Goal: Information Seeking & Learning: Learn about a topic

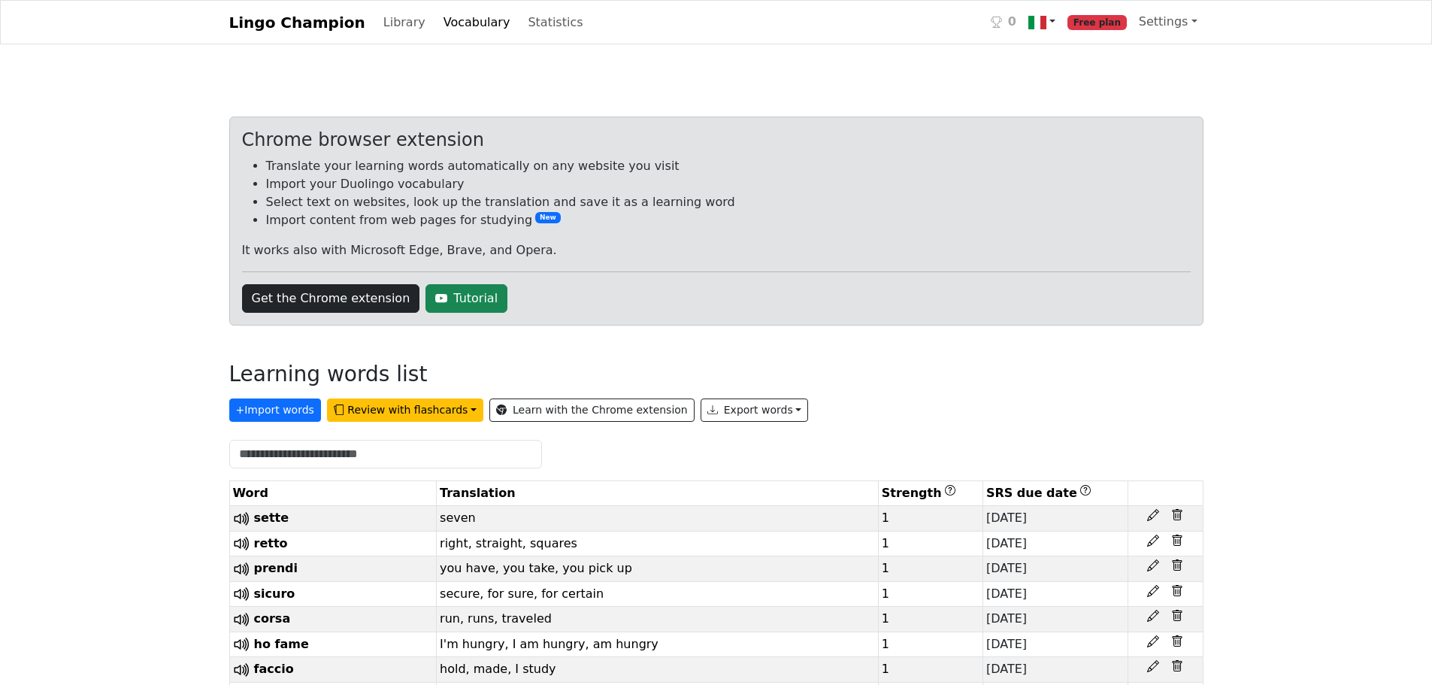
click at [1056, 11] on link at bounding box center [1042, 22] width 39 height 31
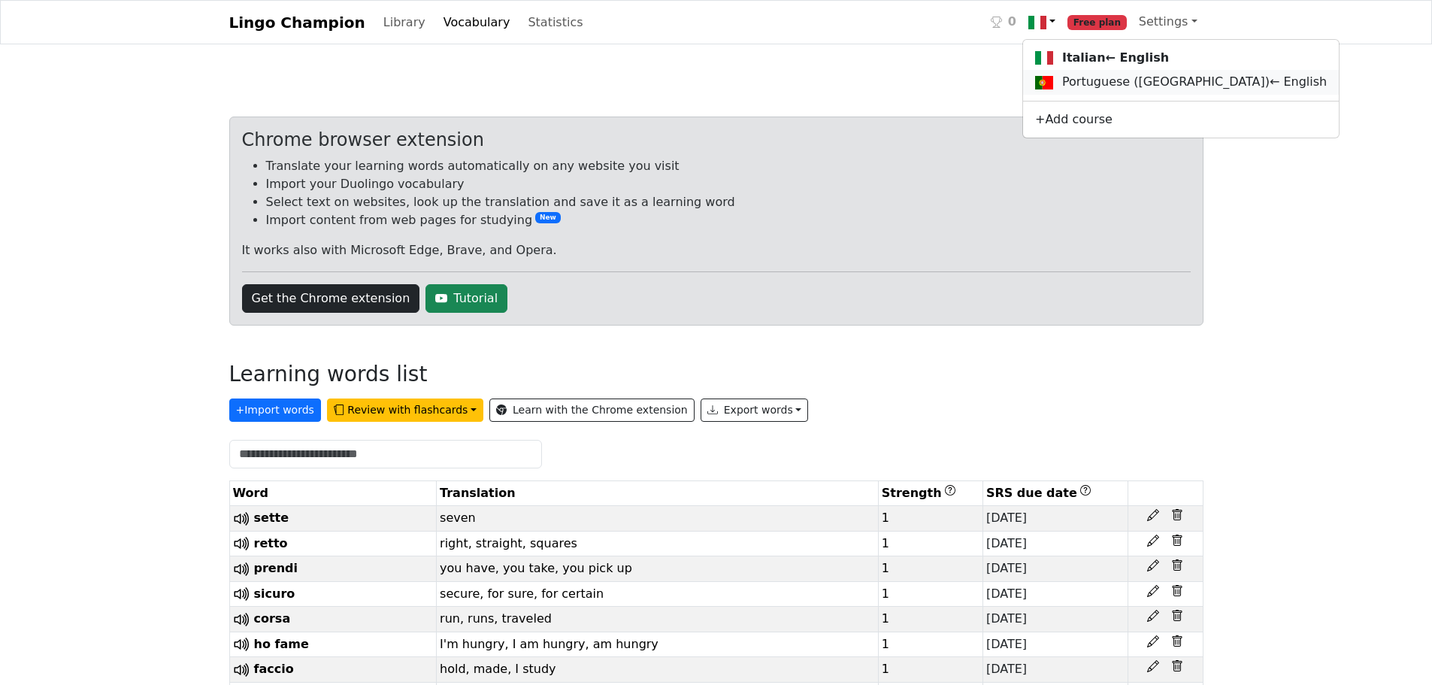
click at [1044, 80] on link "Portuguese (Portugal) ← English" at bounding box center [1181, 82] width 316 height 25
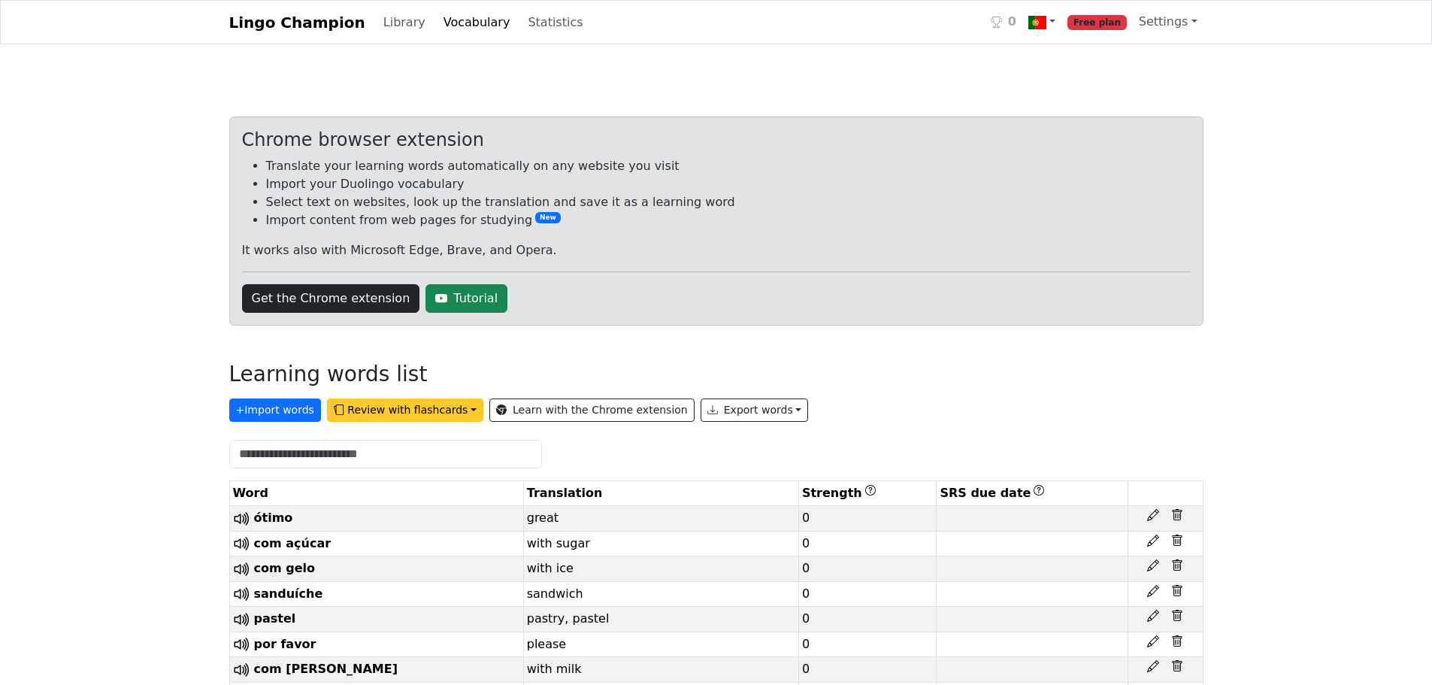
click at [359, 407] on button "Review with flashcards" at bounding box center [405, 409] width 156 height 23
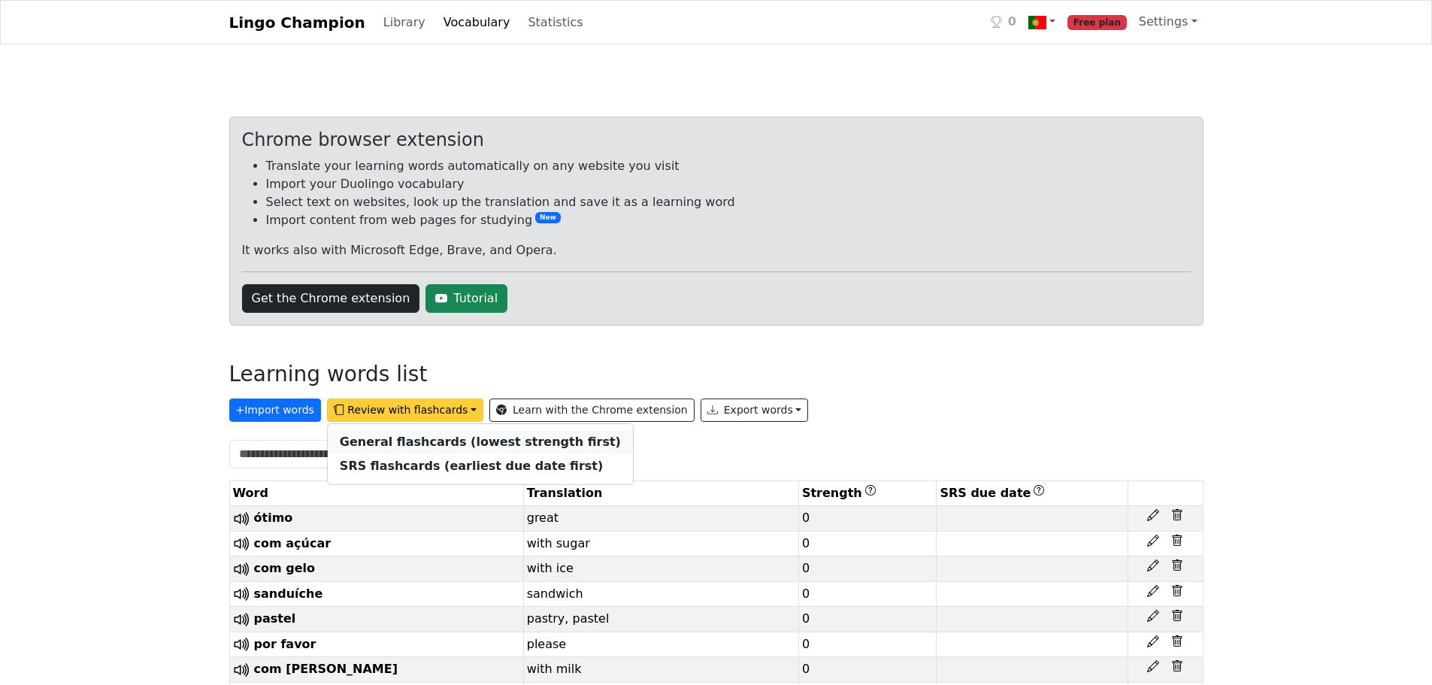
click at [466, 432] on link "General flashcards (lowest strength first)" at bounding box center [480, 442] width 305 height 24
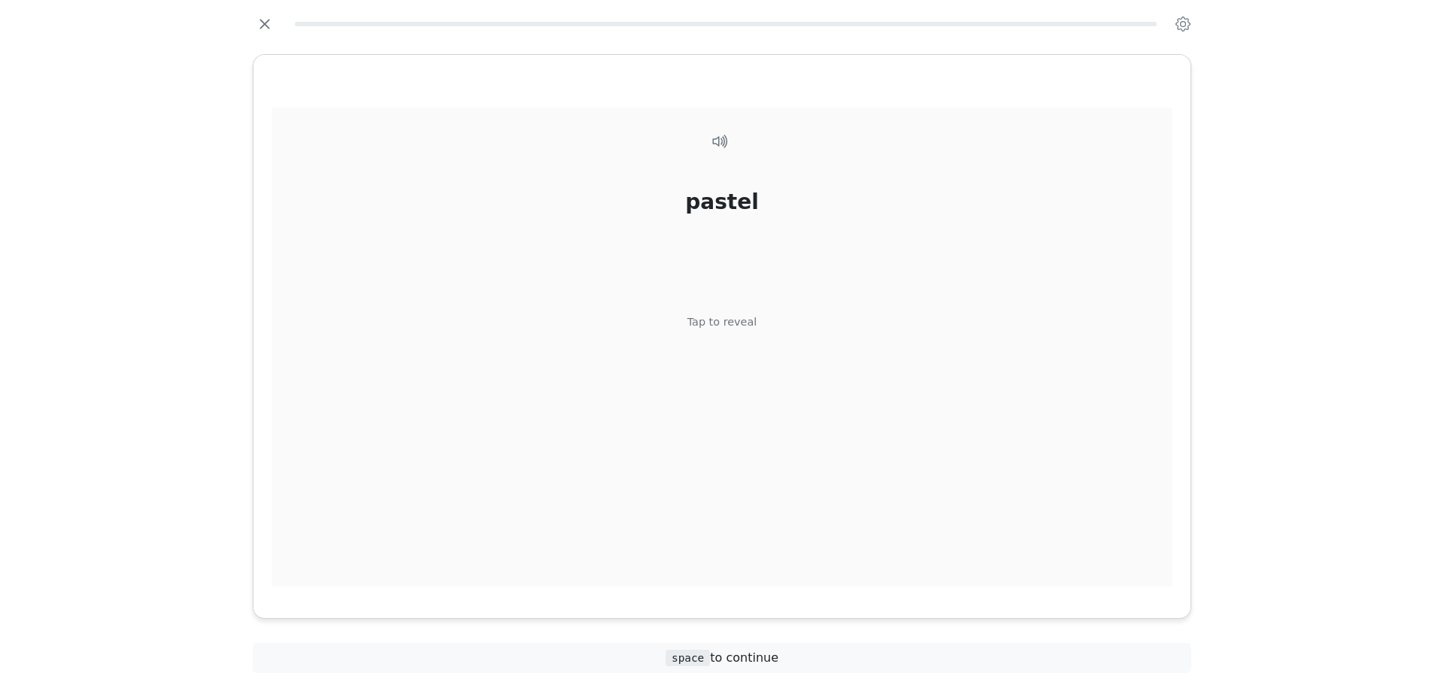
click at [709, 372] on div "pastel Tap to reveal" at bounding box center [721, 348] width 901 height 480
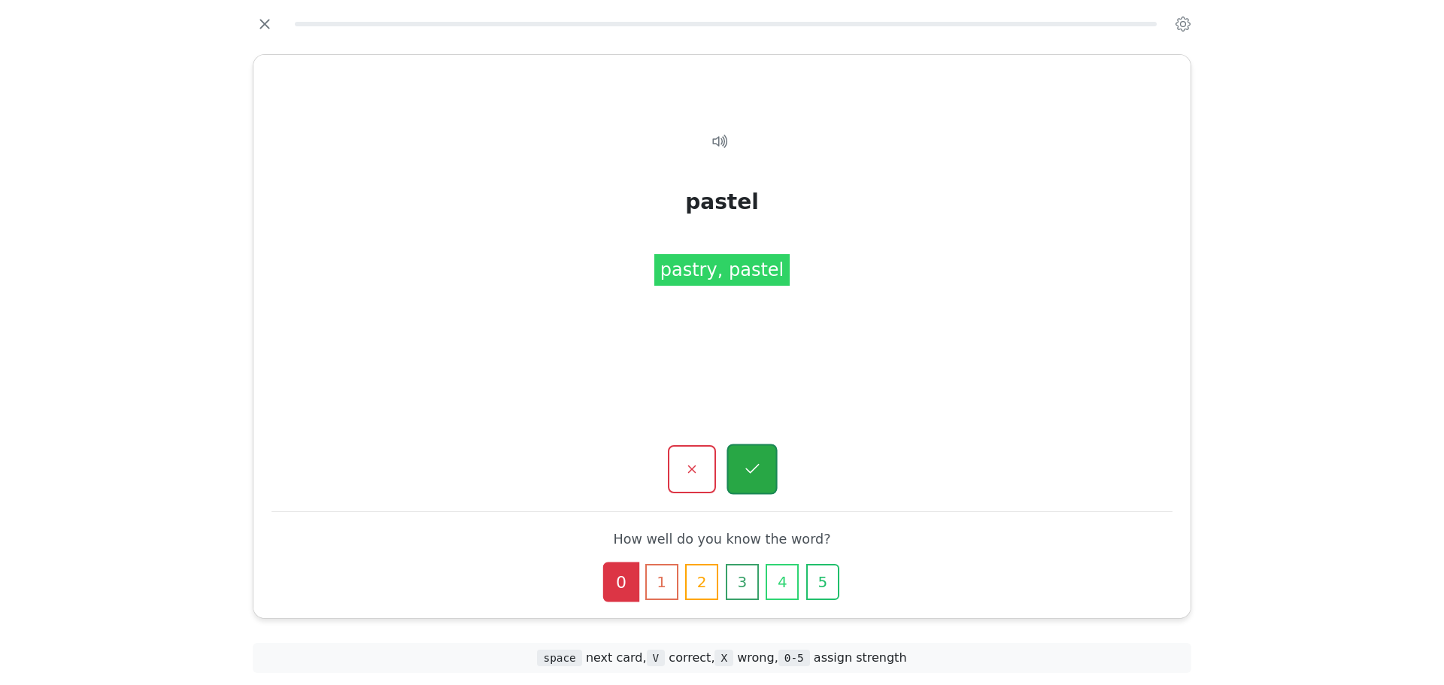
click at [773, 471] on button "button" at bounding box center [751, 469] width 50 height 50
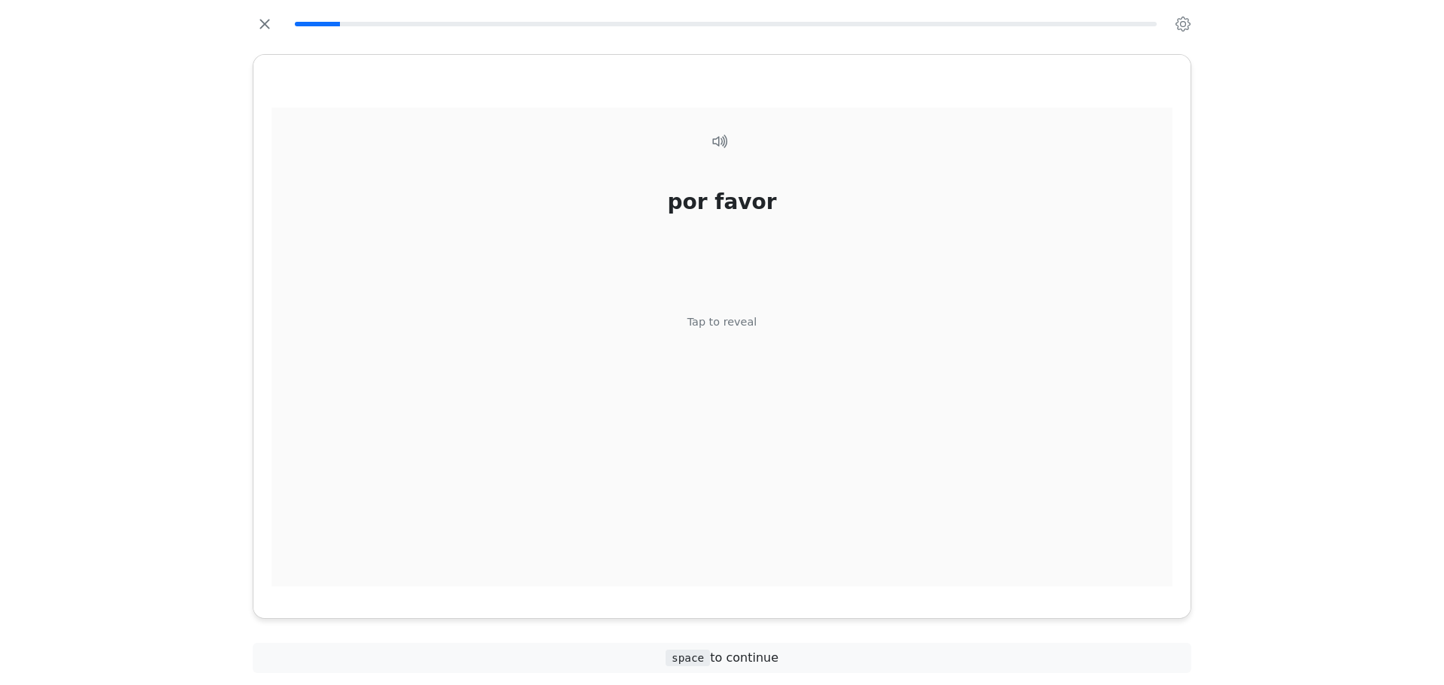
click at [733, 384] on div "por favor Tap to reveal" at bounding box center [721, 348] width 901 height 480
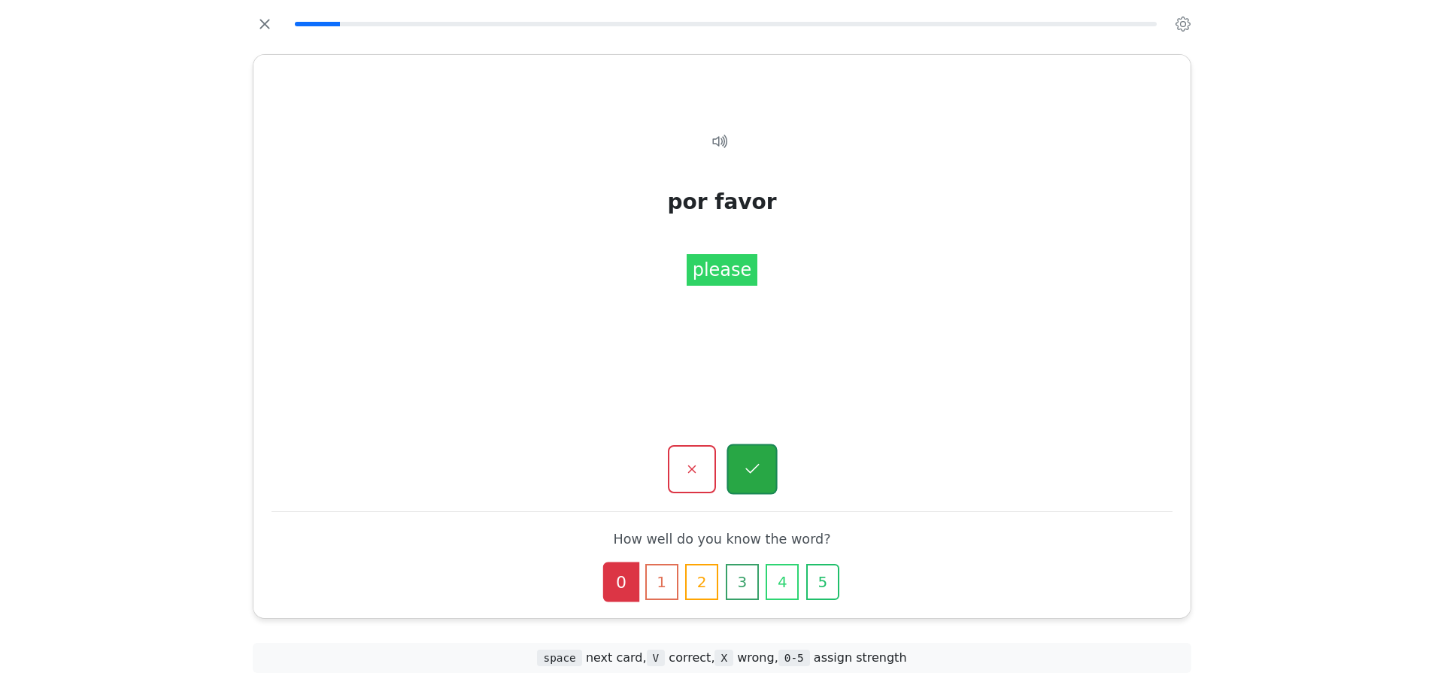
click at [759, 458] on button "button" at bounding box center [751, 469] width 50 height 50
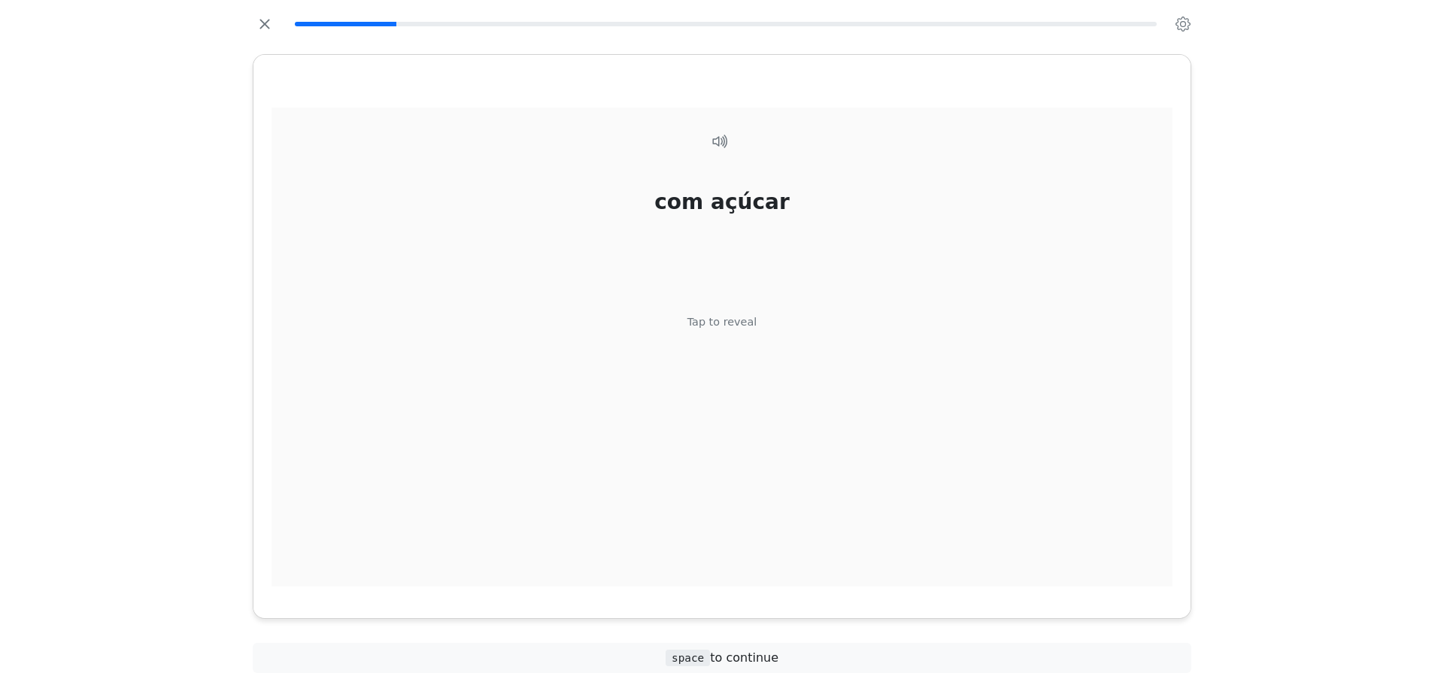
click at [732, 326] on div "Tap to reveal" at bounding box center [722, 322] width 70 height 17
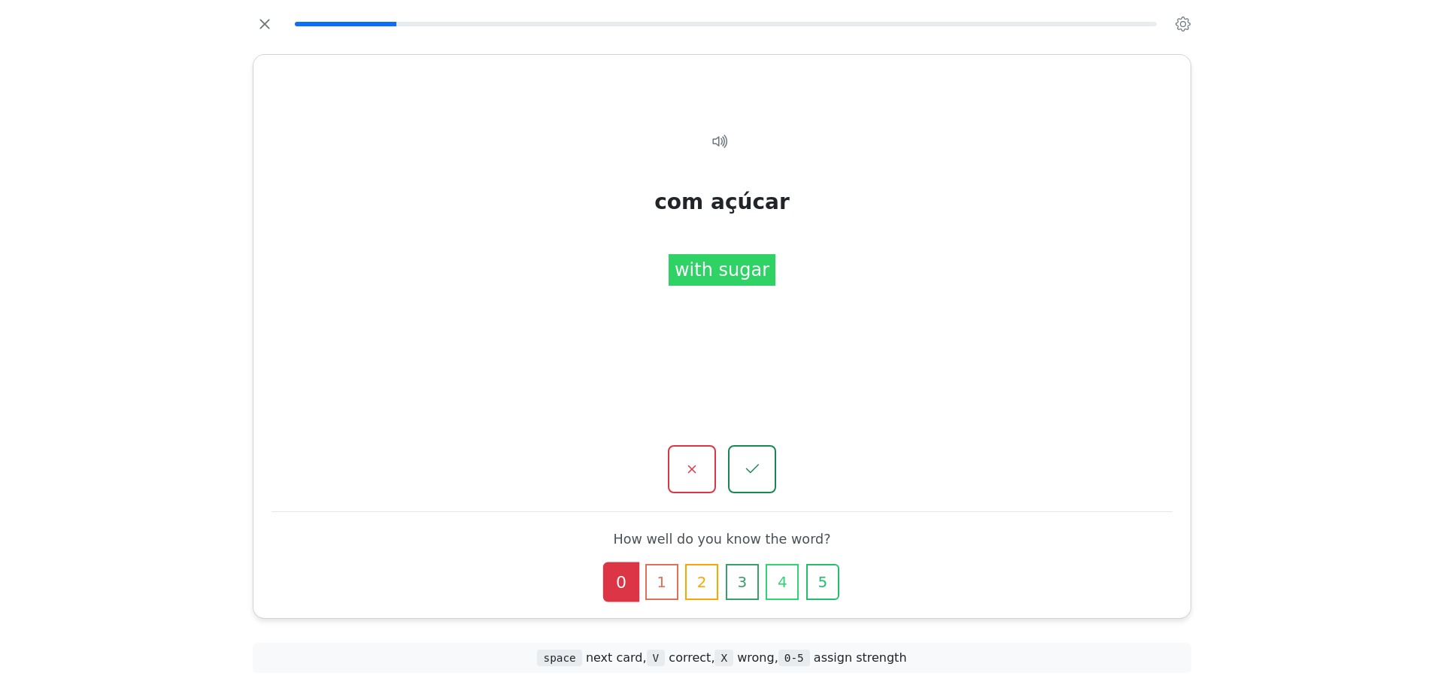
click at [749, 495] on div "com açúcar Tap to reveal com açúcar with sugar How well do you know the word? 0…" at bounding box center [721, 336] width 937 height 563
click at [750, 486] on button "button" at bounding box center [751, 469] width 50 height 50
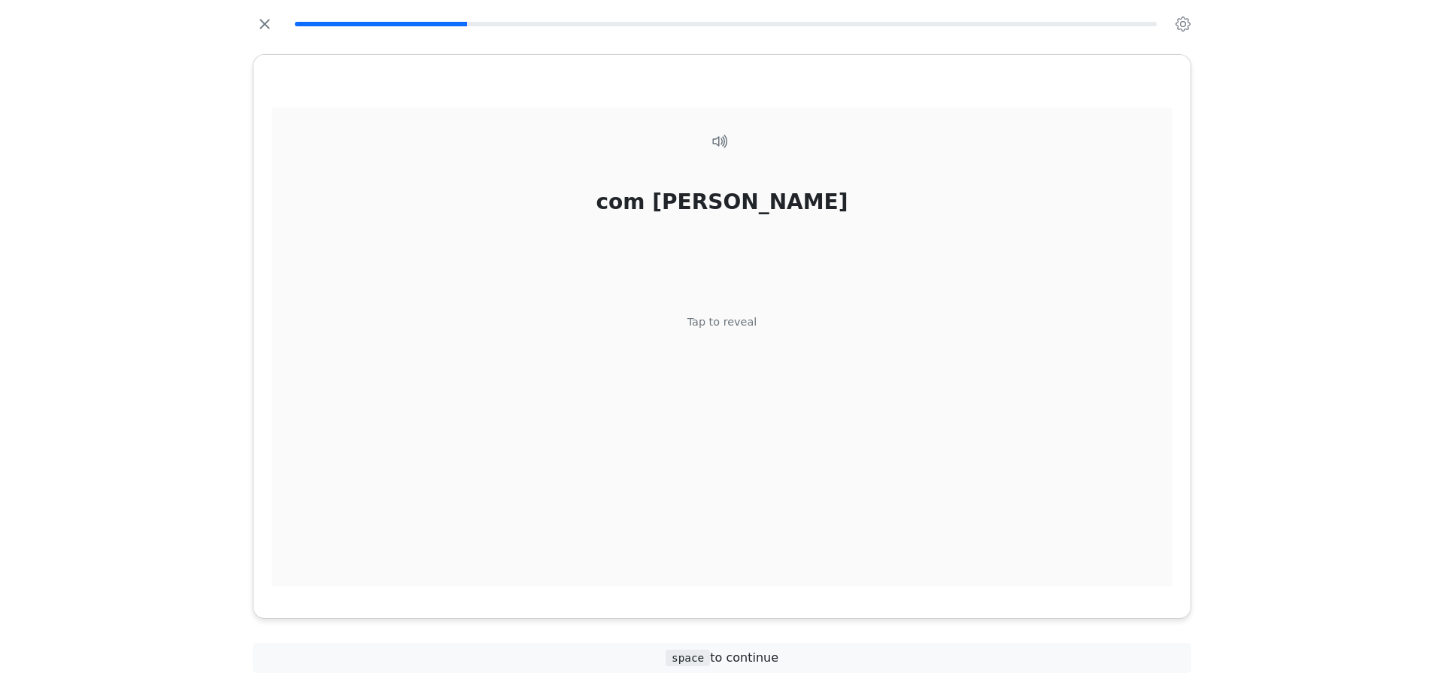
click at [730, 406] on div "com leite Tap to reveal" at bounding box center [721, 348] width 901 height 480
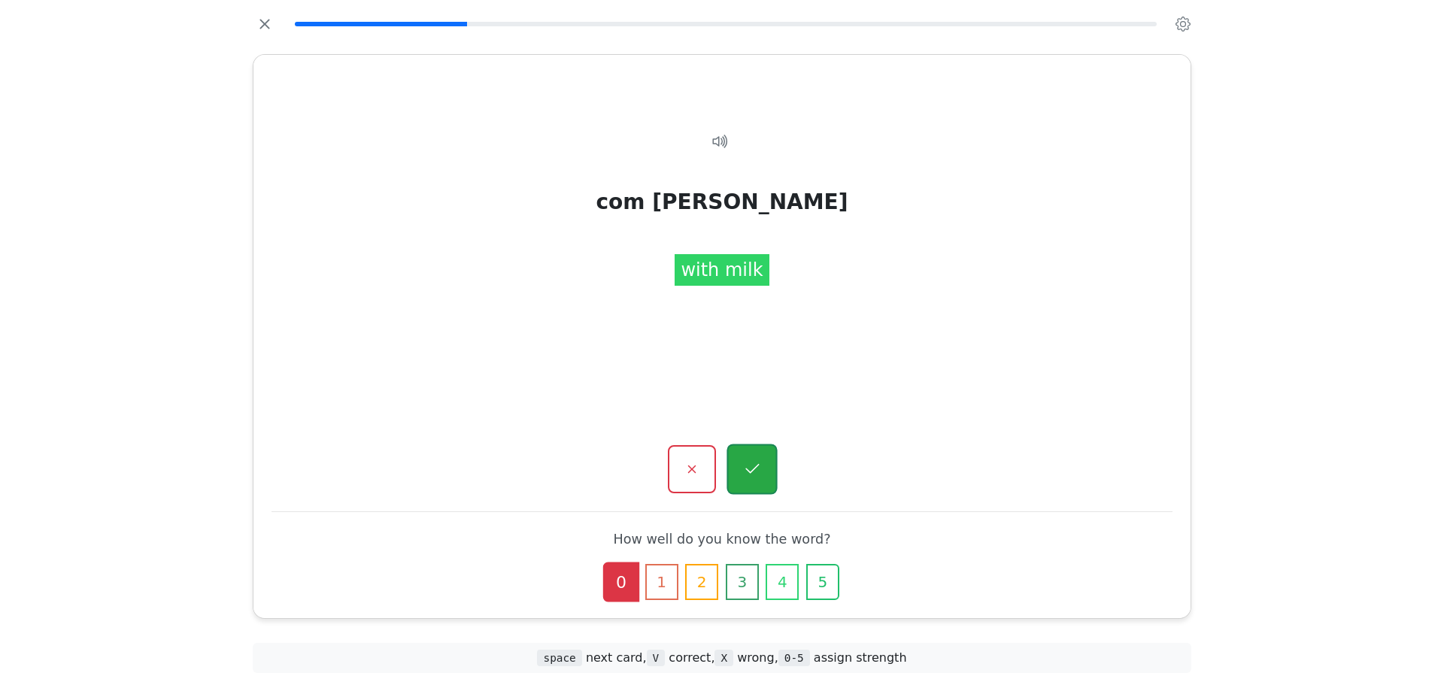
click at [759, 452] on button "button" at bounding box center [751, 469] width 50 height 50
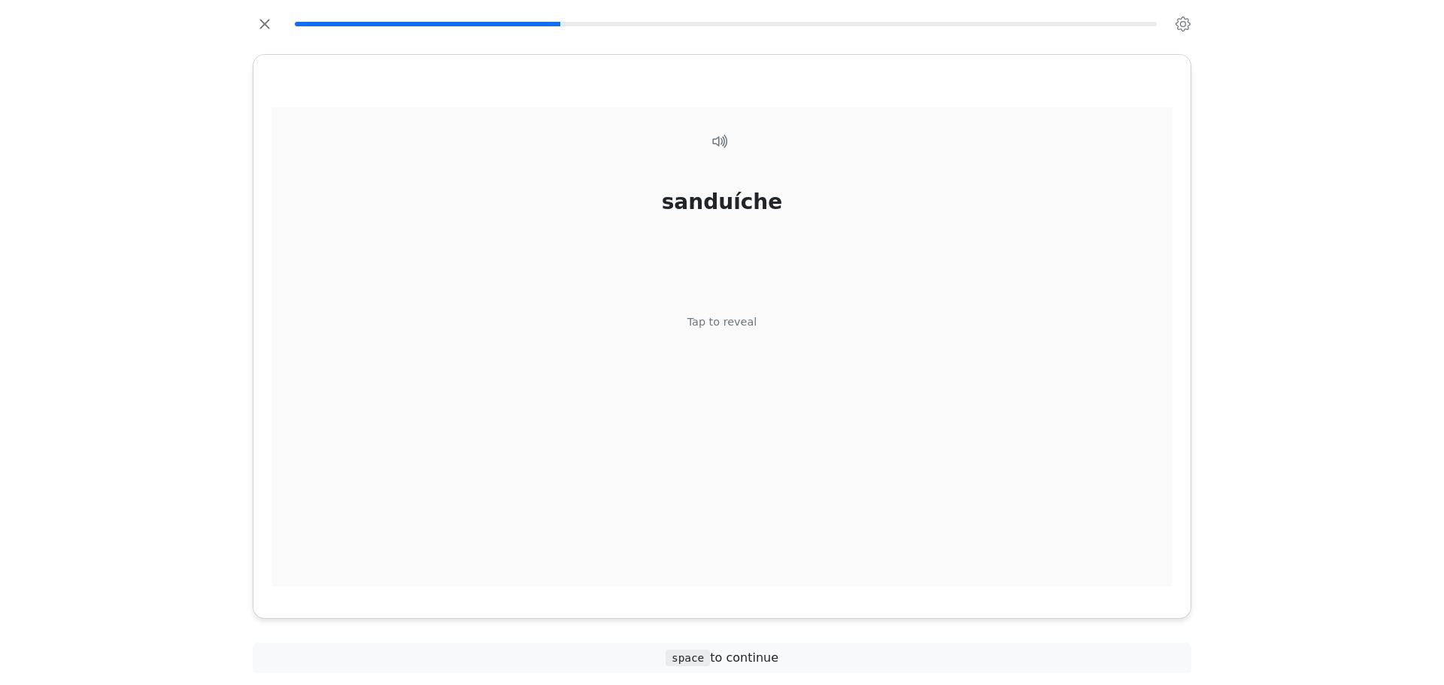
click at [747, 360] on div "sanduíche Tap to reveal" at bounding box center [721, 348] width 901 height 480
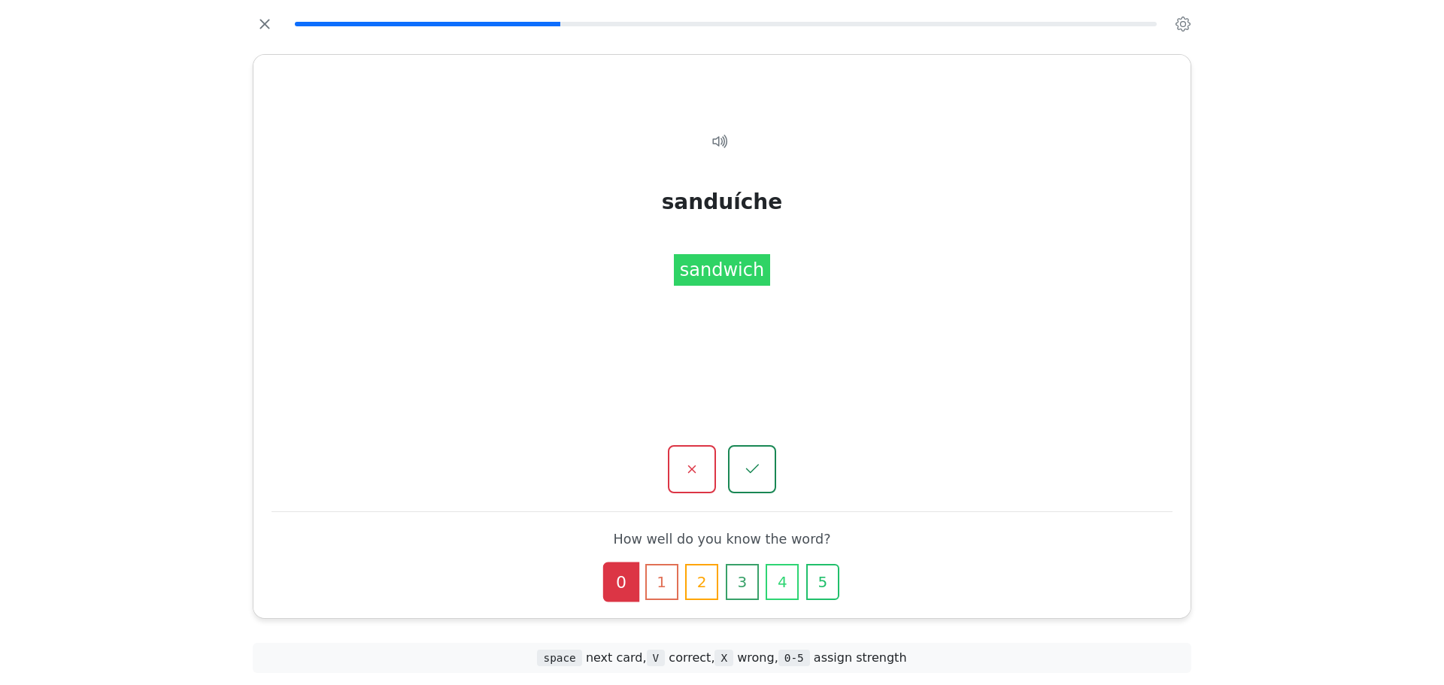
click at [748, 461] on icon "button" at bounding box center [752, 469] width 18 height 18
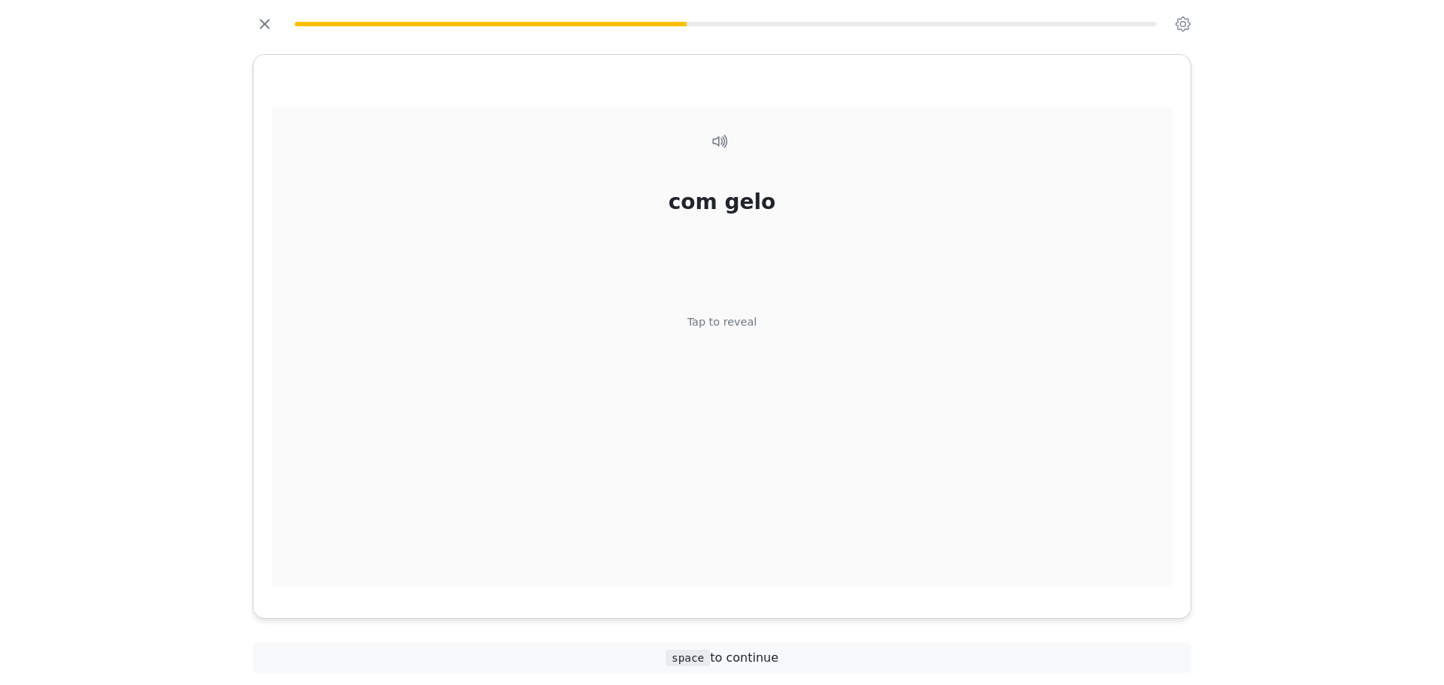
click at [723, 333] on div "com gelo Tap to reveal" at bounding box center [721, 348] width 901 height 480
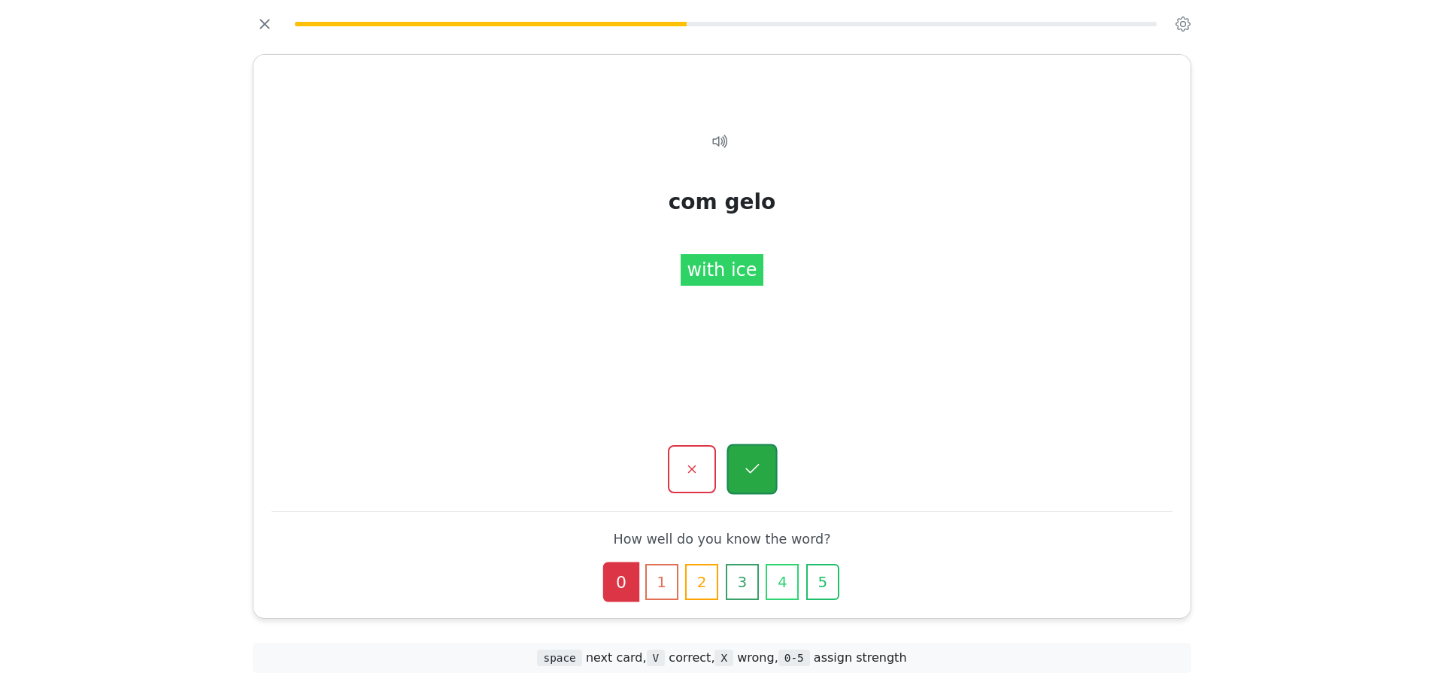
click at [771, 450] on button "button" at bounding box center [751, 469] width 50 height 50
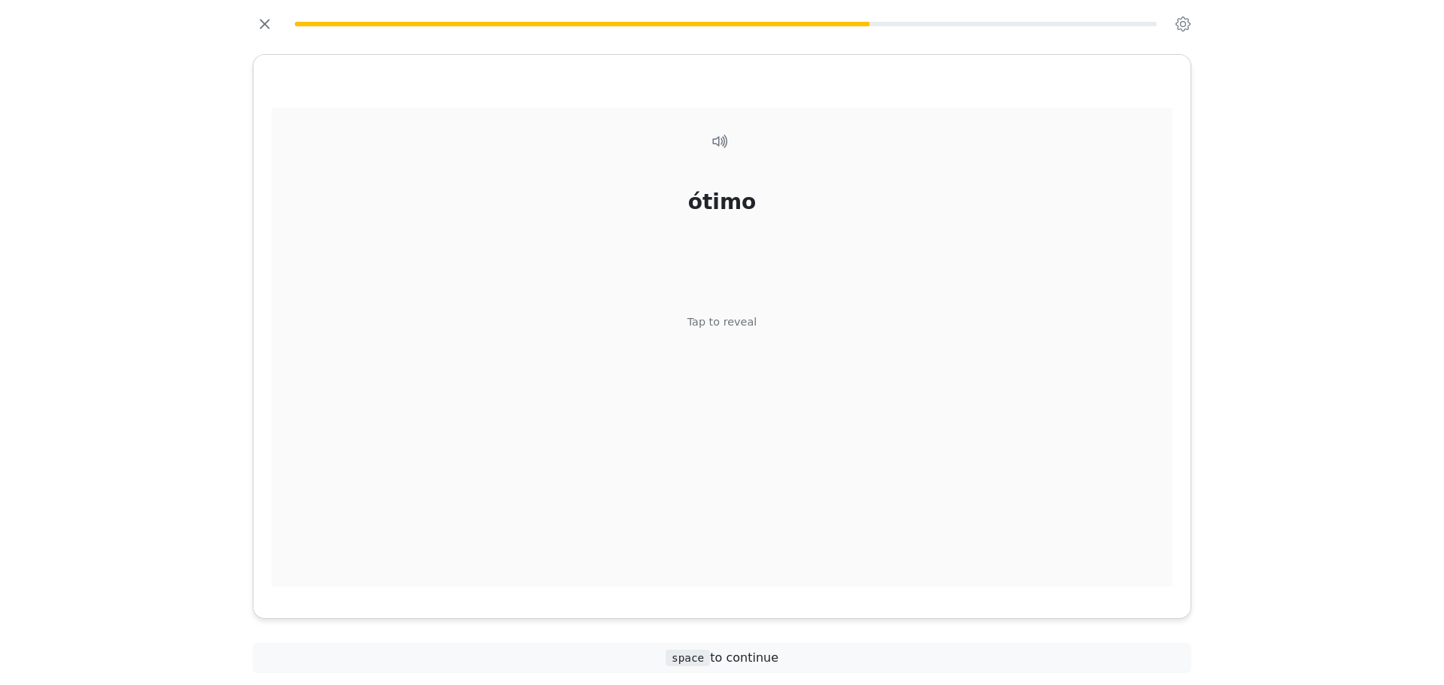
click at [729, 386] on div "ótimo Tap to reveal" at bounding box center [721, 348] width 901 height 480
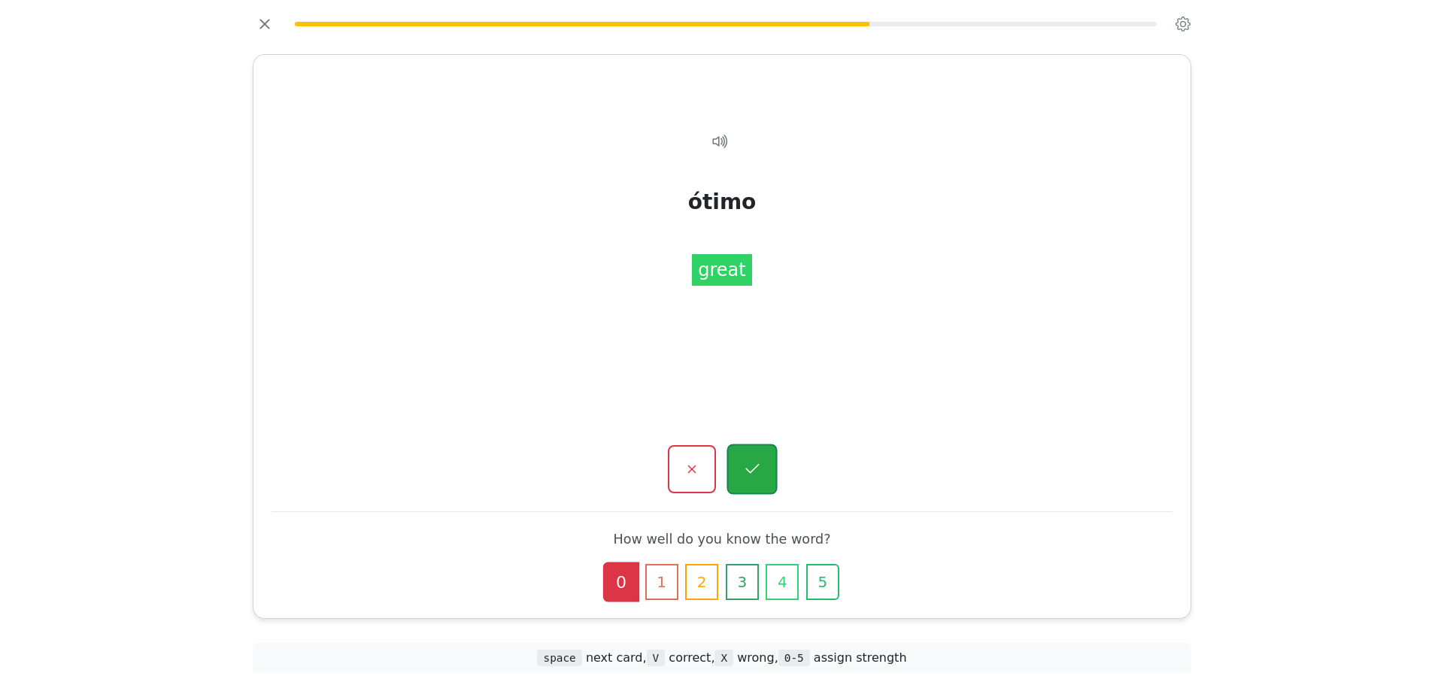
click at [746, 460] on icon "button" at bounding box center [751, 469] width 19 height 19
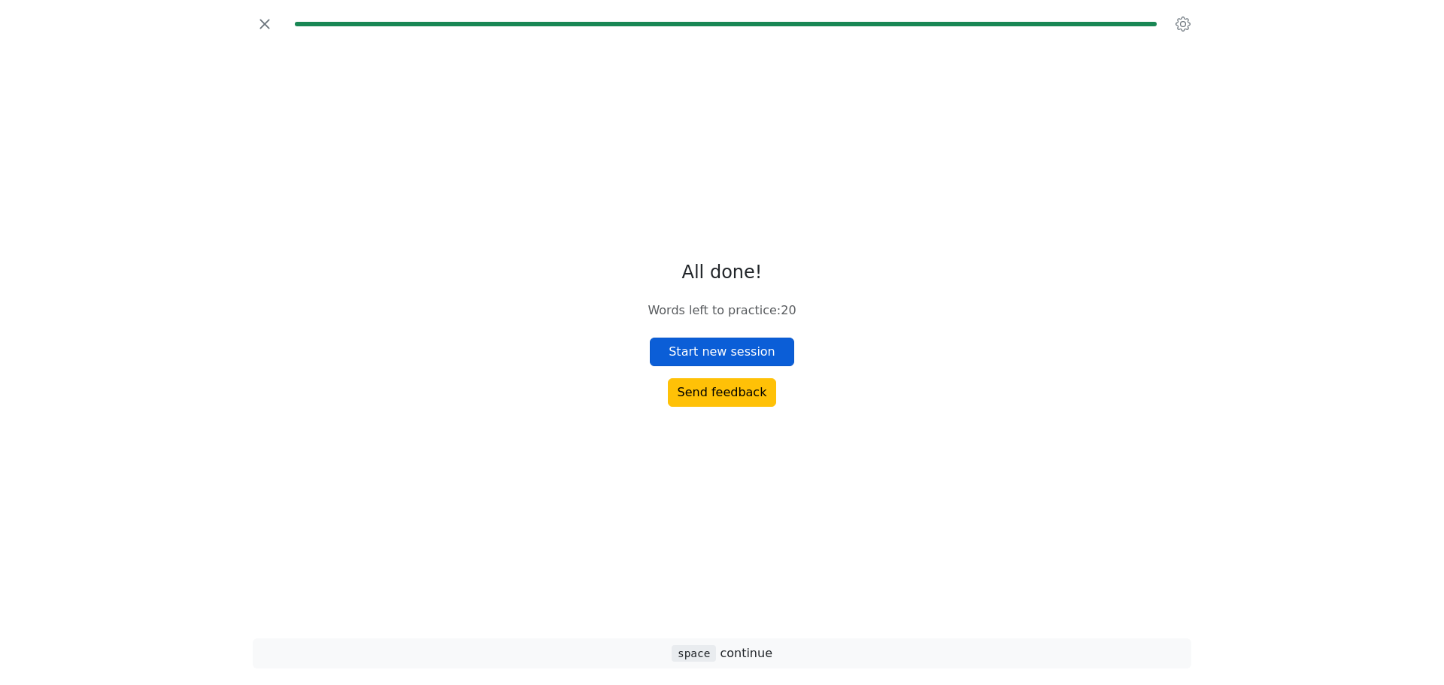
click at [725, 345] on button "Start new session" at bounding box center [722, 352] width 144 height 29
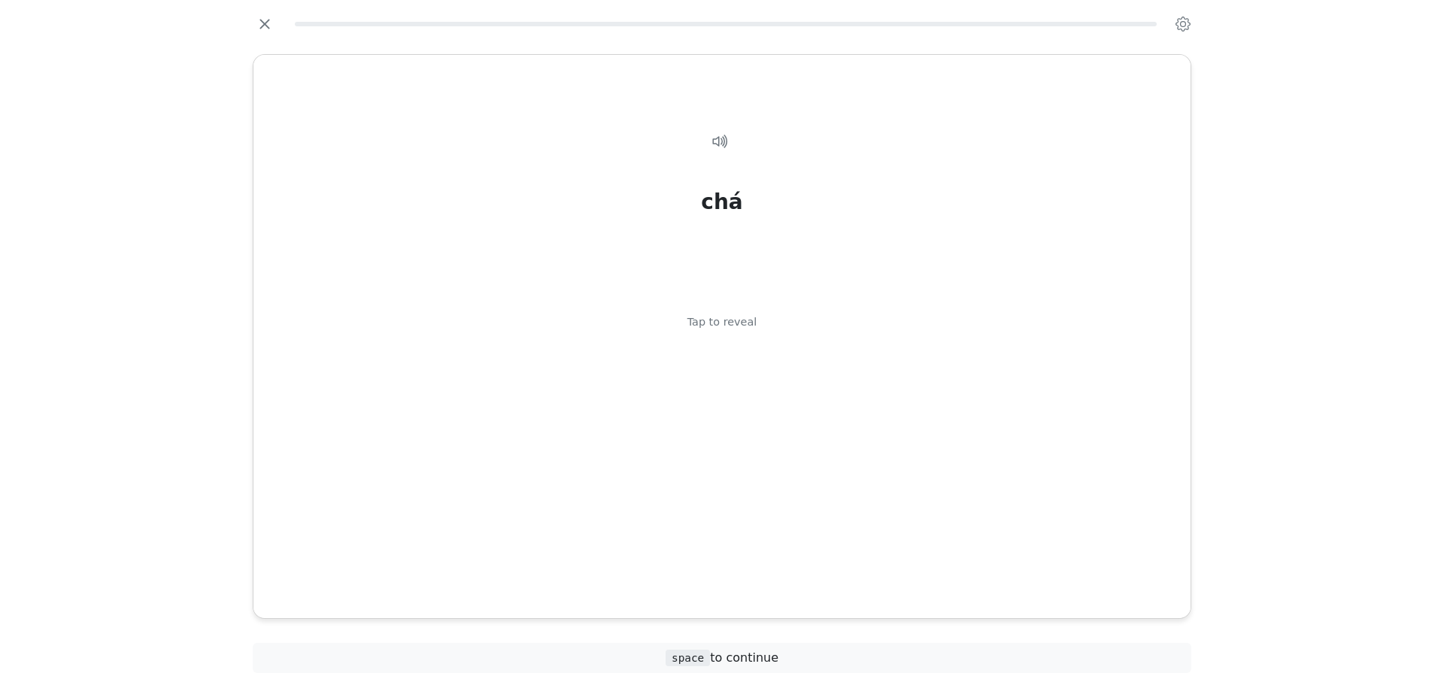
click at [725, 345] on div "chá Tap to reveal" at bounding box center [721, 348] width 901 height 480
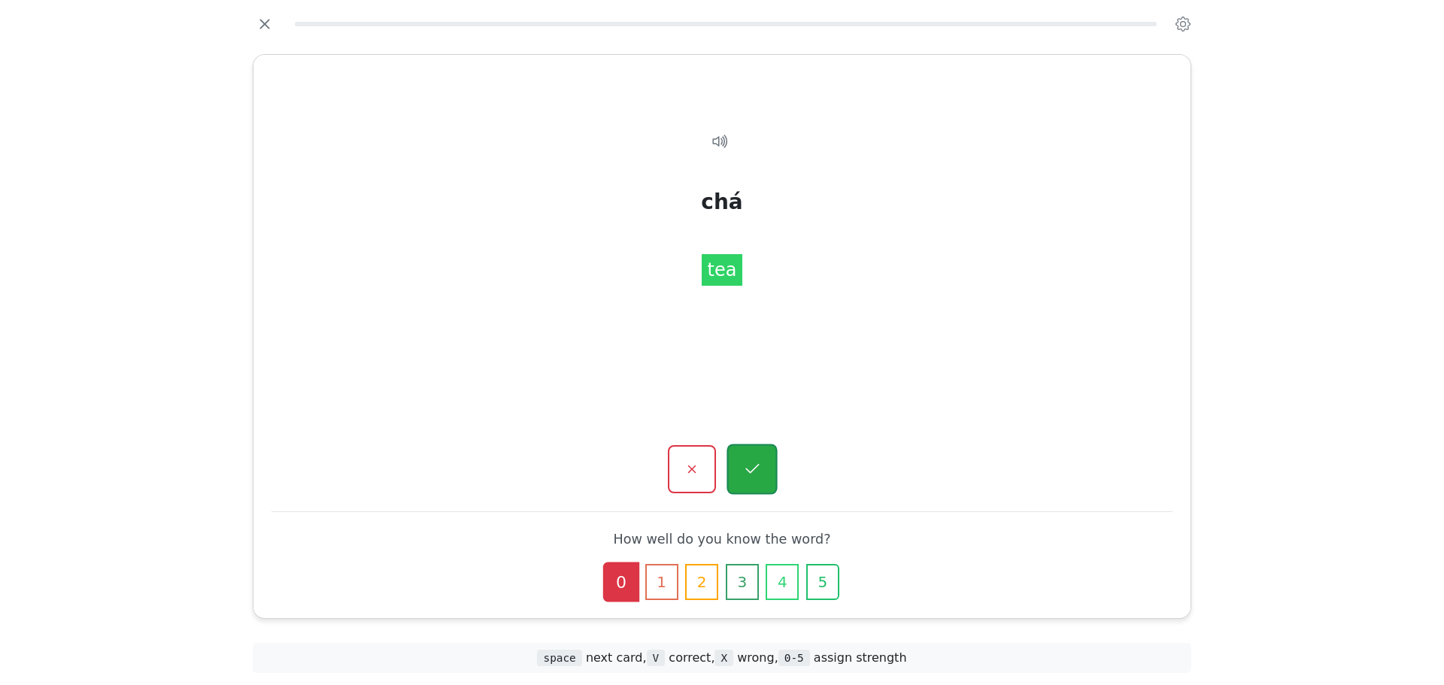
click at [750, 446] on button "button" at bounding box center [751, 469] width 50 height 50
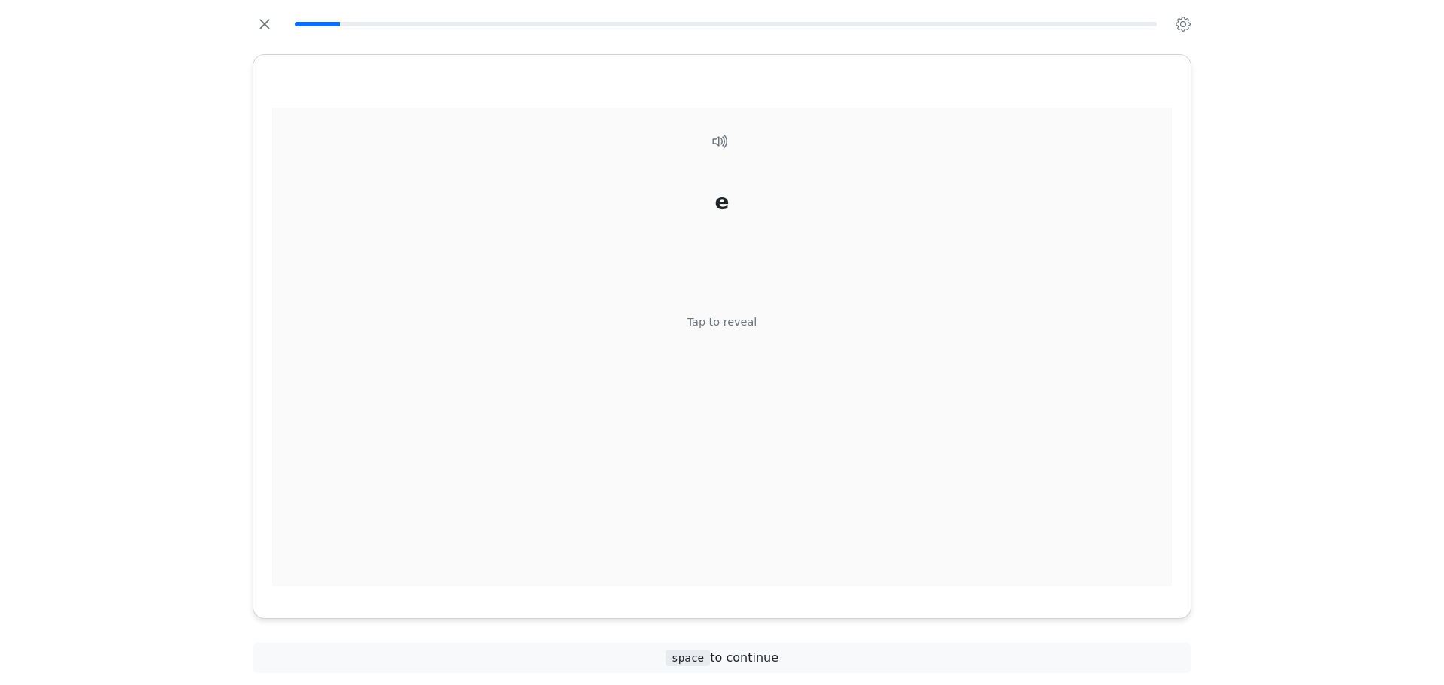
click at [735, 359] on div "e Tap to reveal" at bounding box center [721, 348] width 901 height 480
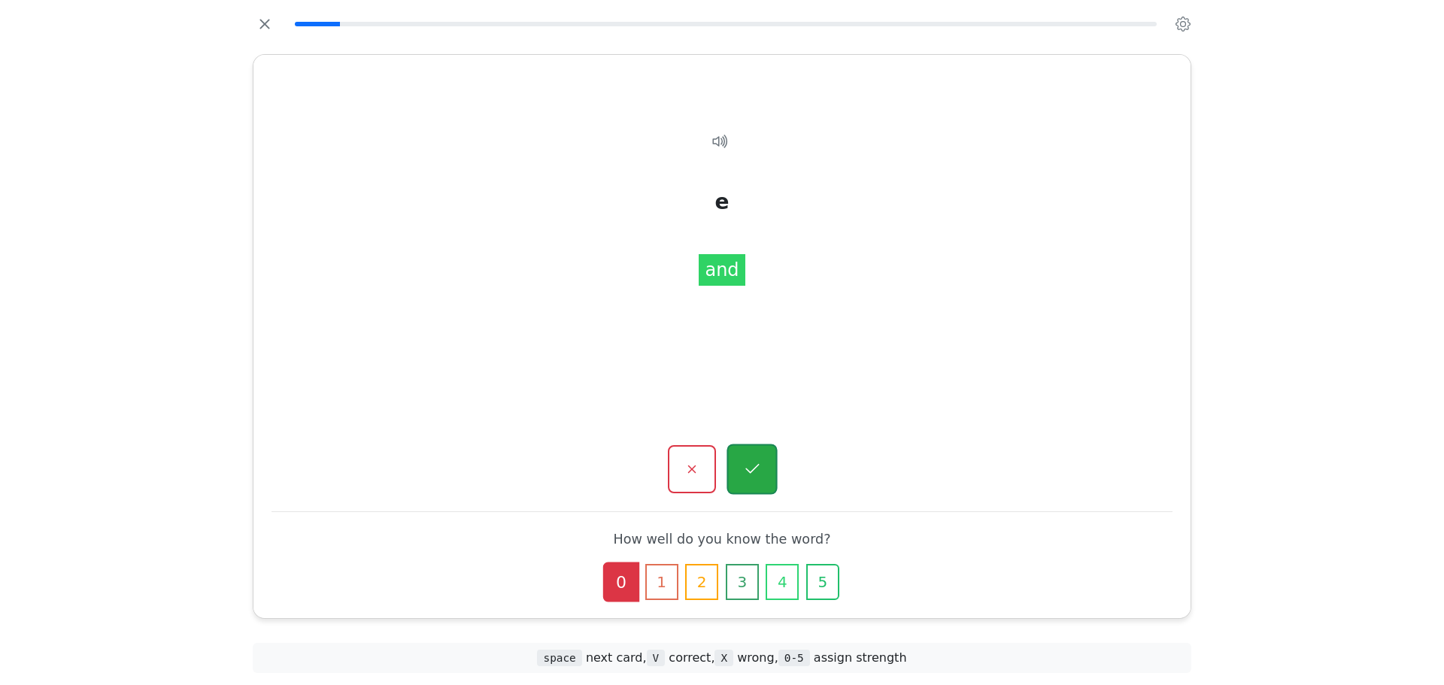
click at [750, 457] on button "button" at bounding box center [751, 469] width 50 height 50
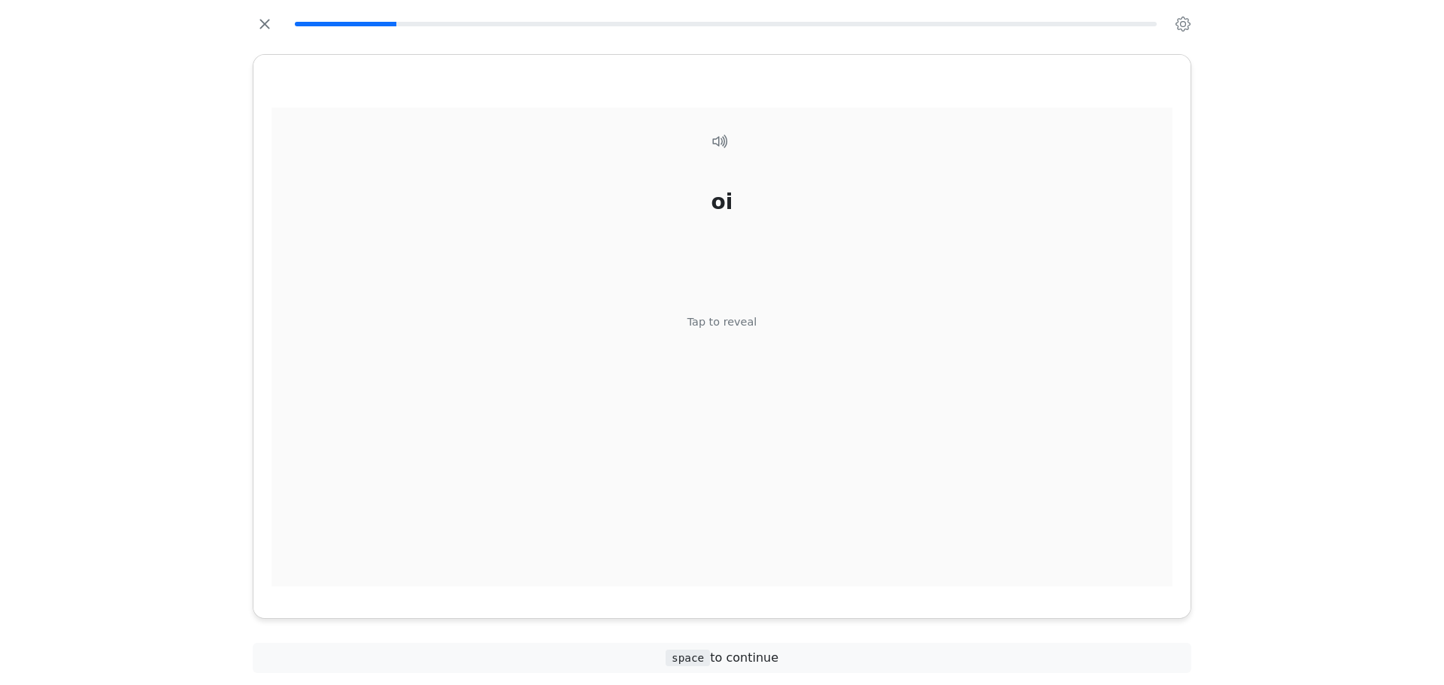
click at [730, 365] on div "oi Tap to reveal" at bounding box center [721, 348] width 901 height 480
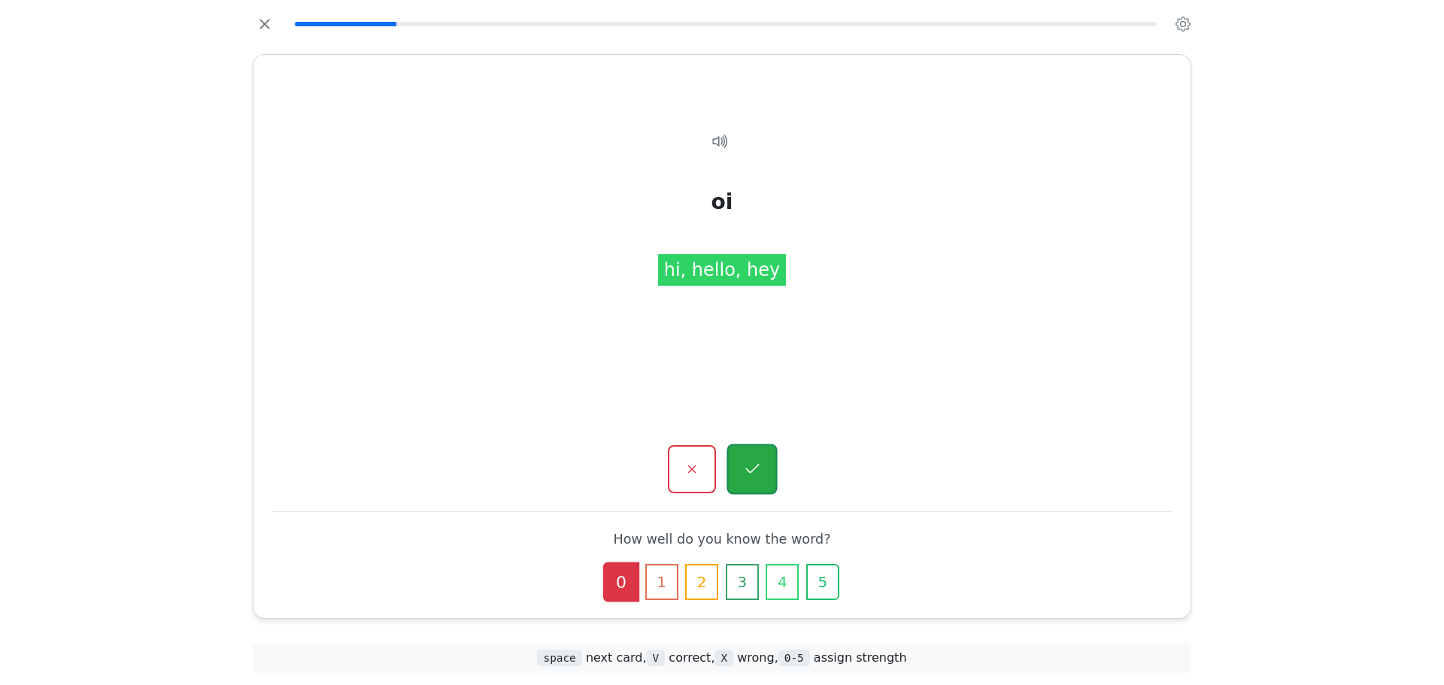
click at [765, 456] on button "button" at bounding box center [751, 469] width 50 height 50
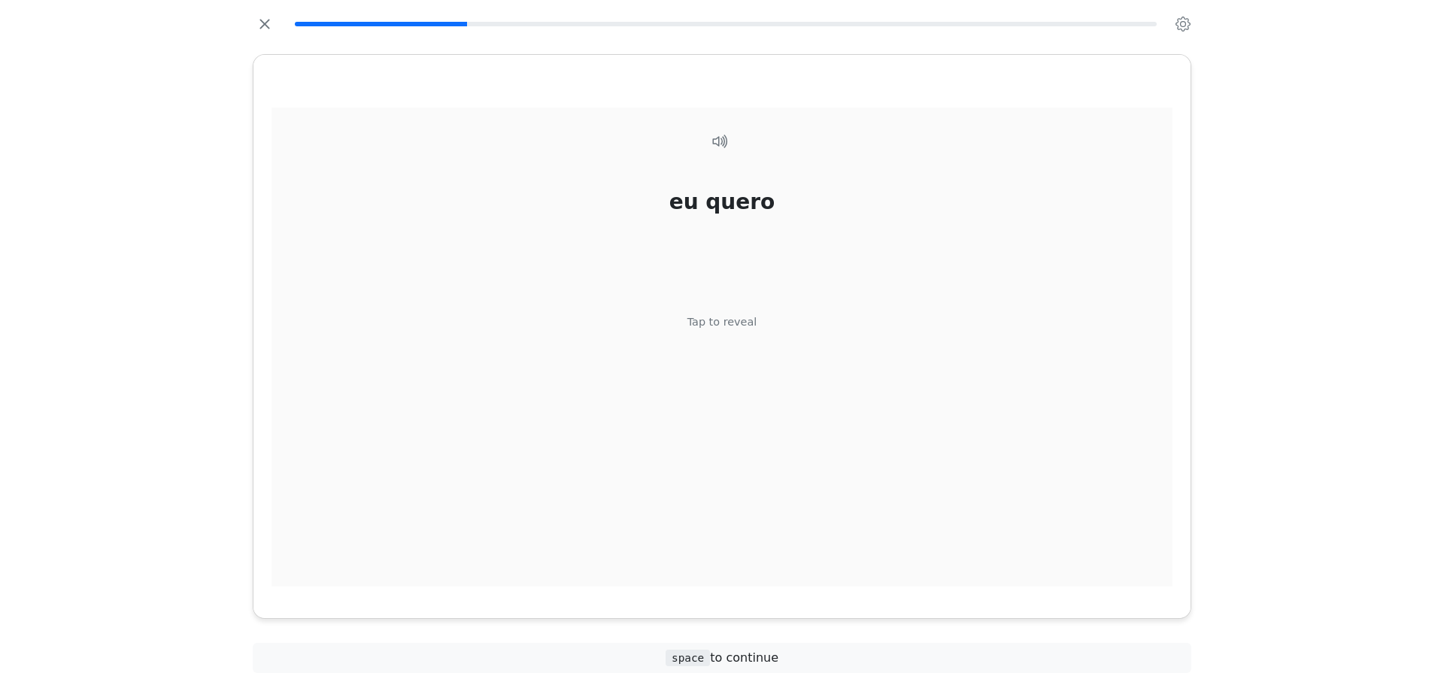
click at [719, 321] on div "Tap to reveal" at bounding box center [722, 322] width 70 height 17
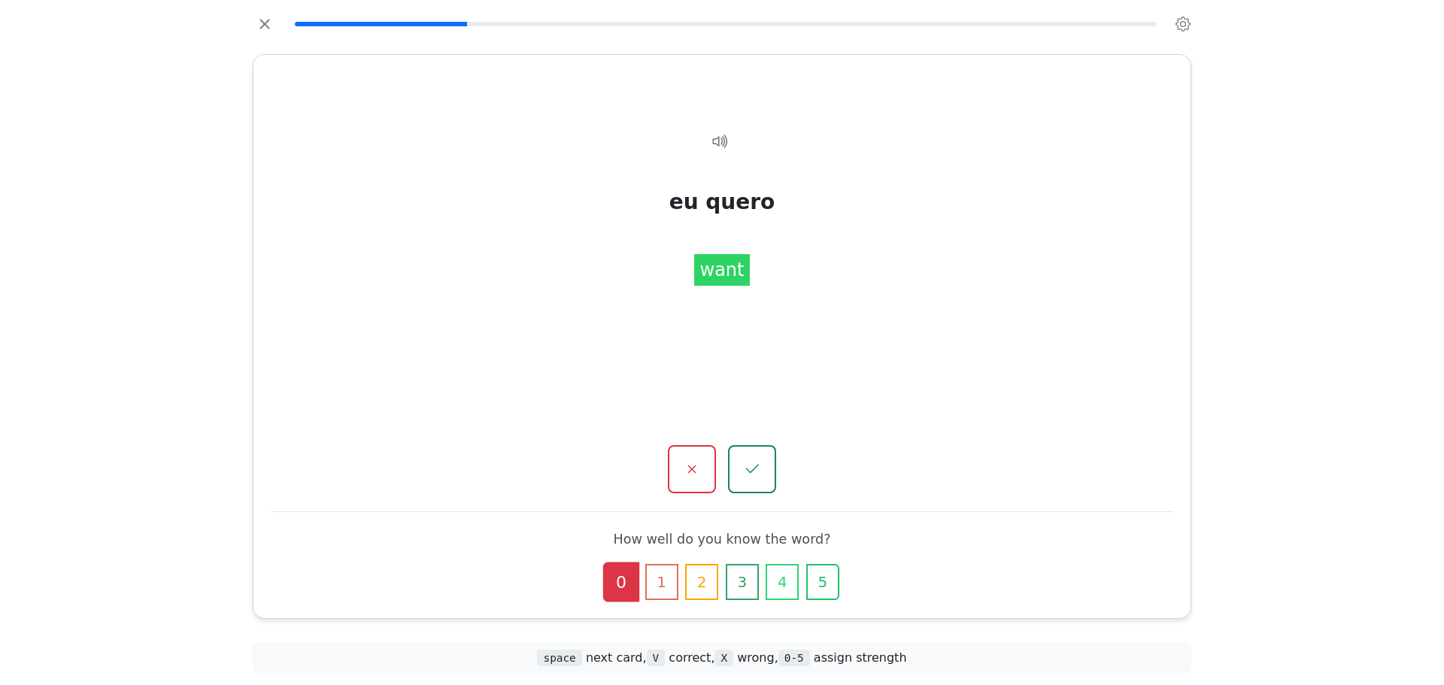
click at [695, 444] on div "eu quero Tap to reveal eu quero want How well do you know the word? 0 1 2 3 4 5" at bounding box center [721, 336] width 937 height 563
click at [695, 455] on button "button" at bounding box center [691, 469] width 50 height 50
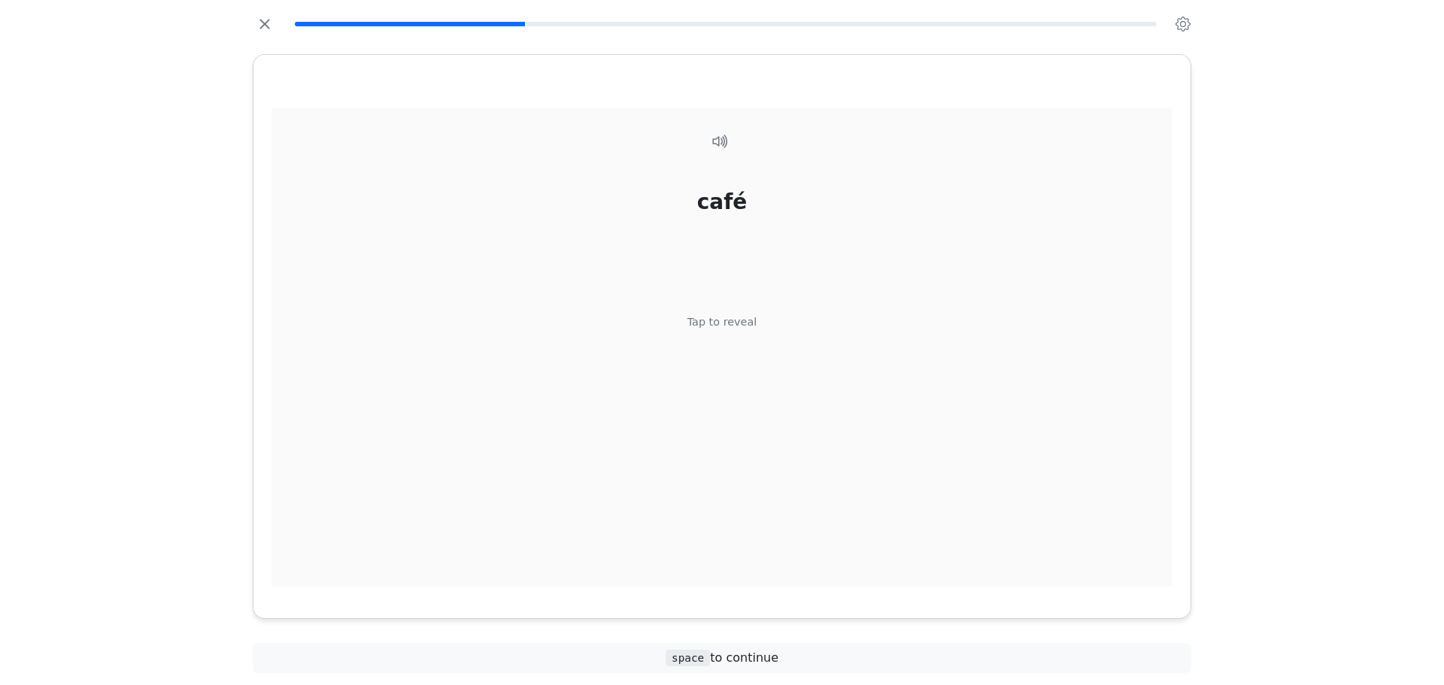
click at [677, 346] on div "café Tap to reveal" at bounding box center [721, 348] width 901 height 480
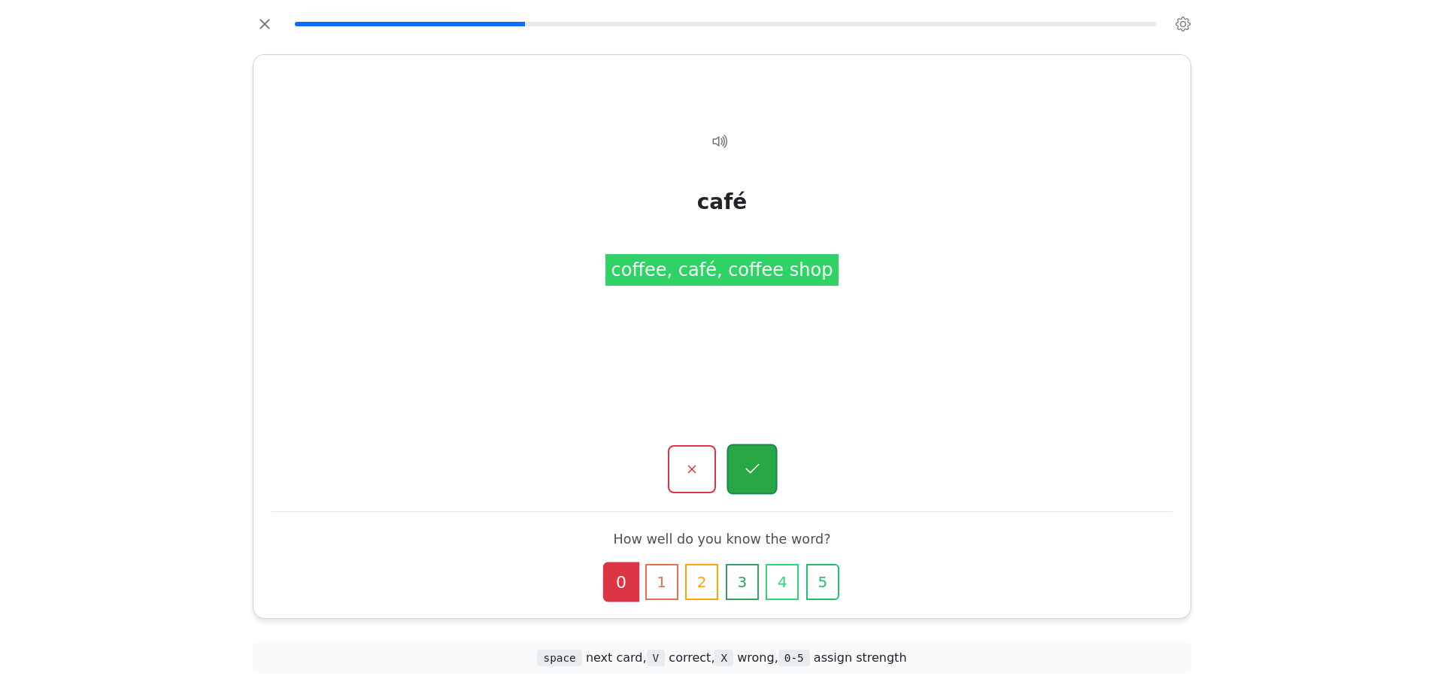
click at [764, 456] on button "button" at bounding box center [751, 469] width 50 height 50
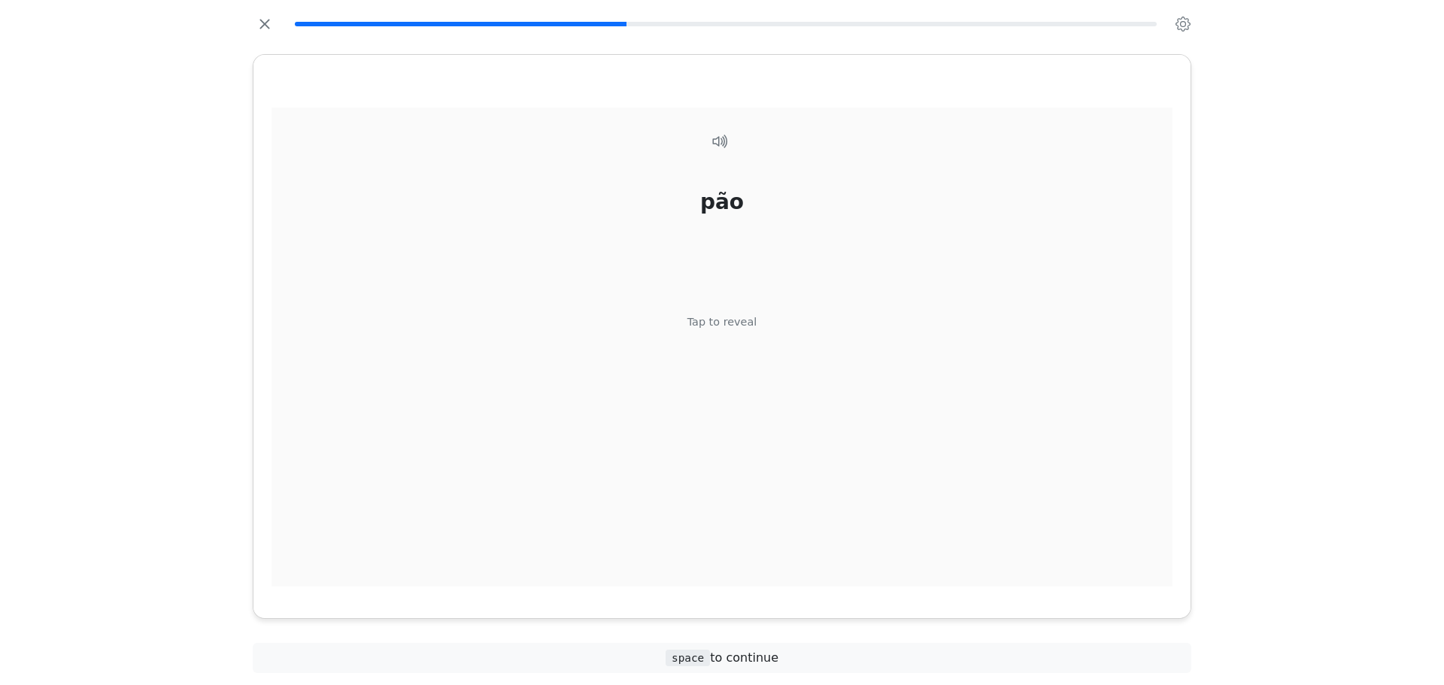
click at [750, 350] on div "pão Tap to reveal" at bounding box center [721, 348] width 901 height 480
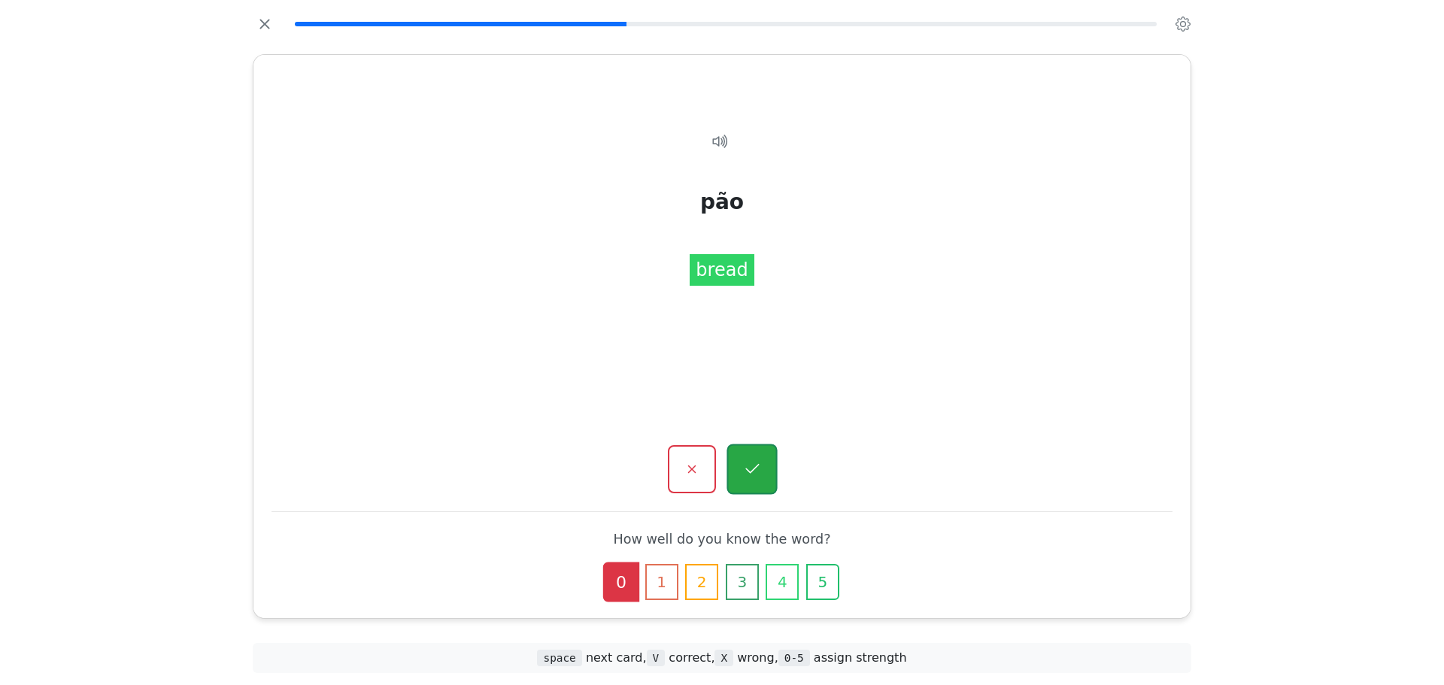
click at [772, 467] on button "button" at bounding box center [751, 469] width 50 height 50
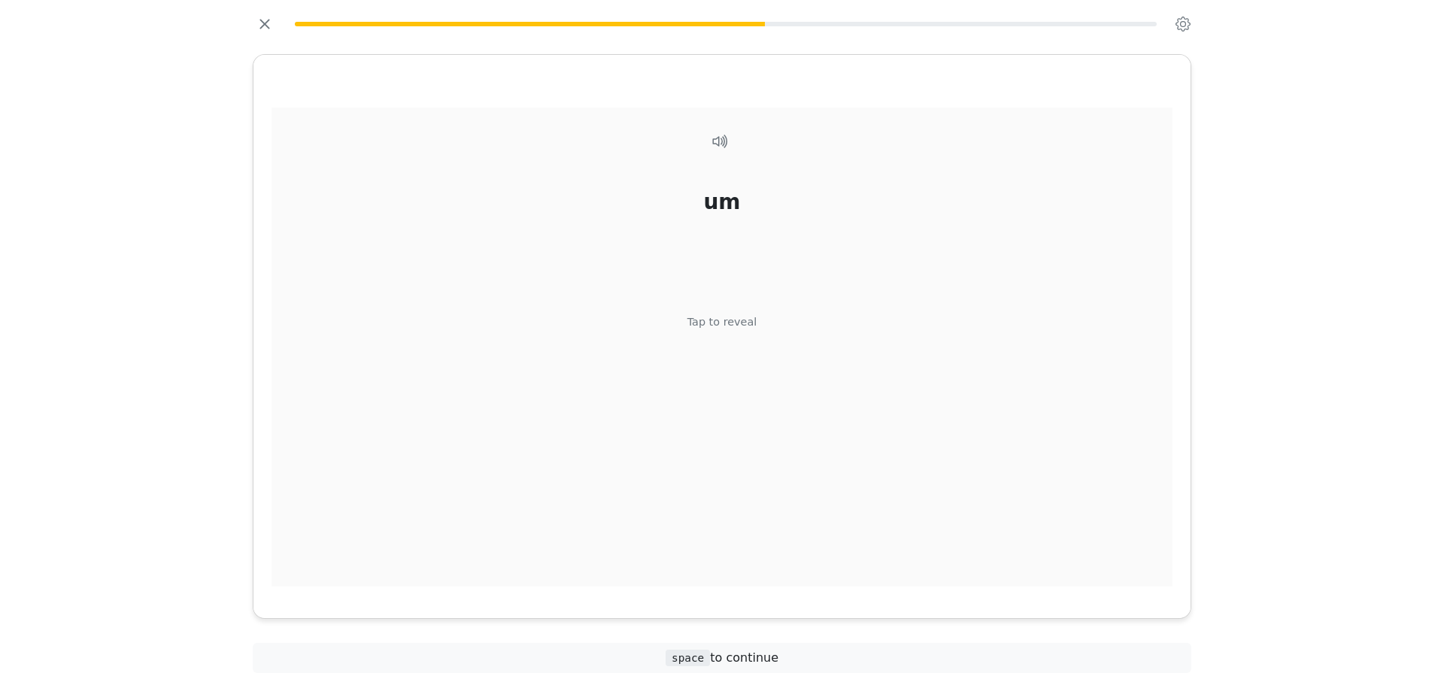
click at [729, 350] on div "um Tap to reveal" at bounding box center [721, 348] width 901 height 480
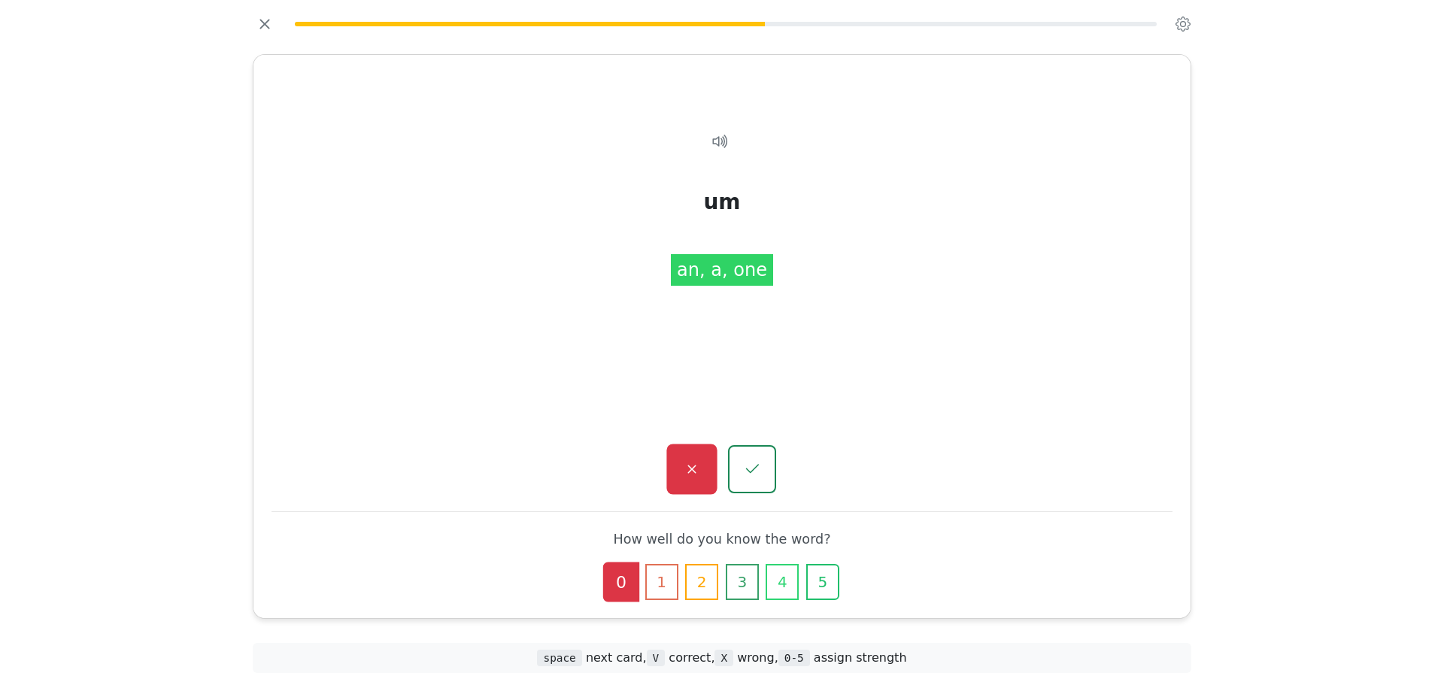
click at [699, 449] on button "button" at bounding box center [691, 469] width 50 height 50
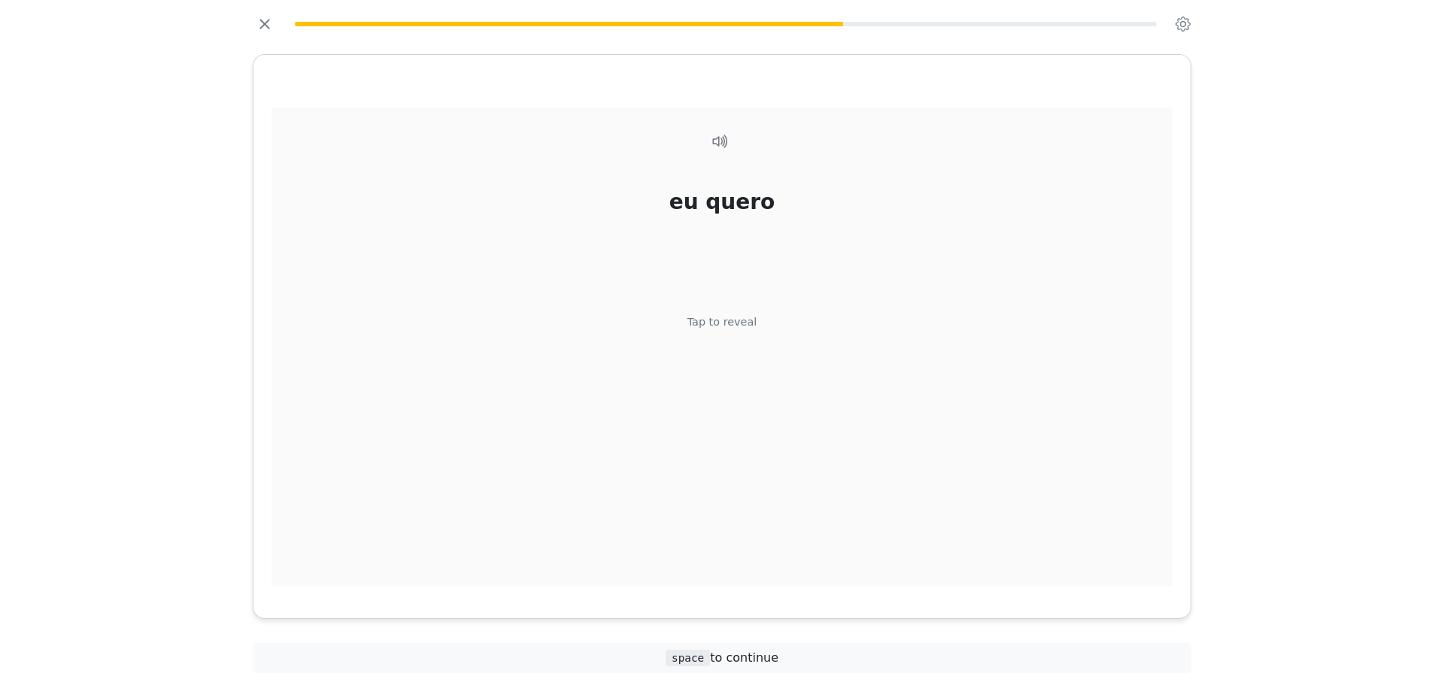
click at [738, 343] on div "eu quero Tap to reveal" at bounding box center [721, 348] width 901 height 480
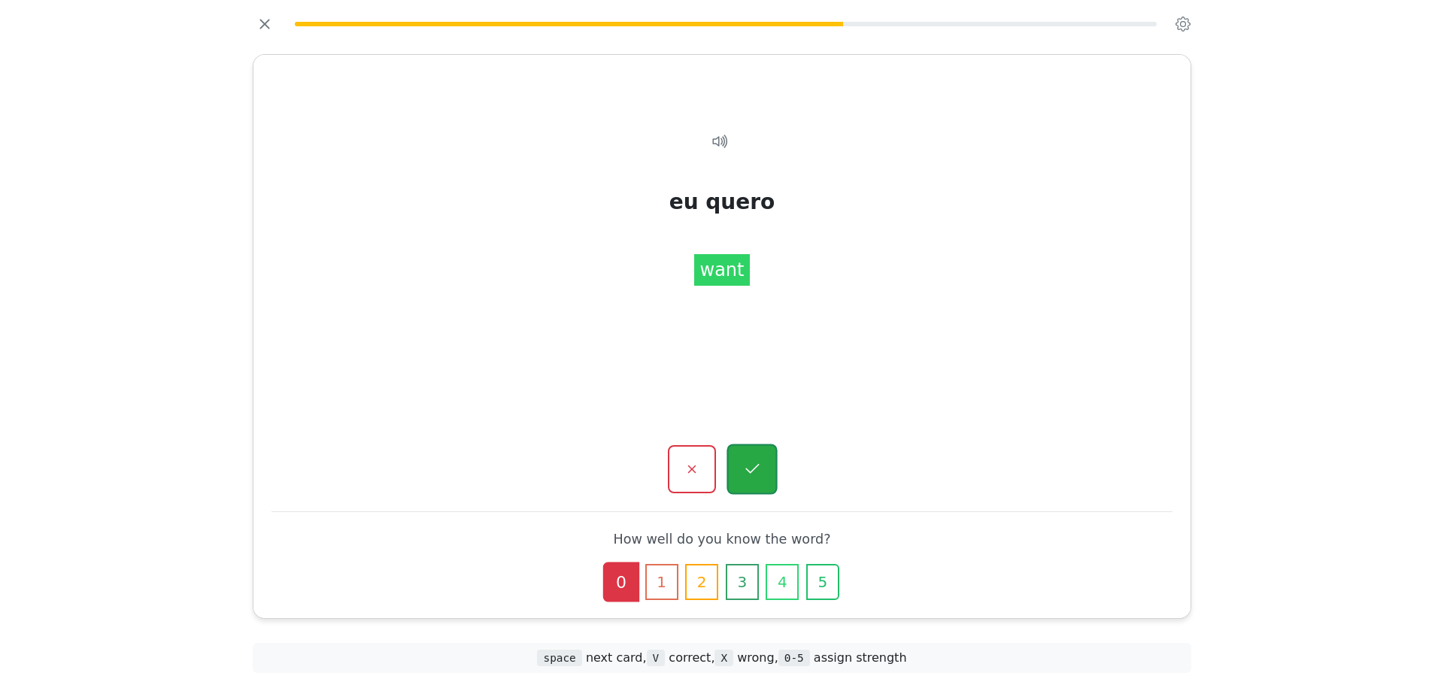
click at [756, 470] on icon "button" at bounding box center [751, 469] width 19 height 19
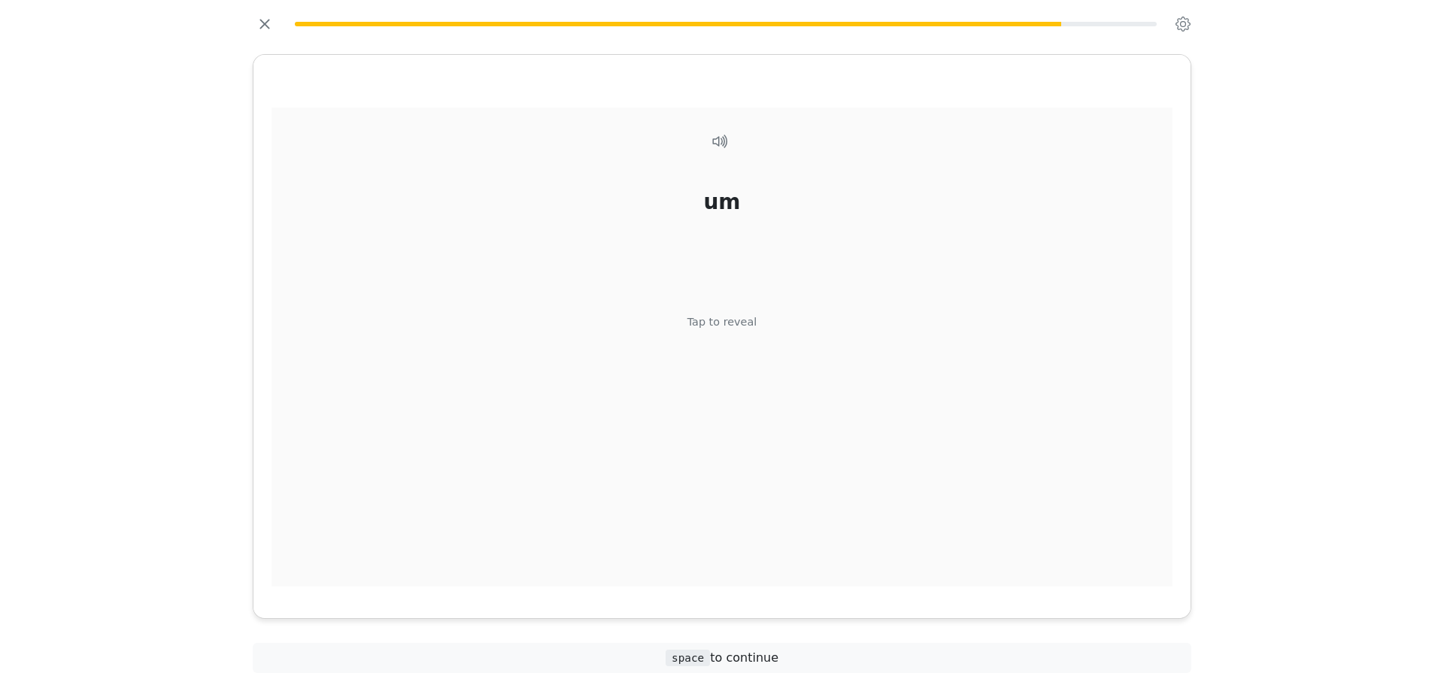
click at [798, 346] on div "um Tap to reveal" at bounding box center [721, 348] width 901 height 480
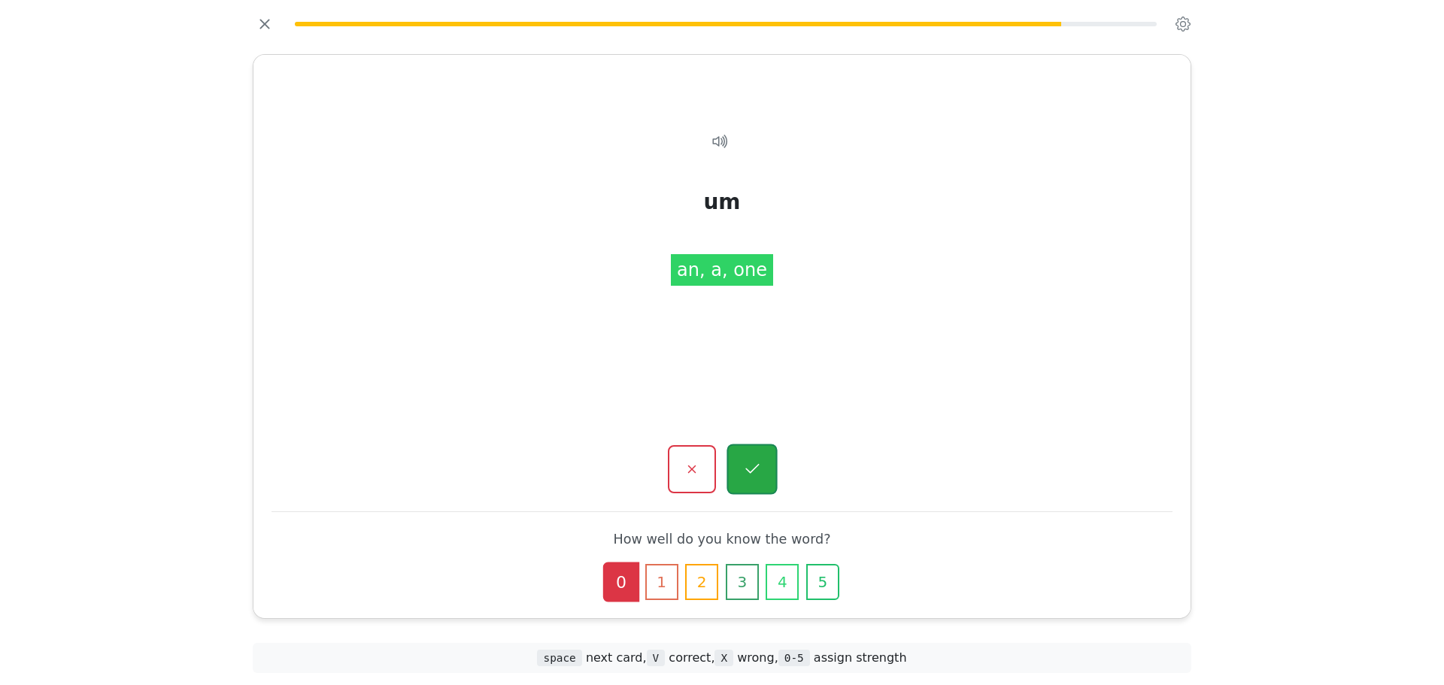
click at [759, 453] on button "button" at bounding box center [751, 469] width 50 height 50
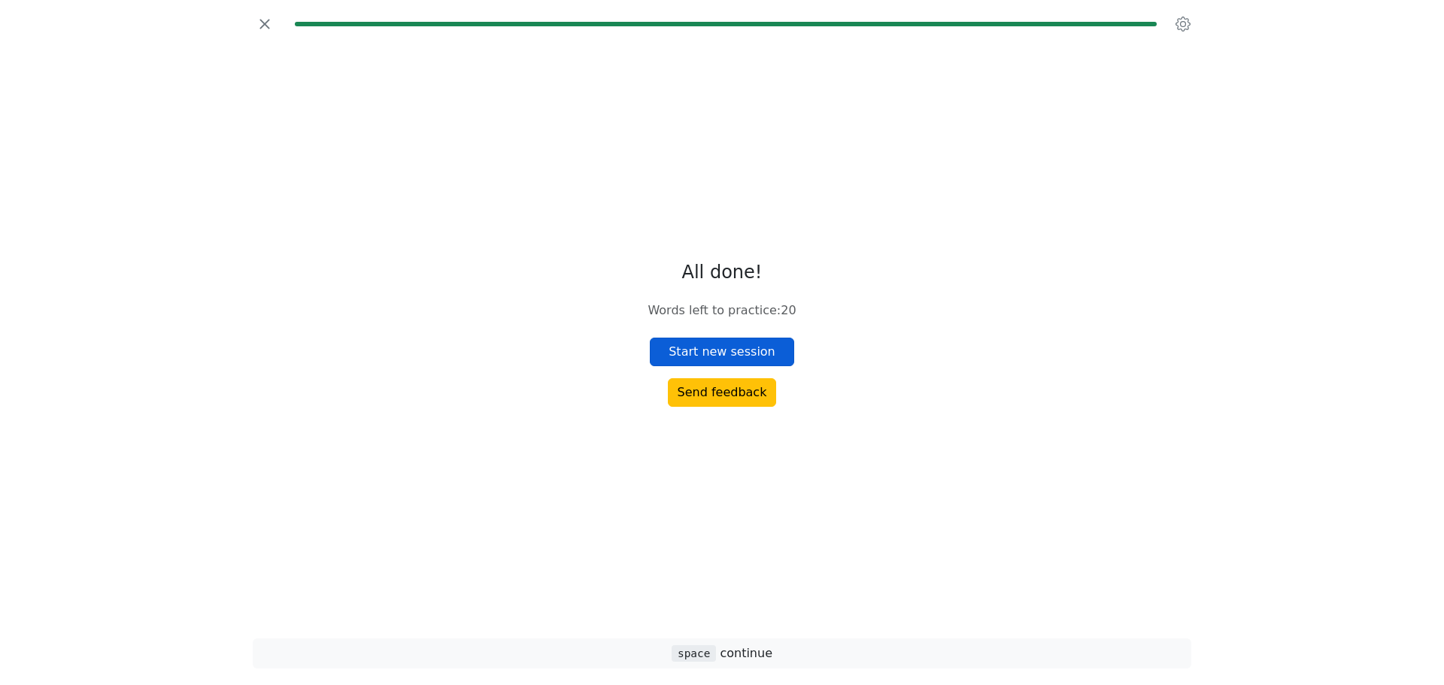
click at [753, 341] on button "Start new session" at bounding box center [722, 352] width 144 height 29
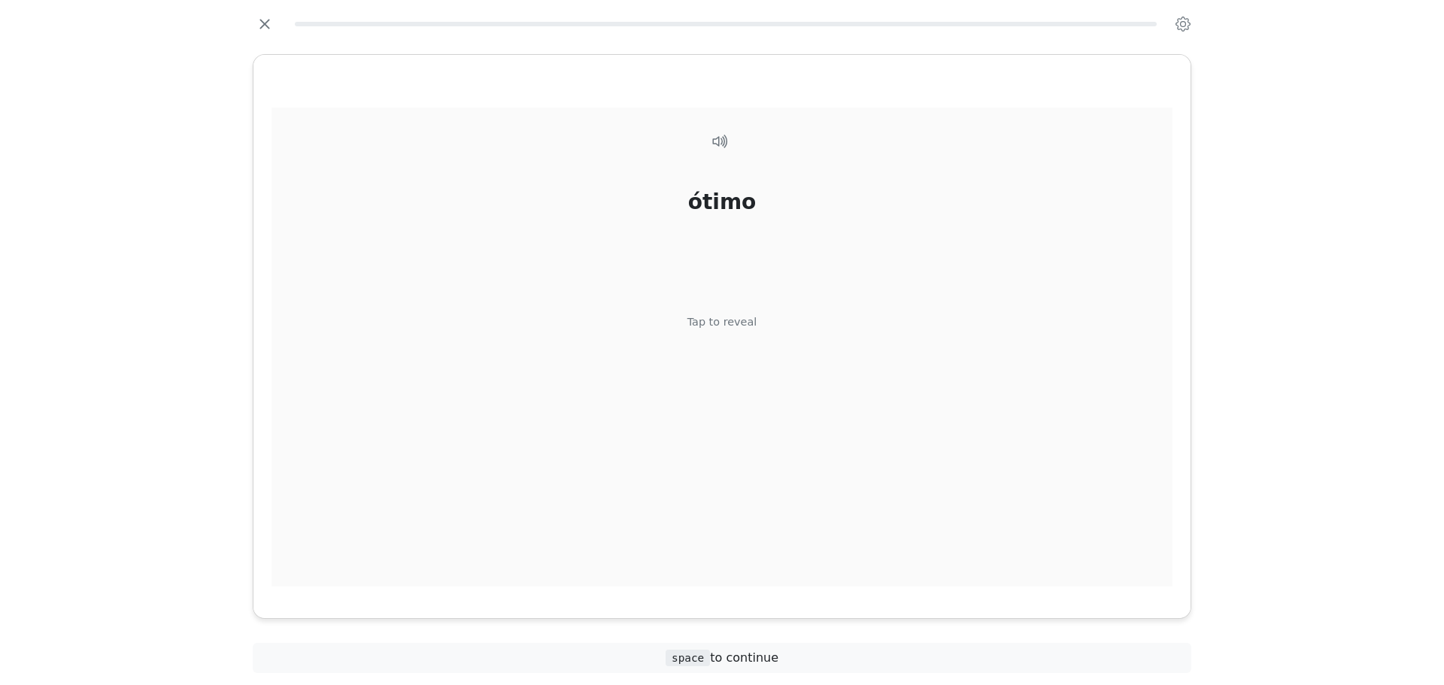
click at [730, 332] on div "ótimo Tap to reveal" at bounding box center [721, 348] width 901 height 480
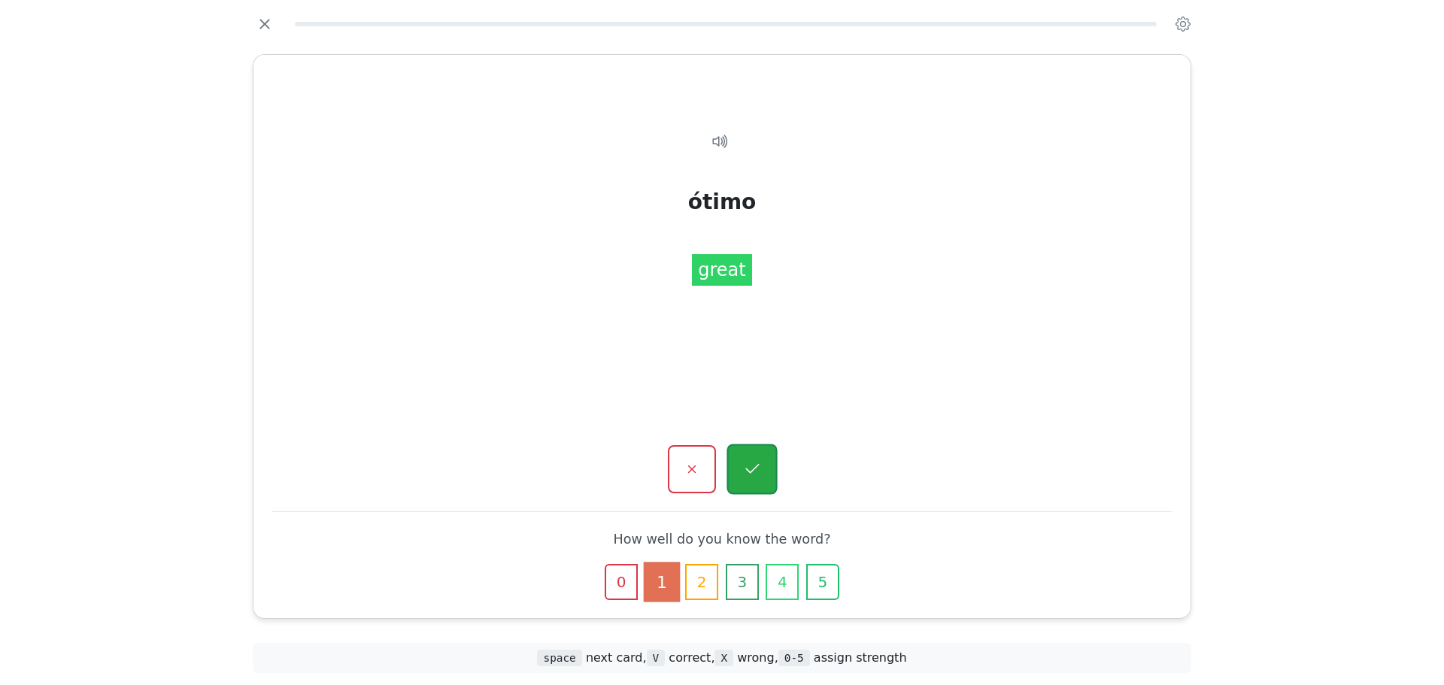
click at [742, 460] on icon "button" at bounding box center [751, 469] width 19 height 19
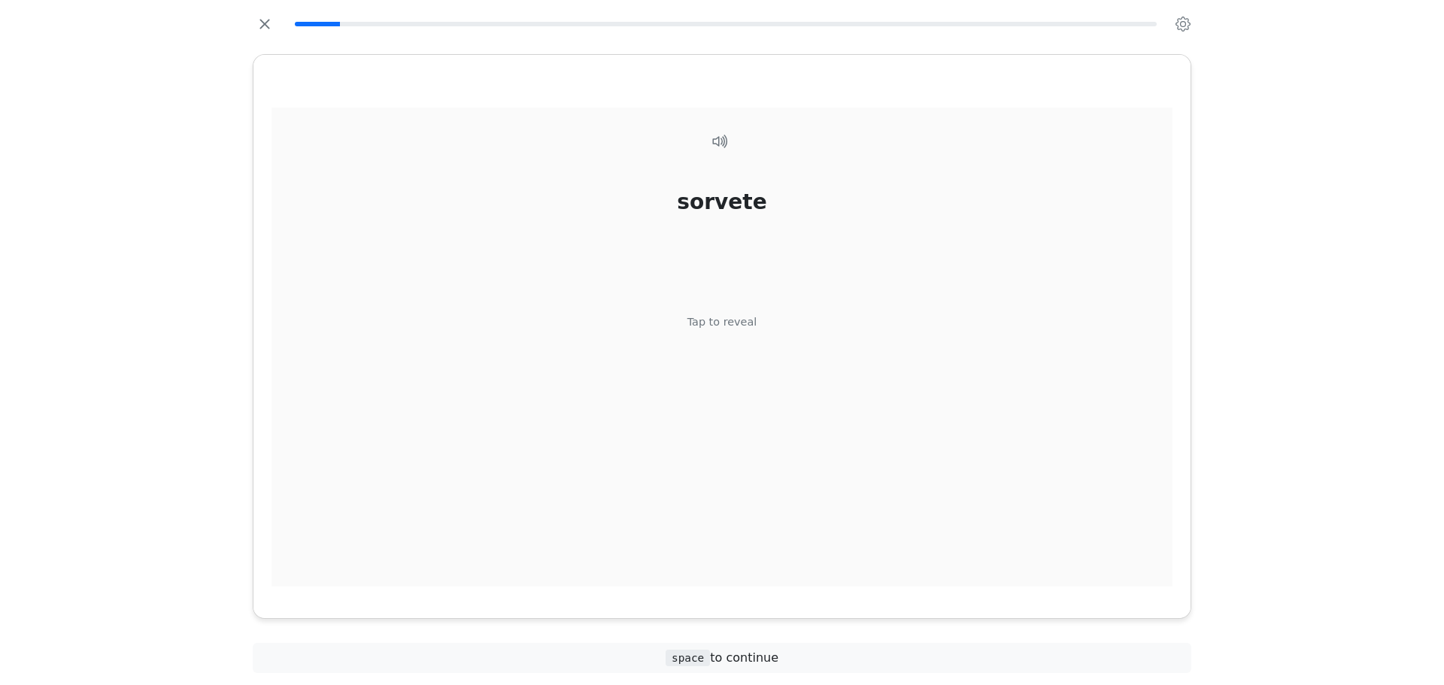
click at [714, 353] on div "sorvete Tap to reveal" at bounding box center [721, 348] width 901 height 480
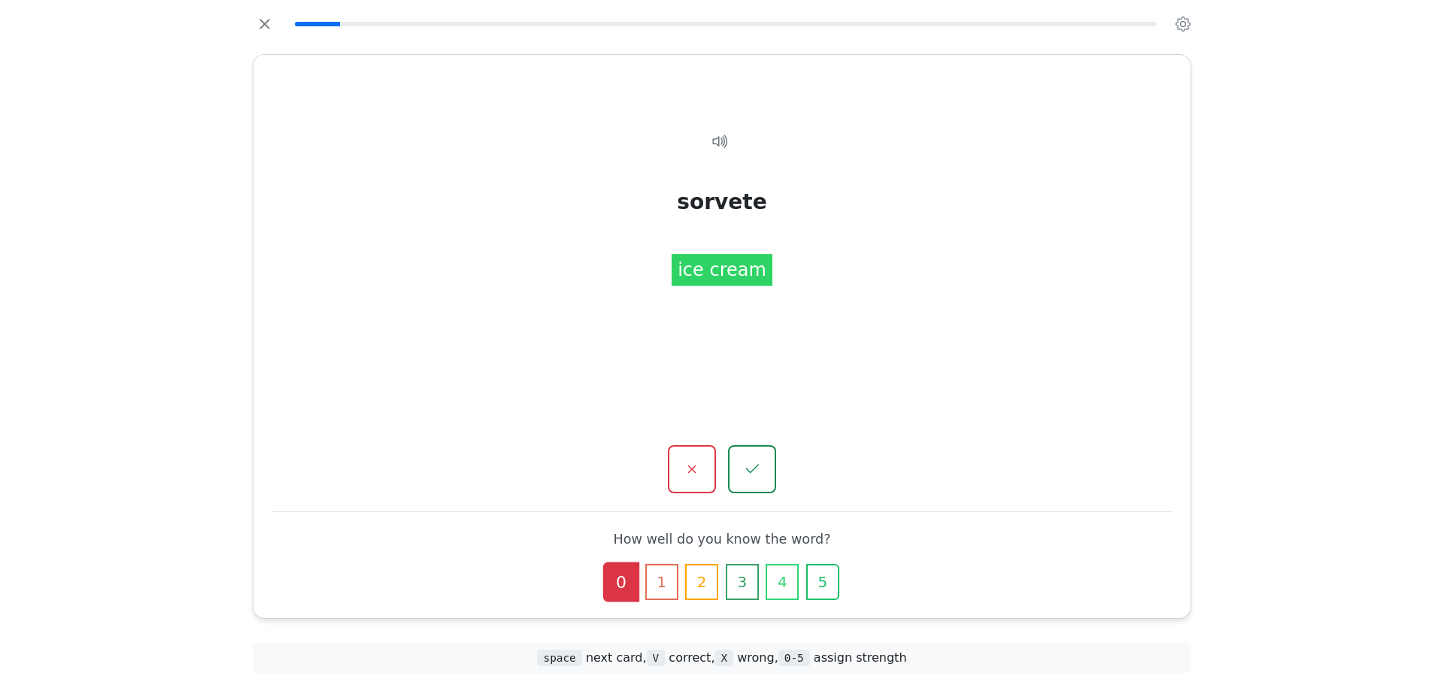
click at [767, 501] on div "sorvete Tap to reveal sorvete ice cream How well do you know the word? 0 1 2 3 …" at bounding box center [721, 336] width 937 height 563
click at [767, 484] on button "button" at bounding box center [751, 469] width 50 height 50
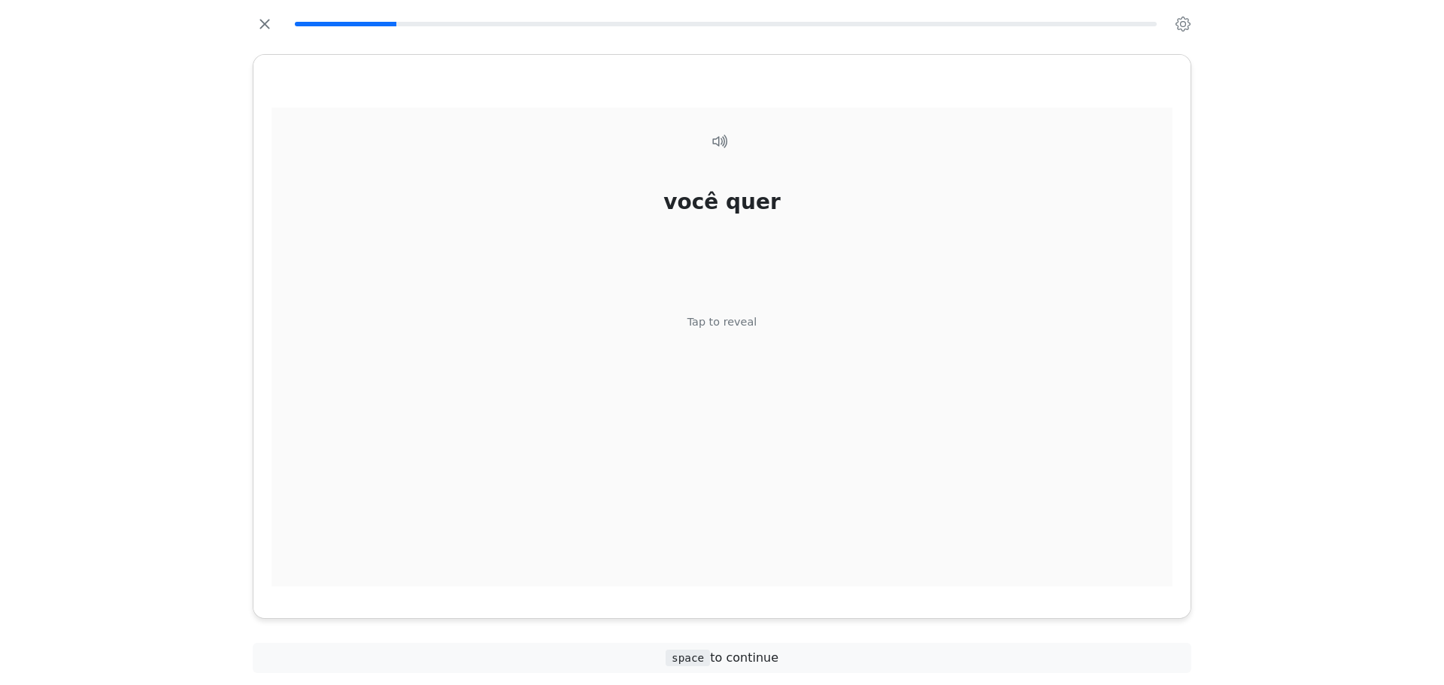
click at [727, 362] on div "você quer Tap to reveal" at bounding box center [721, 348] width 901 height 480
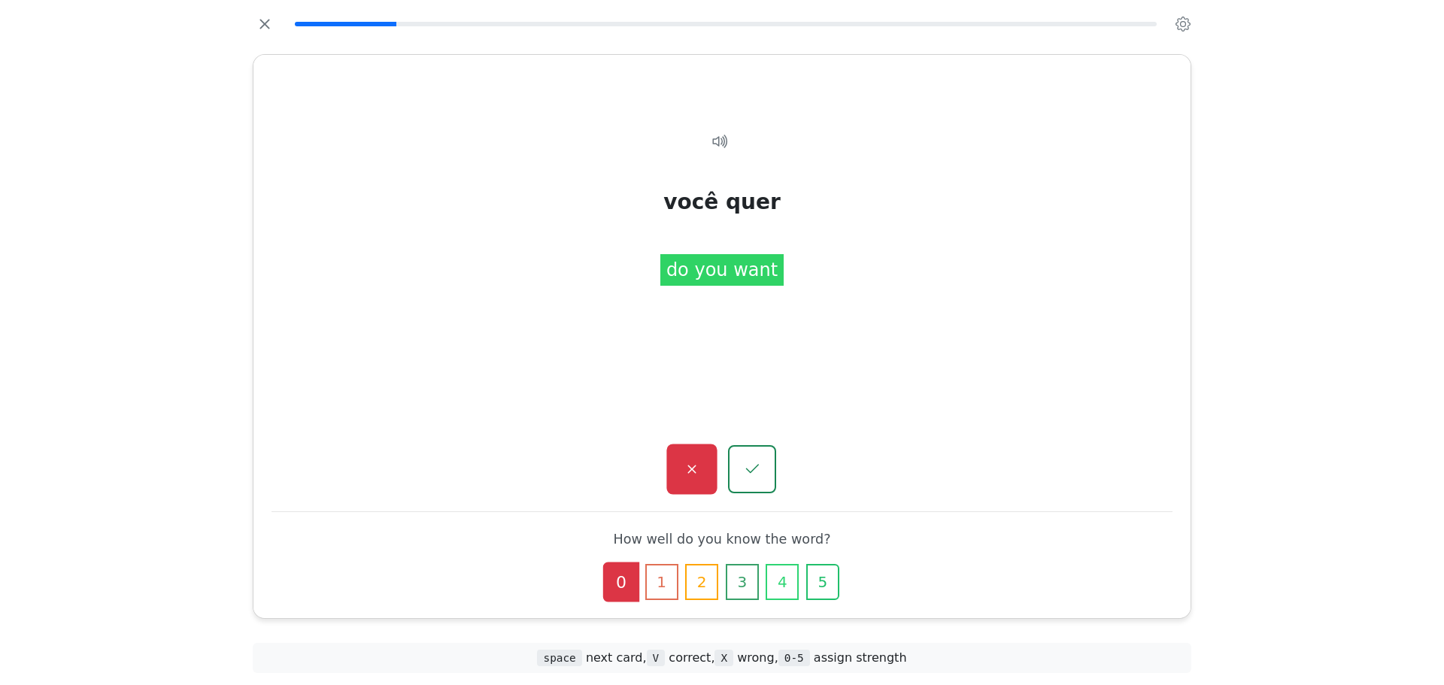
click at [692, 477] on icon "button" at bounding box center [691, 469] width 19 height 19
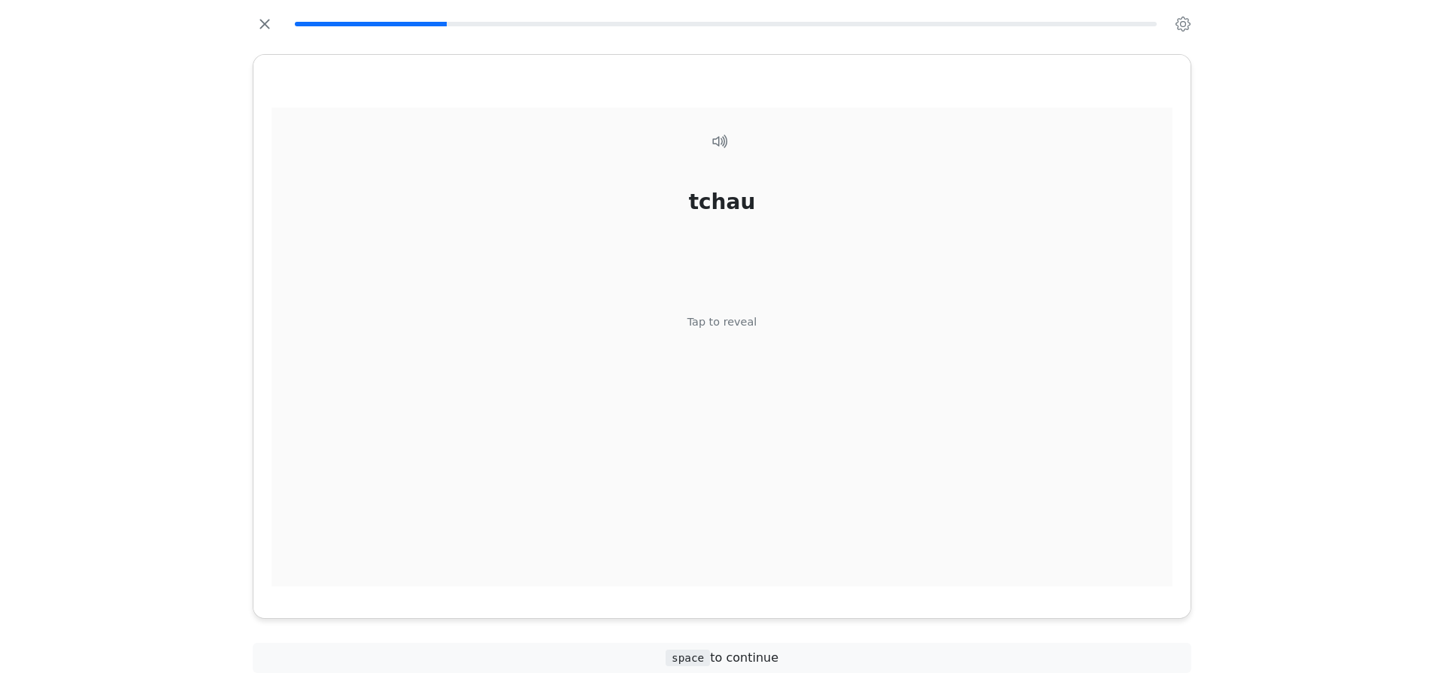
click at [720, 348] on div "tchau Tap to reveal" at bounding box center [721, 348] width 901 height 480
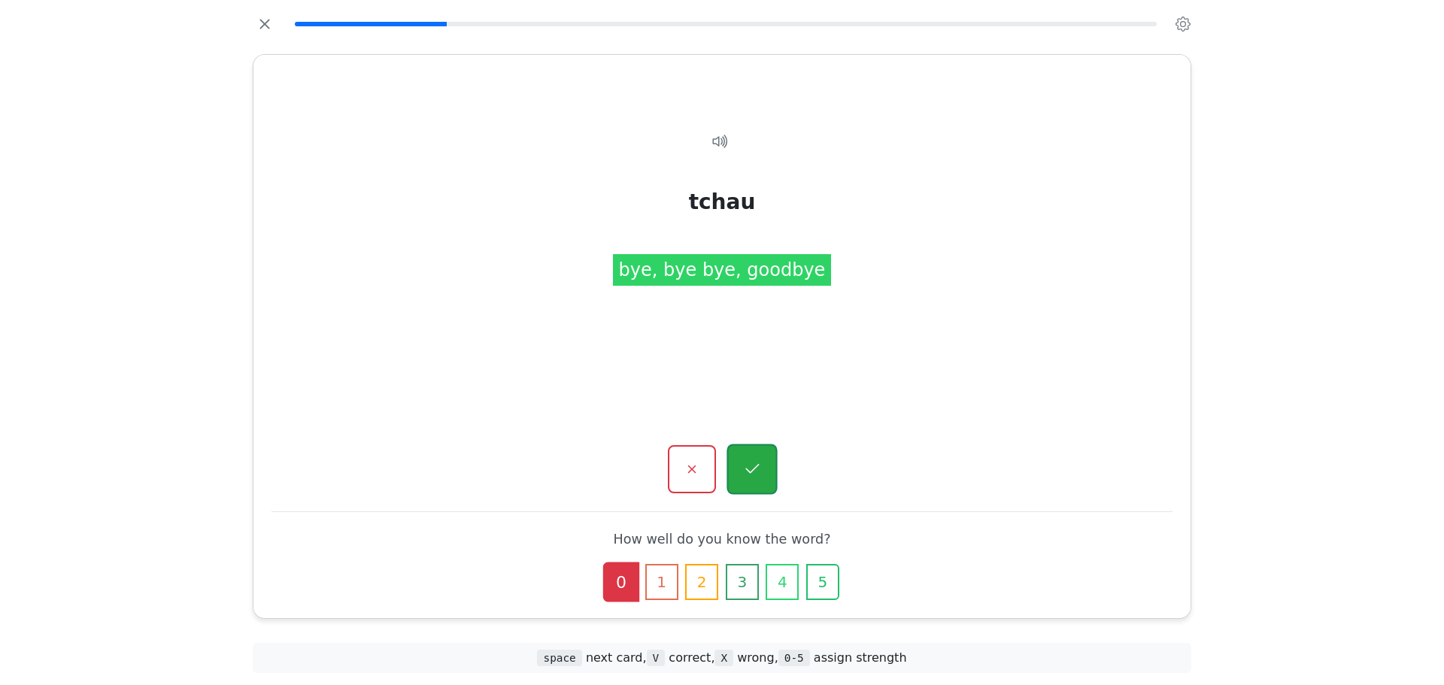
click at [761, 452] on button "button" at bounding box center [751, 469] width 50 height 50
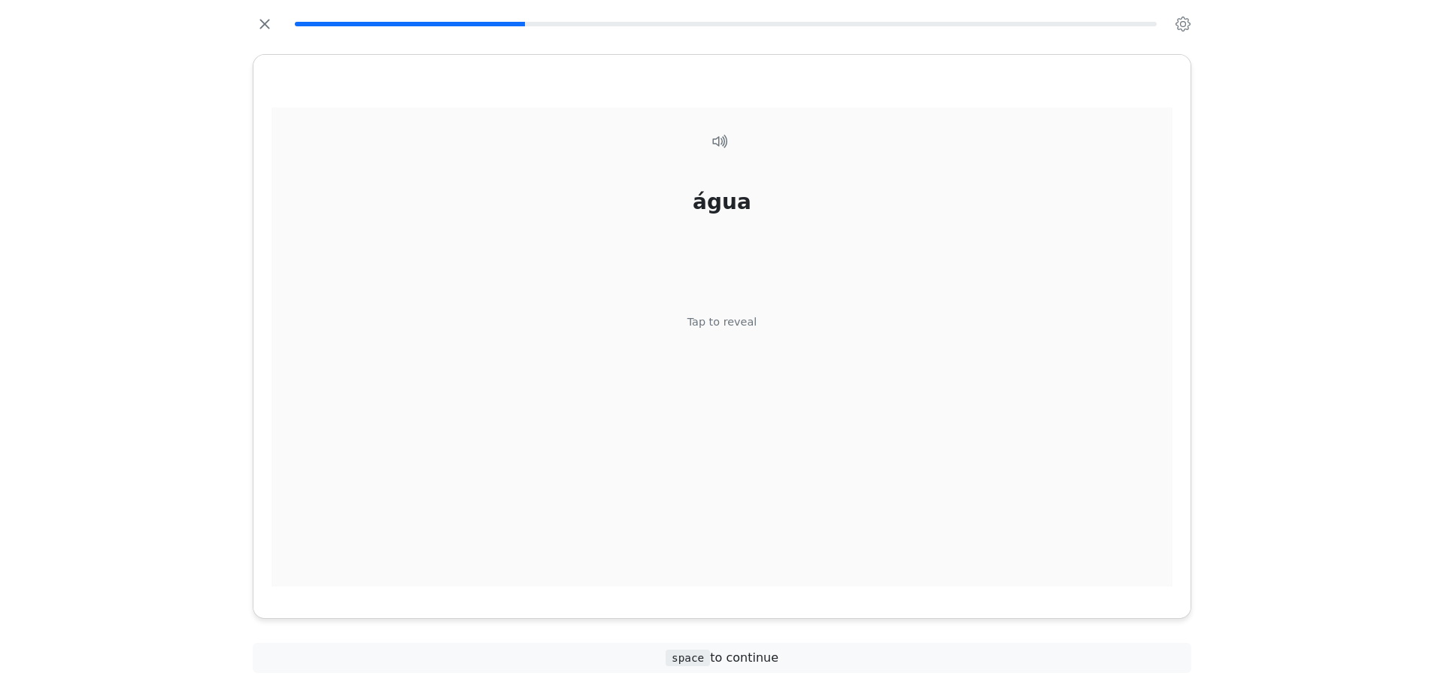
click at [748, 322] on div "Tap to reveal" at bounding box center [722, 322] width 70 height 17
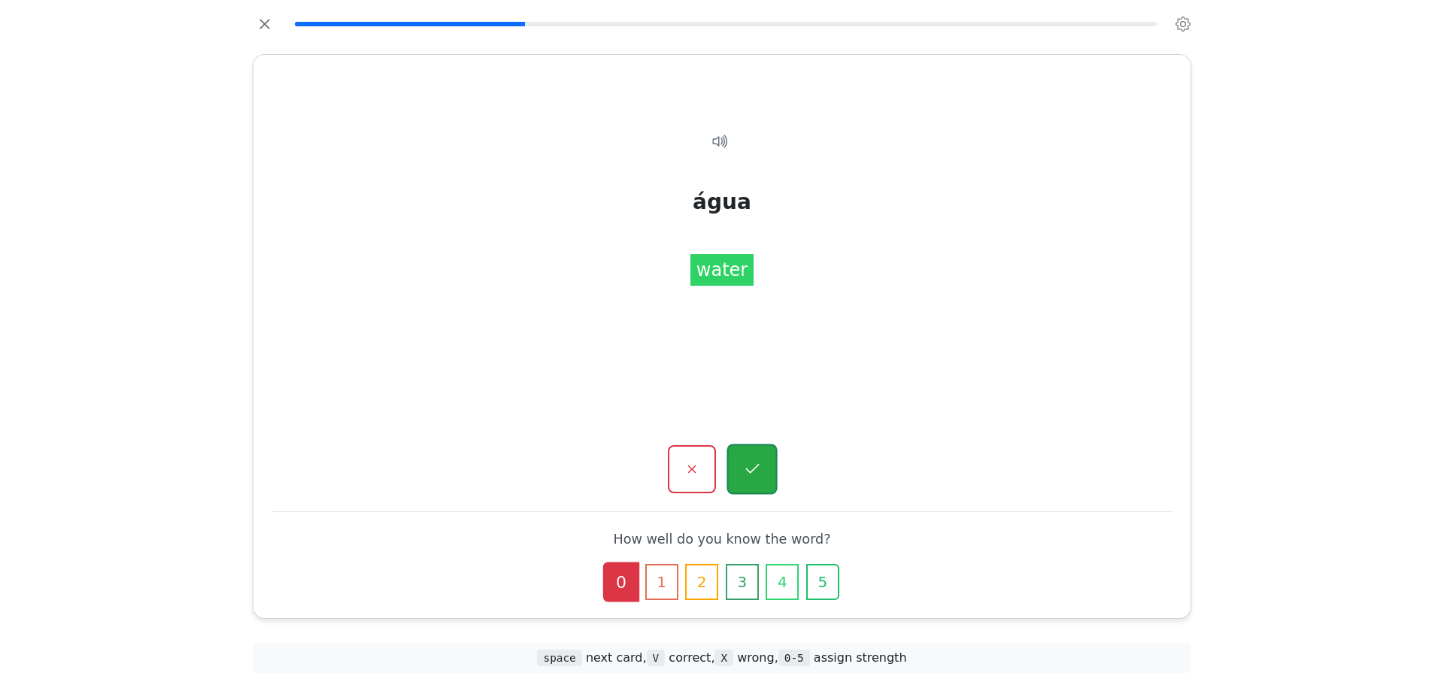
click at [760, 453] on button "button" at bounding box center [751, 469] width 50 height 50
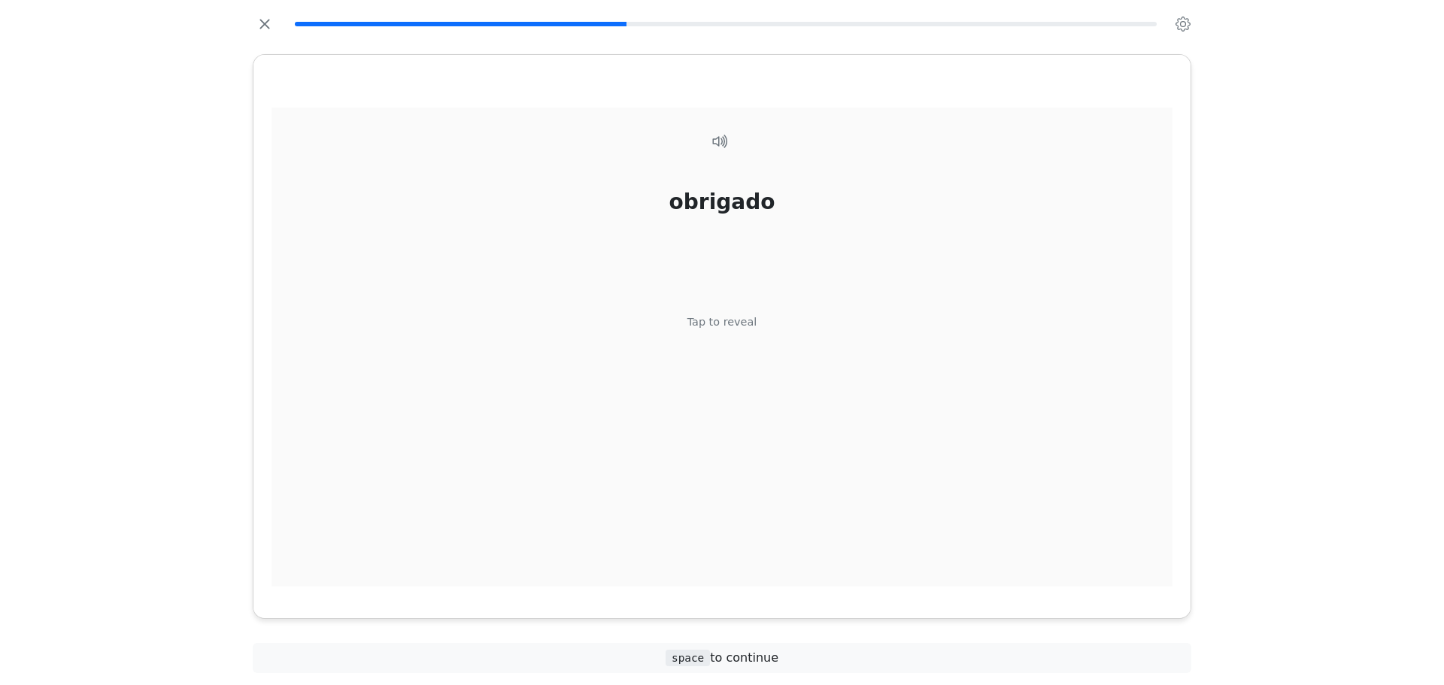
click at [746, 355] on div "obrigado Tap to reveal" at bounding box center [721, 348] width 901 height 480
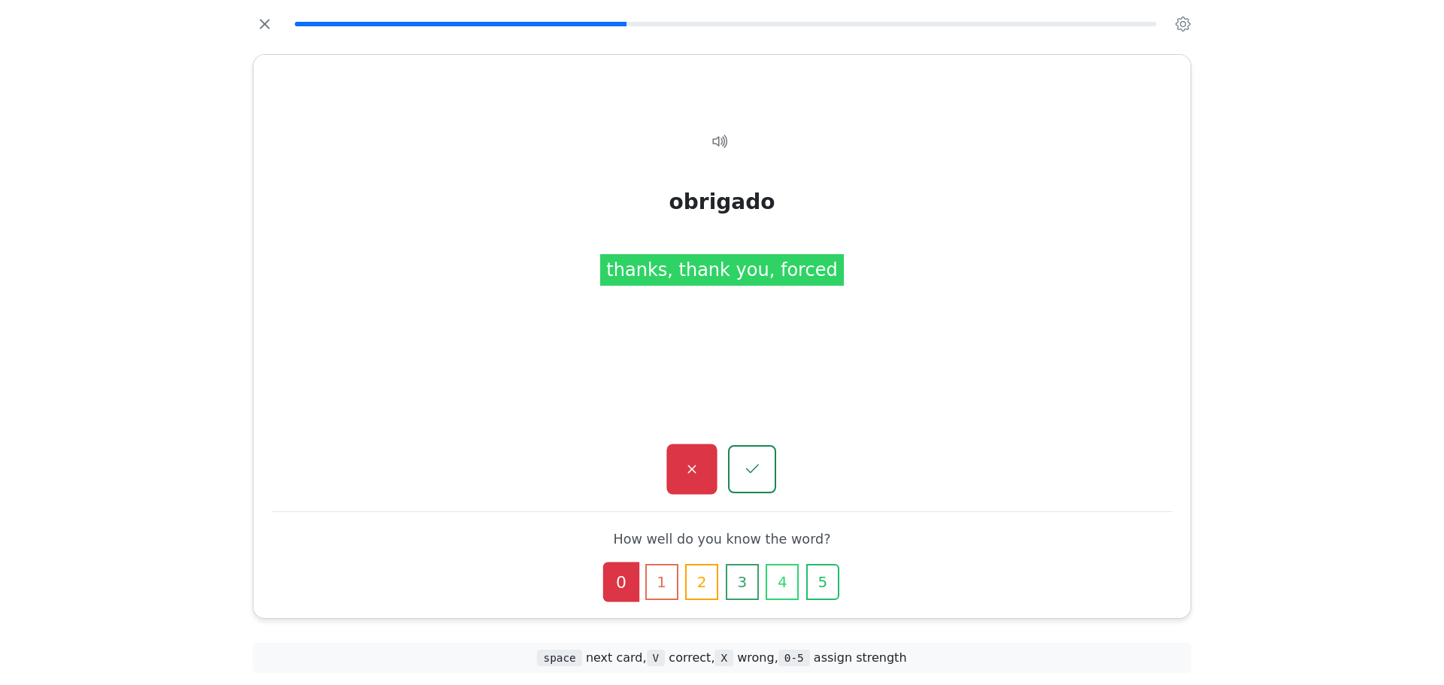
click at [696, 474] on icon "button" at bounding box center [691, 469] width 19 height 19
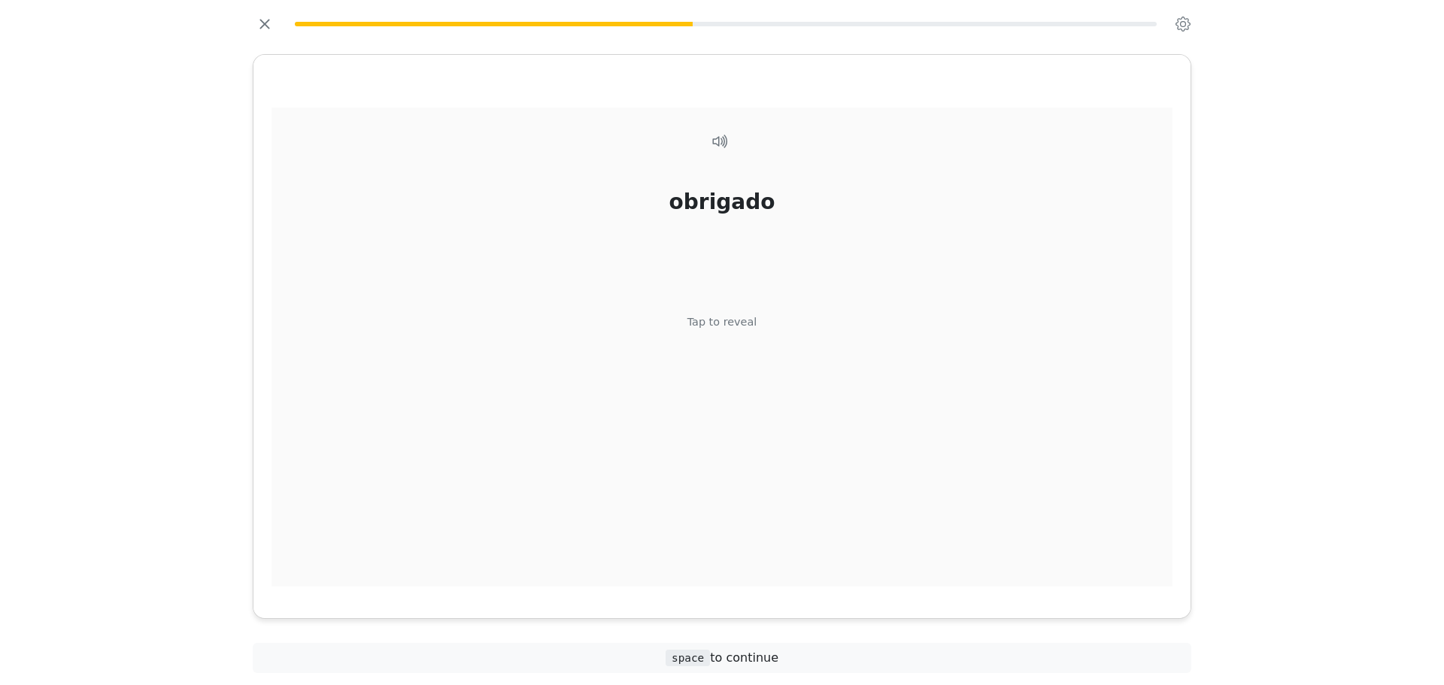
click at [792, 304] on div "obrigado Tap to reveal" at bounding box center [721, 348] width 901 height 480
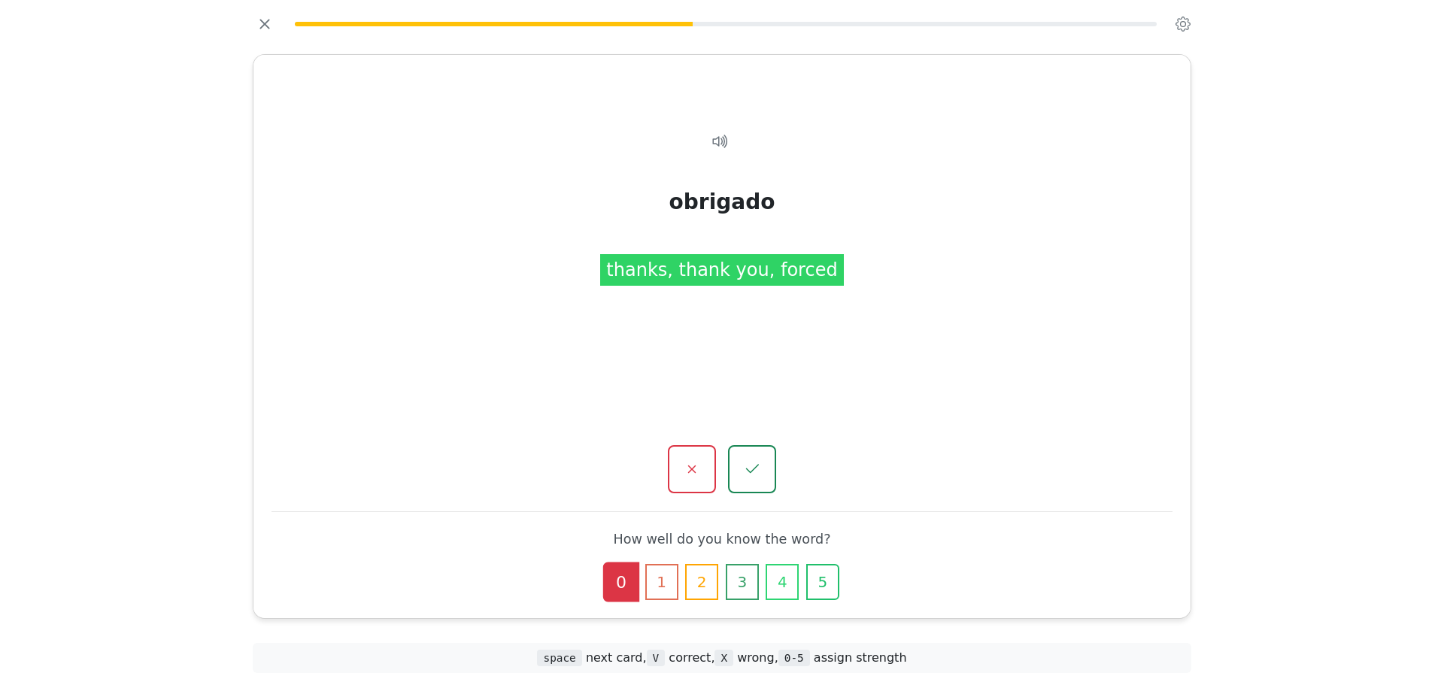
click at [755, 441] on div "obrigado Tap to reveal obrigado thanks, thank you, forced How well do you know …" at bounding box center [721, 336] width 937 height 563
click at [755, 455] on button "button" at bounding box center [751, 469] width 50 height 50
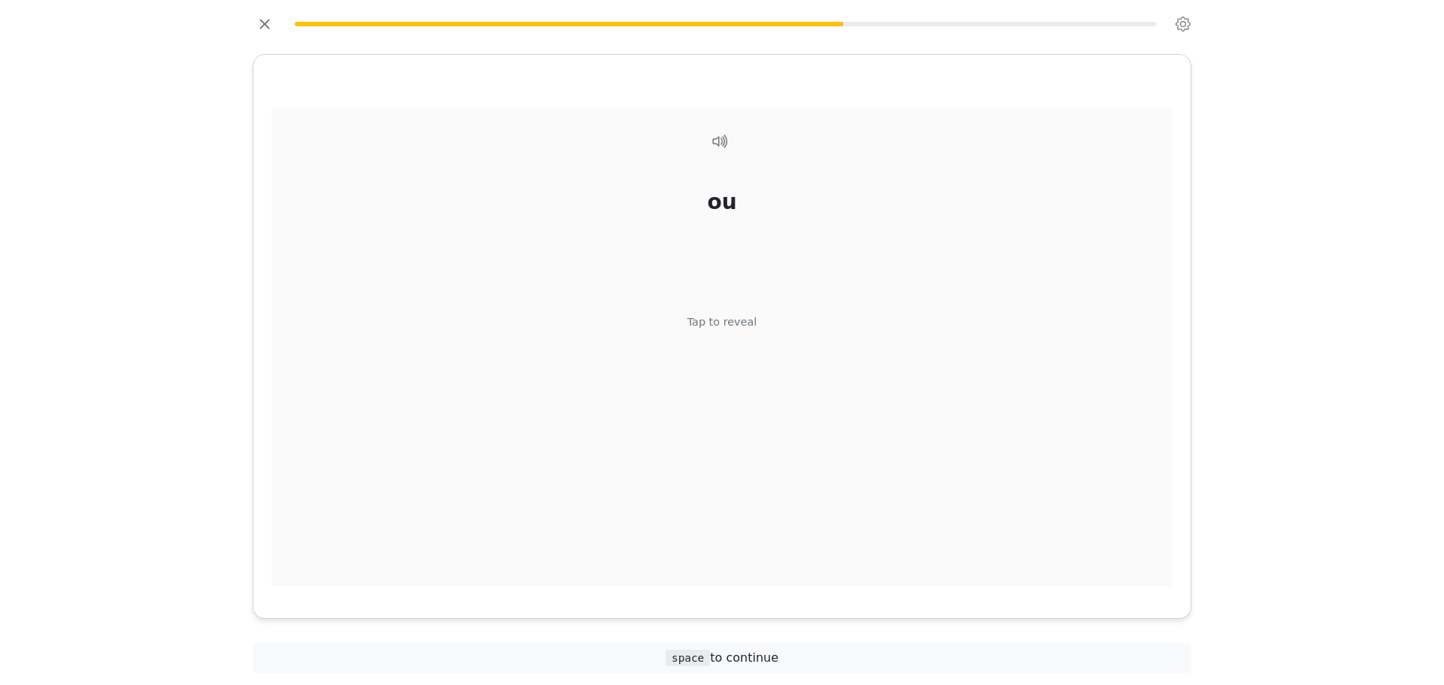
click at [796, 310] on div "ou Tap to reveal" at bounding box center [721, 348] width 901 height 480
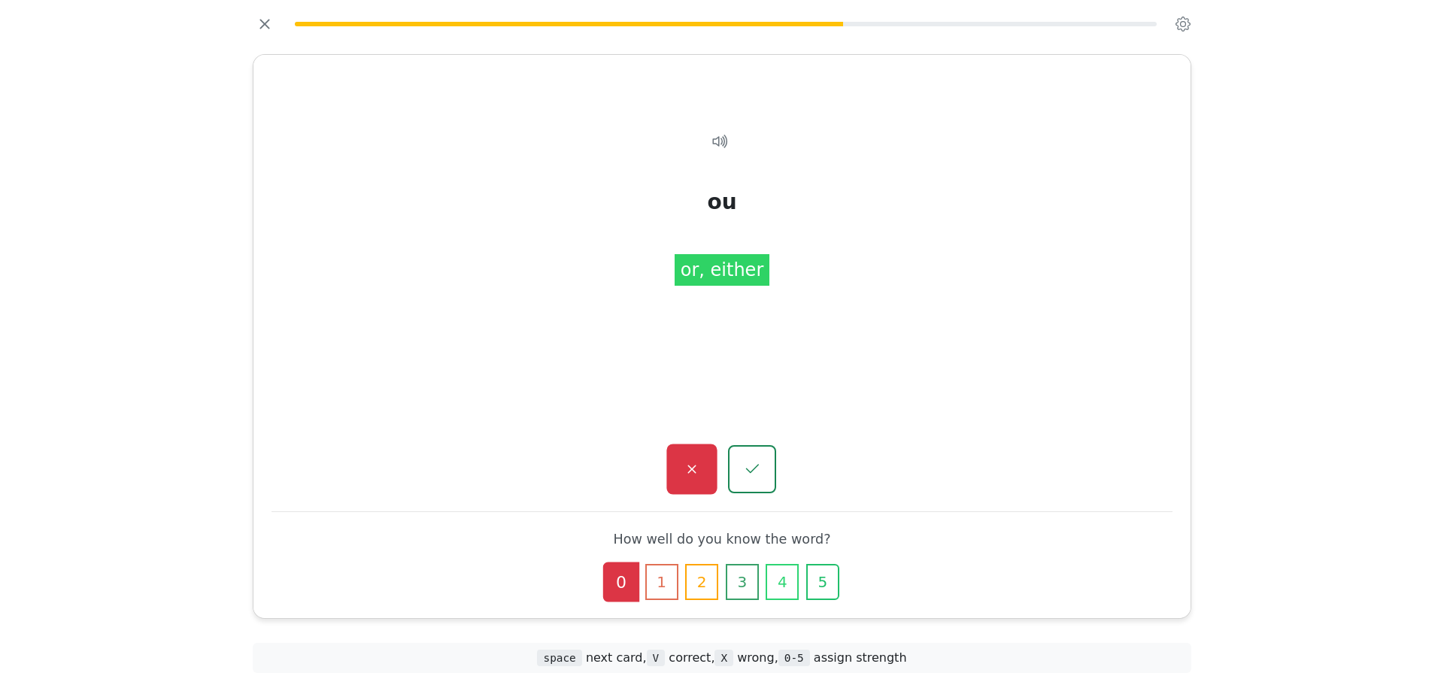
click at [699, 480] on button "button" at bounding box center [691, 469] width 50 height 50
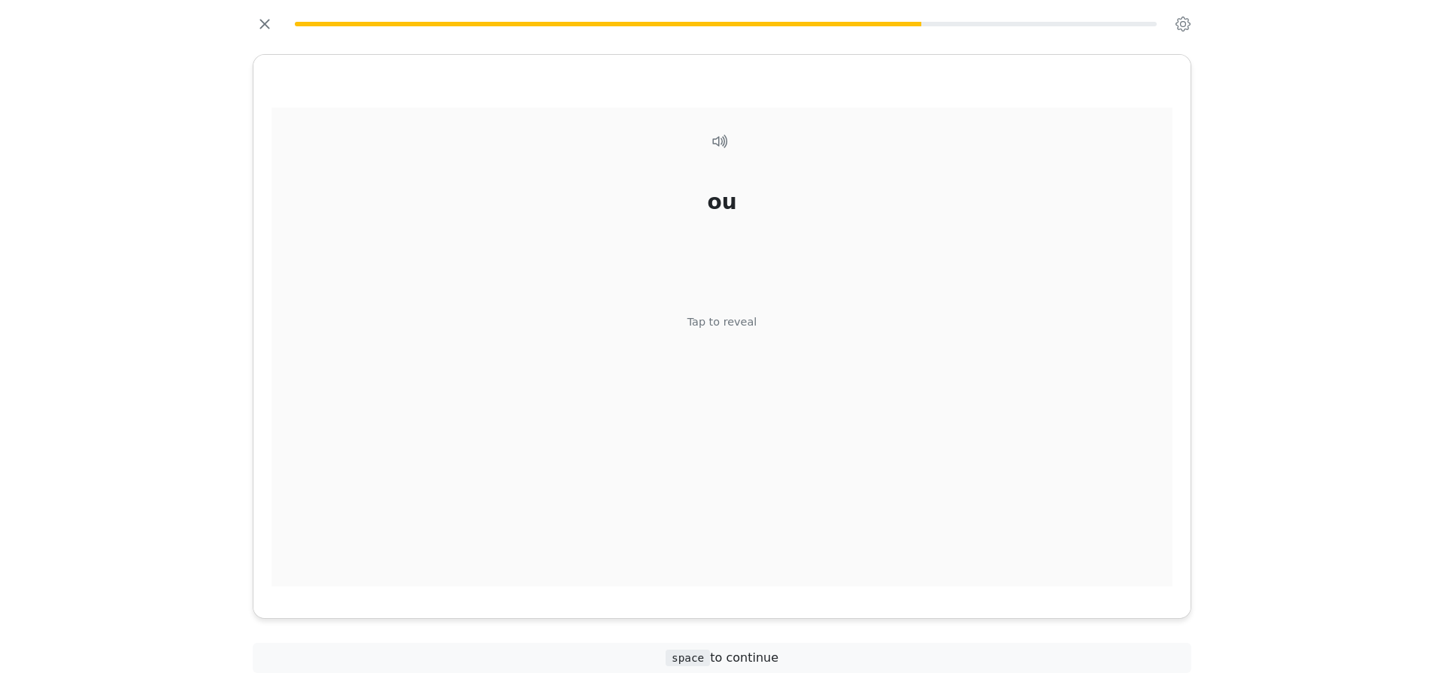
click at [717, 420] on div "ou Tap to reveal" at bounding box center [721, 348] width 901 height 480
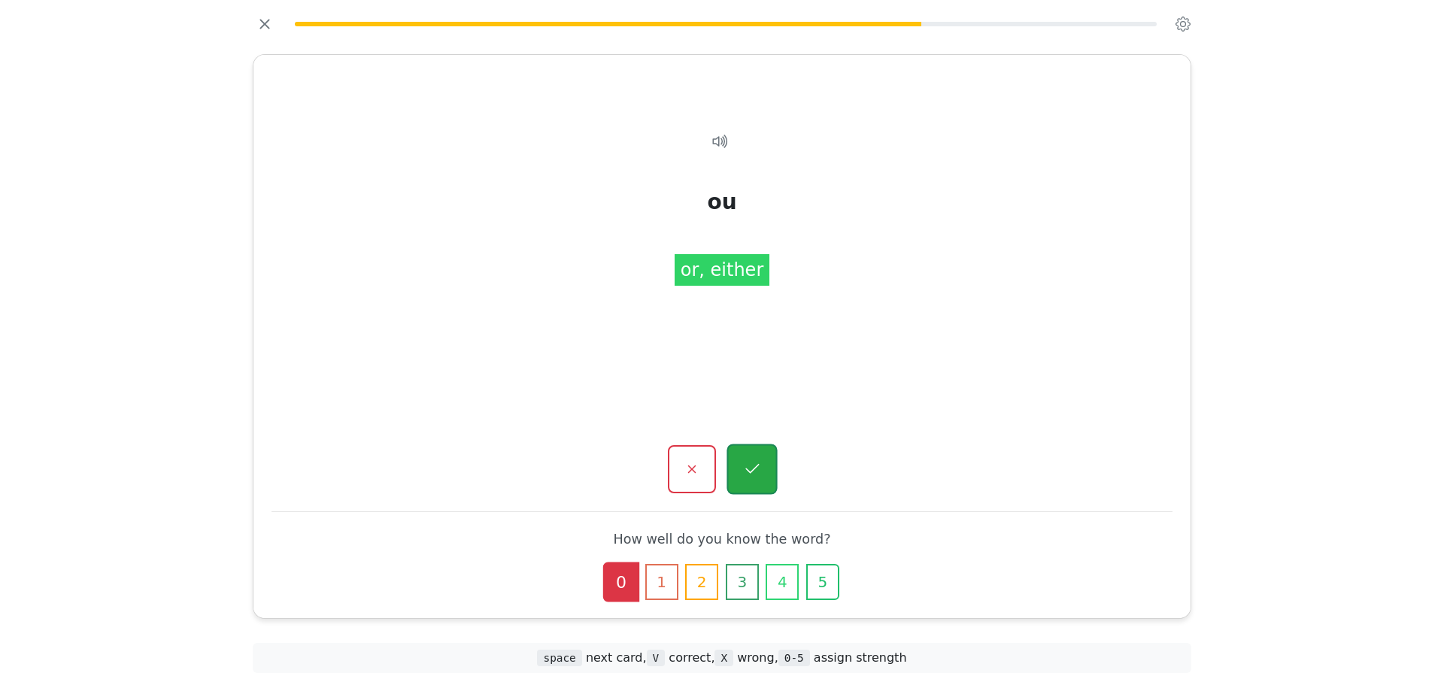
click at [744, 468] on icon "button" at bounding box center [751, 469] width 19 height 19
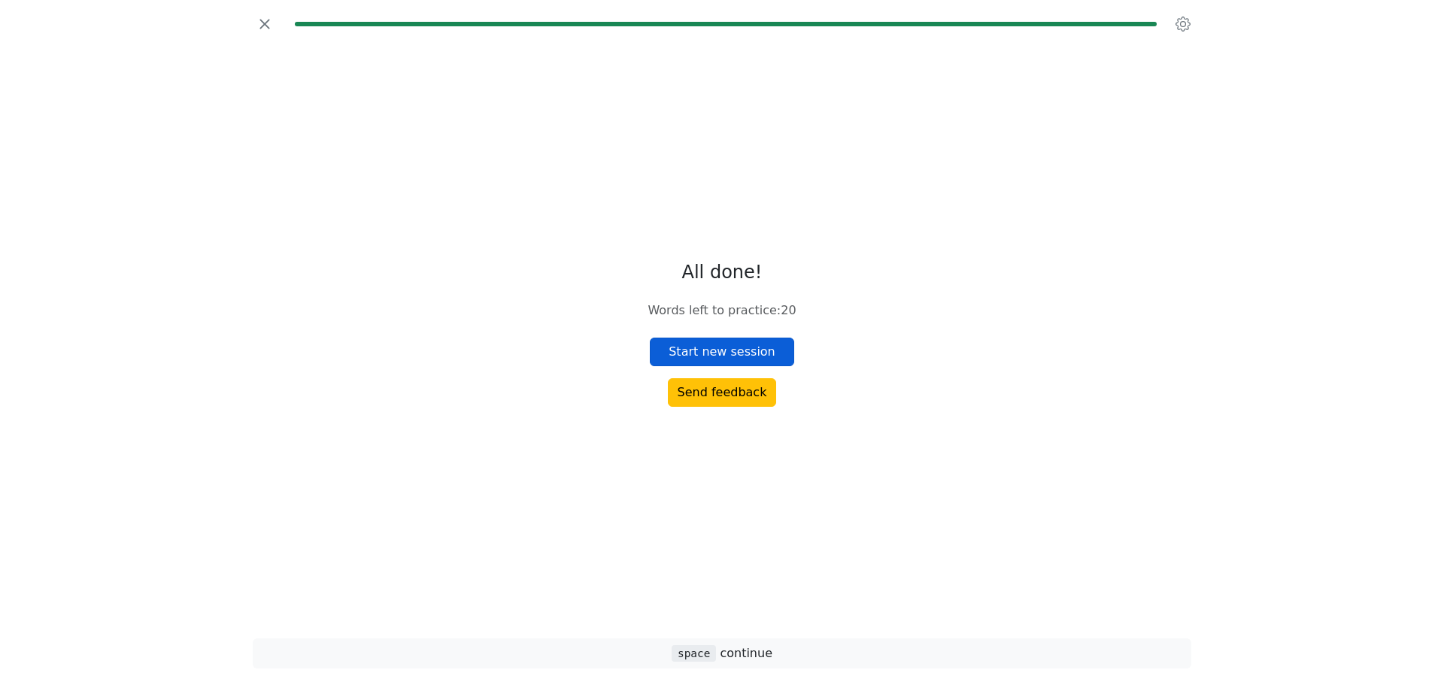
click at [745, 365] on button "Start new session" at bounding box center [722, 352] width 144 height 29
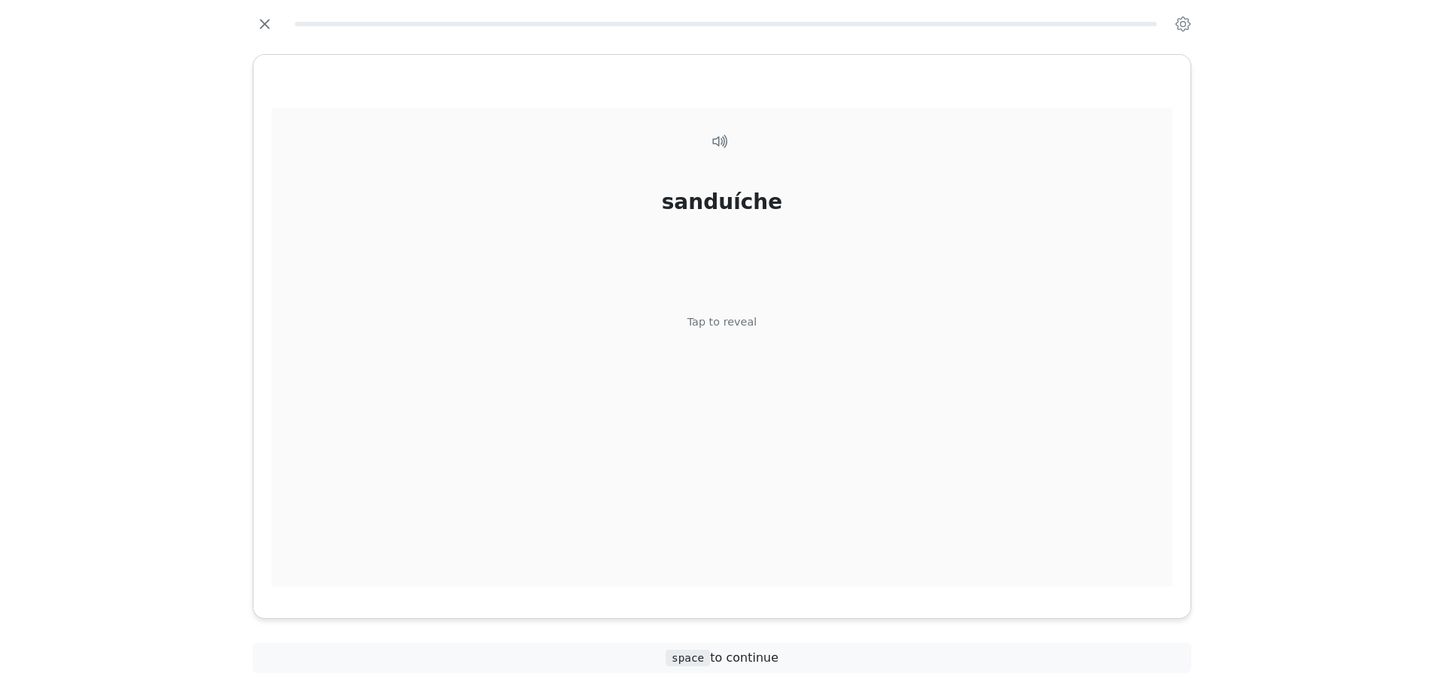
click at [720, 351] on div "sanduíche Tap to reveal" at bounding box center [721, 348] width 901 height 480
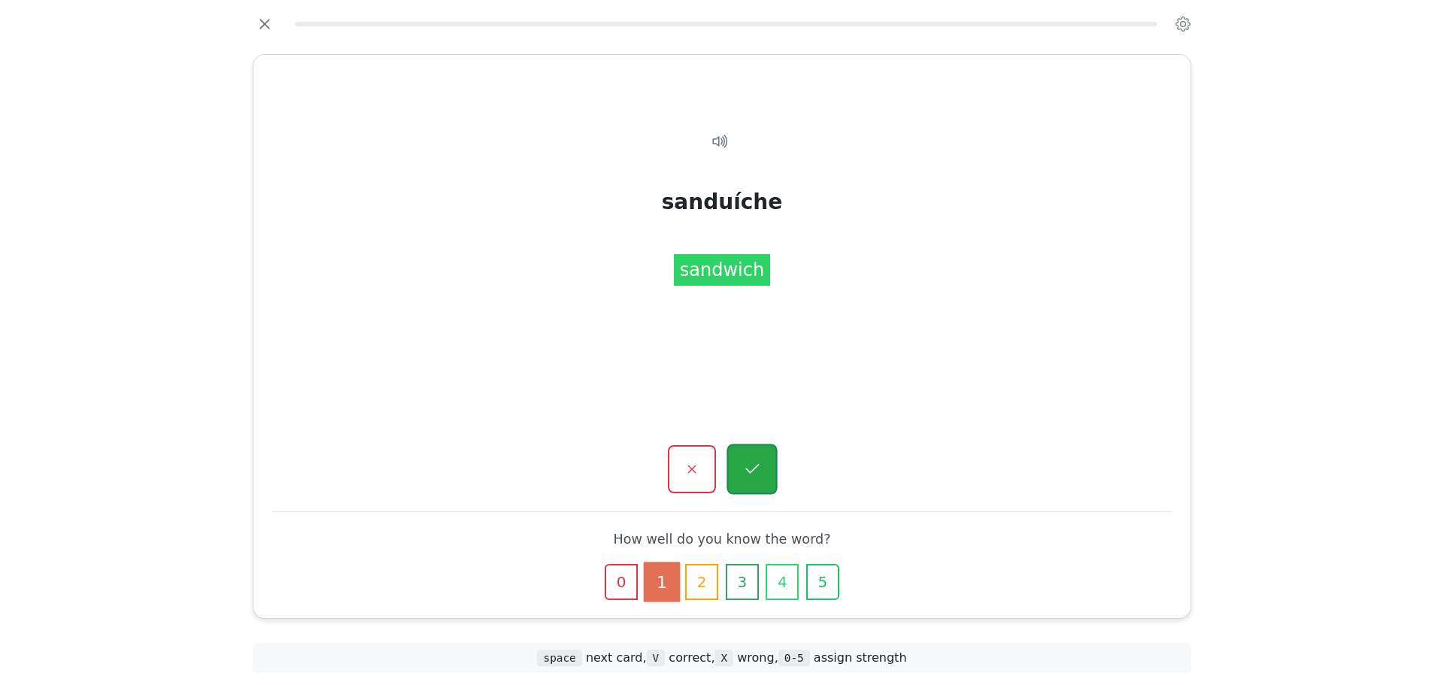
click at [746, 469] on icon "button" at bounding box center [752, 469] width 14 height 10
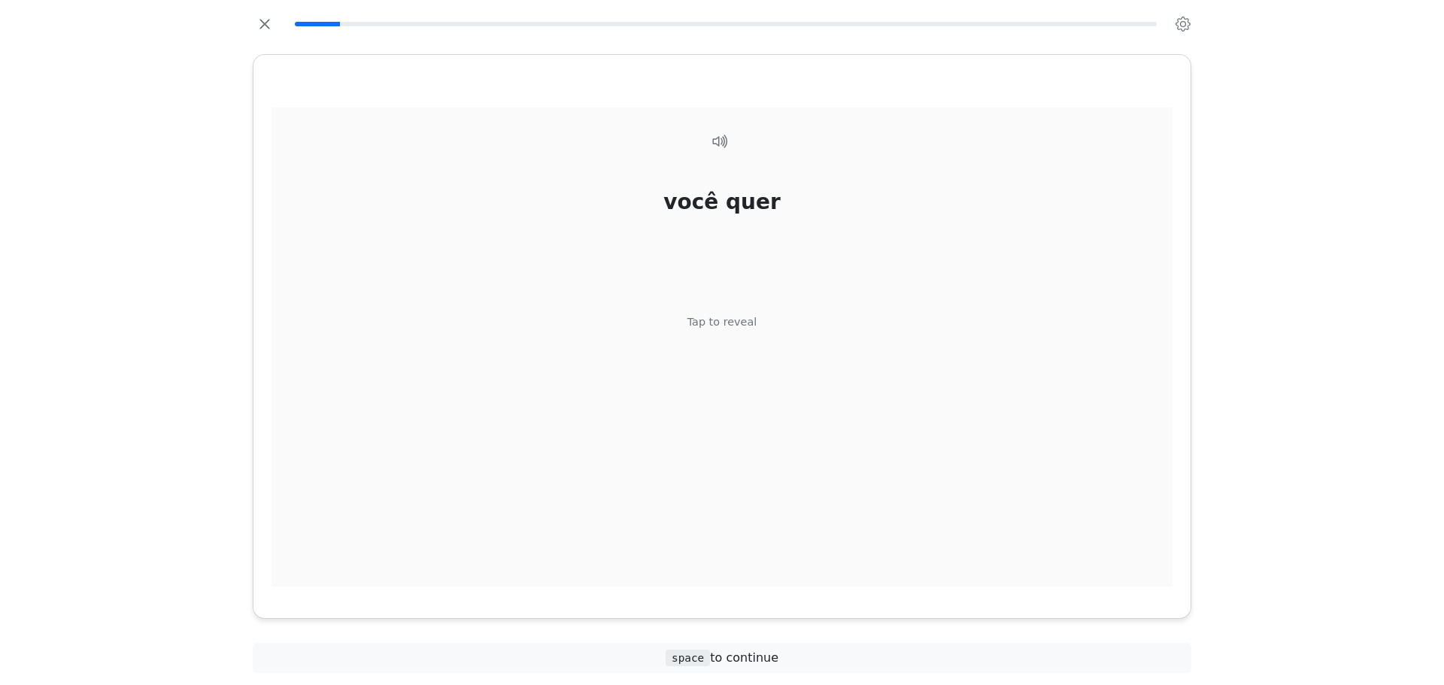
click at [739, 342] on div "você quer Tap to reveal" at bounding box center [721, 348] width 901 height 480
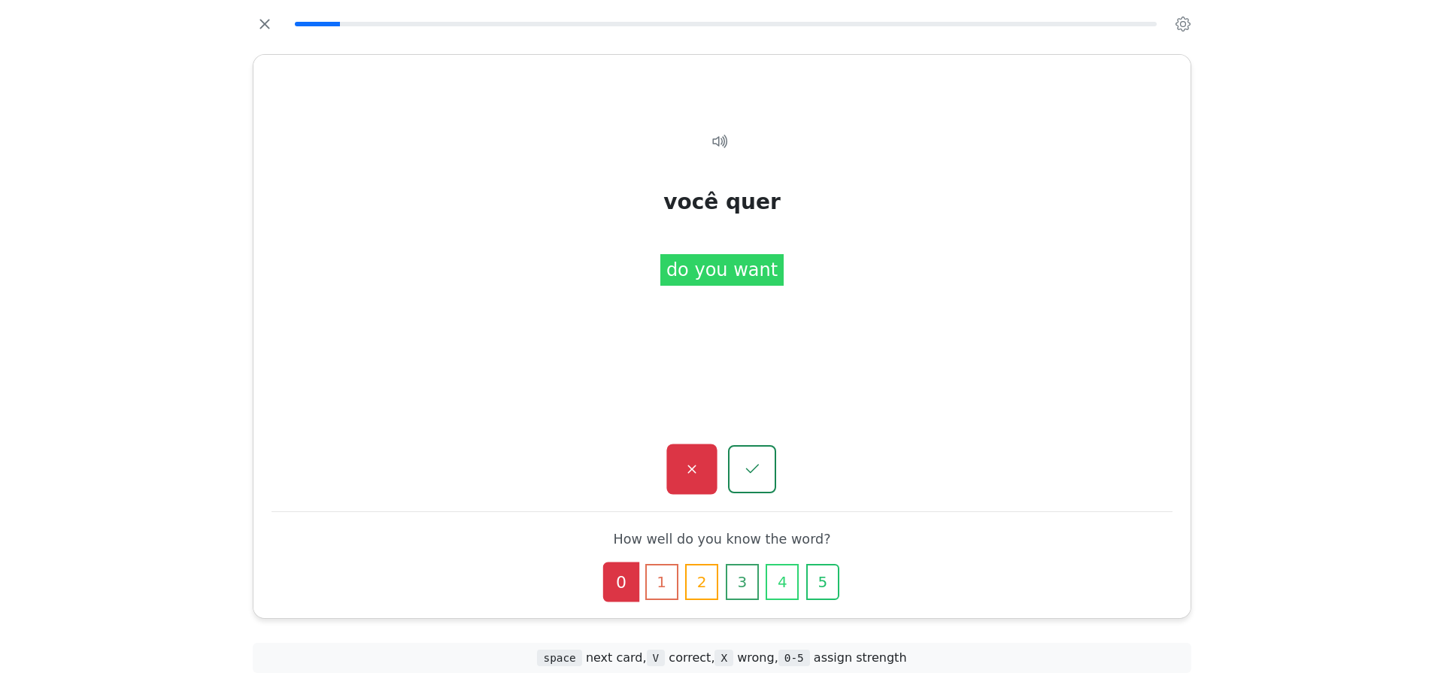
click at [675, 477] on button "button" at bounding box center [691, 469] width 50 height 50
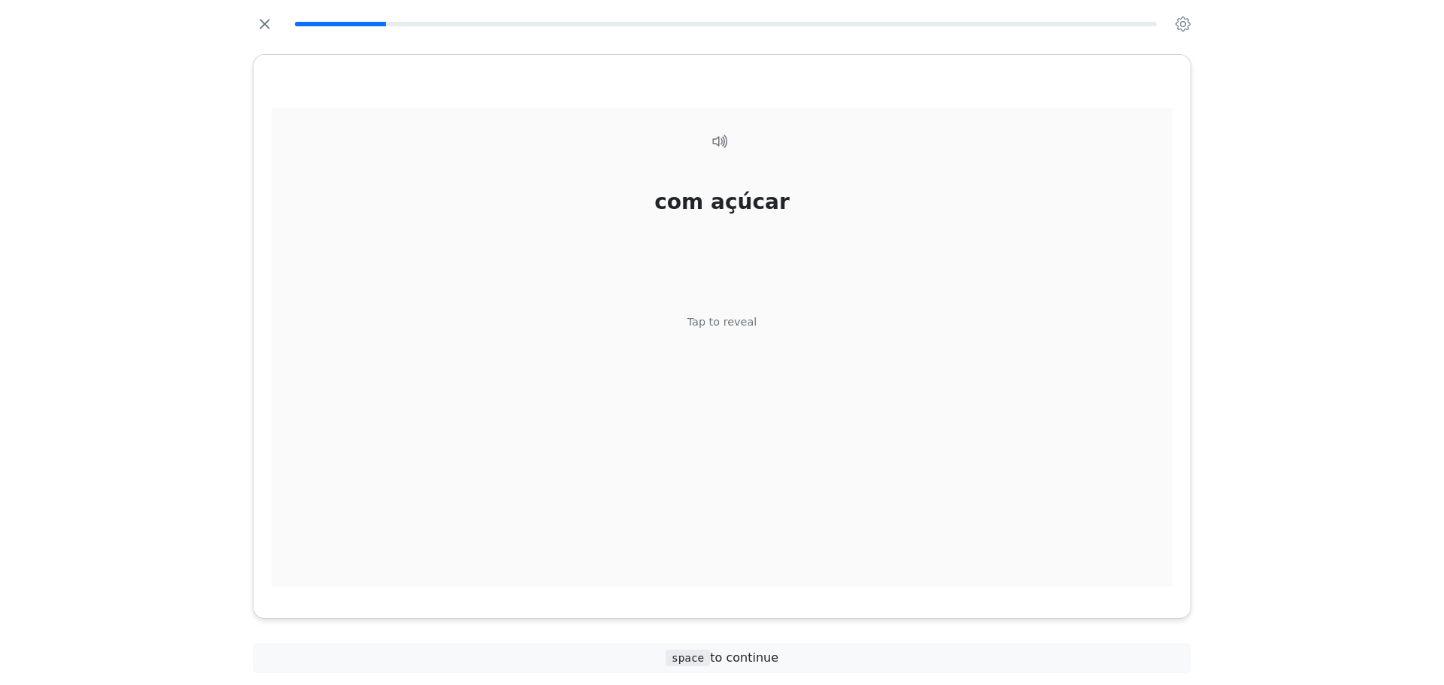
click at [765, 423] on div "com açúcar Tap to reveal" at bounding box center [721, 348] width 901 height 480
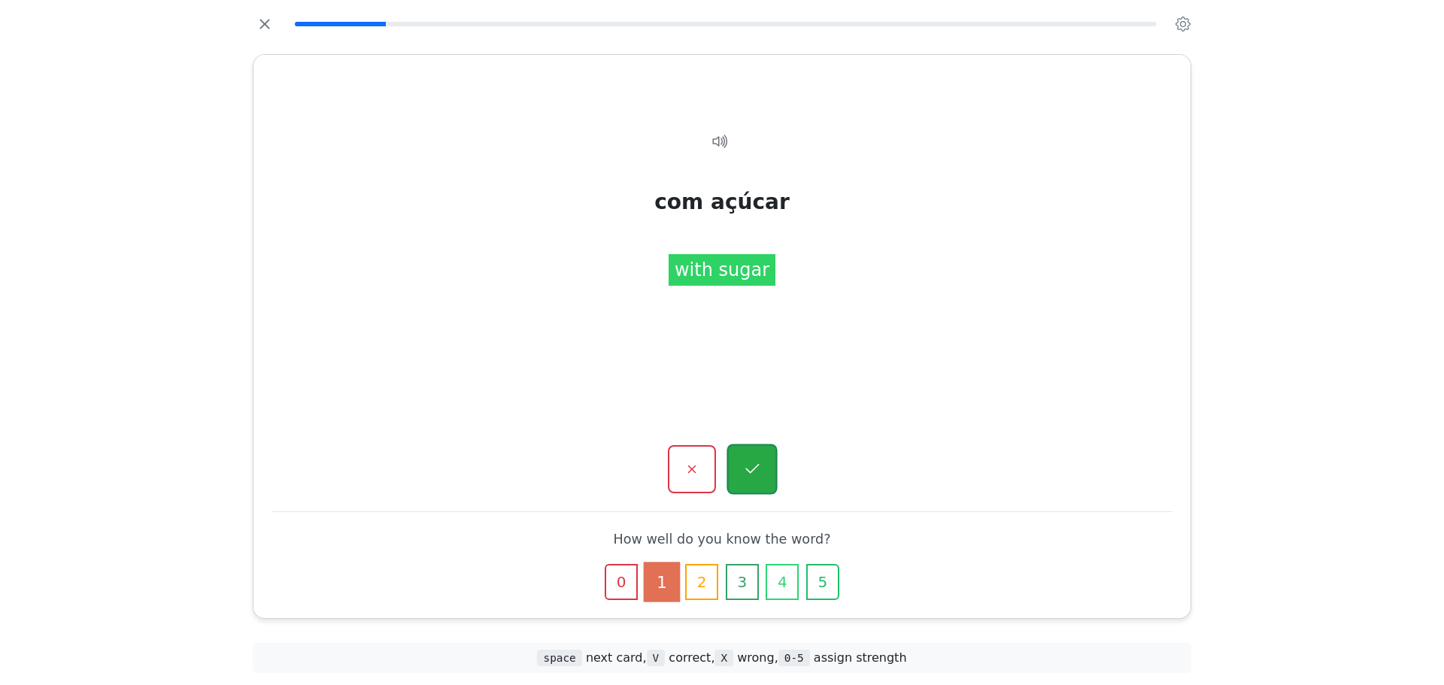
click at [764, 453] on button "button" at bounding box center [751, 469] width 50 height 50
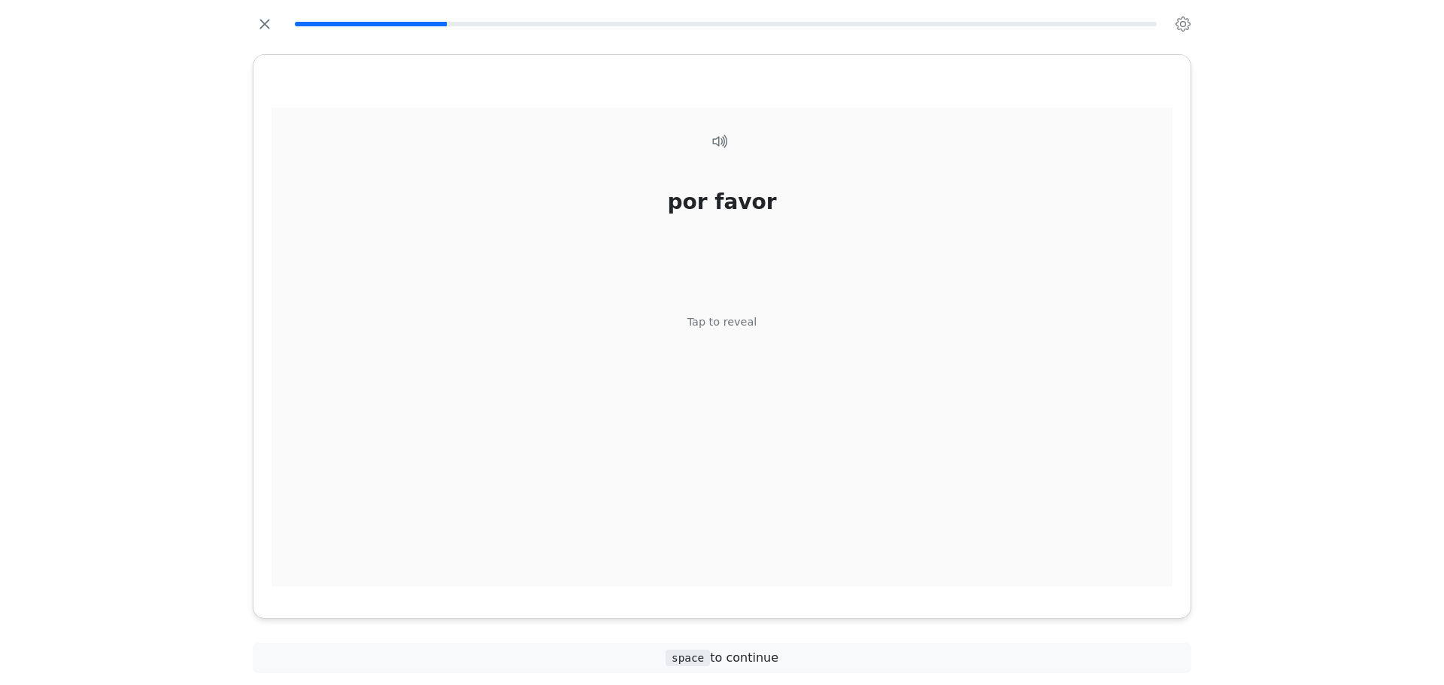
click at [729, 338] on div "por favor Tap to reveal" at bounding box center [721, 348] width 901 height 480
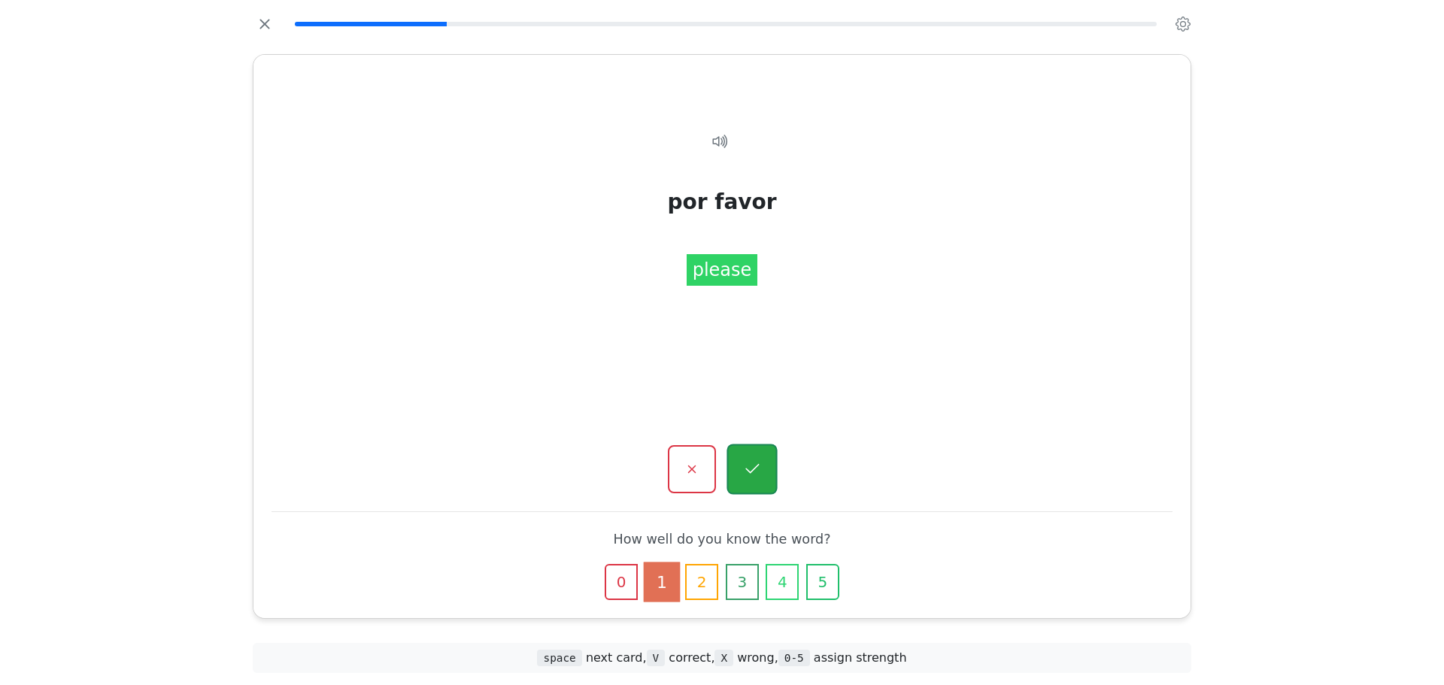
click at [751, 456] on button "button" at bounding box center [751, 469] width 50 height 50
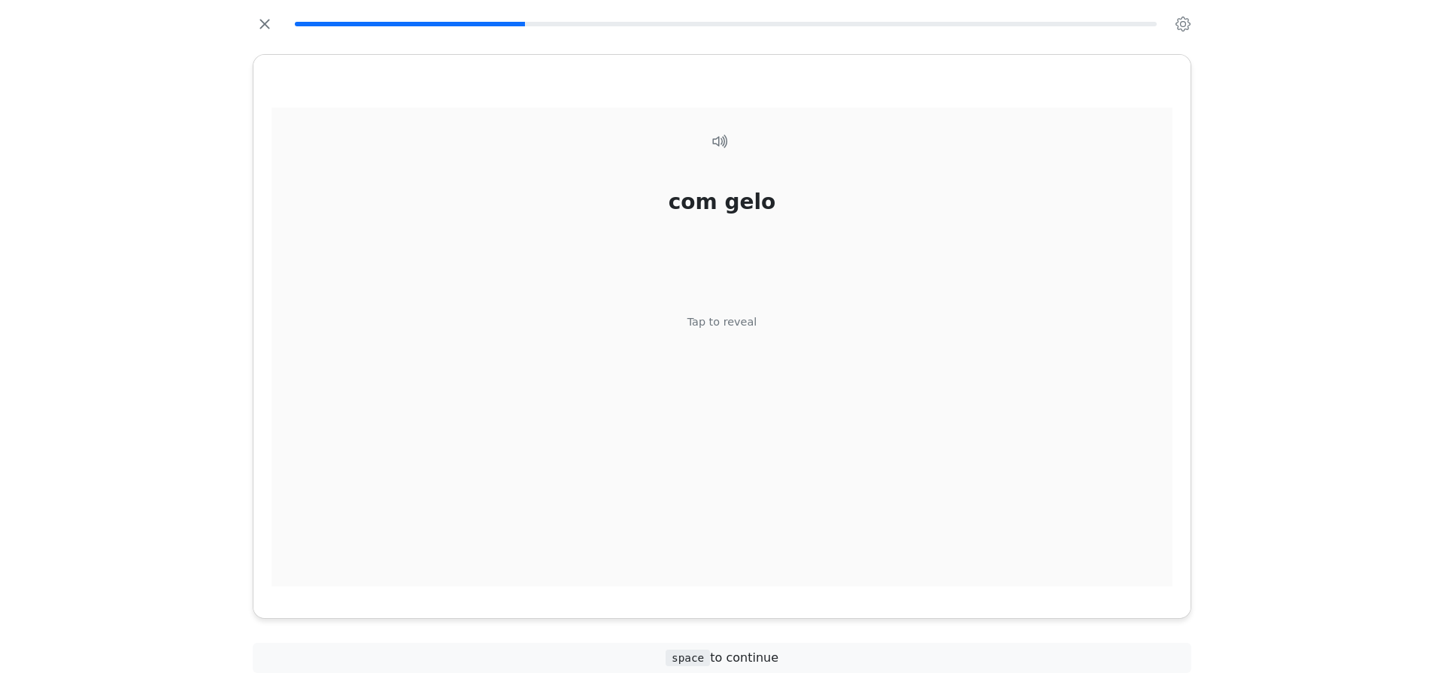
click at [718, 326] on div "Tap to reveal" at bounding box center [722, 322] width 70 height 17
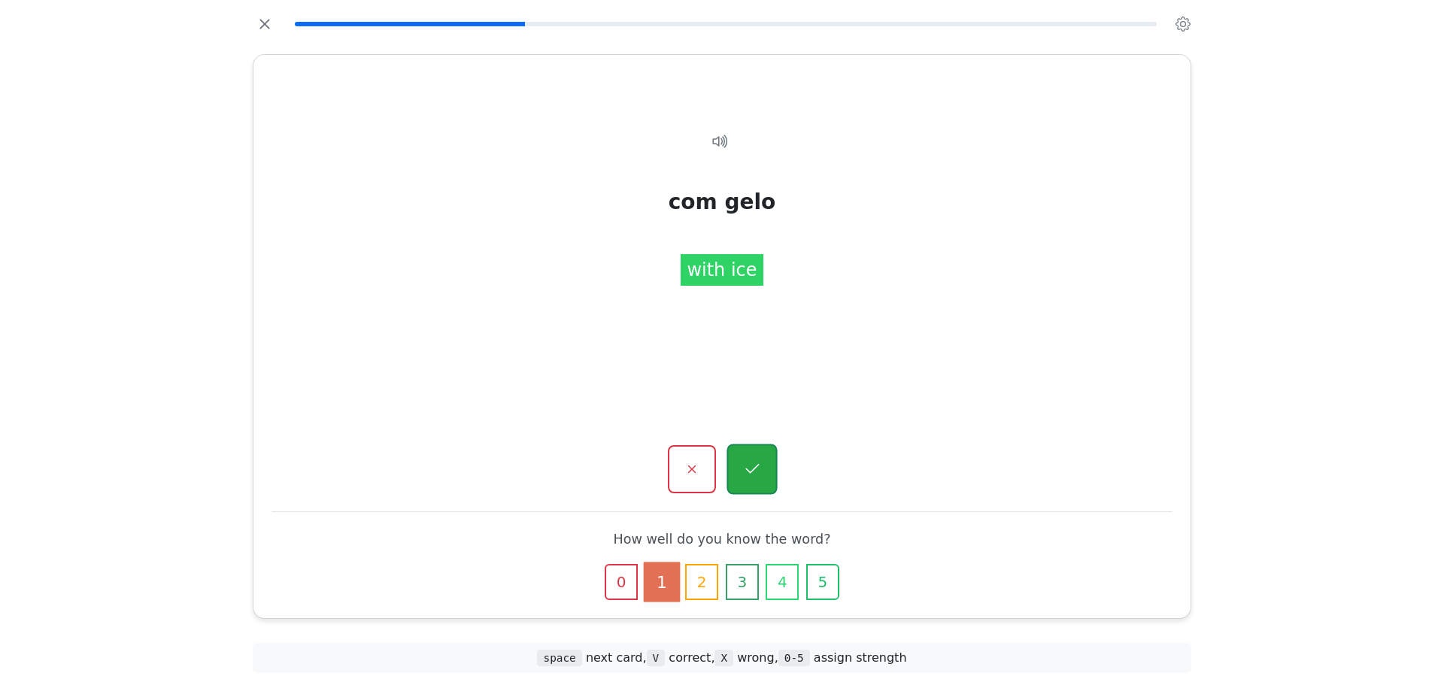
click at [745, 471] on icon "button" at bounding box center [751, 469] width 19 height 19
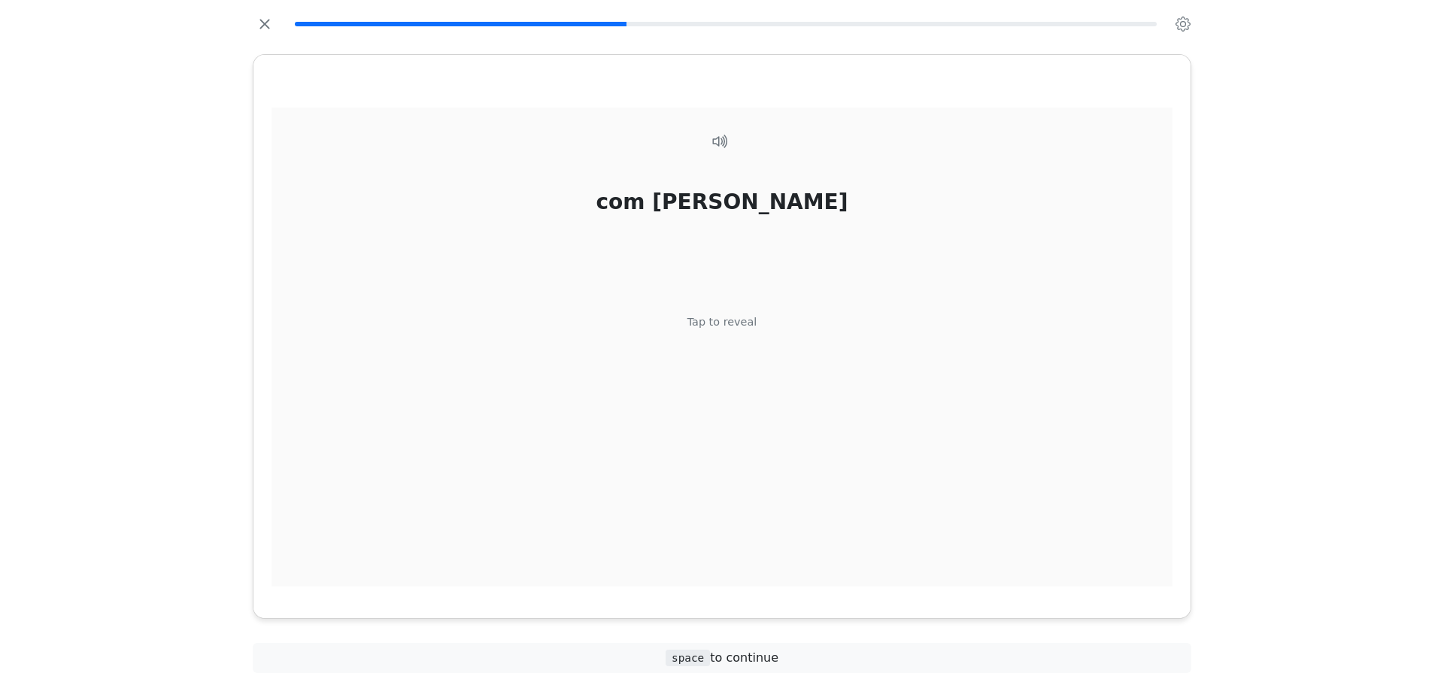
click at [738, 426] on div "com leite Tap to reveal" at bounding box center [721, 348] width 901 height 480
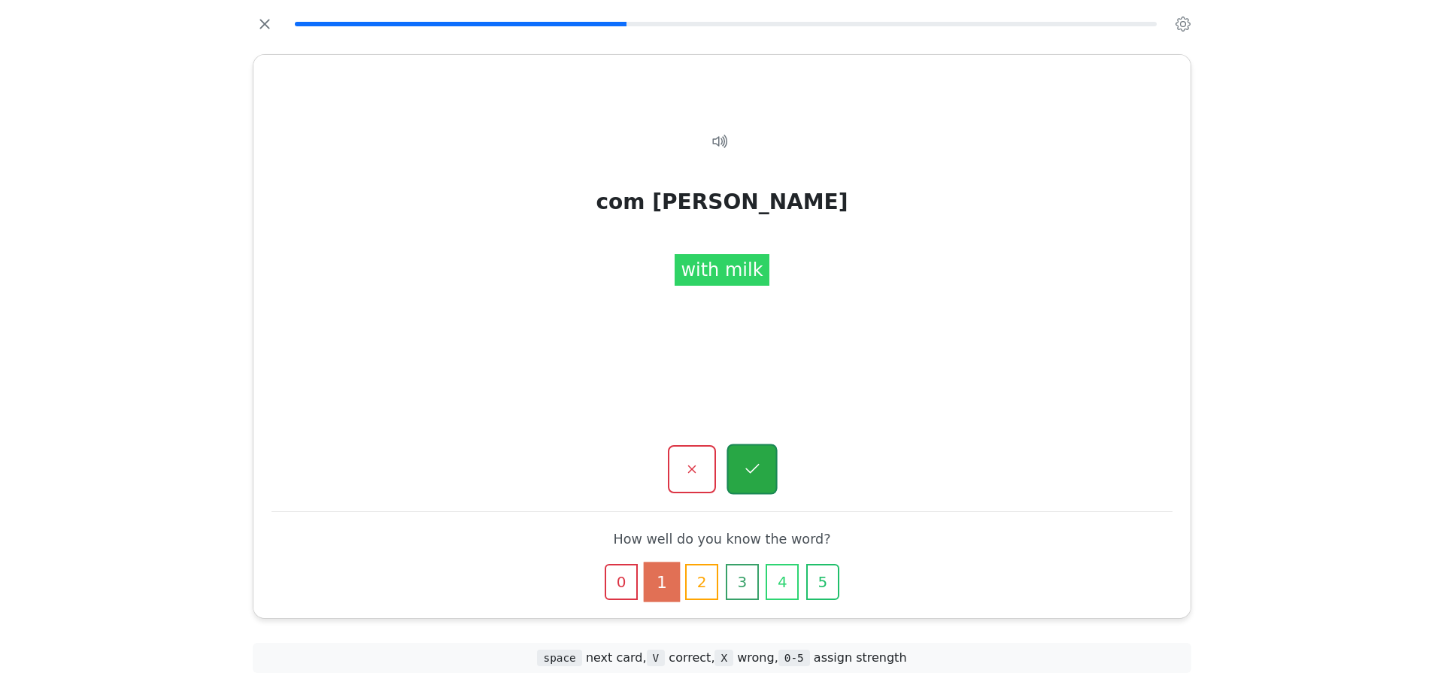
click at [740, 486] on button "button" at bounding box center [751, 469] width 50 height 50
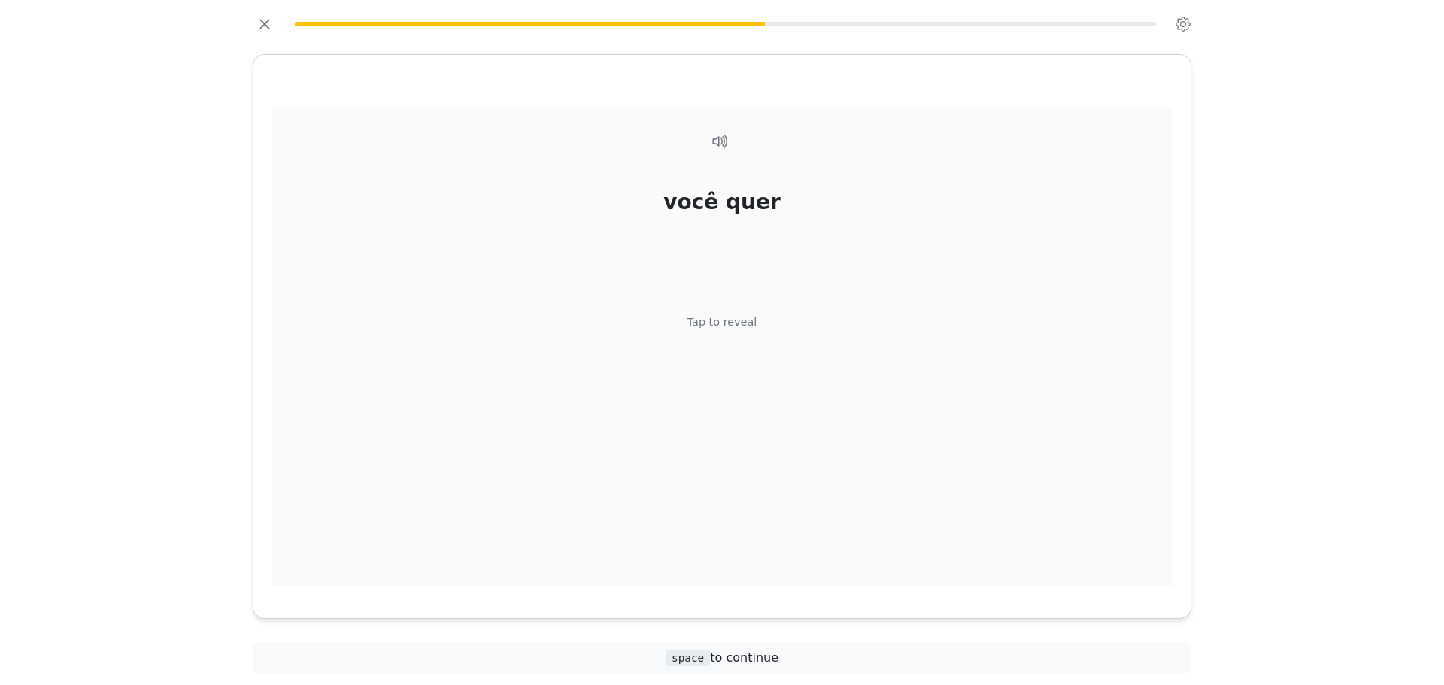
click at [719, 361] on div "você quer Tap to reveal" at bounding box center [721, 348] width 901 height 480
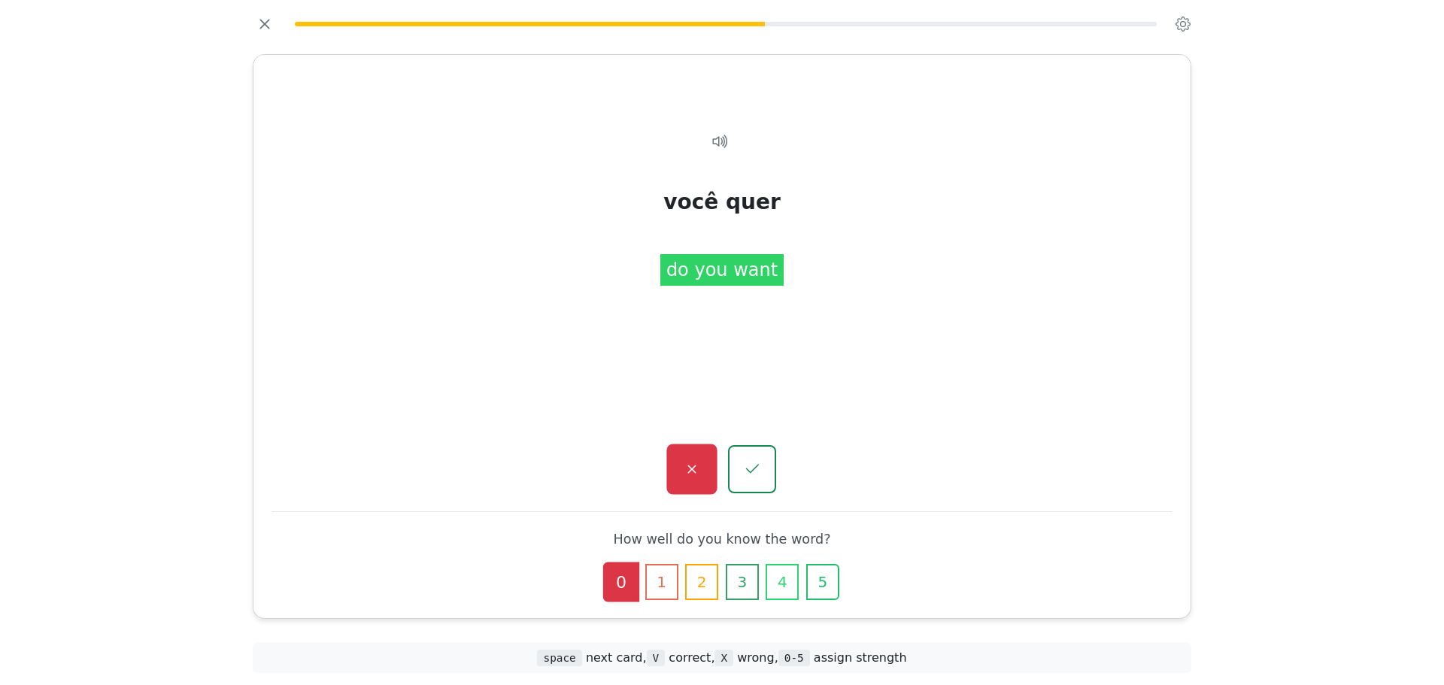
click at [689, 470] on icon "button" at bounding box center [691, 469] width 19 height 19
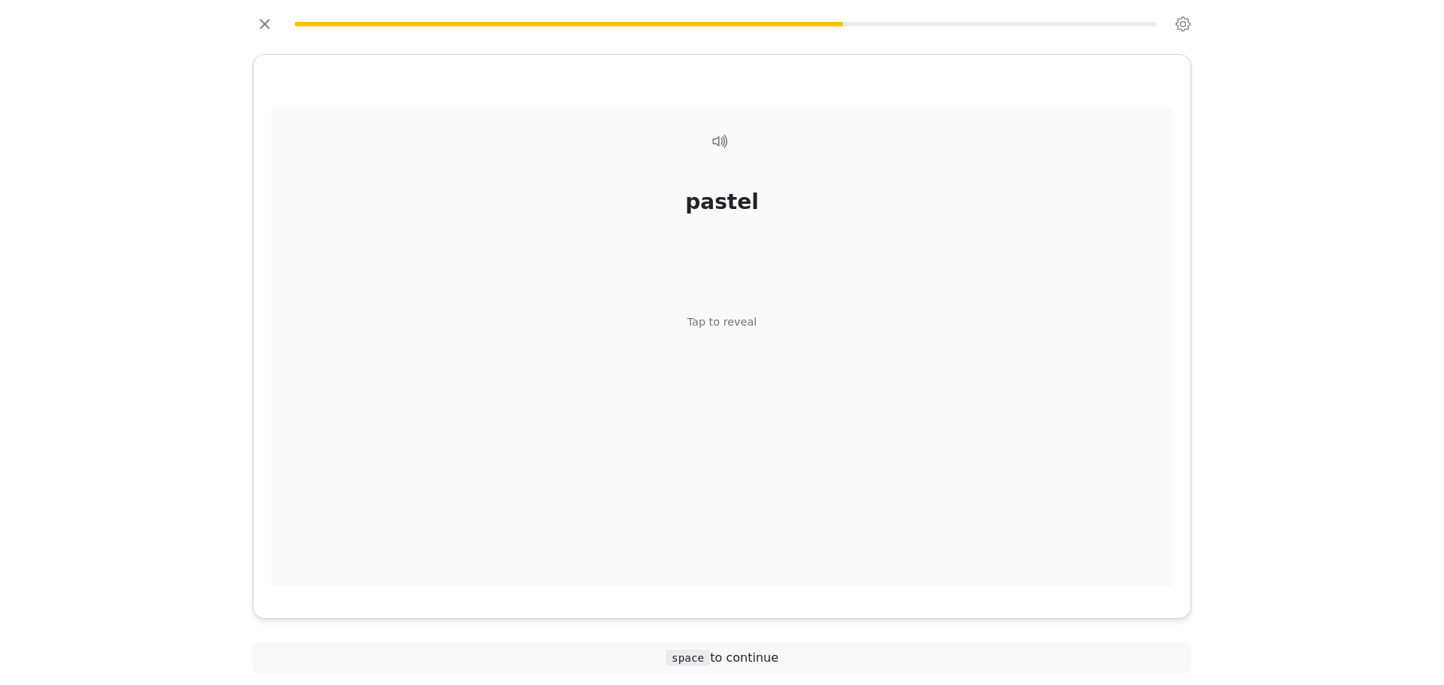
click at [726, 390] on div "pastel Tap to reveal" at bounding box center [721, 348] width 901 height 480
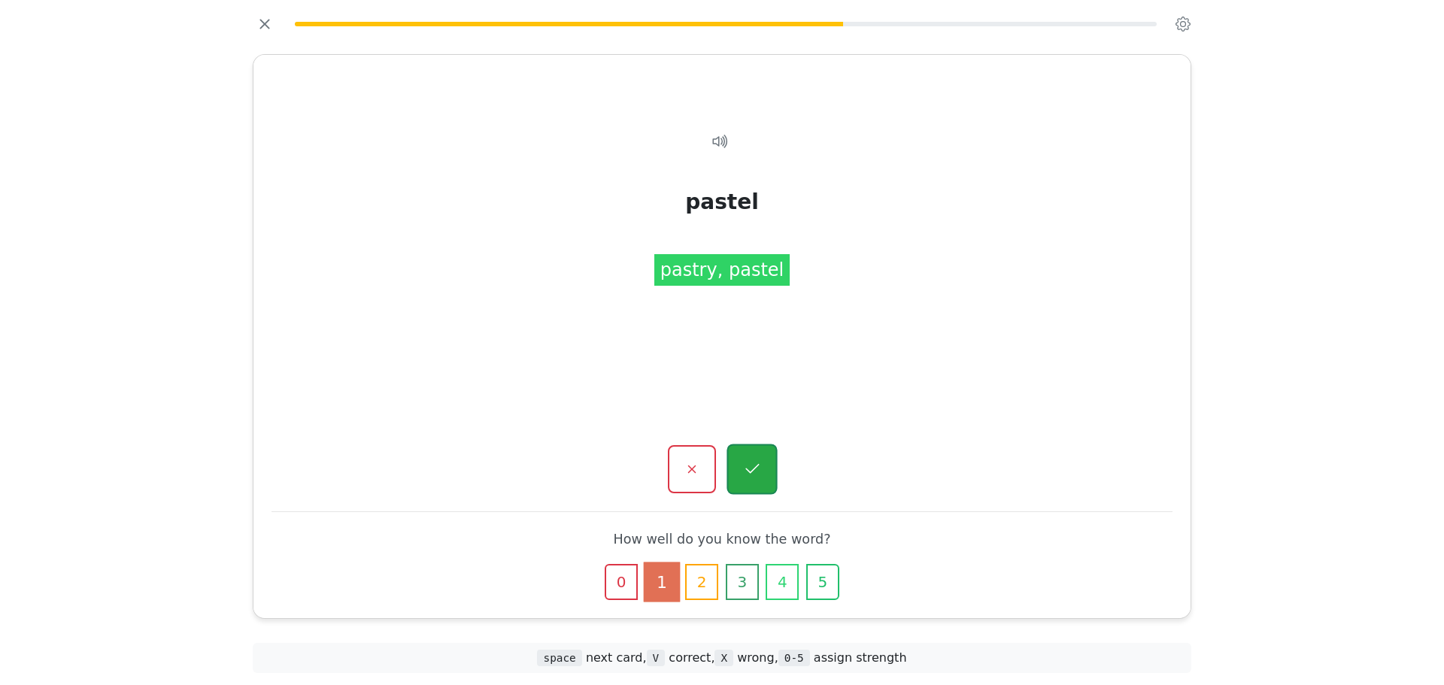
click at [744, 483] on button "button" at bounding box center [751, 469] width 50 height 50
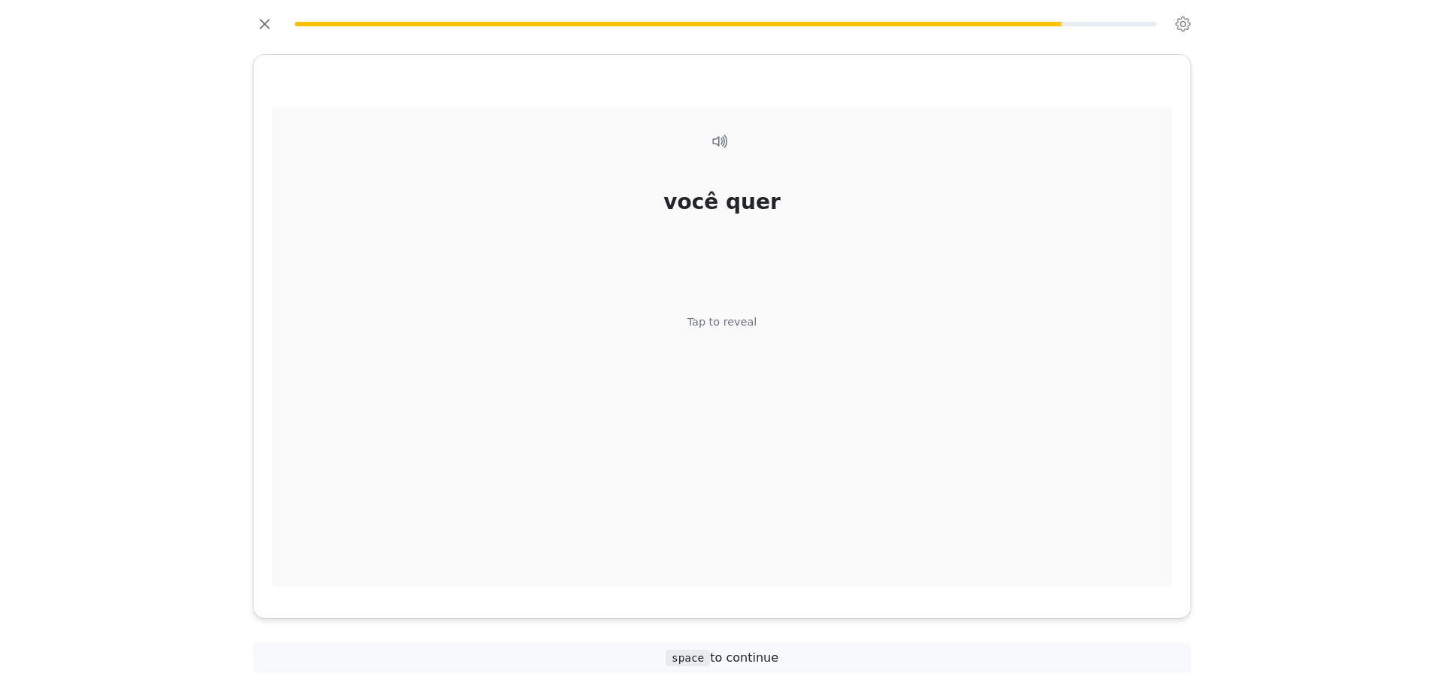
click at [739, 343] on div "você quer Tap to reveal" at bounding box center [721, 348] width 901 height 480
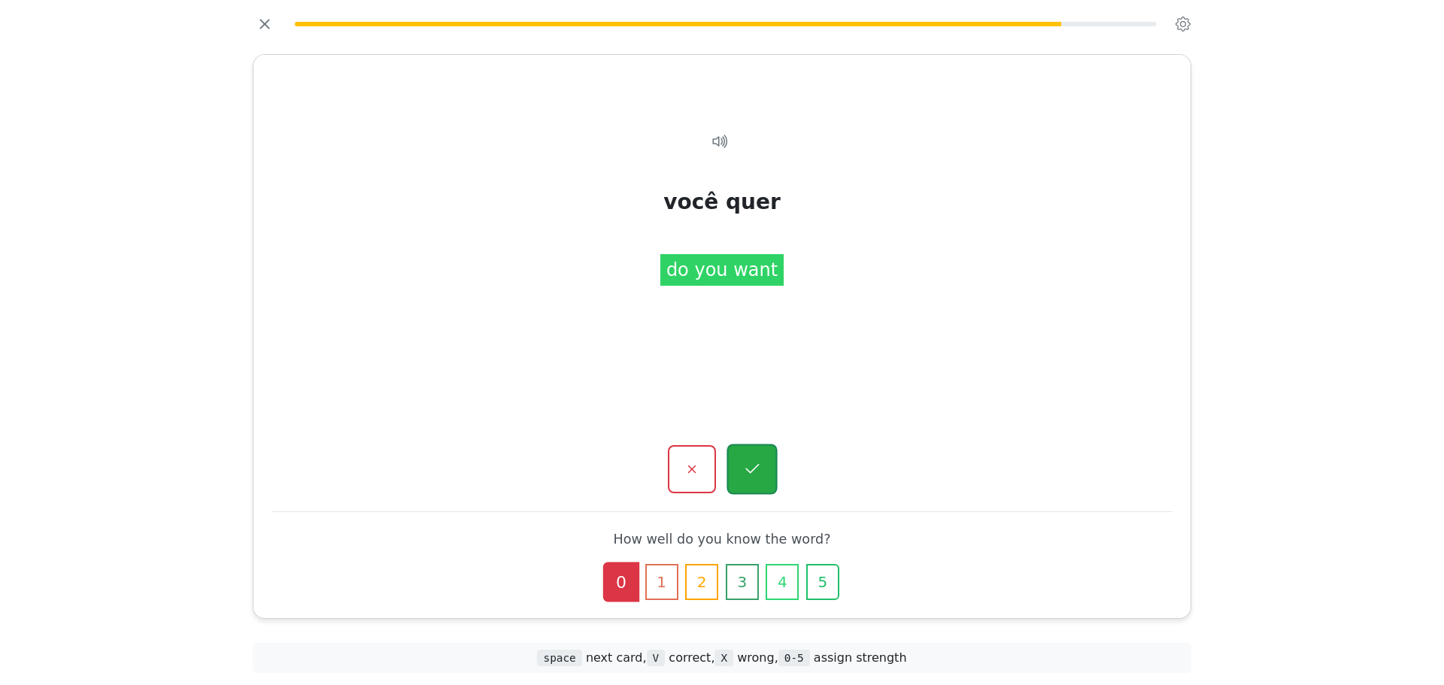
click at [735, 446] on button "button" at bounding box center [751, 469] width 50 height 50
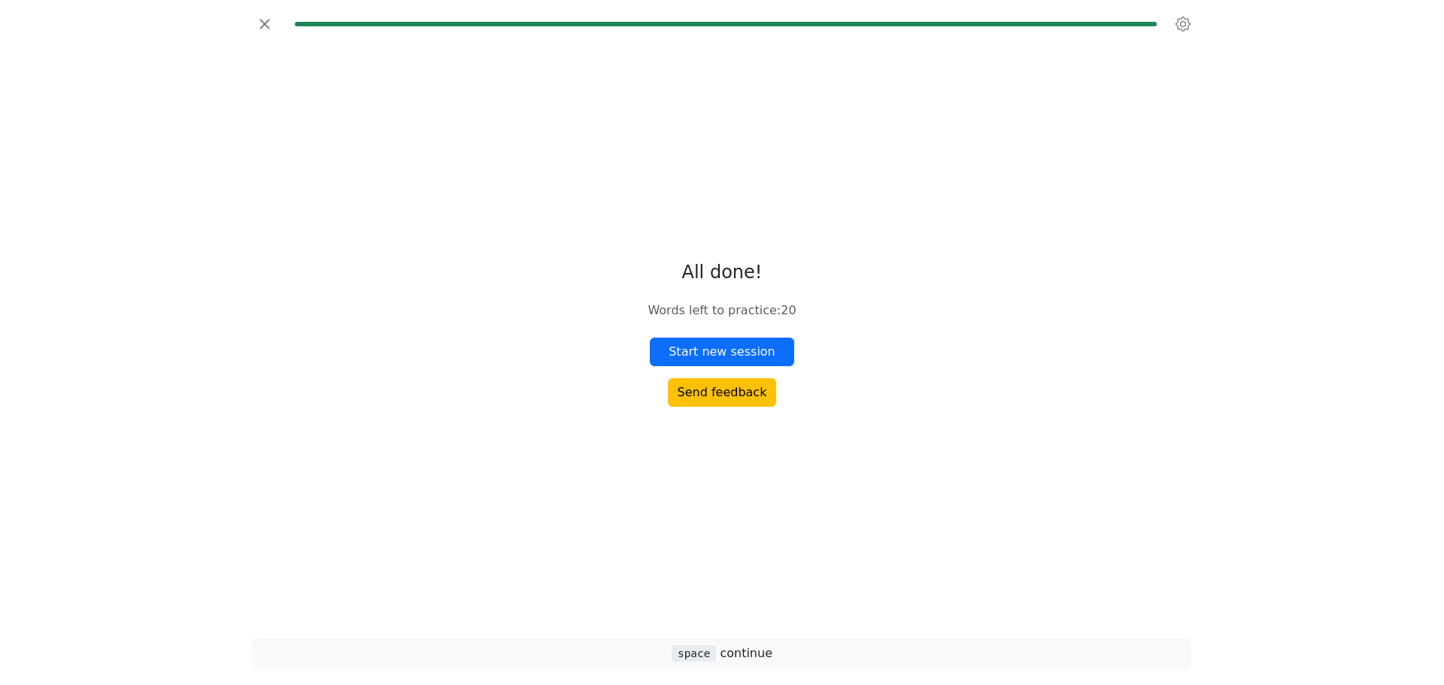
click at [728, 338] on button "Start new session" at bounding box center [722, 352] width 144 height 29
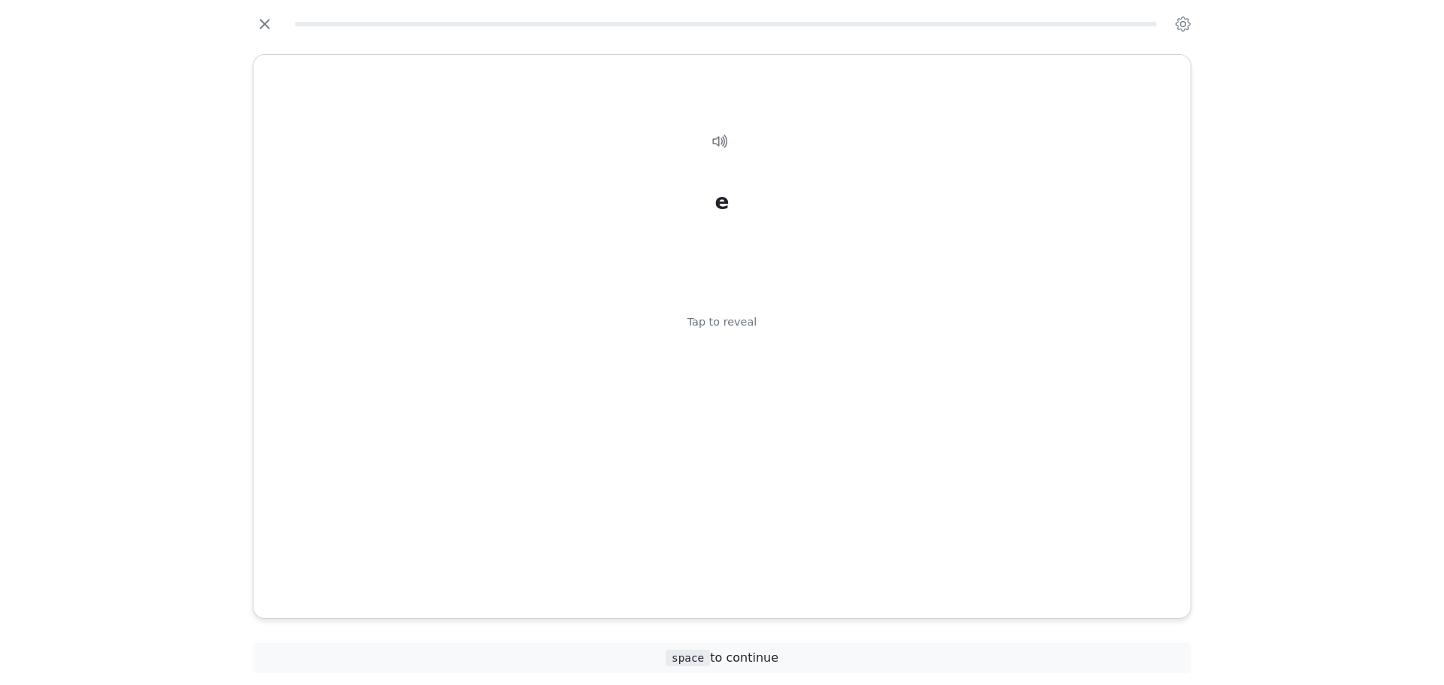
click at [728, 338] on div "e Tap to reveal" at bounding box center [721, 348] width 901 height 480
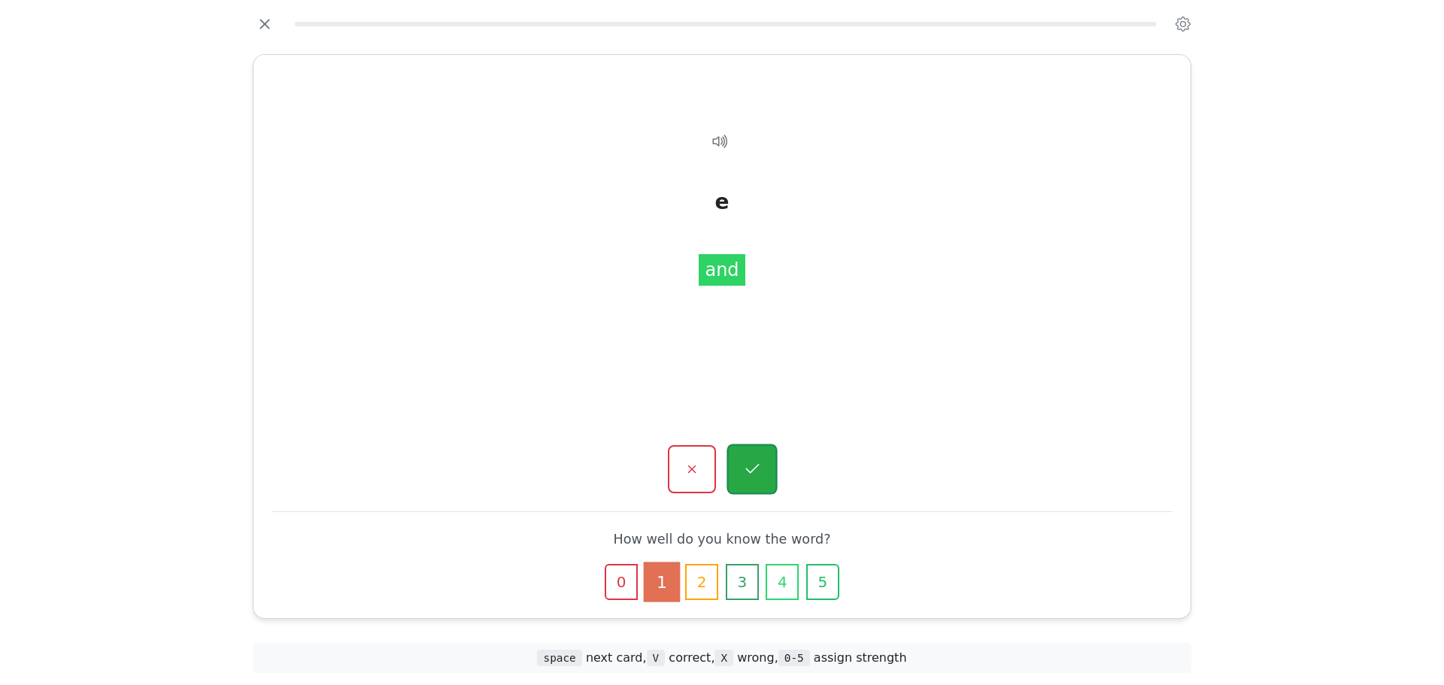
click at [741, 465] on button "button" at bounding box center [751, 469] width 50 height 50
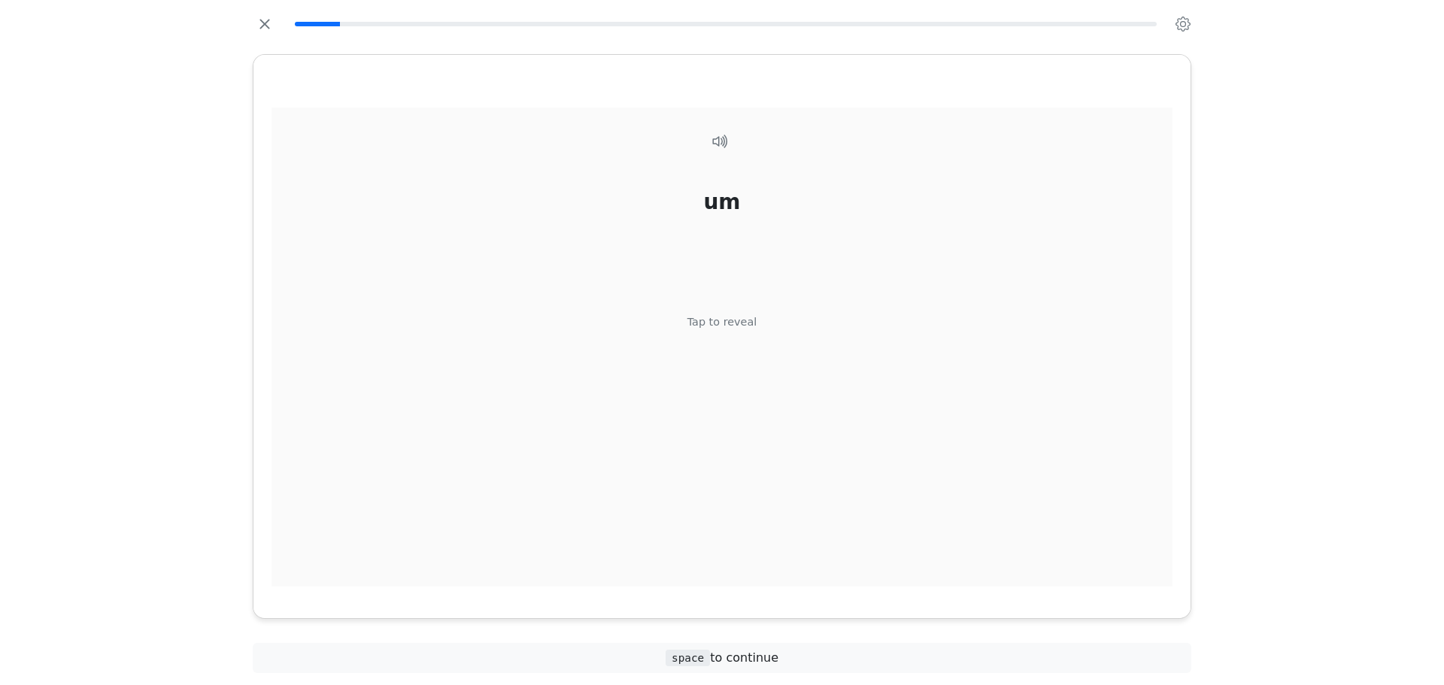
click at [731, 304] on div "um Tap to reveal" at bounding box center [721, 348] width 901 height 480
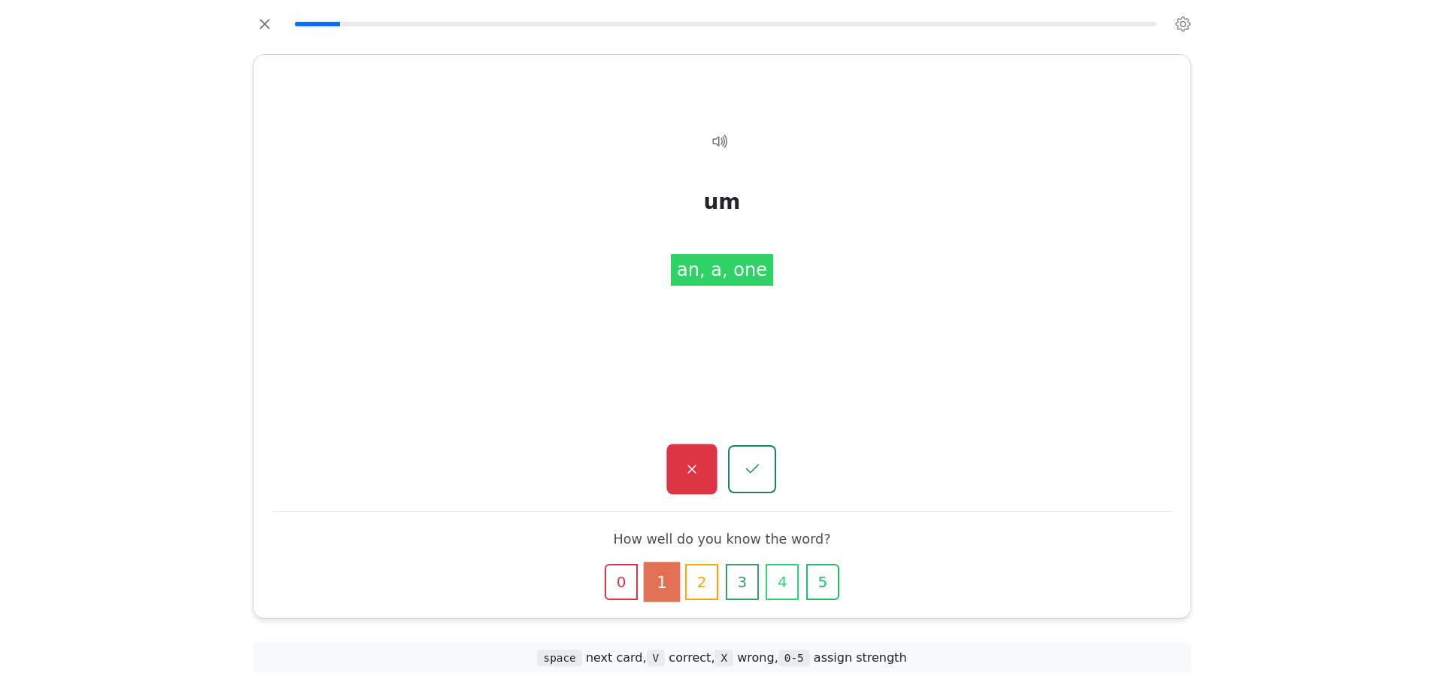
click at [707, 464] on button "button" at bounding box center [691, 469] width 50 height 50
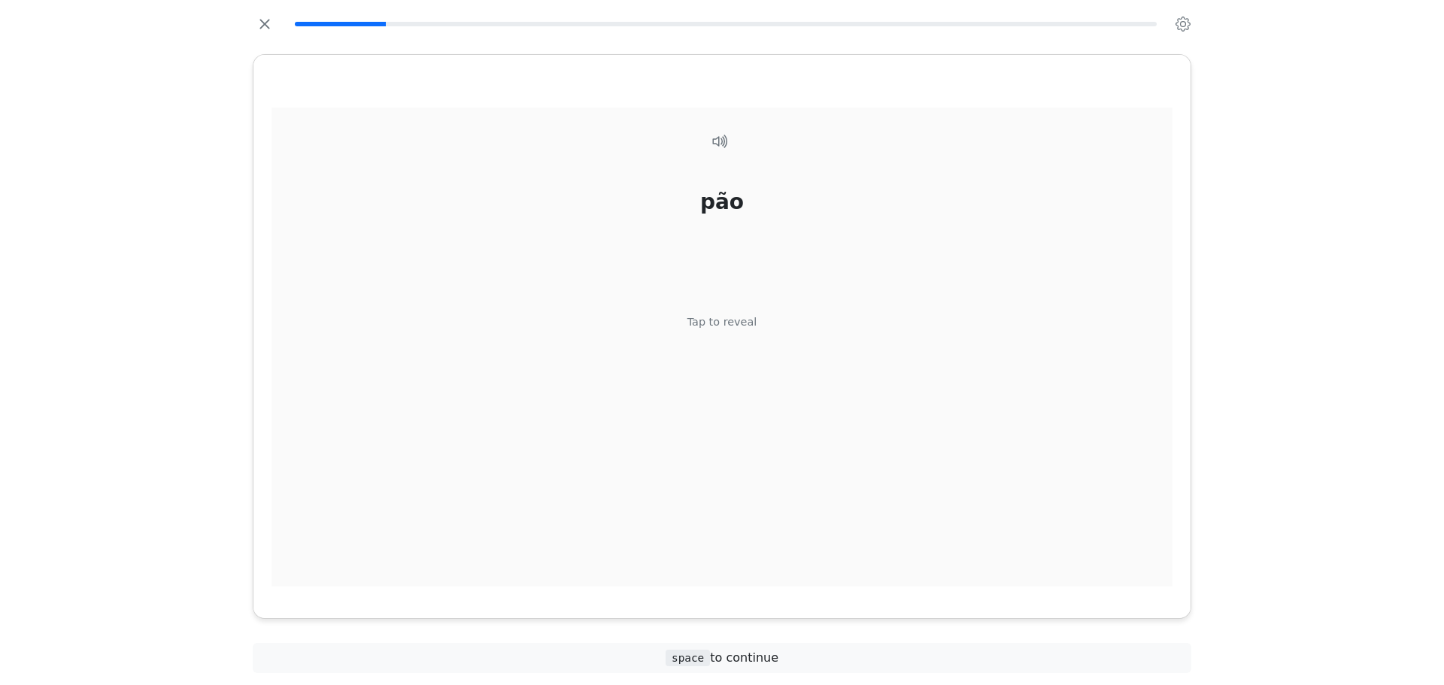
click at [720, 340] on div "pão Tap to reveal" at bounding box center [721, 348] width 901 height 480
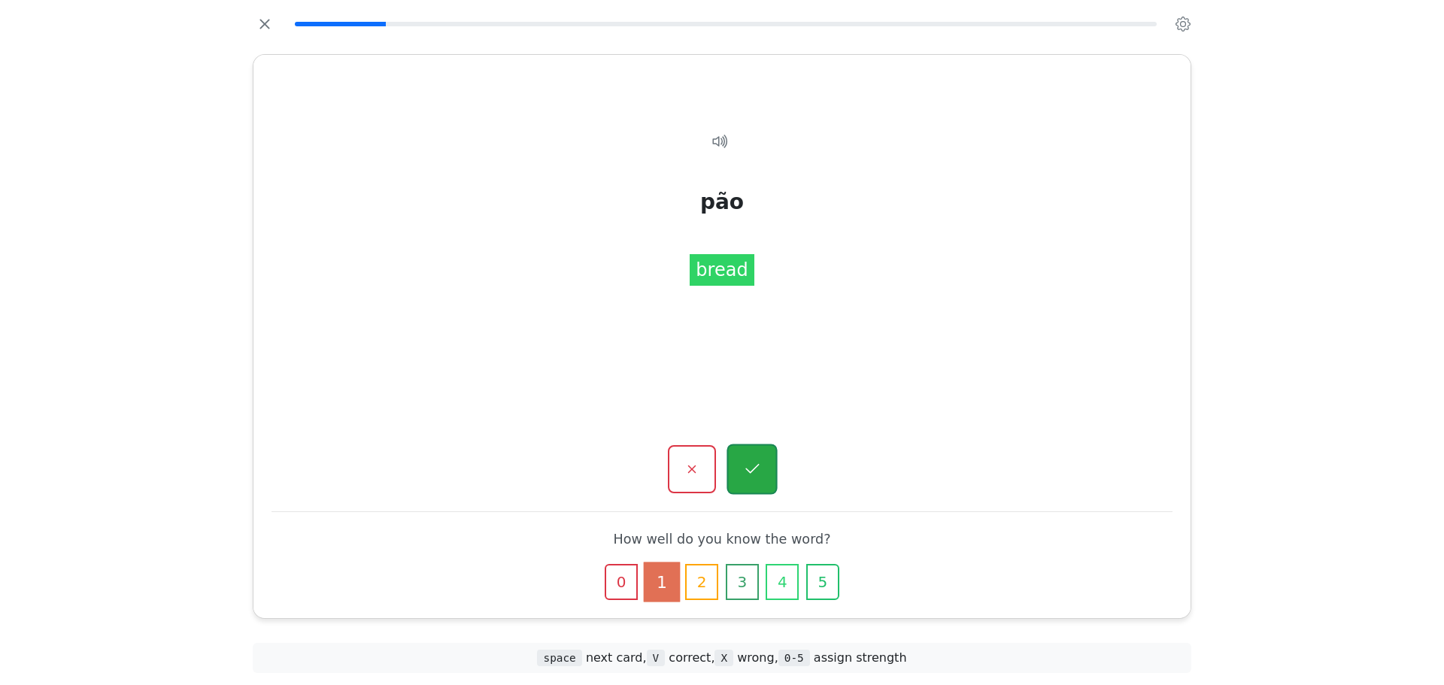
click at [763, 489] on button "button" at bounding box center [751, 469] width 50 height 50
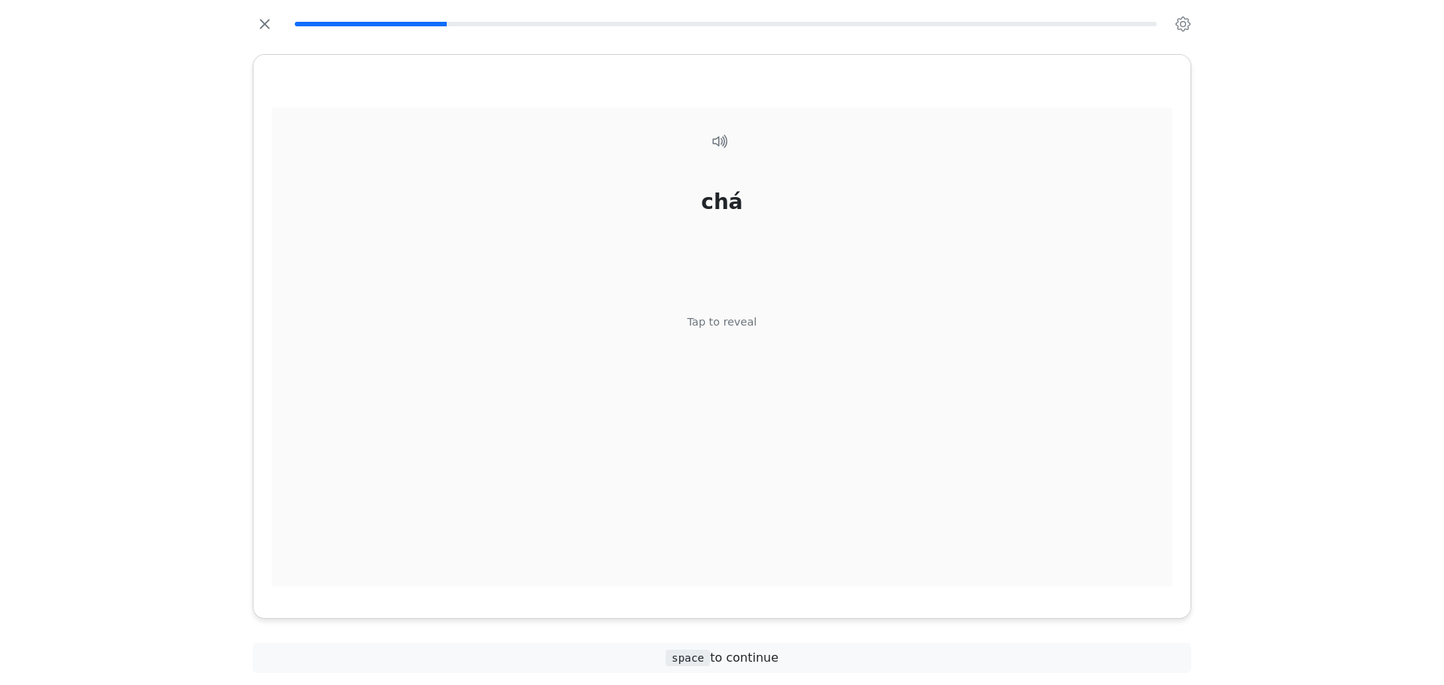
click at [746, 392] on div "chá Tap to reveal" at bounding box center [721, 348] width 901 height 480
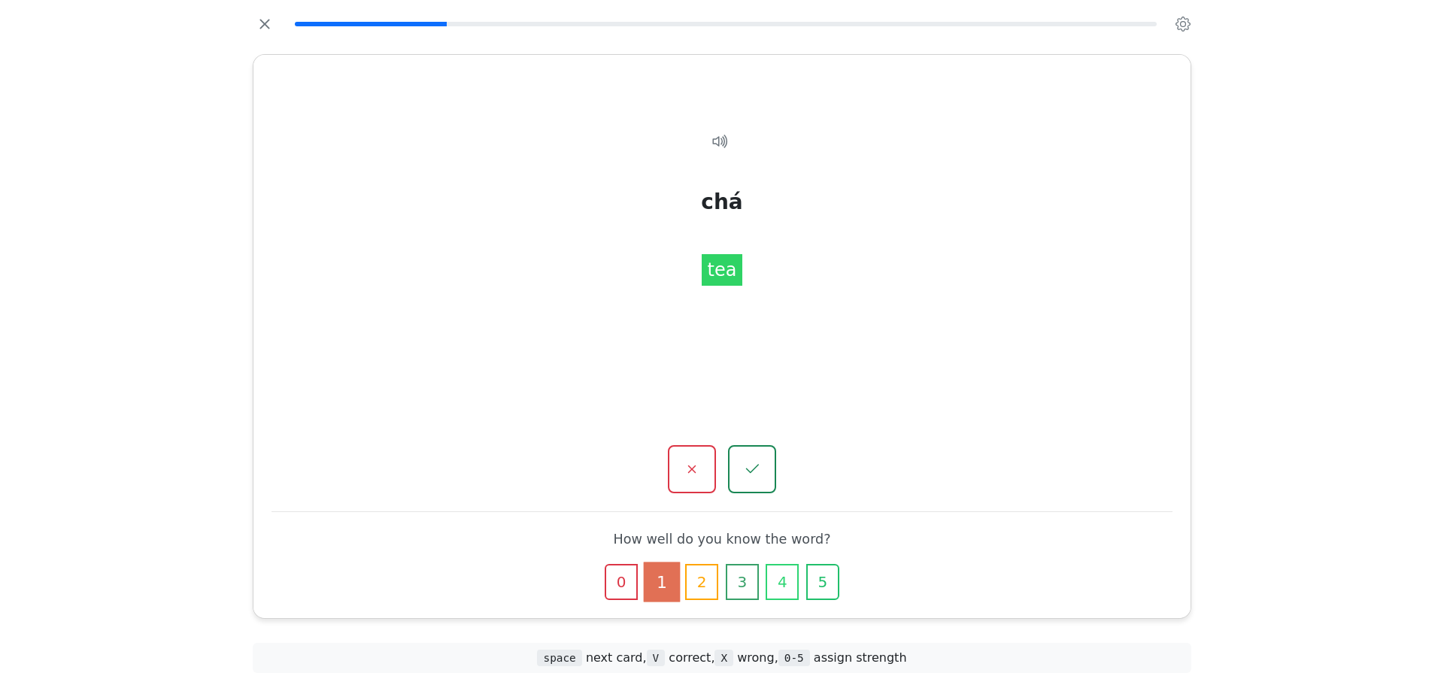
click at [766, 495] on div "chá Tap to reveal chá tea How well do you know the word? 0 1 2 3 4 5" at bounding box center [721, 336] width 937 height 563
click at [764, 485] on button "button" at bounding box center [751, 469] width 50 height 50
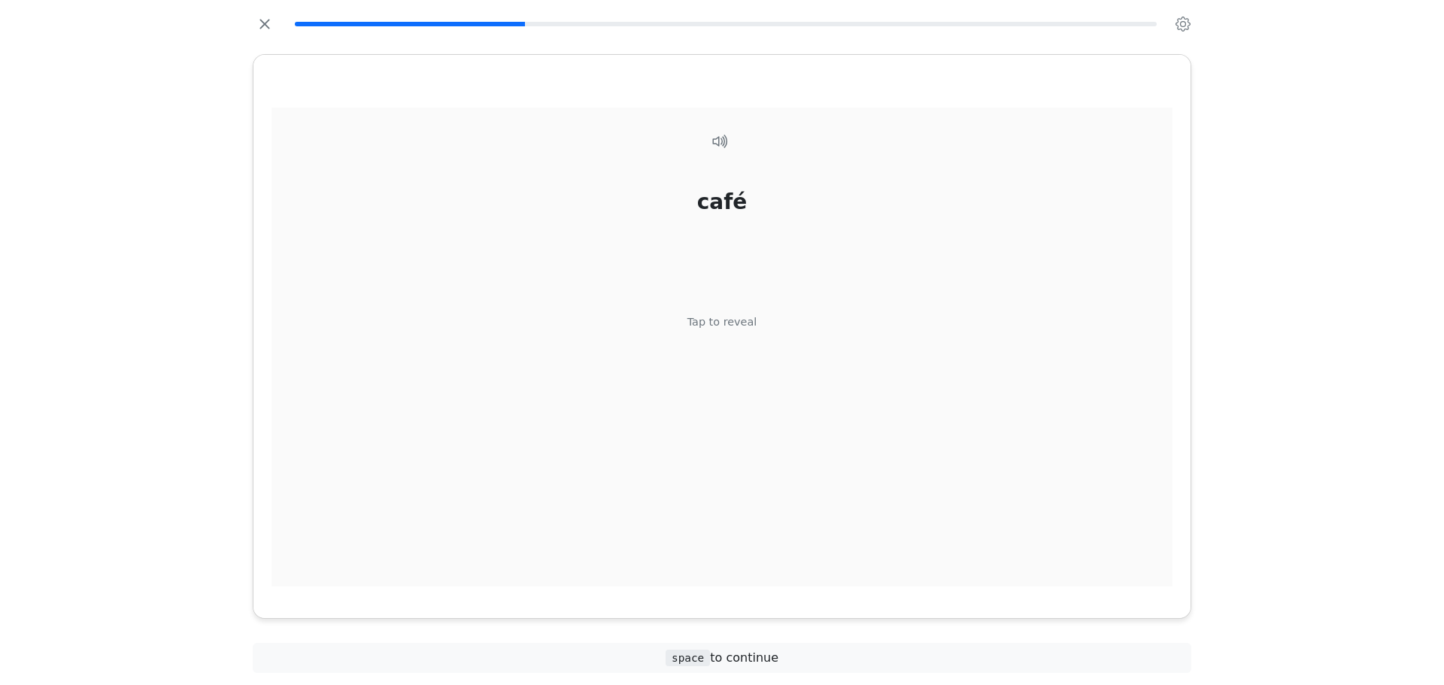
click at [756, 365] on div "café Tap to reveal" at bounding box center [721, 348] width 901 height 480
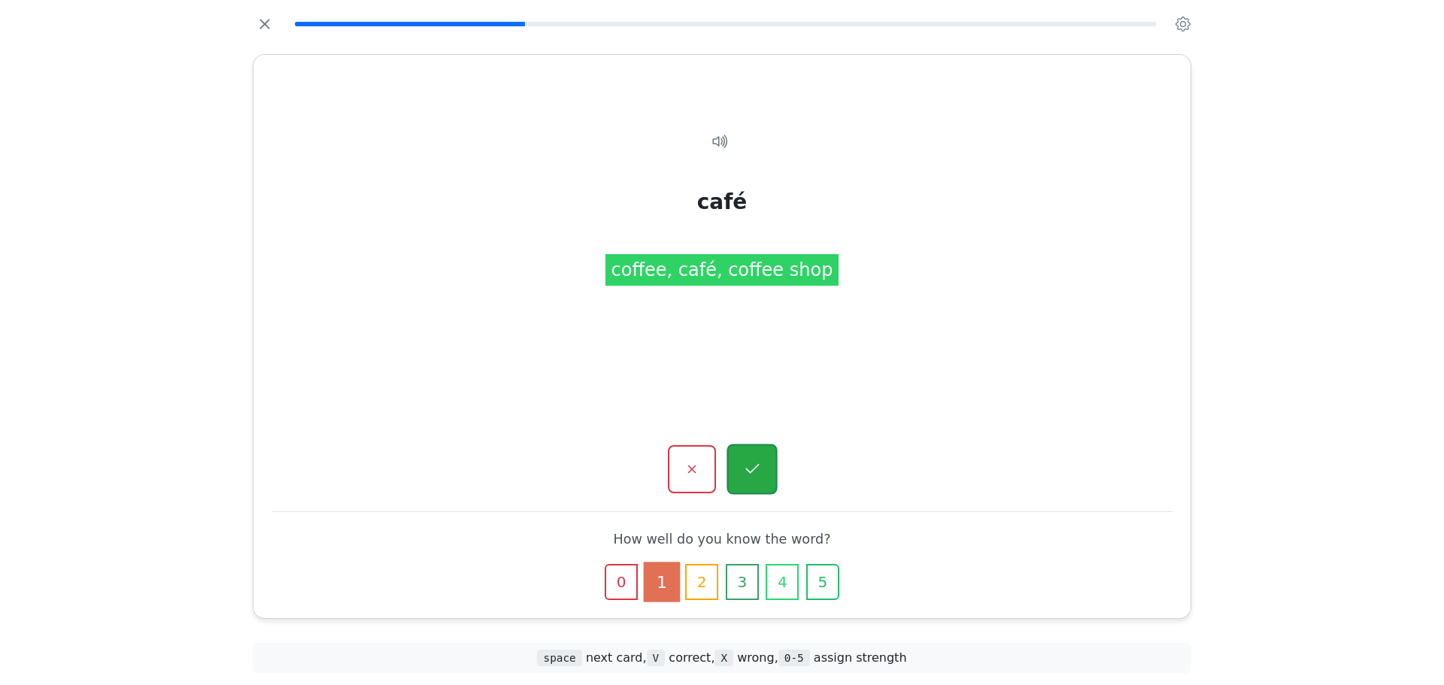
click at [762, 459] on button "button" at bounding box center [751, 469] width 50 height 50
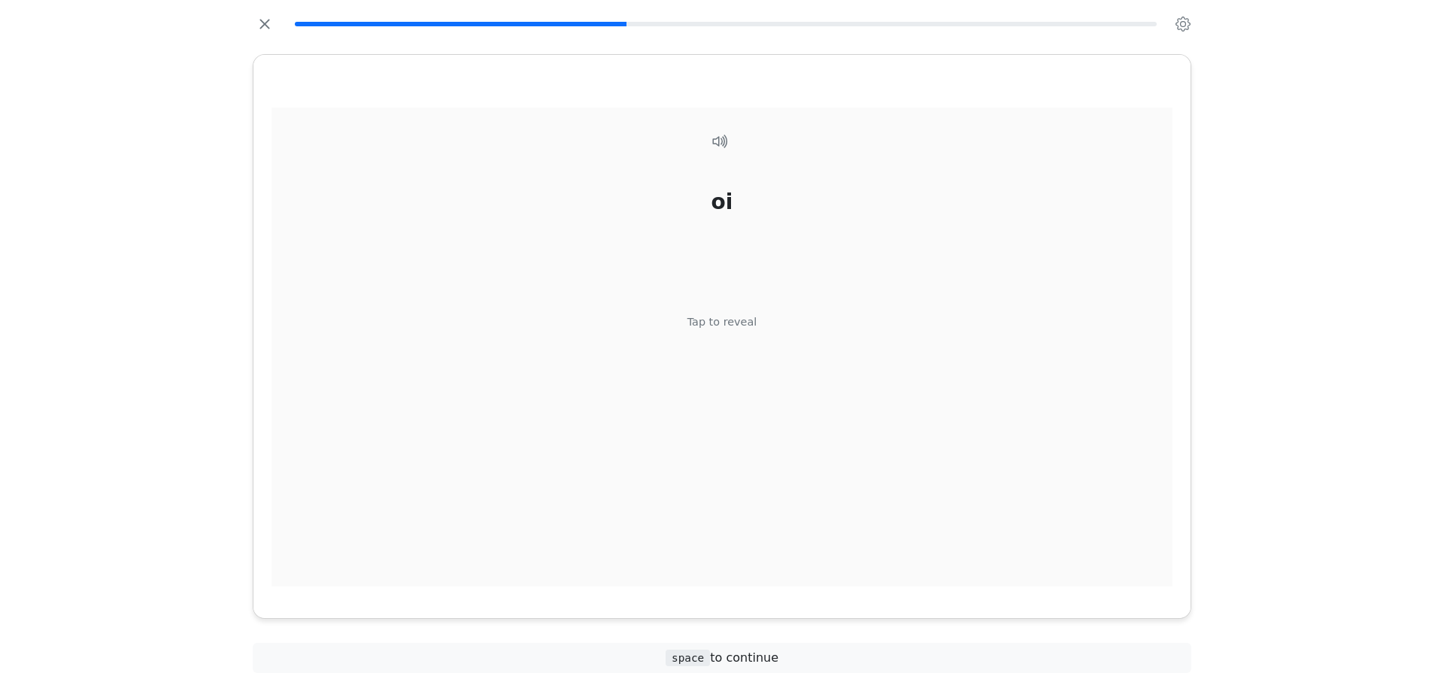
click at [749, 366] on div "oi Tap to reveal" at bounding box center [721, 348] width 901 height 480
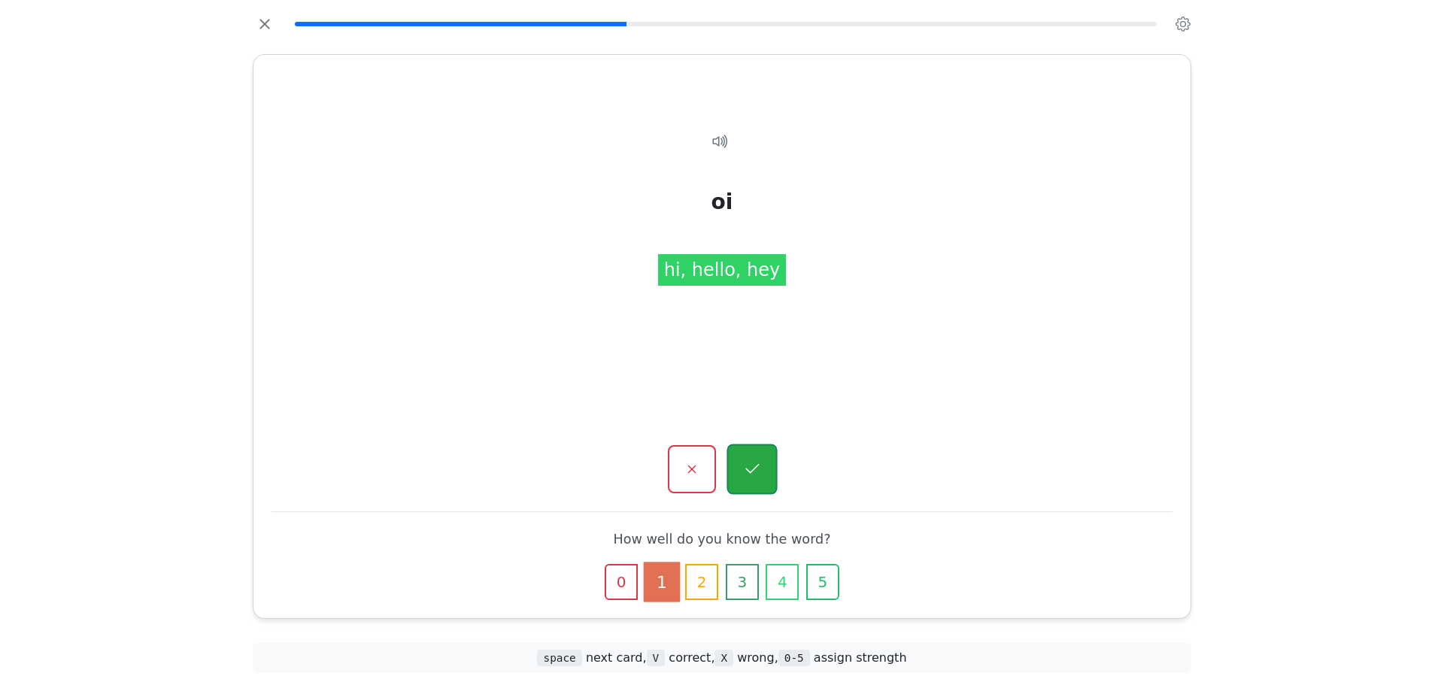
click at [756, 468] on icon "button" at bounding box center [751, 469] width 19 height 19
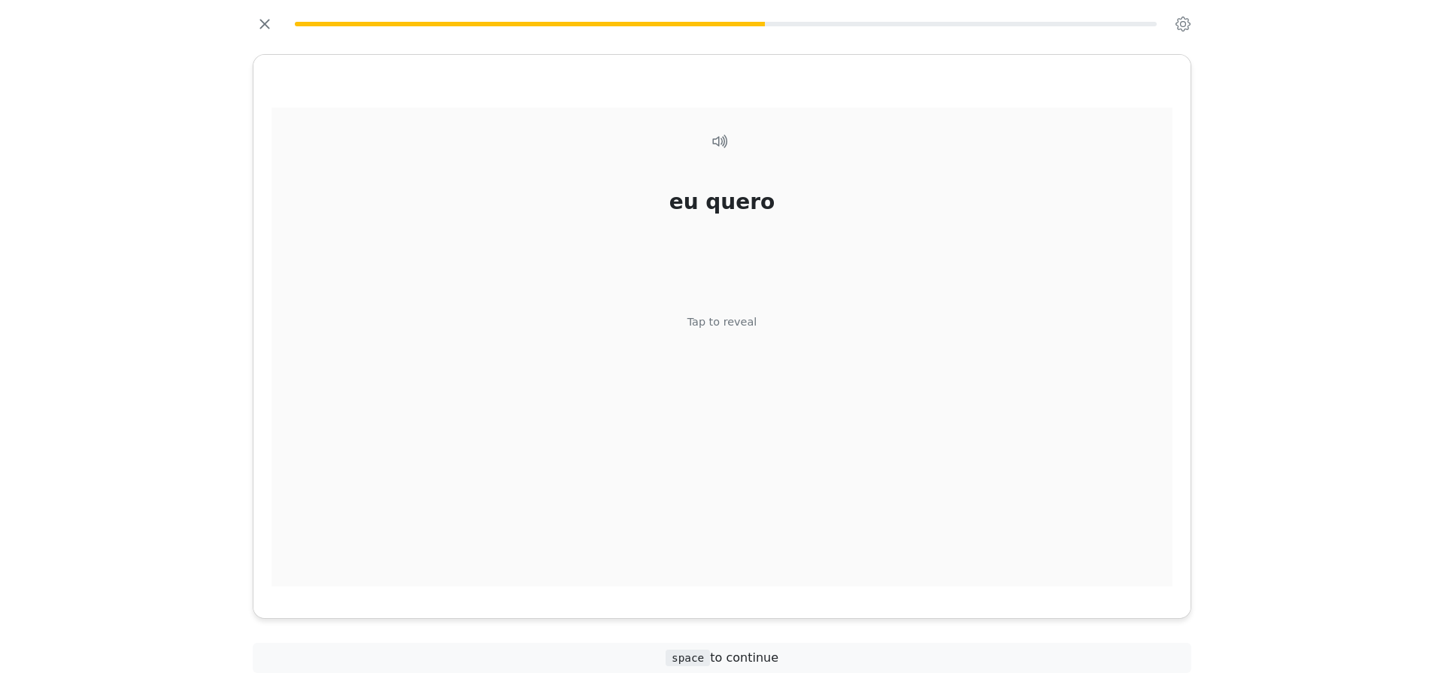
click at [740, 361] on div "eu quero Tap to reveal" at bounding box center [721, 348] width 901 height 480
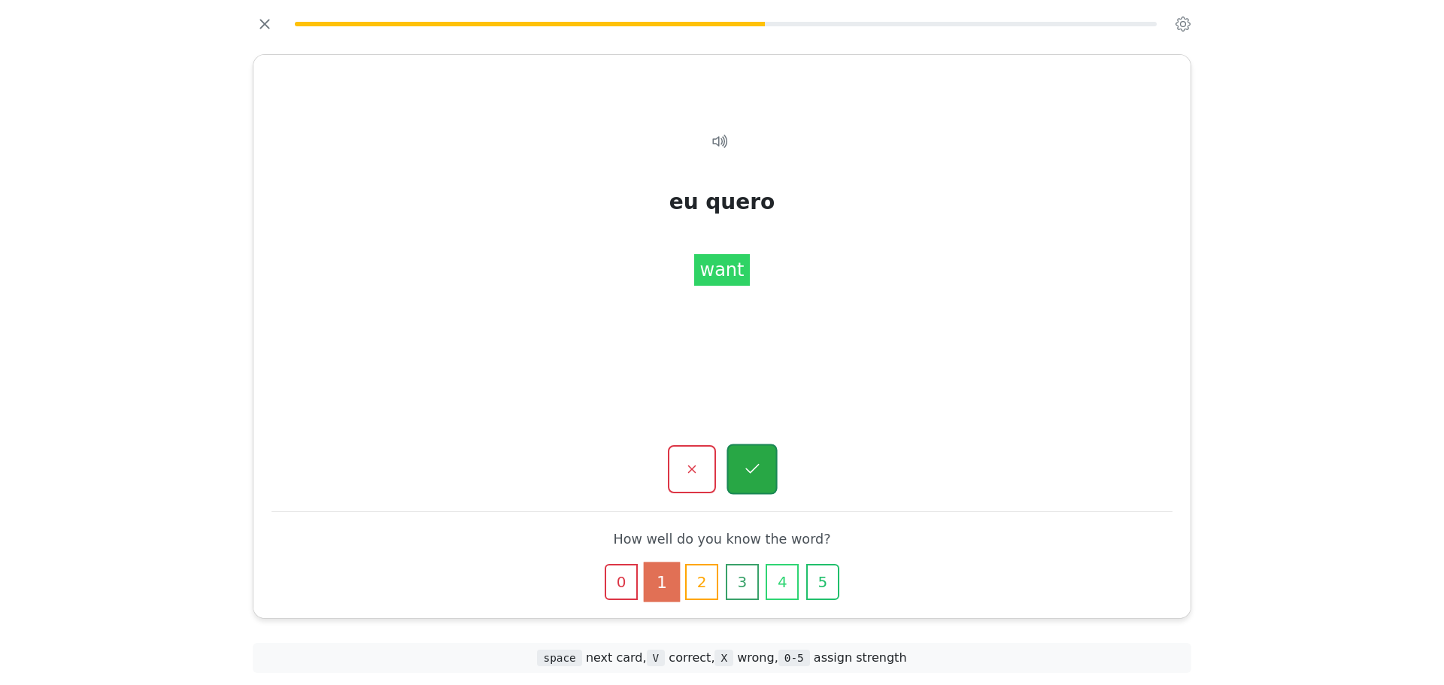
click at [738, 472] on button "button" at bounding box center [751, 469] width 50 height 50
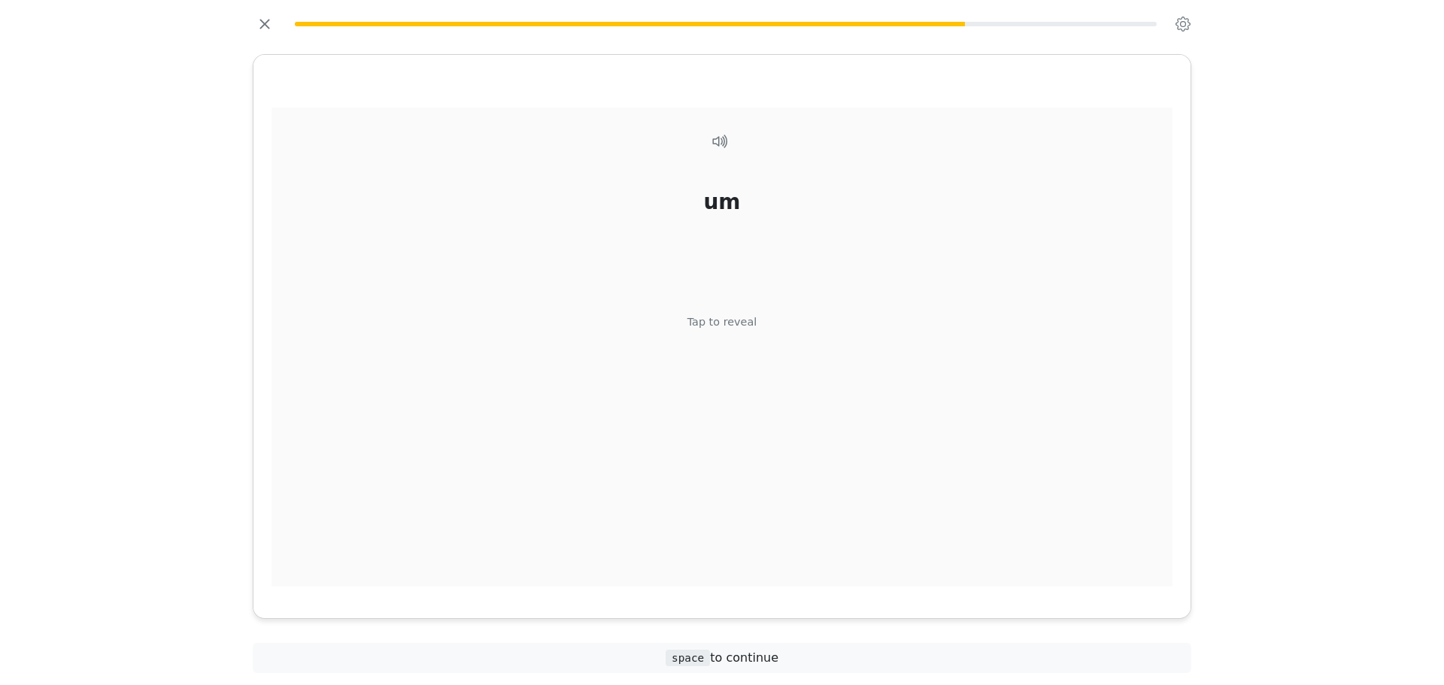
click at [721, 342] on div "um Tap to reveal" at bounding box center [721, 348] width 901 height 480
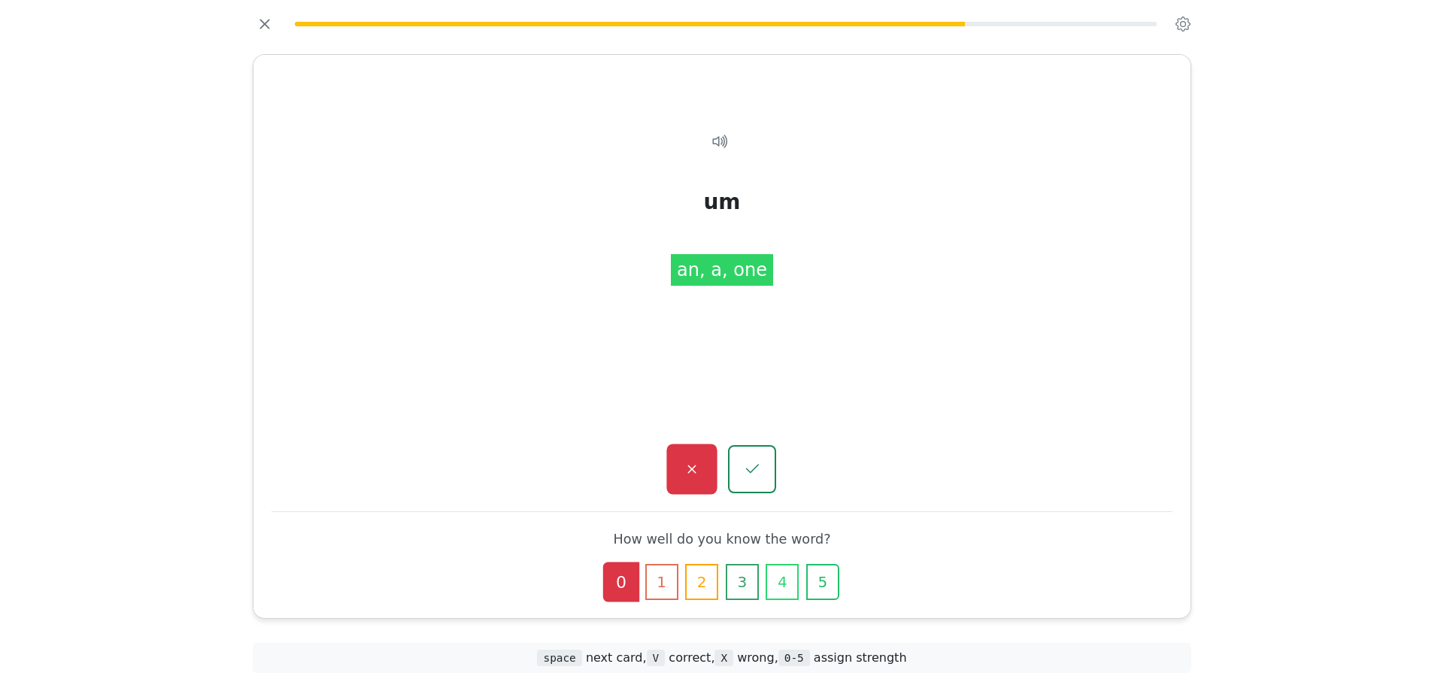
click at [717, 451] on button "button" at bounding box center [691, 469] width 50 height 50
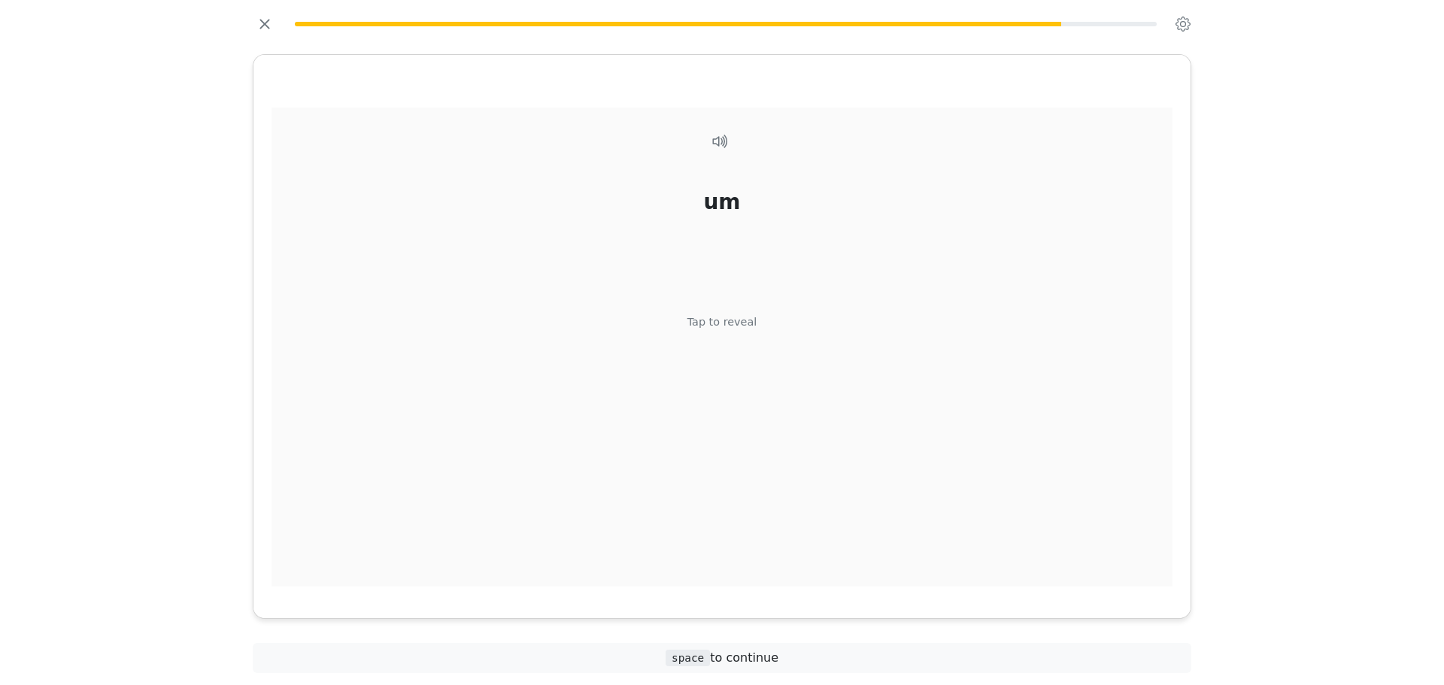
click at [724, 359] on div "um Tap to reveal" at bounding box center [721, 348] width 901 height 480
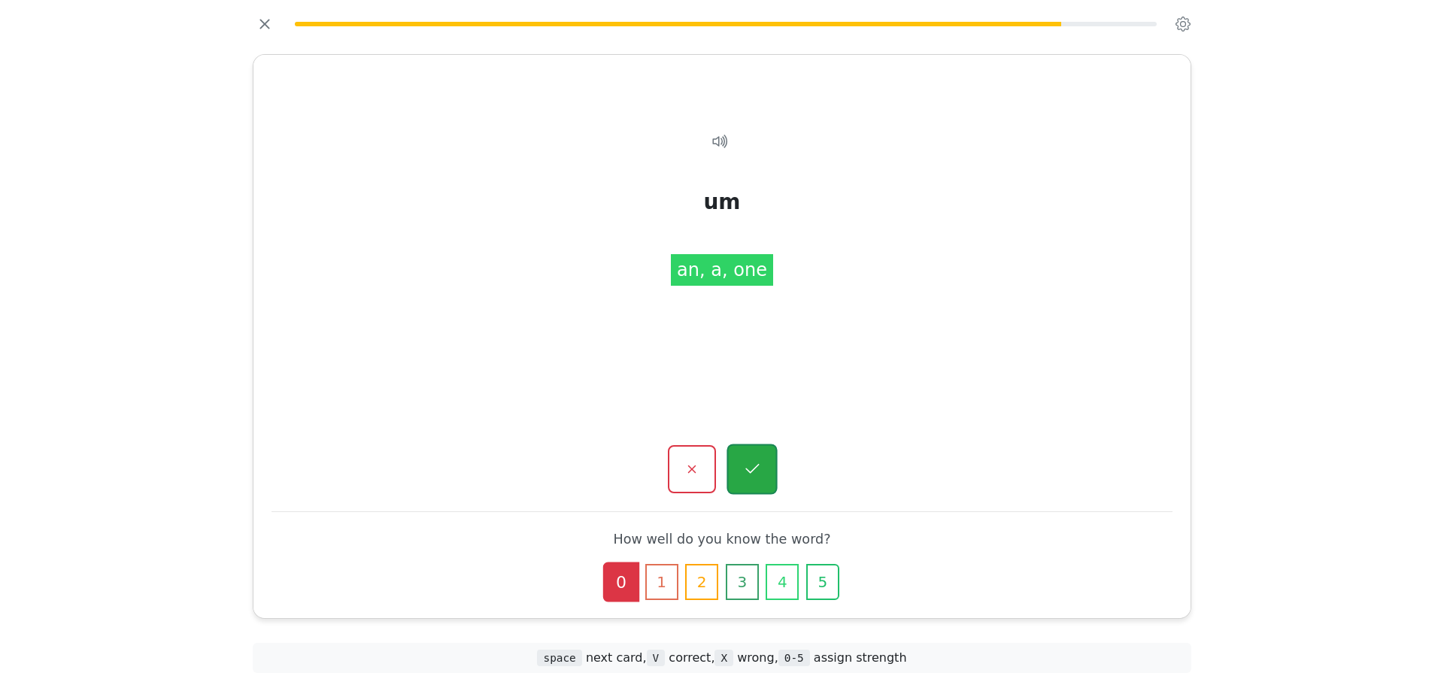
click at [741, 453] on button "button" at bounding box center [751, 469] width 50 height 50
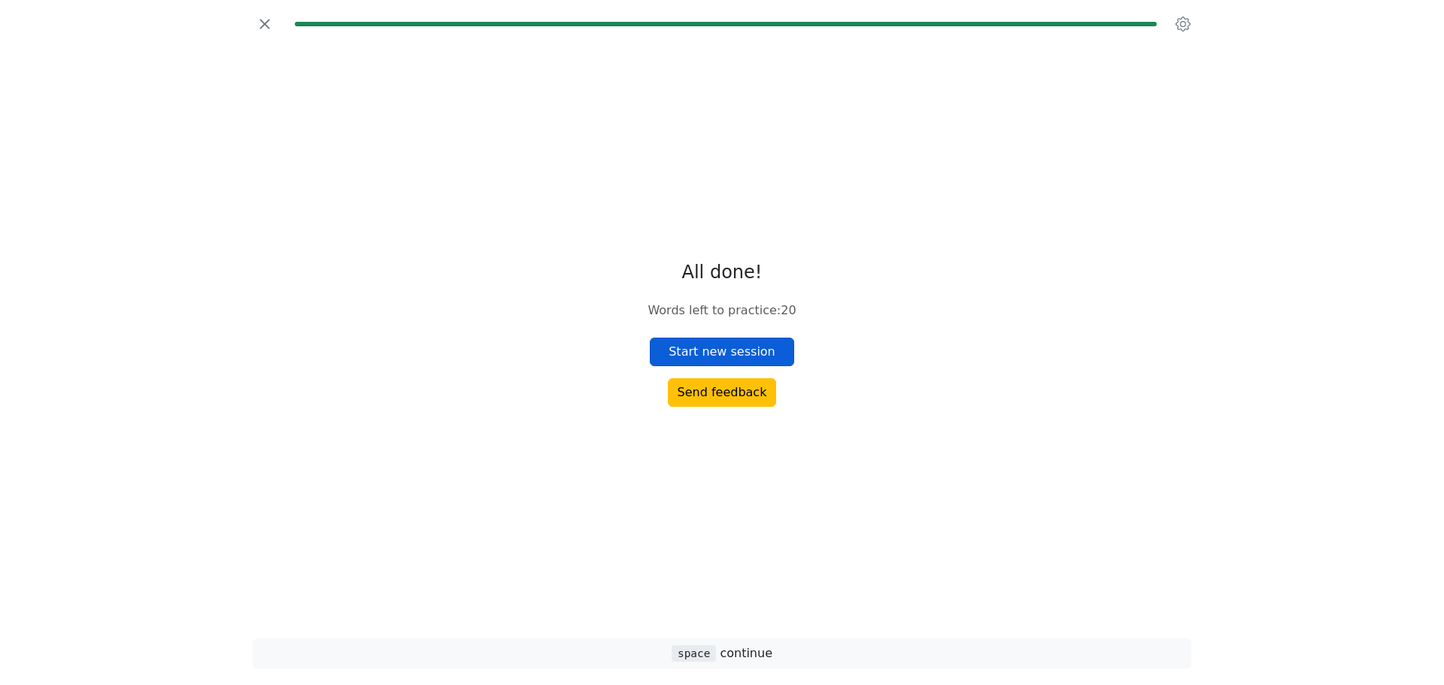
click at [733, 348] on button "Start new session" at bounding box center [722, 352] width 144 height 29
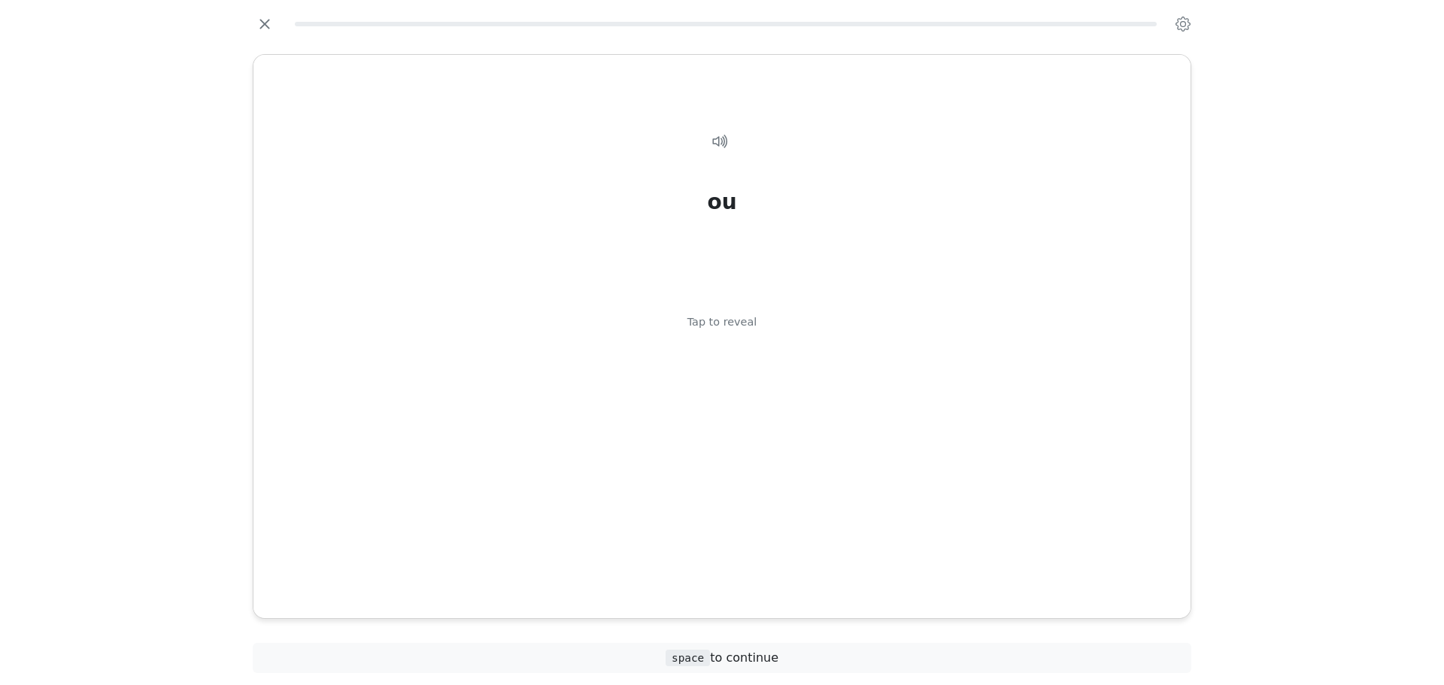
click at [733, 348] on div "ou Tap to reveal" at bounding box center [721, 348] width 901 height 480
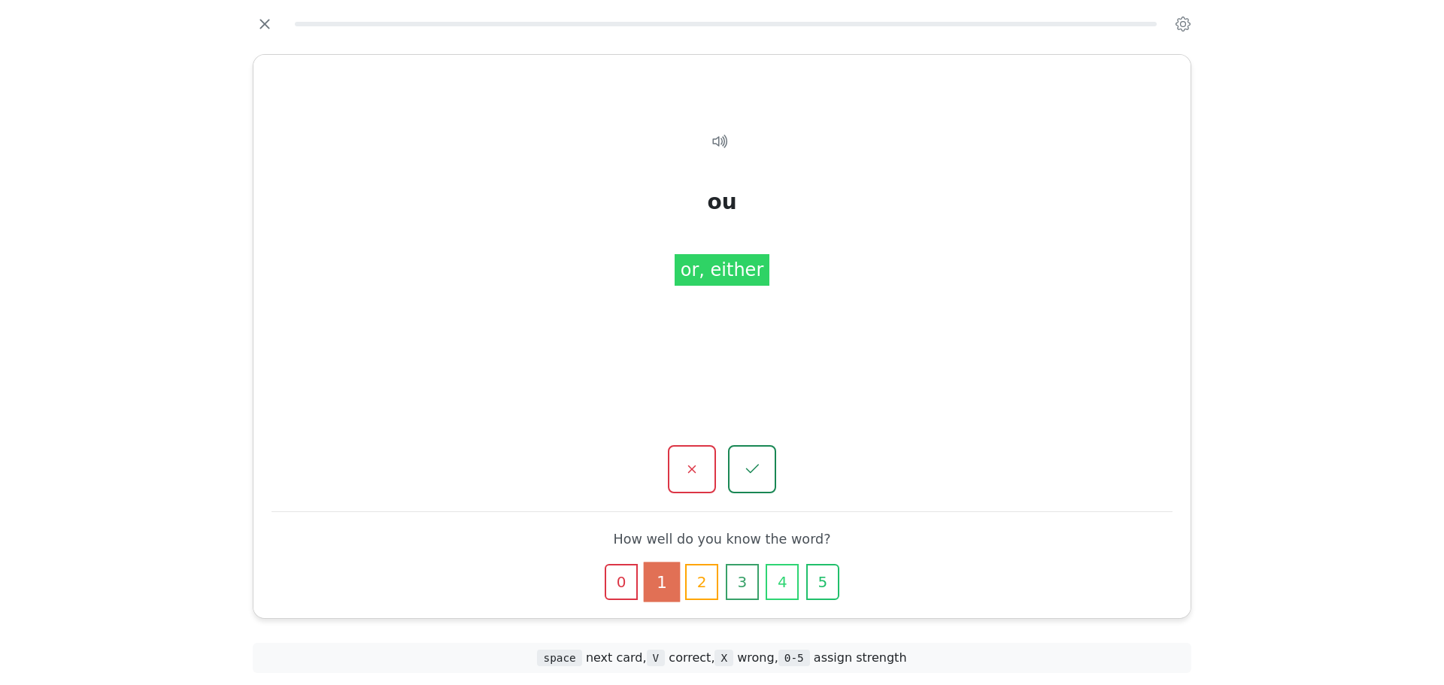
click at [693, 442] on div "ou Tap to reveal ou or, either How well do you know the word? 0 1 2 3 4 5" at bounding box center [721, 336] width 937 height 563
click at [693, 449] on button "button" at bounding box center [691, 469] width 50 height 50
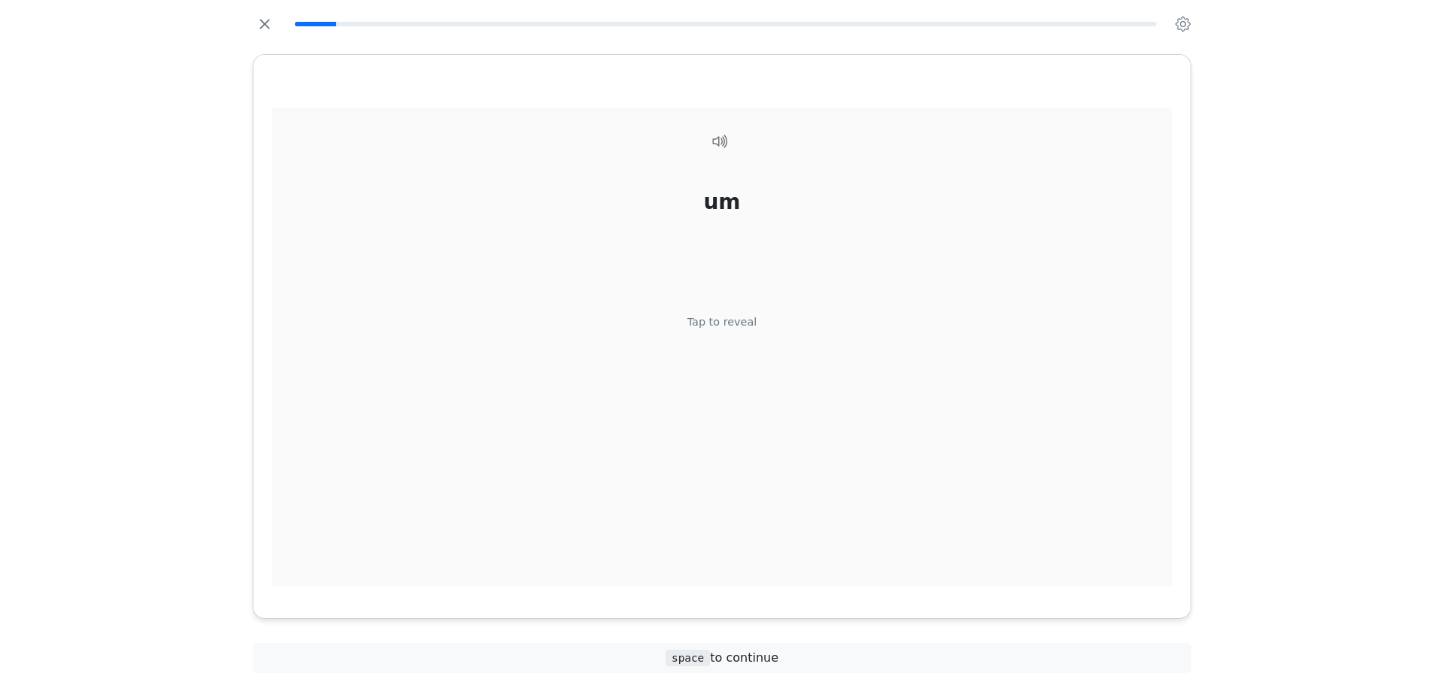
click at [688, 381] on div "um Tap to reveal" at bounding box center [721, 348] width 901 height 480
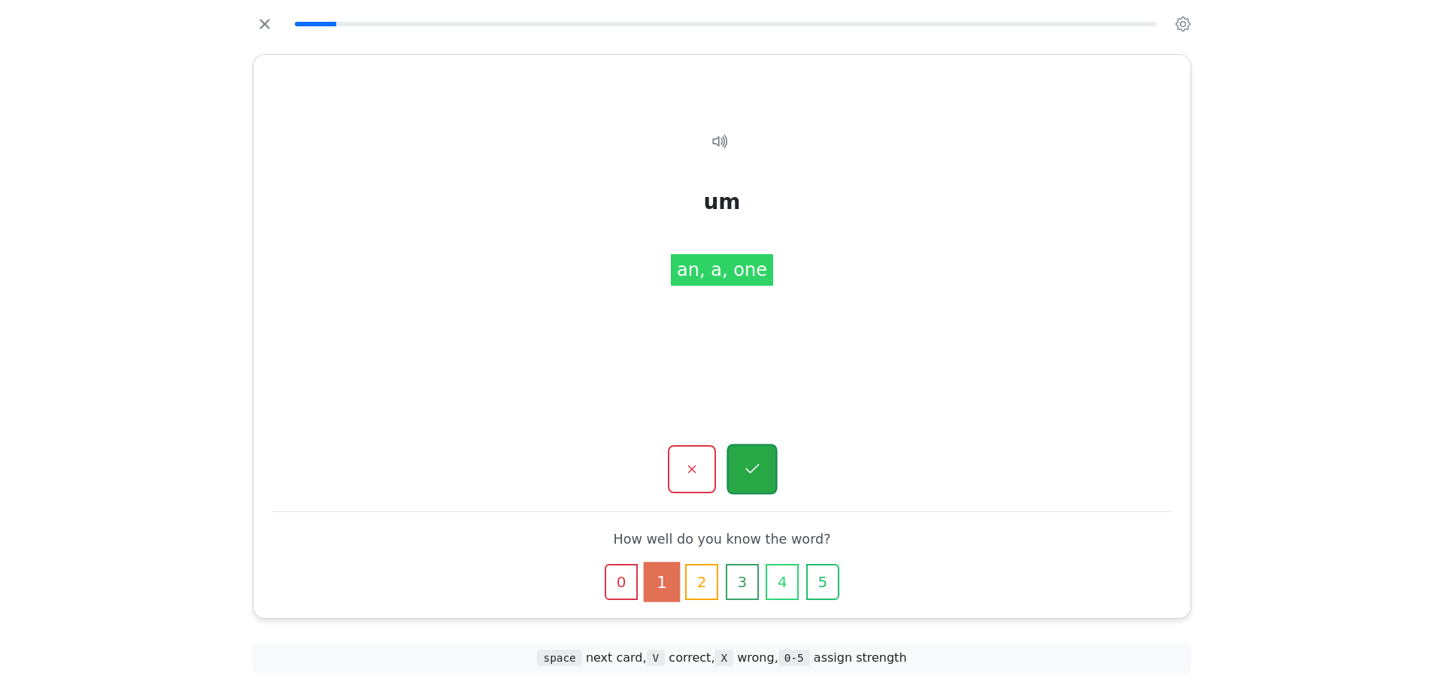
click at [738, 460] on button "button" at bounding box center [751, 469] width 50 height 50
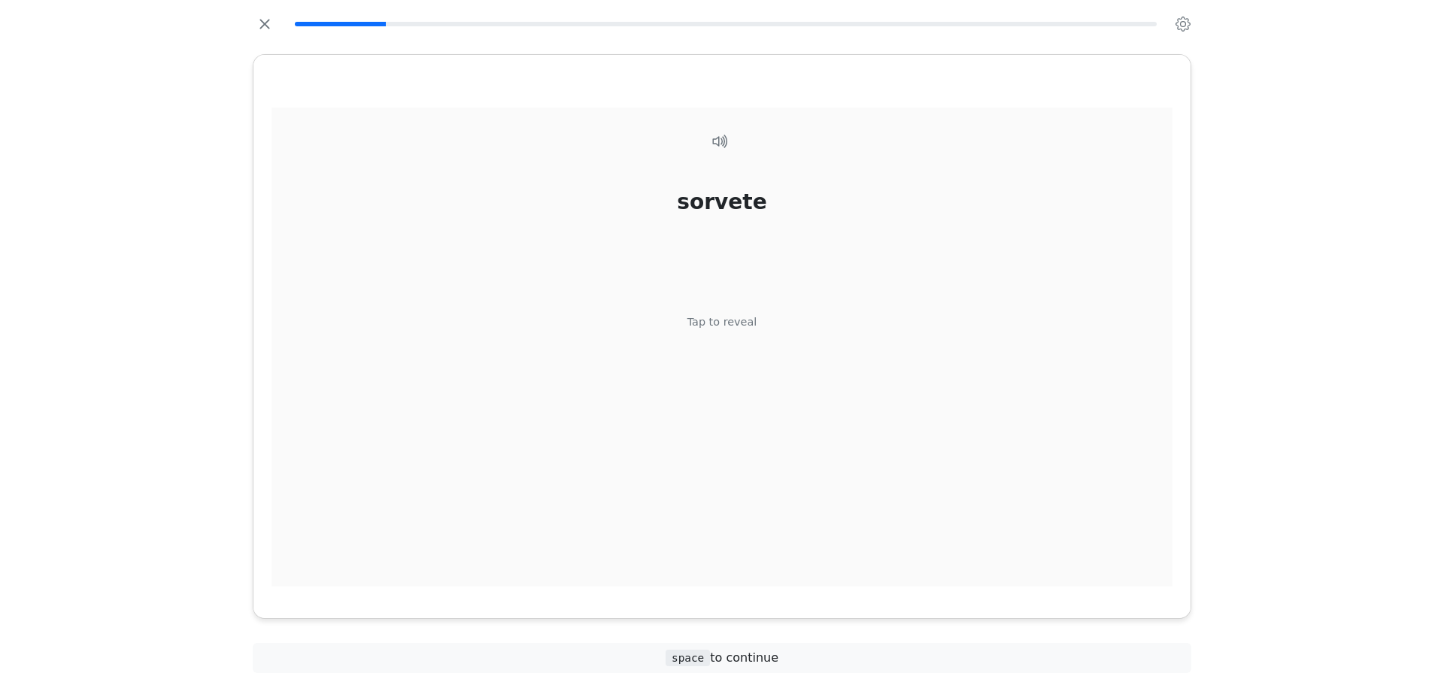
click at [692, 321] on div "Tap to reveal" at bounding box center [722, 322] width 70 height 17
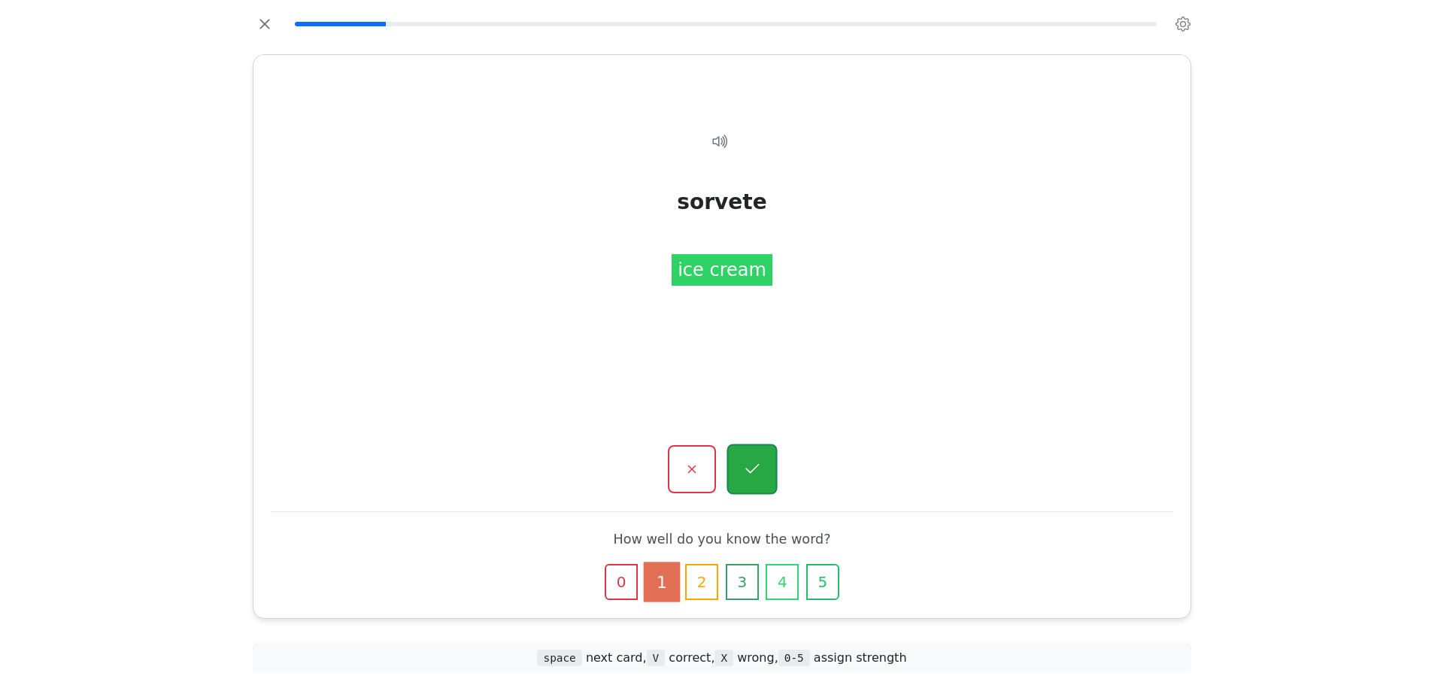
click at [747, 450] on button "button" at bounding box center [751, 469] width 50 height 50
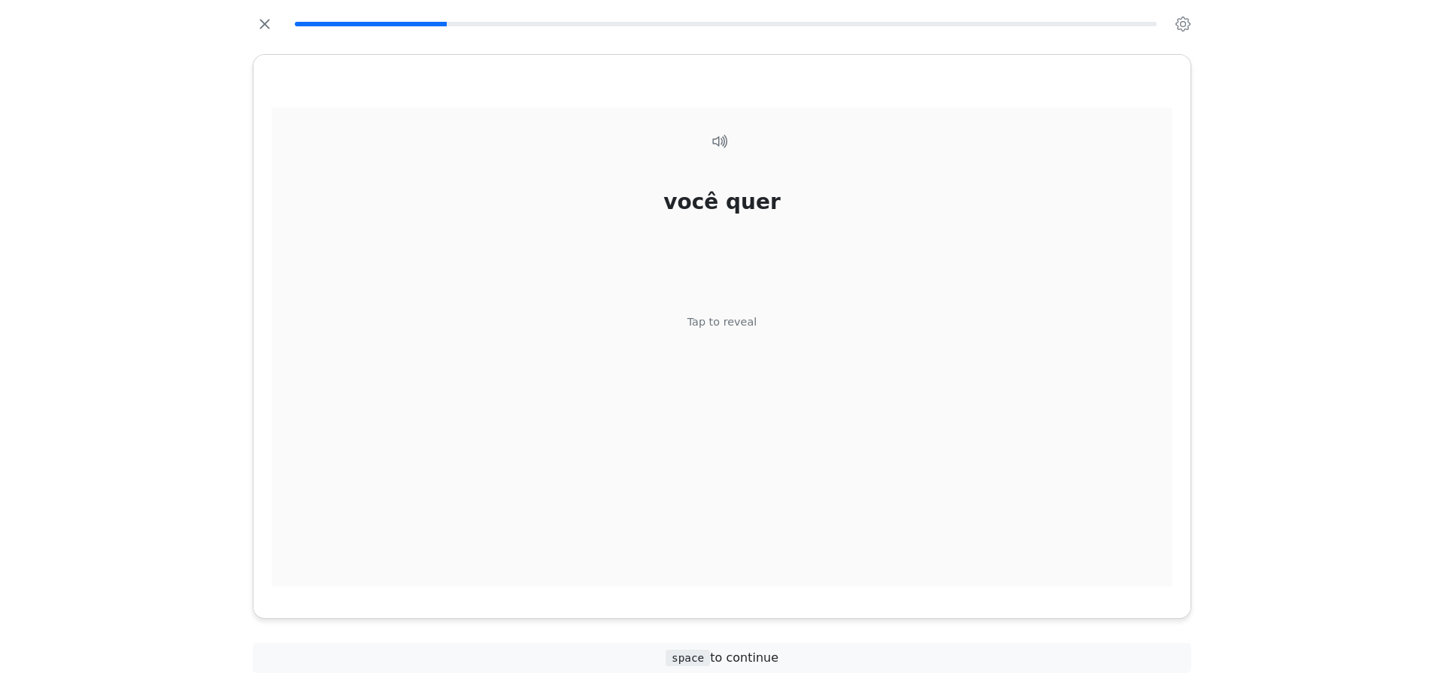
click at [719, 358] on div "você quer Tap to reveal" at bounding box center [721, 348] width 901 height 480
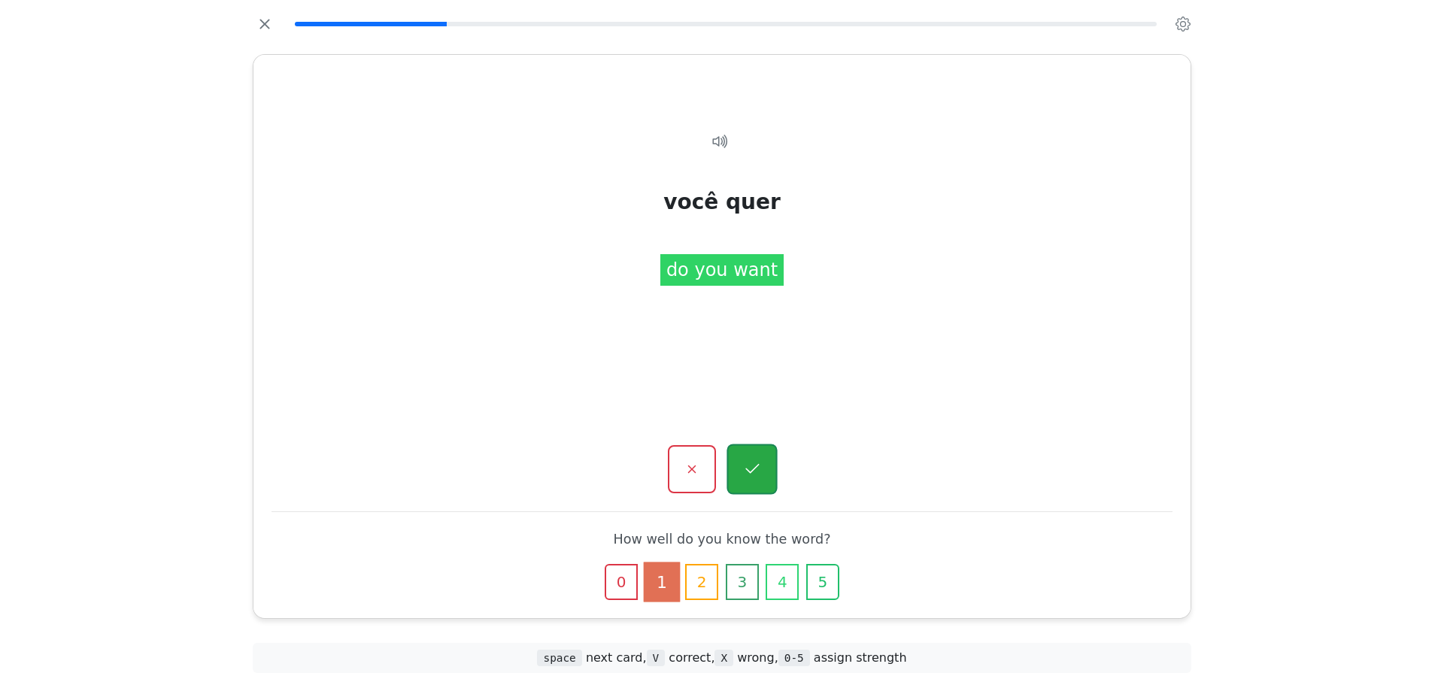
click at [735, 453] on button "button" at bounding box center [751, 469] width 50 height 50
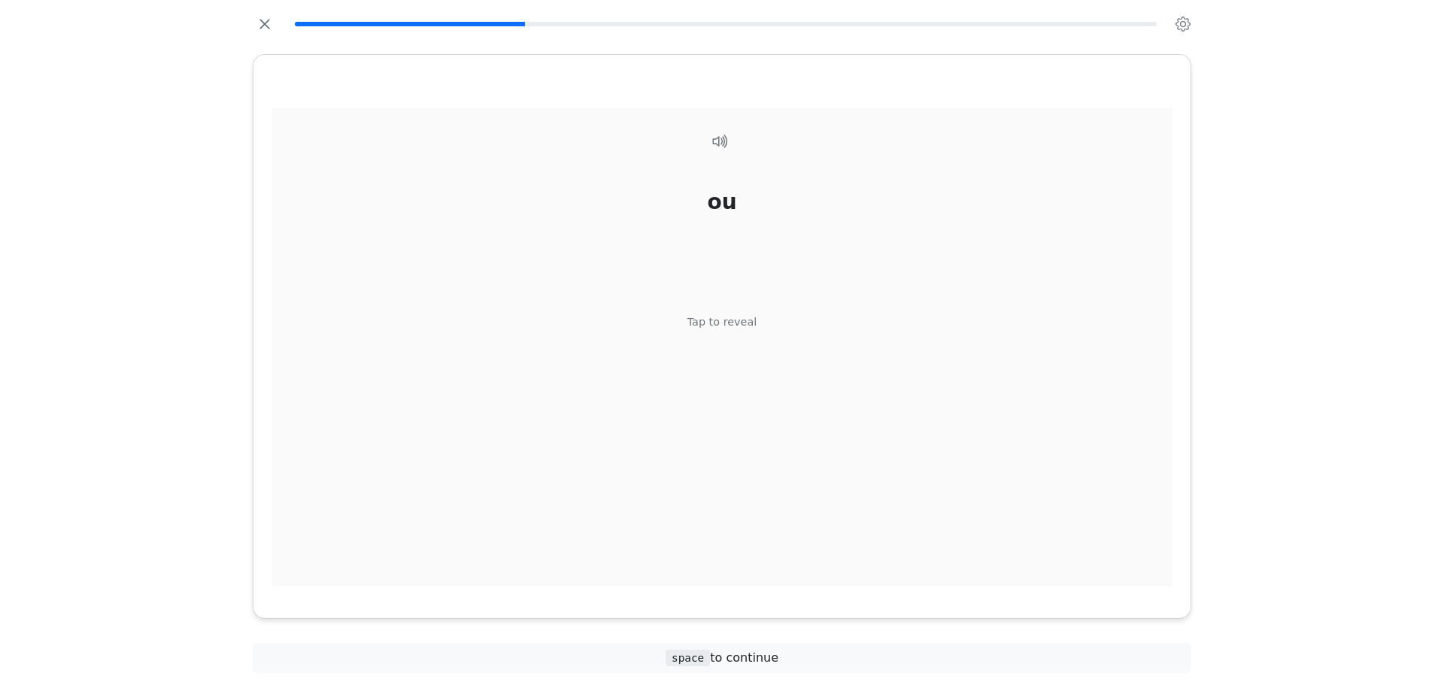
click at [718, 336] on div "ou Tap to reveal" at bounding box center [721, 348] width 901 height 480
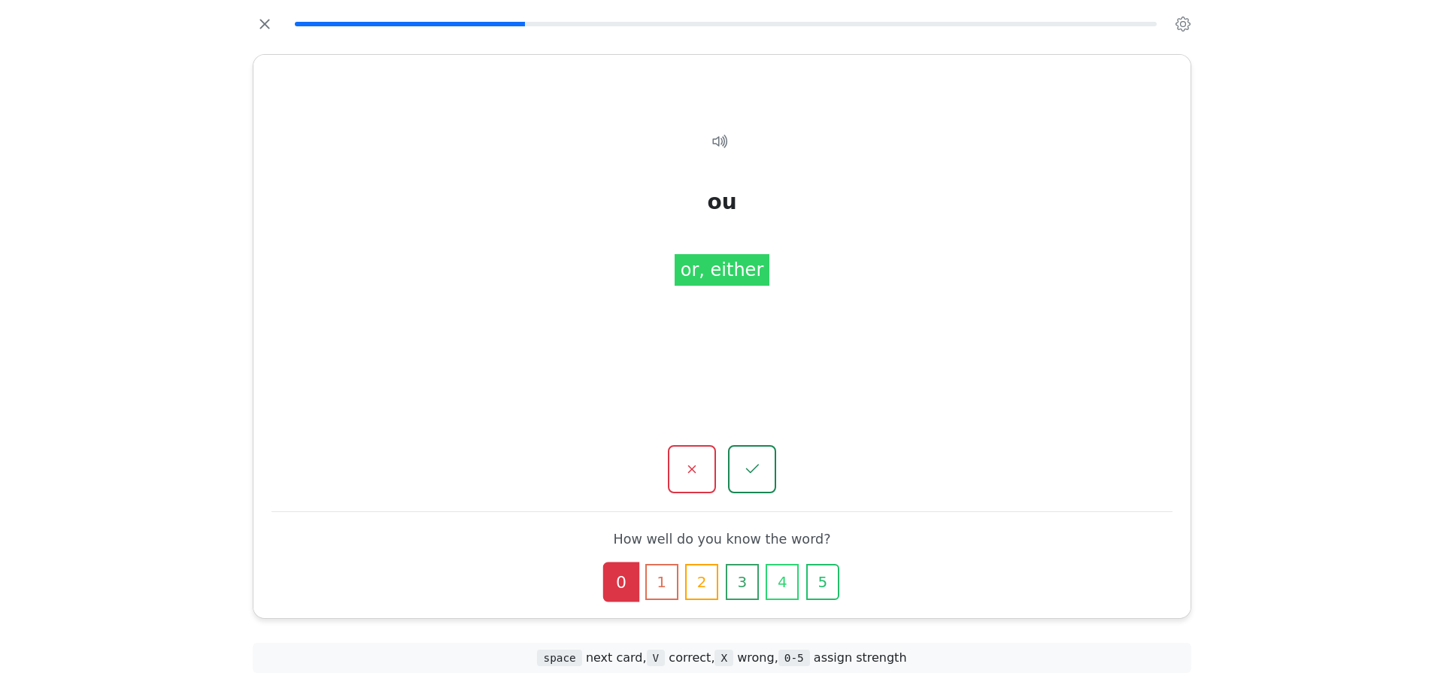
click at [718, 336] on div "ou or, either" at bounding box center [721, 348] width 901 height 480
click at [713, 492] on button "button" at bounding box center [691, 469] width 50 height 50
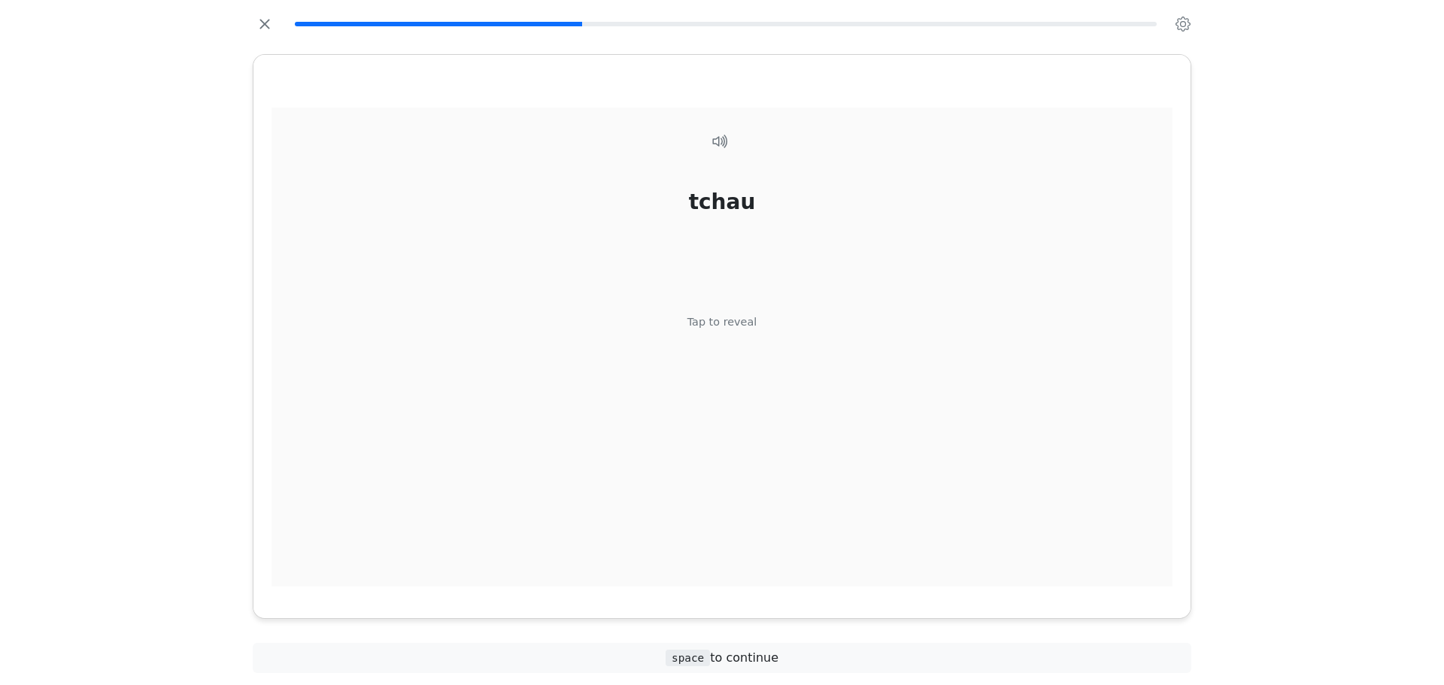
click at [759, 329] on div "tchau Tap to reveal" at bounding box center [721, 348] width 901 height 480
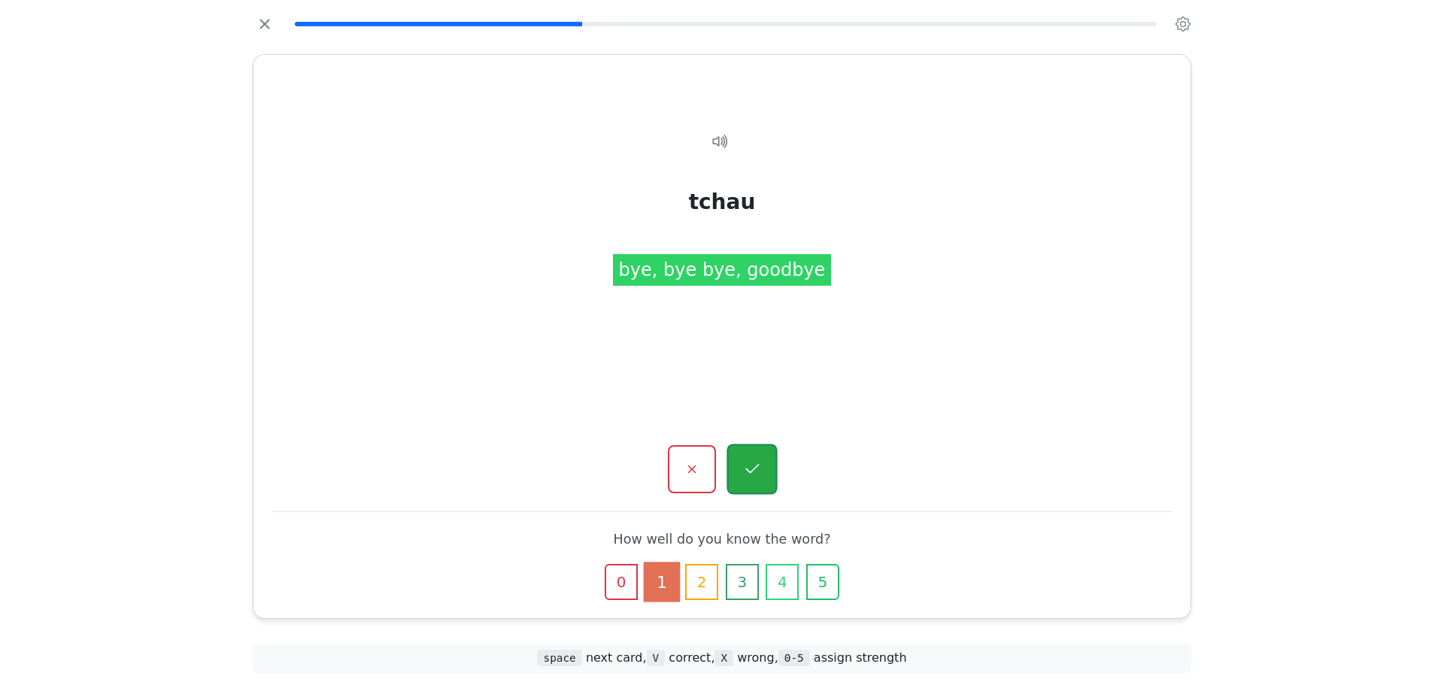
click at [762, 470] on button "button" at bounding box center [751, 469] width 50 height 50
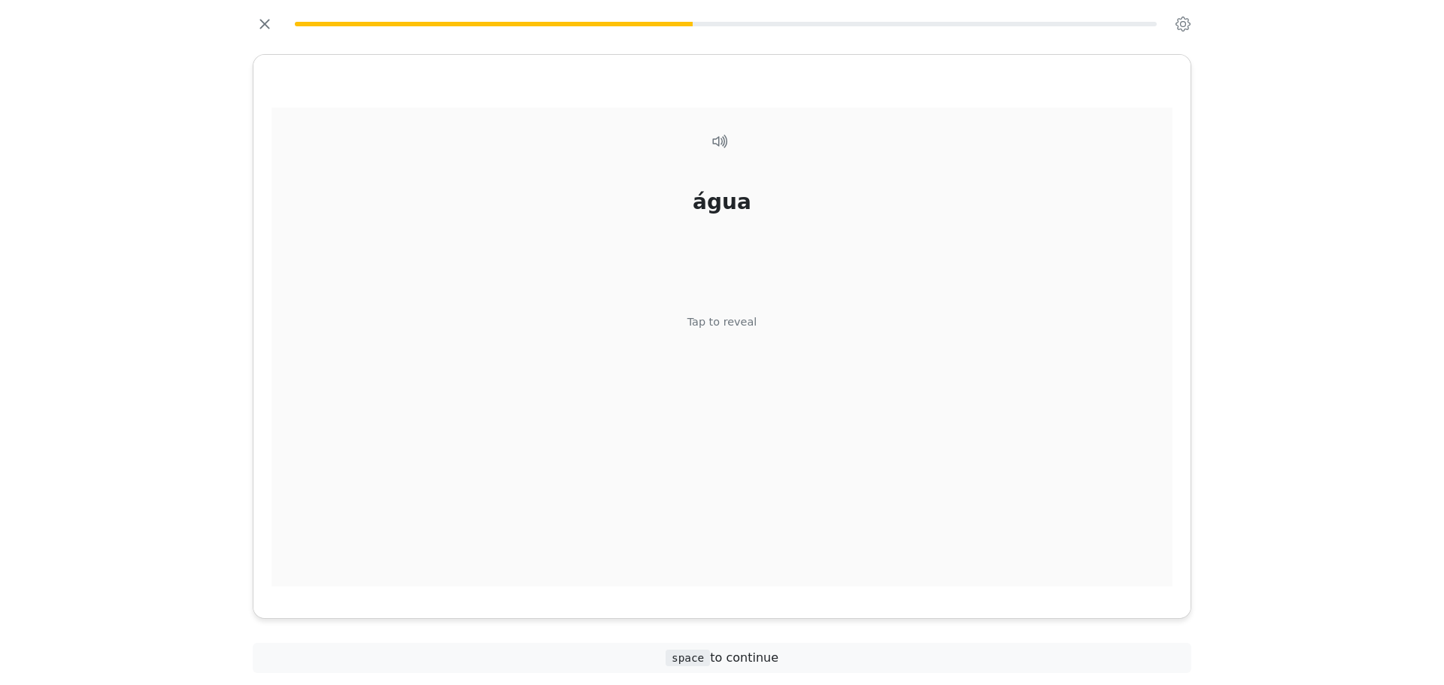
click at [729, 368] on div "água Tap to reveal" at bounding box center [721, 348] width 901 height 480
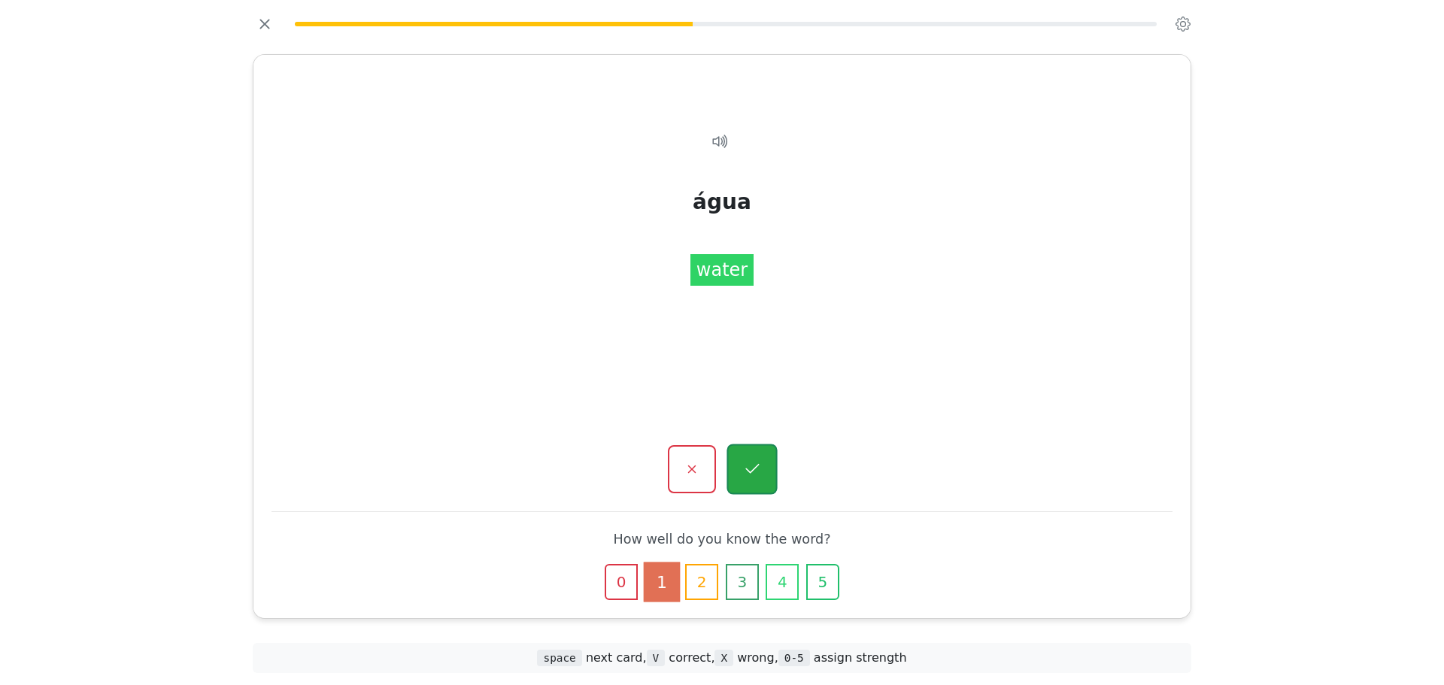
click at [746, 469] on icon "button" at bounding box center [752, 469] width 14 height 10
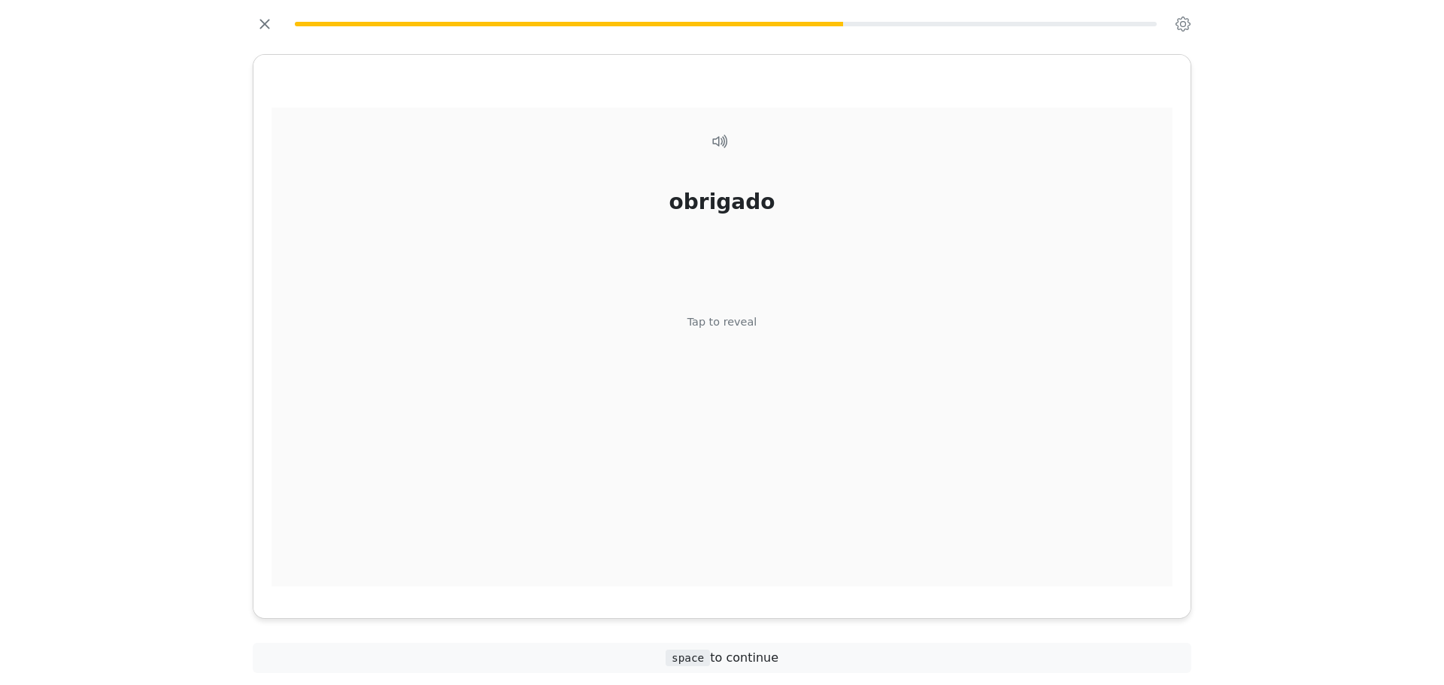
click at [707, 349] on div "obrigado Tap to reveal" at bounding box center [721, 348] width 901 height 480
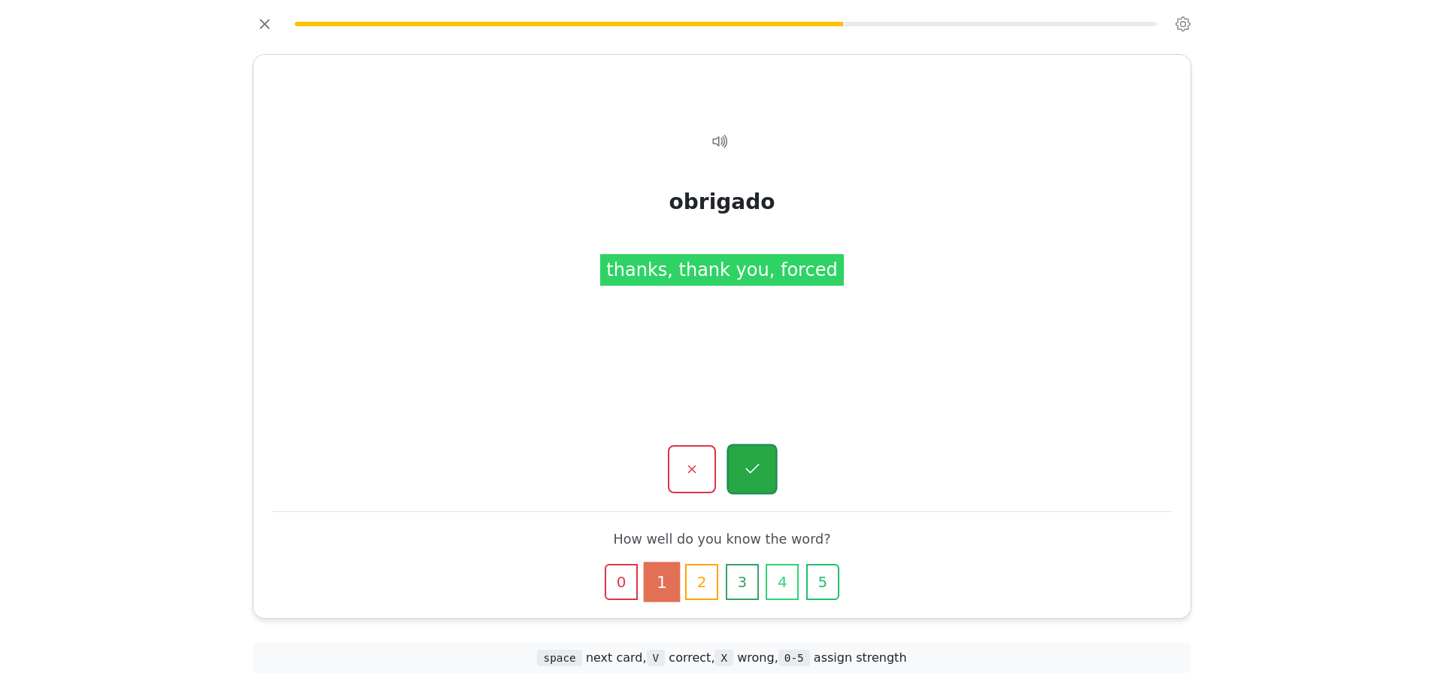
click at [744, 461] on icon "button" at bounding box center [751, 469] width 19 height 19
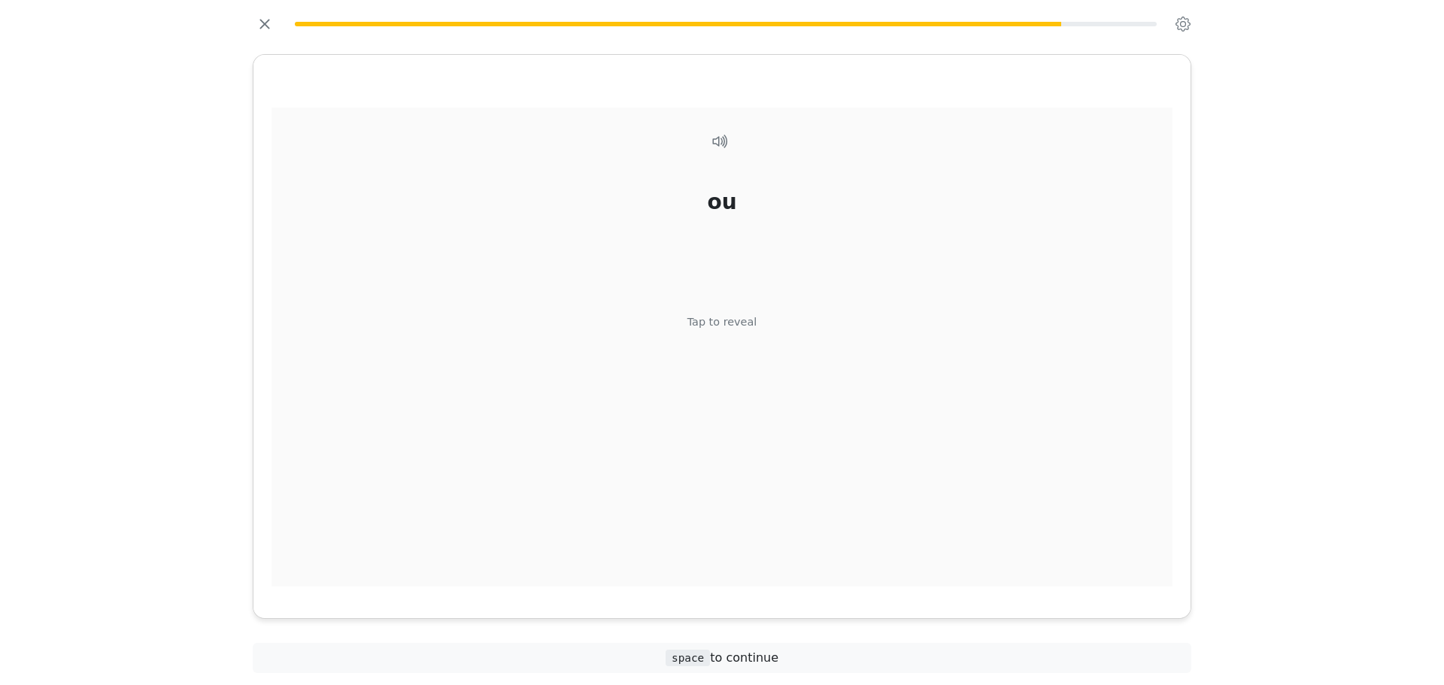
click at [732, 329] on div "Tap to reveal" at bounding box center [722, 322] width 70 height 17
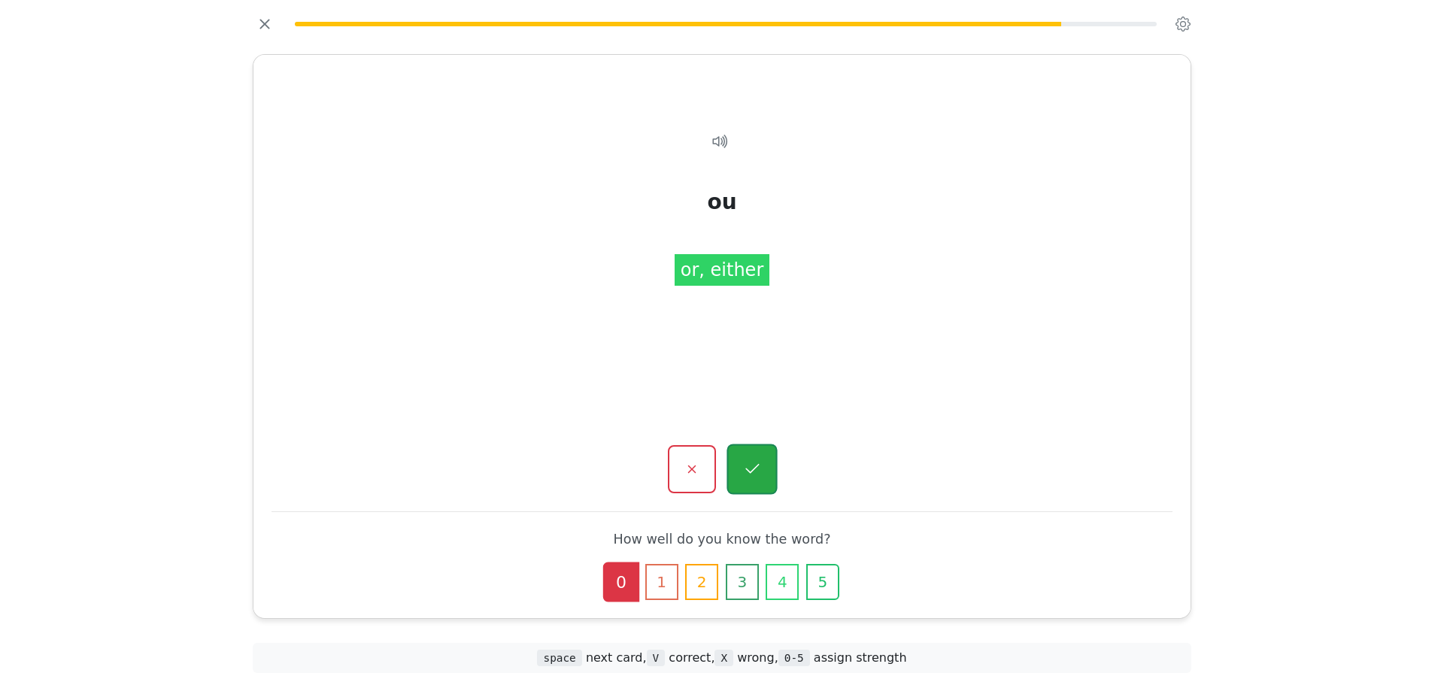
click at [733, 484] on button "button" at bounding box center [751, 469] width 50 height 50
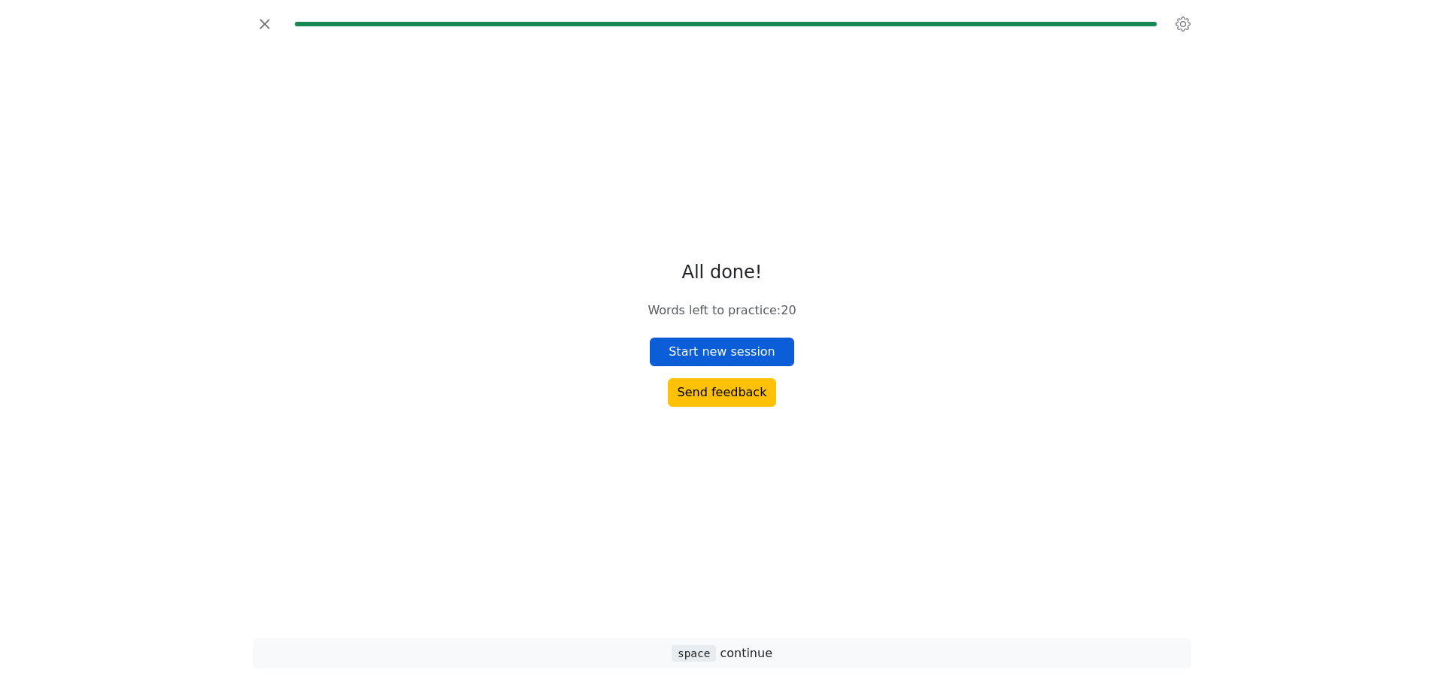
click at [734, 356] on button "Start new session" at bounding box center [722, 352] width 144 height 29
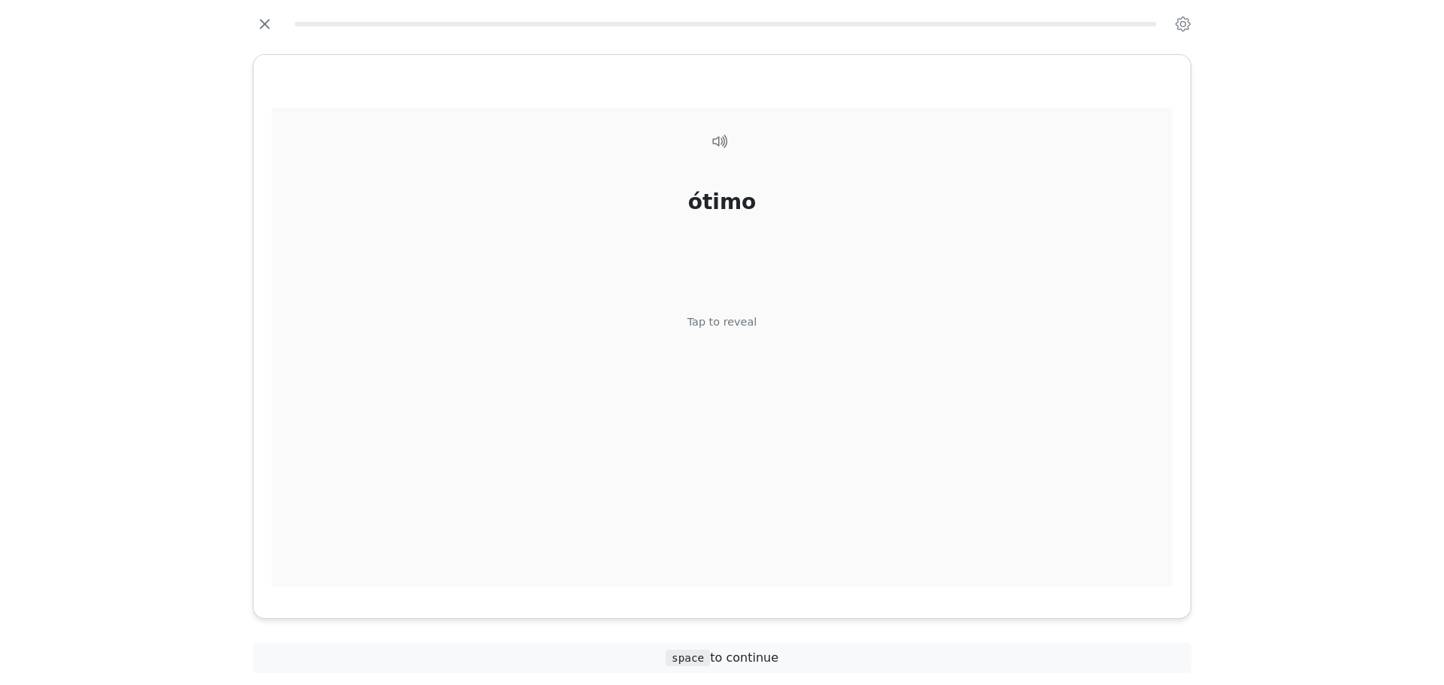
click at [734, 368] on div "ótimo Tap to reveal" at bounding box center [721, 348] width 901 height 480
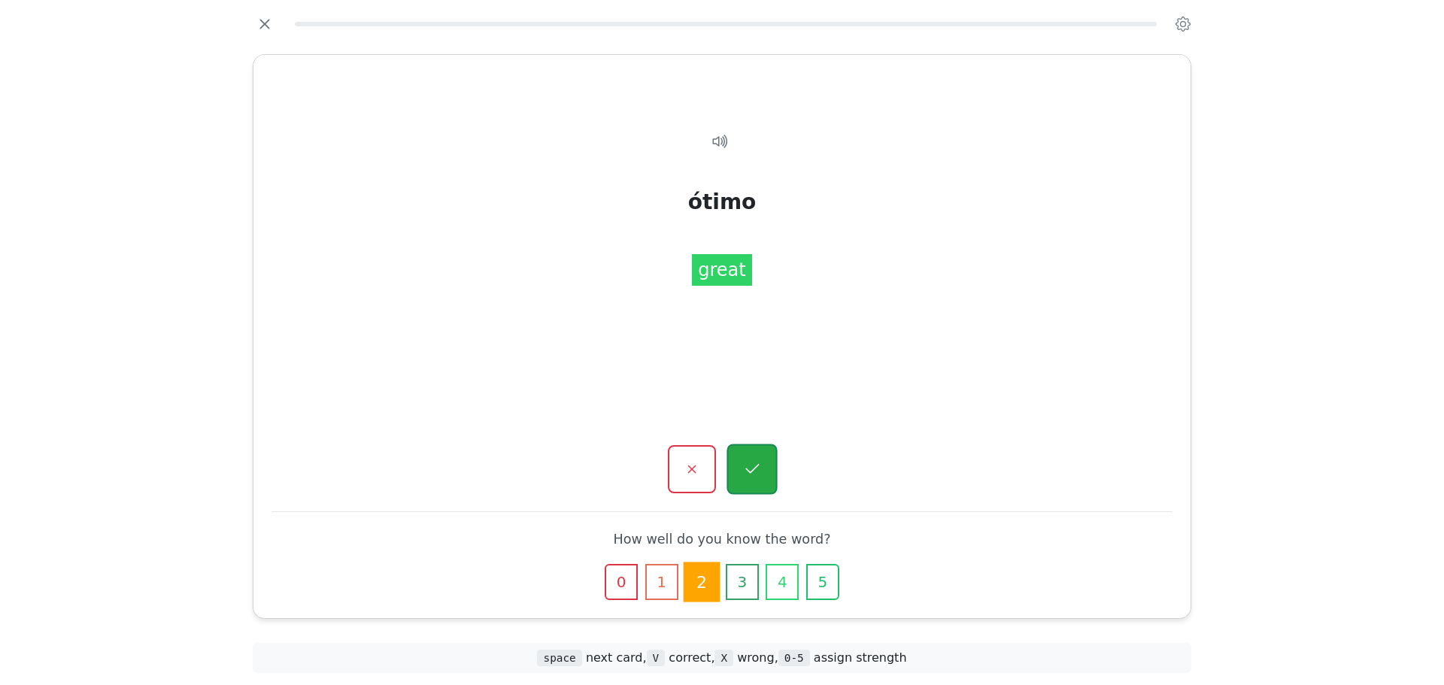
click at [738, 465] on button "button" at bounding box center [751, 469] width 50 height 50
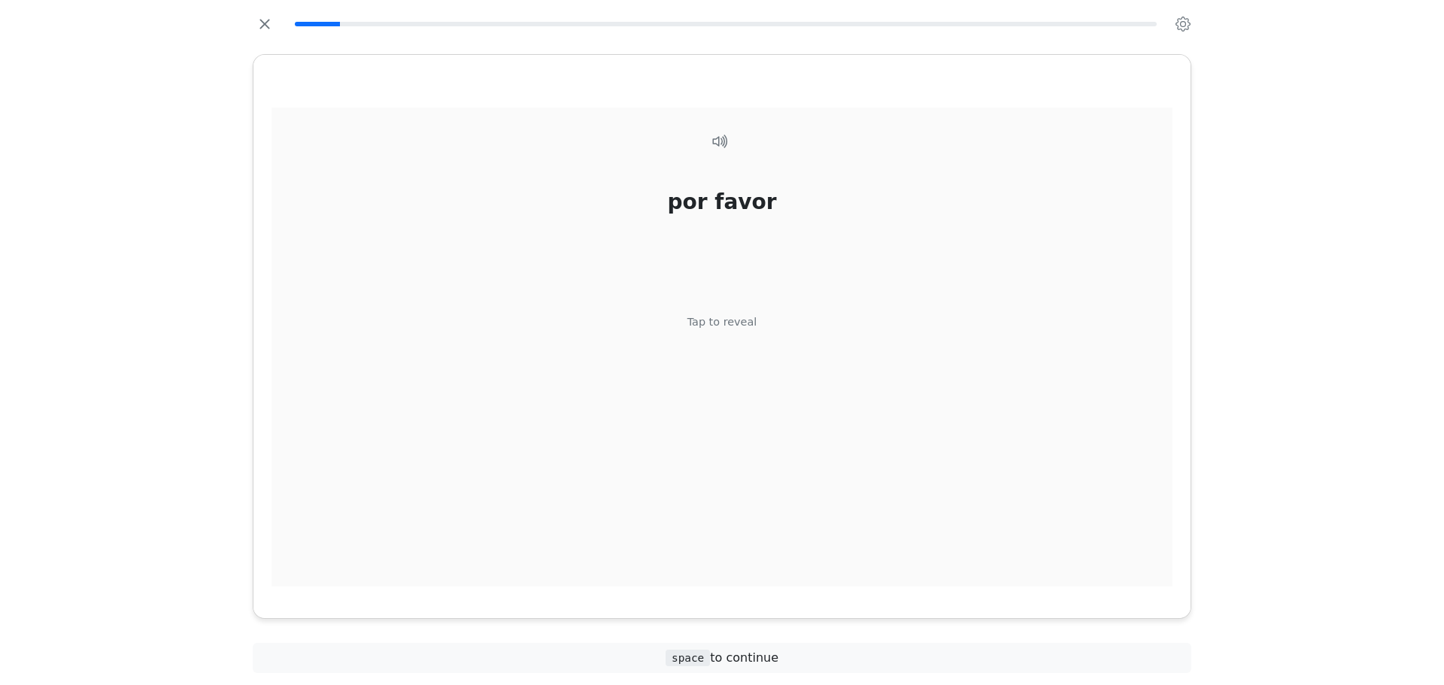
click at [740, 364] on div "por favor Tap to reveal" at bounding box center [721, 348] width 901 height 480
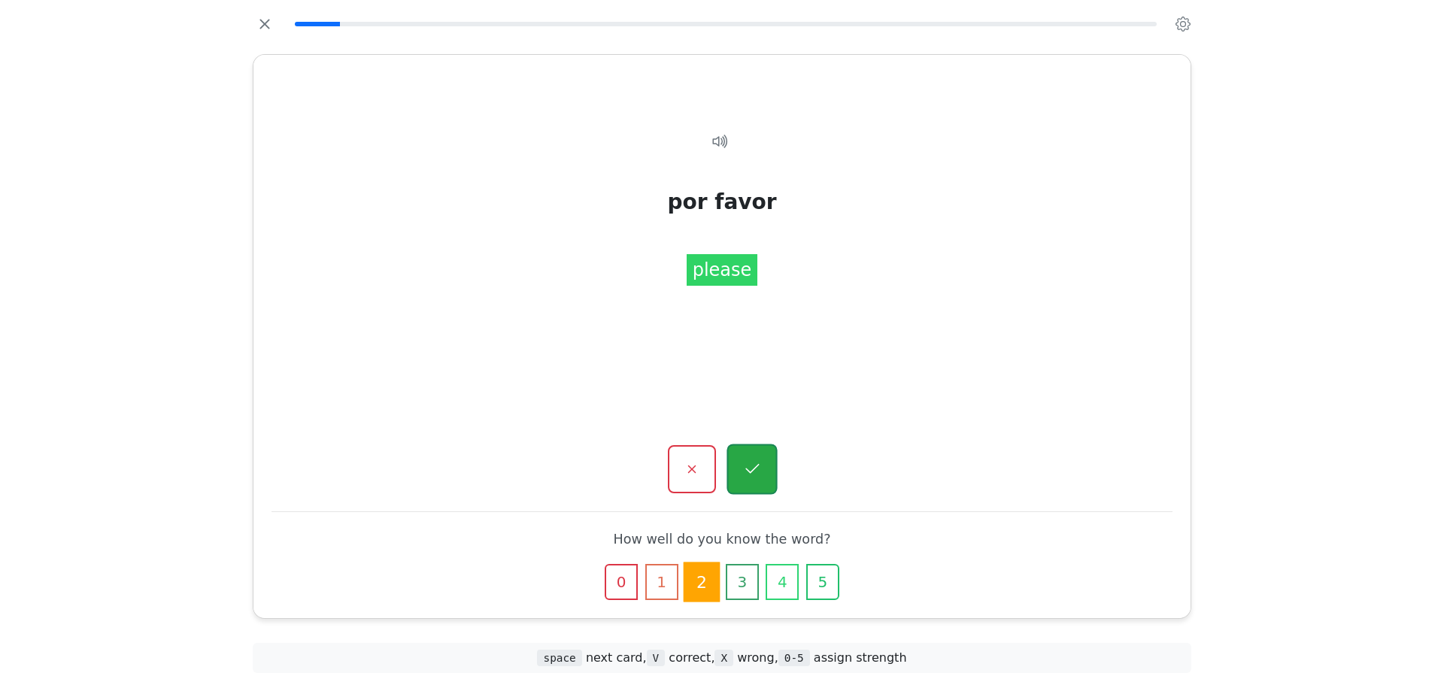
click at [753, 464] on icon "button" at bounding box center [751, 469] width 19 height 19
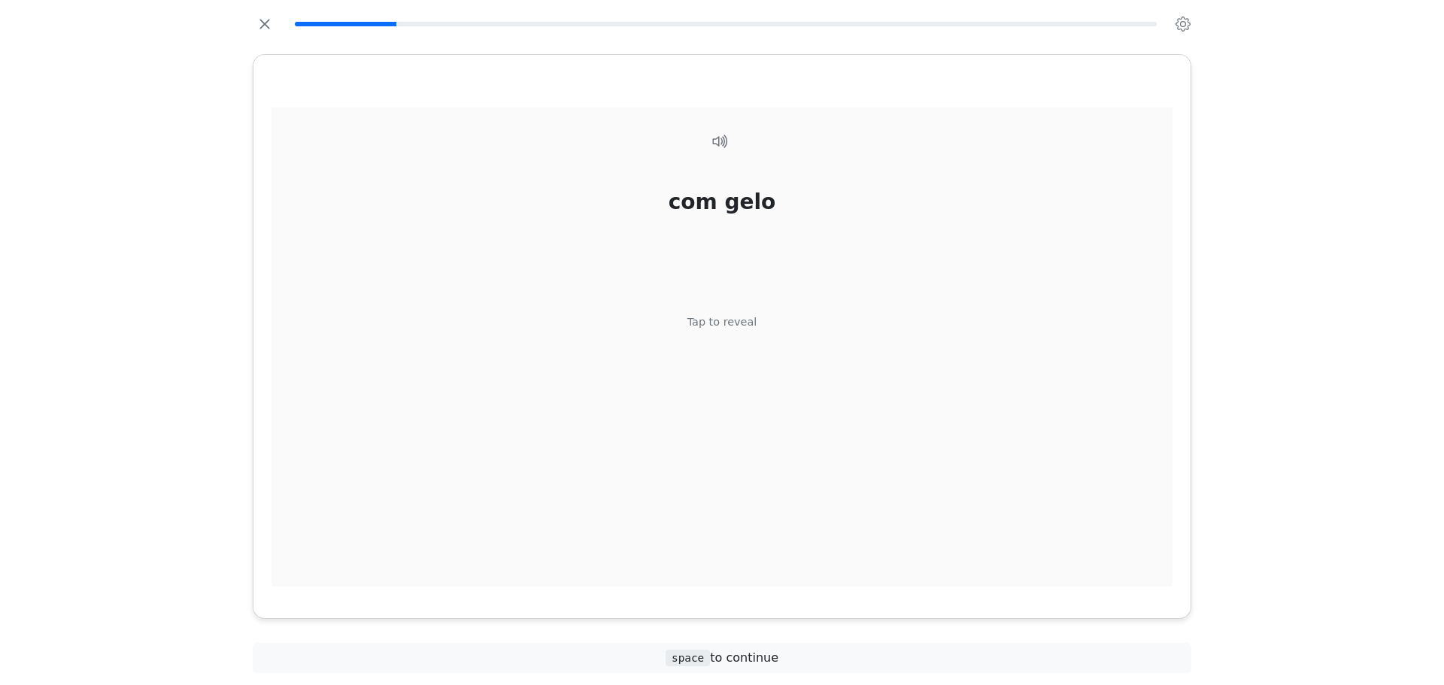
click at [749, 361] on div "com gelo Tap to reveal" at bounding box center [721, 348] width 901 height 480
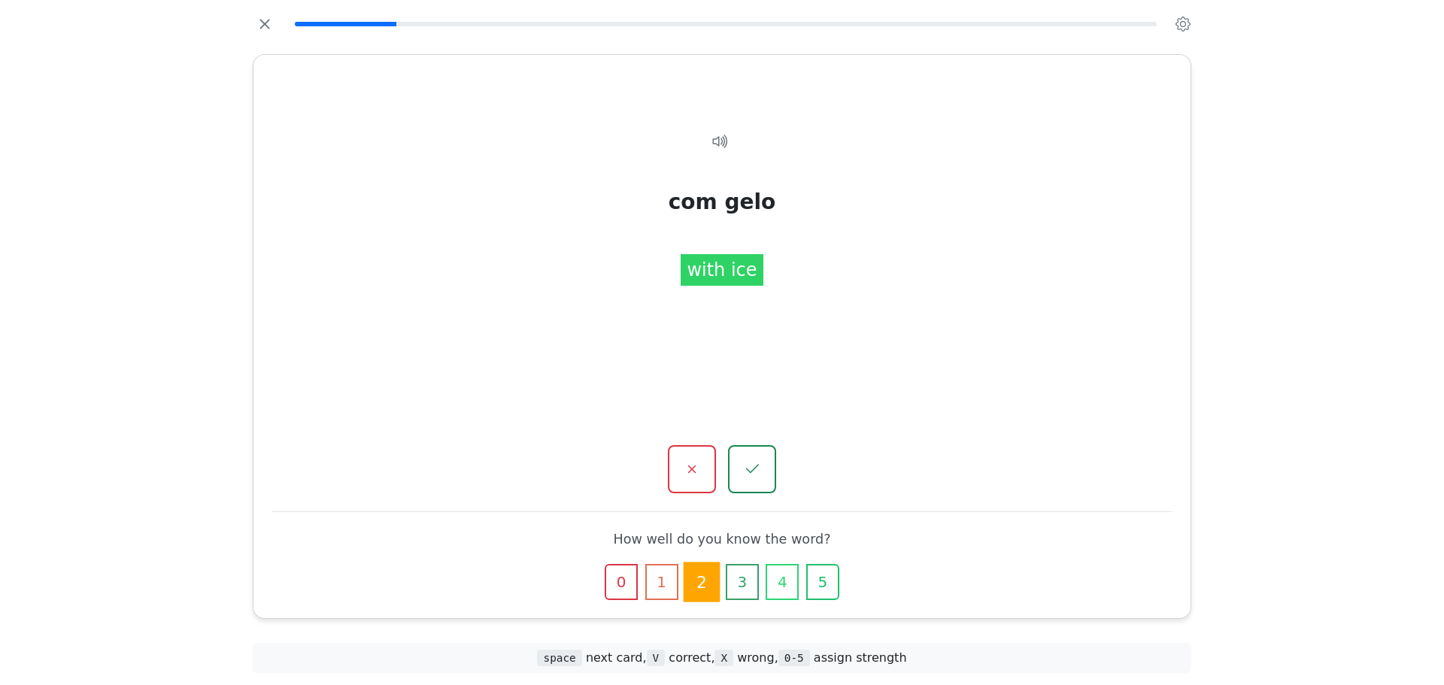
click at [757, 443] on div "com gelo Tap to reveal com gelo with ice How well do you know the word? 0 1 2 3…" at bounding box center [721, 336] width 937 height 563
click at [756, 450] on button "button" at bounding box center [751, 469] width 50 height 50
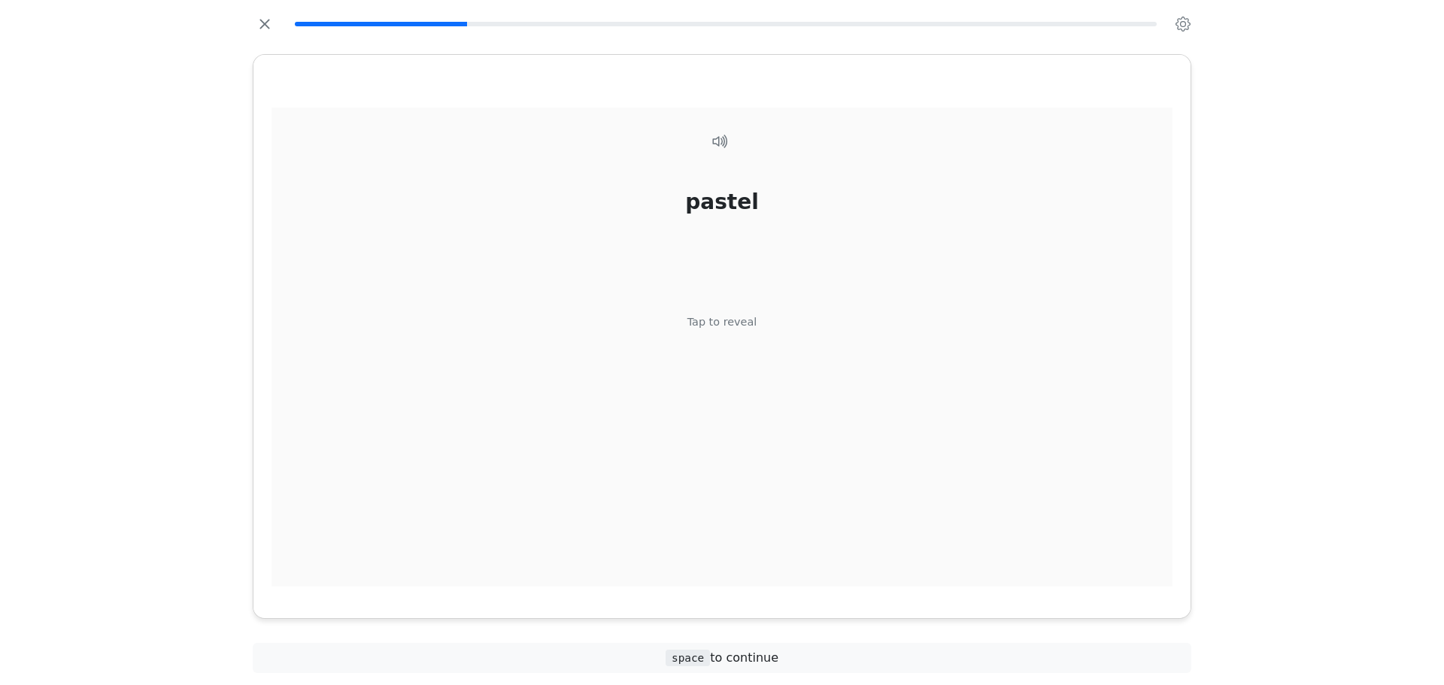
click at [766, 341] on div "pastel Tap to reveal" at bounding box center [721, 348] width 901 height 480
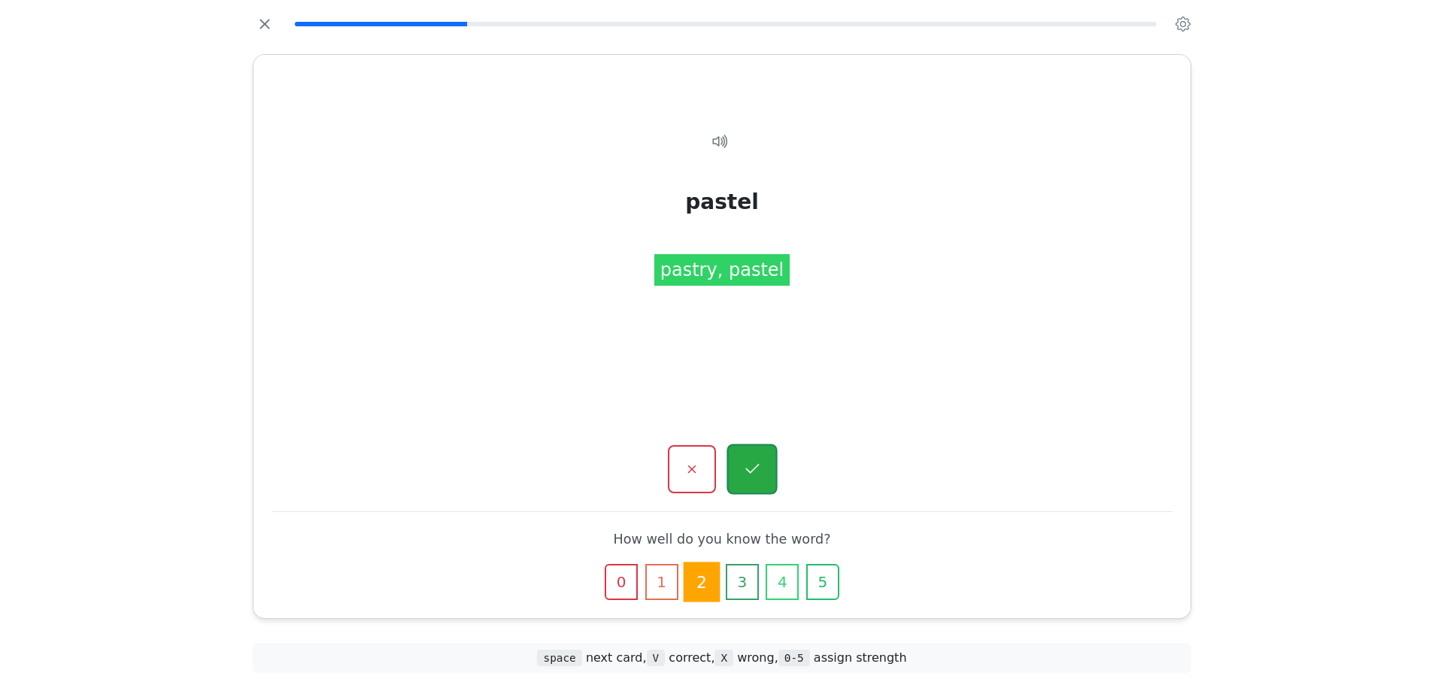
click at [744, 452] on button "button" at bounding box center [751, 469] width 50 height 50
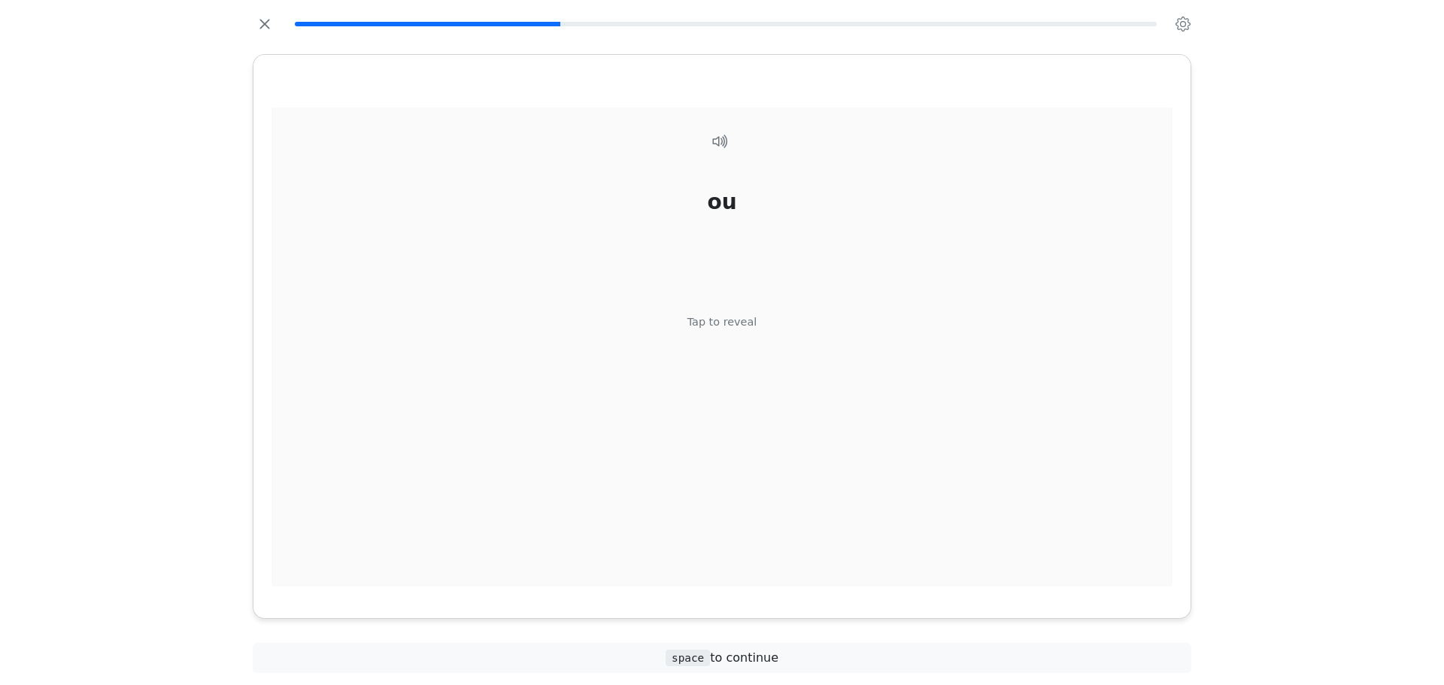
click at [734, 374] on div "ou Tap to reveal" at bounding box center [721, 348] width 901 height 480
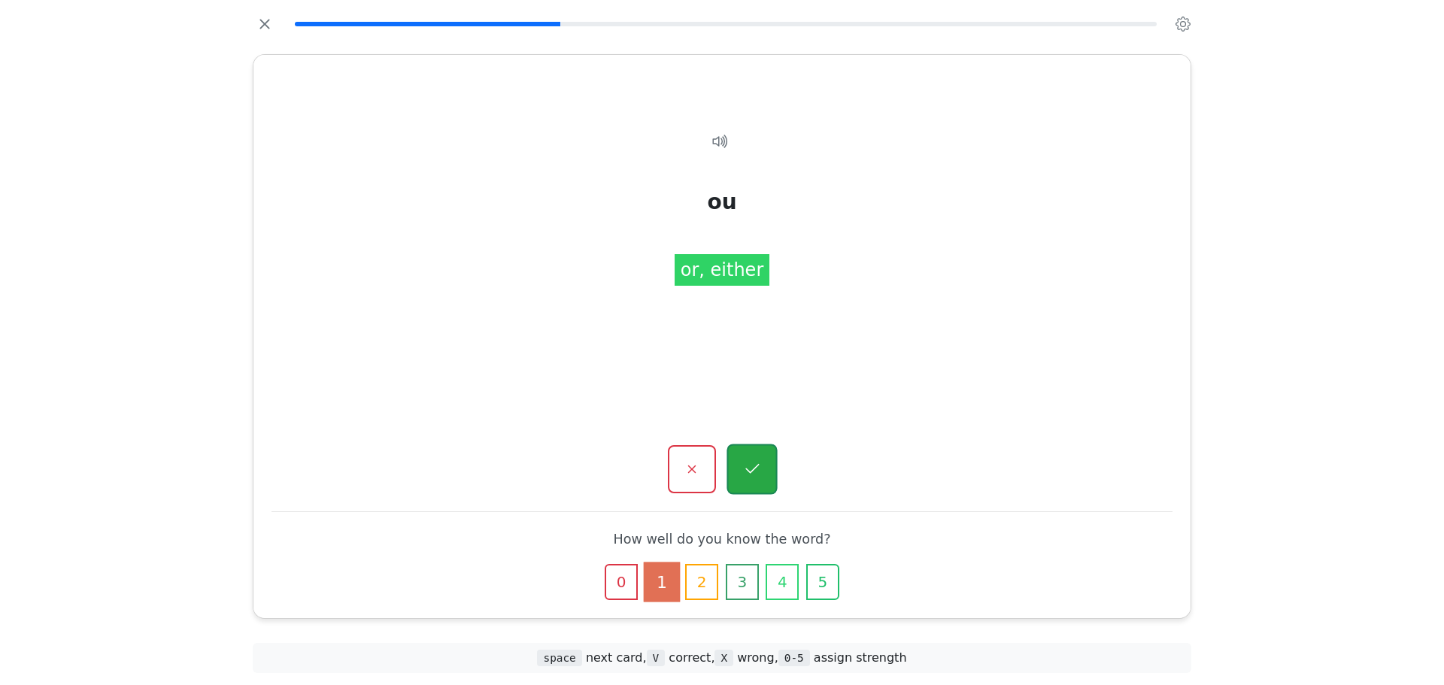
click at [734, 450] on button "button" at bounding box center [751, 469] width 50 height 50
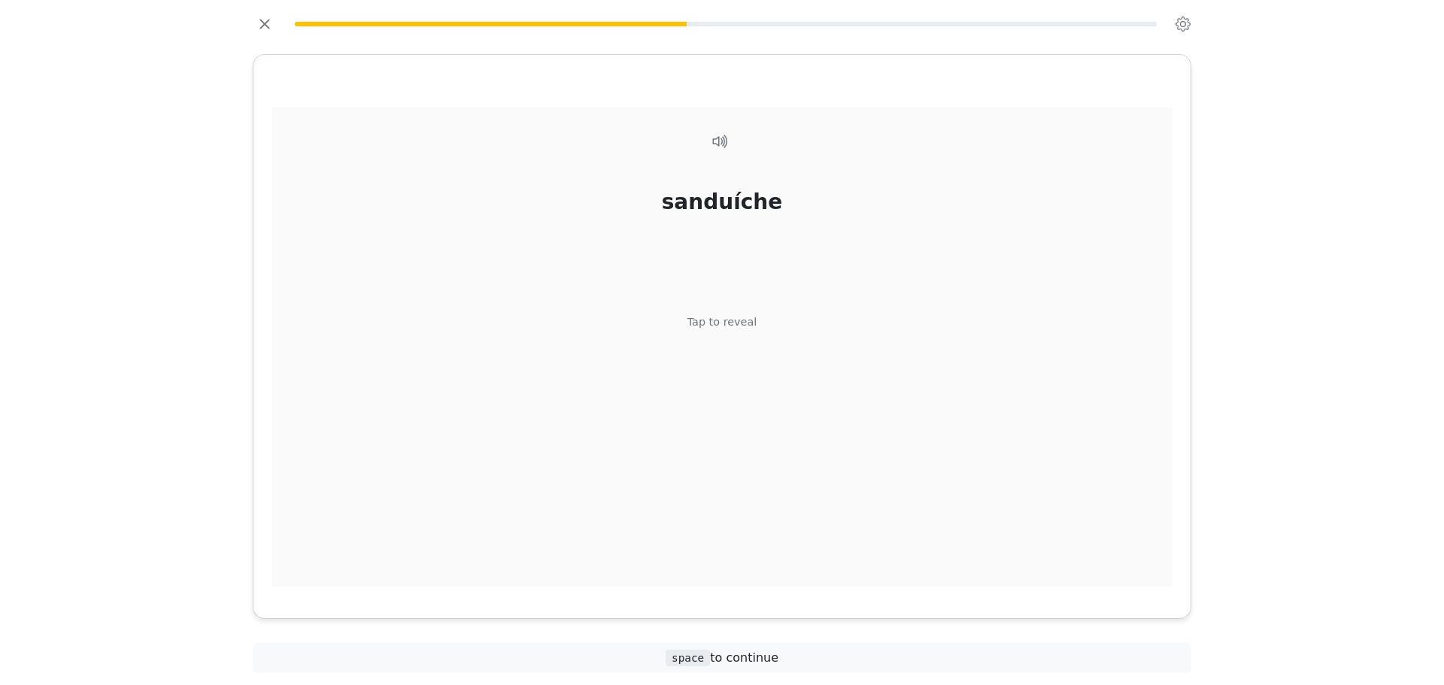
click at [732, 314] on div "Tap to reveal" at bounding box center [722, 322] width 70 height 17
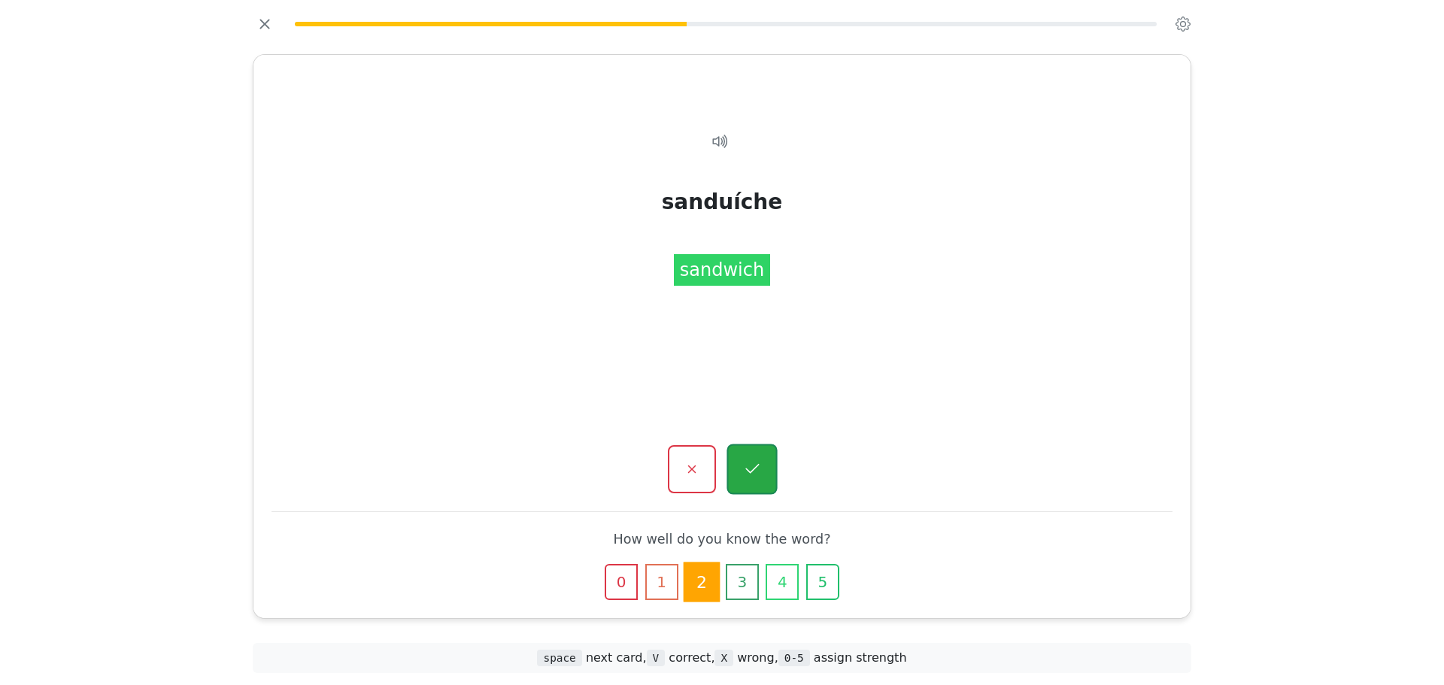
click at [754, 484] on button "button" at bounding box center [751, 469] width 50 height 50
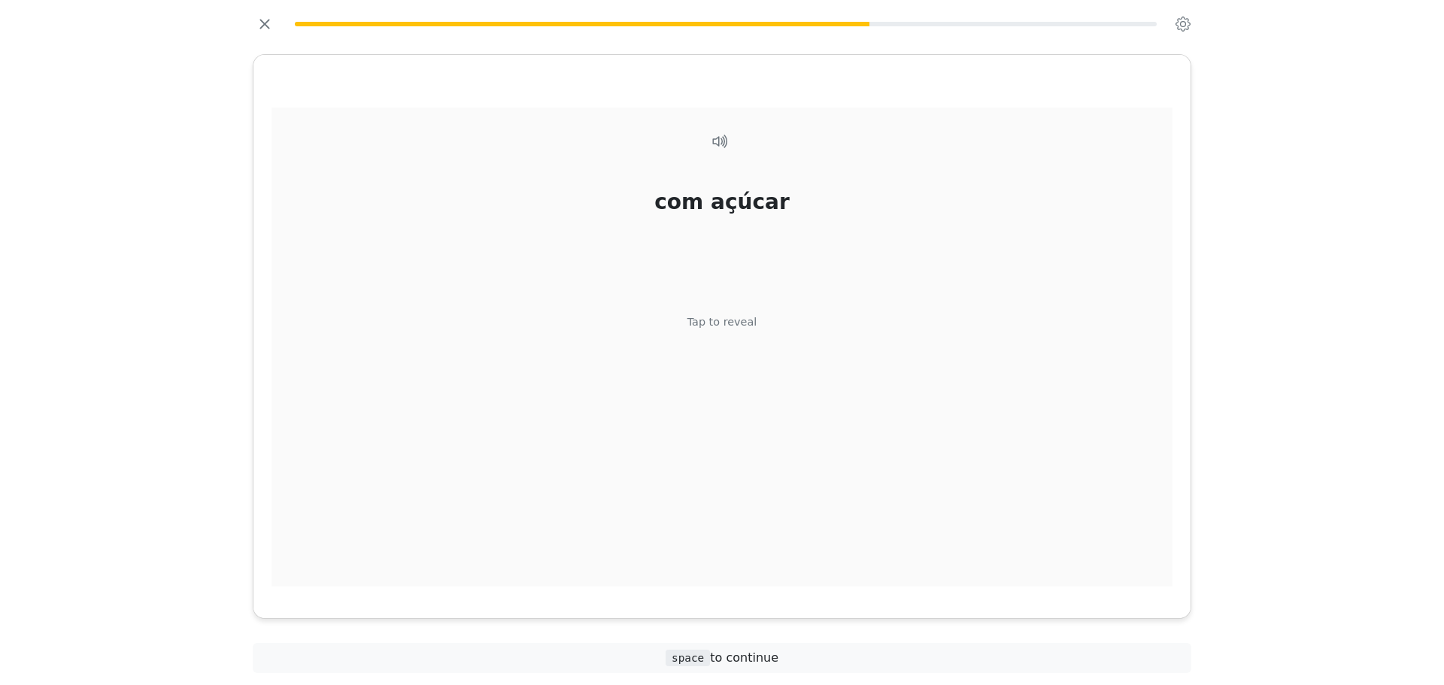
click at [747, 336] on div "com açúcar Tap to reveal" at bounding box center [721, 348] width 901 height 480
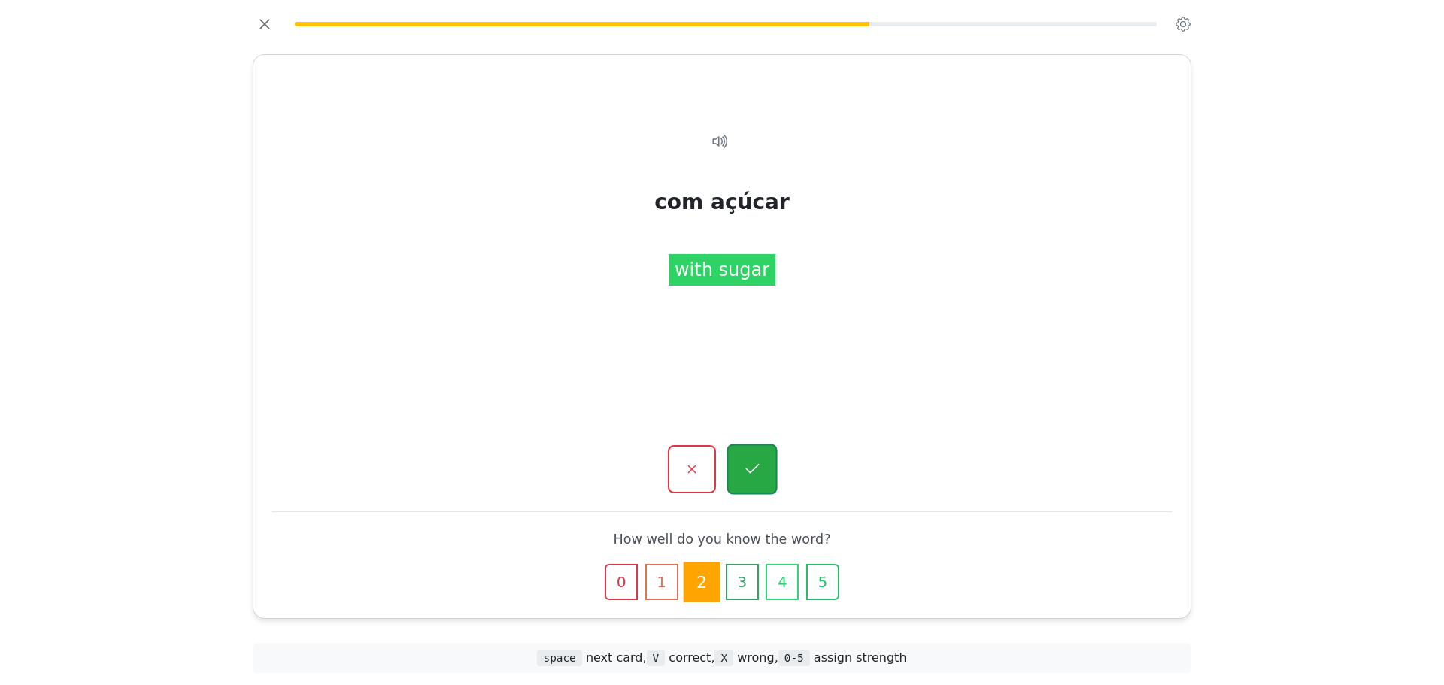
click at [753, 464] on icon "button" at bounding box center [751, 469] width 19 height 19
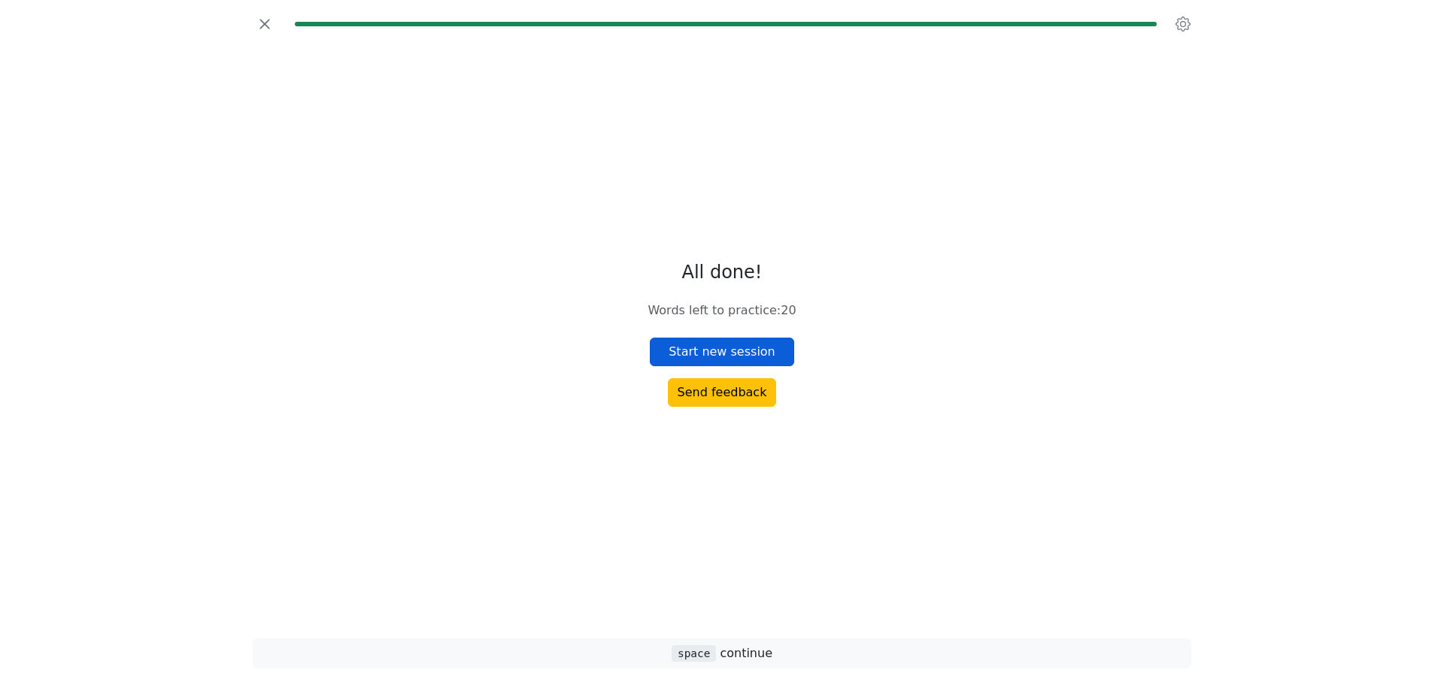
click at [724, 338] on button "Start new session" at bounding box center [722, 352] width 144 height 29
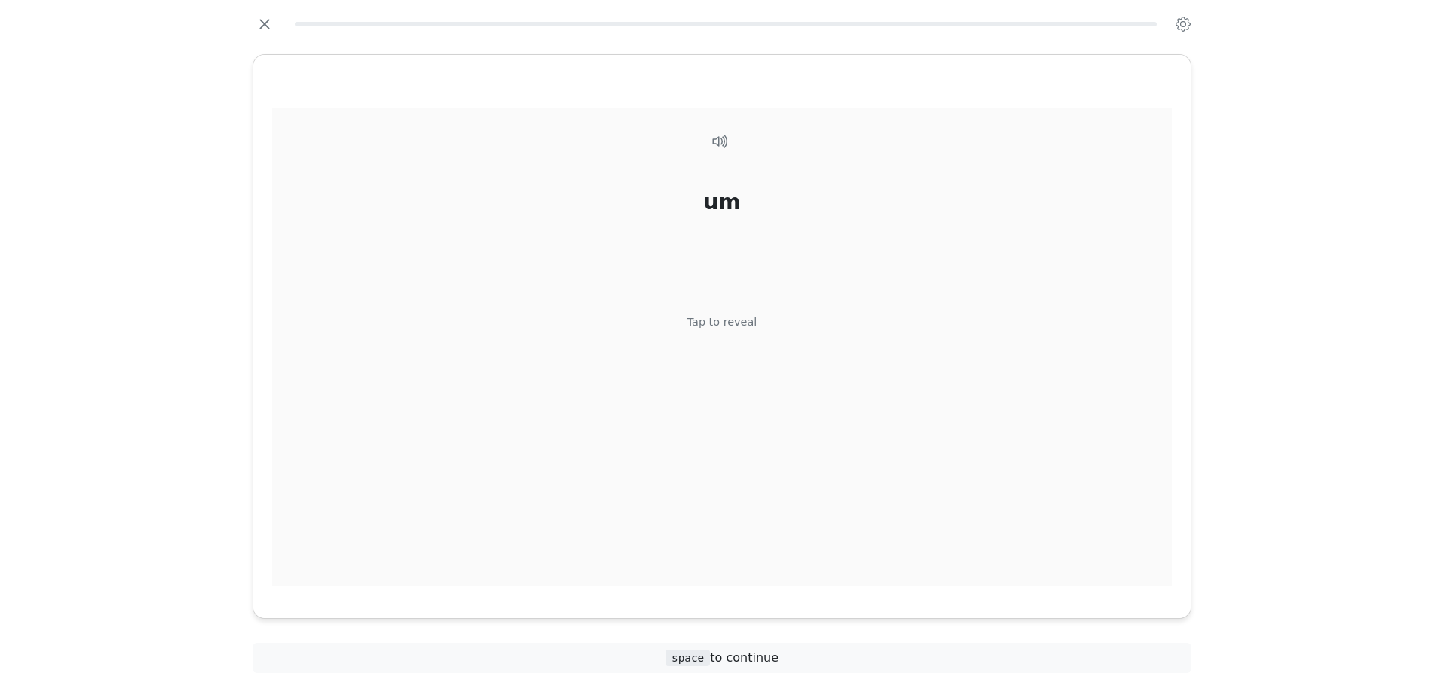
click at [732, 368] on div "um Tap to reveal" at bounding box center [721, 348] width 901 height 480
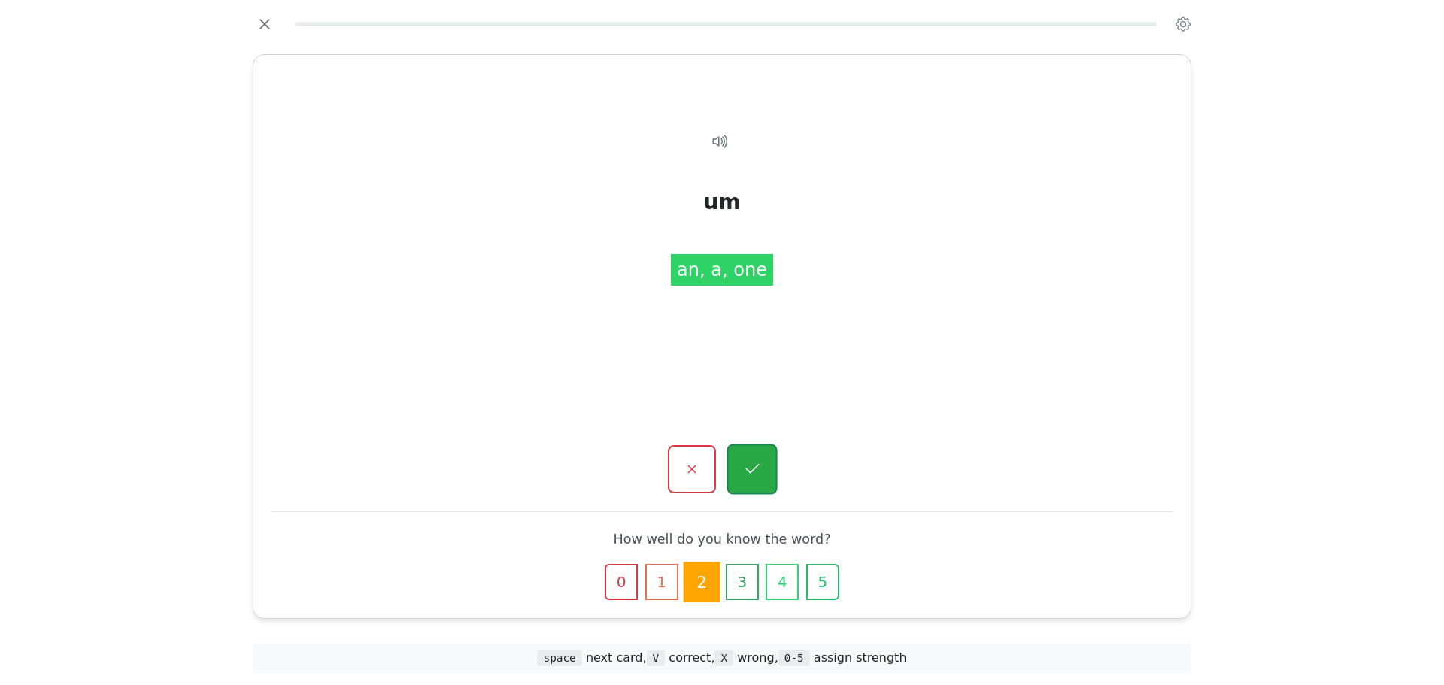
click at [746, 471] on icon "button" at bounding box center [751, 469] width 19 height 19
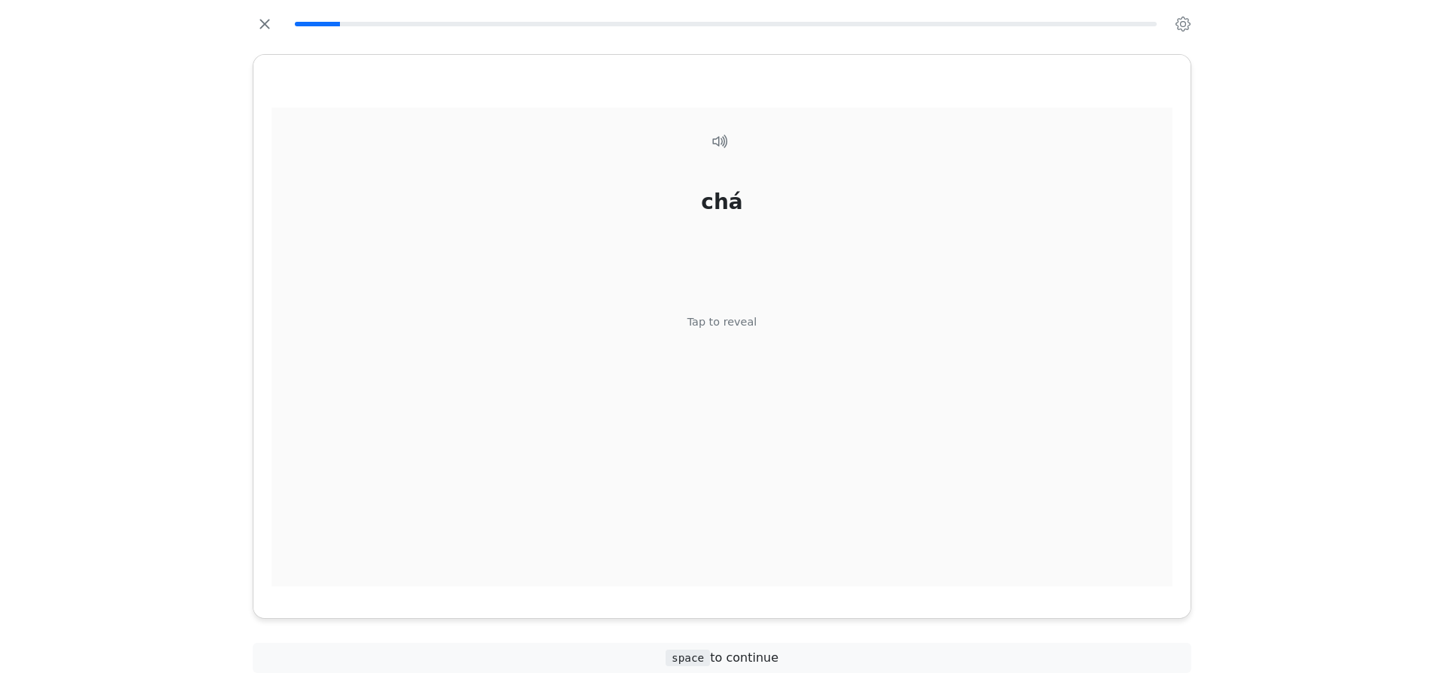
click at [724, 368] on div "chá Tap to reveal" at bounding box center [721, 348] width 901 height 480
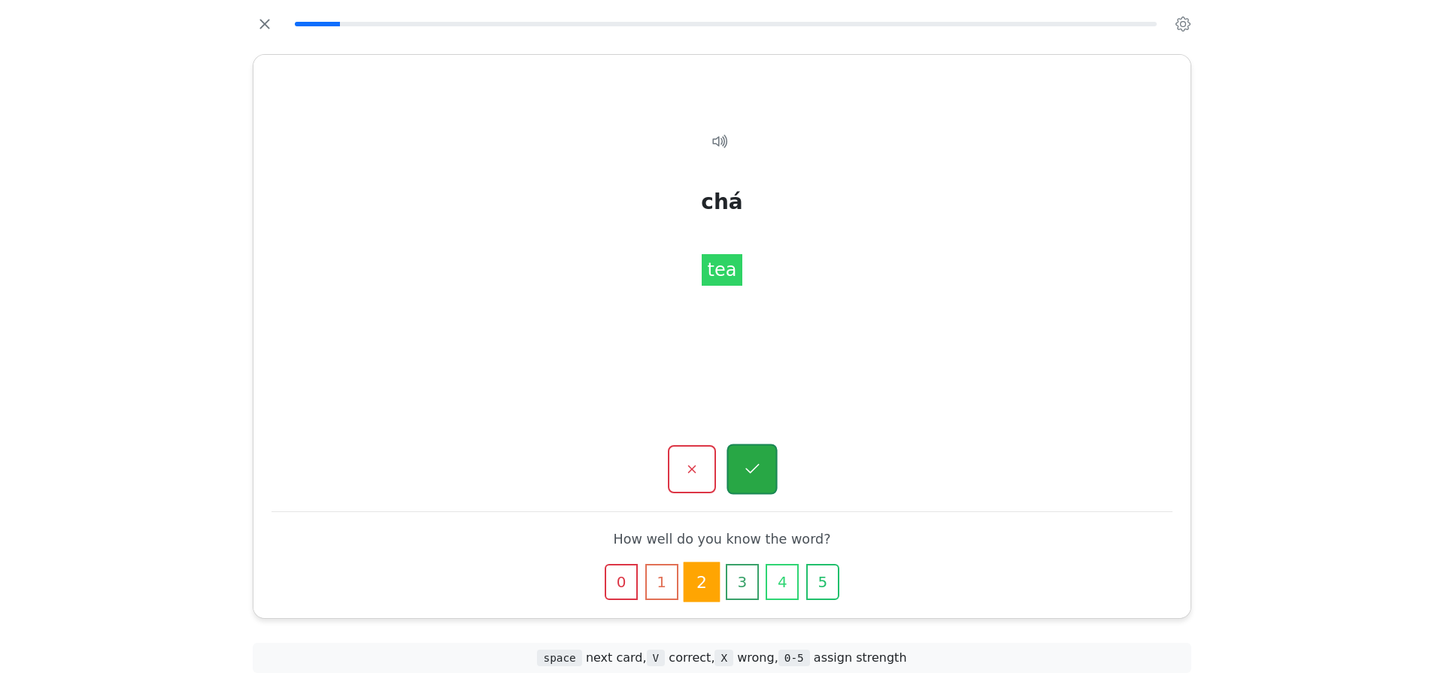
click at [738, 459] on button "button" at bounding box center [751, 469] width 50 height 50
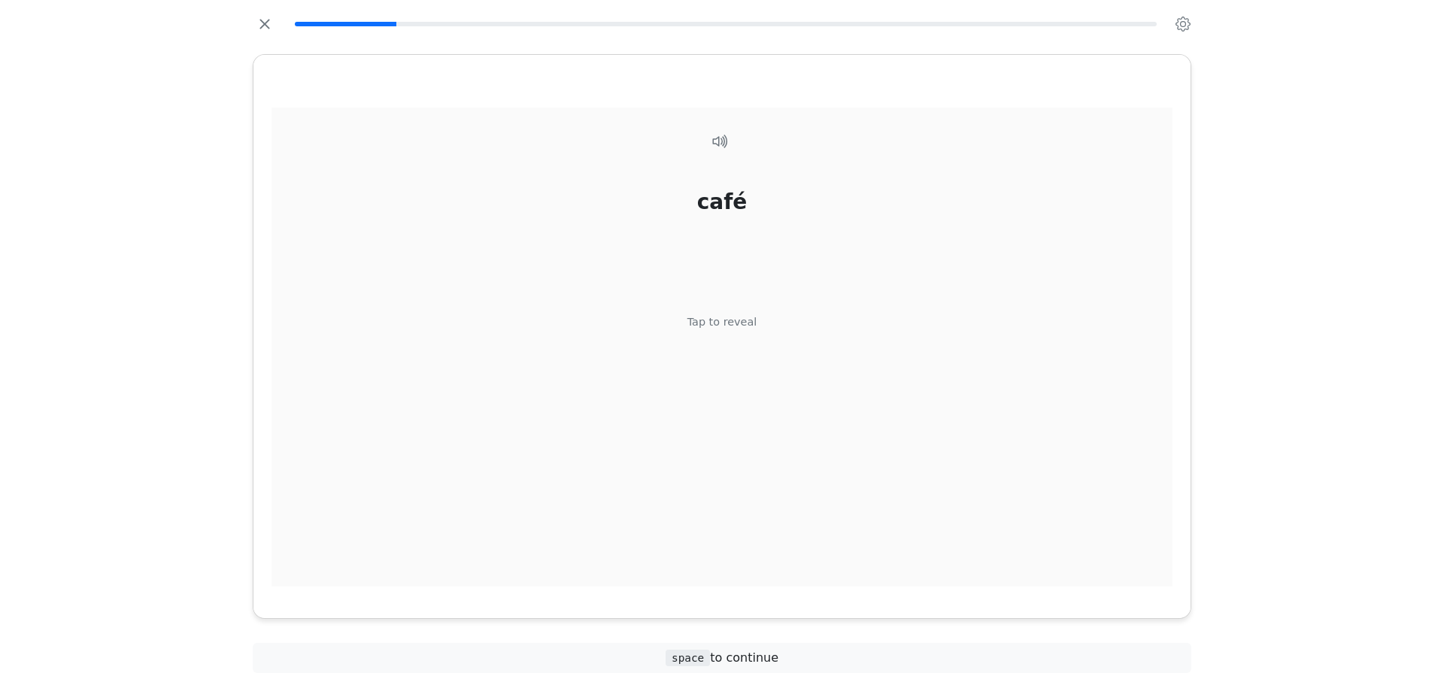
click at [714, 365] on div "café Tap to reveal" at bounding box center [721, 348] width 901 height 480
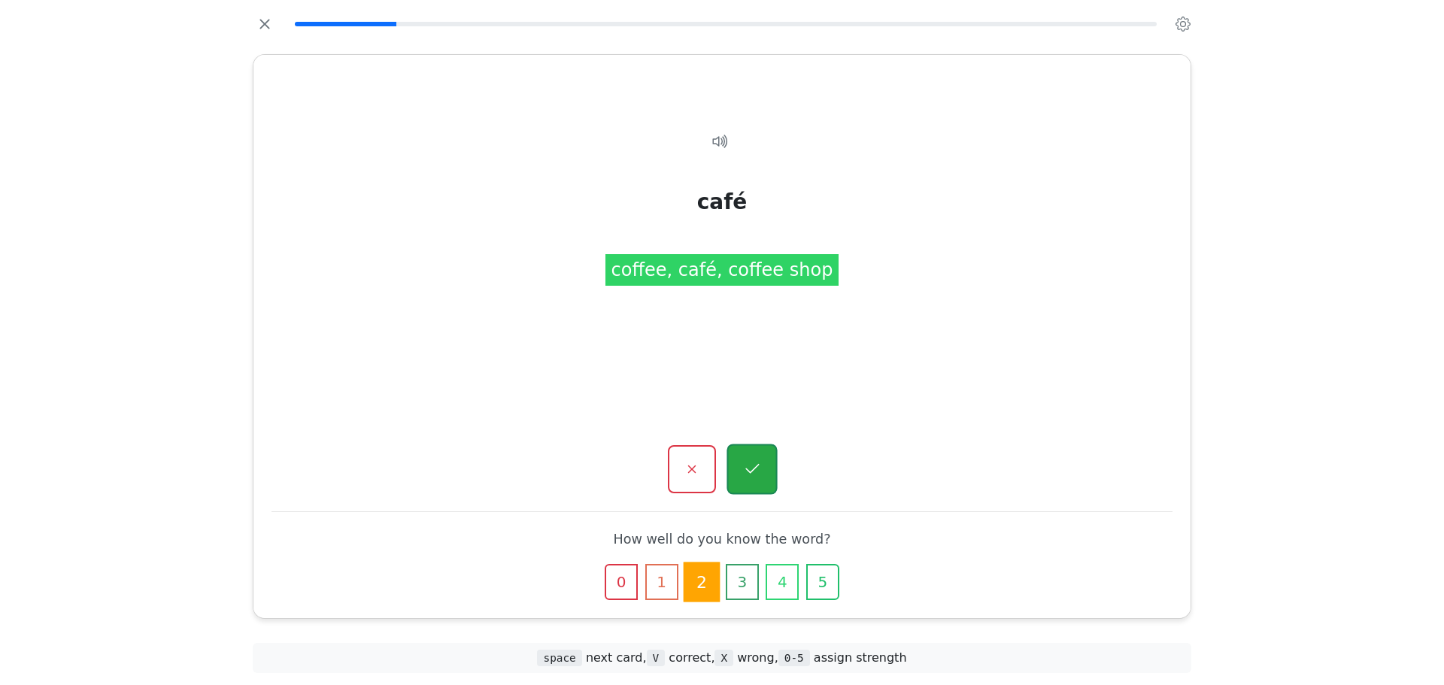
click at [745, 456] on button "button" at bounding box center [751, 469] width 50 height 50
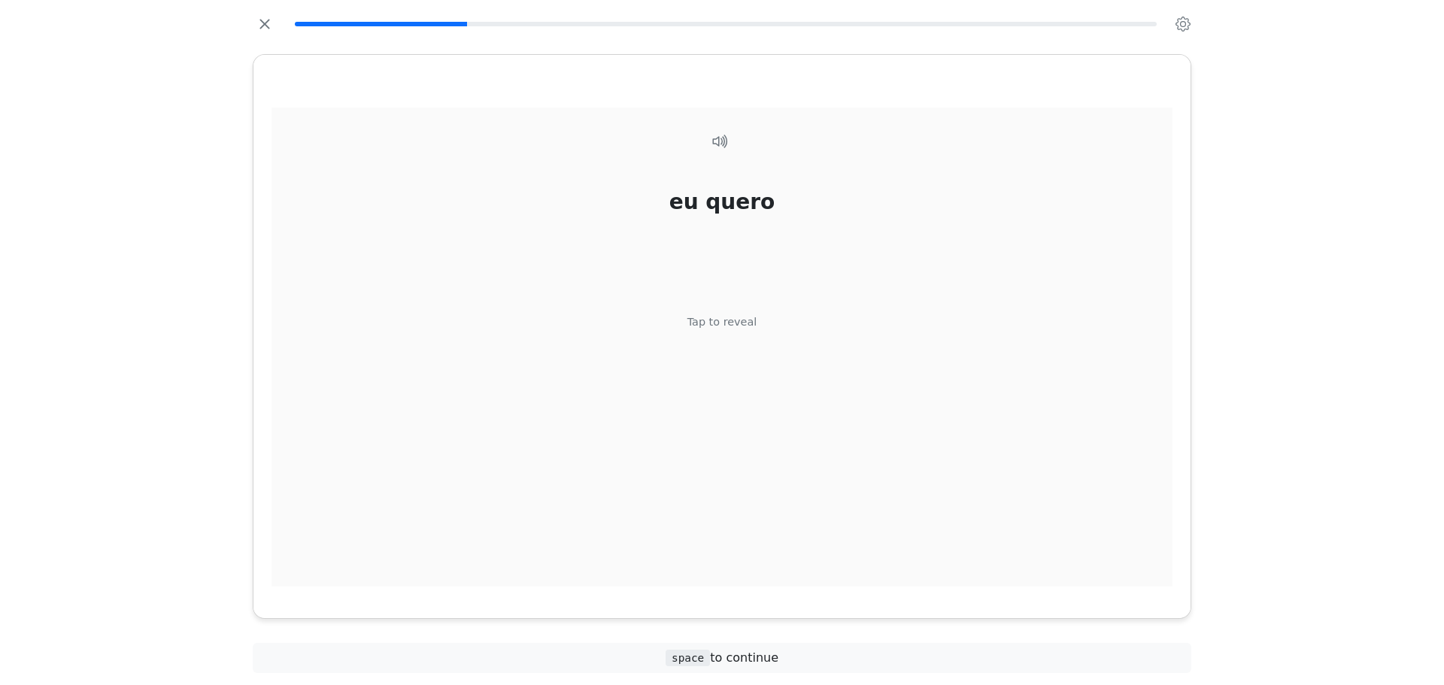
click at [738, 357] on div "eu quero Tap to reveal" at bounding box center [721, 348] width 901 height 480
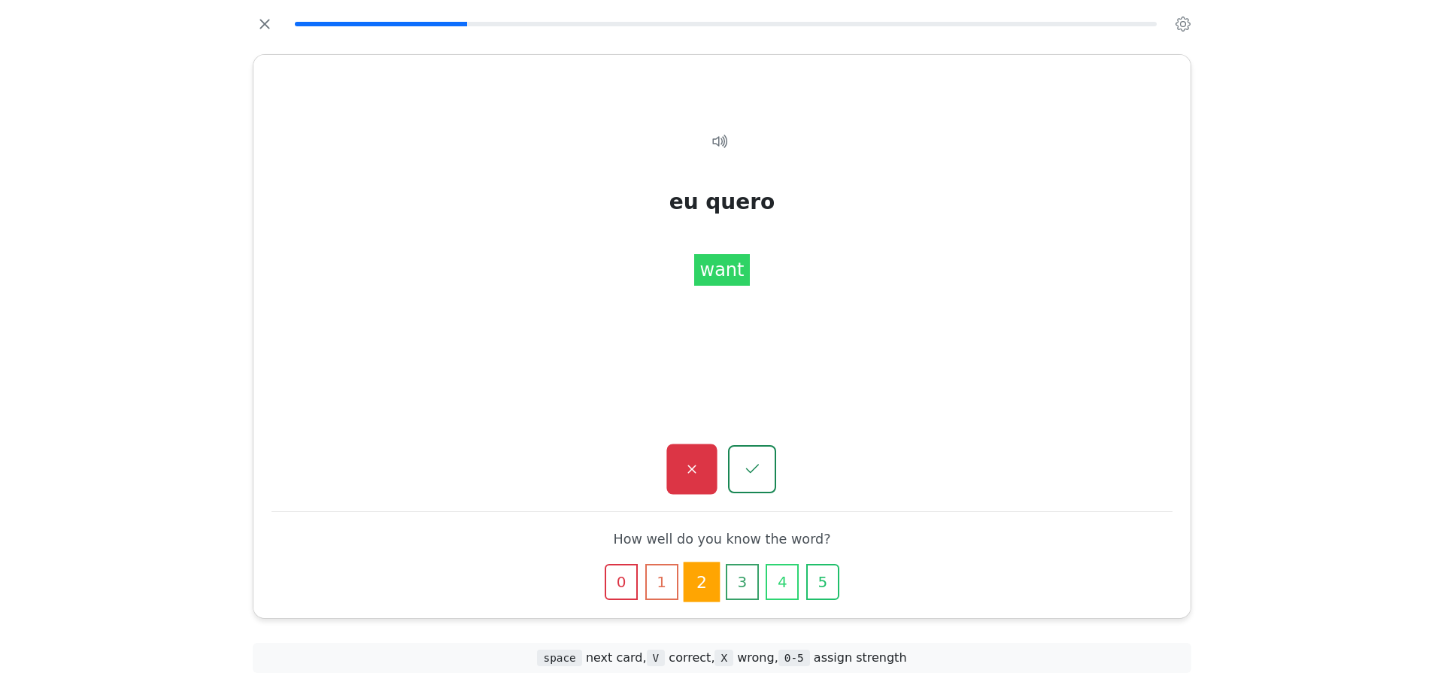
click at [697, 468] on icon "button" at bounding box center [691, 469] width 19 height 19
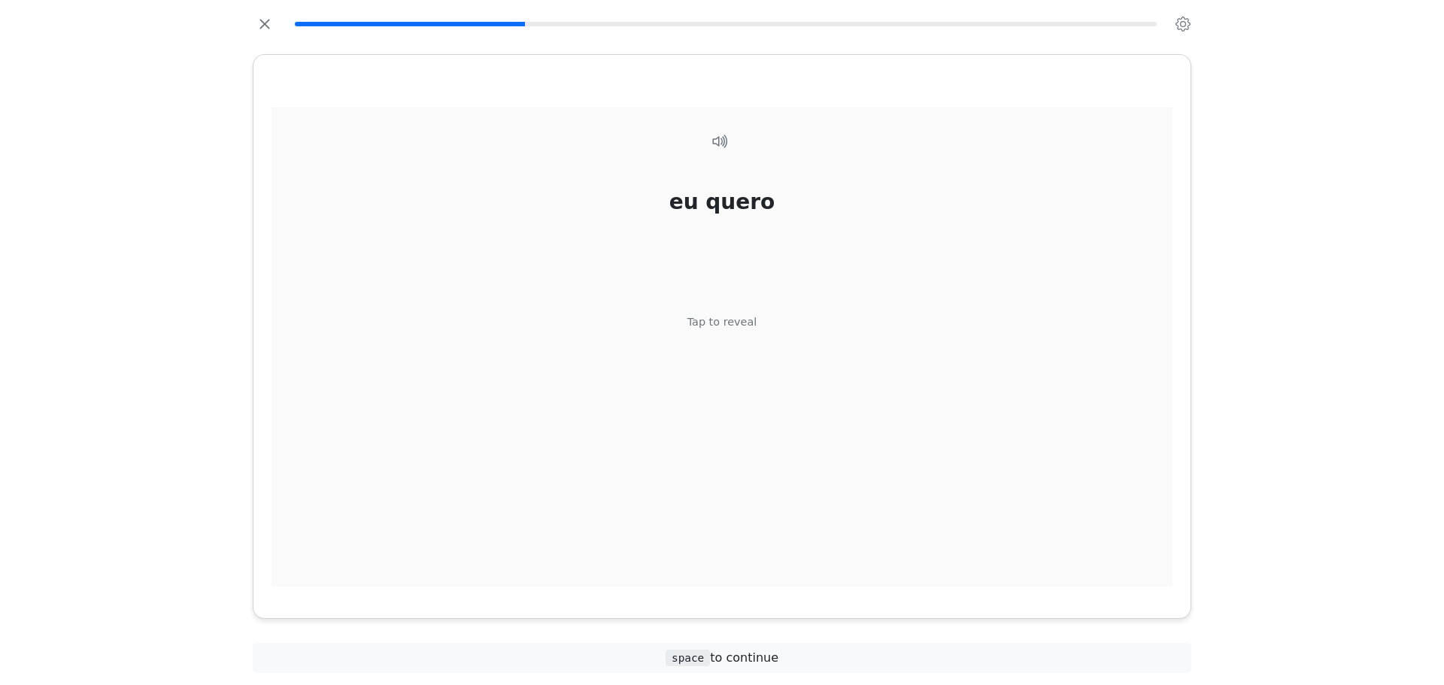
click at [733, 374] on div "eu quero Tap to reveal" at bounding box center [721, 348] width 901 height 480
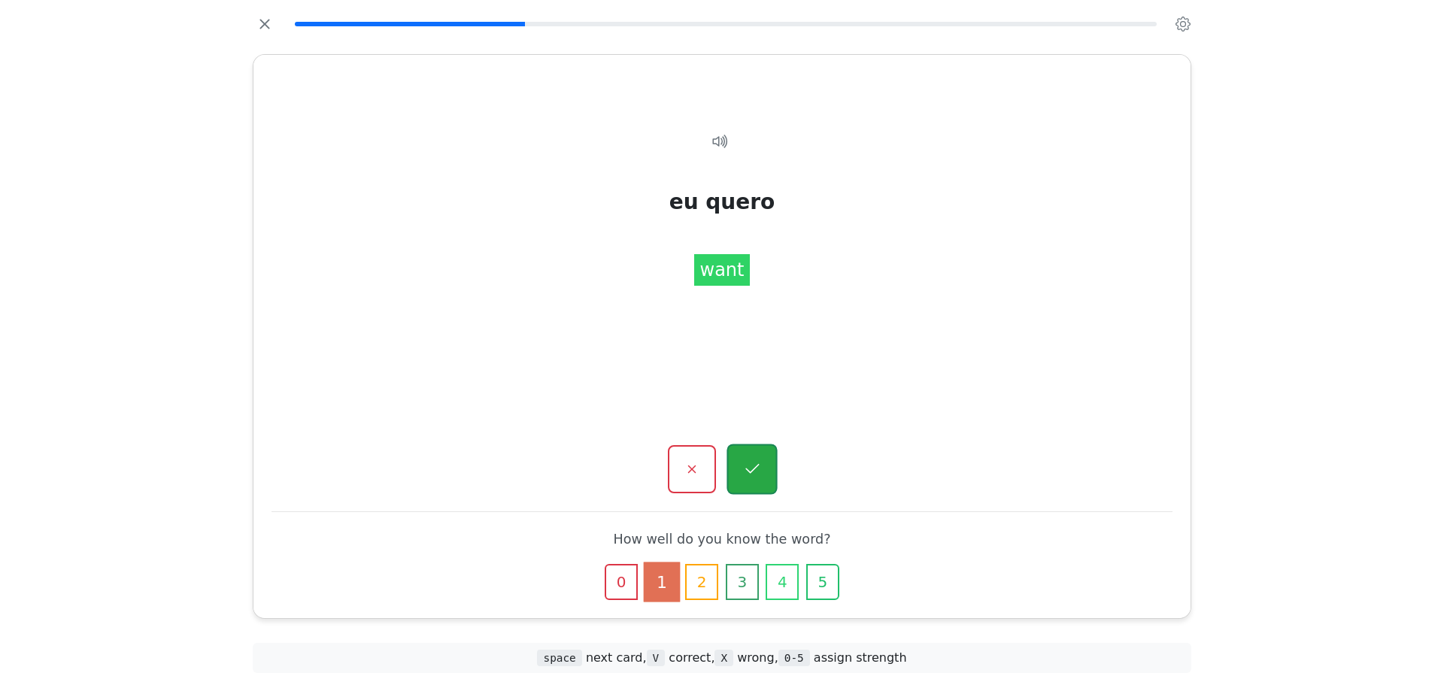
click at [735, 474] on button "button" at bounding box center [751, 469] width 50 height 50
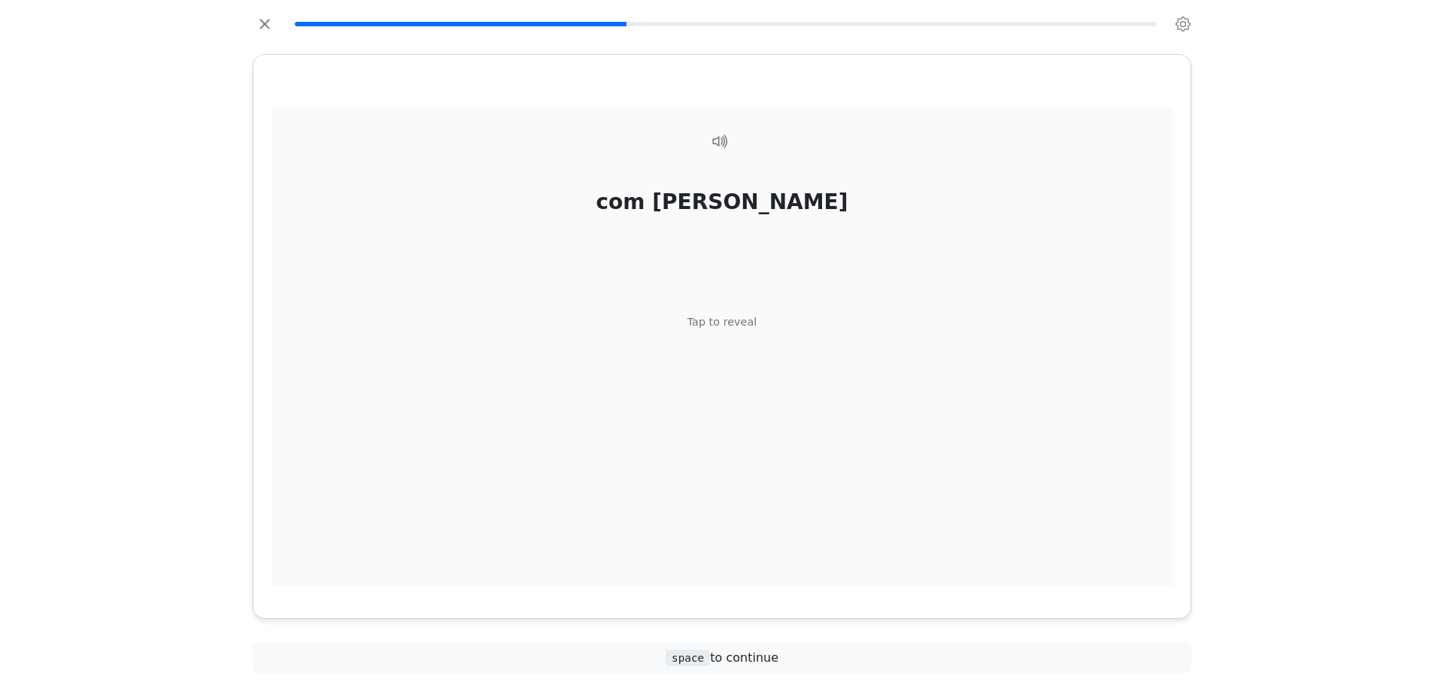
click at [724, 378] on div "com leite Tap to reveal" at bounding box center [721, 348] width 901 height 480
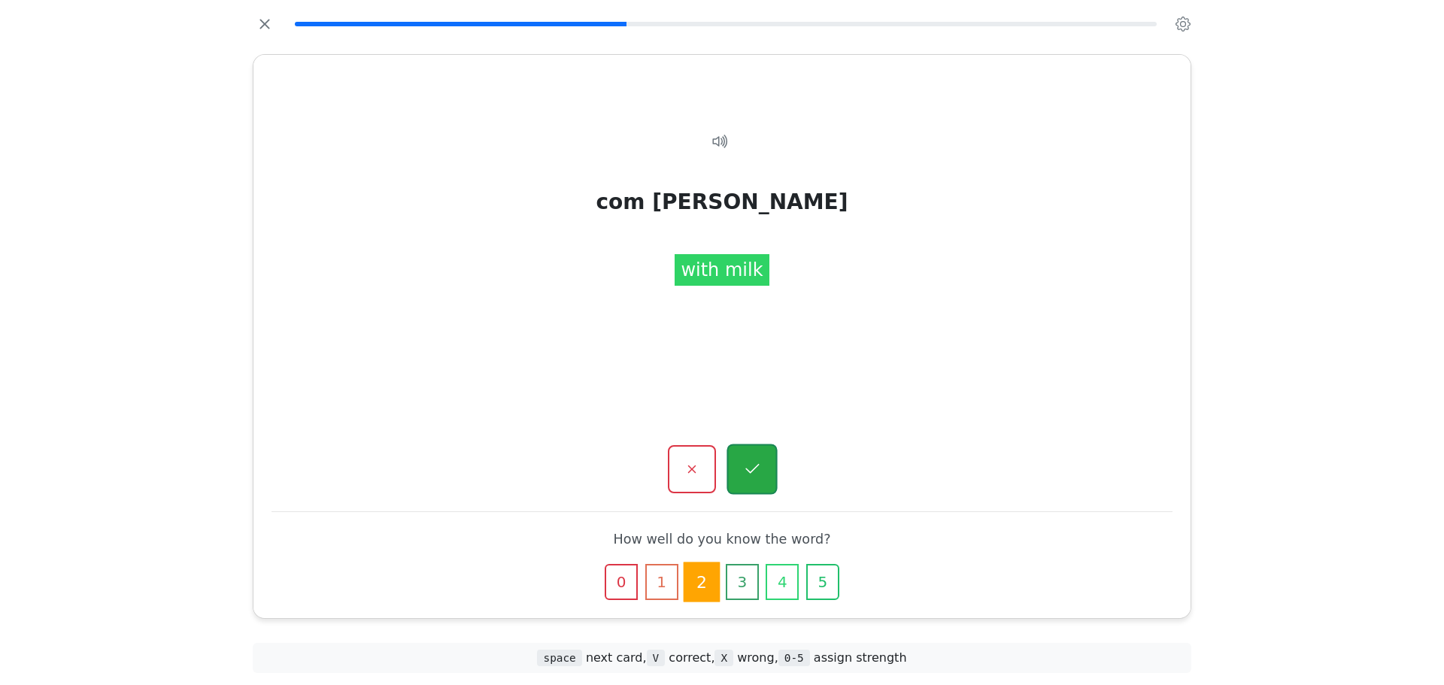
click at [758, 481] on button "button" at bounding box center [751, 469] width 50 height 50
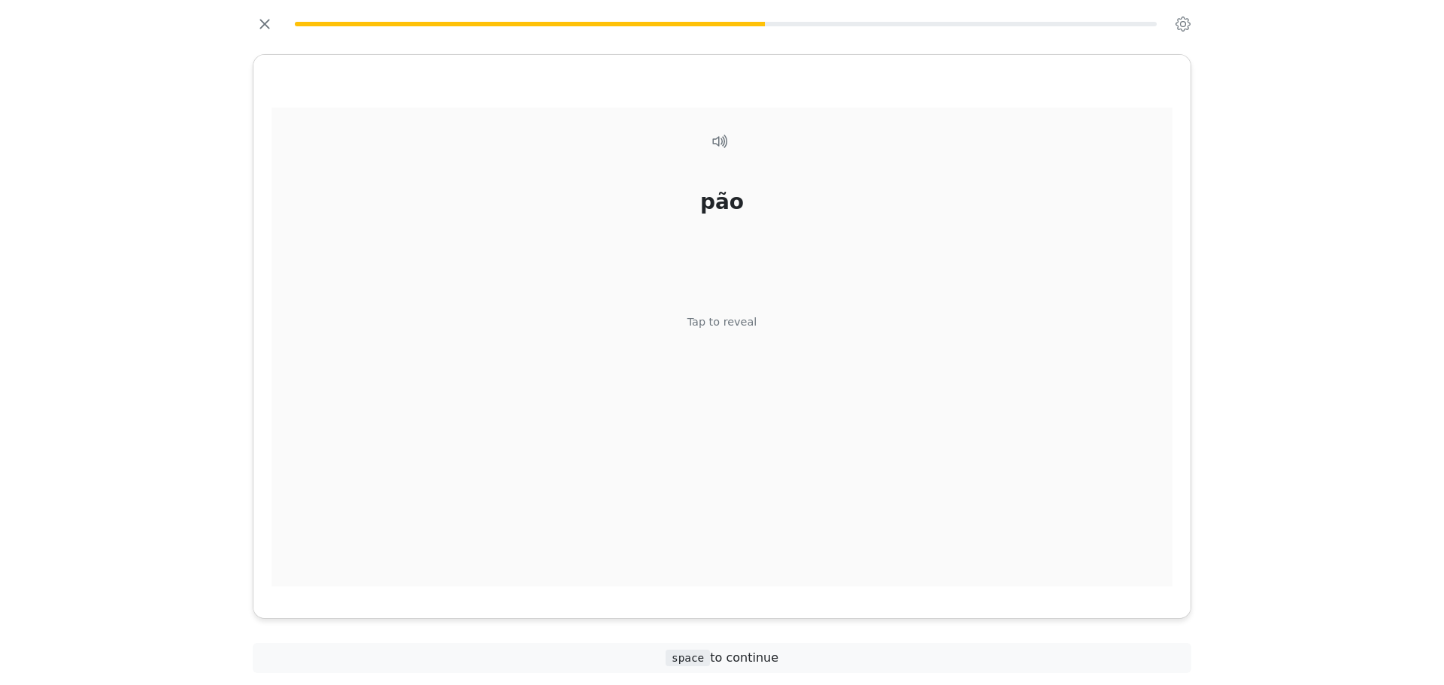
click at [751, 396] on div "pão Tap to reveal" at bounding box center [721, 348] width 901 height 480
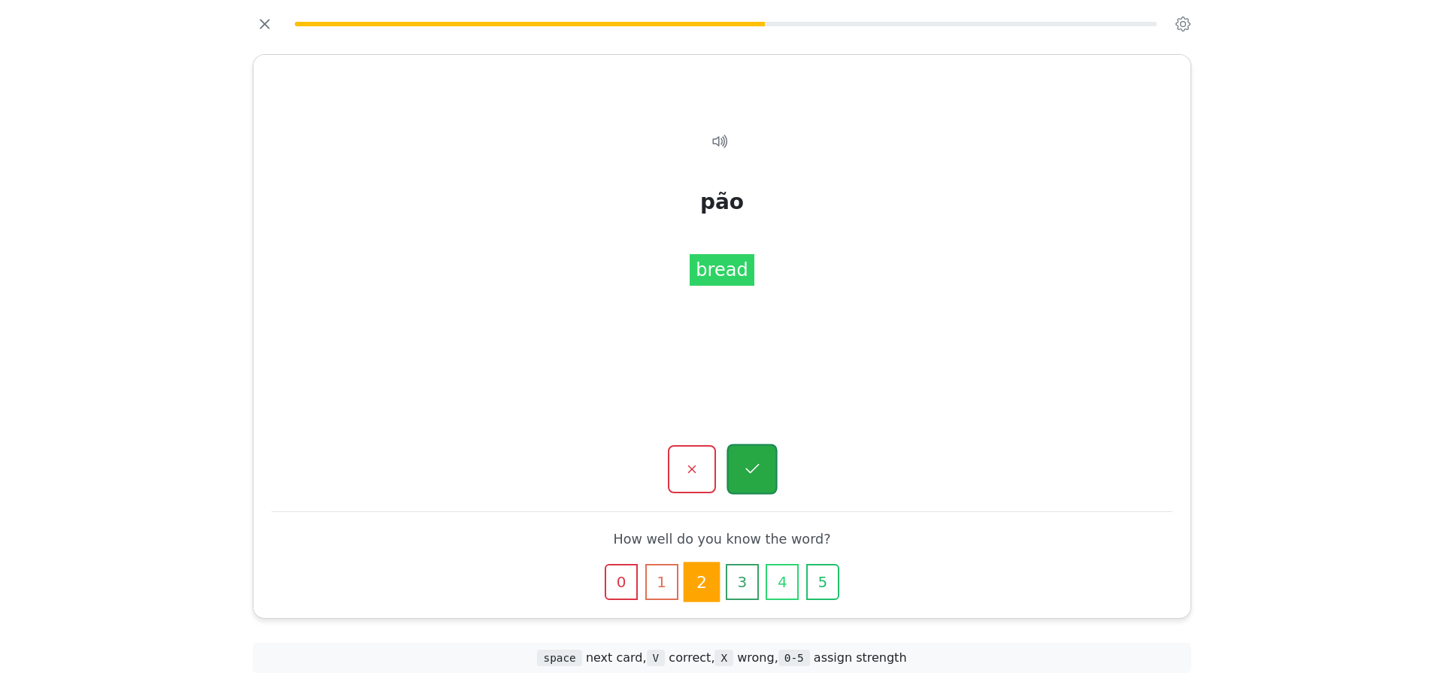
click at [748, 455] on button "button" at bounding box center [751, 469] width 50 height 50
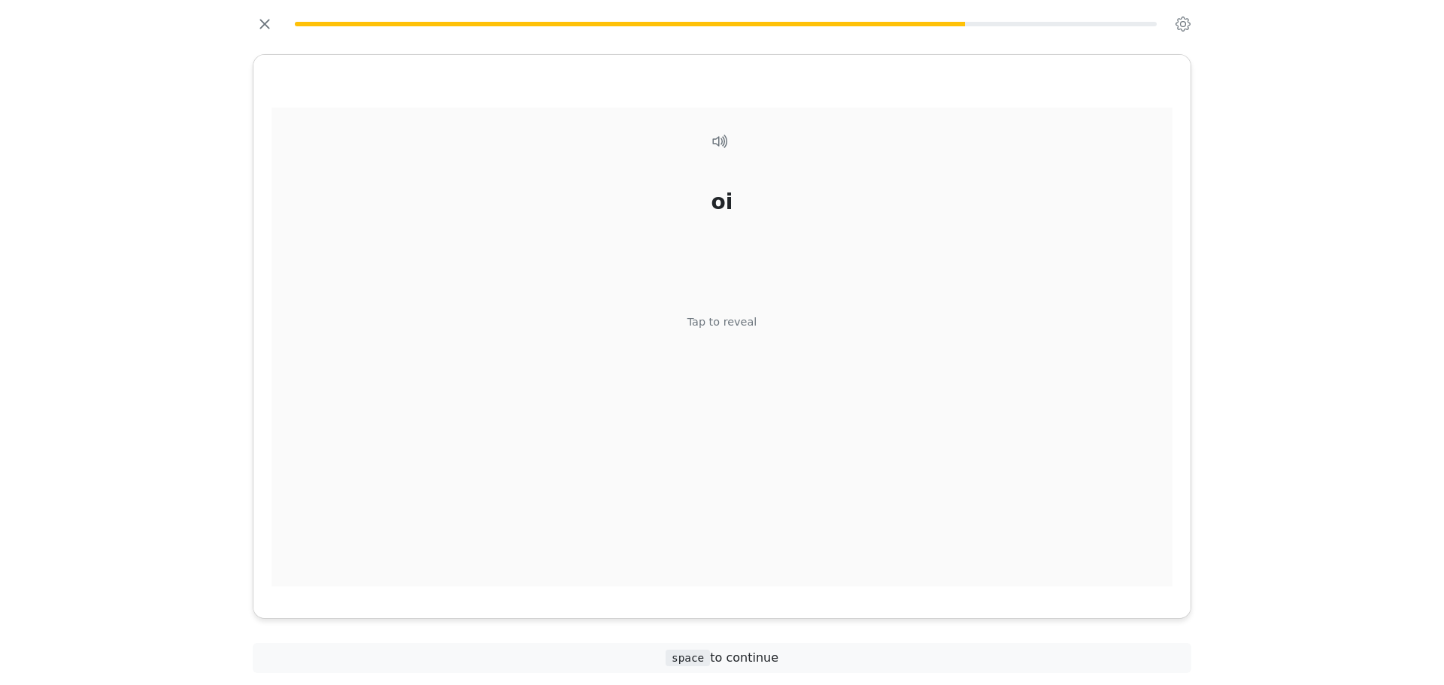
click at [722, 314] on div "Tap to reveal" at bounding box center [722, 322] width 70 height 17
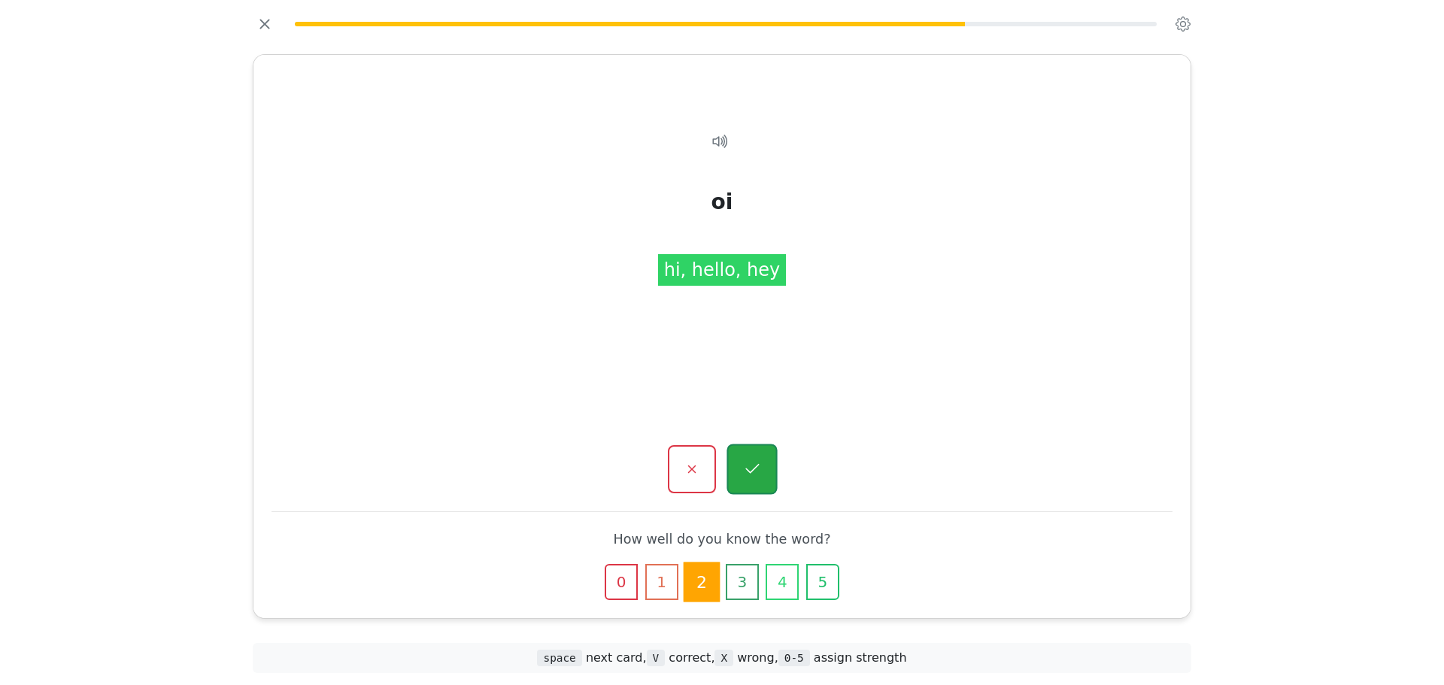
click at [741, 462] on button "button" at bounding box center [751, 469] width 50 height 50
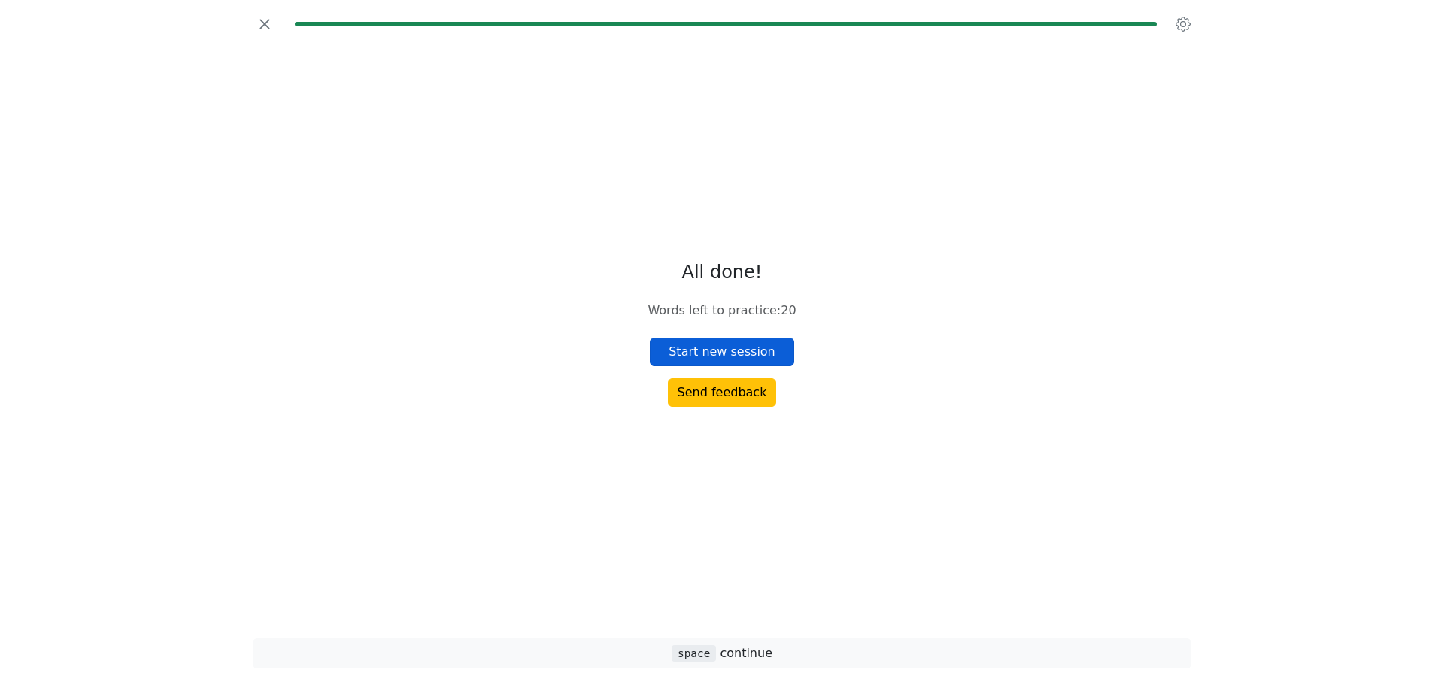
click at [744, 354] on button "Start new session" at bounding box center [722, 352] width 144 height 29
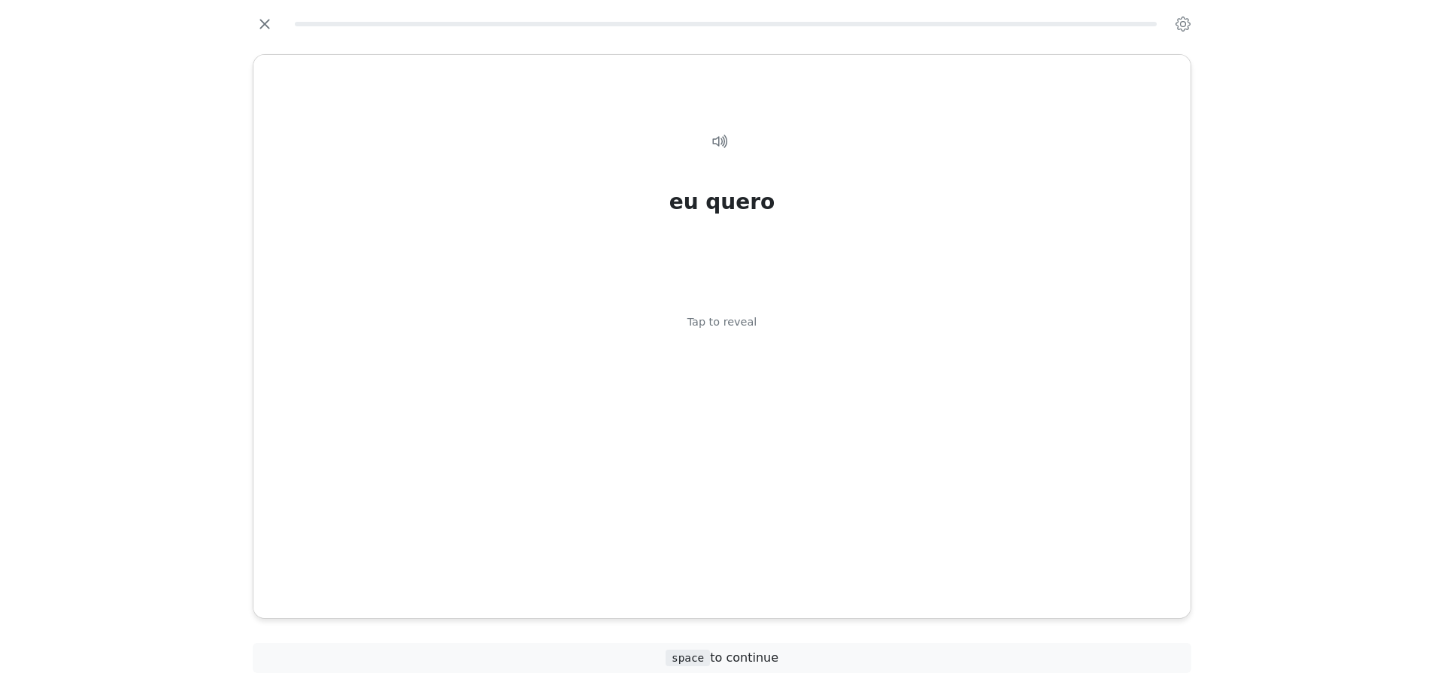
click at [744, 354] on div "eu quero Tap to reveal" at bounding box center [721, 348] width 901 height 480
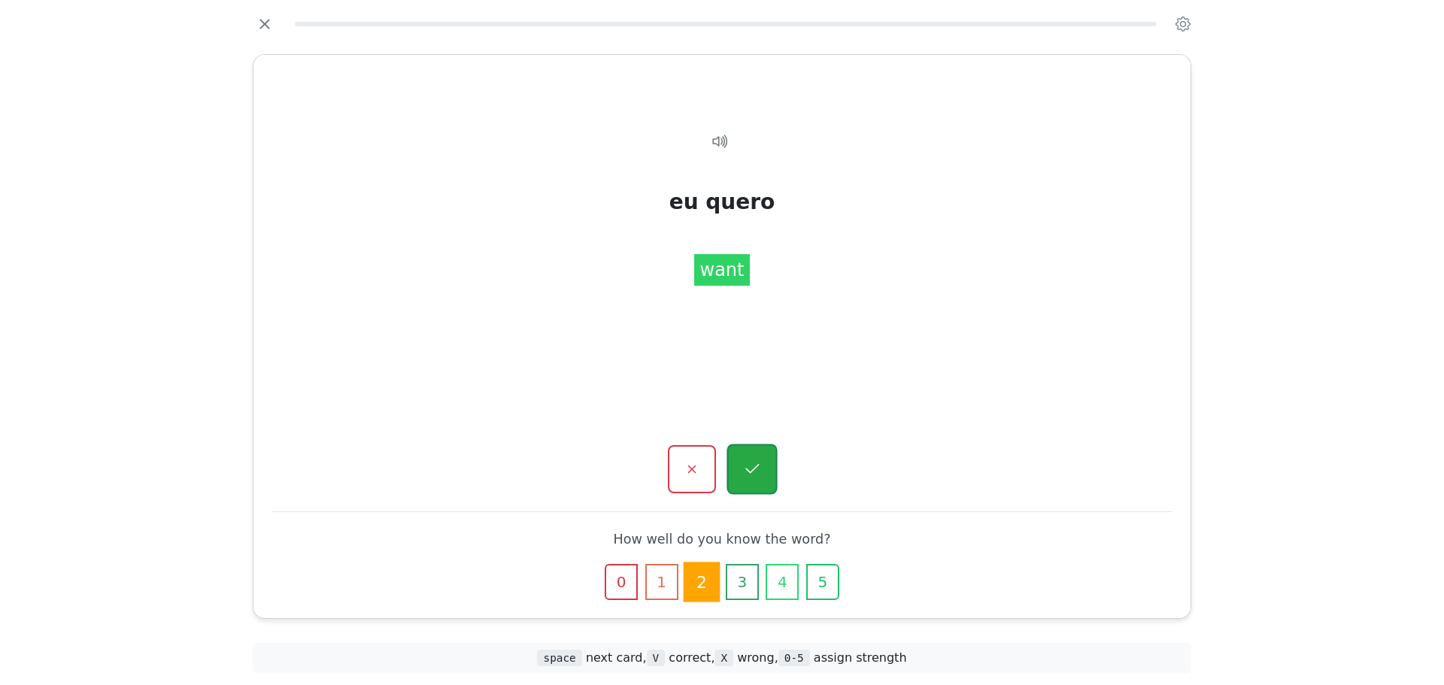
click at [756, 462] on icon "button" at bounding box center [751, 469] width 19 height 19
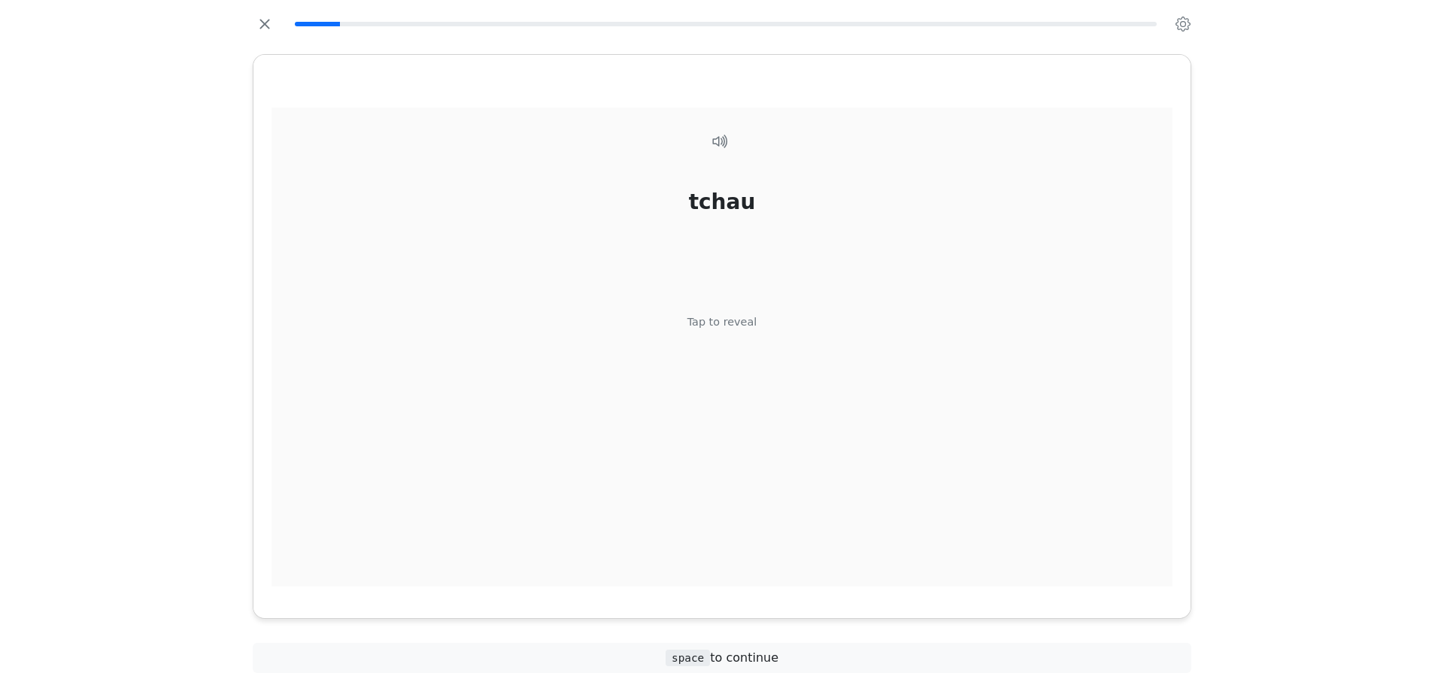
click at [748, 361] on div "tchau Tap to reveal" at bounding box center [721, 348] width 901 height 480
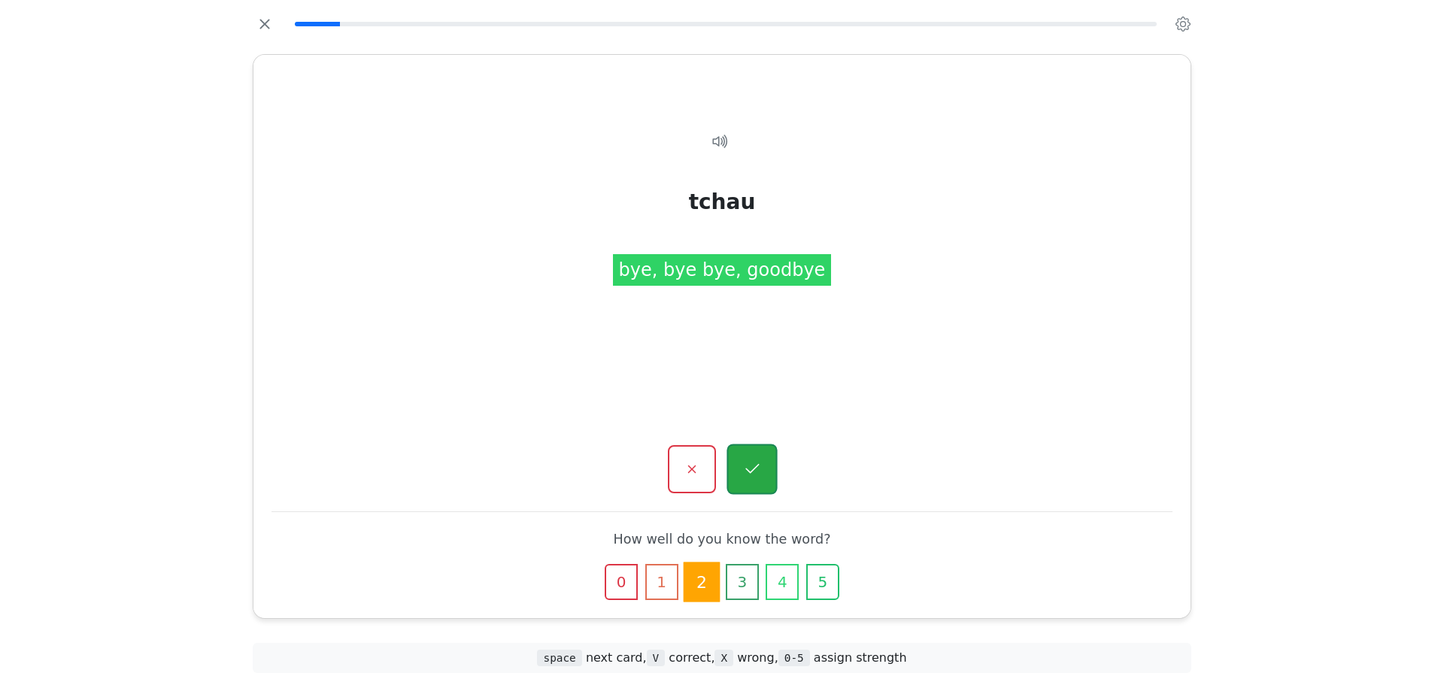
click at [747, 461] on icon "button" at bounding box center [751, 469] width 19 height 19
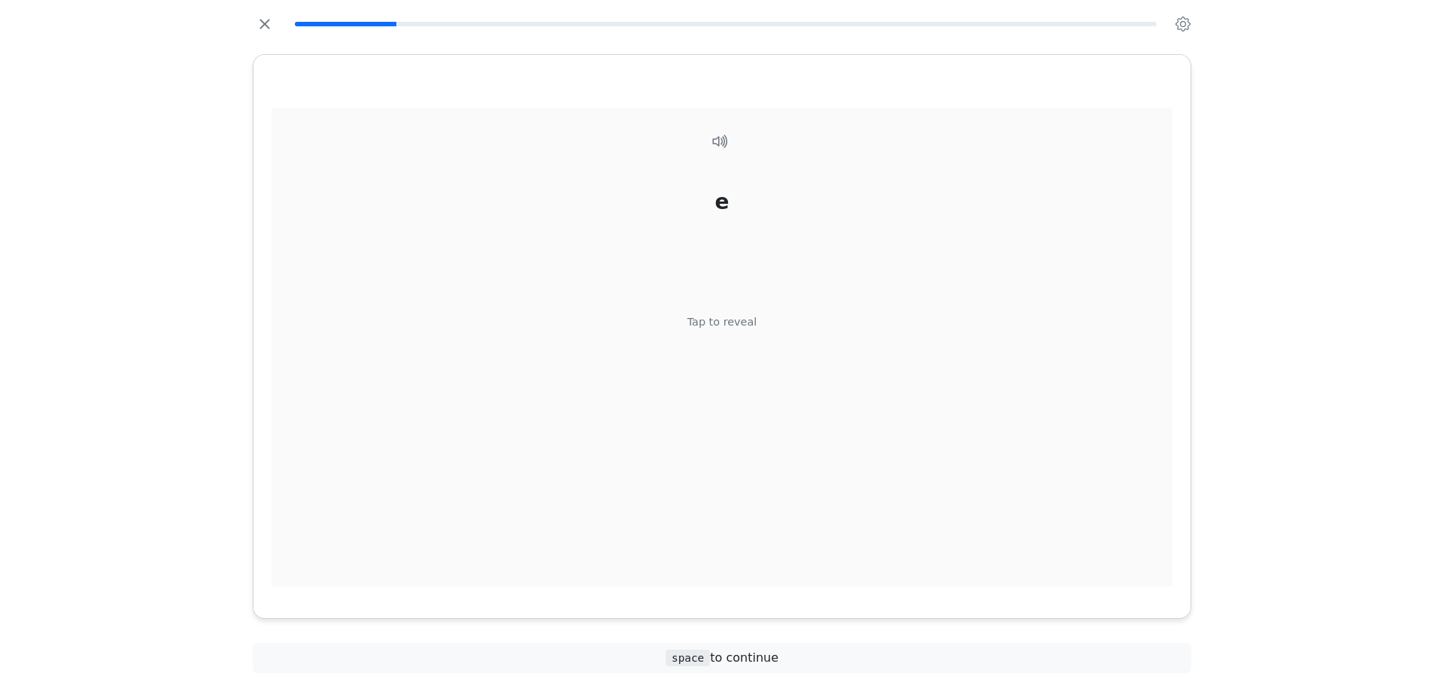
click at [762, 332] on div "e Tap to reveal" at bounding box center [721, 348] width 901 height 480
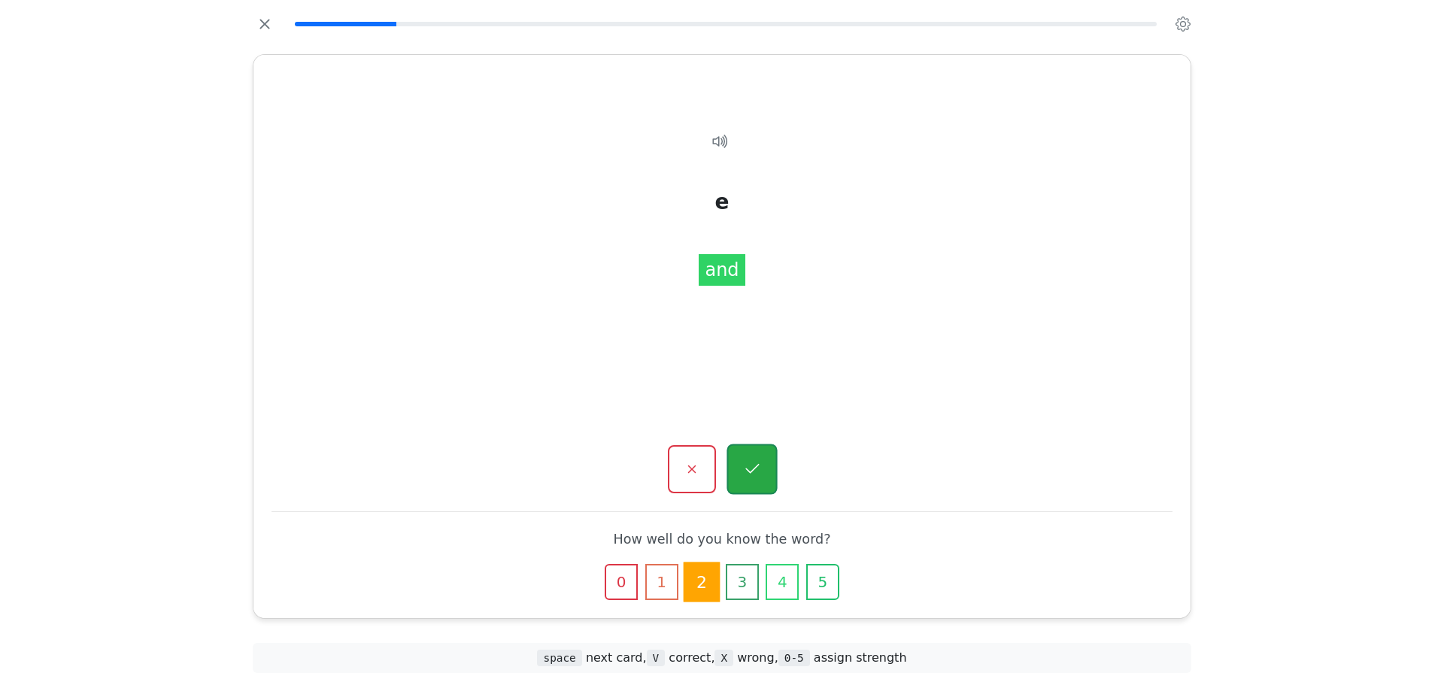
click at [751, 454] on button "button" at bounding box center [751, 469] width 50 height 50
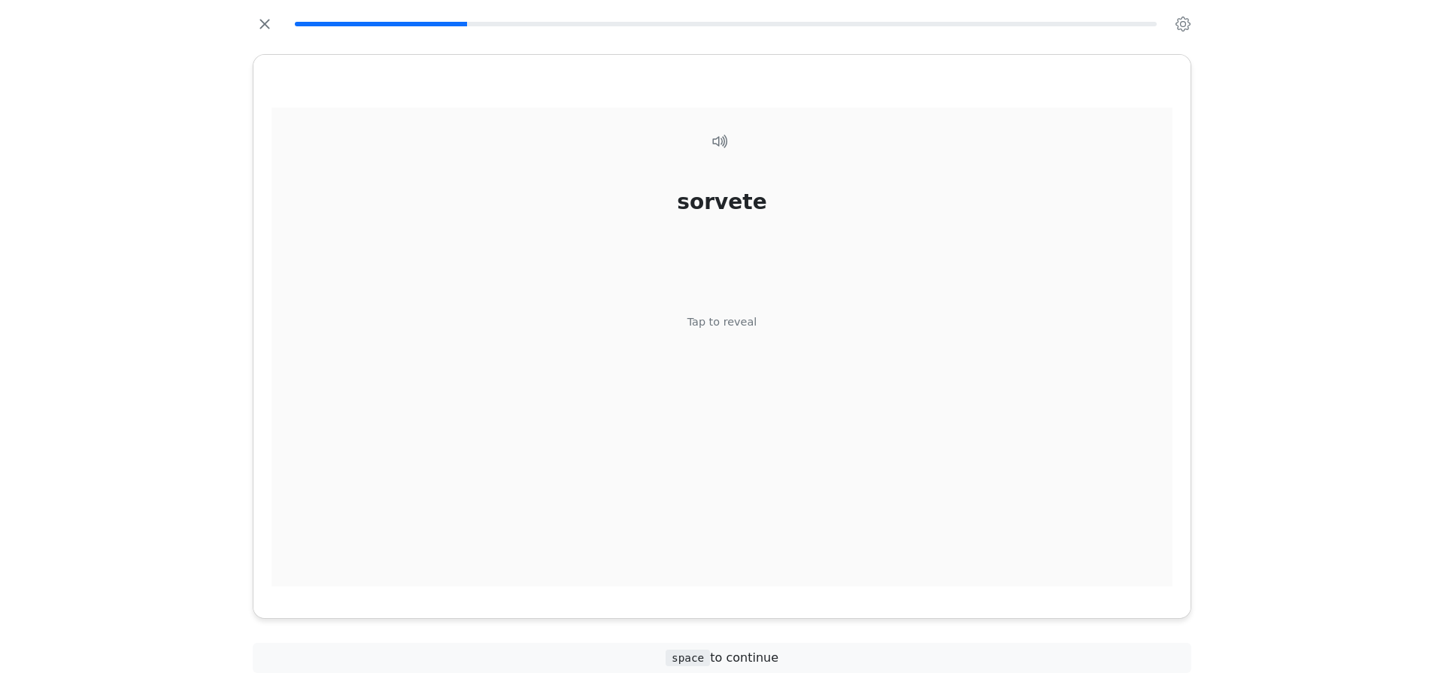
click at [728, 330] on div "Tap to reveal" at bounding box center [722, 322] width 70 height 17
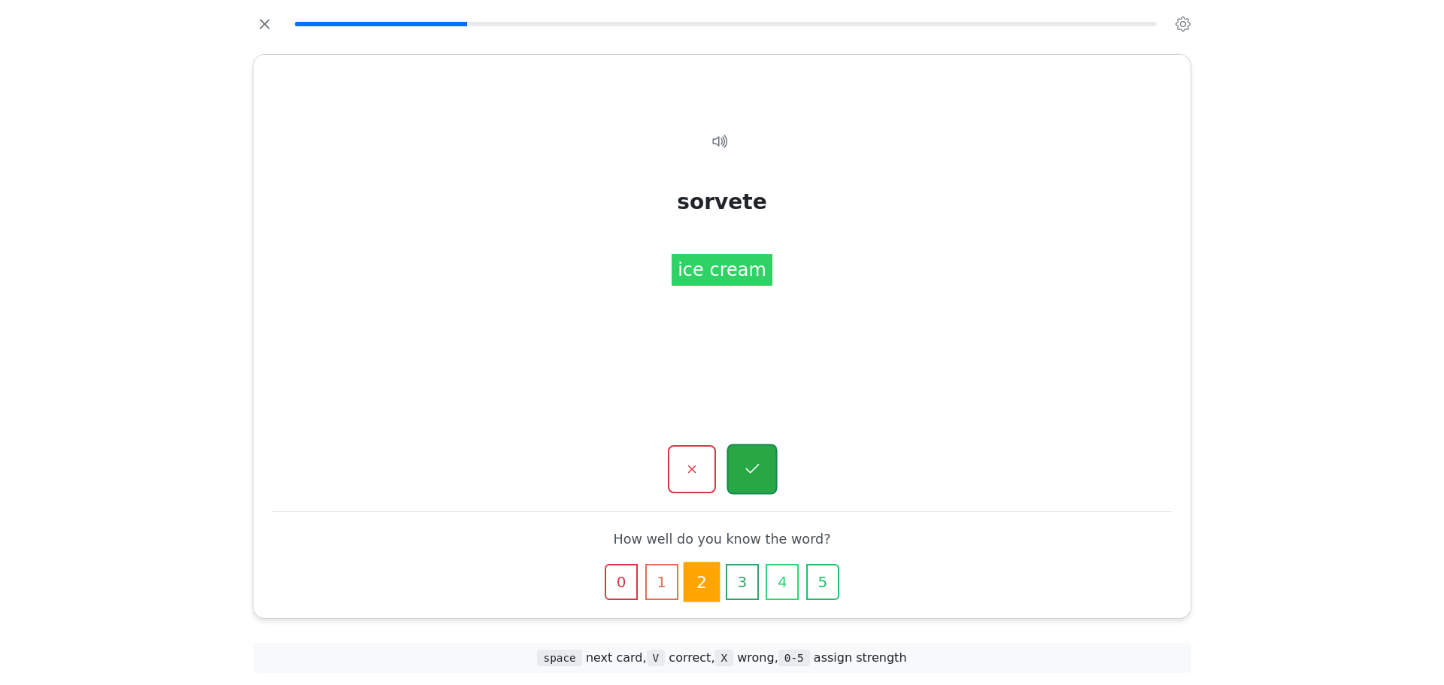
click at [749, 454] on button "button" at bounding box center [751, 469] width 50 height 50
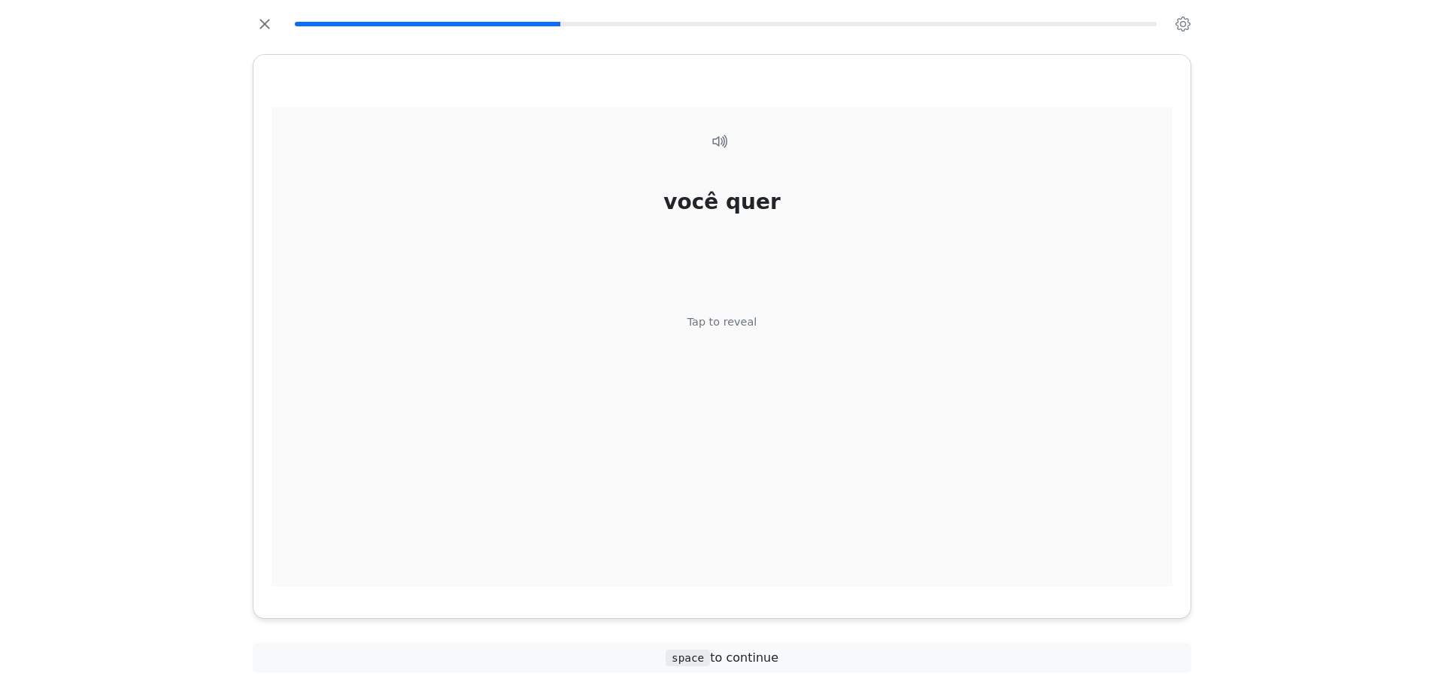
click at [741, 309] on div "você quer Tap to reveal" at bounding box center [721, 348] width 901 height 480
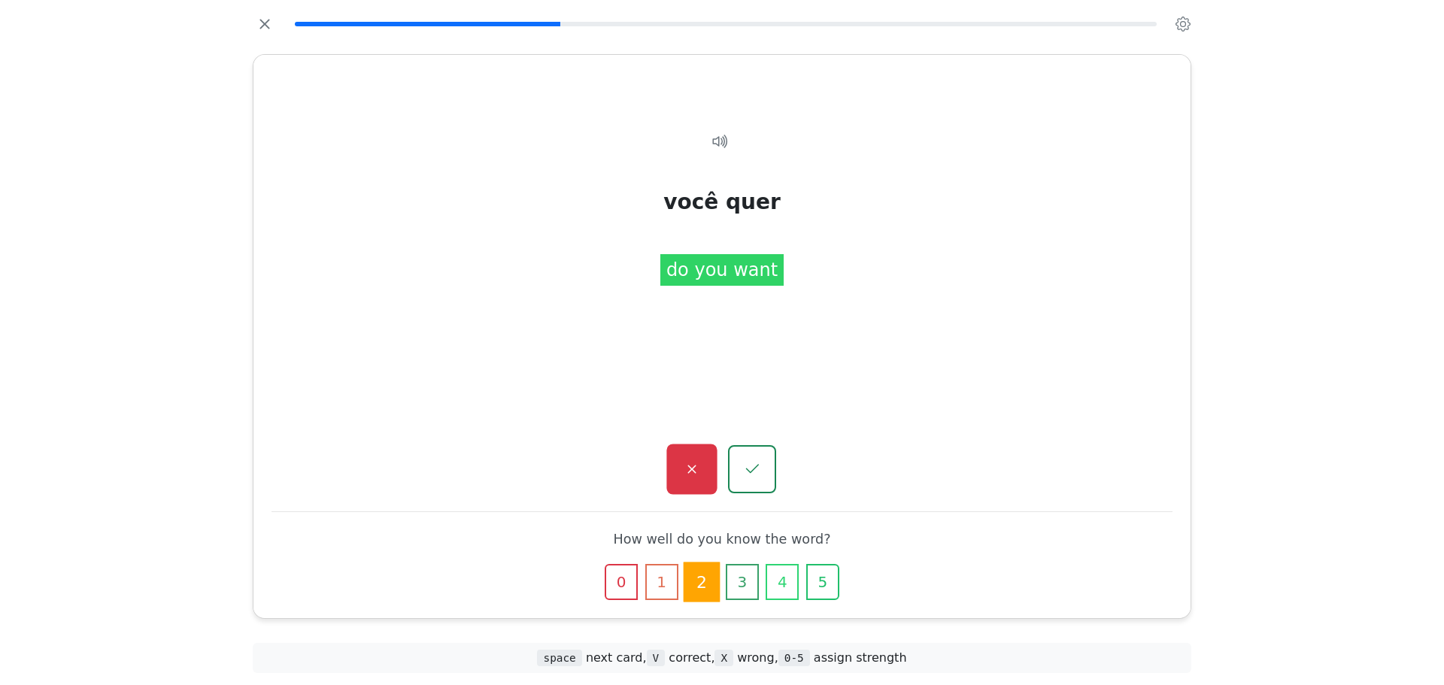
click at [710, 452] on button "button" at bounding box center [691, 469] width 50 height 50
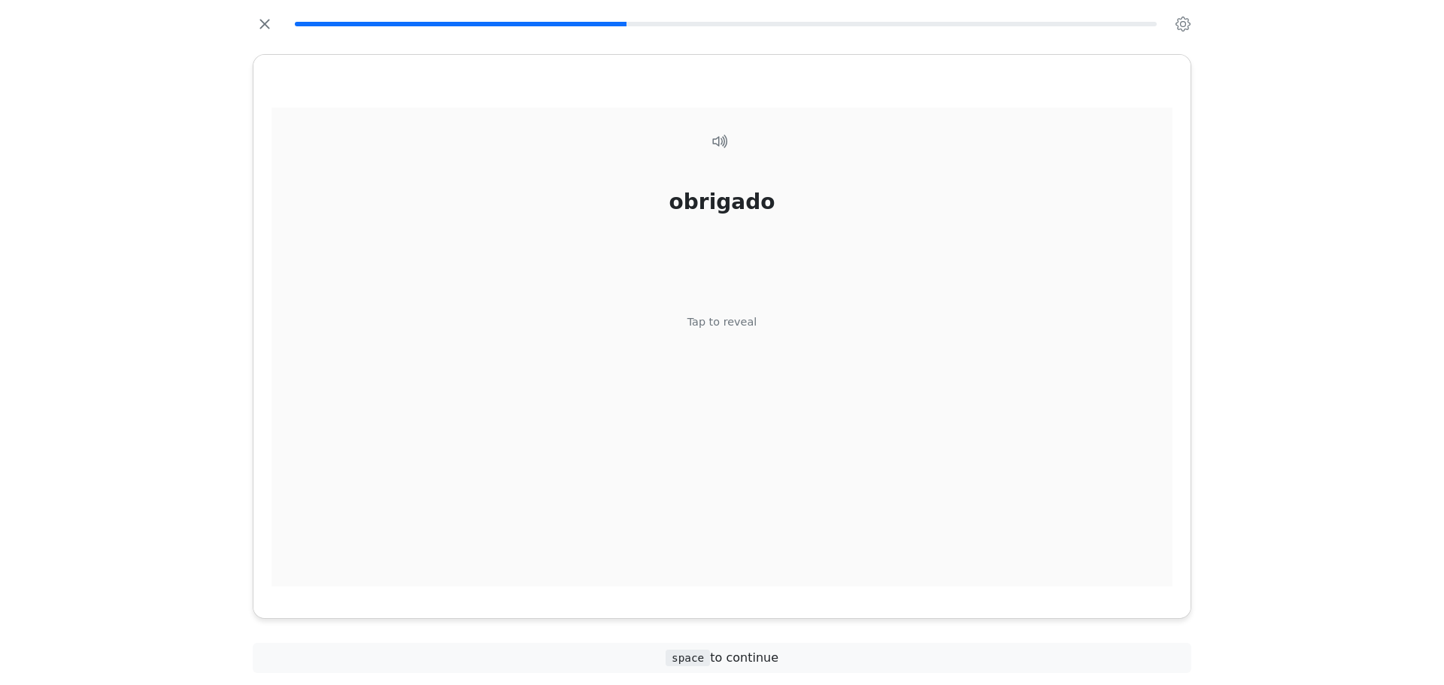
click at [750, 324] on div "Tap to reveal" at bounding box center [722, 322] width 70 height 17
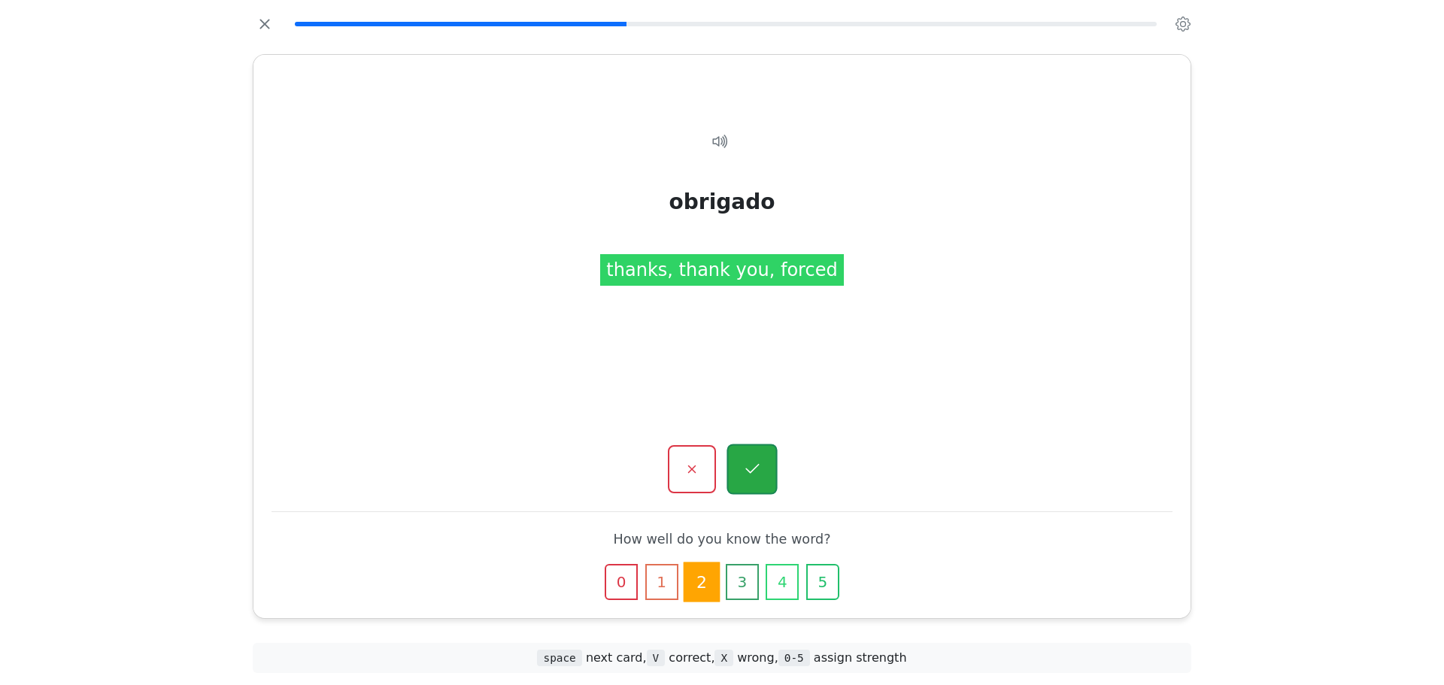
click at [750, 460] on icon "button" at bounding box center [751, 469] width 19 height 19
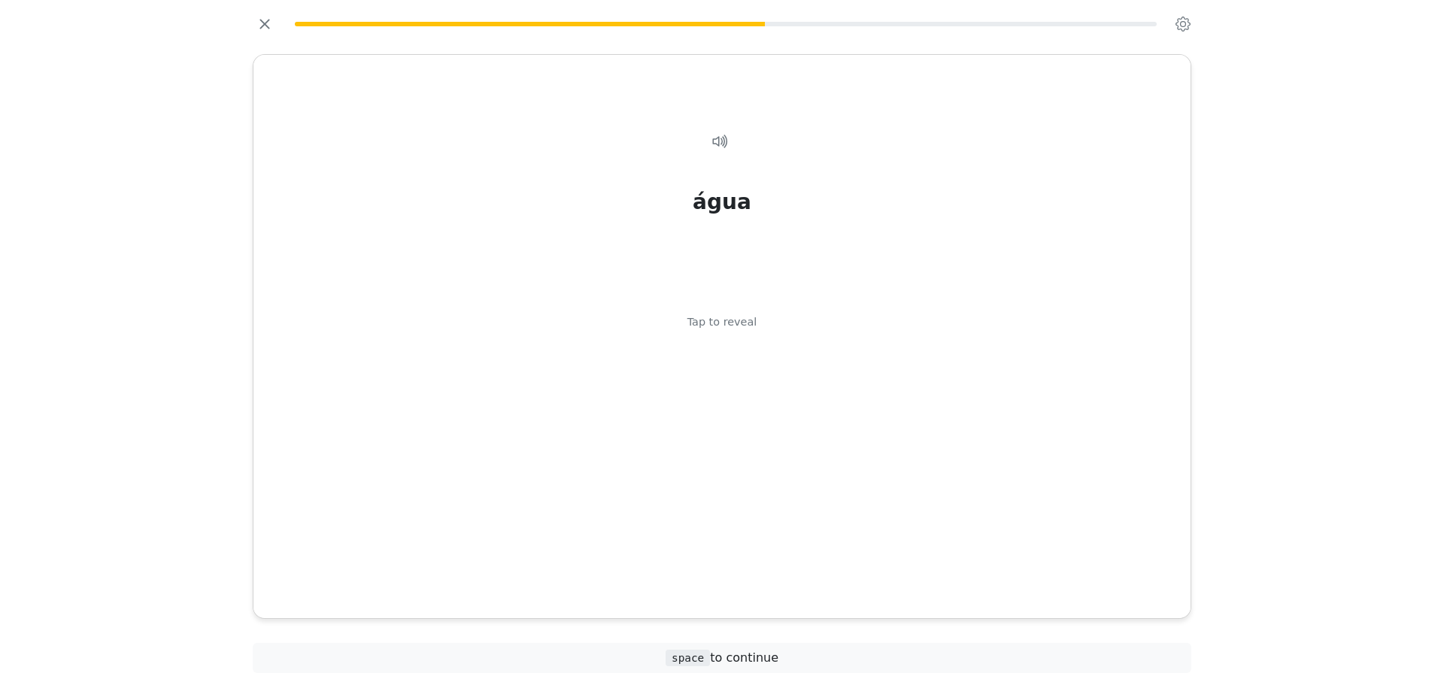
click at [750, 459] on div "água Tap to reveal" at bounding box center [721, 348] width 901 height 480
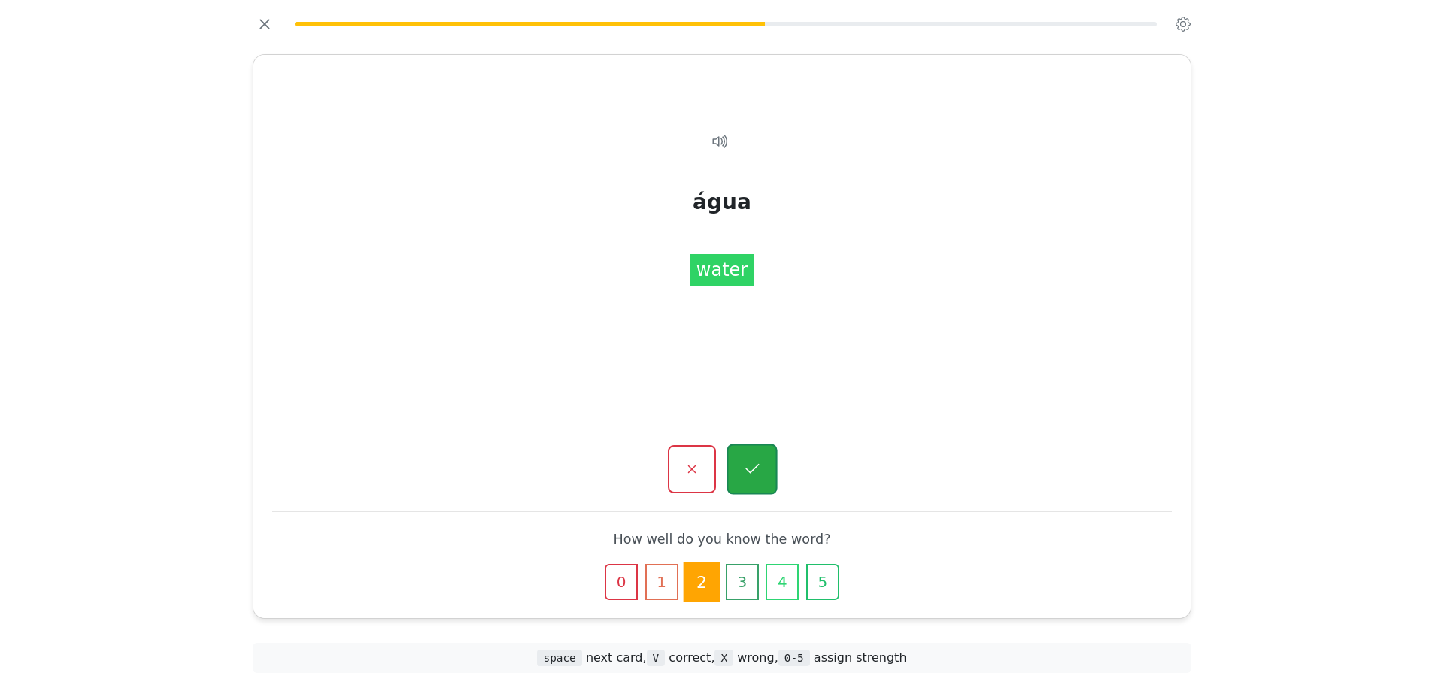
click at [750, 466] on icon "button" at bounding box center [751, 469] width 19 height 19
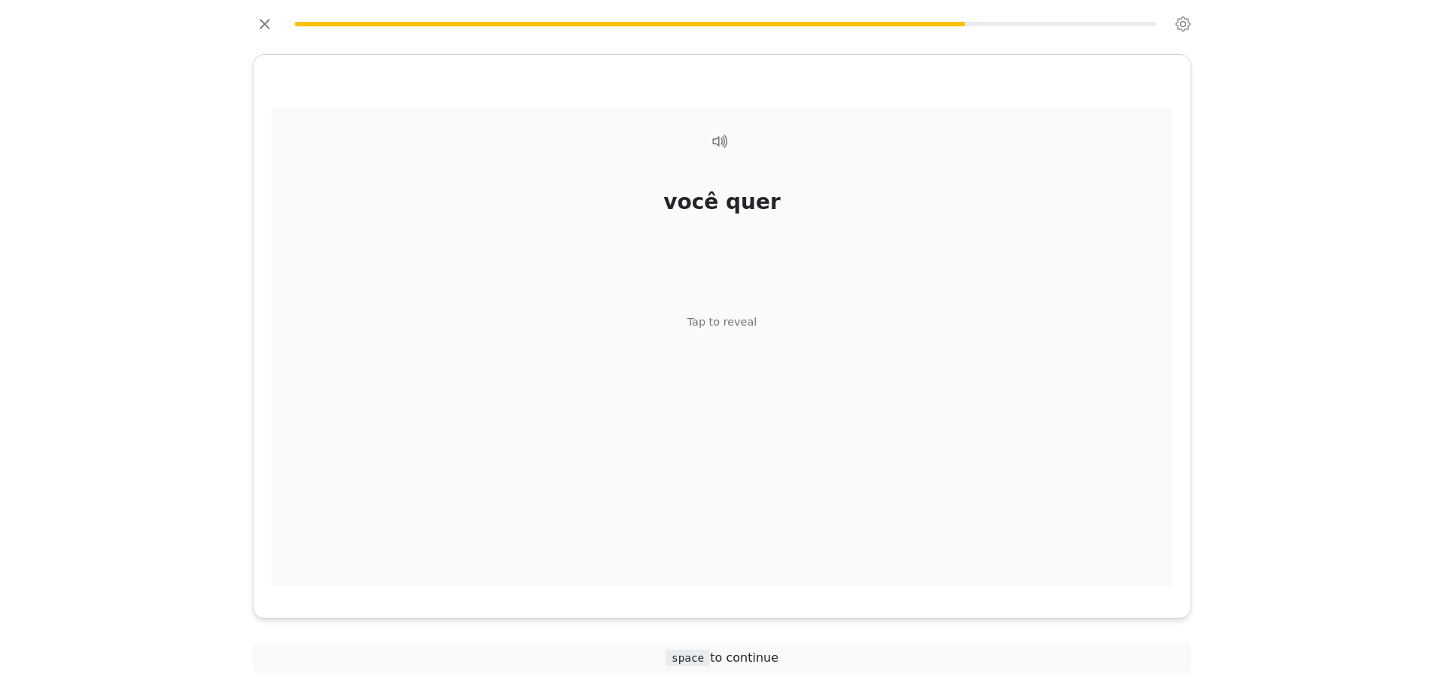
click at [746, 380] on div "você quer Tap to reveal" at bounding box center [721, 348] width 901 height 480
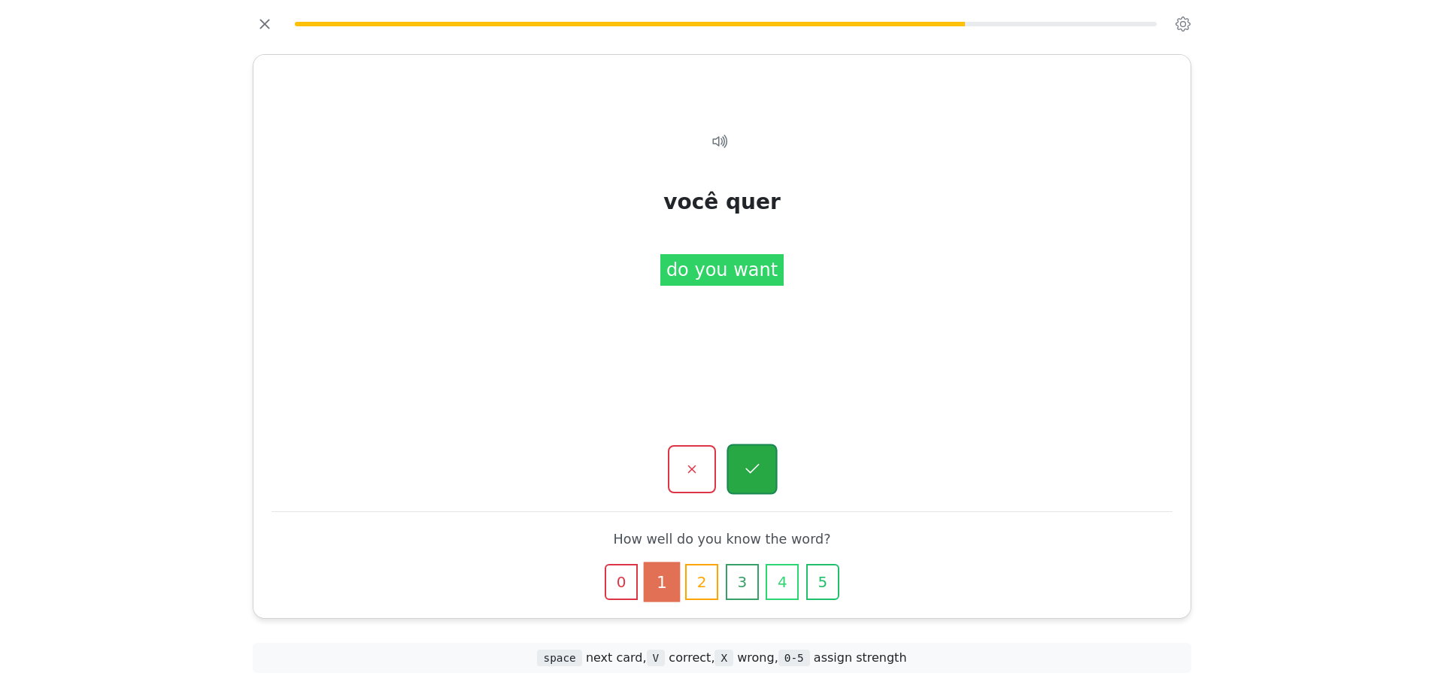
click at [766, 487] on button "button" at bounding box center [751, 469] width 50 height 50
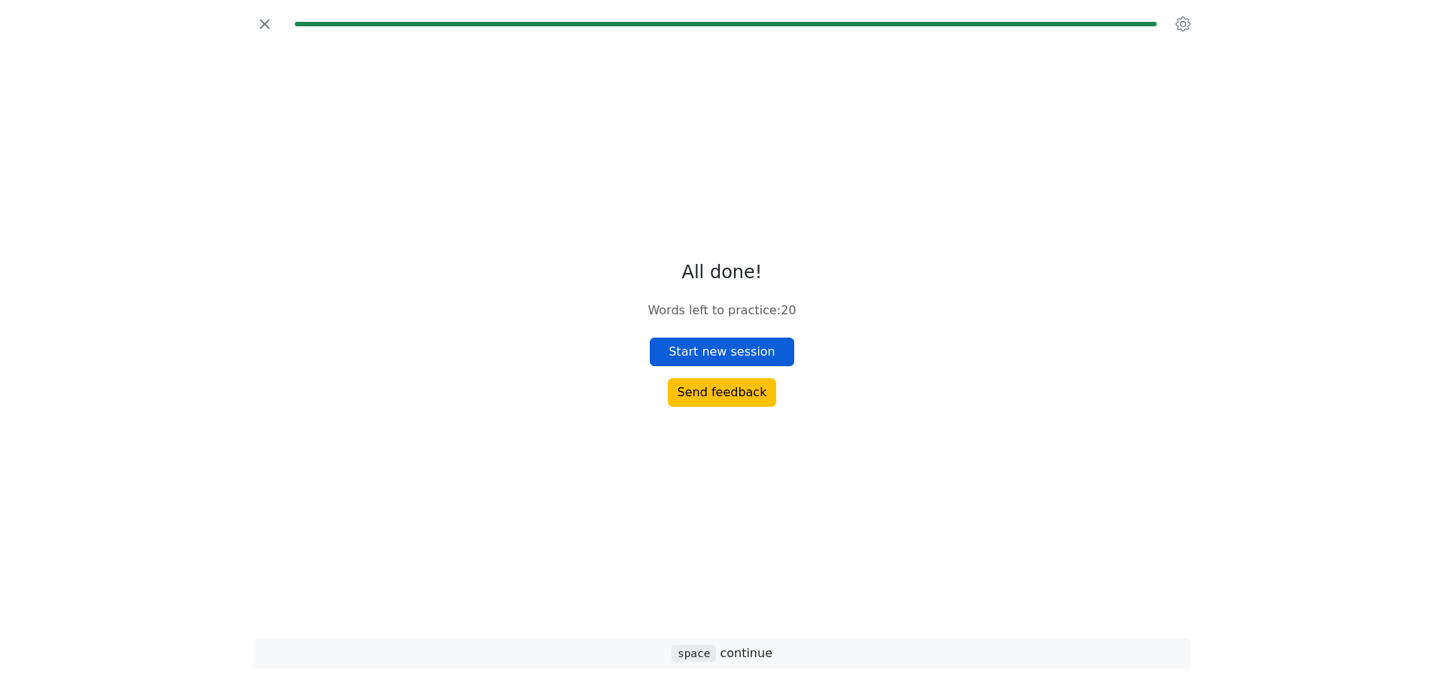
click at [769, 347] on button "Start new session" at bounding box center [722, 352] width 144 height 29
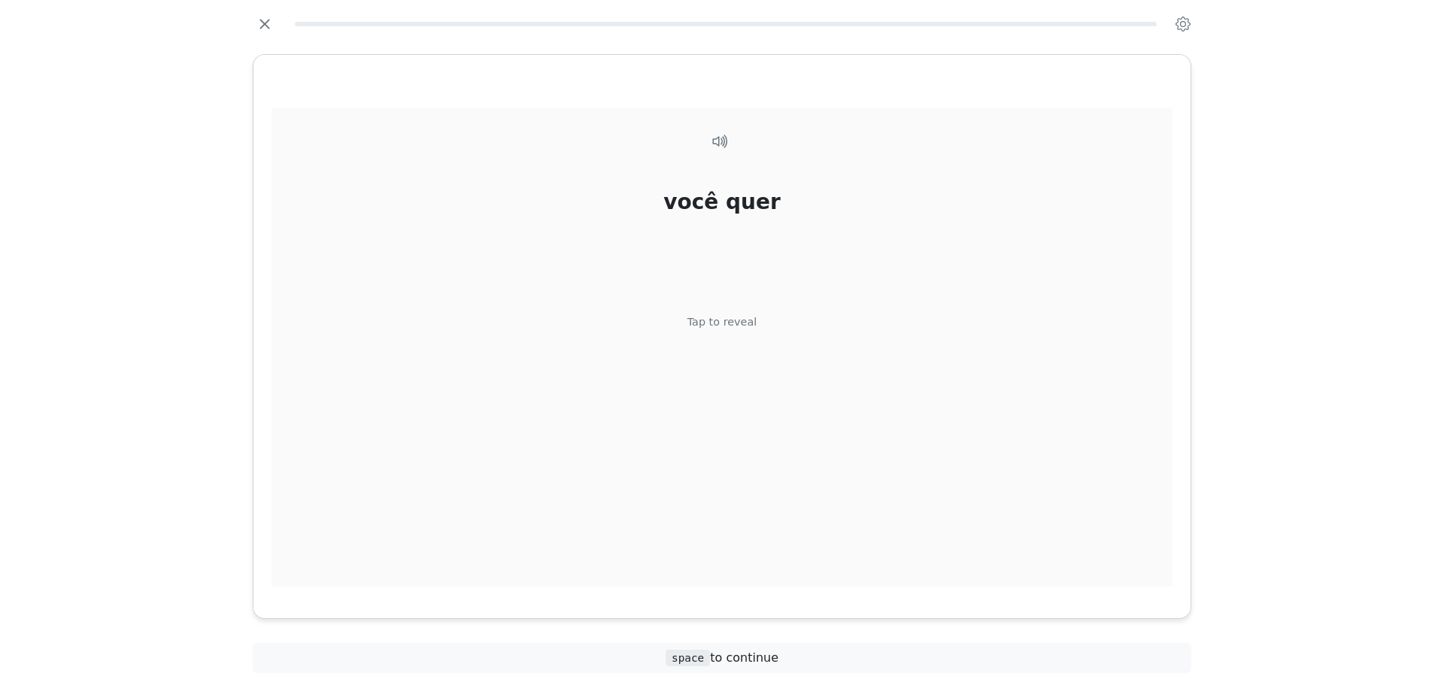
click at [734, 332] on div "você quer Tap to reveal" at bounding box center [721, 348] width 901 height 480
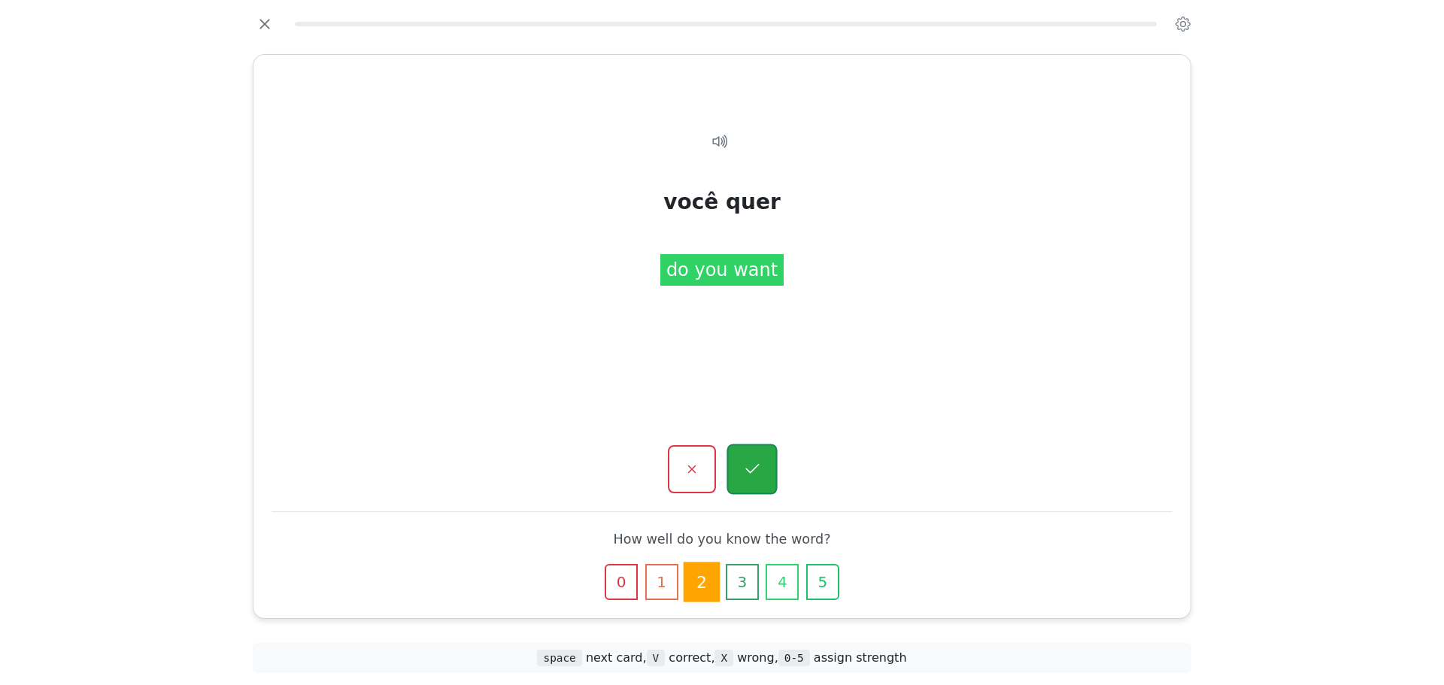
click at [750, 462] on icon "button" at bounding box center [751, 469] width 19 height 19
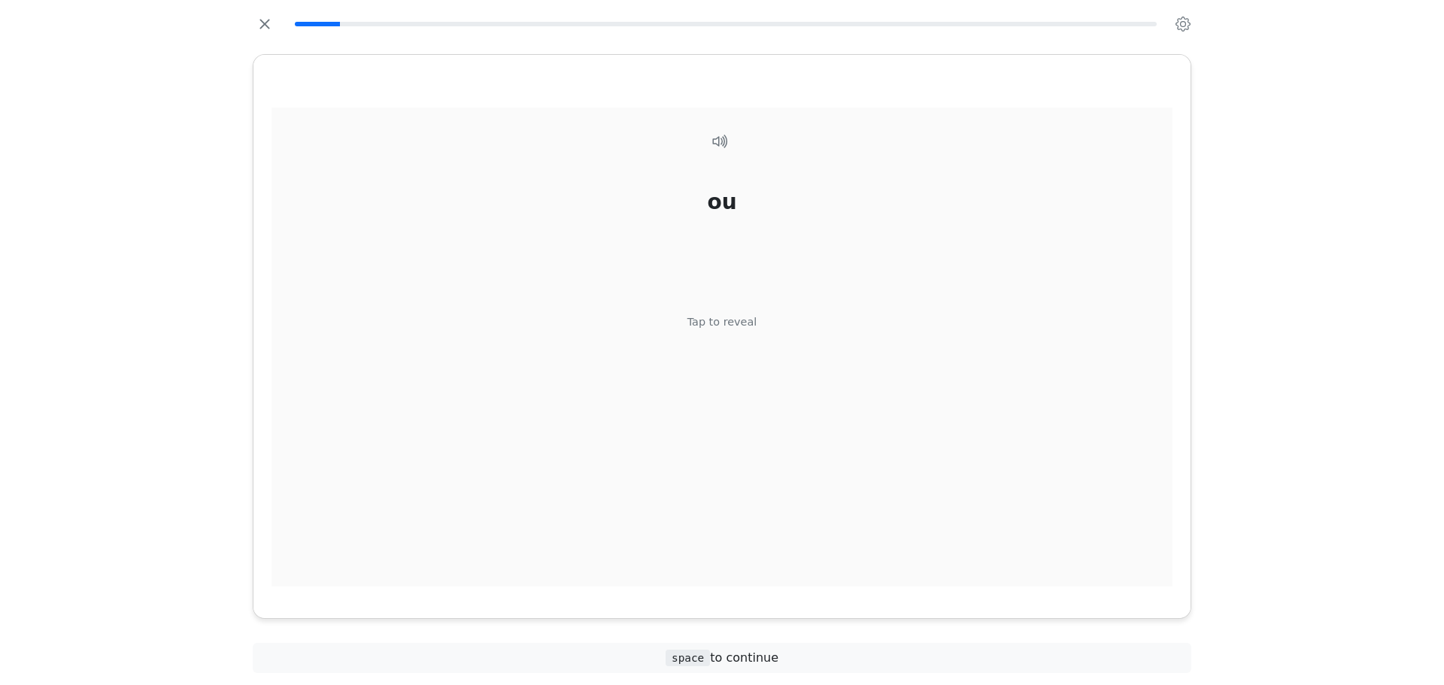
click at [735, 386] on div "ou Tap to reveal" at bounding box center [721, 348] width 901 height 480
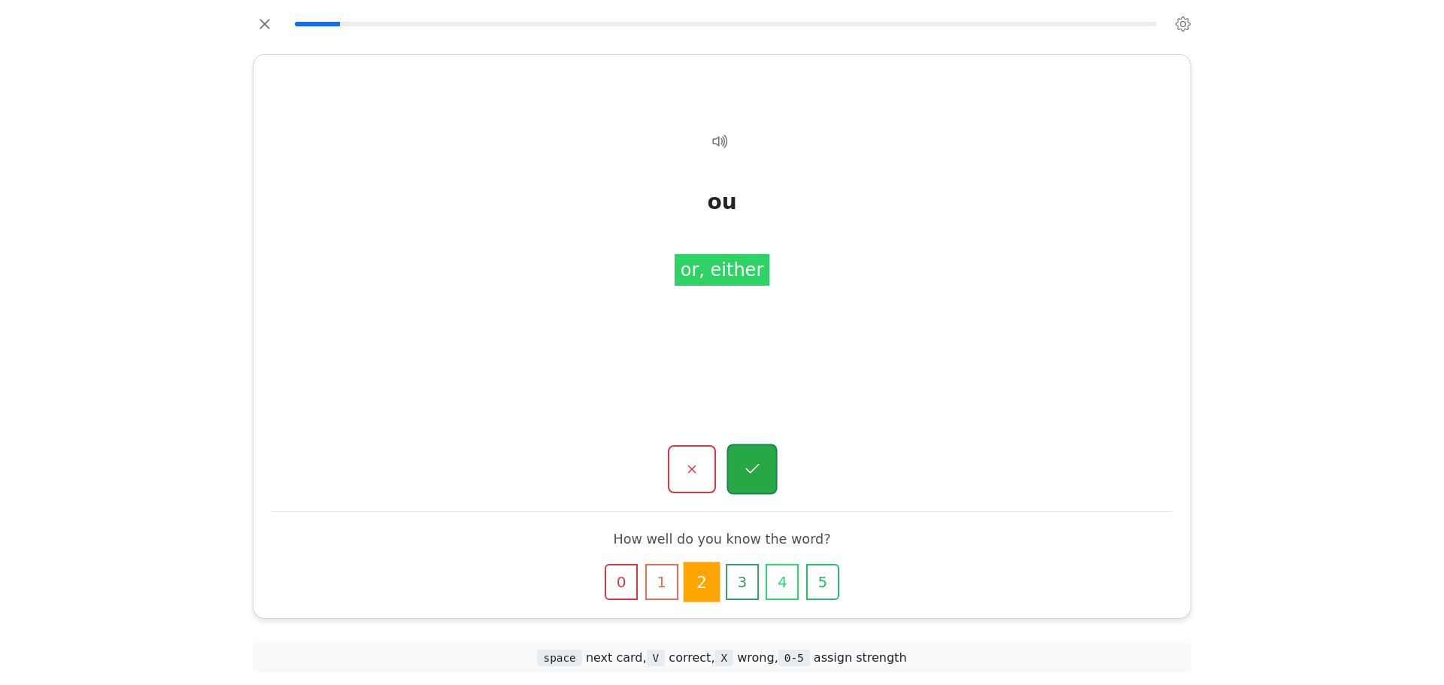
click at [741, 459] on button "button" at bounding box center [751, 469] width 50 height 50
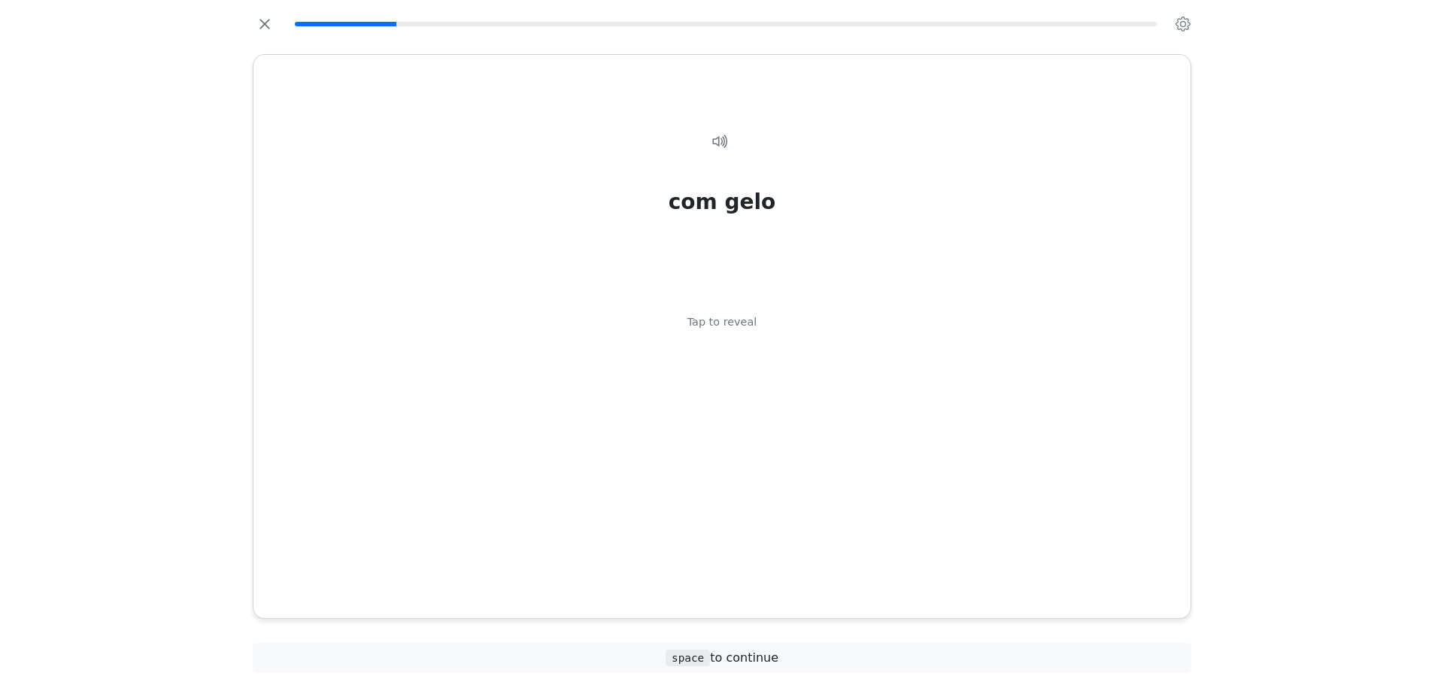
click at [741, 459] on div "com gelo Tap to reveal" at bounding box center [721, 348] width 901 height 480
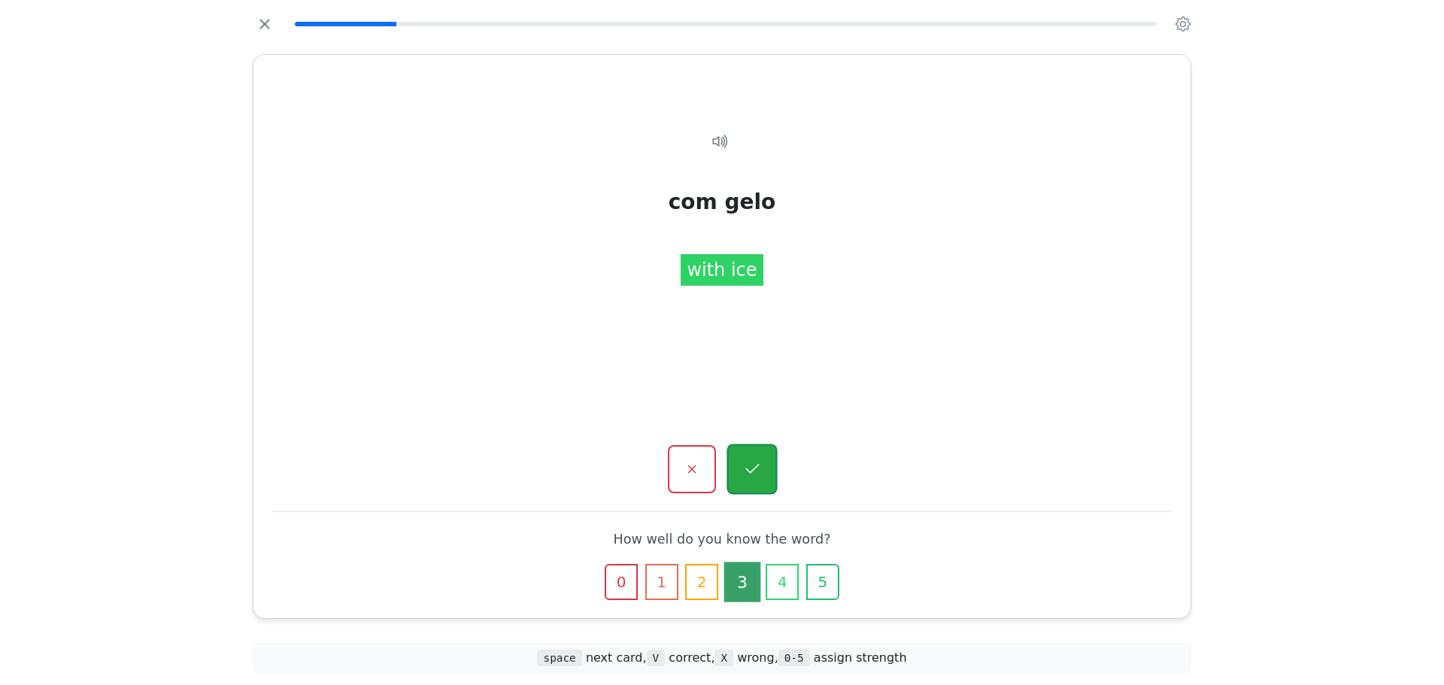
click at [746, 473] on icon "button" at bounding box center [751, 469] width 19 height 19
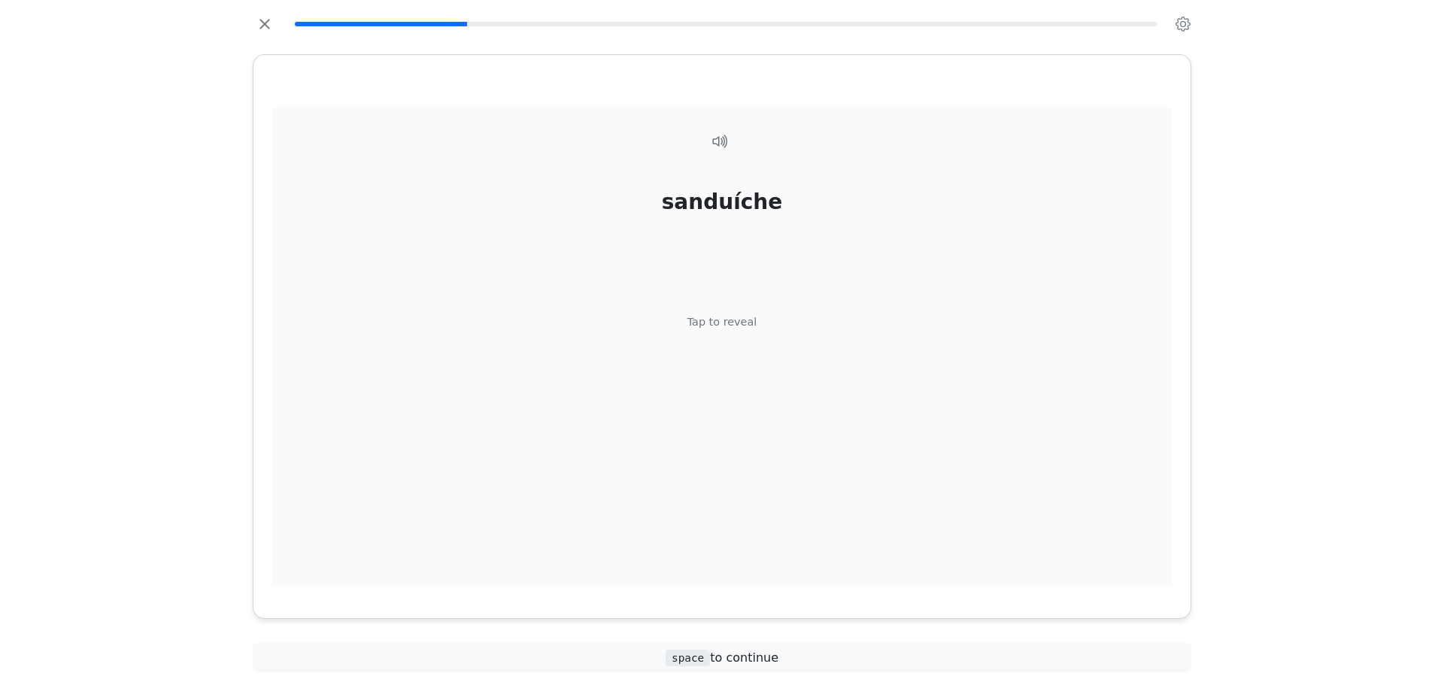
click at [738, 446] on div "sanduíche Tap to reveal" at bounding box center [721, 348] width 901 height 480
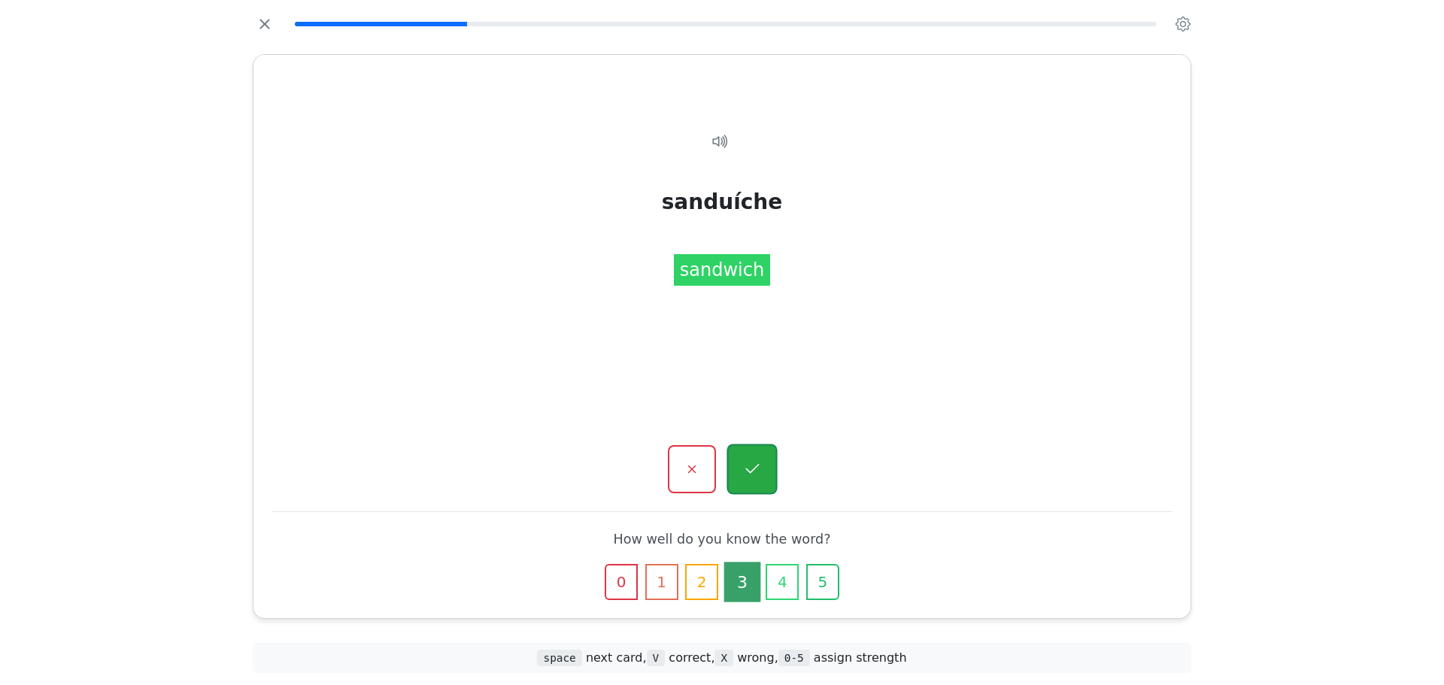
click at [750, 469] on icon "button" at bounding box center [751, 469] width 19 height 19
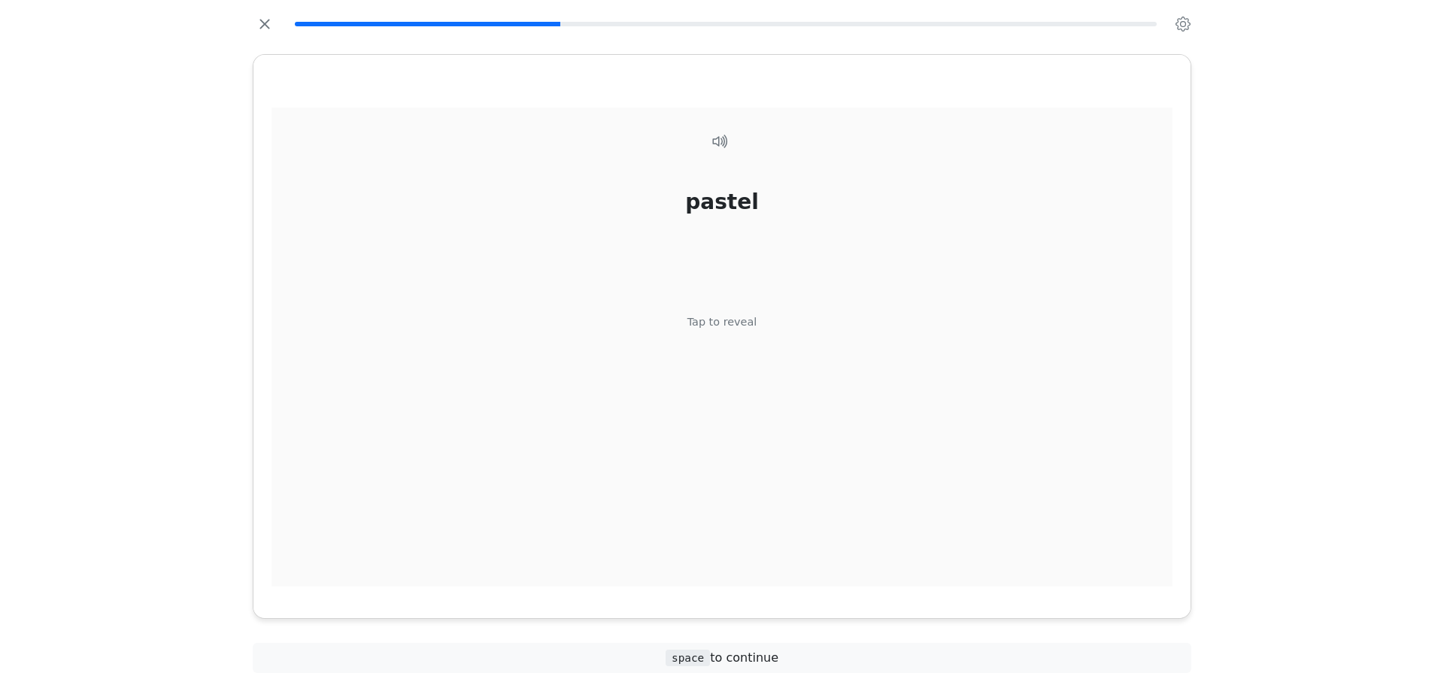
click at [755, 396] on div "pastel Tap to reveal" at bounding box center [721, 348] width 901 height 480
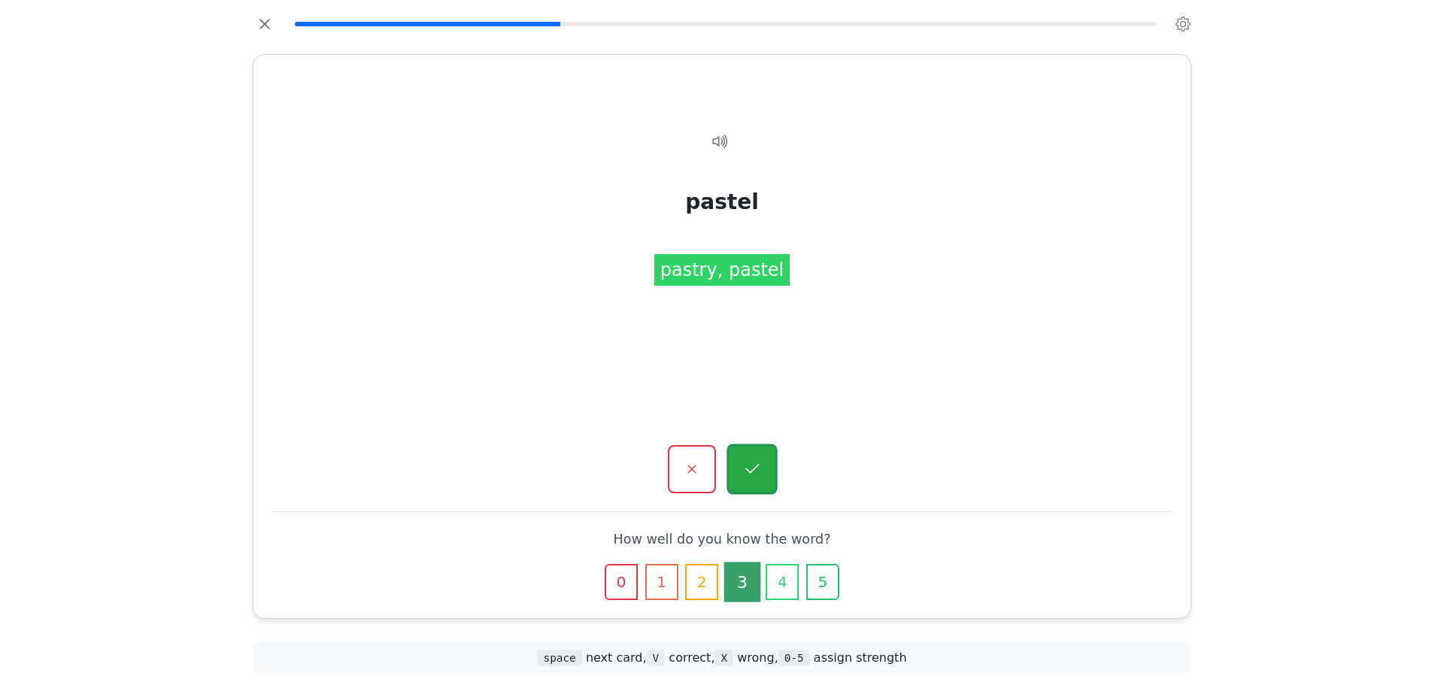
click at [743, 492] on button "button" at bounding box center [751, 469] width 50 height 50
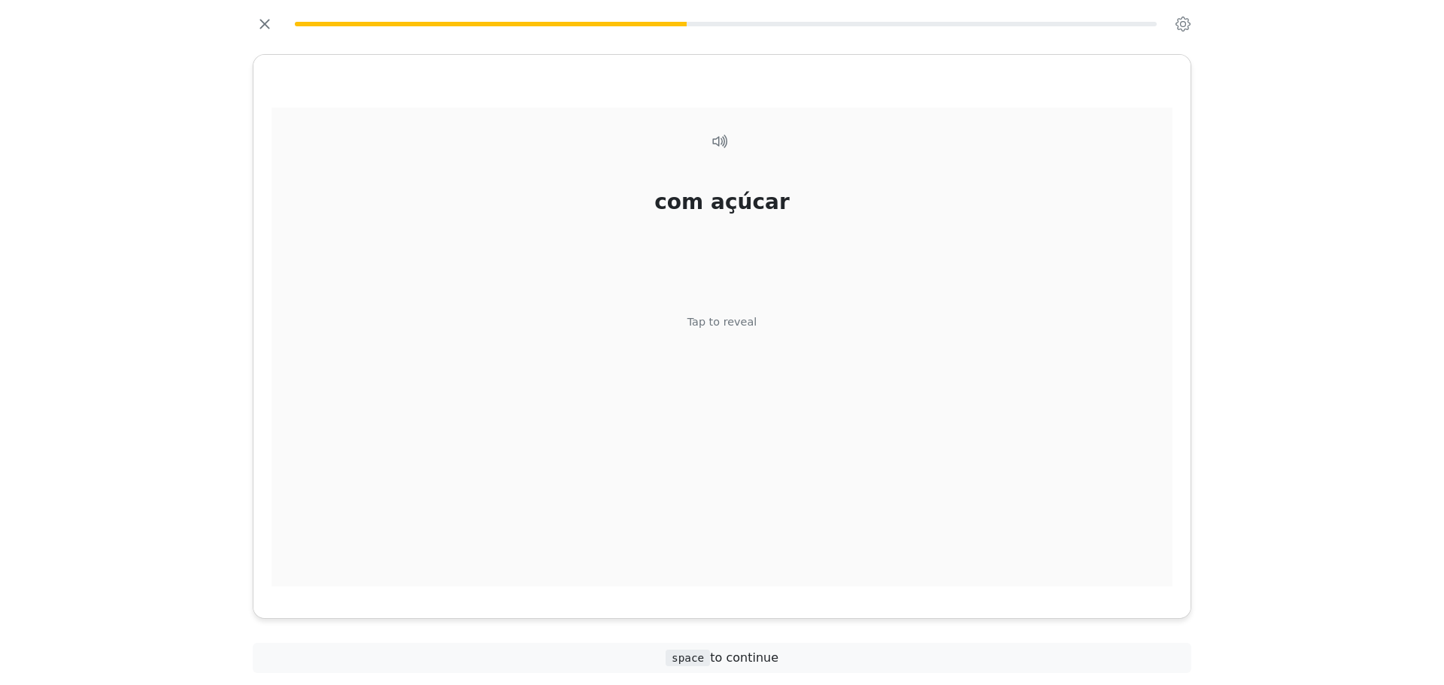
click at [767, 426] on div "com açúcar Tap to reveal" at bounding box center [721, 348] width 901 height 480
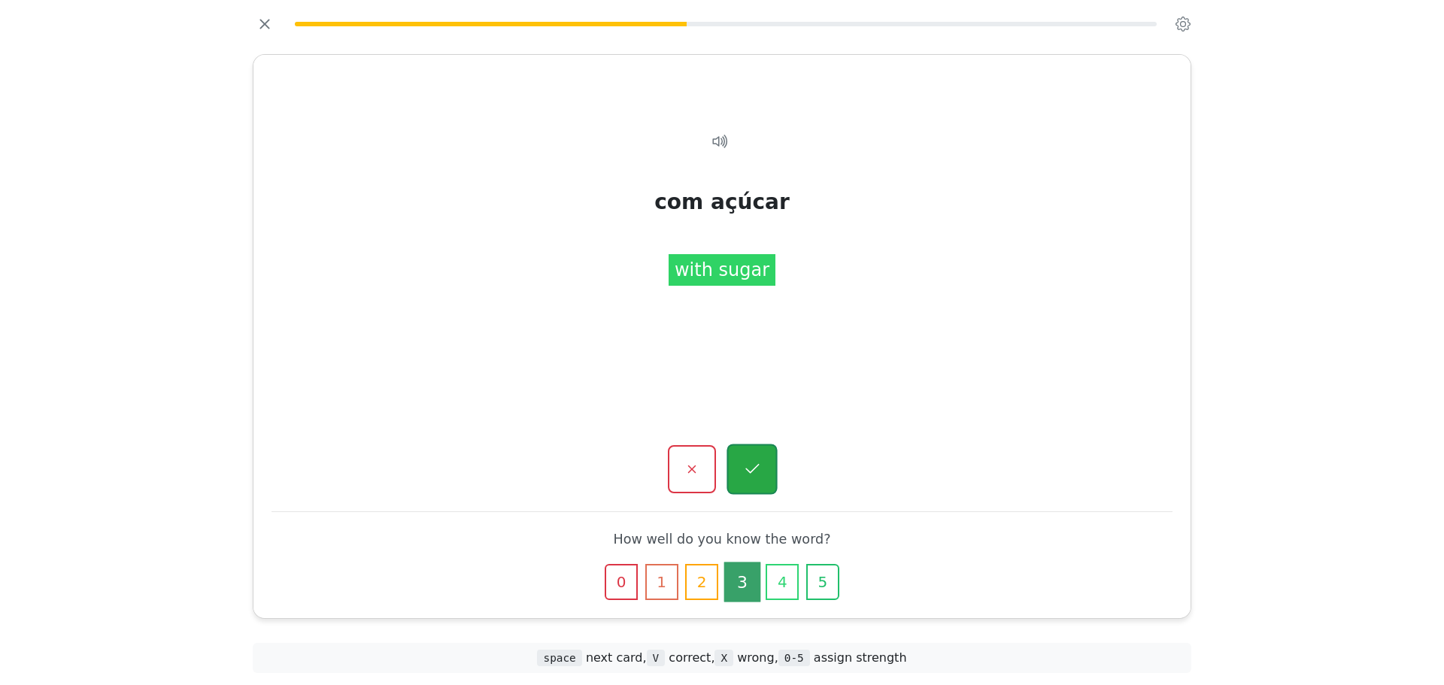
click at [761, 485] on button "button" at bounding box center [751, 469] width 50 height 50
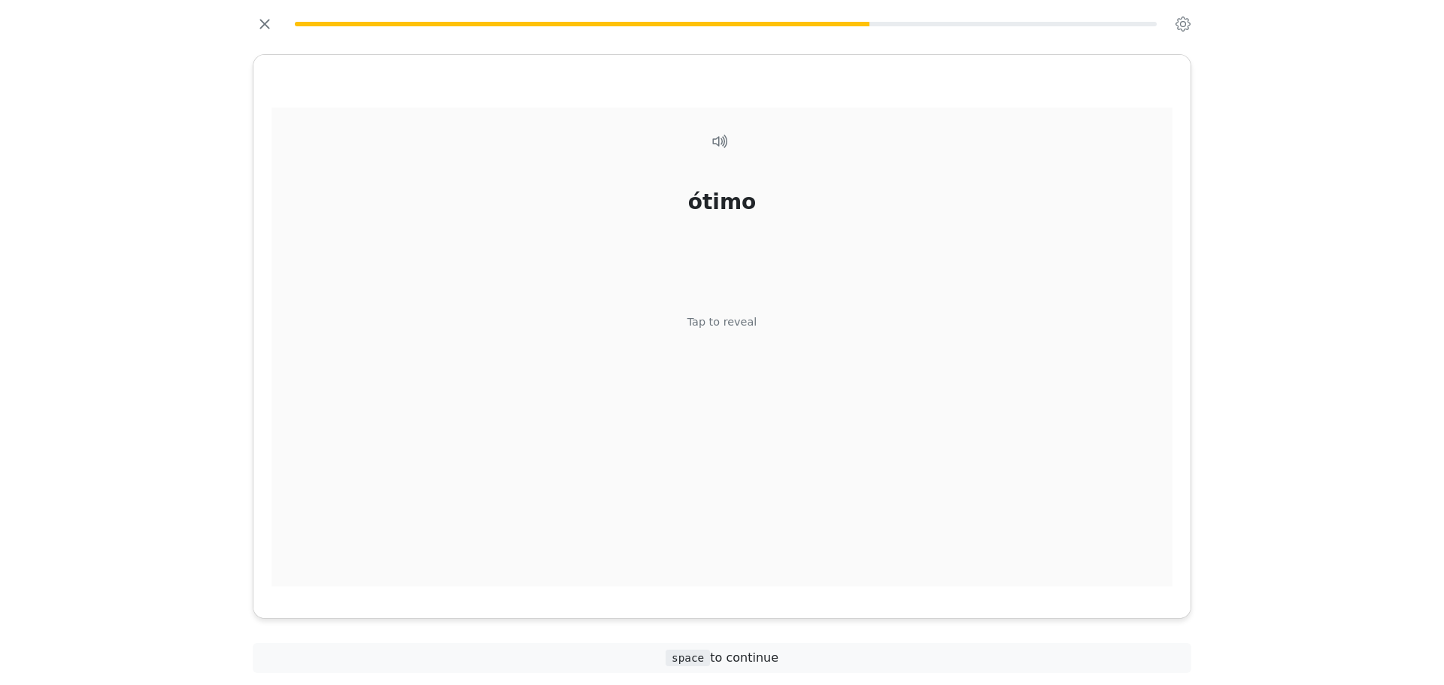
click at [760, 348] on div "ótimo Tap to reveal" at bounding box center [721, 348] width 901 height 480
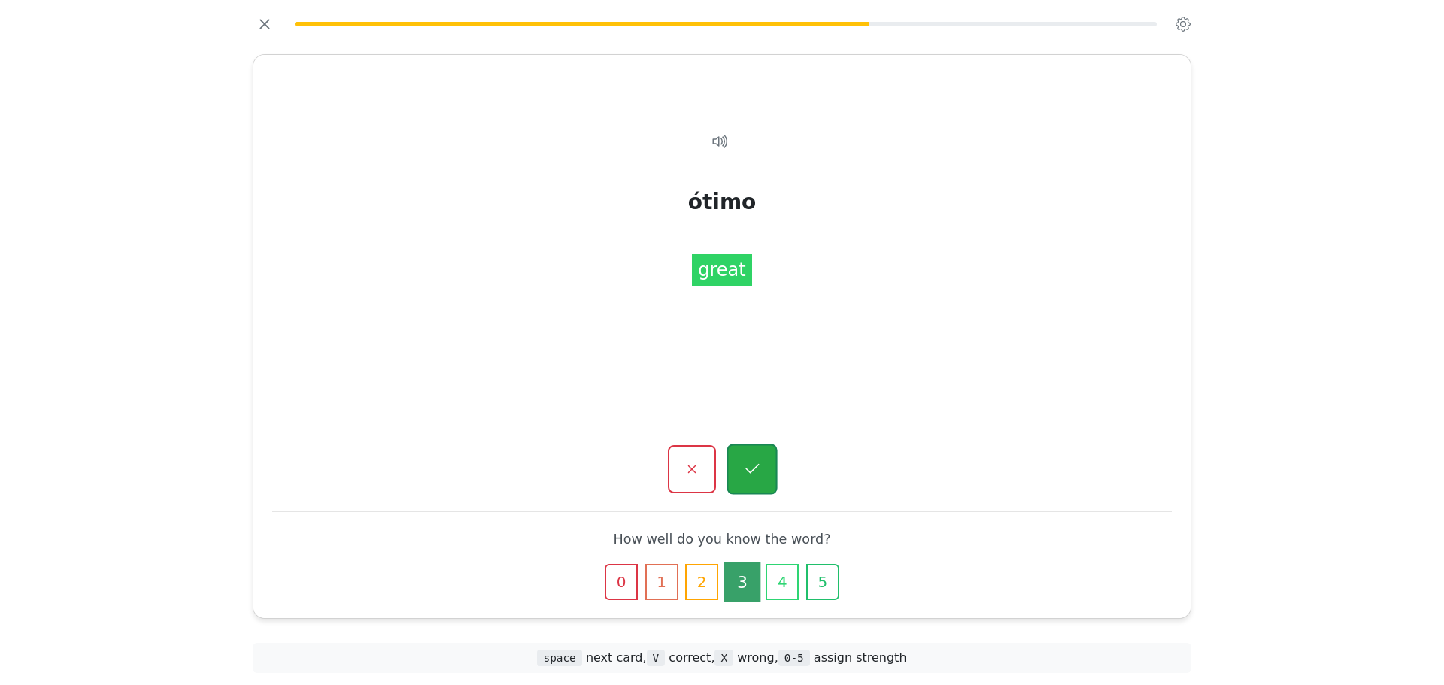
click at [759, 450] on button "button" at bounding box center [751, 469] width 50 height 50
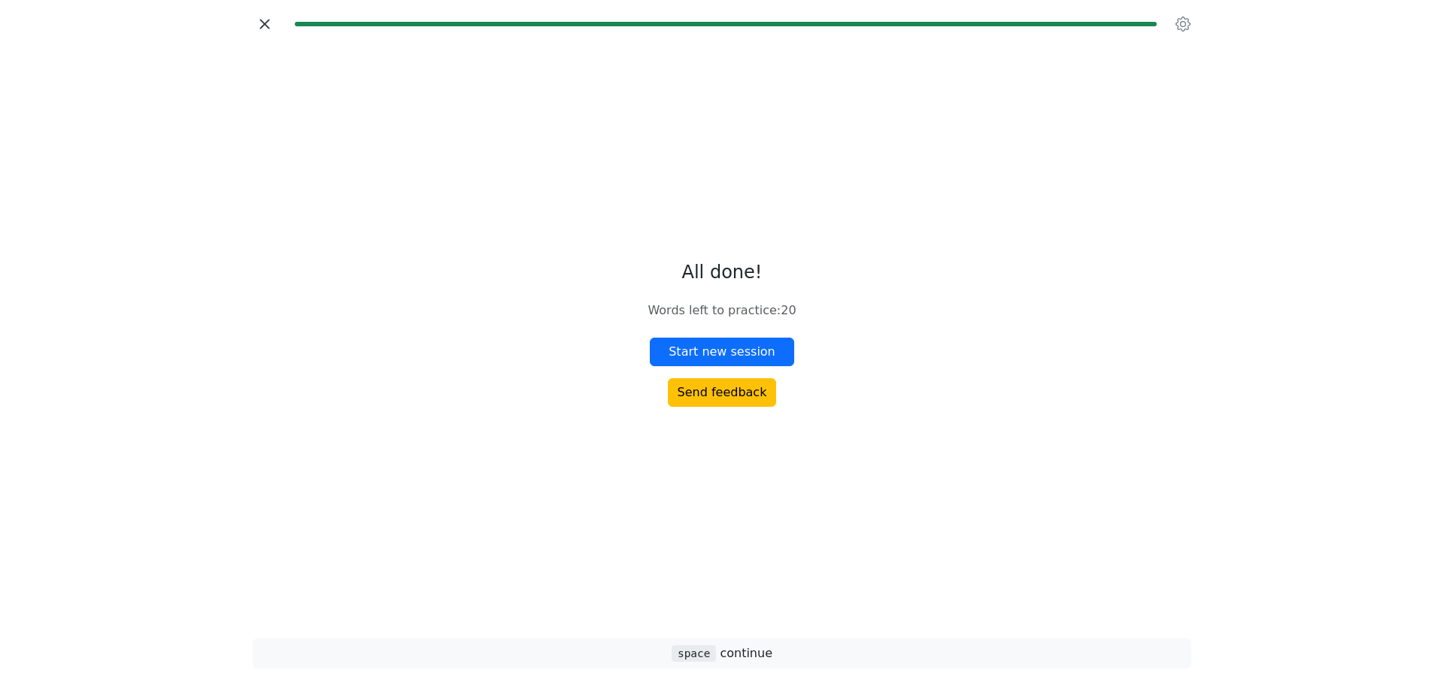
click at [271, 24] on icon "button" at bounding box center [264, 24] width 23 height 23
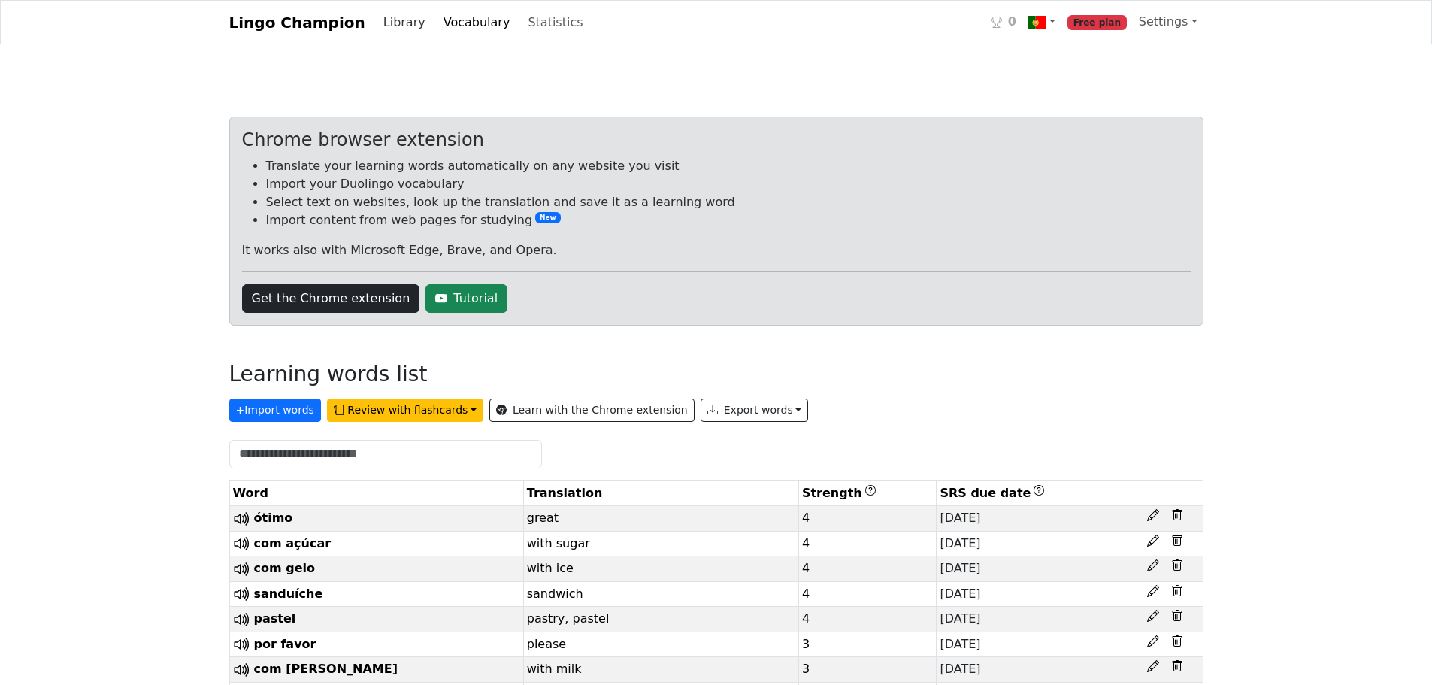
click at [393, 11] on link "Library" at bounding box center [404, 23] width 54 height 30
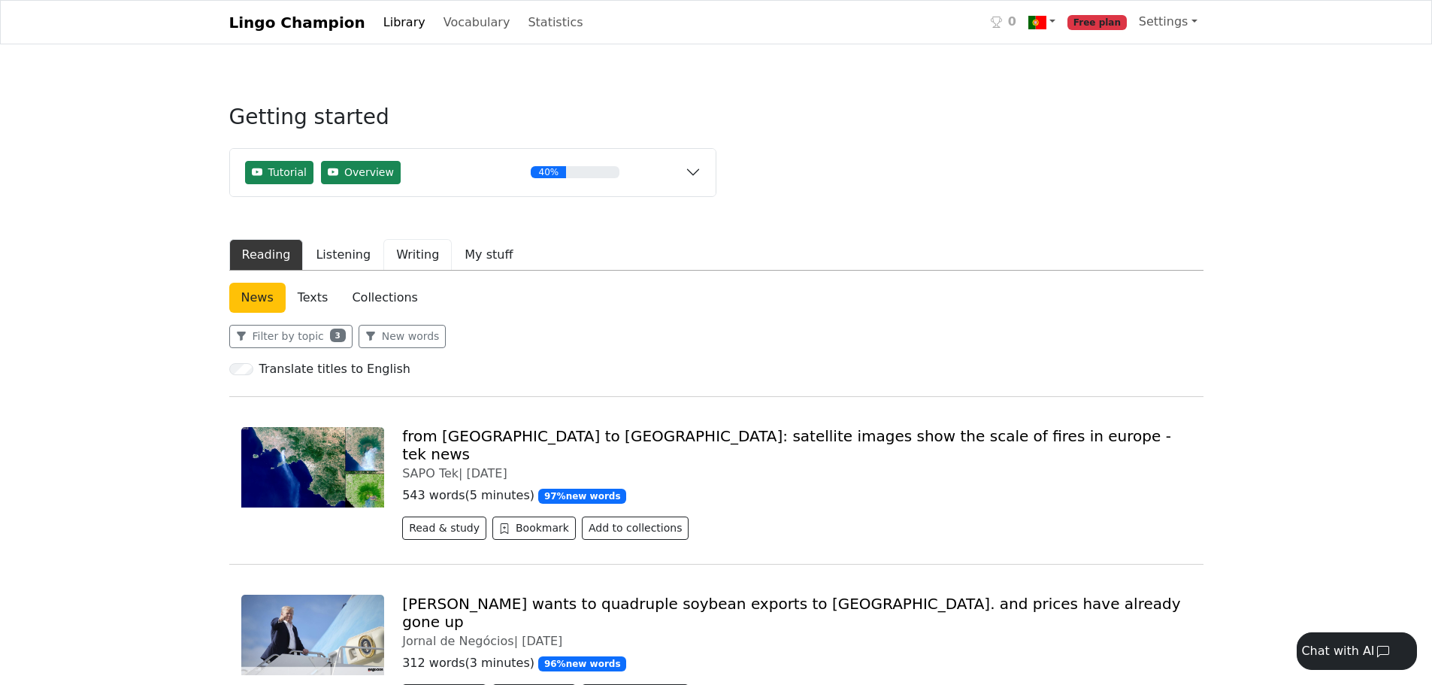
click at [386, 253] on button "Writing" at bounding box center [417, 255] width 68 height 32
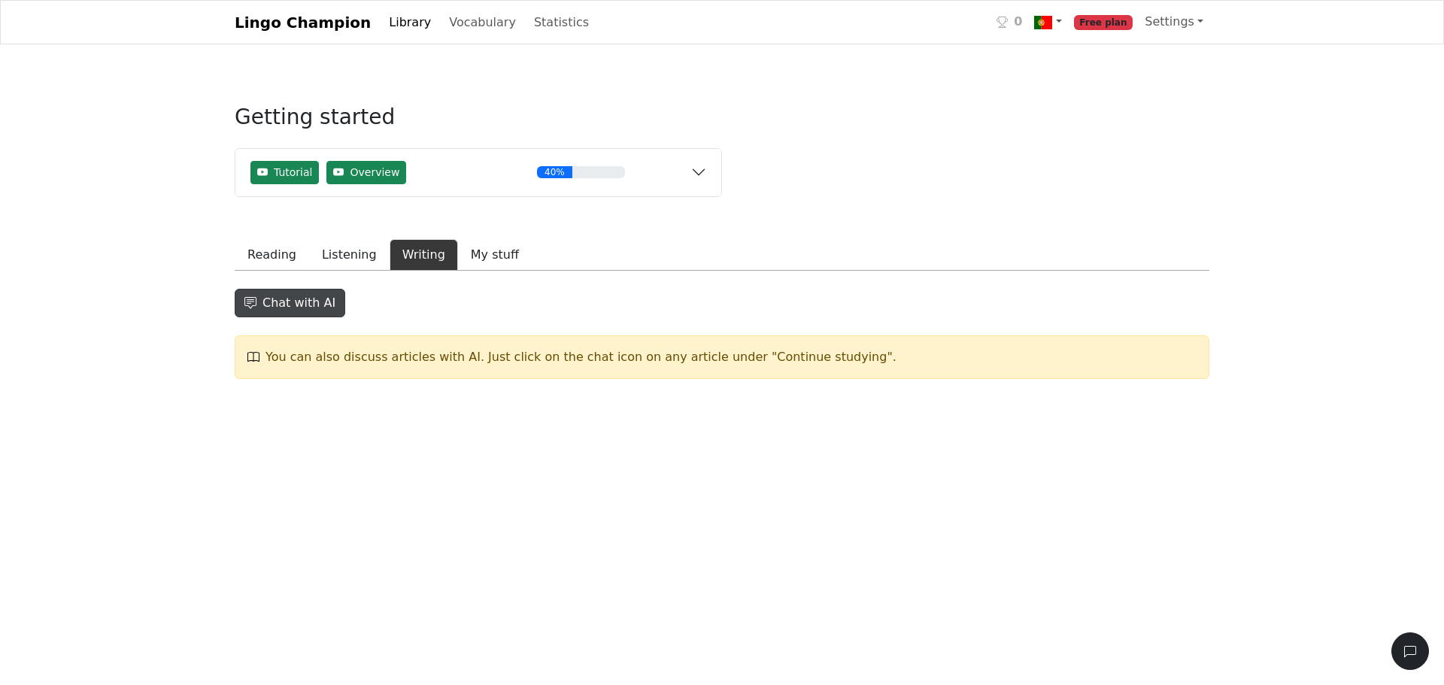
click at [319, 296] on button "Chat with AI" at bounding box center [290, 303] width 111 height 29
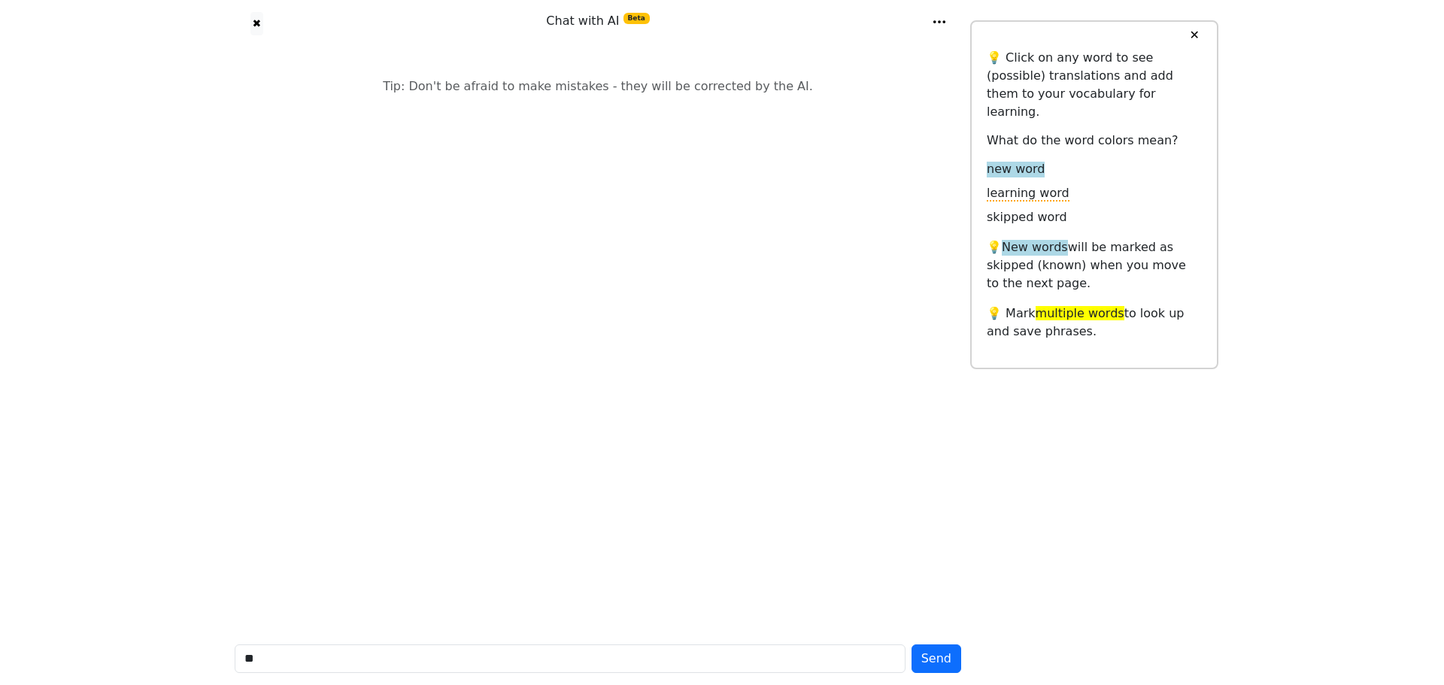
type input "**"
click at [911, 644] on button "Send" at bounding box center [936, 658] width 50 height 29
click at [337, 178] on span "Como" at bounding box center [332, 168] width 42 height 19
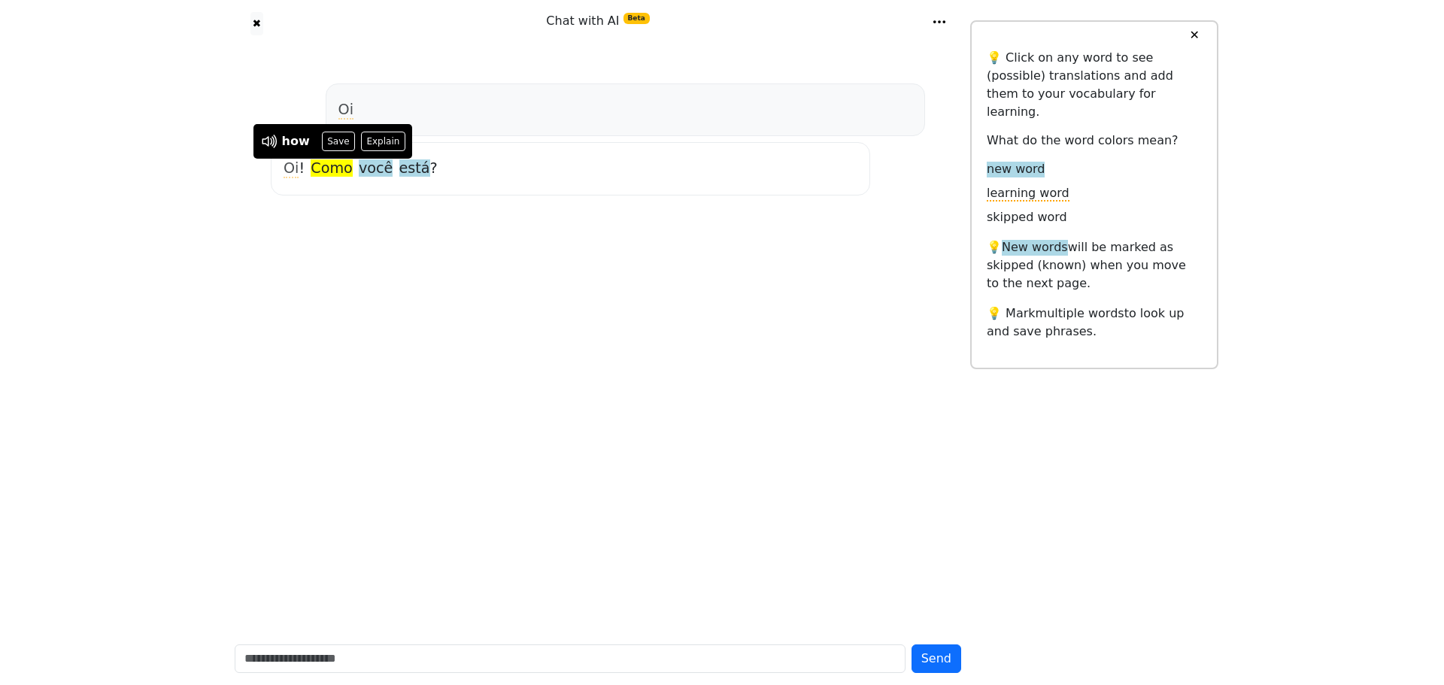
click at [359, 170] on span "você" at bounding box center [376, 168] width 34 height 19
click at [399, 174] on span "está" at bounding box center [414, 168] width 31 height 19
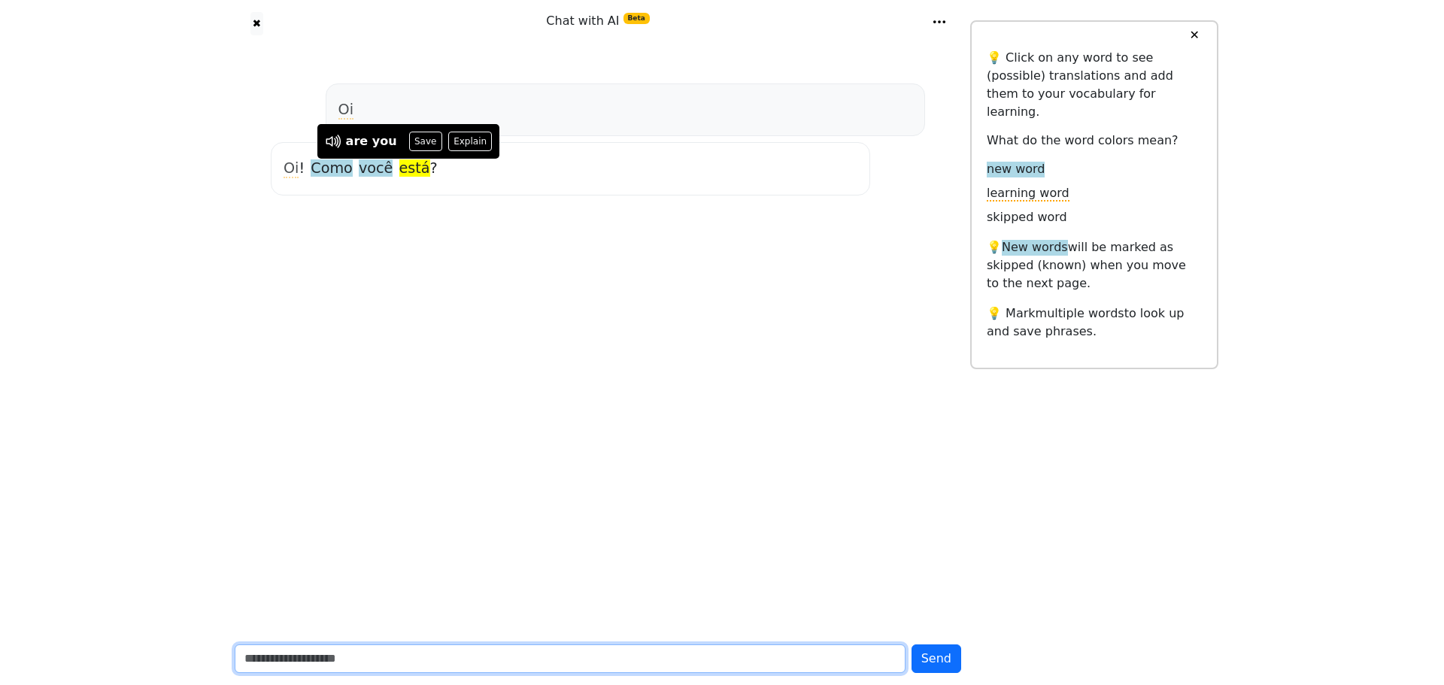
click at [292, 652] on input "text" at bounding box center [570, 658] width 671 height 29
type input "*"
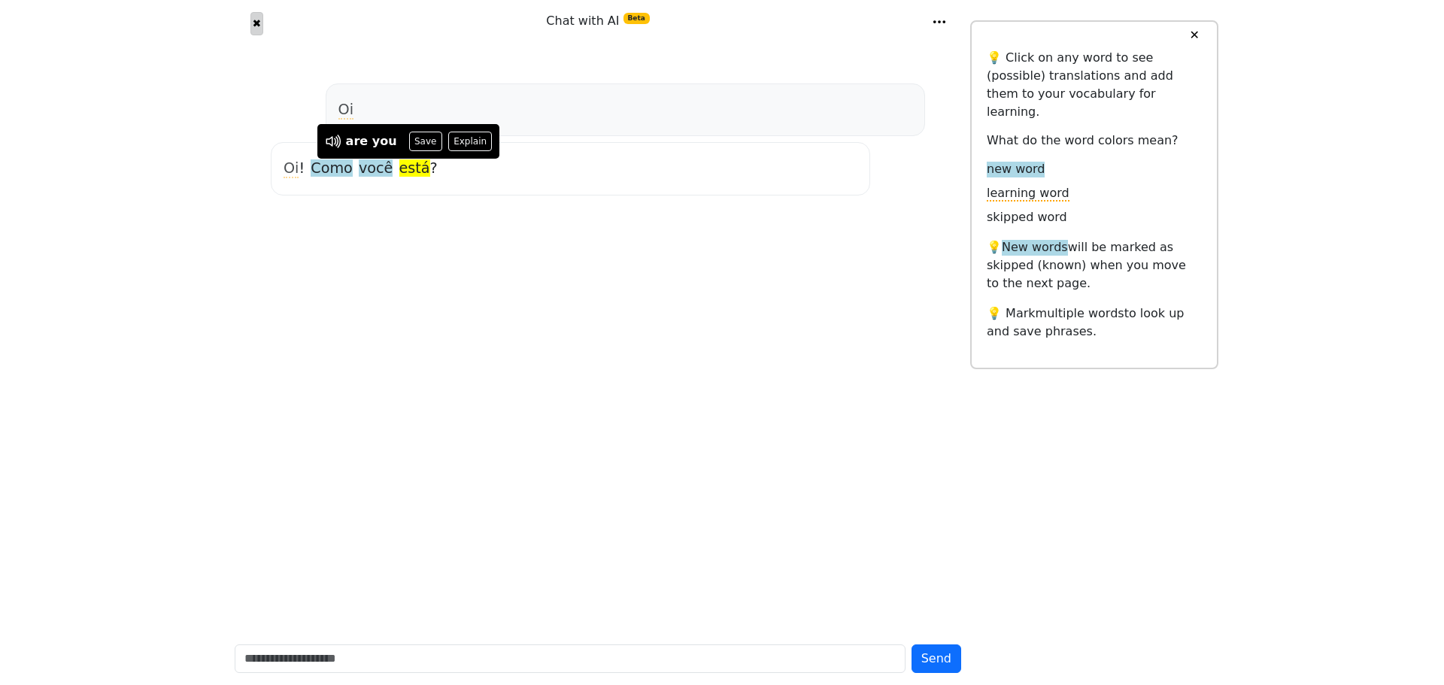
click at [262, 27] on button "✖" at bounding box center [256, 23] width 13 height 23
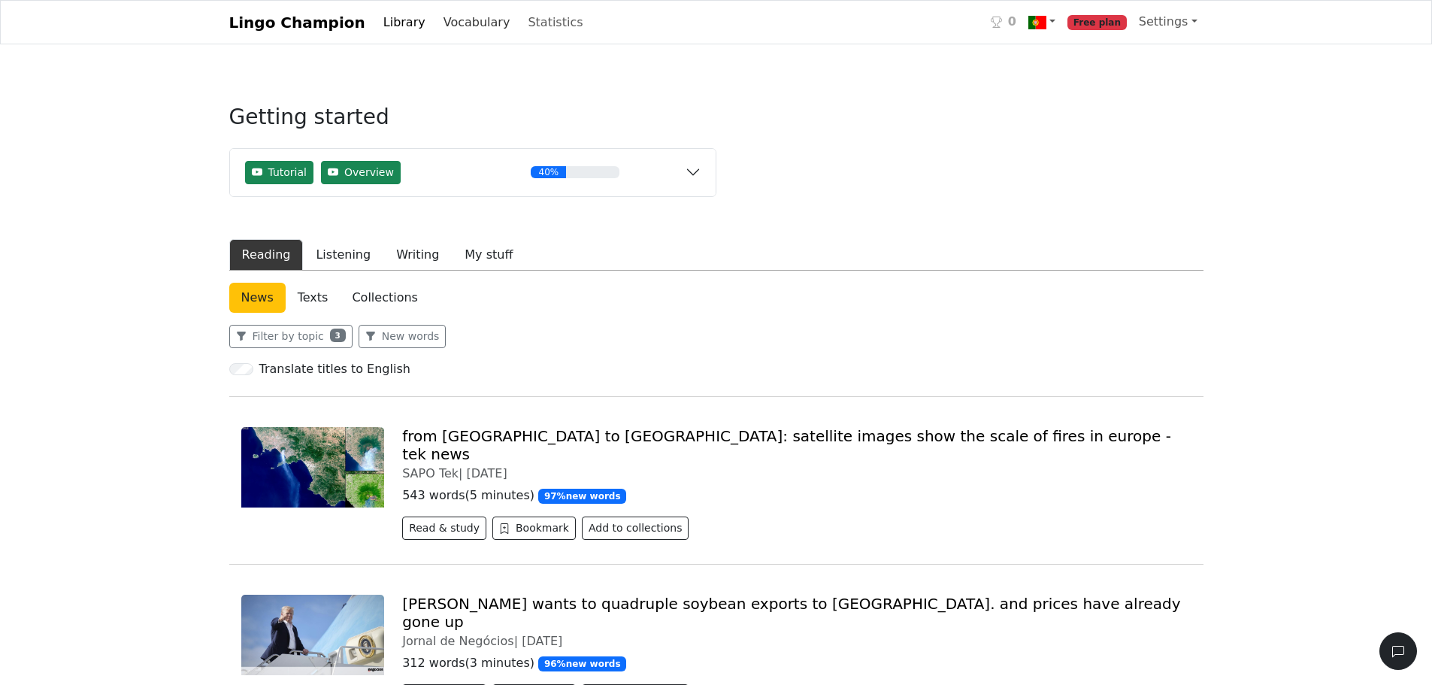
click at [469, 21] on link "Vocabulary" at bounding box center [477, 23] width 79 height 30
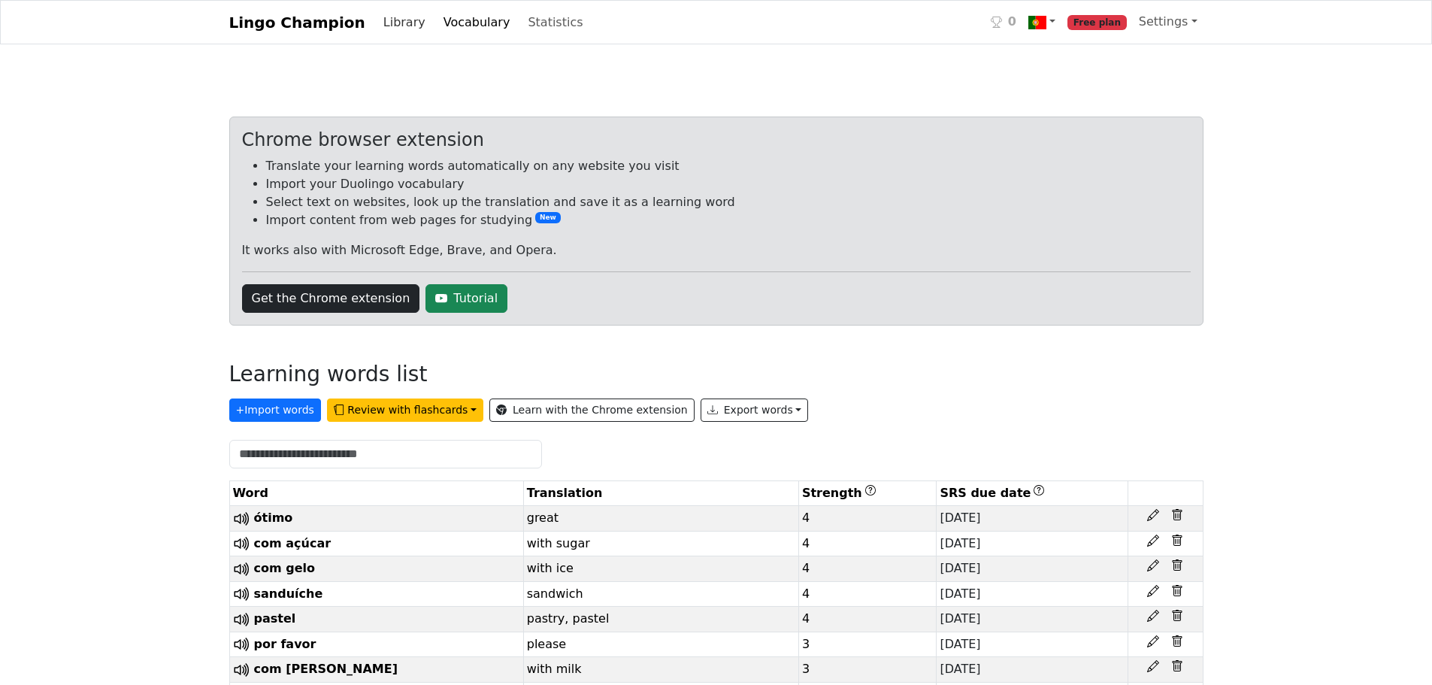
click at [396, 15] on link "Library" at bounding box center [404, 23] width 54 height 30
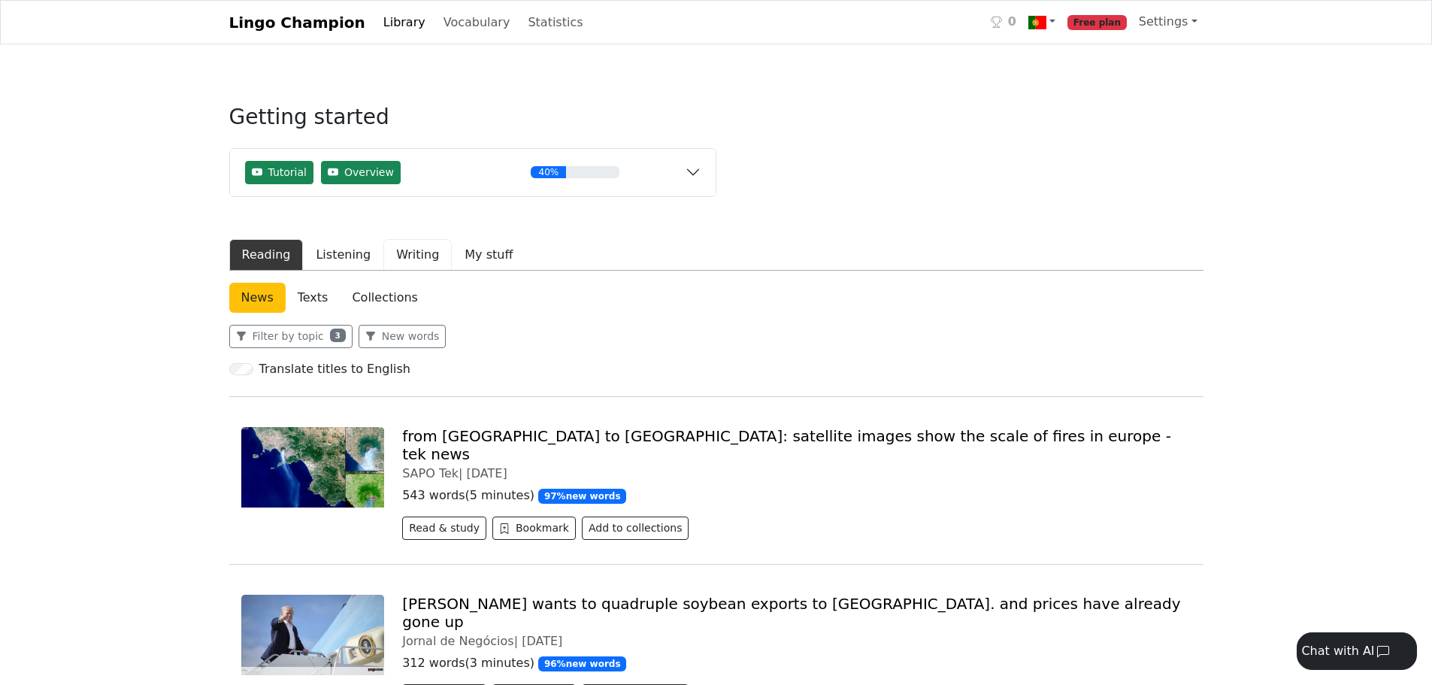
click at [418, 263] on button "Writing" at bounding box center [417, 255] width 68 height 32
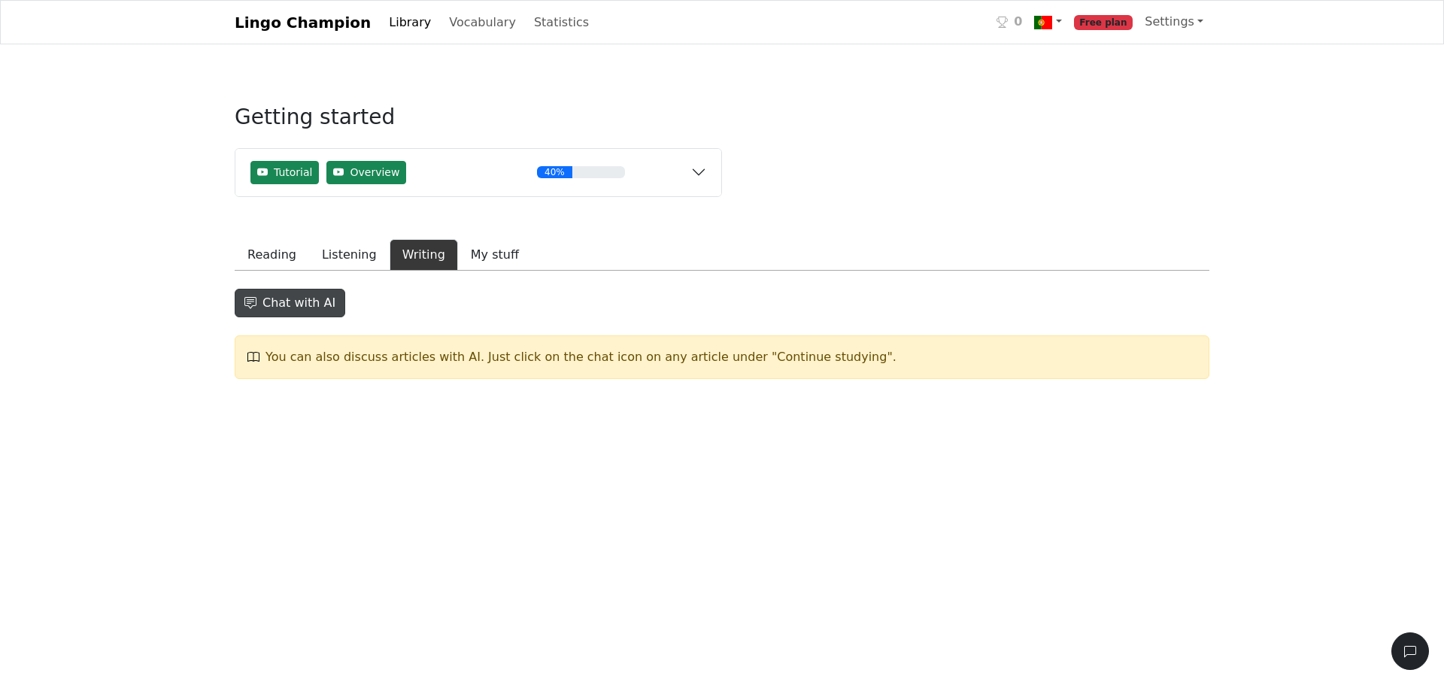
click at [300, 302] on button "Chat with AI" at bounding box center [290, 303] width 111 height 29
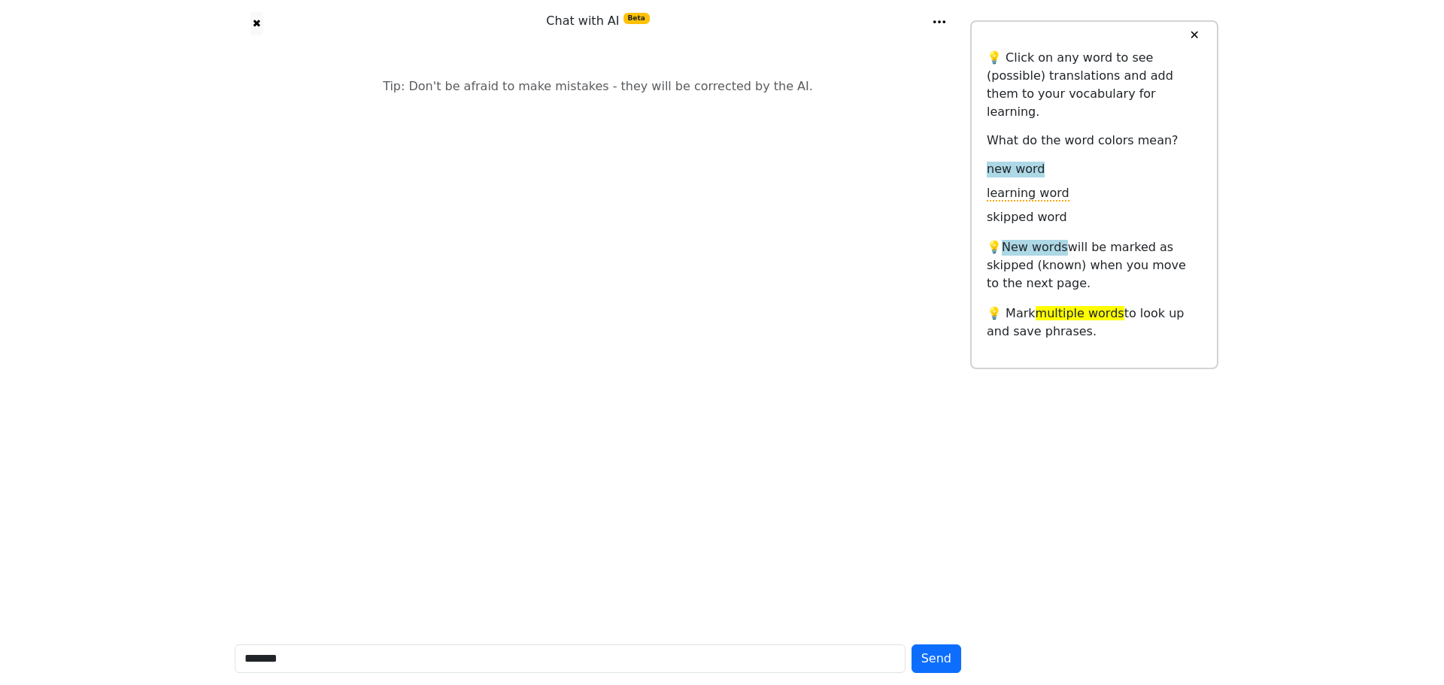
type input "*******"
click at [911, 644] on button "Send" at bounding box center [936, 658] width 50 height 29
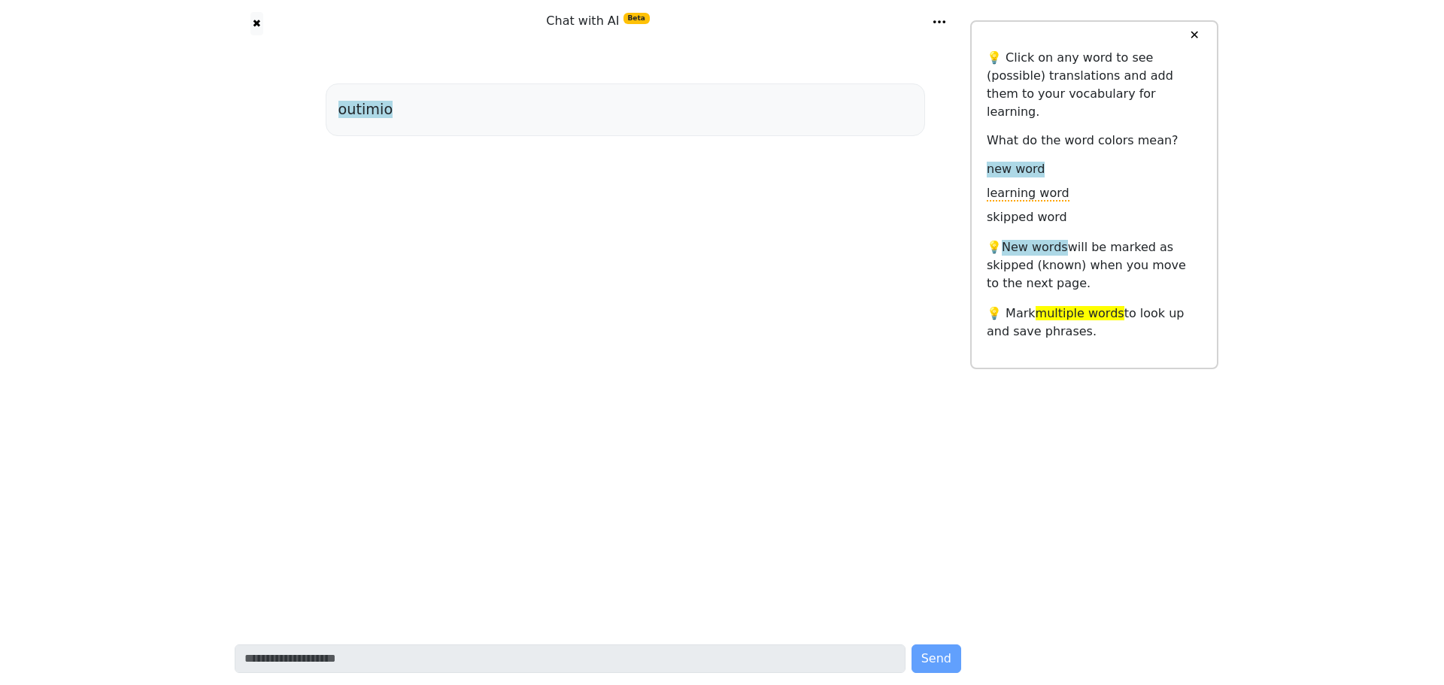
click at [370, 101] on span "outimio" at bounding box center [365, 110] width 55 height 19
click at [426, 123] on div "outimio" at bounding box center [625, 109] width 574 height 27
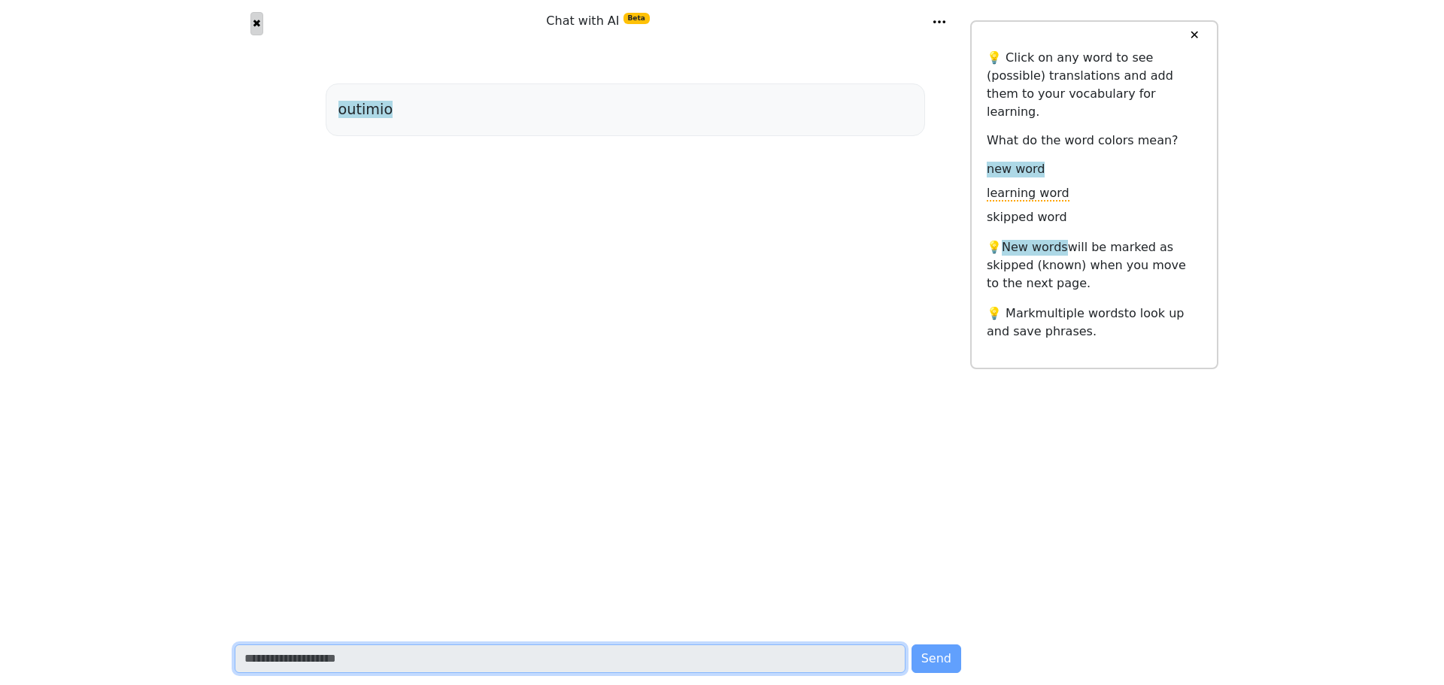
click at [256, 33] on button "✖" at bounding box center [256, 23] width 13 height 23
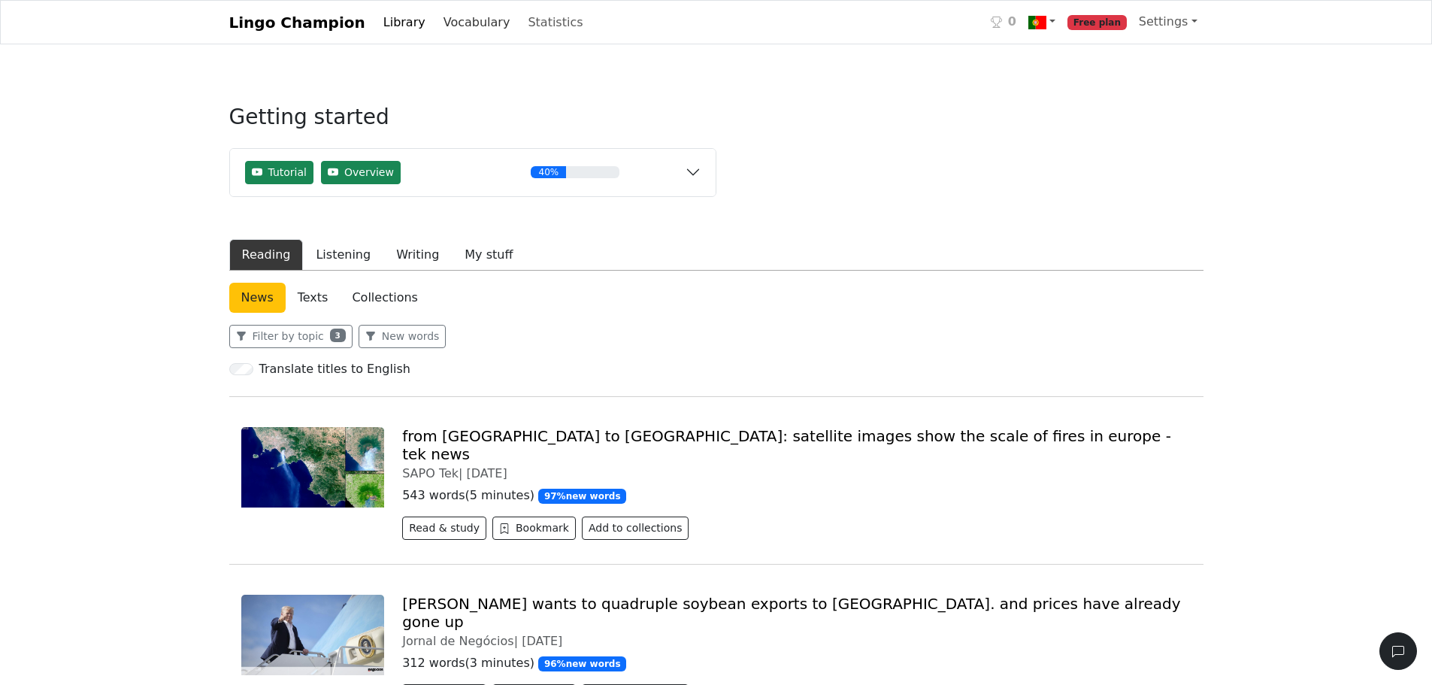
click at [438, 17] on link "Vocabulary" at bounding box center [477, 23] width 79 height 30
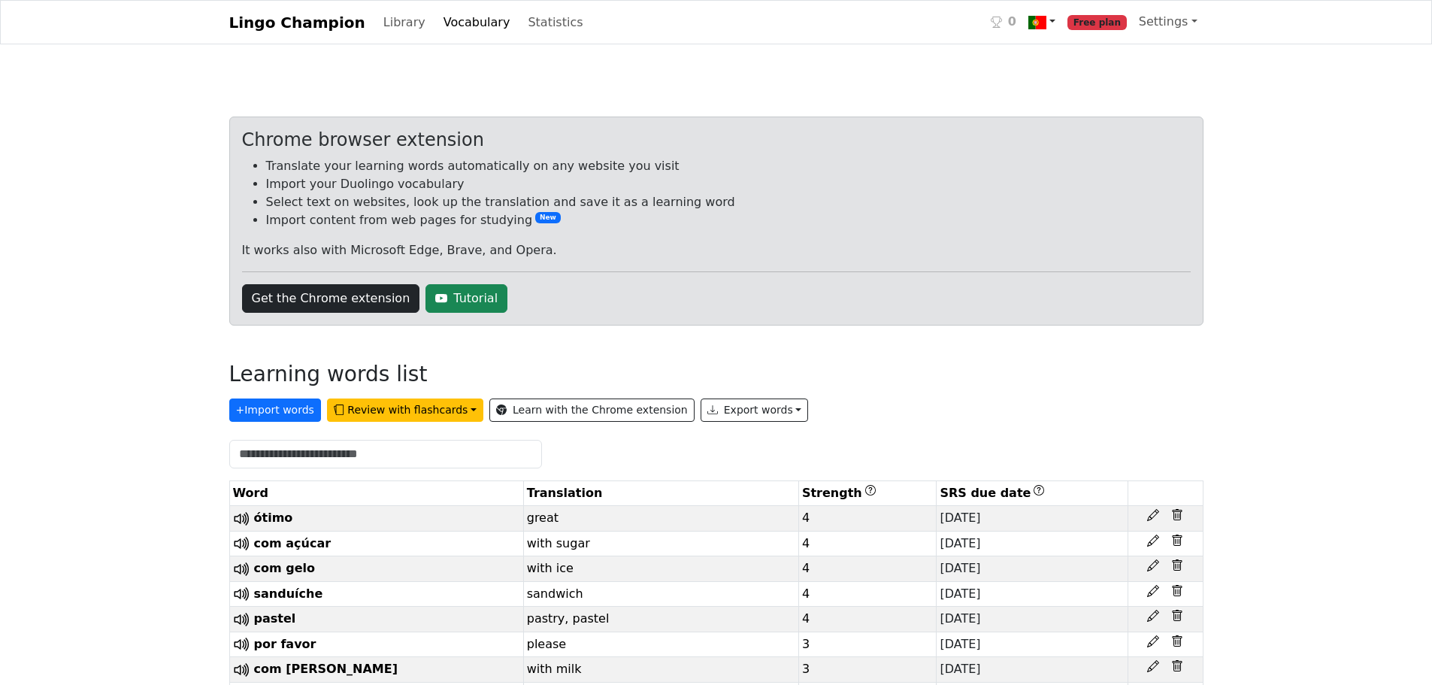
click at [1062, 36] on link at bounding box center [1042, 22] width 39 height 31
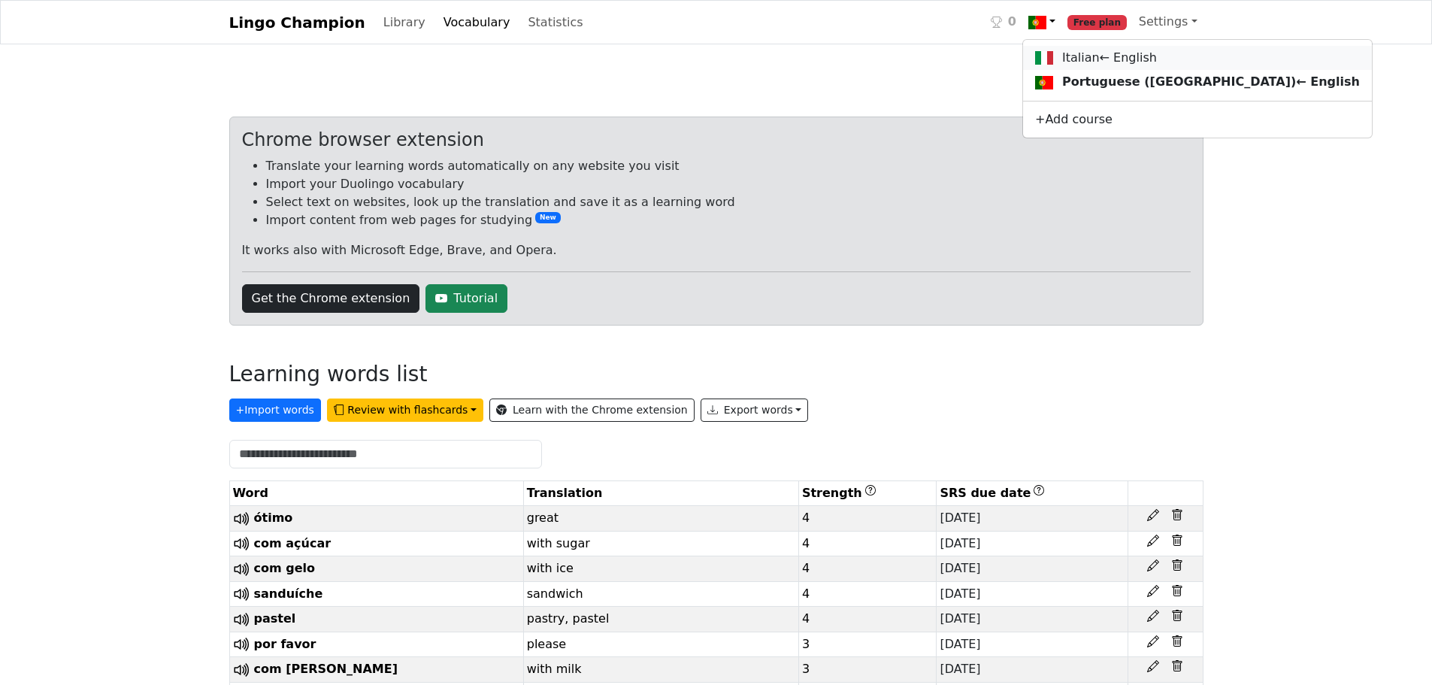
click at [1053, 53] on img at bounding box center [1044, 58] width 18 height 18
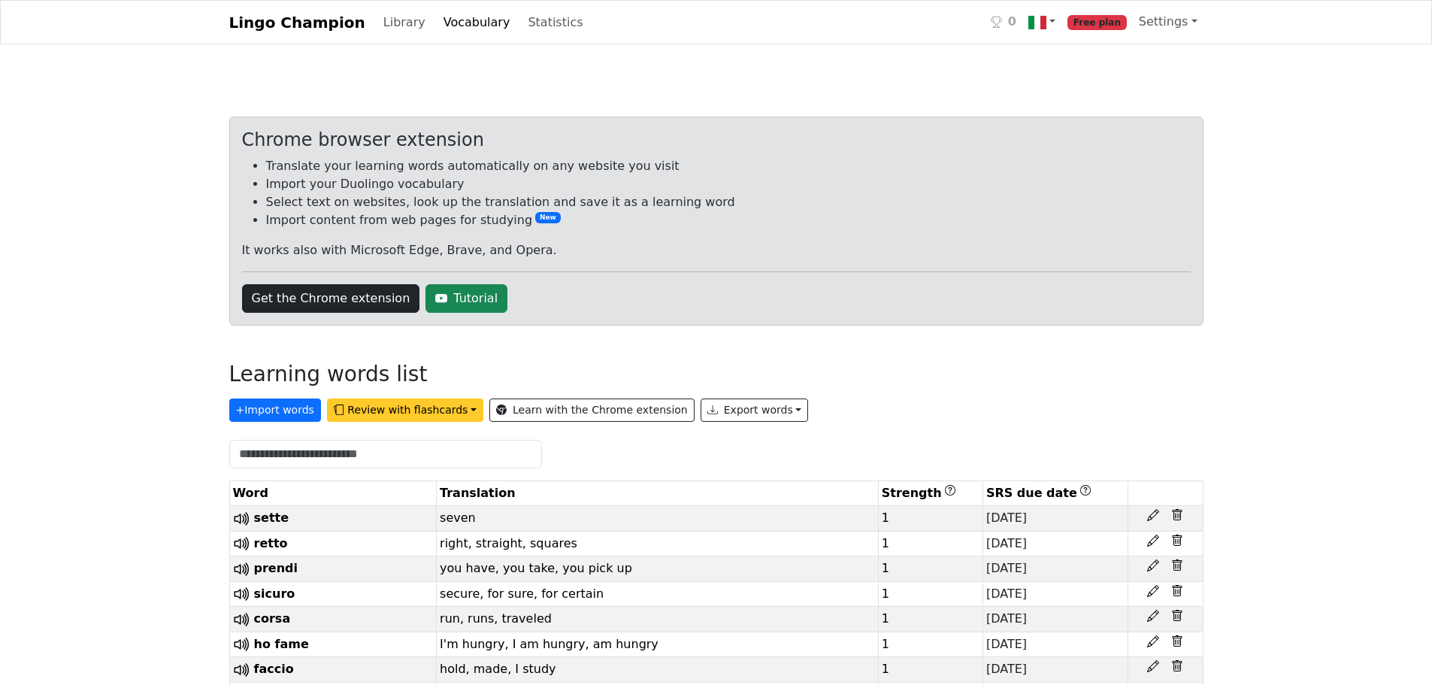
click at [378, 411] on button "Review with flashcards" at bounding box center [405, 409] width 156 height 23
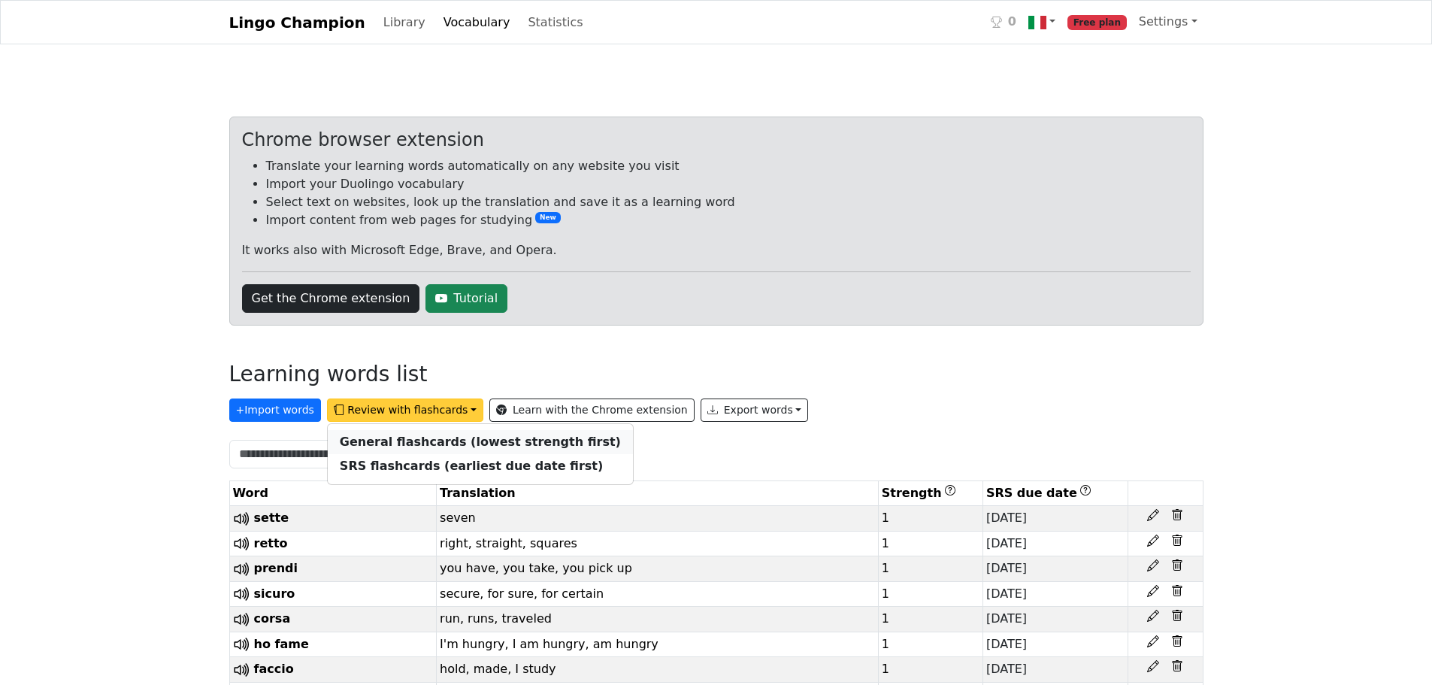
click at [396, 452] on link "General flashcards (lowest strength first)" at bounding box center [480, 442] width 305 height 24
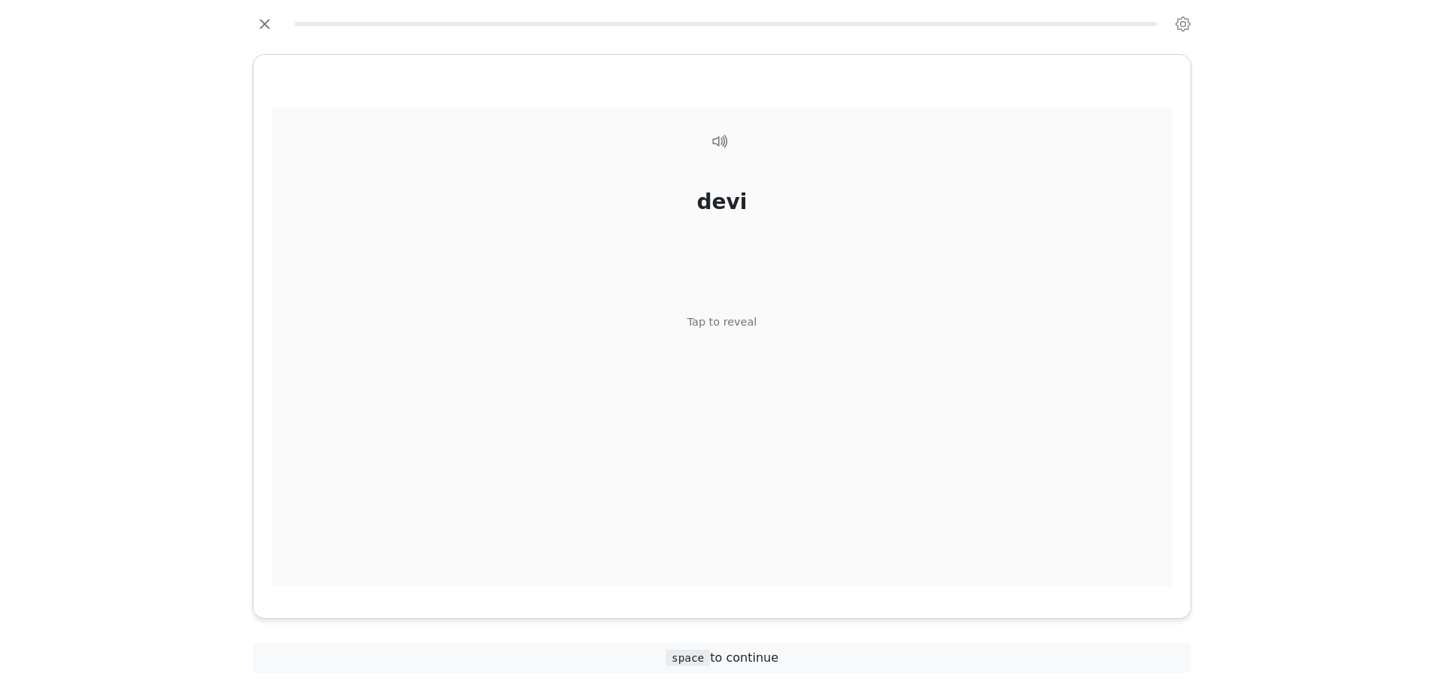
click at [532, 392] on div "devi Tap to reveal" at bounding box center [721, 348] width 901 height 480
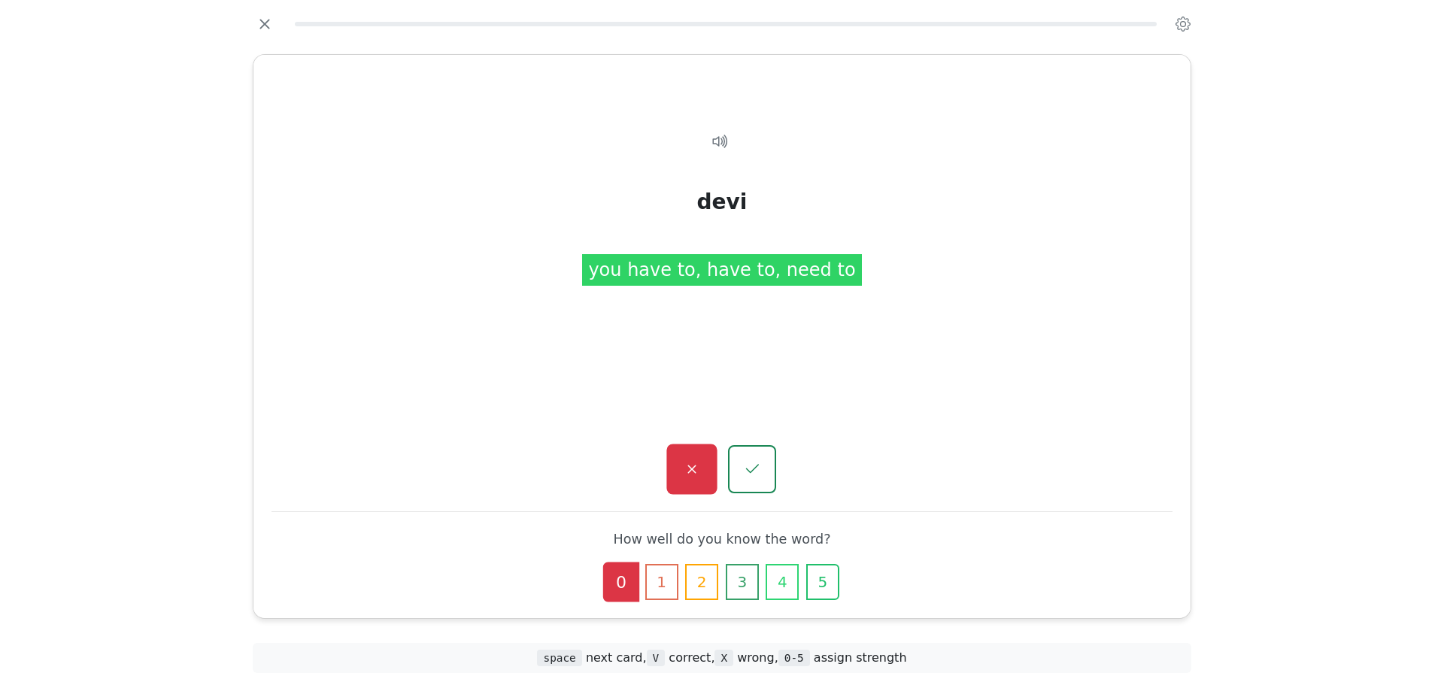
click at [692, 457] on button "button" at bounding box center [691, 469] width 50 height 50
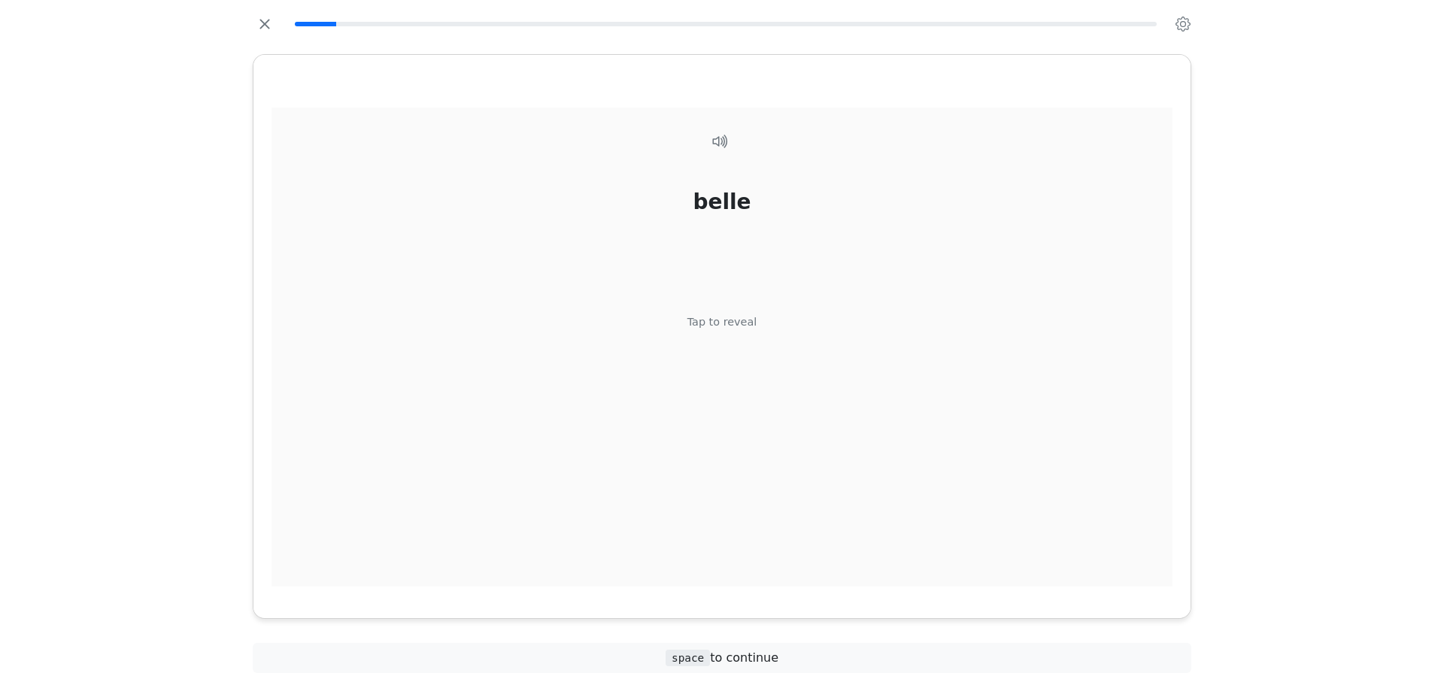
click at [713, 428] on div "belle Tap to reveal" at bounding box center [721, 348] width 901 height 480
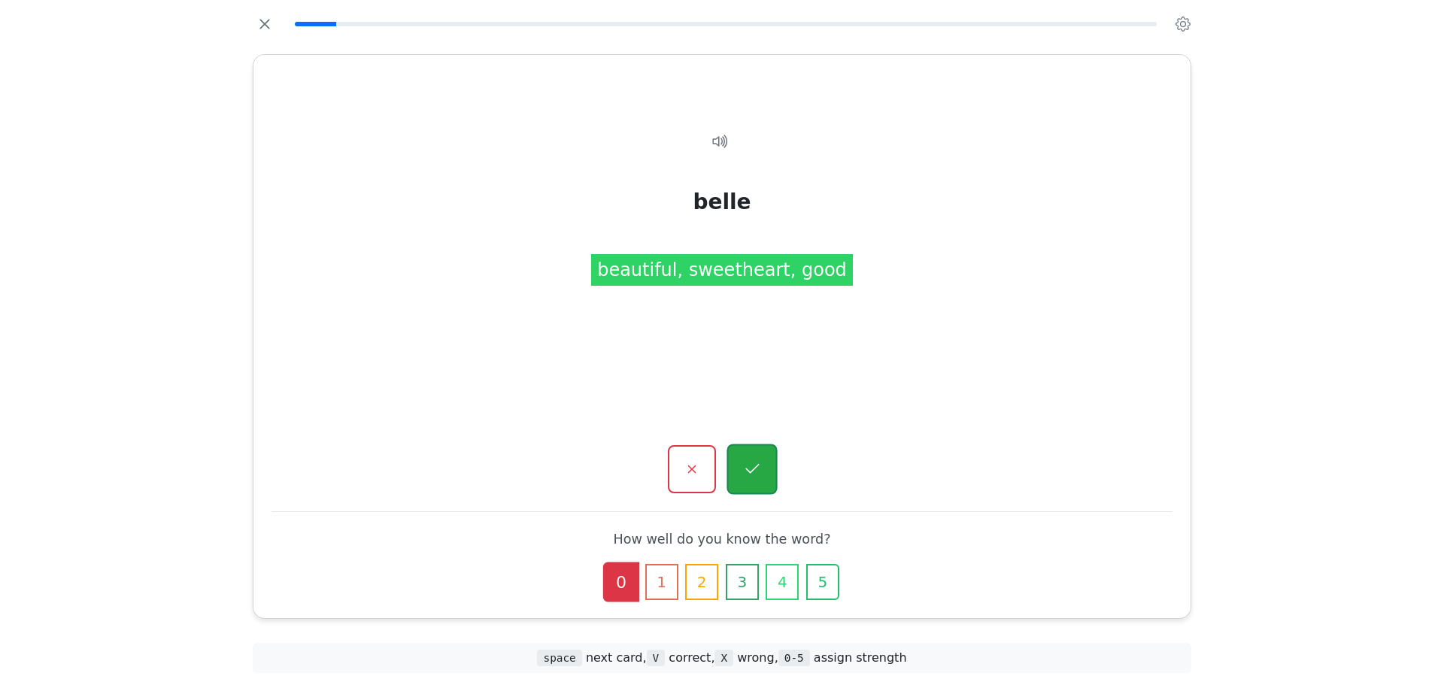
click at [756, 467] on icon "button" at bounding box center [752, 469] width 14 height 10
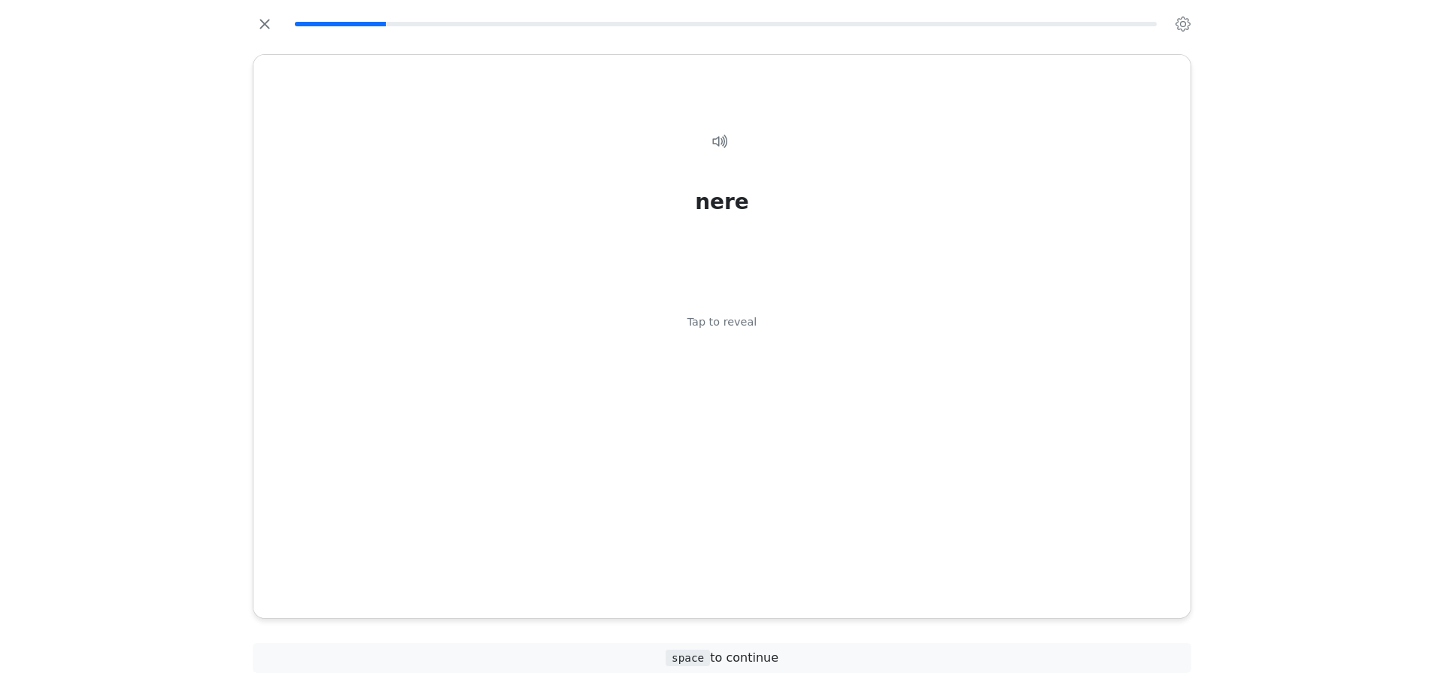
click at [756, 467] on div "nere Tap to reveal" at bounding box center [721, 348] width 901 height 480
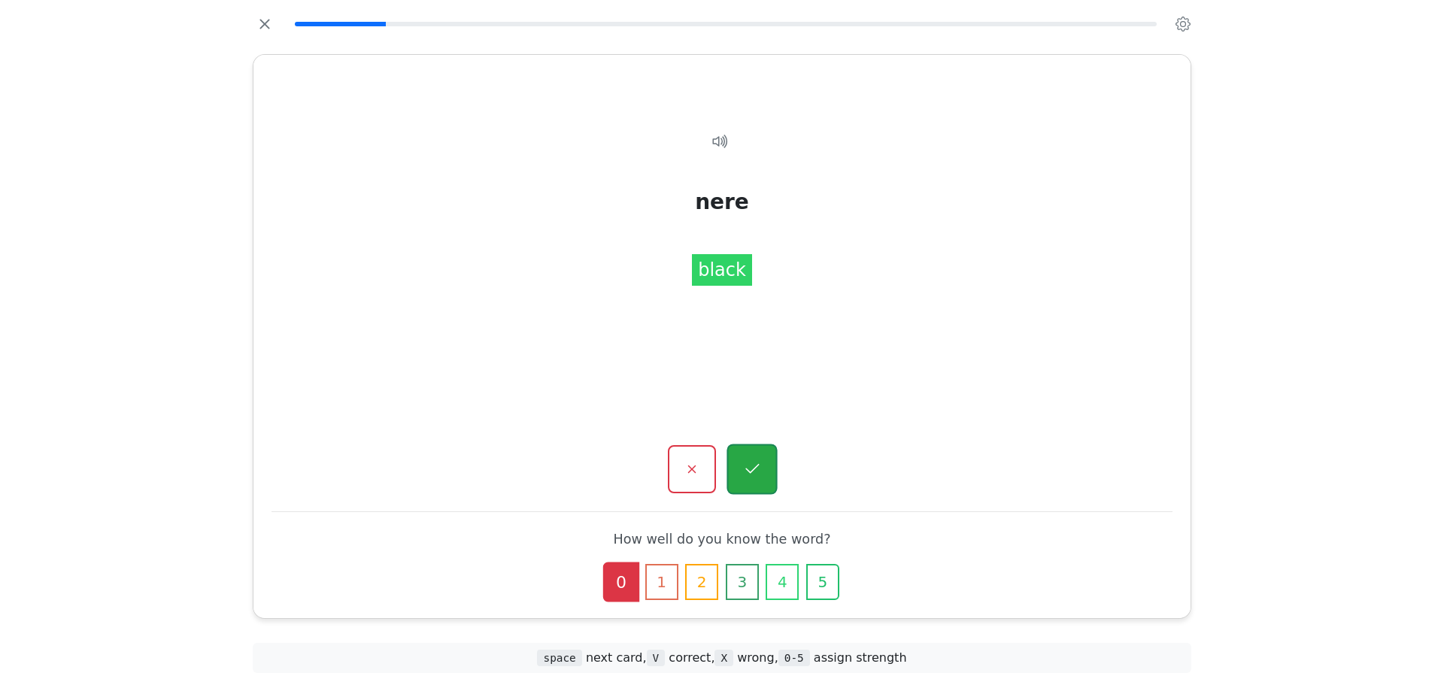
click at [759, 486] on button "button" at bounding box center [751, 469] width 50 height 50
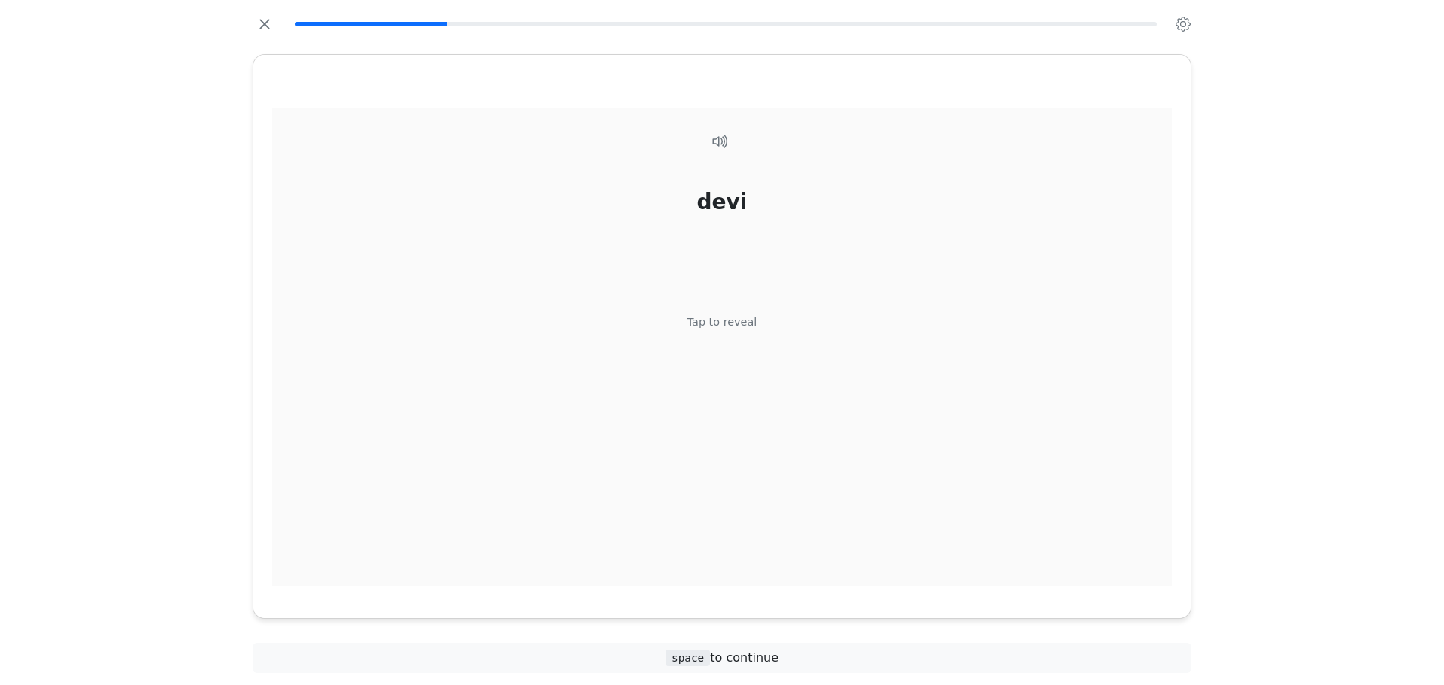
click at [789, 347] on div "devi Tap to reveal" at bounding box center [721, 348] width 901 height 480
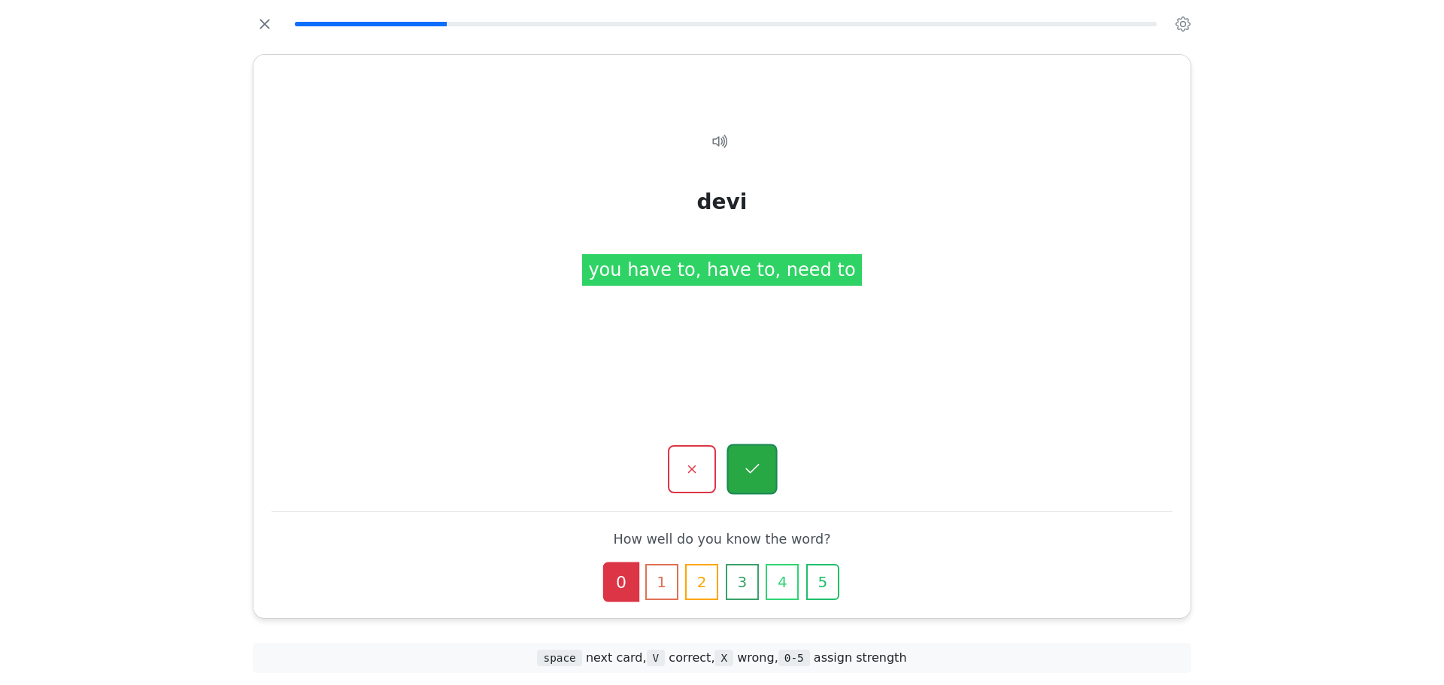
click at [750, 459] on button "button" at bounding box center [751, 469] width 50 height 50
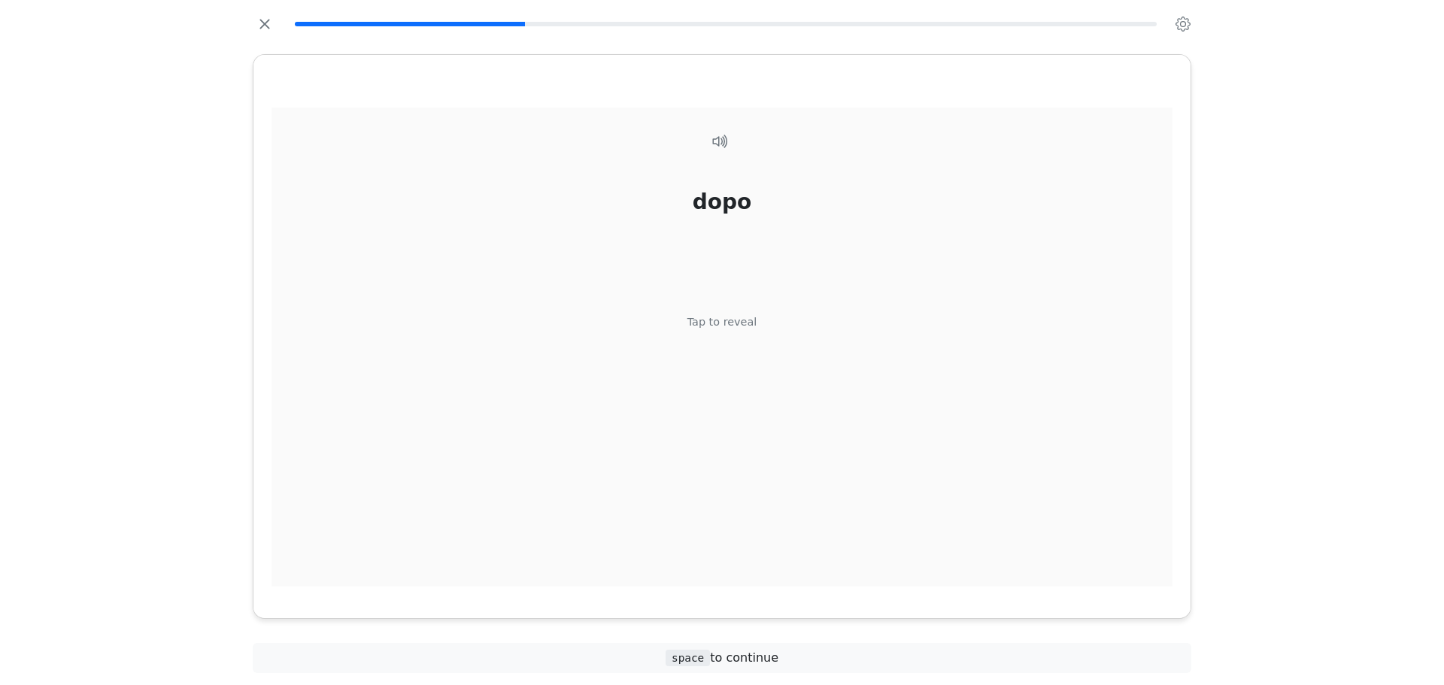
click at [738, 317] on div "Tap to reveal" at bounding box center [722, 322] width 70 height 17
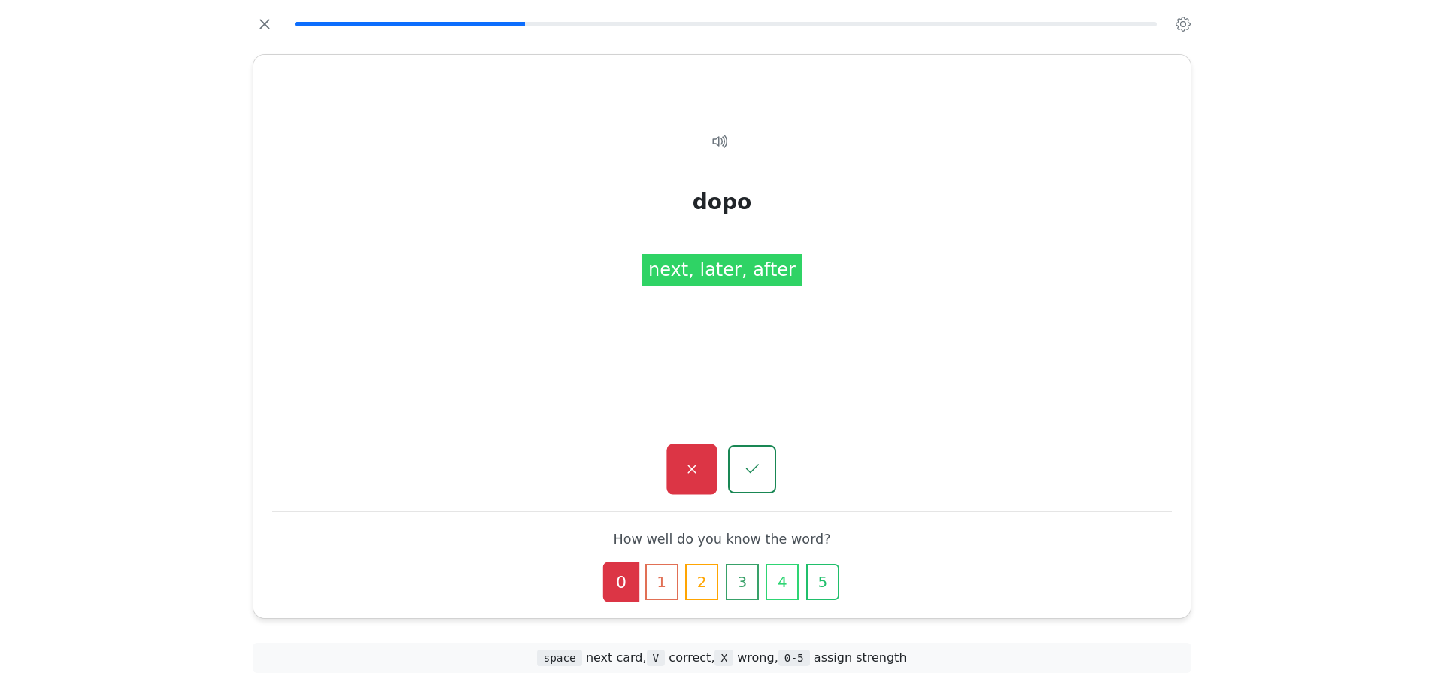
click at [685, 458] on button "button" at bounding box center [691, 469] width 50 height 50
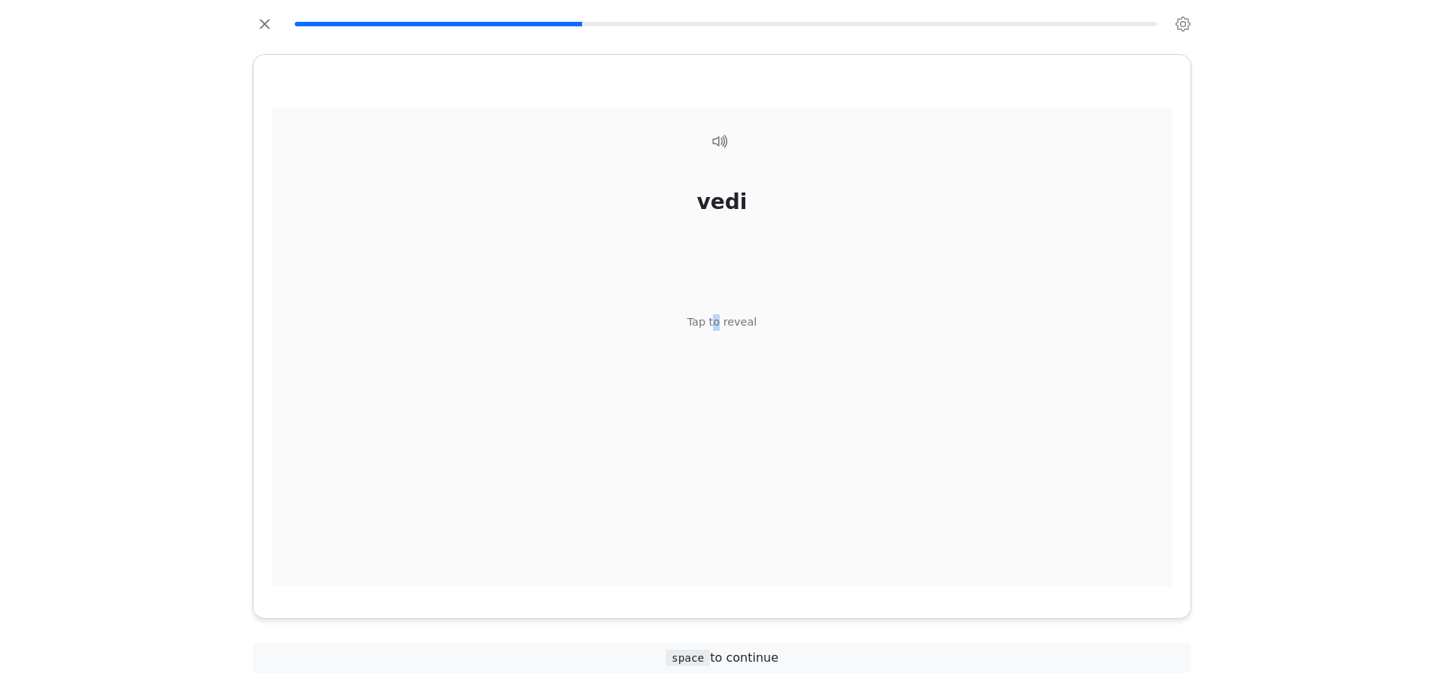
click at [713, 394] on div "vedi Tap to reveal" at bounding box center [721, 348] width 901 height 480
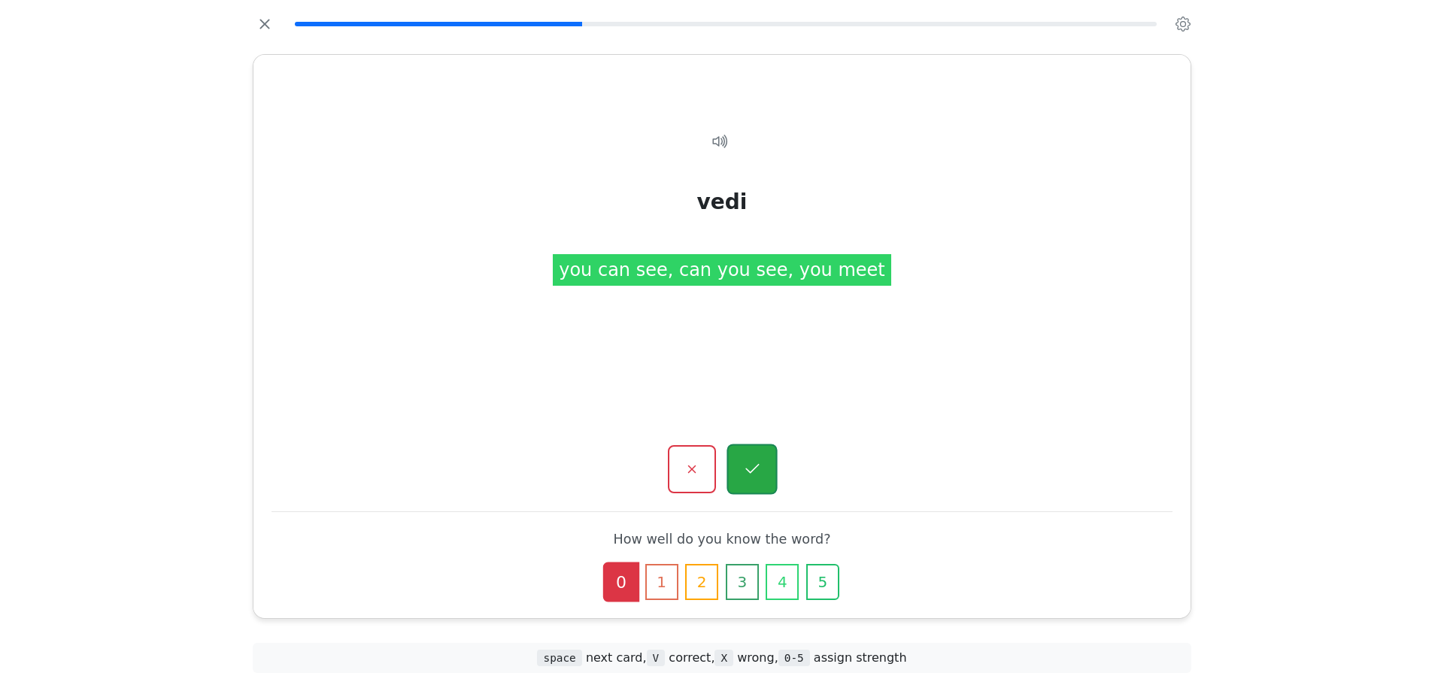
click at [768, 465] on button "button" at bounding box center [751, 469] width 50 height 50
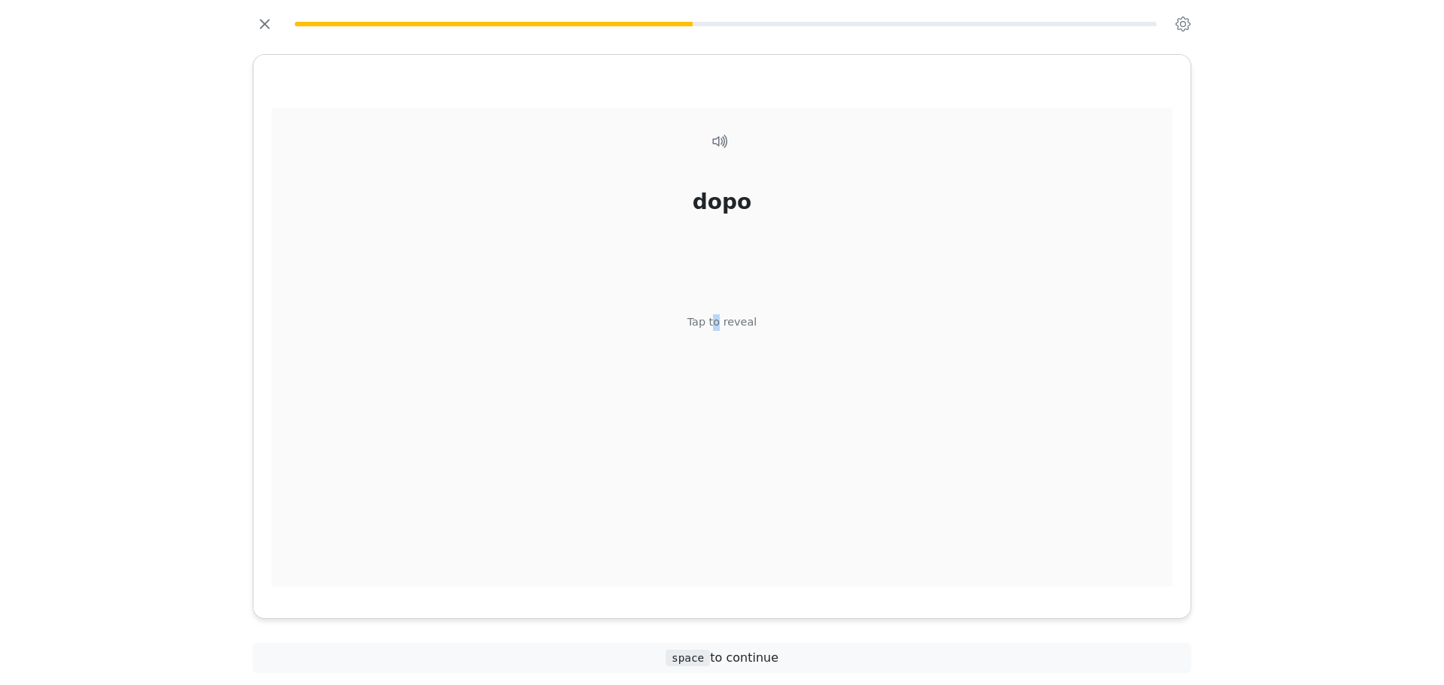
click at [722, 344] on div "dopo Tap to reveal" at bounding box center [721, 348] width 901 height 480
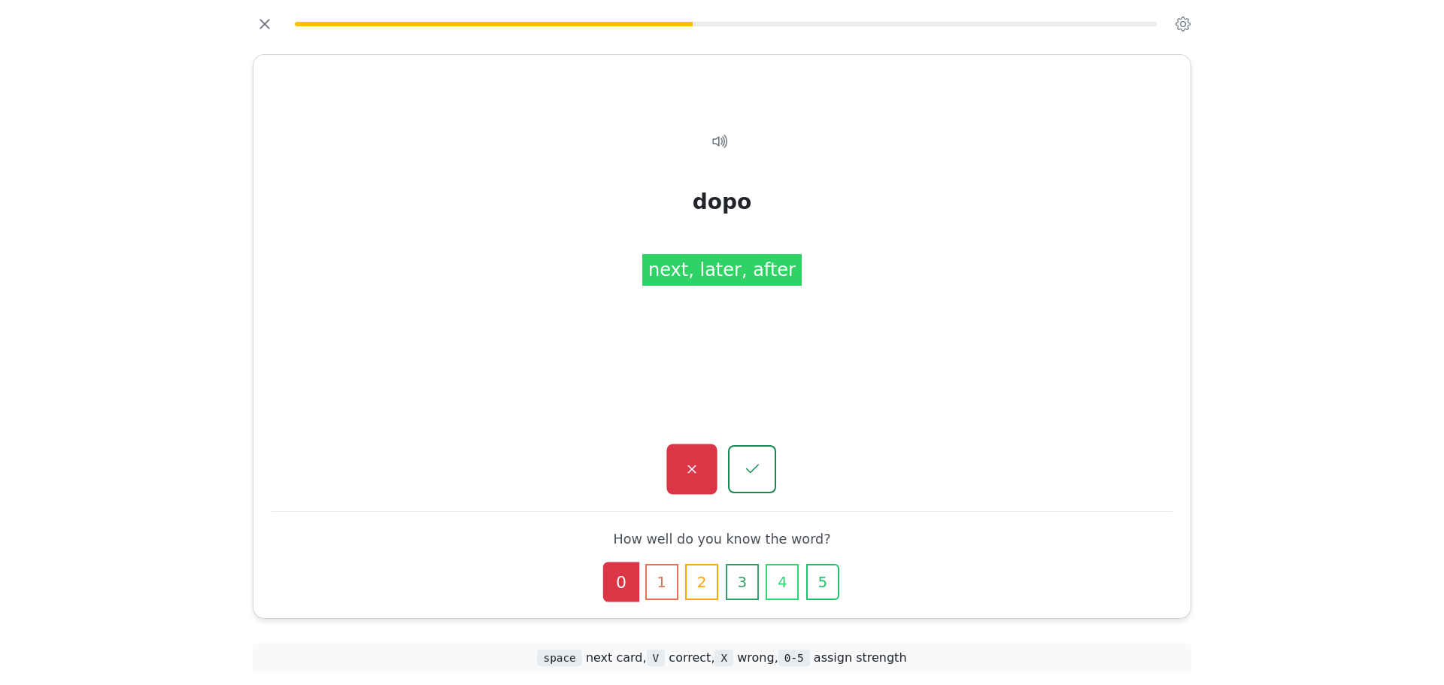
click at [710, 456] on button "button" at bounding box center [691, 469] width 50 height 50
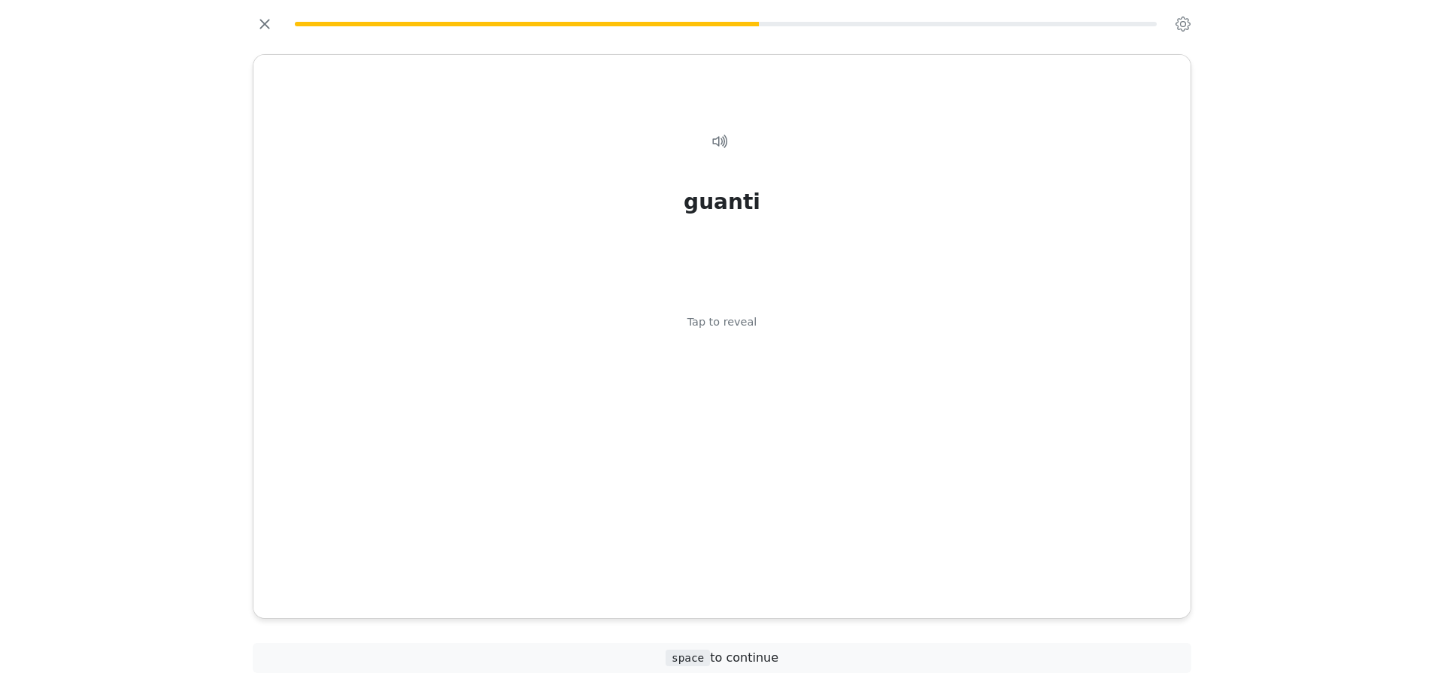
click at [756, 190] on div "guanti Tap to reveal" at bounding box center [721, 348] width 901 height 480
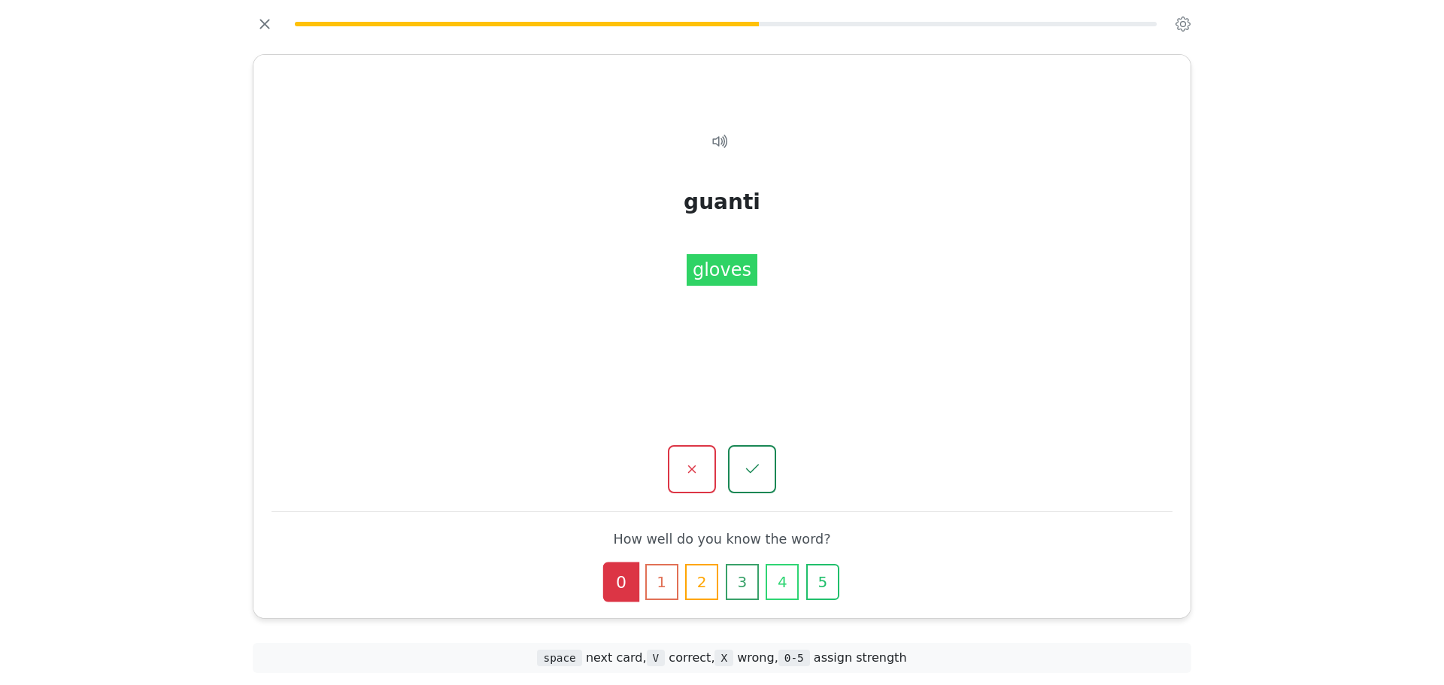
click at [697, 457] on button "button" at bounding box center [692, 469] width 48 height 48
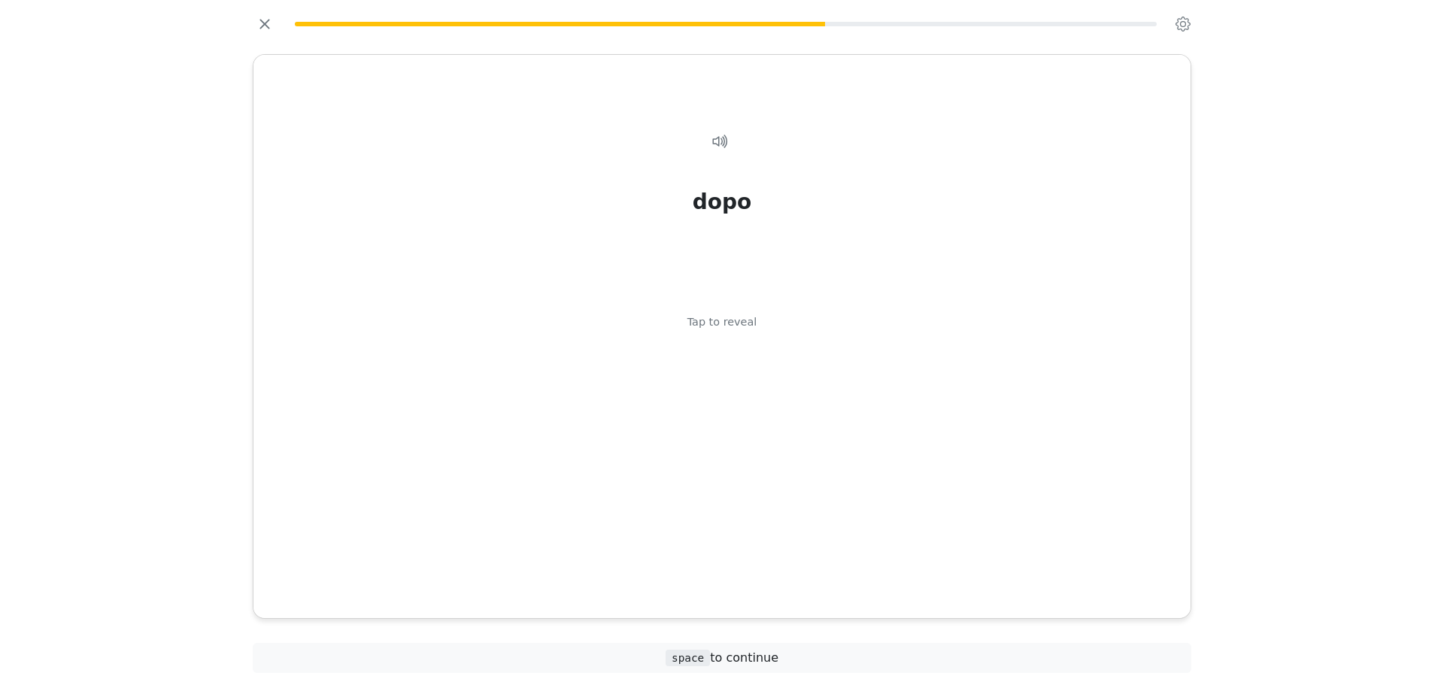
click at [723, 297] on div "dopo Tap to reveal" at bounding box center [721, 348] width 901 height 480
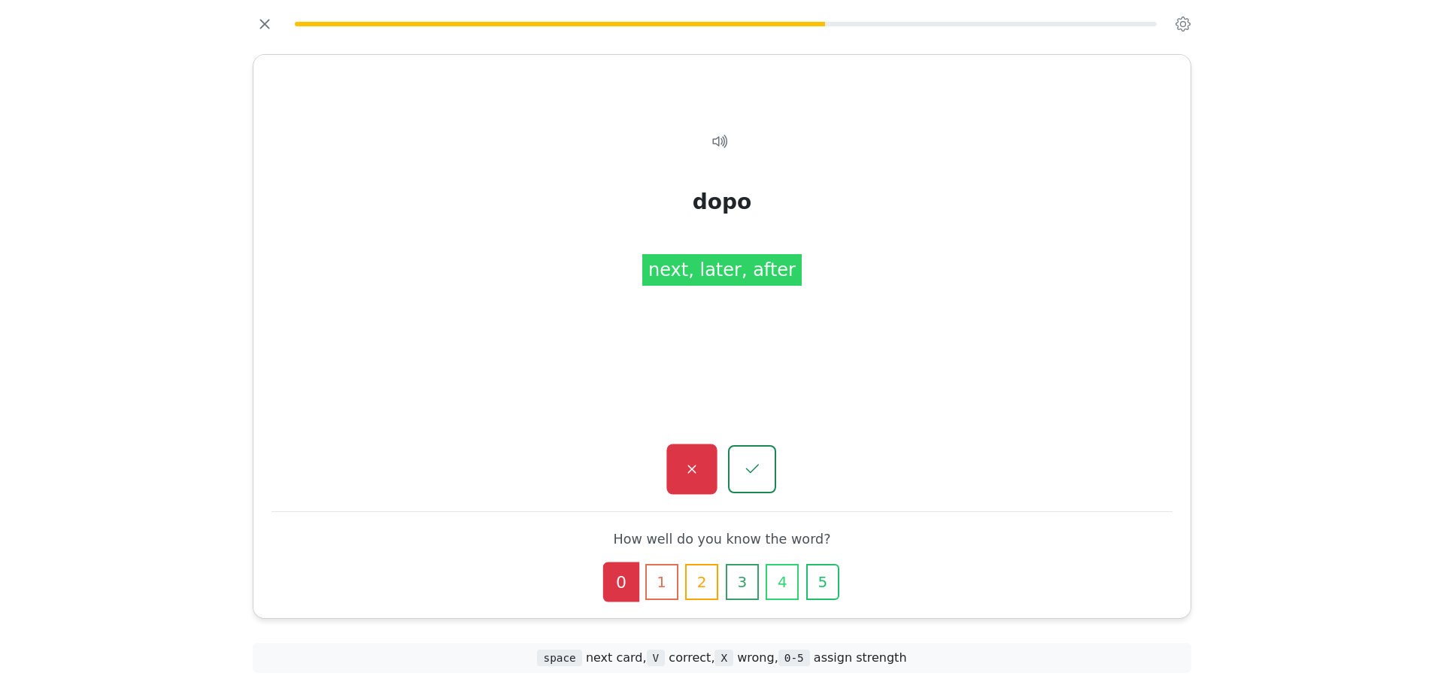
click at [671, 468] on button "button" at bounding box center [691, 469] width 50 height 50
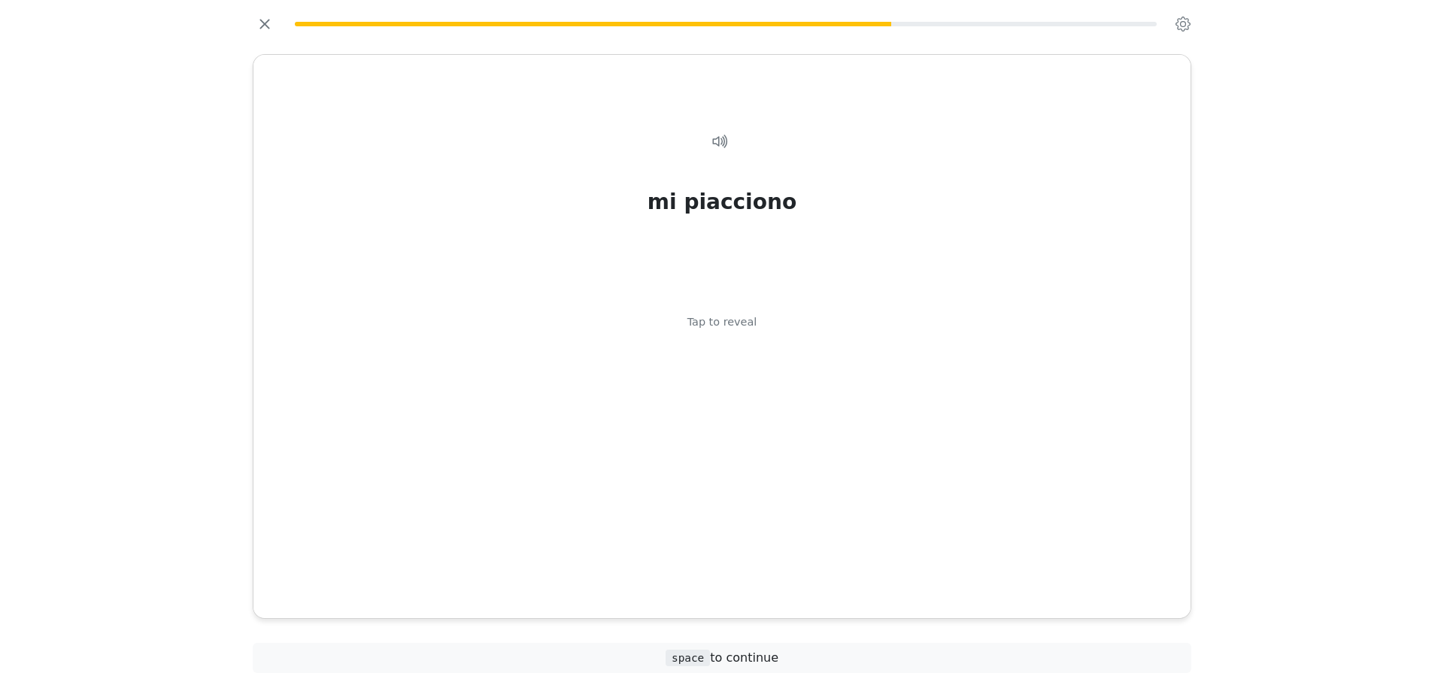
click at [671, 468] on div "mi piacciono Tap to reveal" at bounding box center [721, 348] width 901 height 480
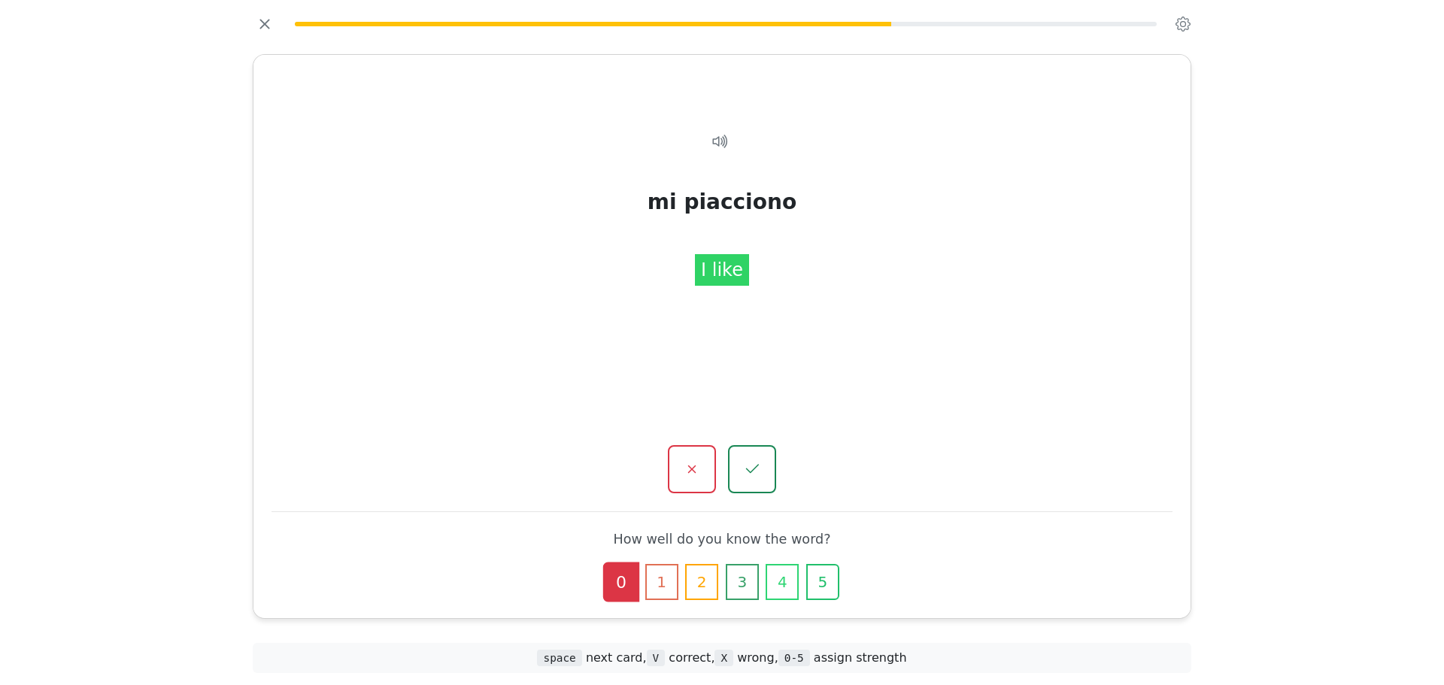
click at [671, 468] on button "button" at bounding box center [692, 469] width 48 height 48
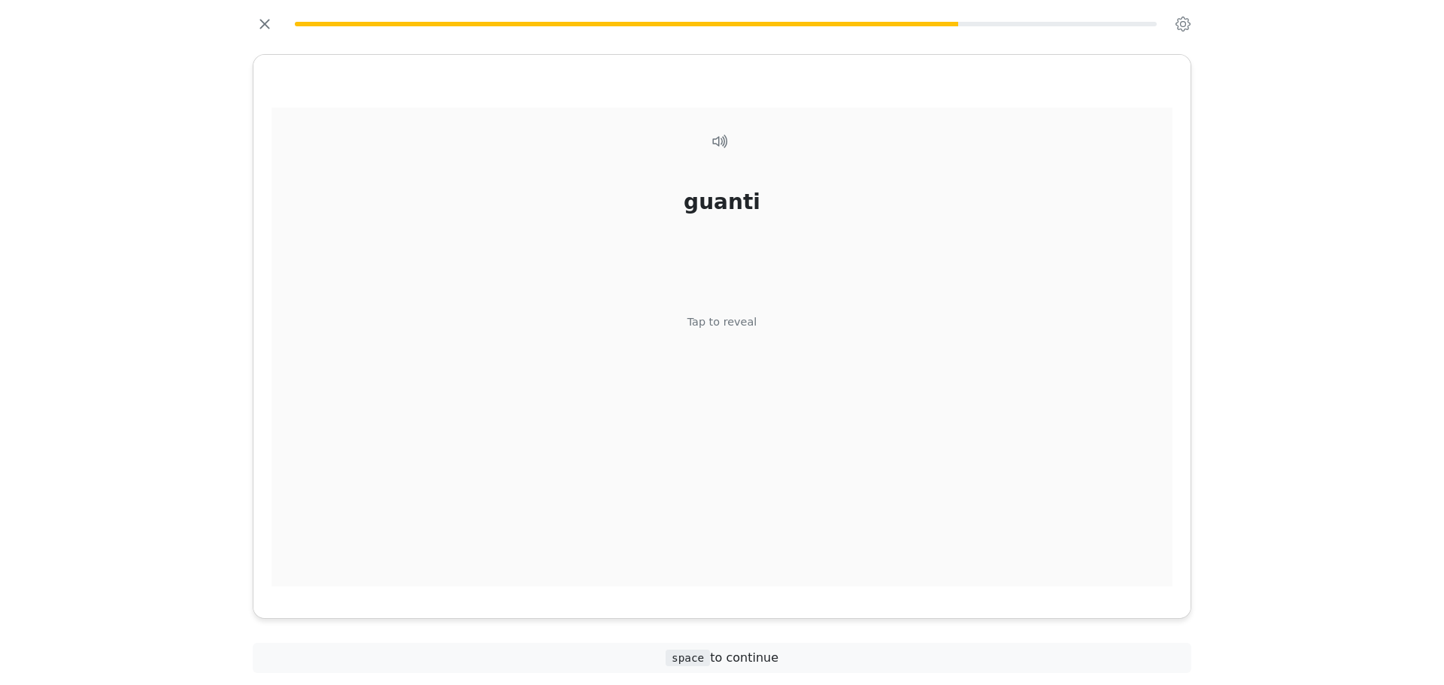
click at [665, 464] on div "guanti Tap to reveal" at bounding box center [721, 348] width 901 height 480
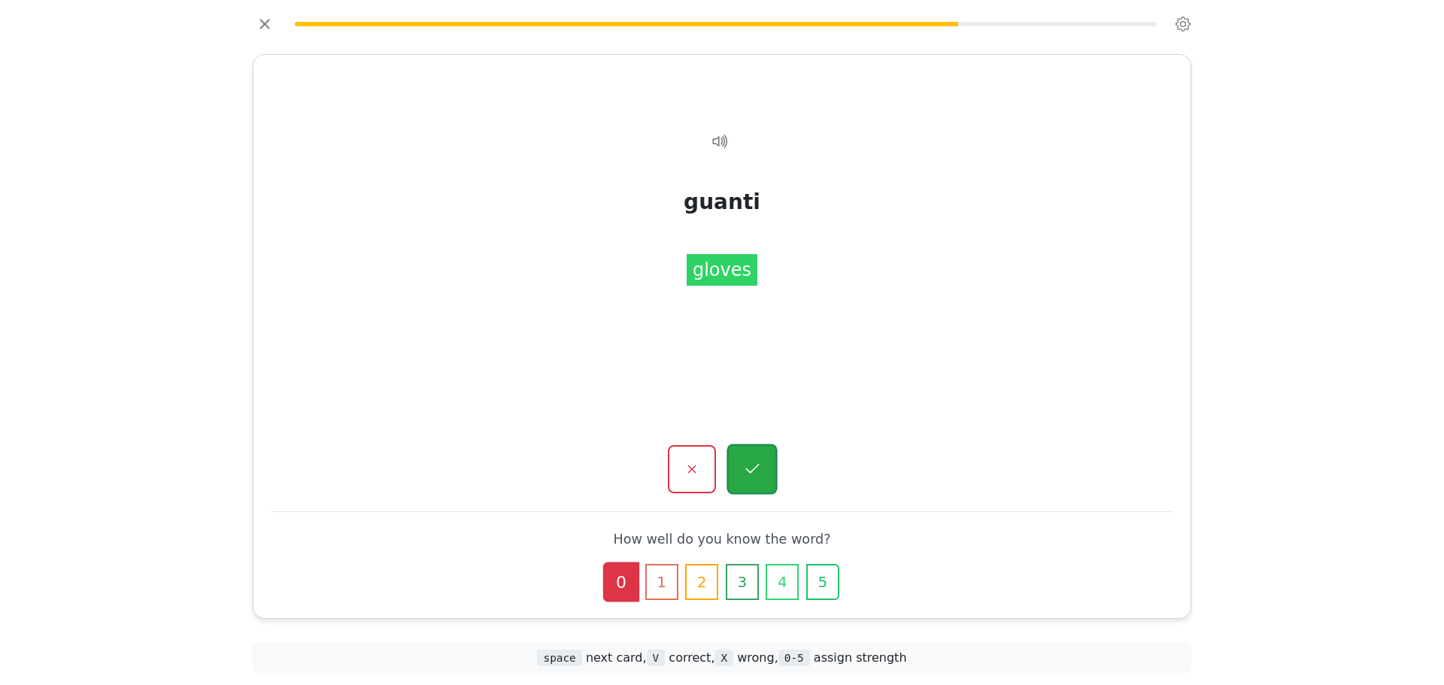
click at [759, 476] on icon "button" at bounding box center [751, 469] width 19 height 19
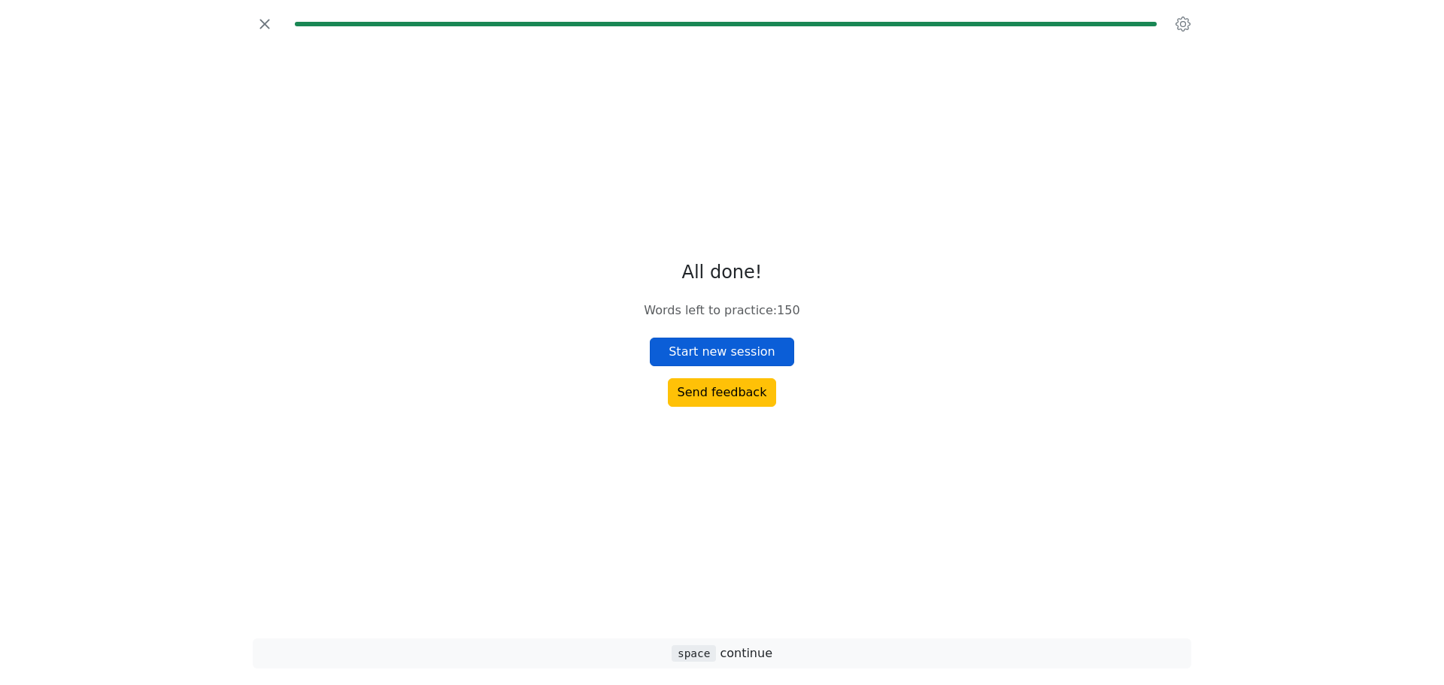
click at [743, 344] on button "Start new session" at bounding box center [722, 352] width 144 height 29
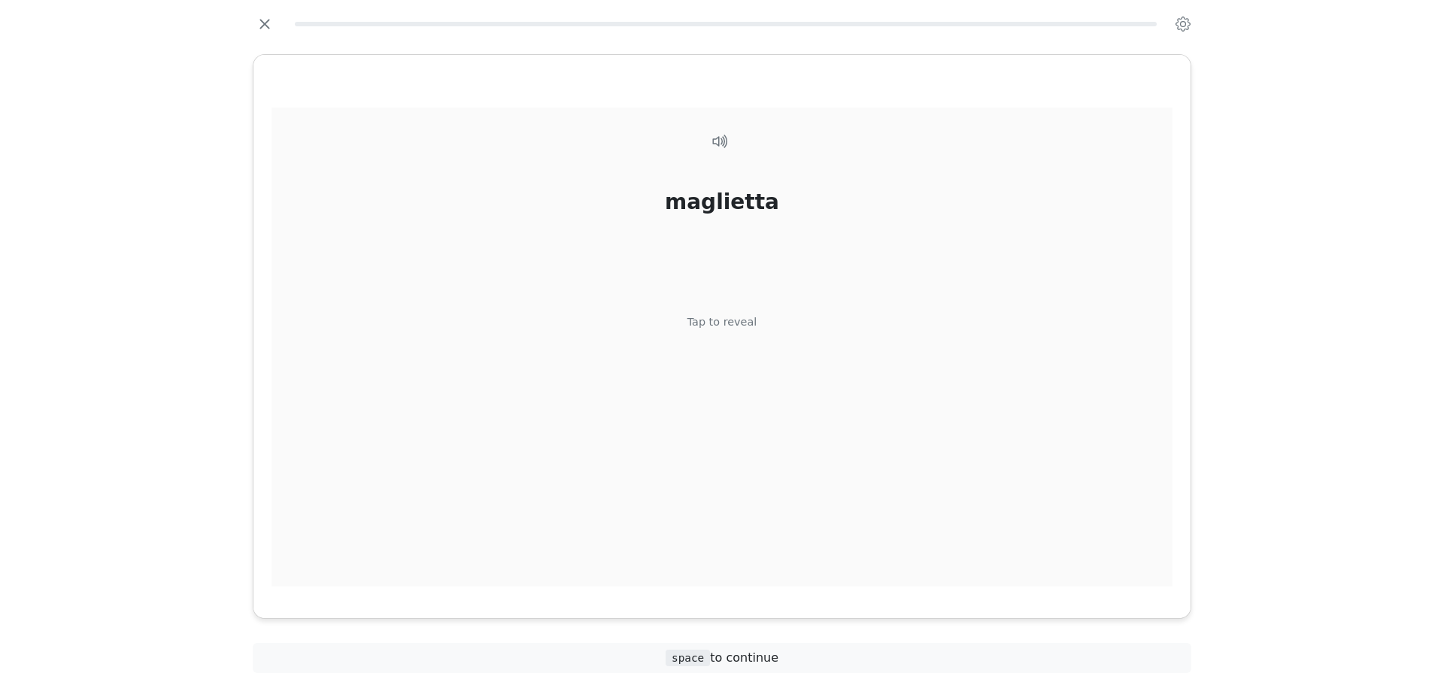
click at [754, 315] on div "maglietta Tap to reveal" at bounding box center [721, 348] width 901 height 480
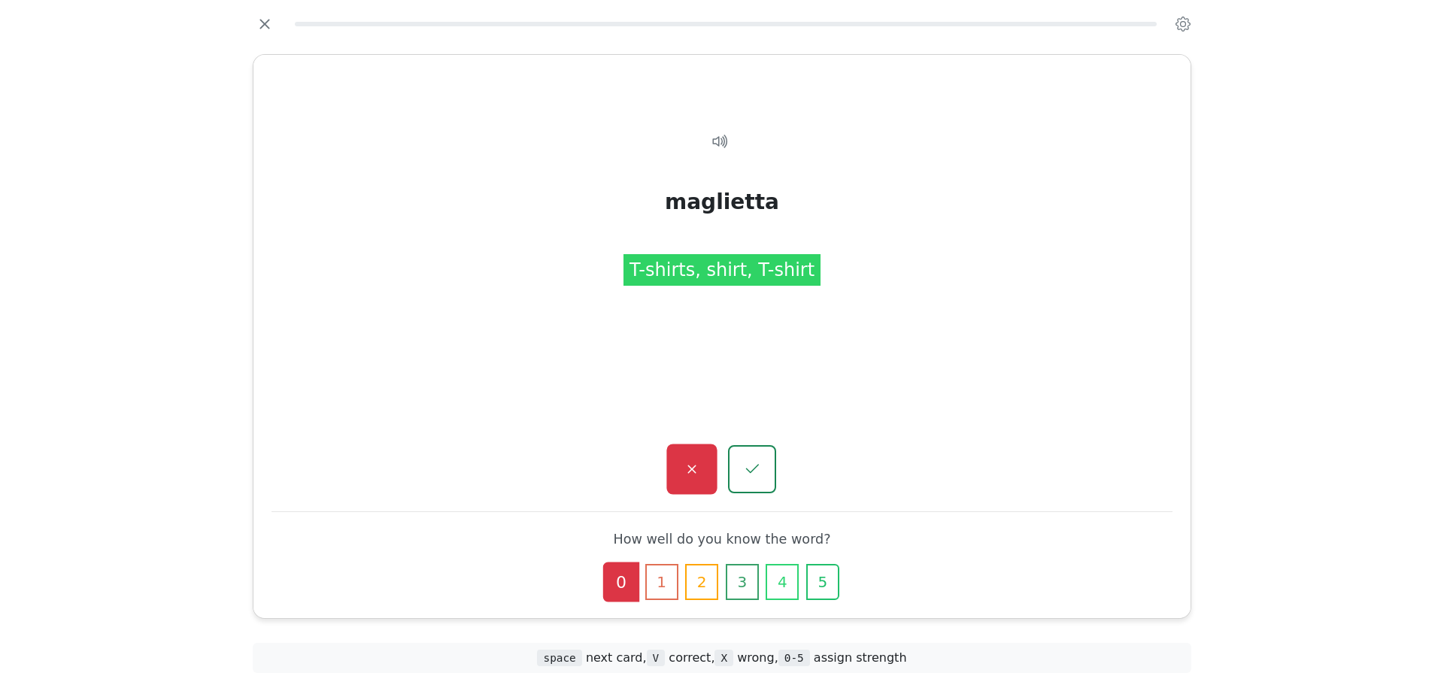
click at [696, 460] on icon "button" at bounding box center [691, 469] width 19 height 19
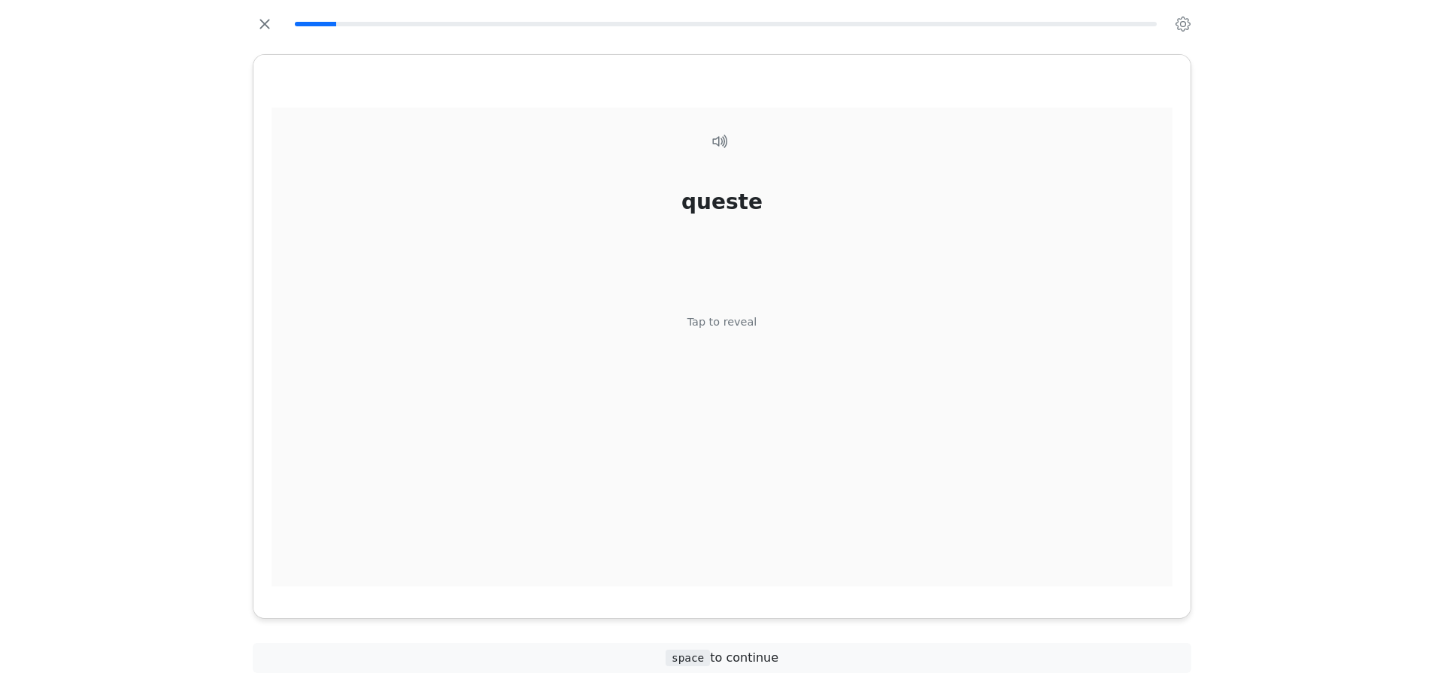
click at [715, 334] on div "queste Tap to reveal" at bounding box center [721, 348] width 901 height 480
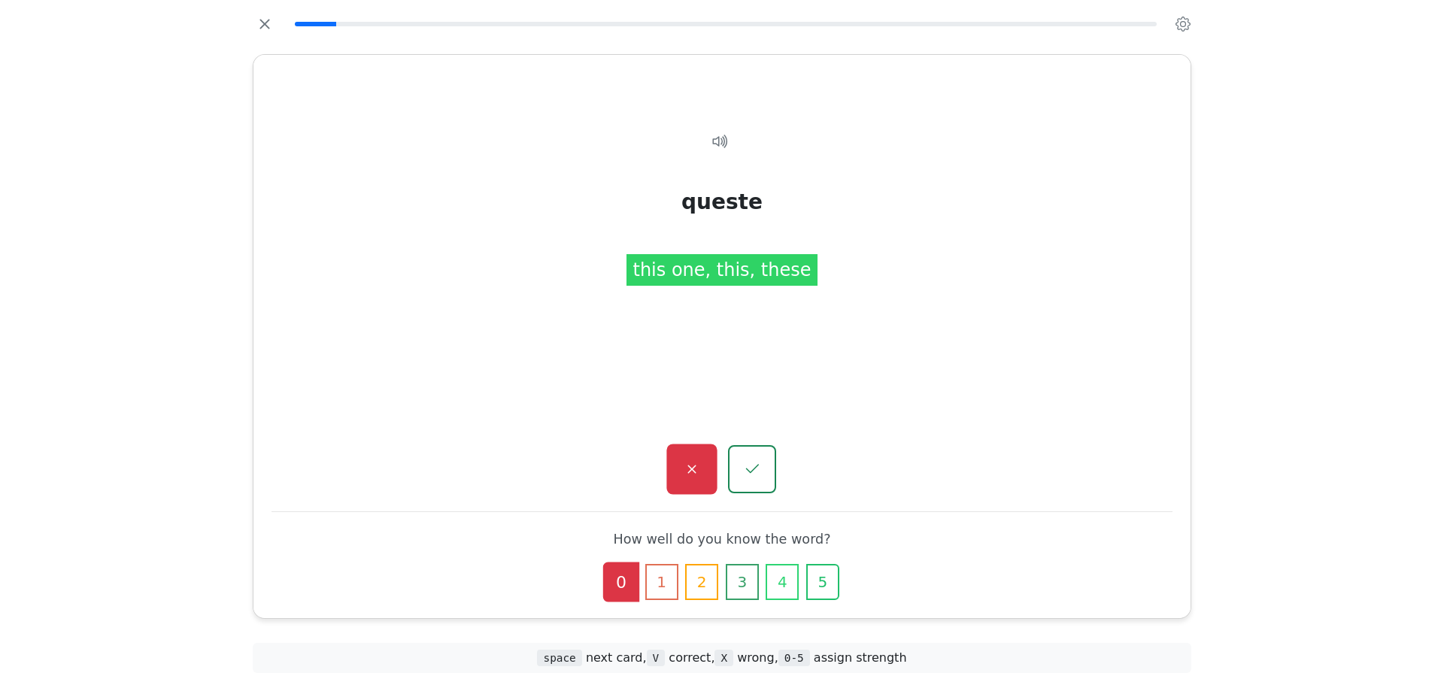
click at [704, 461] on button "button" at bounding box center [691, 469] width 50 height 50
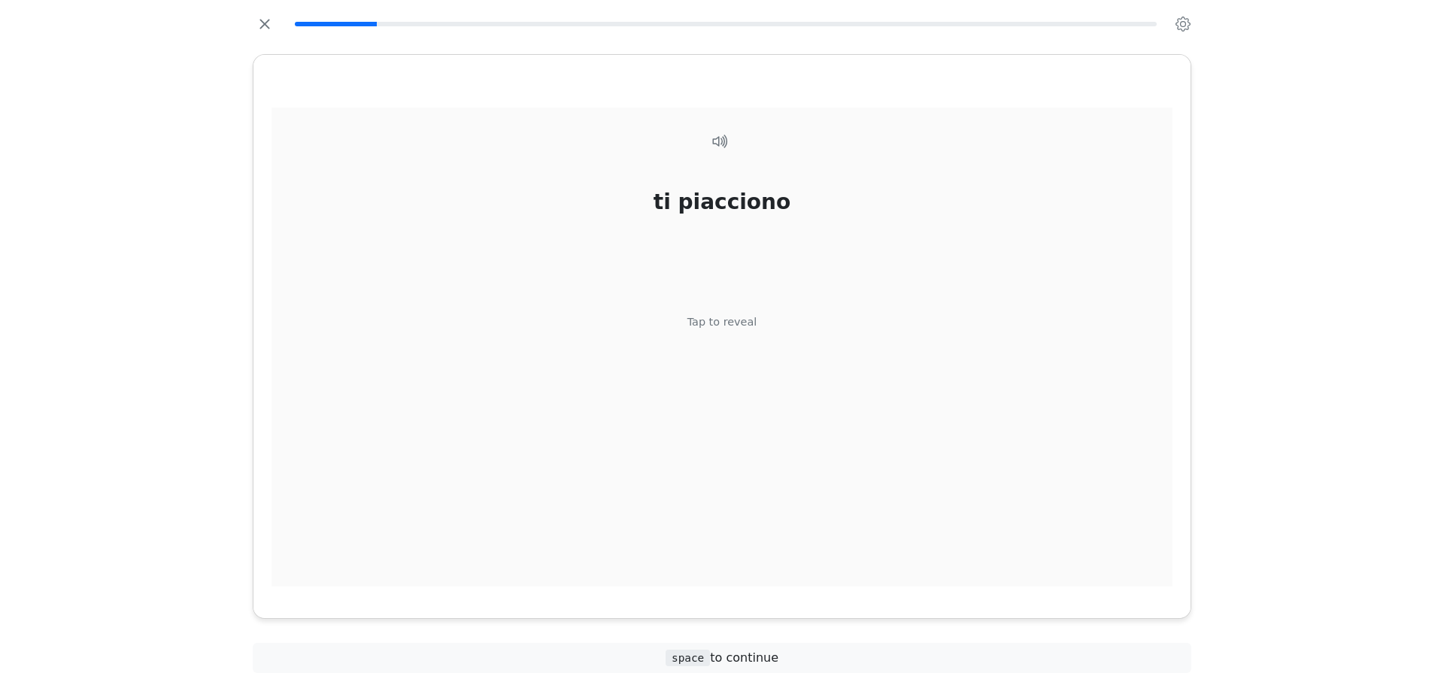
click at [749, 353] on div "ti piacciono Tap to reveal" at bounding box center [721, 348] width 901 height 480
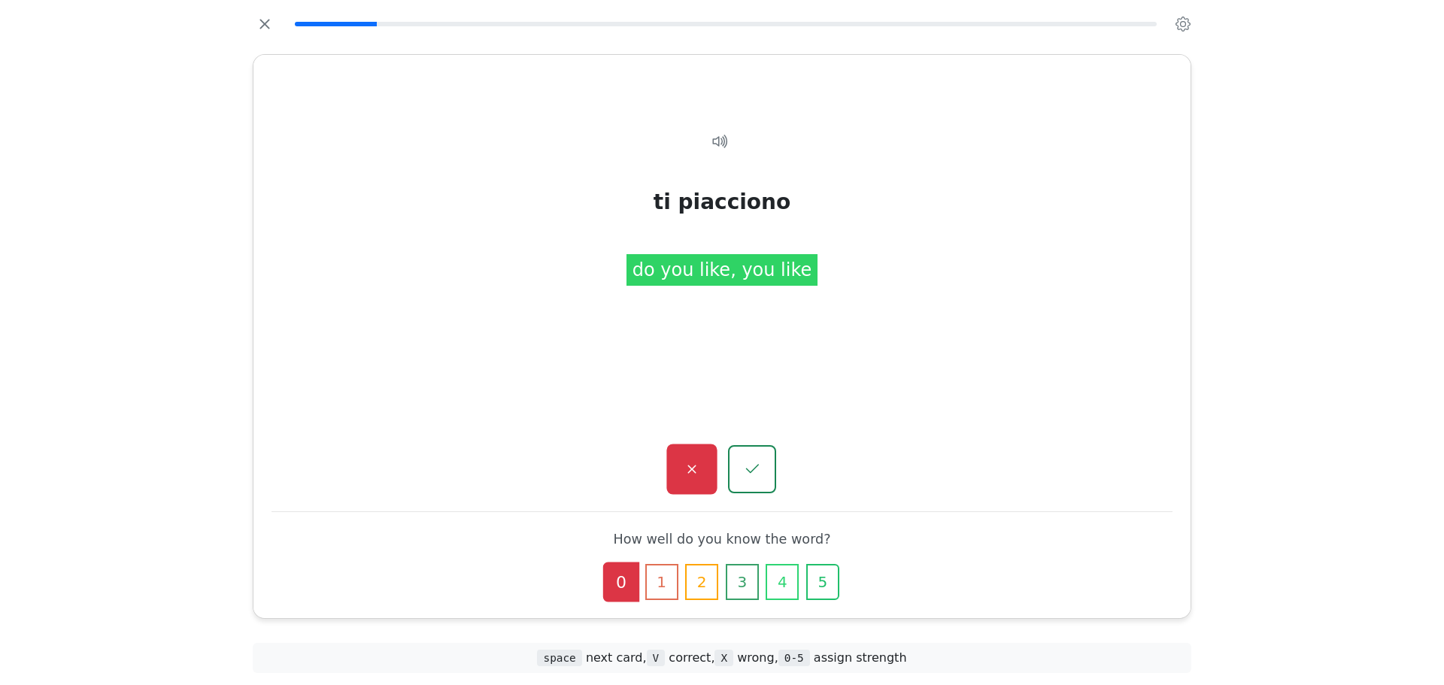
click at [686, 461] on icon "button" at bounding box center [691, 469] width 19 height 19
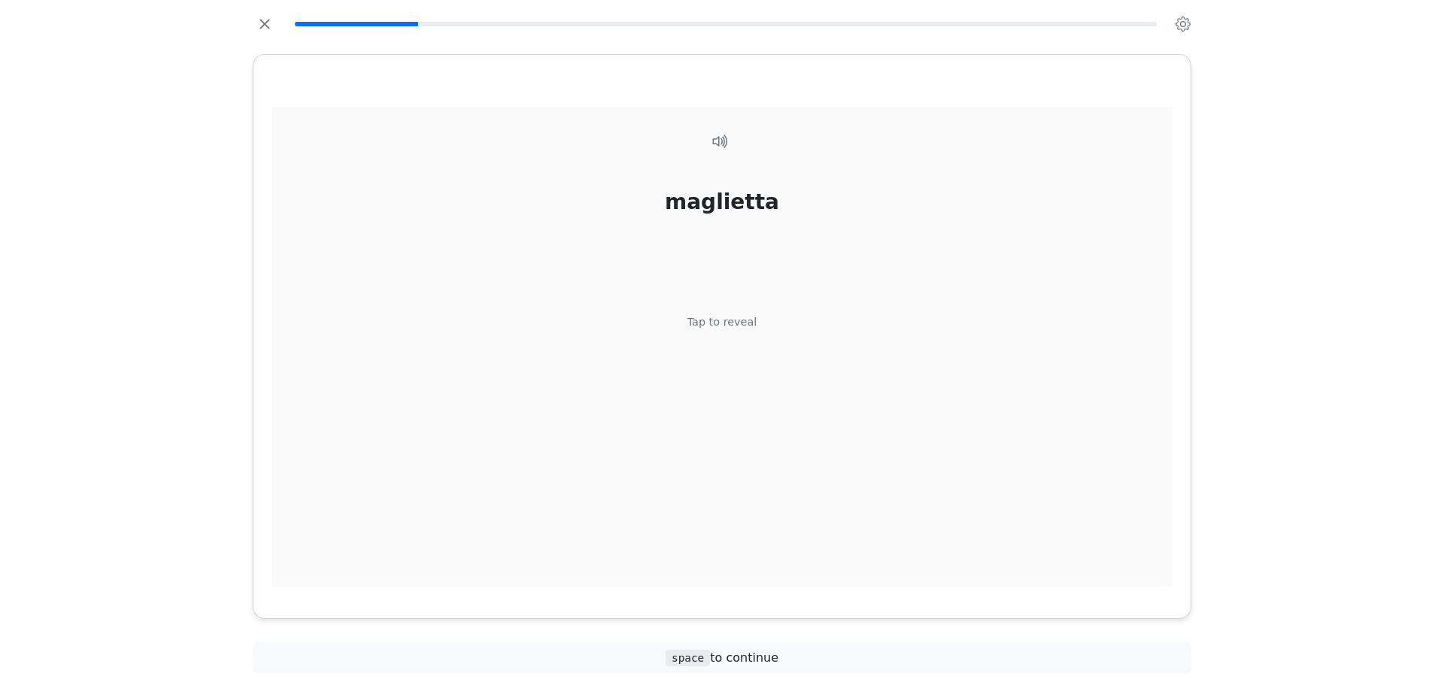
click at [746, 411] on div "maglietta Tap to reveal" at bounding box center [721, 348] width 901 height 480
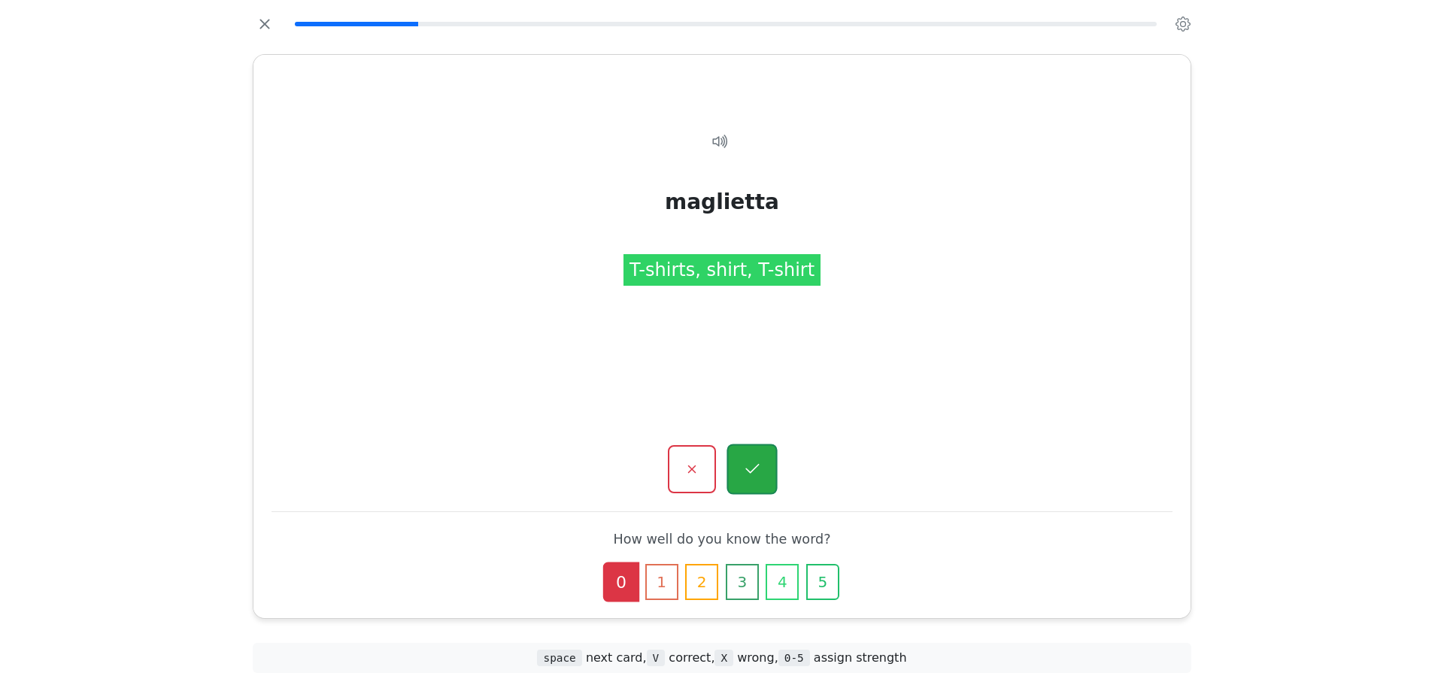
click at [765, 474] on button "button" at bounding box center [751, 469] width 50 height 50
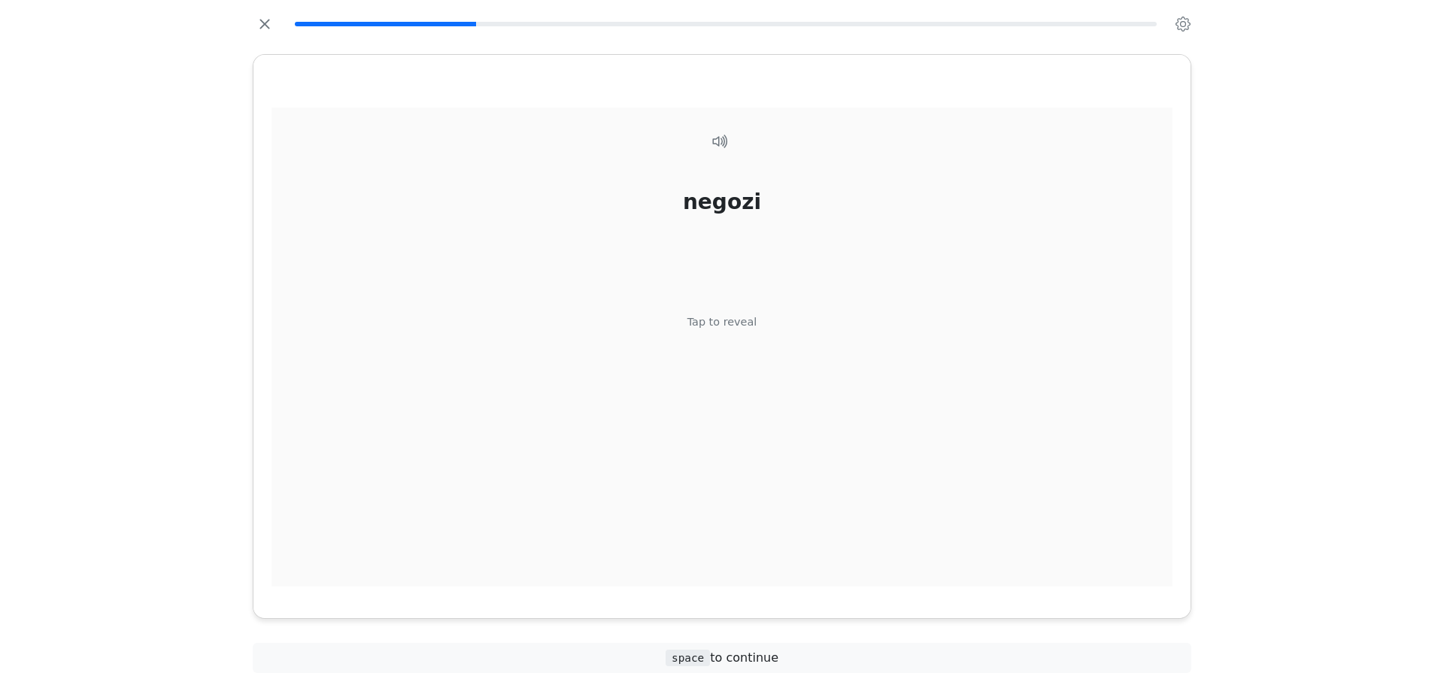
click at [765, 374] on div "negozi Tap to reveal" at bounding box center [721, 348] width 901 height 480
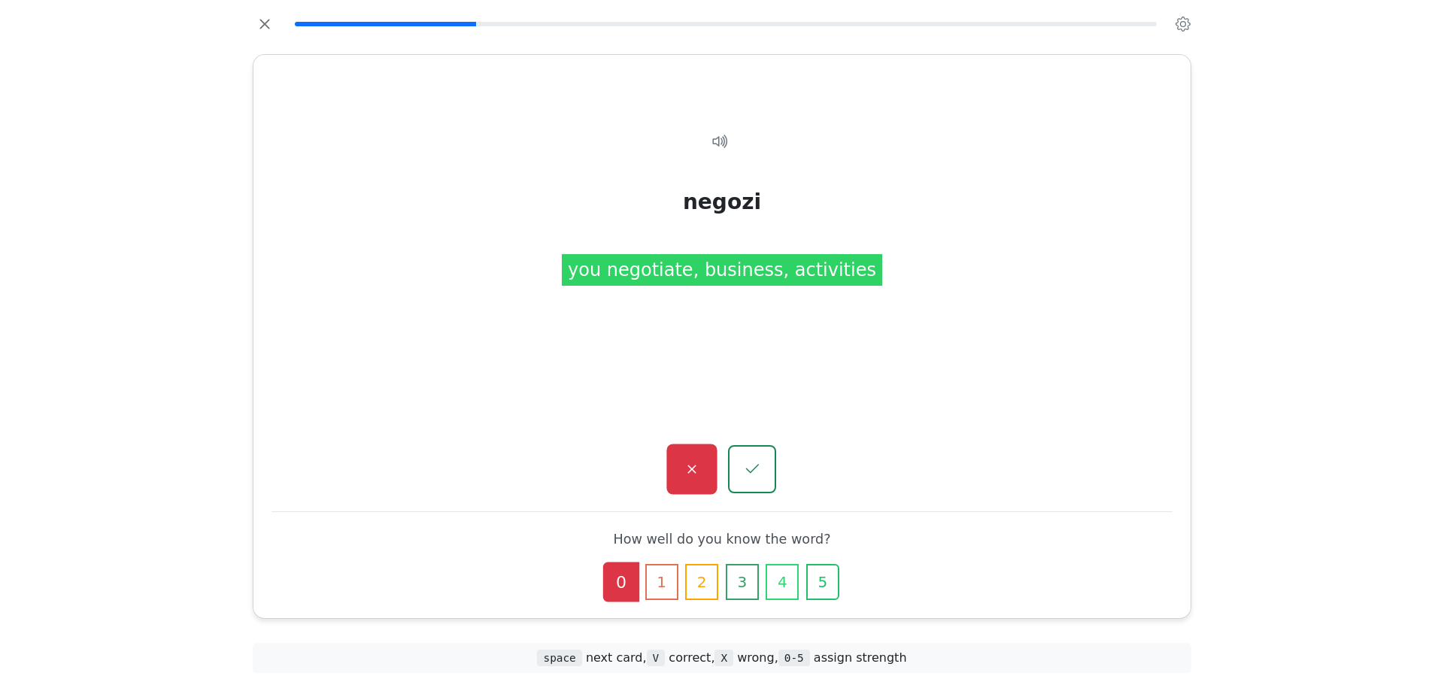
click at [713, 451] on button "button" at bounding box center [691, 469] width 50 height 50
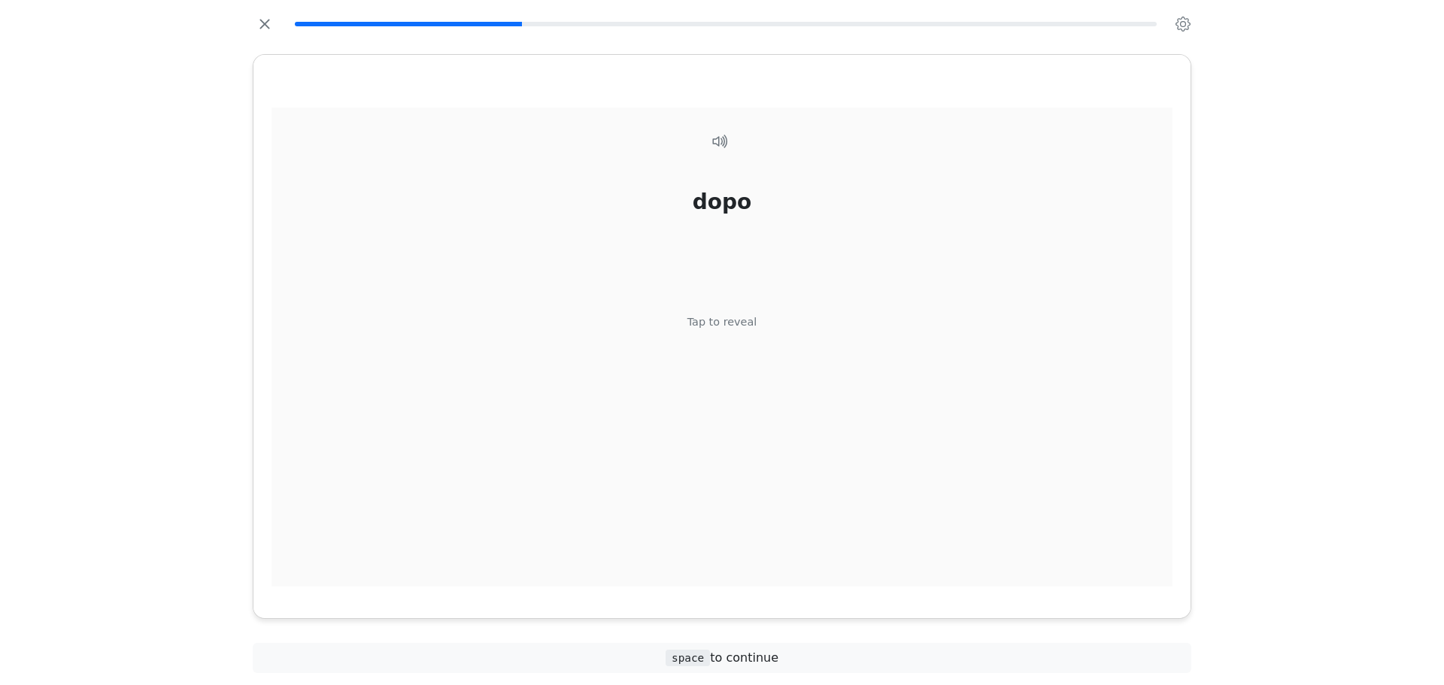
click at [763, 383] on div "dopo Tap to reveal" at bounding box center [721, 348] width 901 height 480
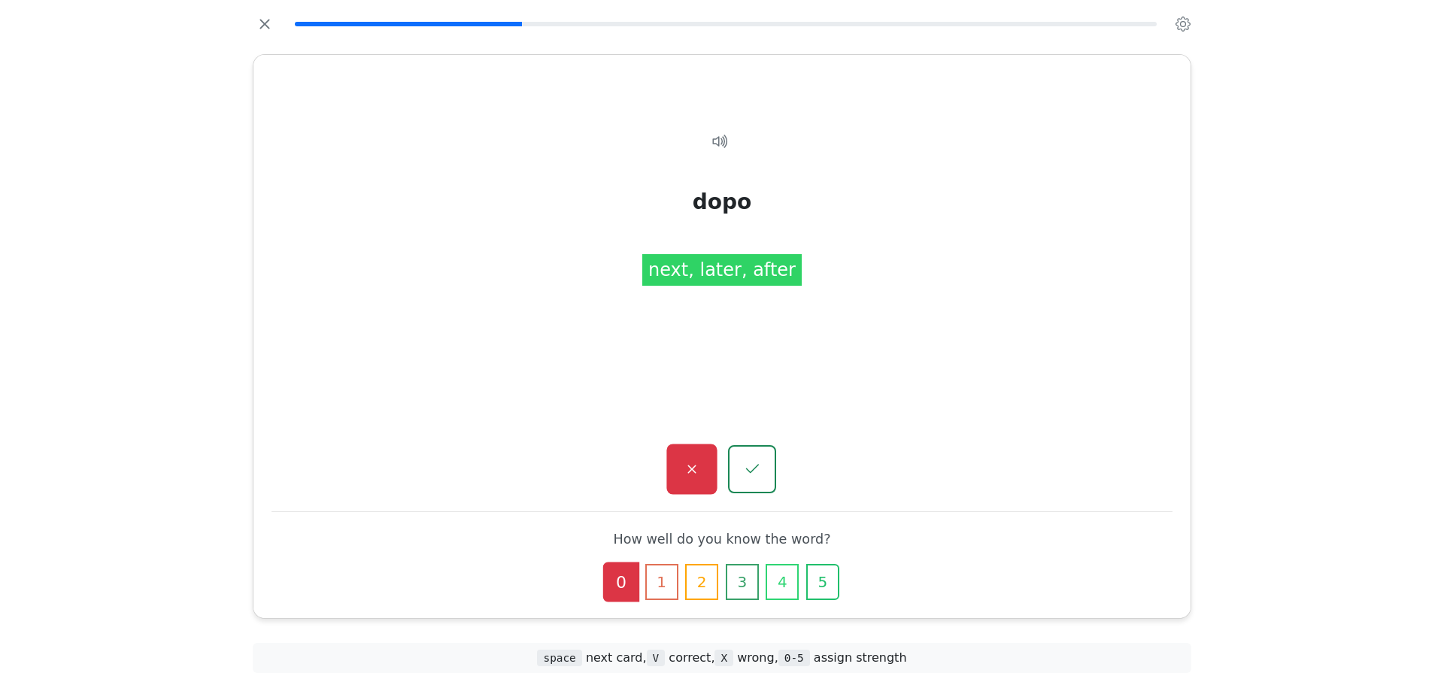
click at [695, 473] on icon "button" at bounding box center [691, 469] width 8 height 8
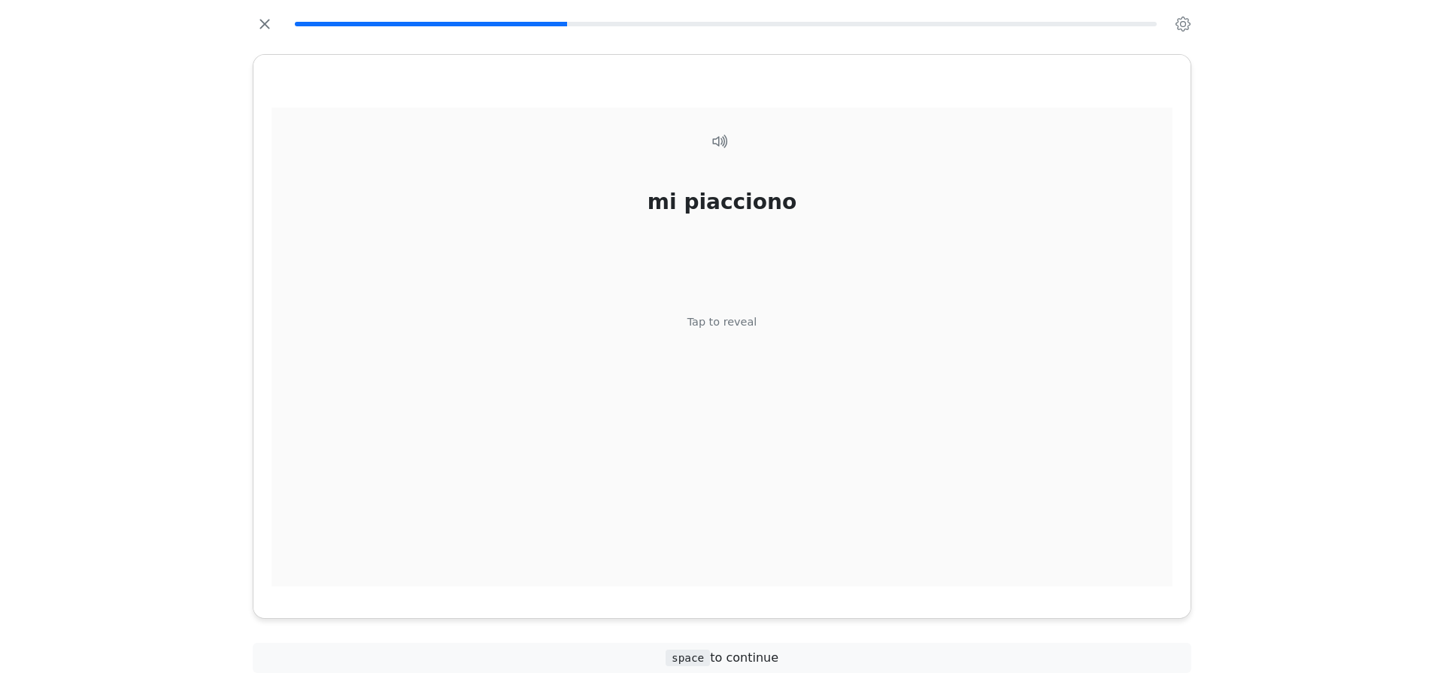
click at [790, 380] on div "mi piacciono Tap to reveal" at bounding box center [721, 348] width 901 height 480
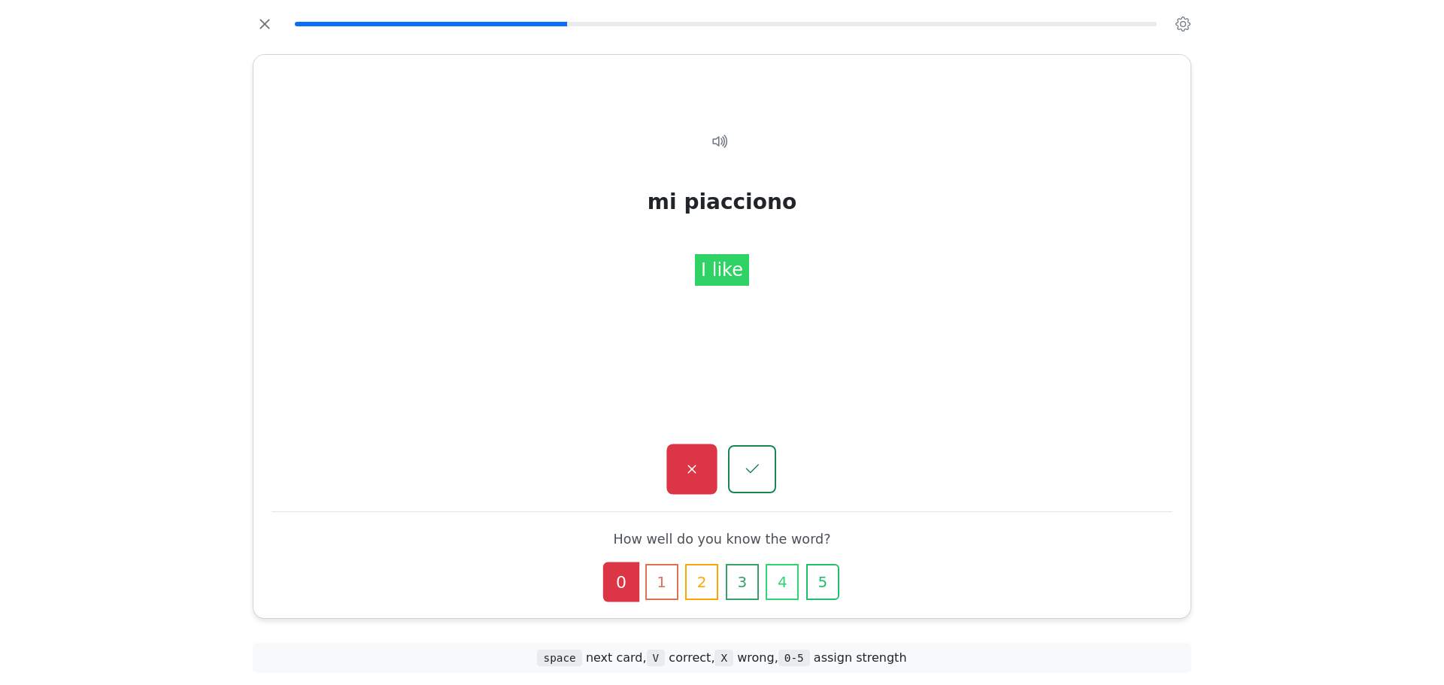
click at [688, 450] on button "button" at bounding box center [691, 469] width 50 height 50
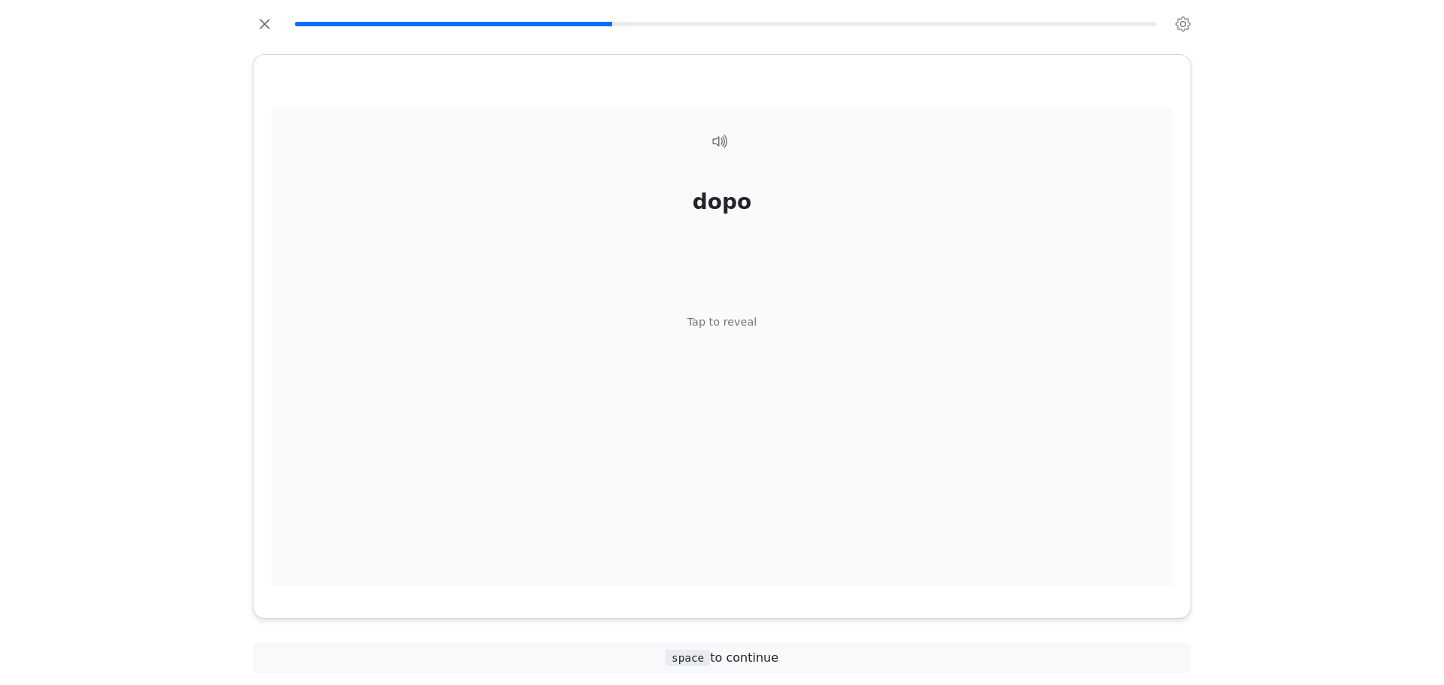
click at [774, 380] on div "dopo Tap to reveal" at bounding box center [721, 348] width 901 height 480
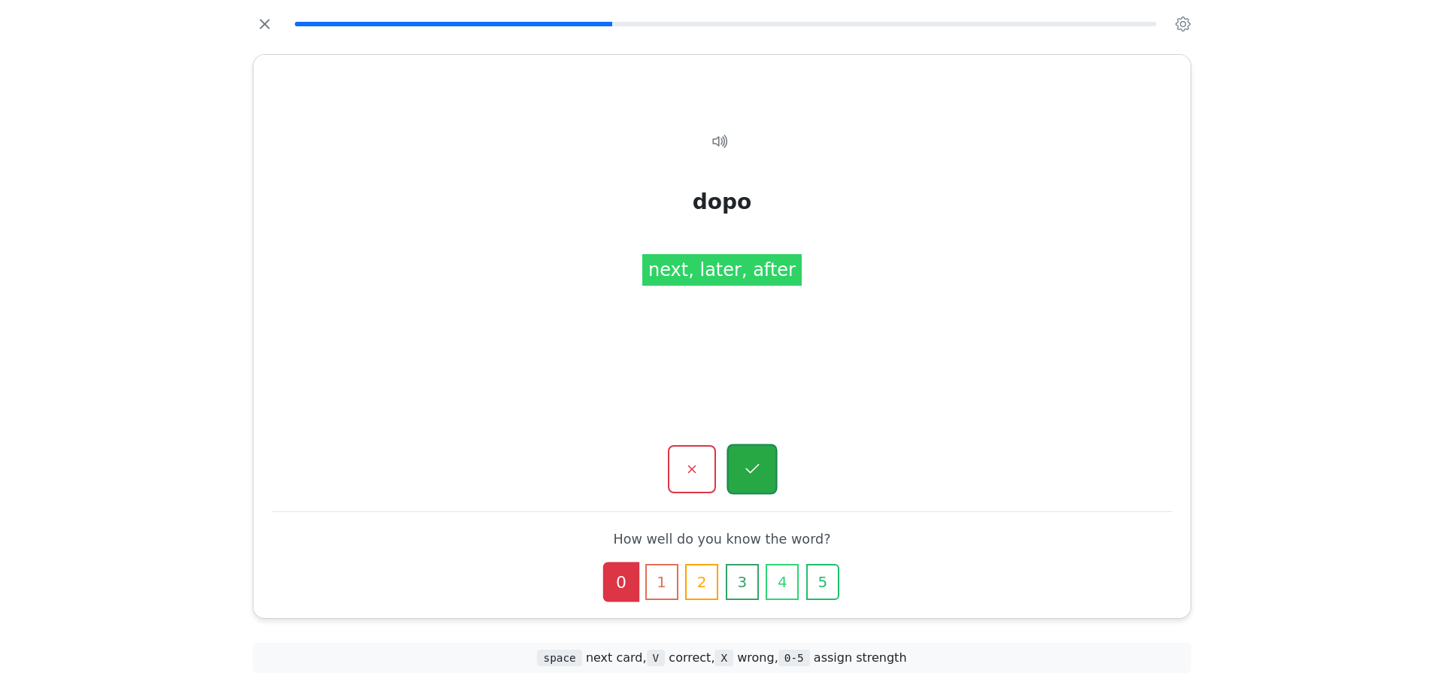
click at [760, 481] on button "button" at bounding box center [751, 469] width 50 height 50
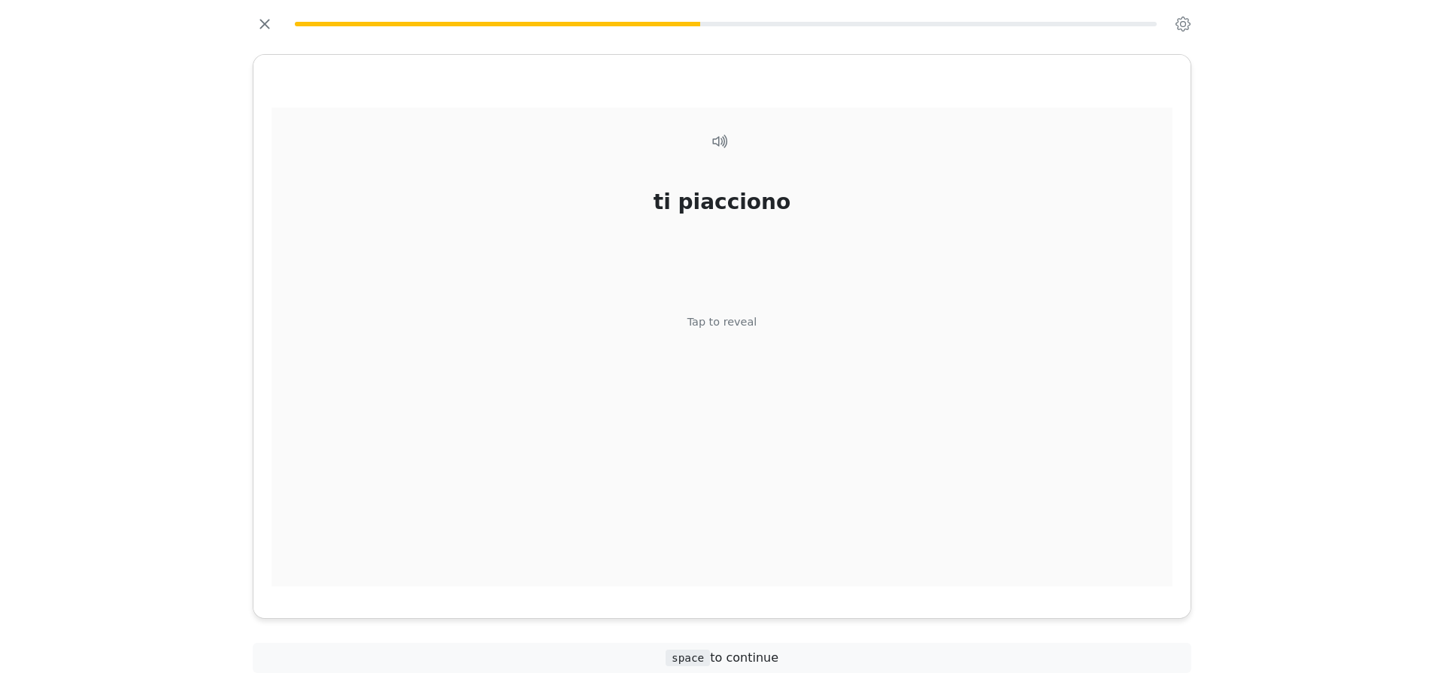
click at [750, 367] on div "ti piacciono Tap to reveal" at bounding box center [721, 348] width 901 height 480
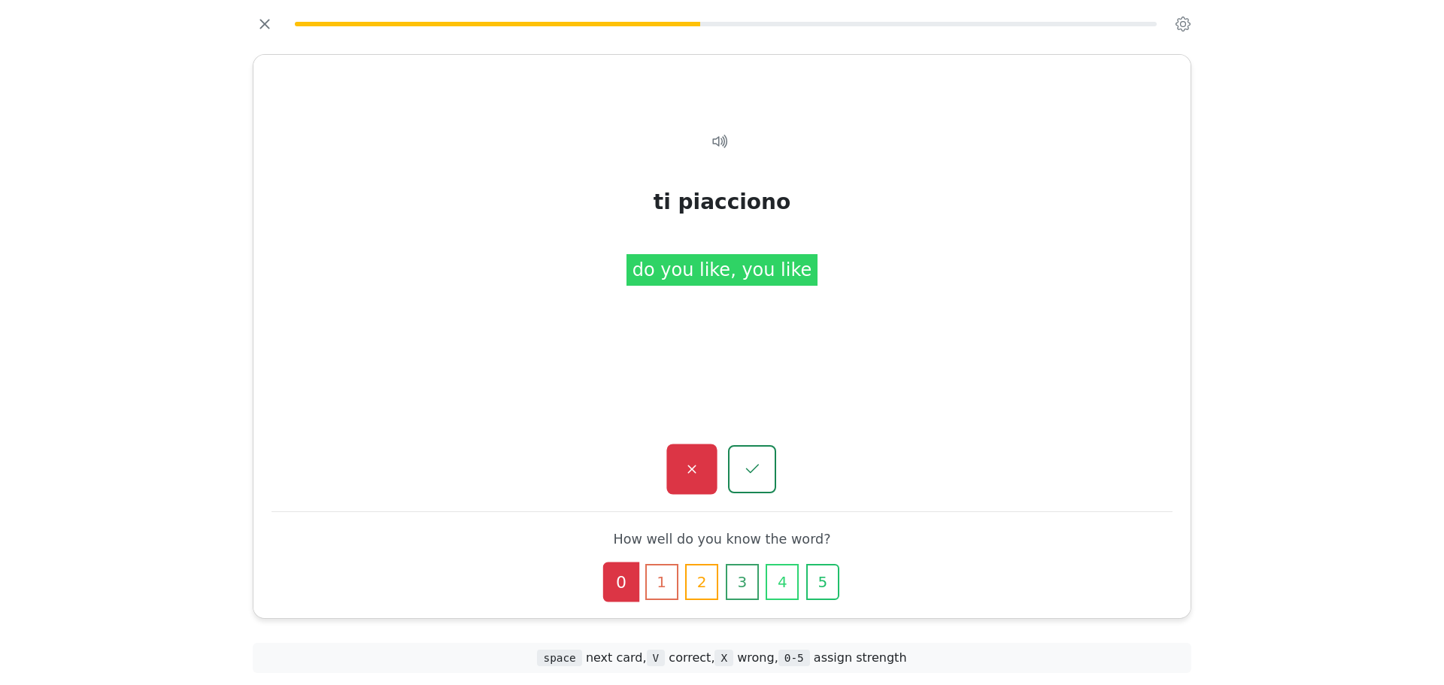
click at [694, 482] on button "button" at bounding box center [691, 469] width 50 height 50
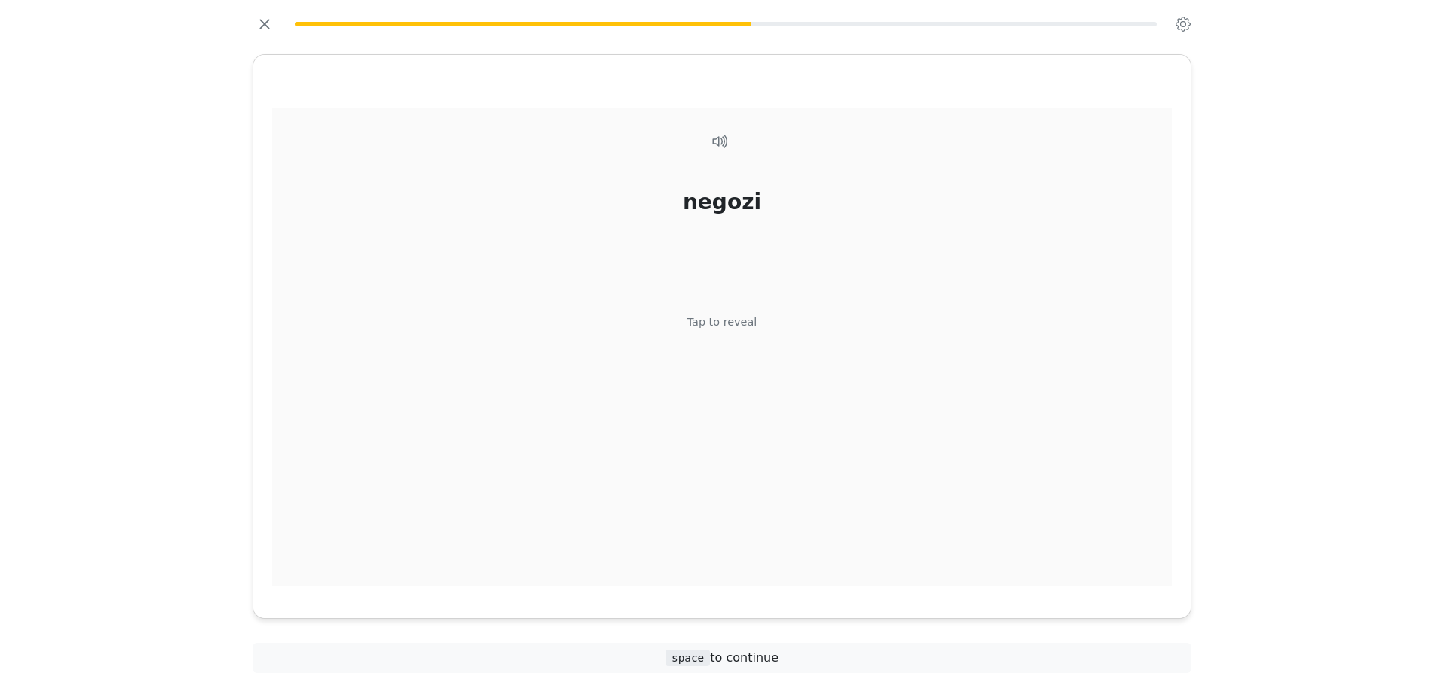
click at [713, 387] on div "negozi Tap to reveal" at bounding box center [721, 348] width 901 height 480
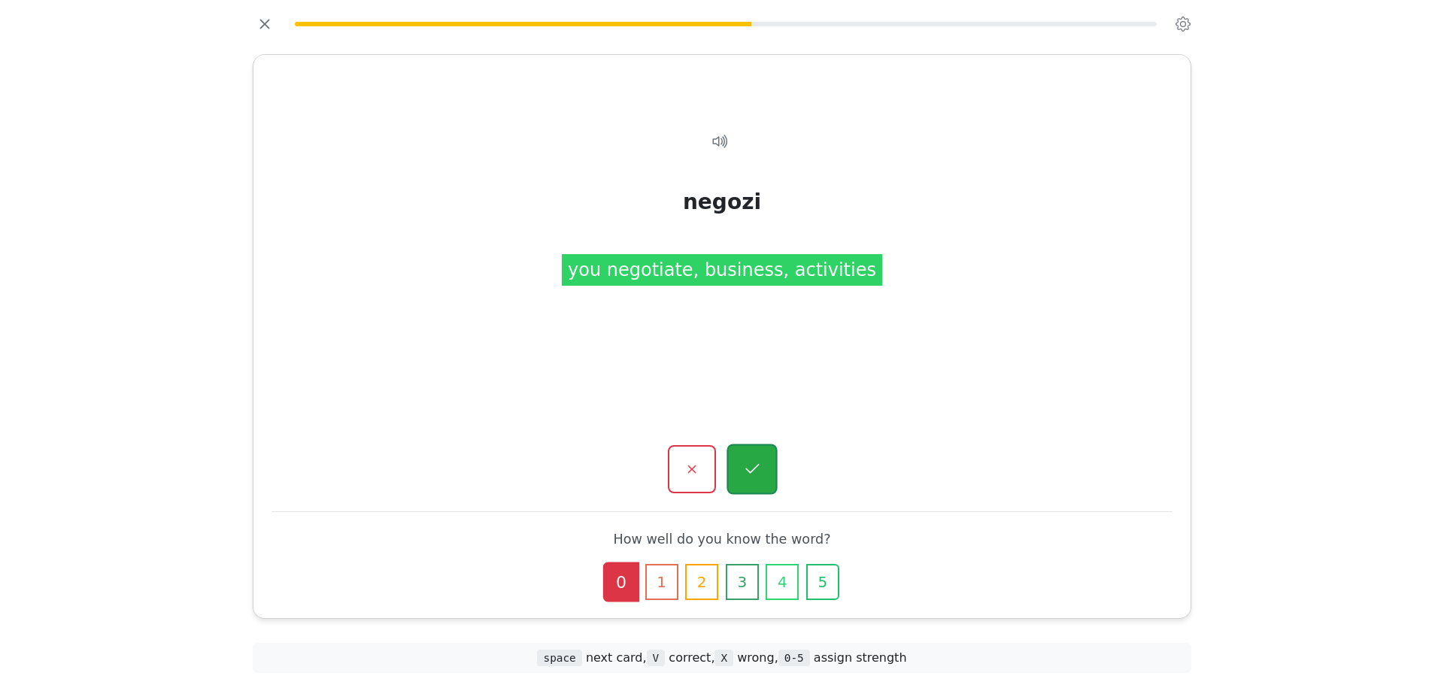
click at [738, 450] on button "button" at bounding box center [751, 469] width 50 height 50
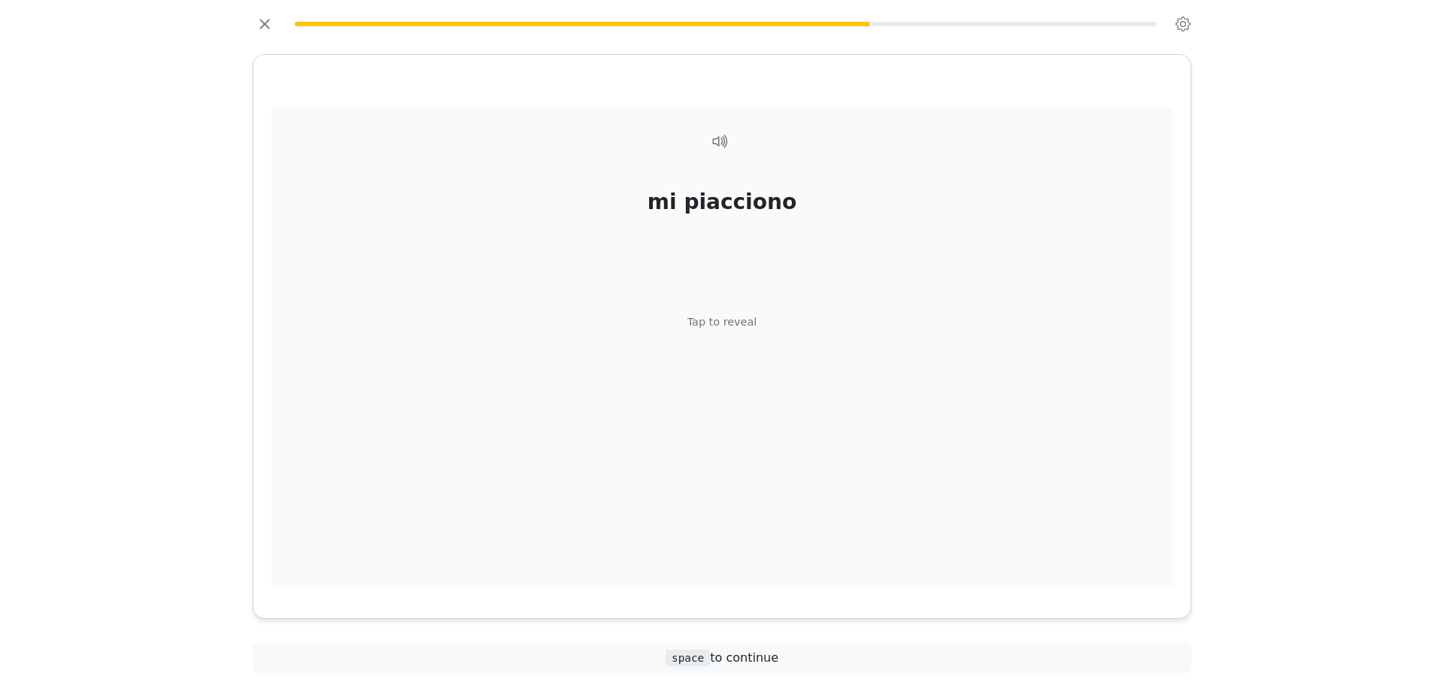
click at [718, 353] on div "mi piacciono Tap to reveal" at bounding box center [721, 348] width 901 height 480
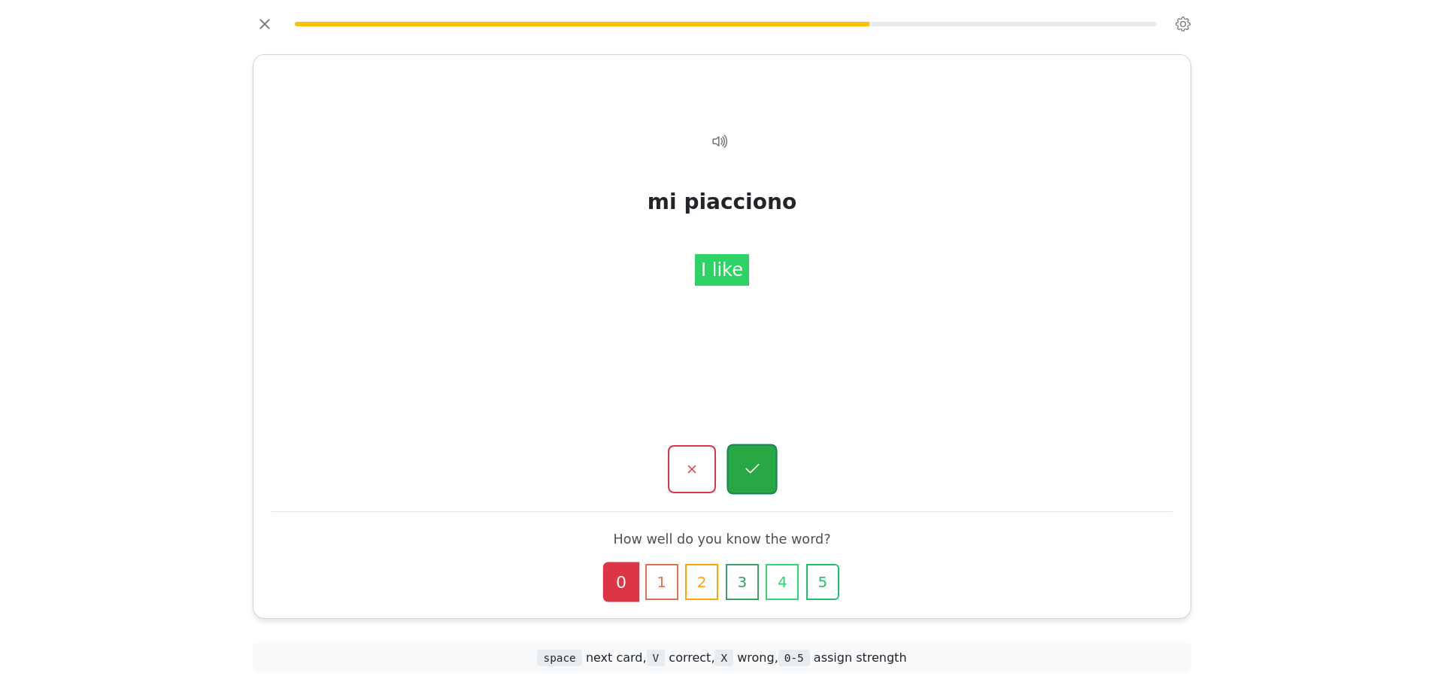
click at [755, 472] on icon "button" at bounding box center [751, 469] width 19 height 19
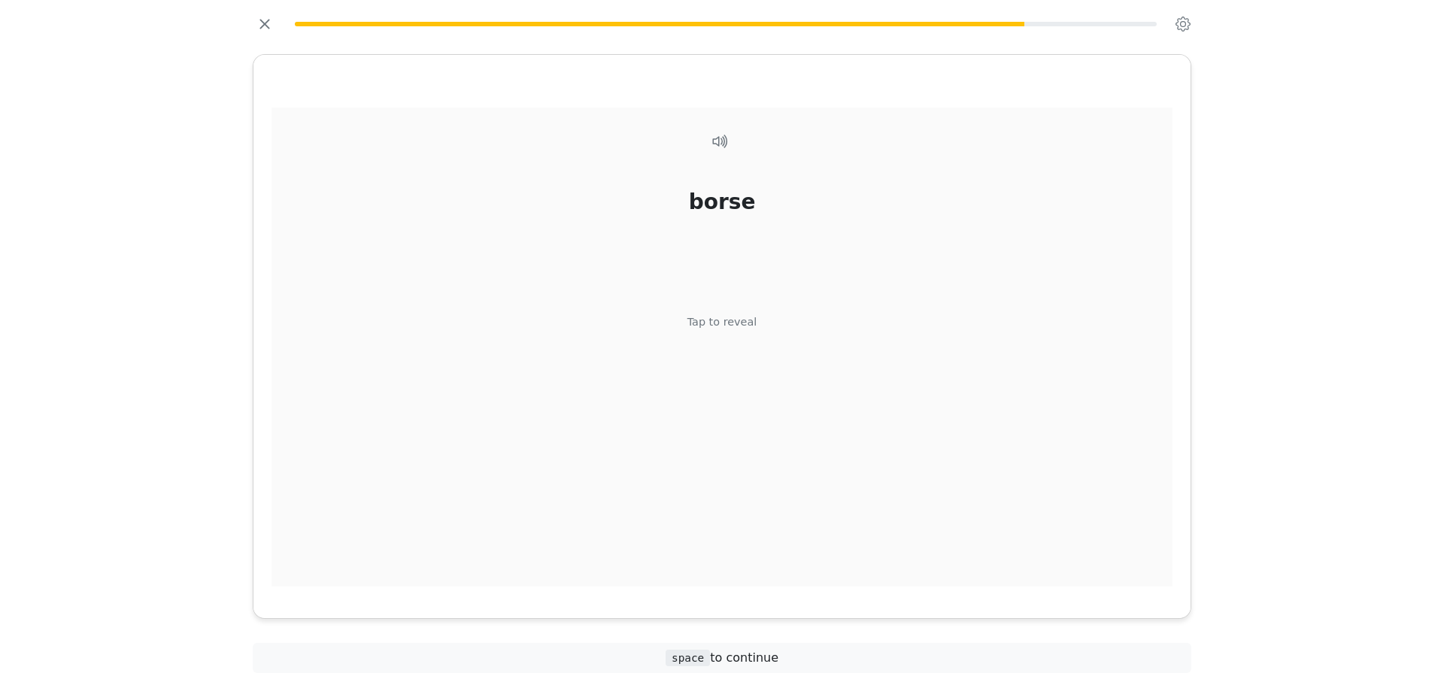
click at [757, 395] on div "borse Tap to reveal" at bounding box center [721, 348] width 901 height 480
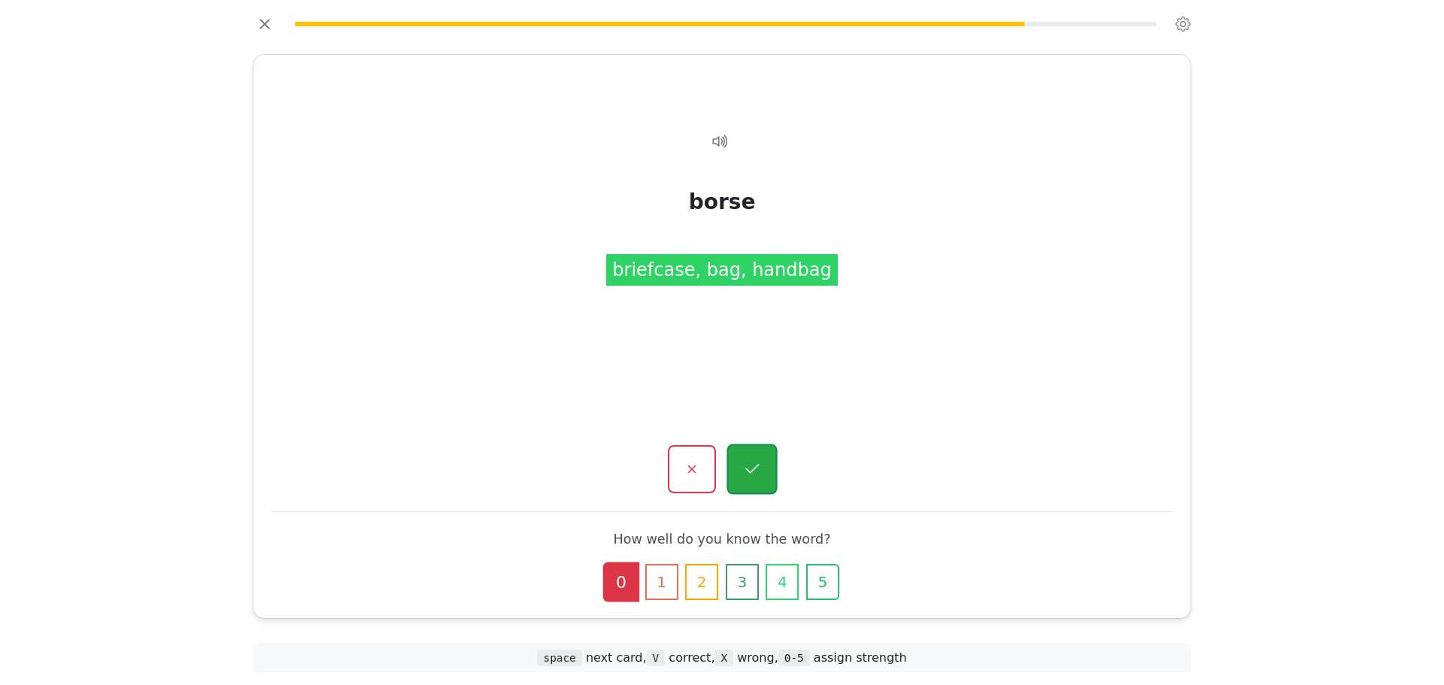
click at [752, 449] on button "button" at bounding box center [751, 469] width 50 height 50
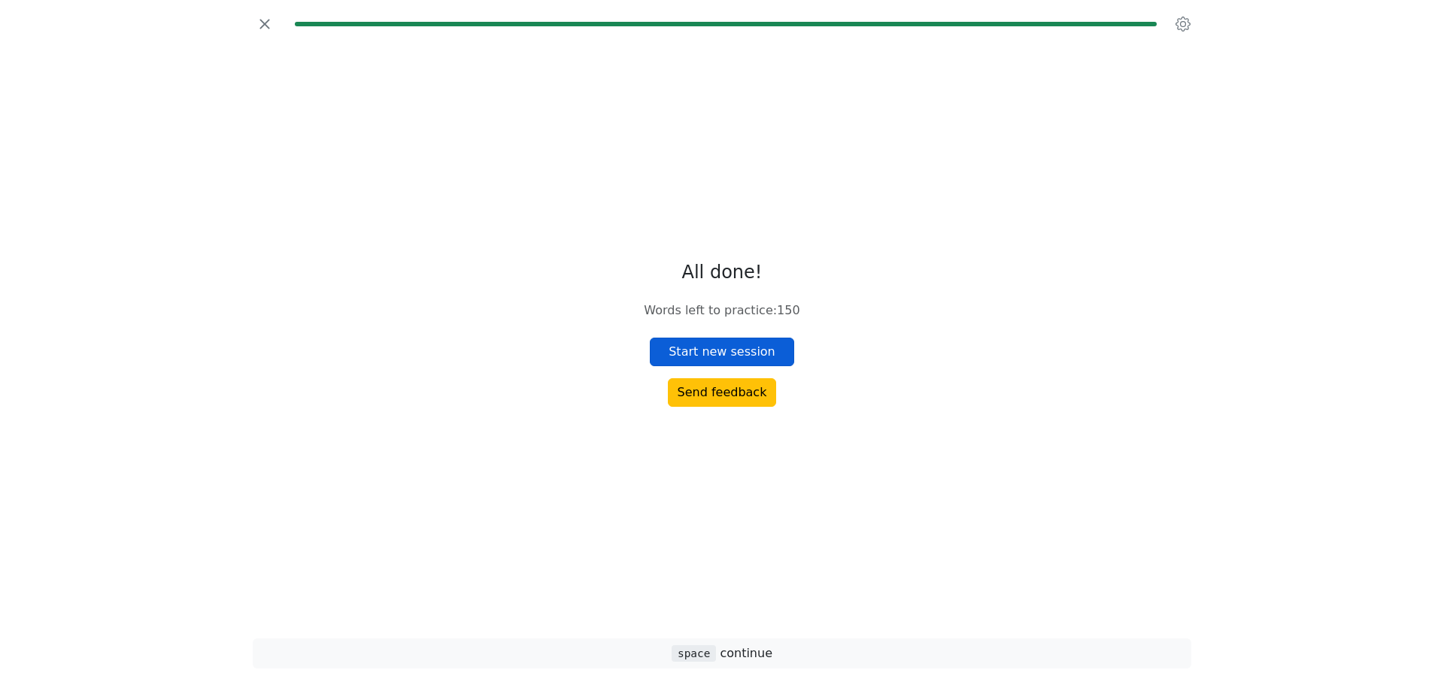
click at [771, 338] on button "Start new session" at bounding box center [722, 352] width 144 height 29
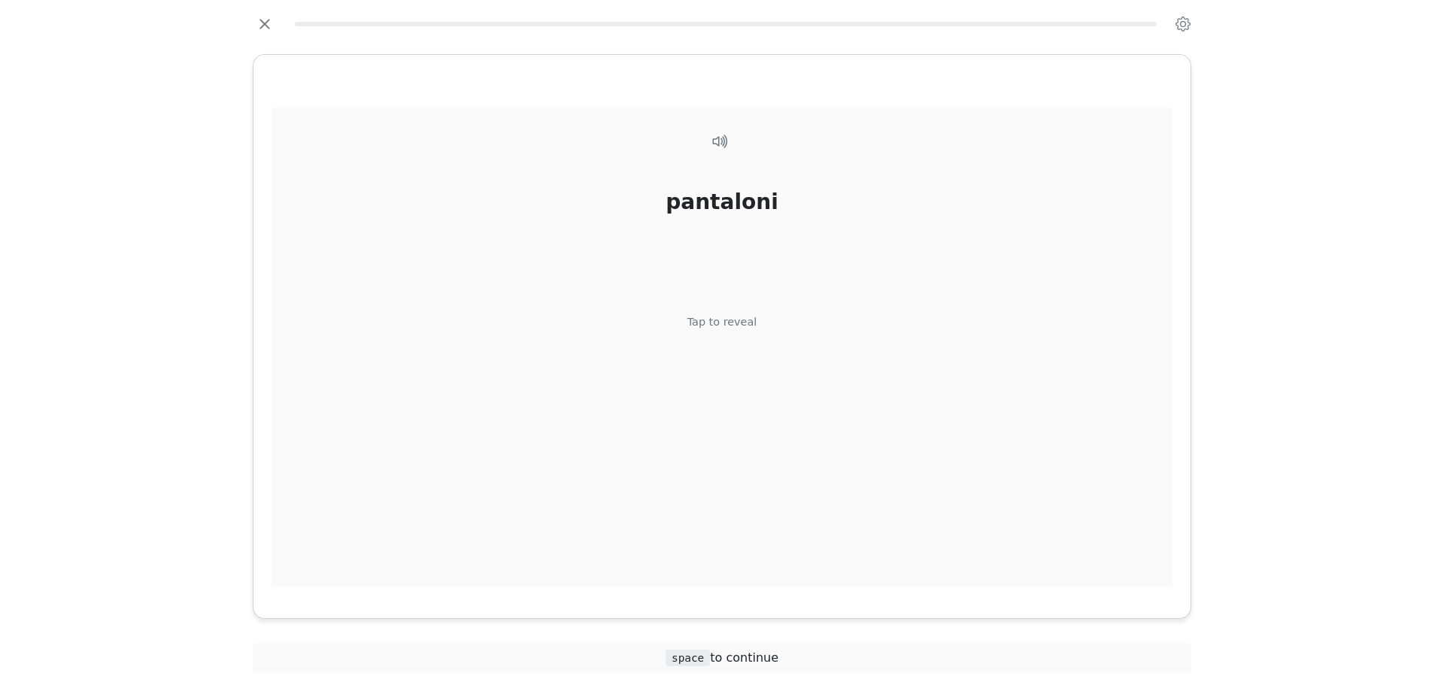
click at [771, 335] on div "pantaloni Tap to reveal" at bounding box center [721, 348] width 901 height 480
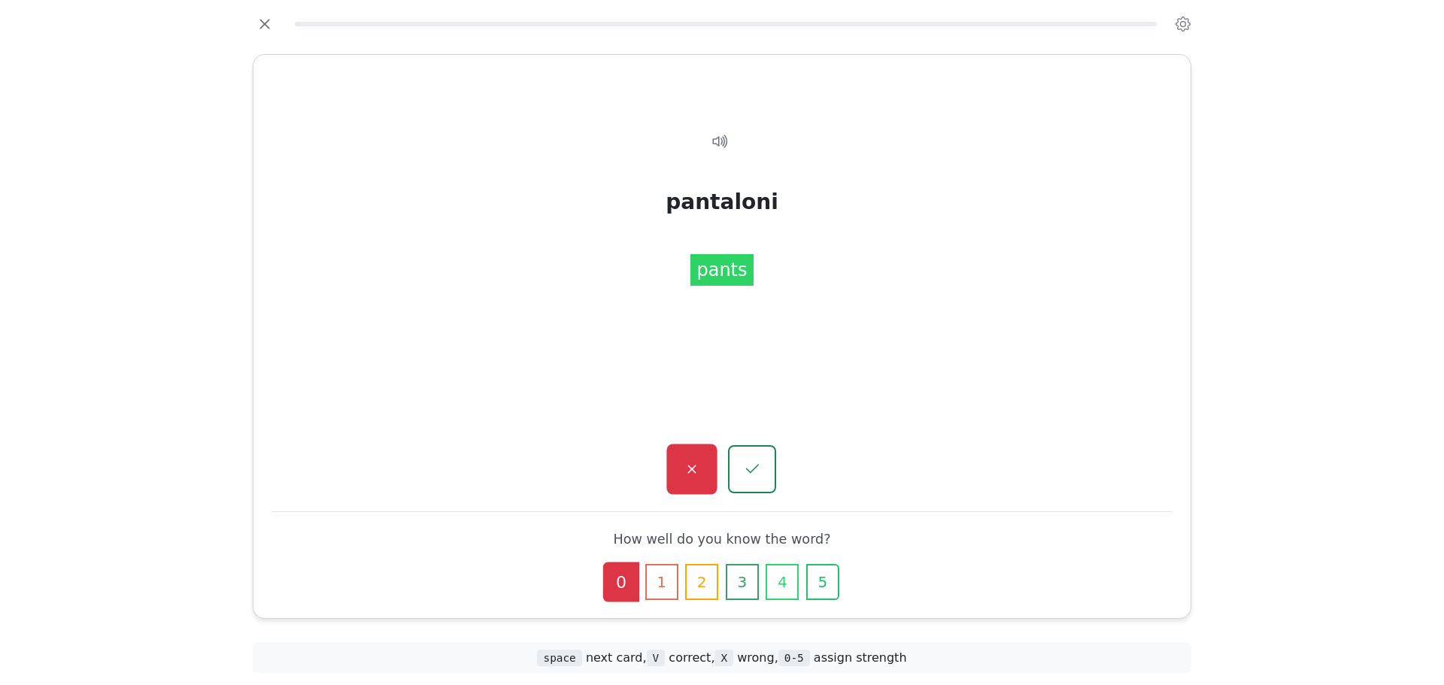
click at [695, 455] on button "button" at bounding box center [691, 469] width 50 height 50
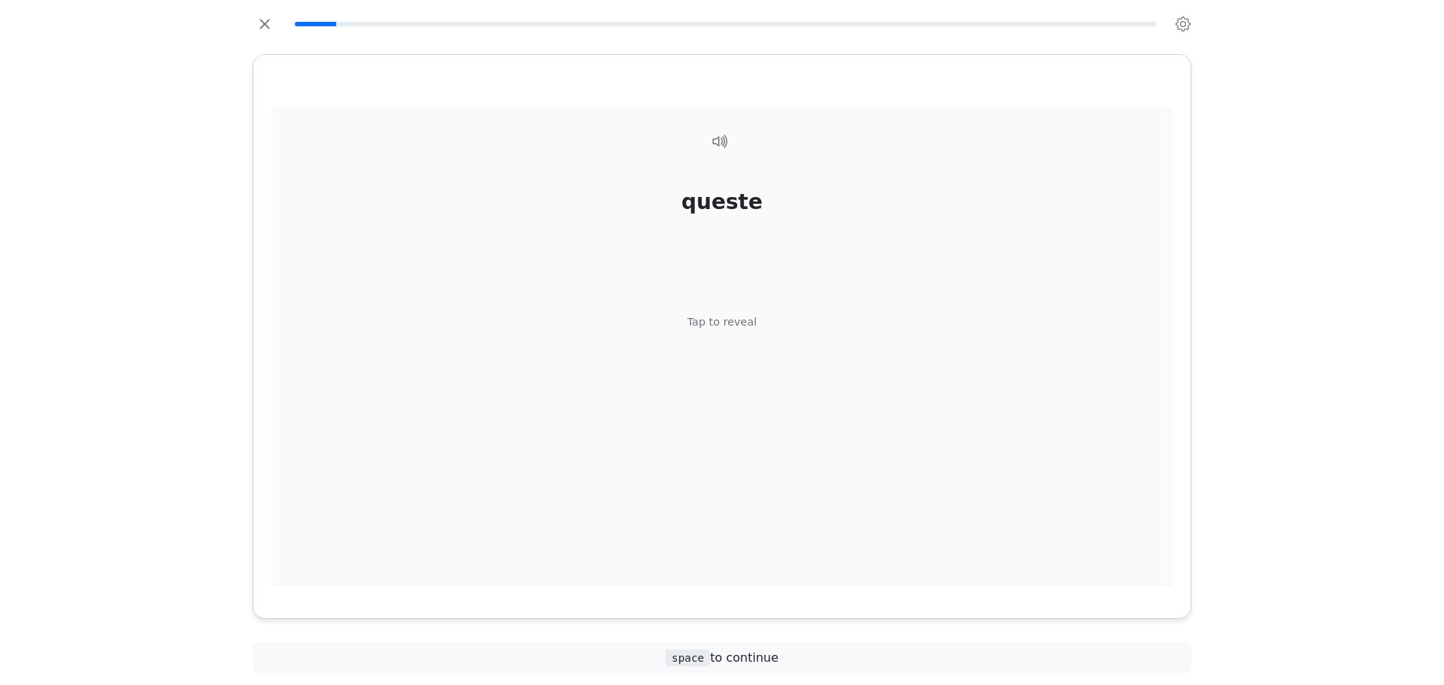
click at [741, 338] on div "queste Tap to reveal" at bounding box center [721, 348] width 901 height 480
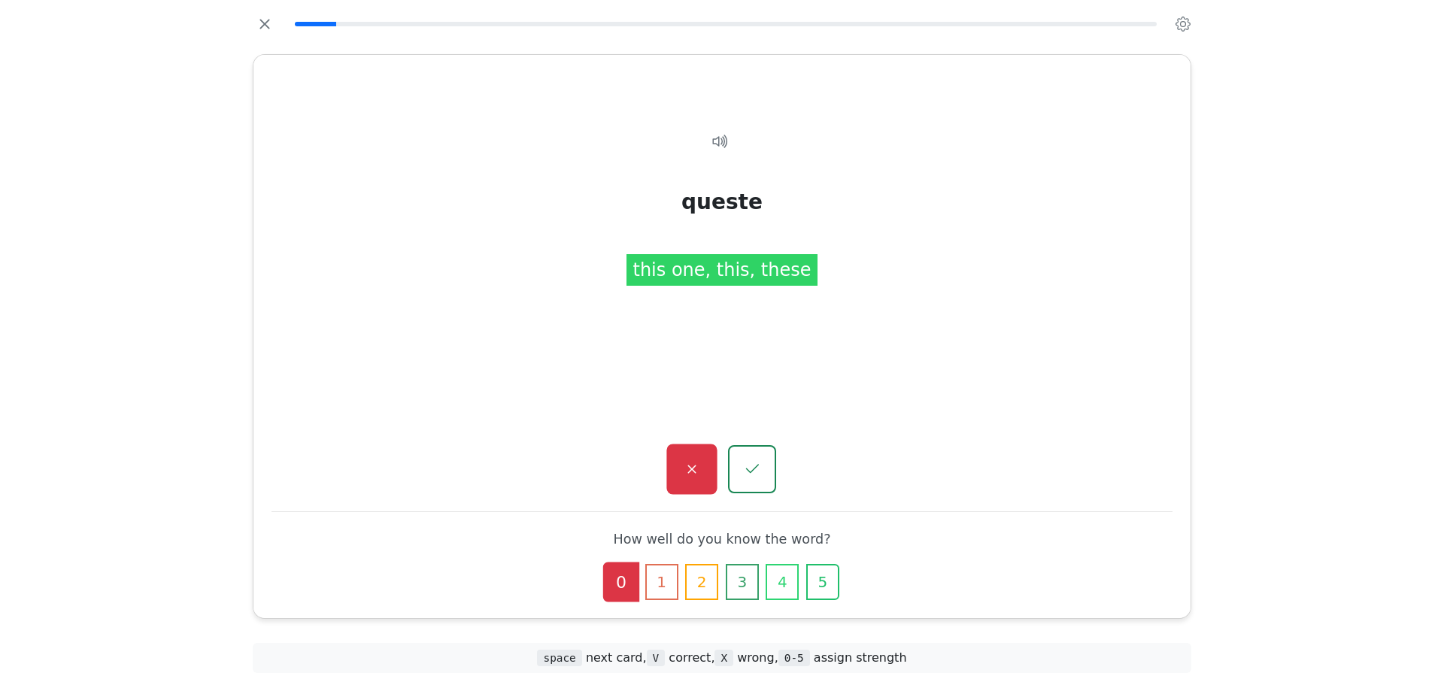
click at [689, 447] on button "button" at bounding box center [691, 469] width 50 height 50
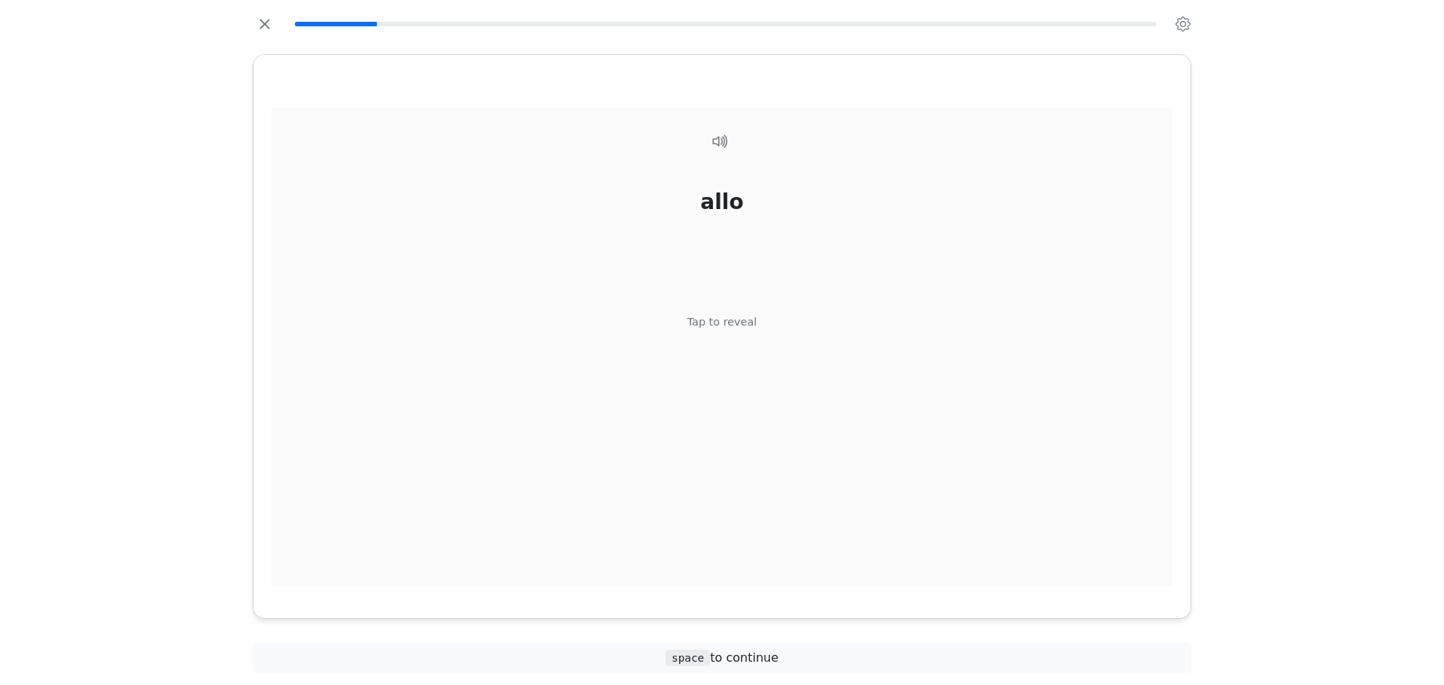
click at [722, 344] on div "allo Tap to reveal" at bounding box center [721, 348] width 901 height 480
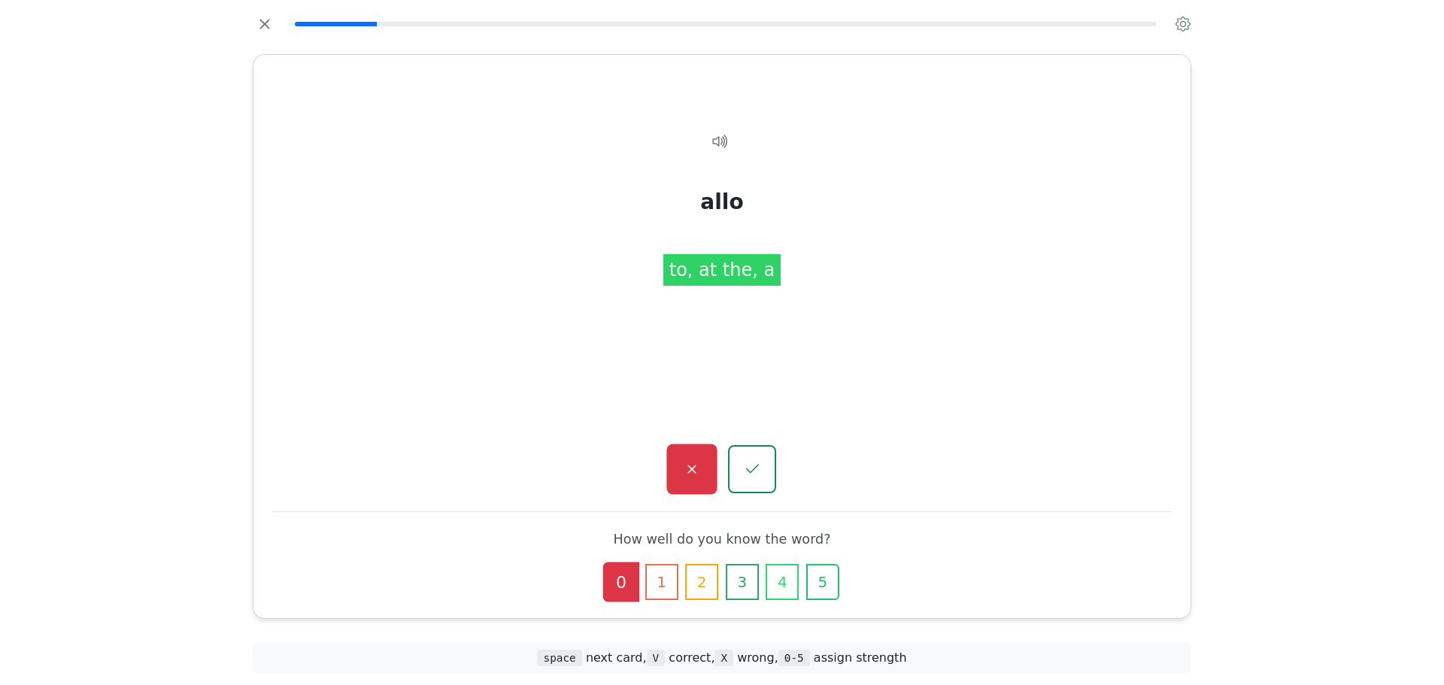
click at [710, 448] on button "button" at bounding box center [691, 469] width 50 height 50
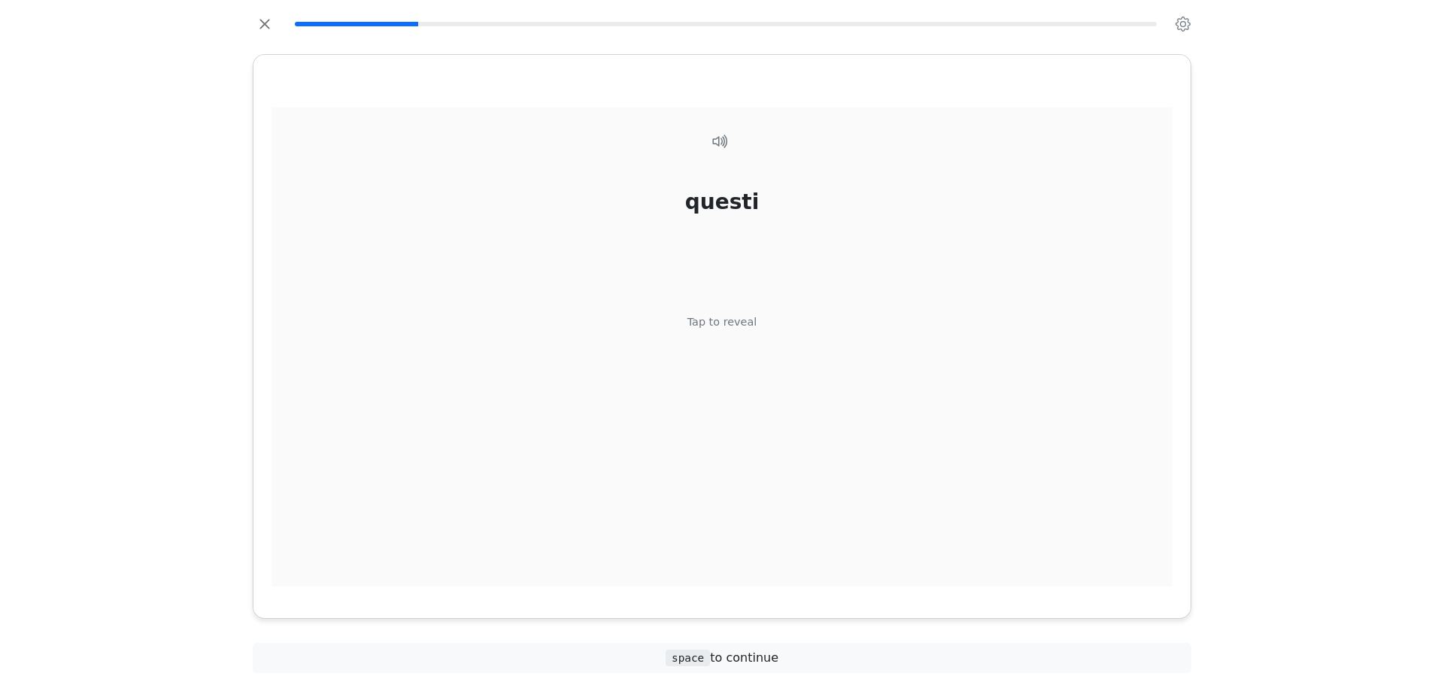
click at [770, 335] on div "questi Tap to reveal" at bounding box center [721, 348] width 901 height 480
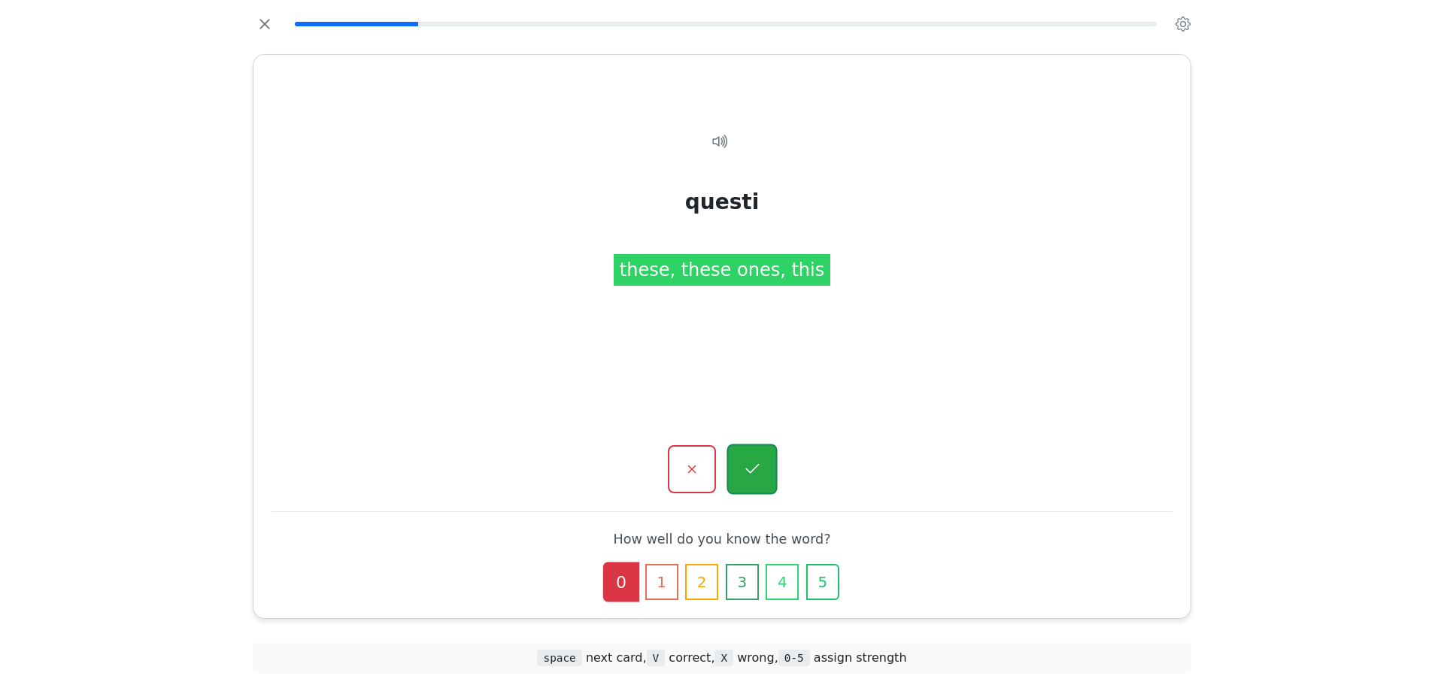
click at [749, 459] on button "button" at bounding box center [751, 469] width 50 height 50
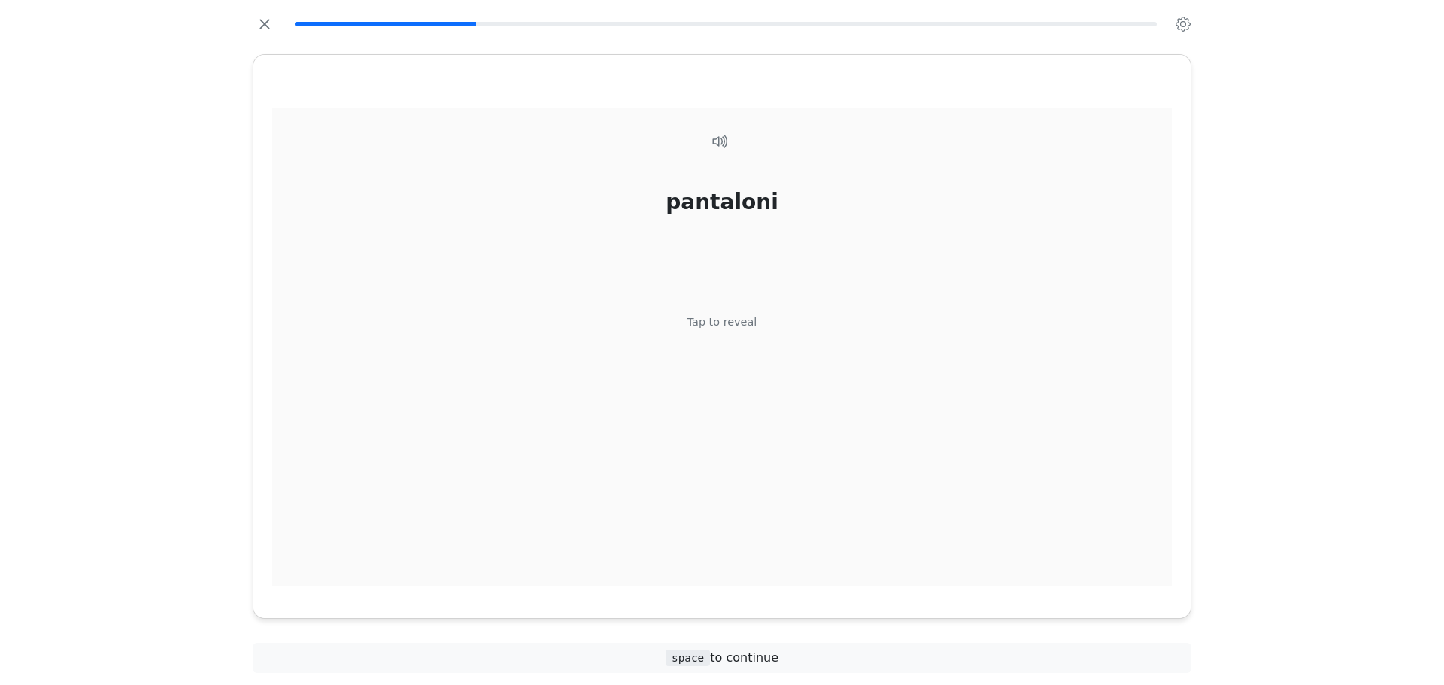
click at [758, 352] on div "pantaloni Tap to reveal" at bounding box center [721, 348] width 901 height 480
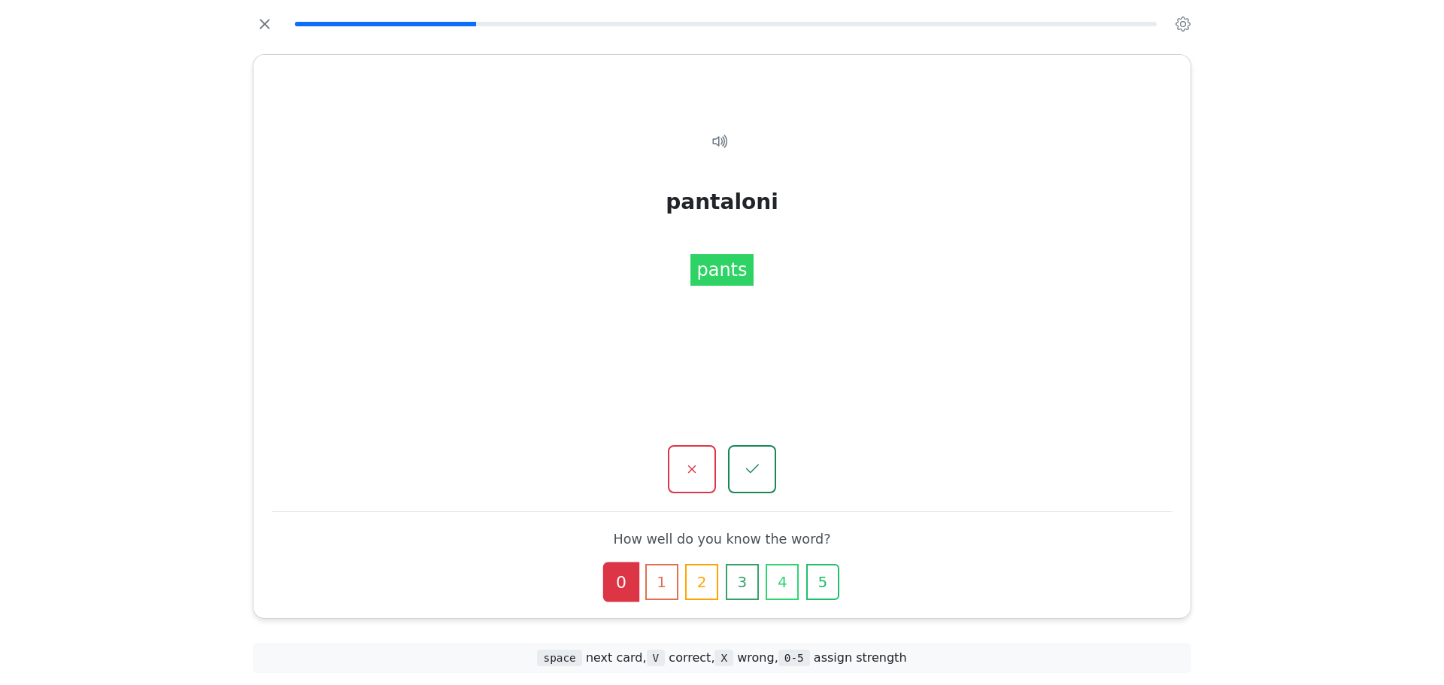
click at [765, 441] on div "pantaloni Tap to reveal pantaloni pants How well do you know the word? 0 1 2 3 …" at bounding box center [721, 336] width 937 height 563
click at [764, 459] on button "button" at bounding box center [751, 469] width 50 height 50
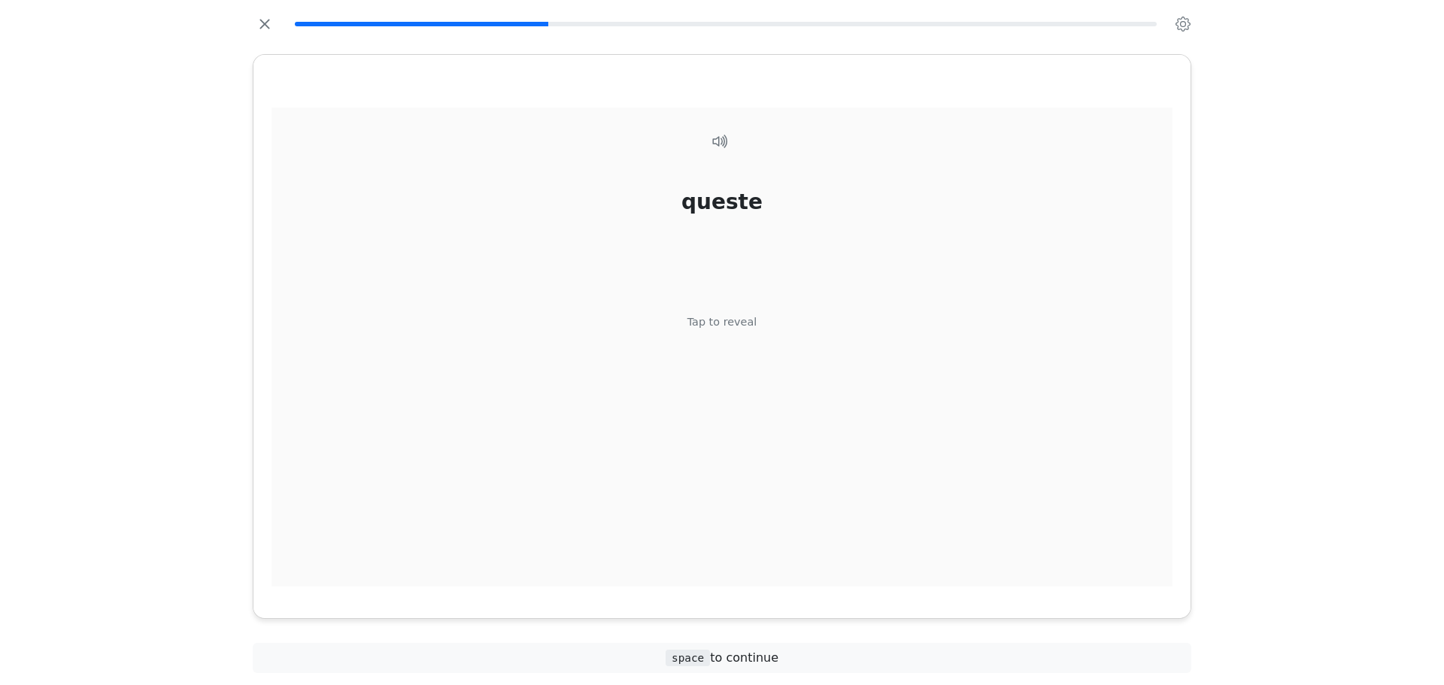
click at [762, 341] on div "queste Tap to reveal" at bounding box center [721, 348] width 901 height 480
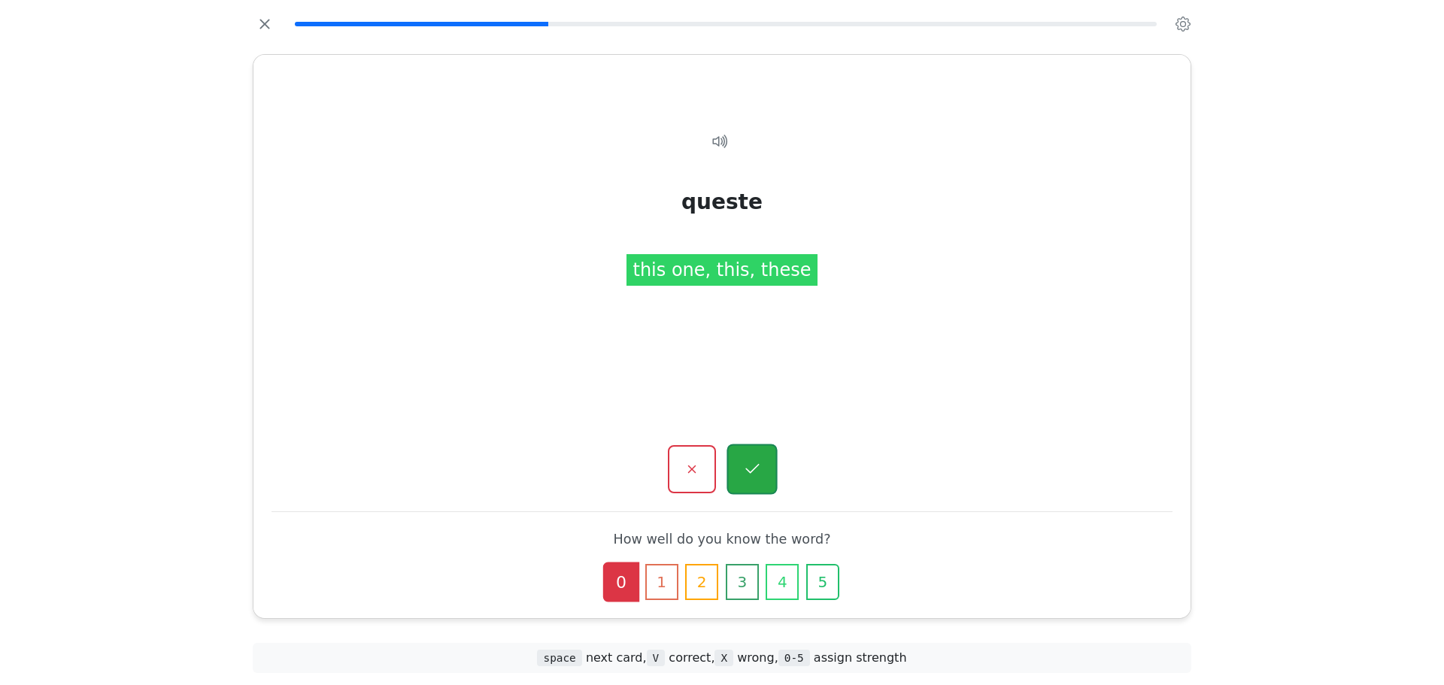
click at [753, 458] on button "button" at bounding box center [751, 469] width 50 height 50
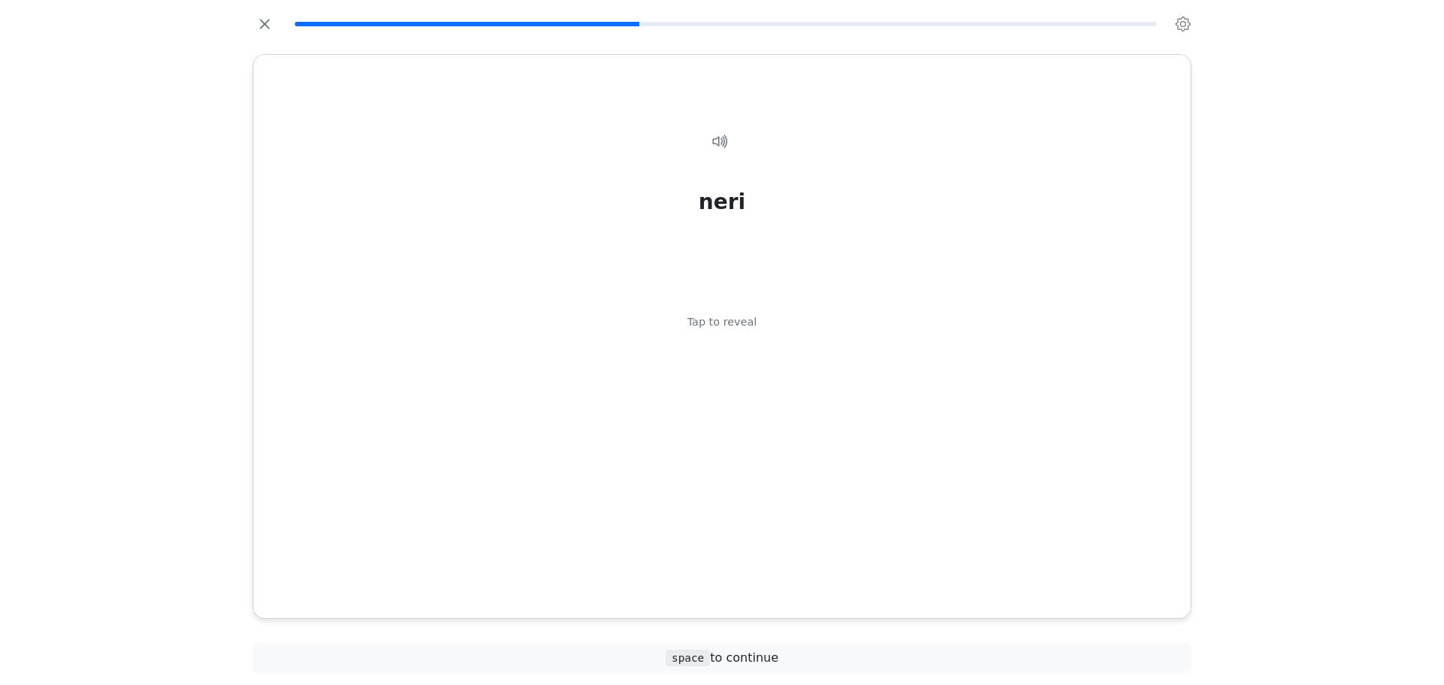
click at [775, 351] on div "[PERSON_NAME] Tap to reveal" at bounding box center [721, 348] width 901 height 480
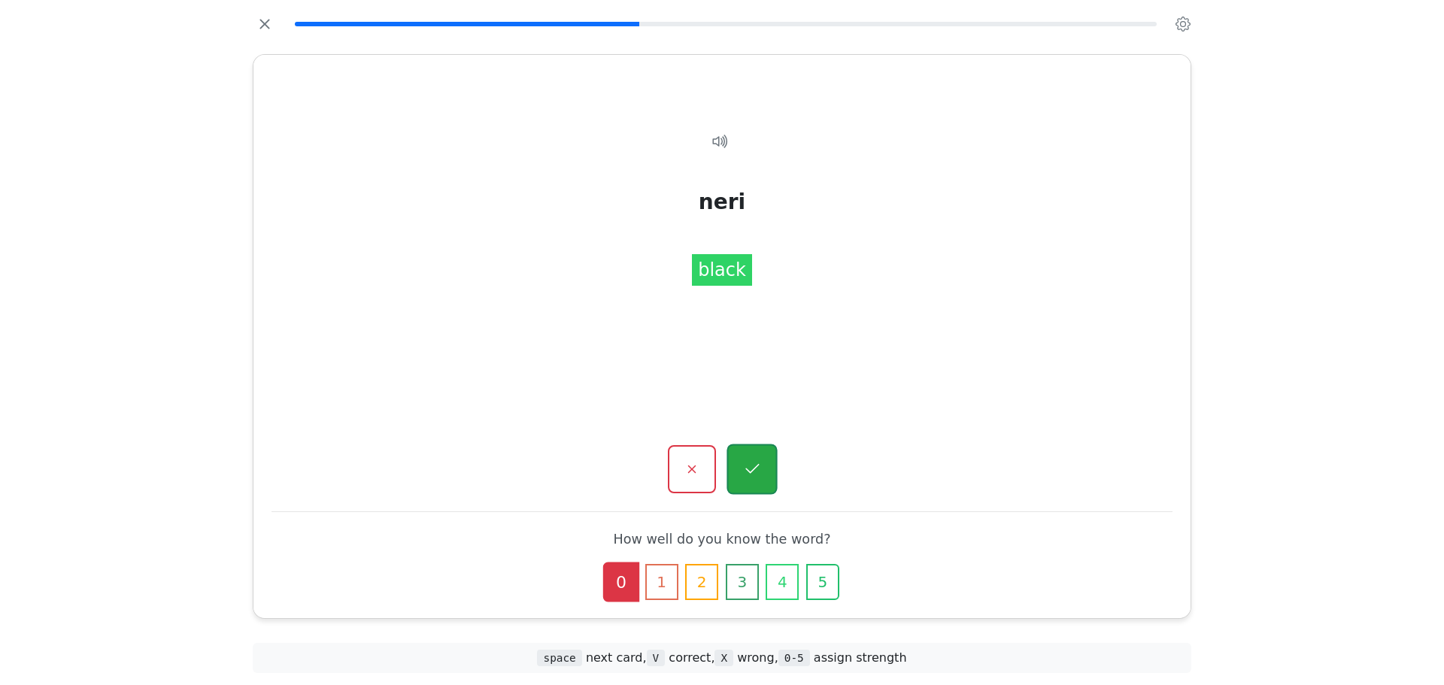
click at [753, 457] on button "button" at bounding box center [751, 469] width 50 height 50
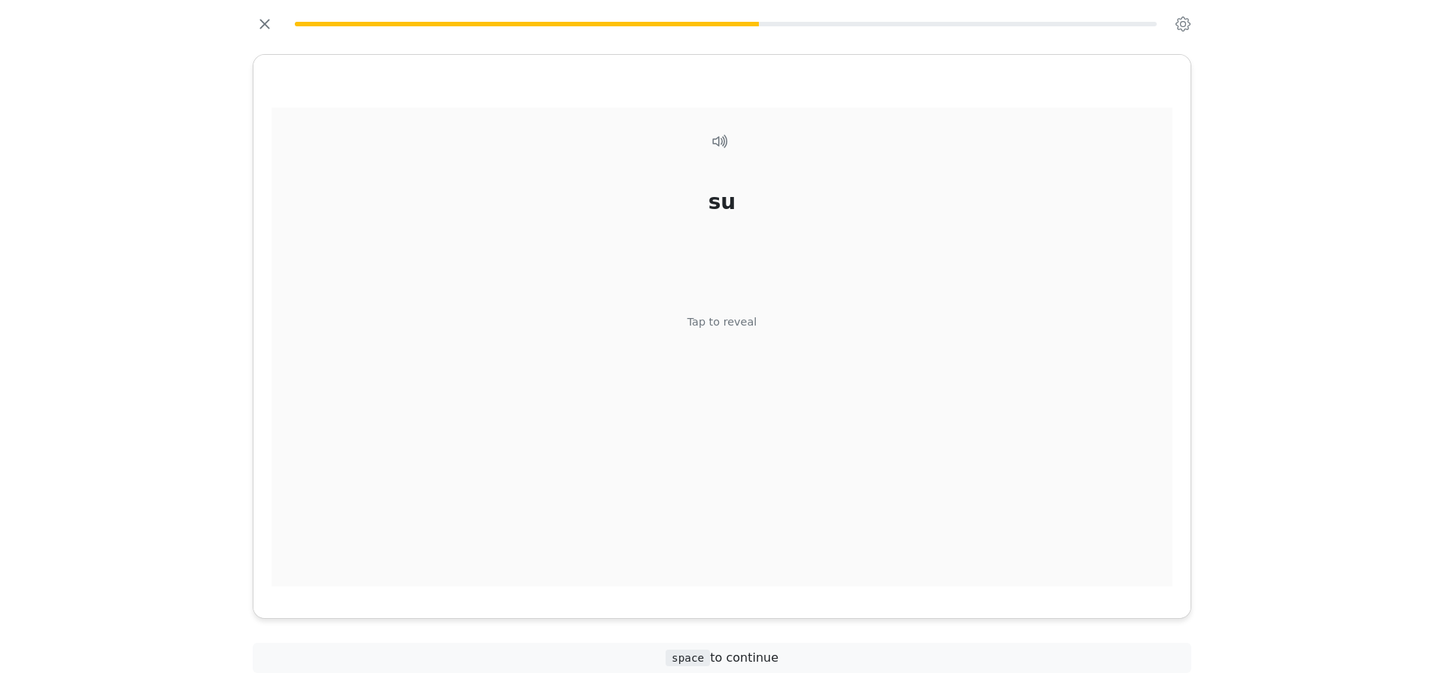
click at [789, 283] on div "su Tap to reveal" at bounding box center [721, 348] width 901 height 480
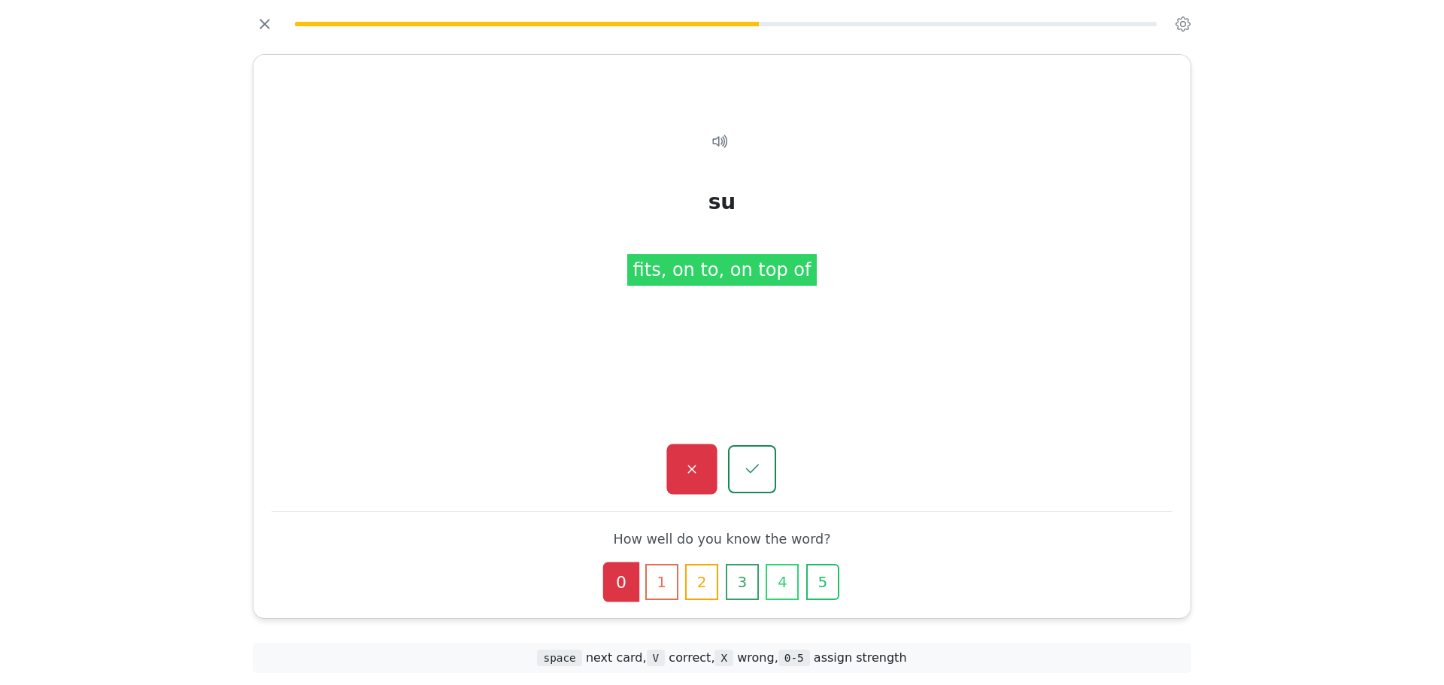
click at [704, 471] on button "button" at bounding box center [691, 469] width 50 height 50
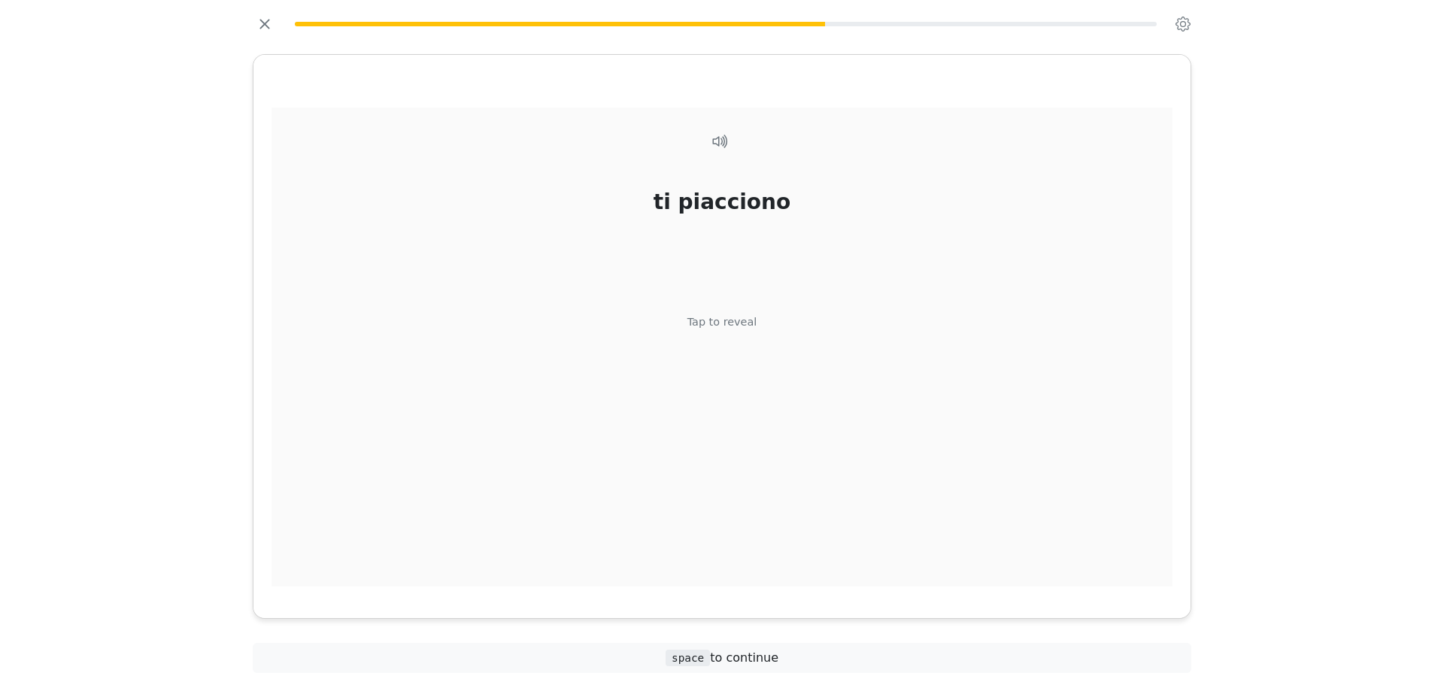
click at [768, 317] on div "ti piacciono Tap to reveal" at bounding box center [721, 348] width 901 height 480
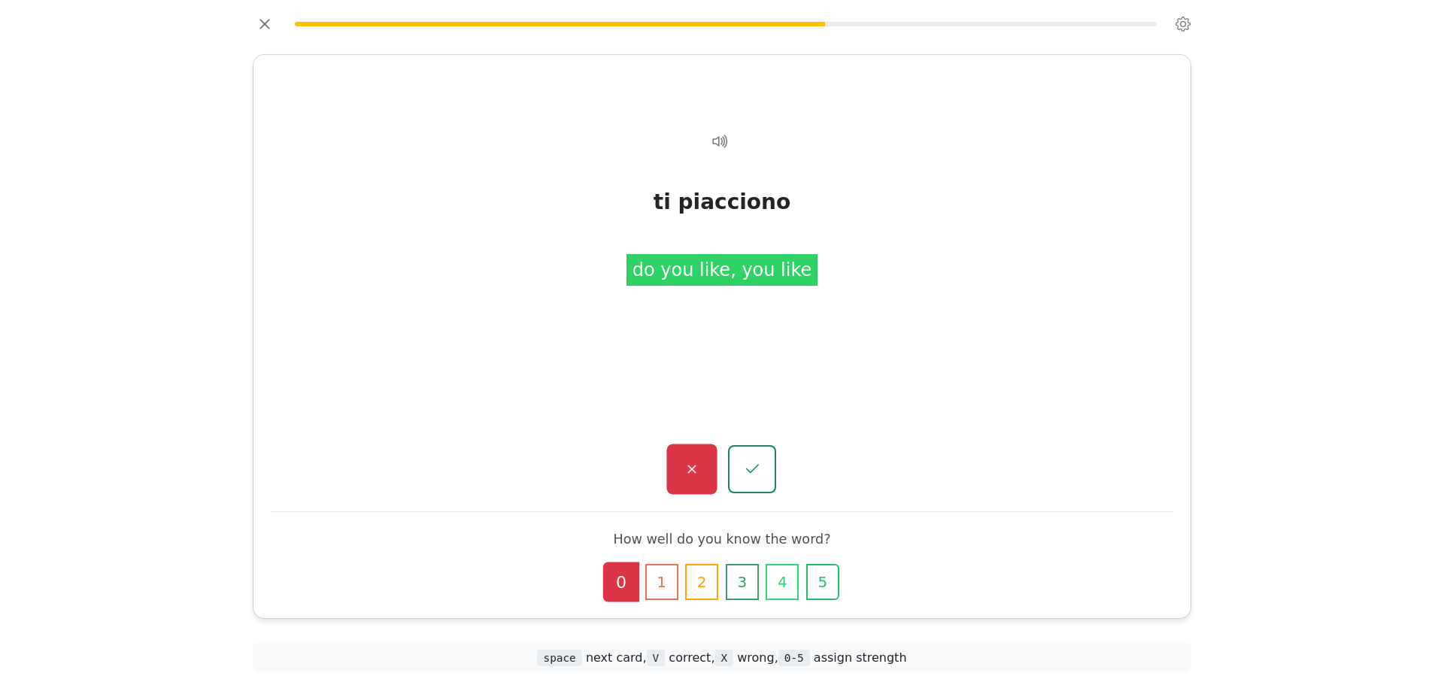
click at [685, 468] on icon "button" at bounding box center [691, 469] width 19 height 19
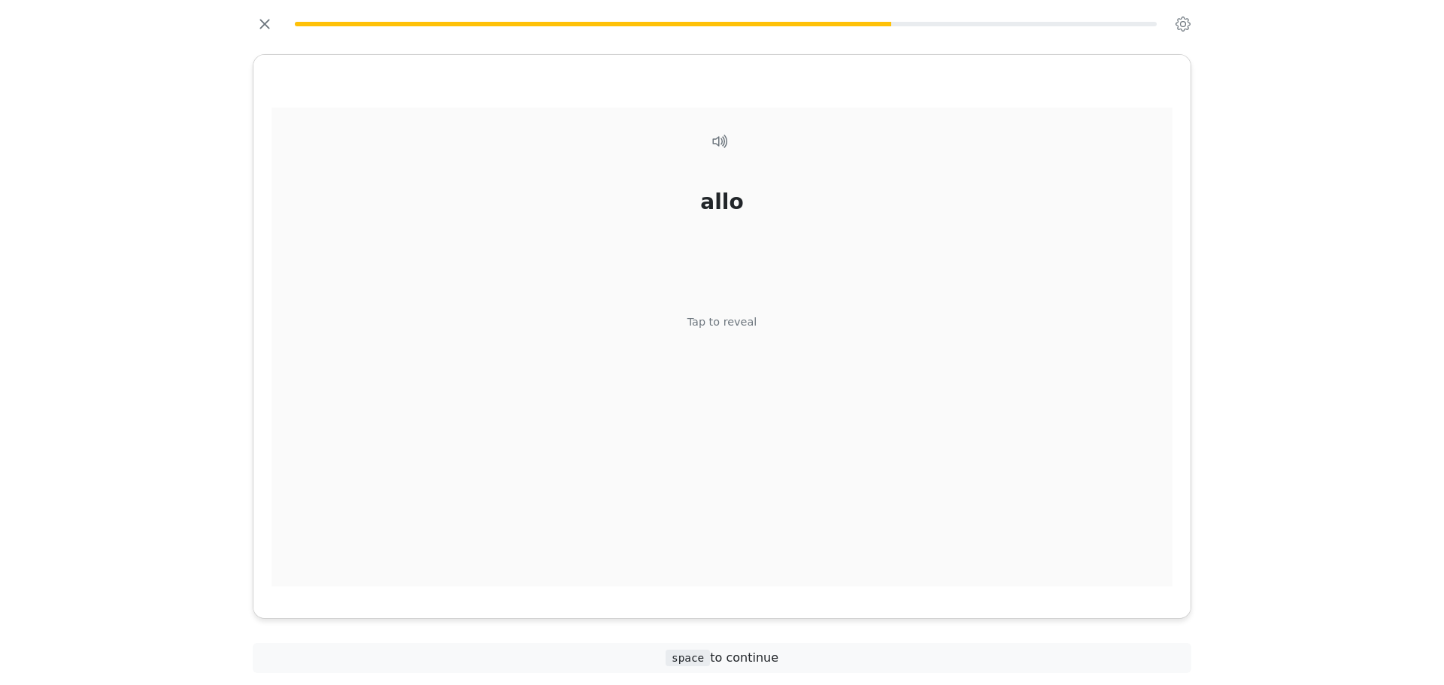
click at [765, 374] on div "allo Tap to reveal" at bounding box center [721, 348] width 901 height 480
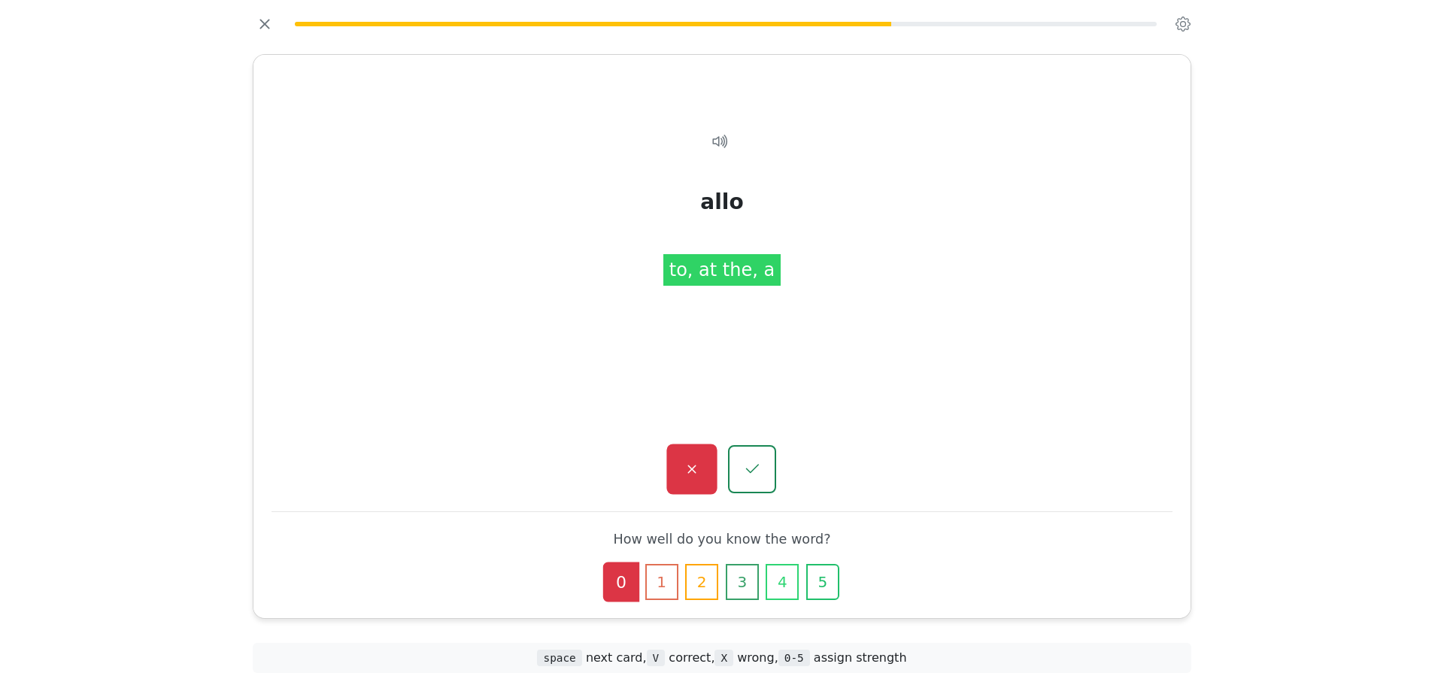
click at [706, 459] on button "button" at bounding box center [691, 469] width 50 height 50
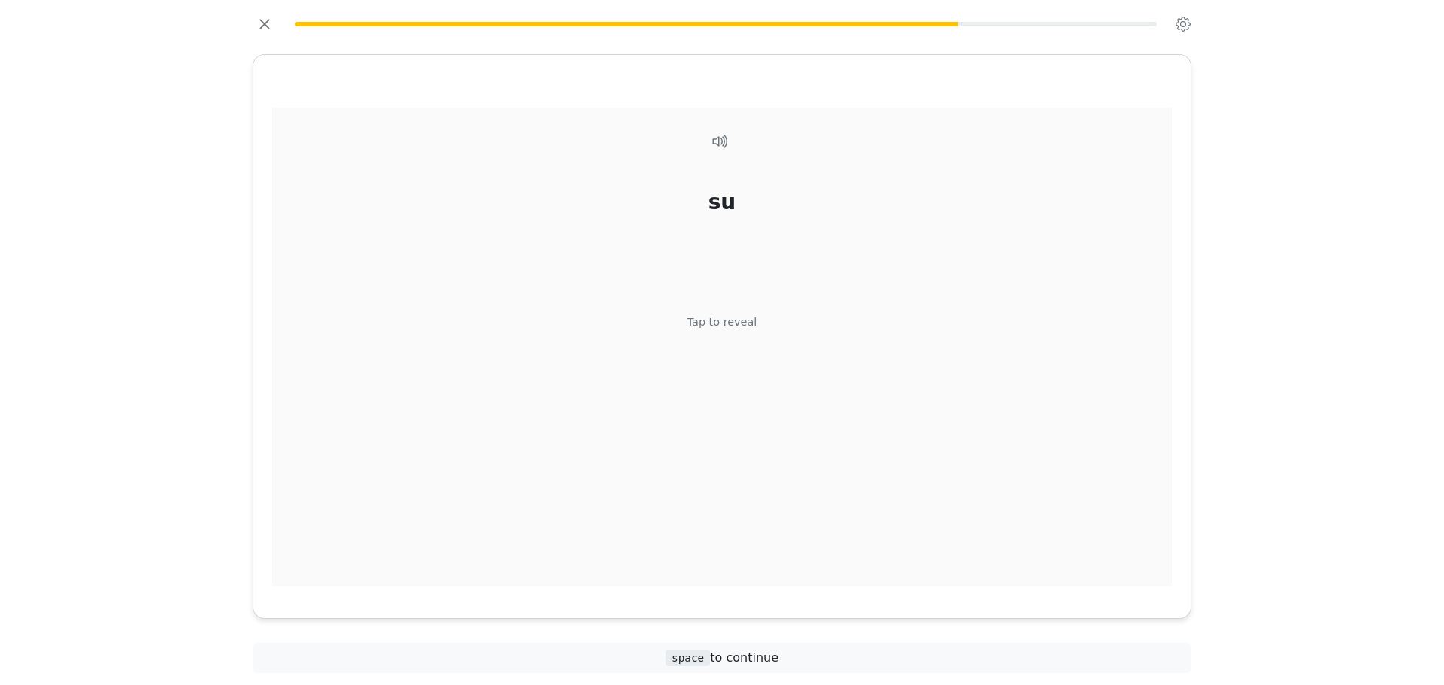
click at [745, 344] on div "su Tap to reveal" at bounding box center [721, 348] width 901 height 480
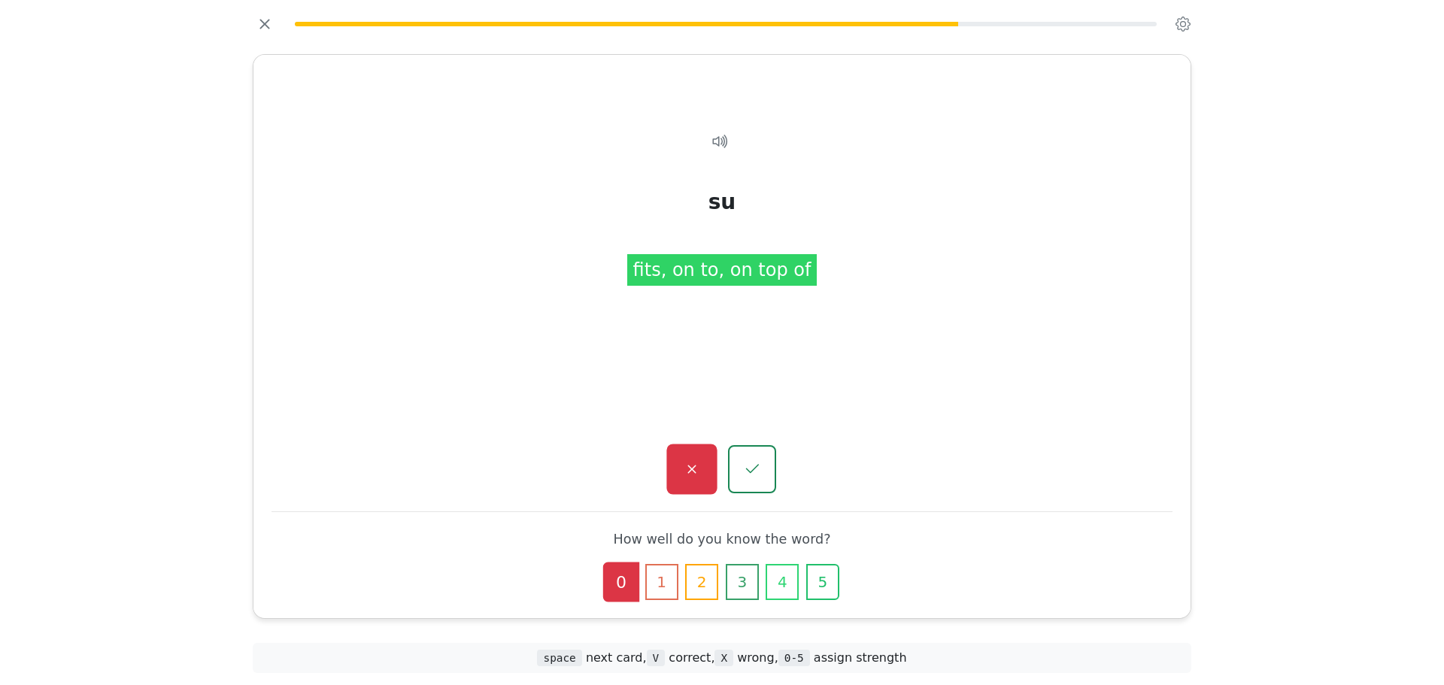
click at [677, 483] on button "button" at bounding box center [691, 469] width 50 height 50
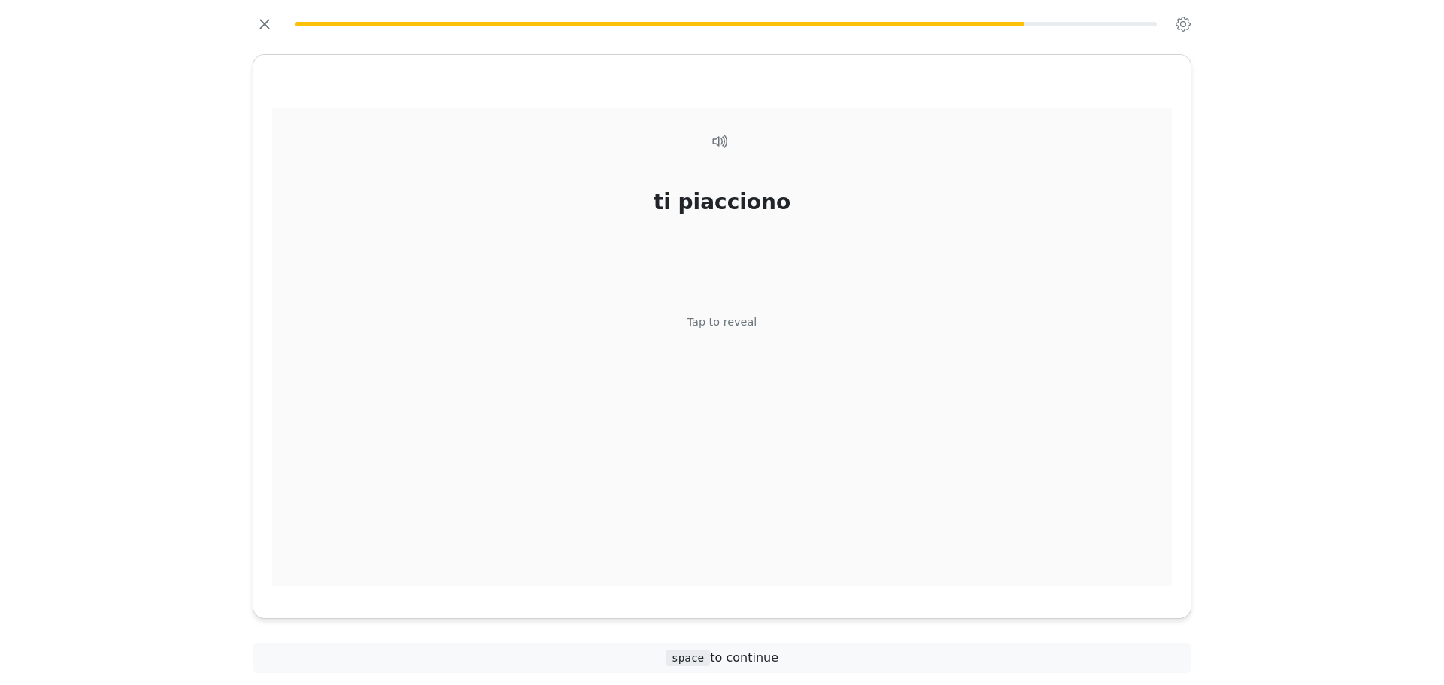
click at [678, 481] on div "ti piacciono Tap to reveal" at bounding box center [721, 348] width 901 height 480
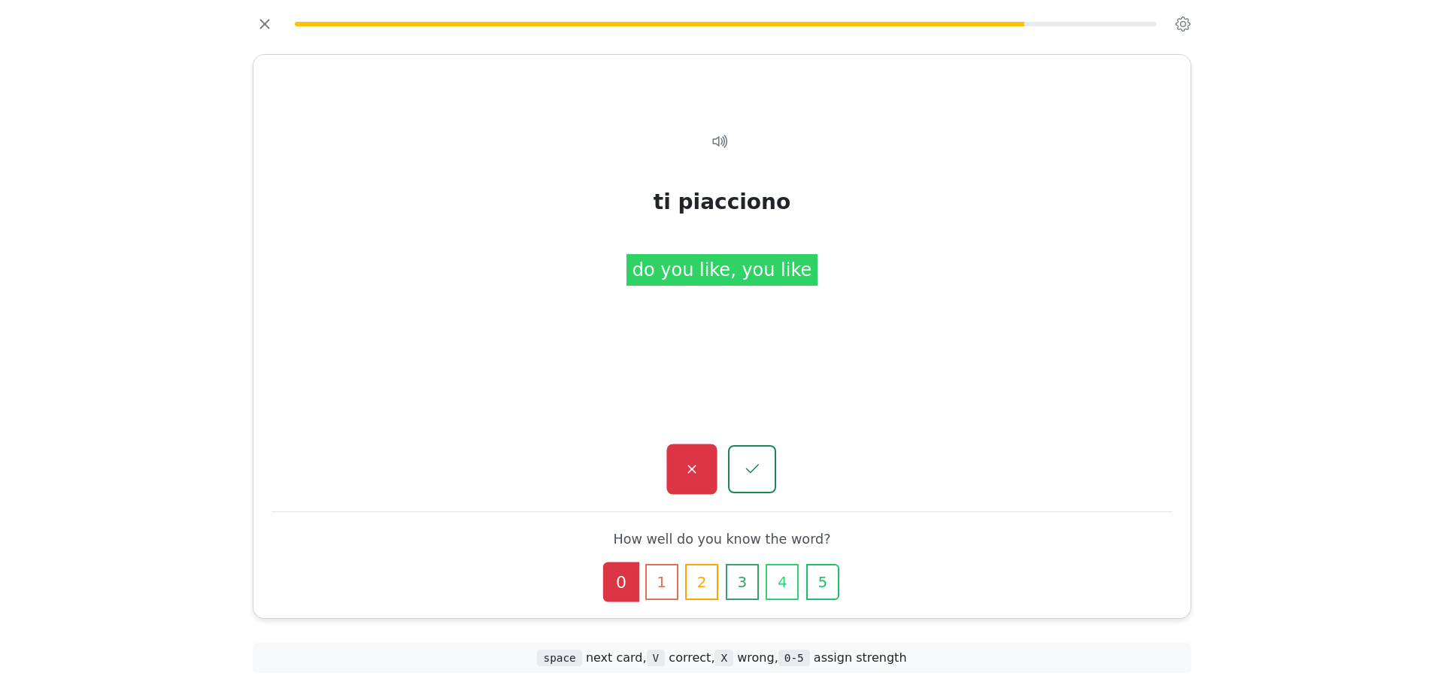
click at [695, 470] on icon "button" at bounding box center [691, 469] width 19 height 19
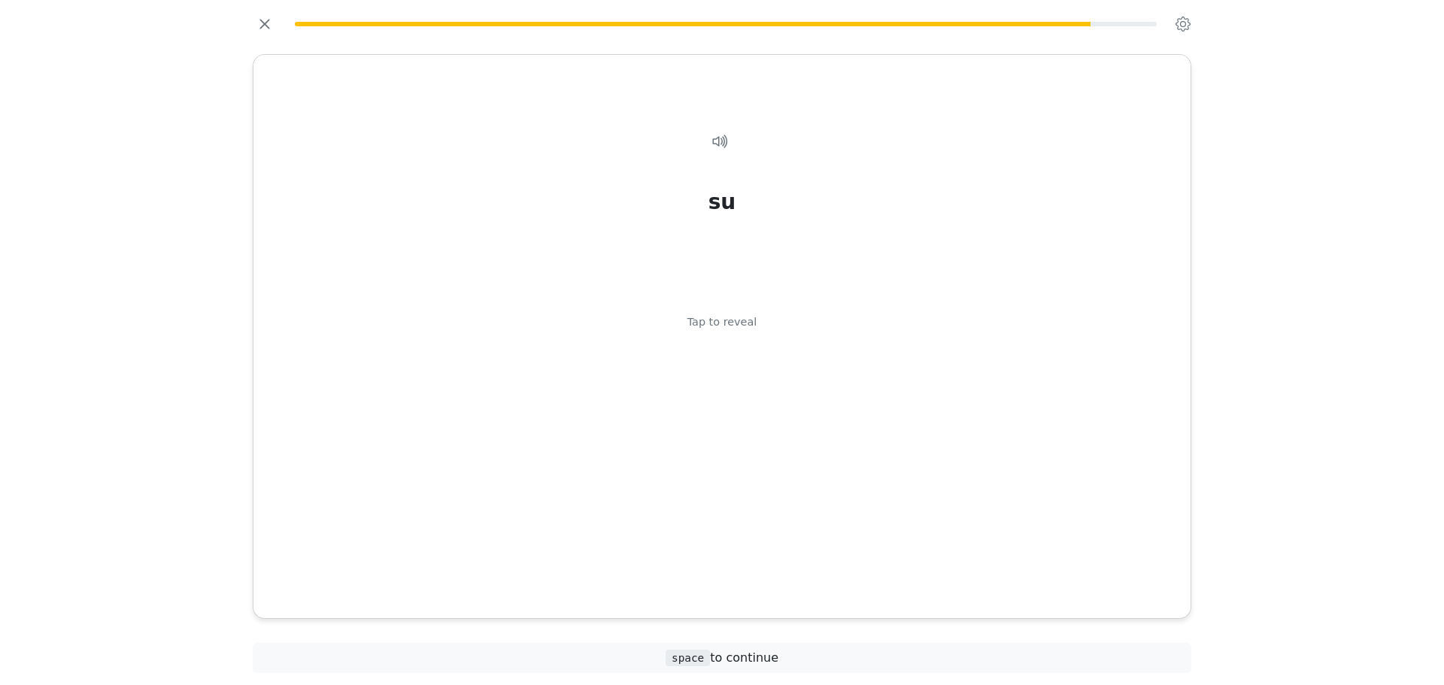
click at [695, 470] on div "su Tap to reveal" at bounding box center [721, 348] width 901 height 480
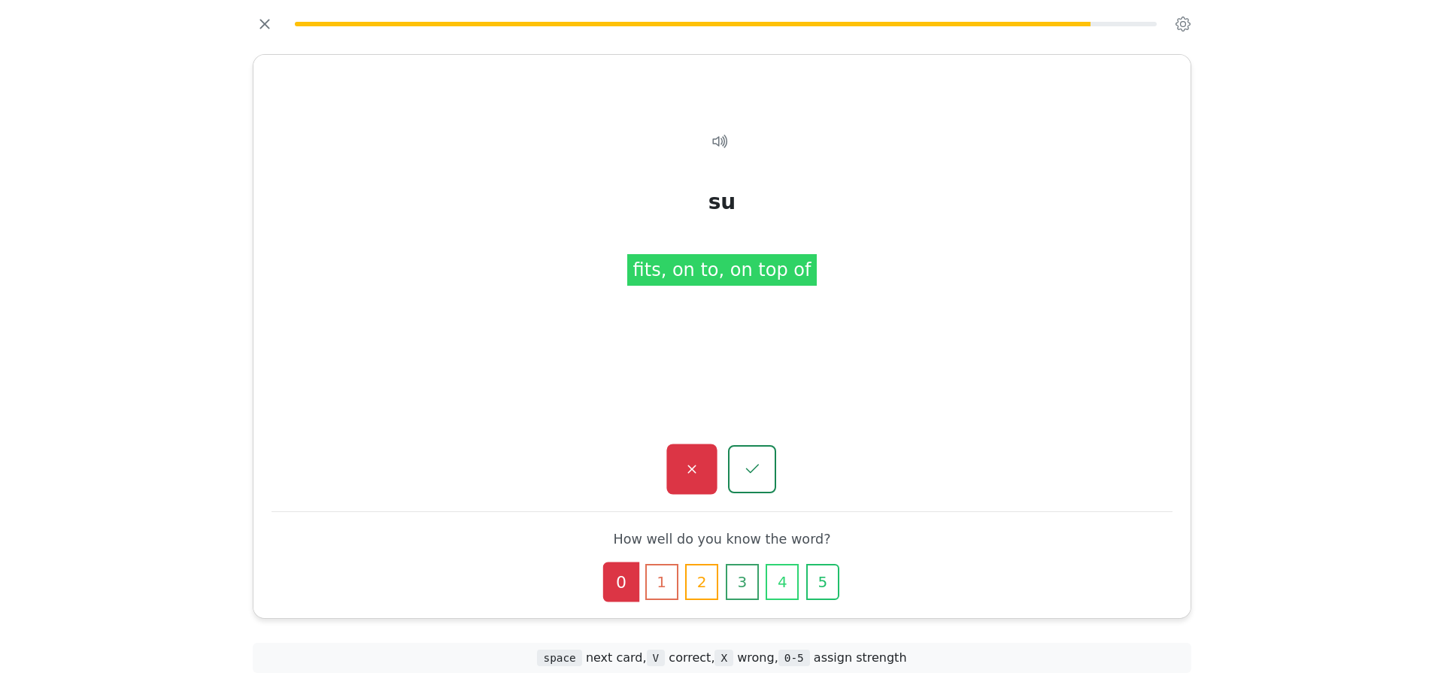
click at [706, 466] on button "button" at bounding box center [691, 469] width 50 height 50
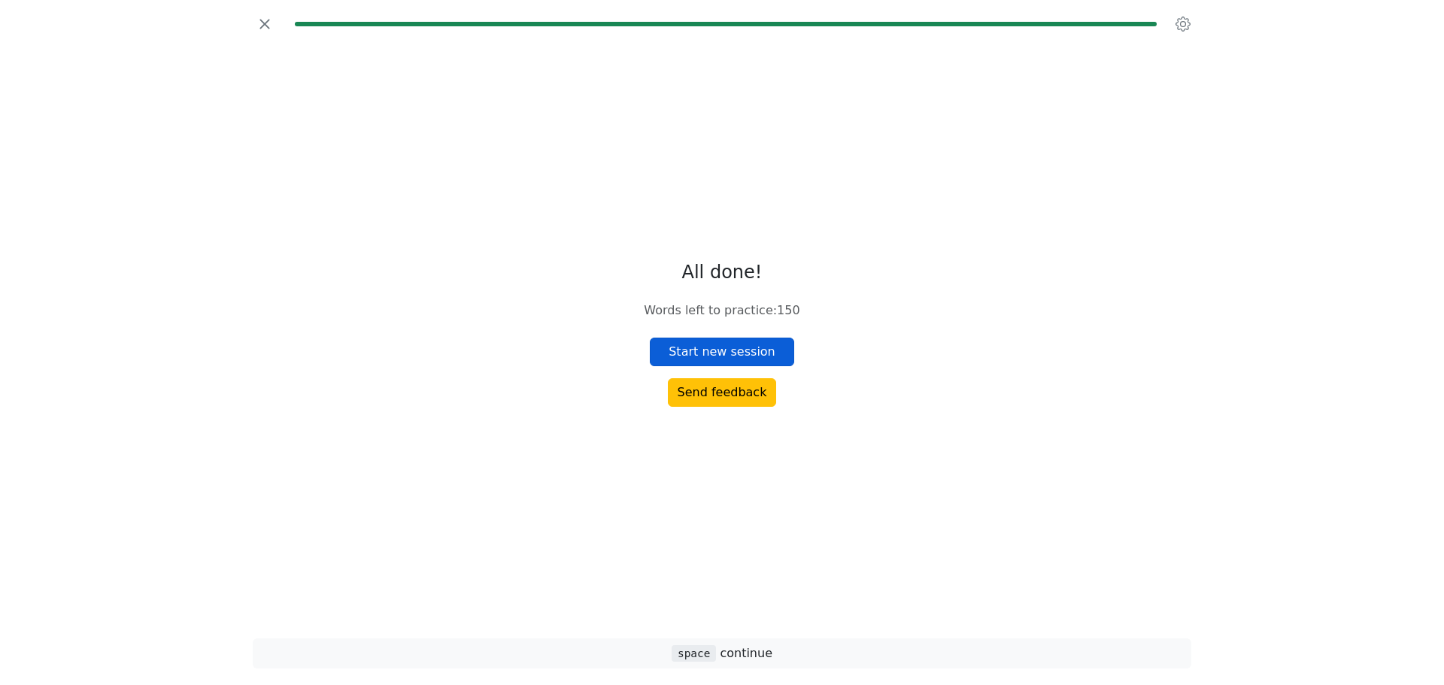
click at [741, 360] on button "Start new session" at bounding box center [722, 352] width 144 height 29
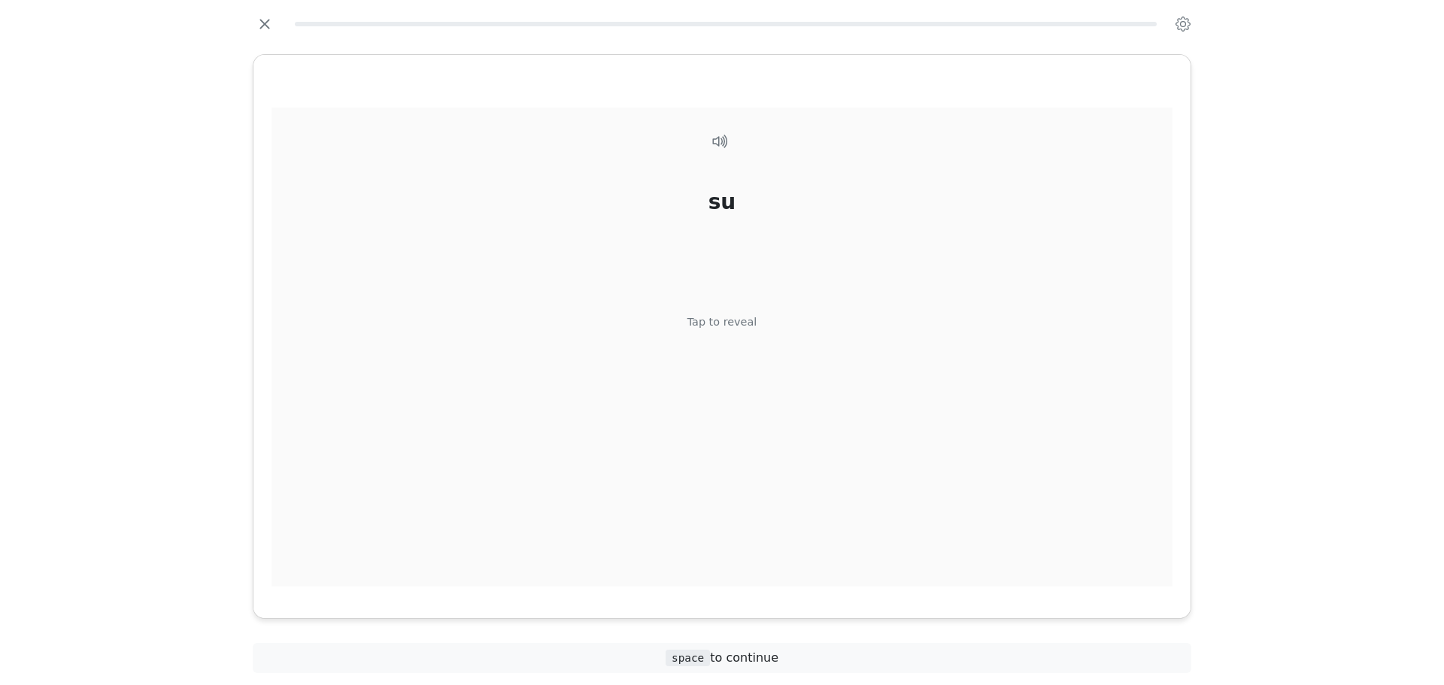
click at [741, 363] on div "su Tap to reveal" at bounding box center [721, 348] width 901 height 480
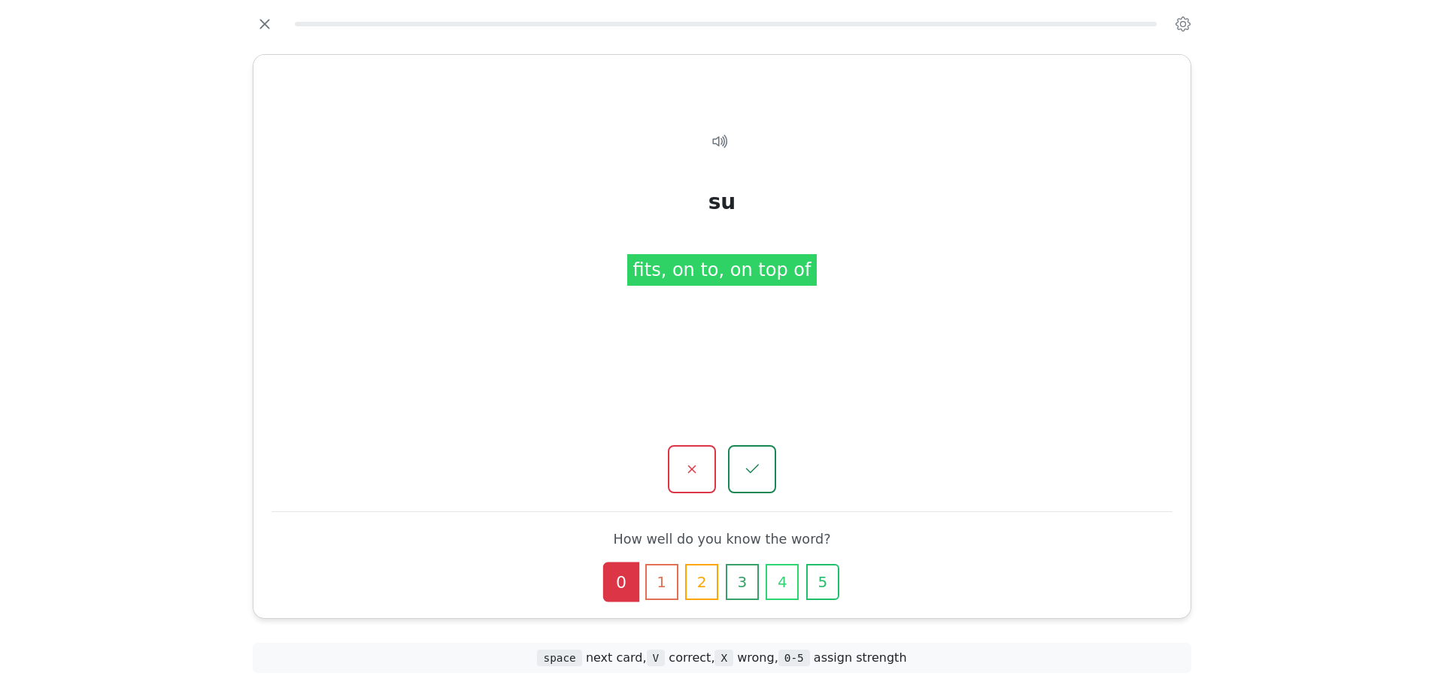
click at [765, 458] on button "button" at bounding box center [752, 469] width 48 height 48
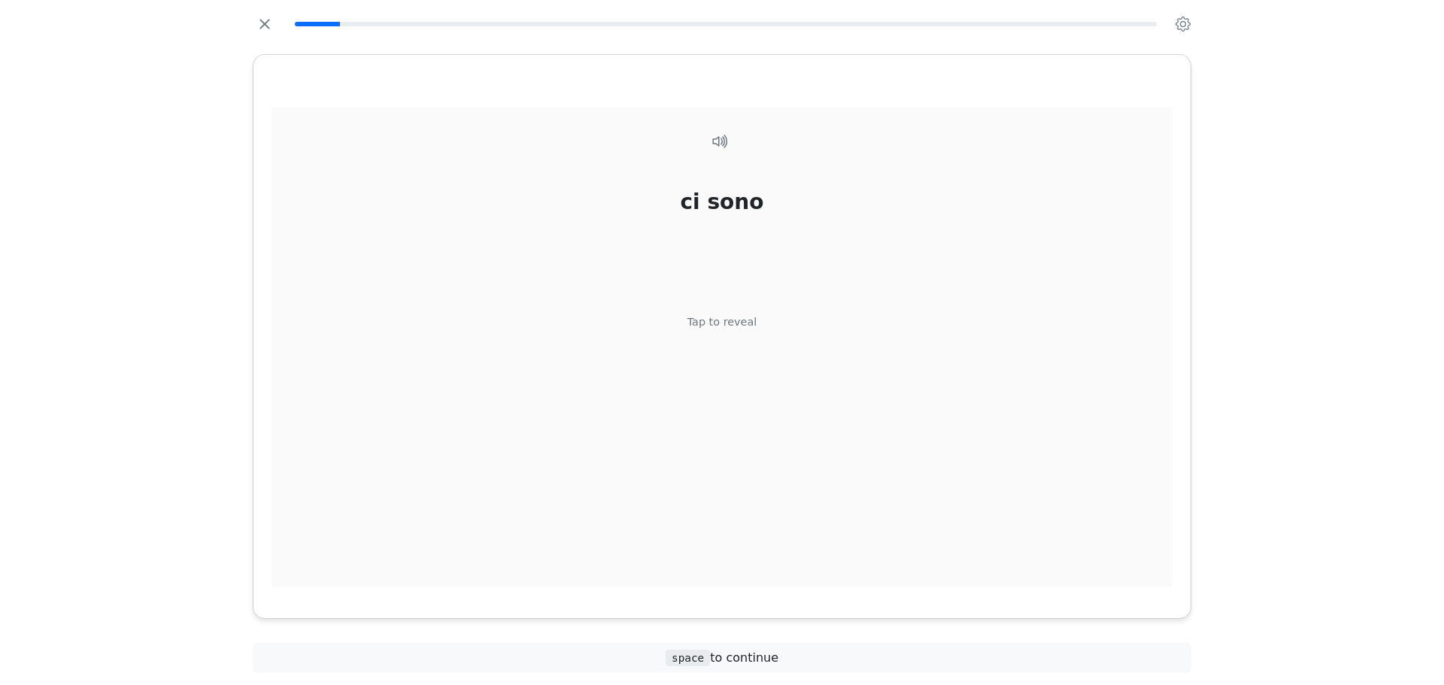
click at [765, 456] on div "ci sono Tap to reveal" at bounding box center [721, 348] width 901 height 480
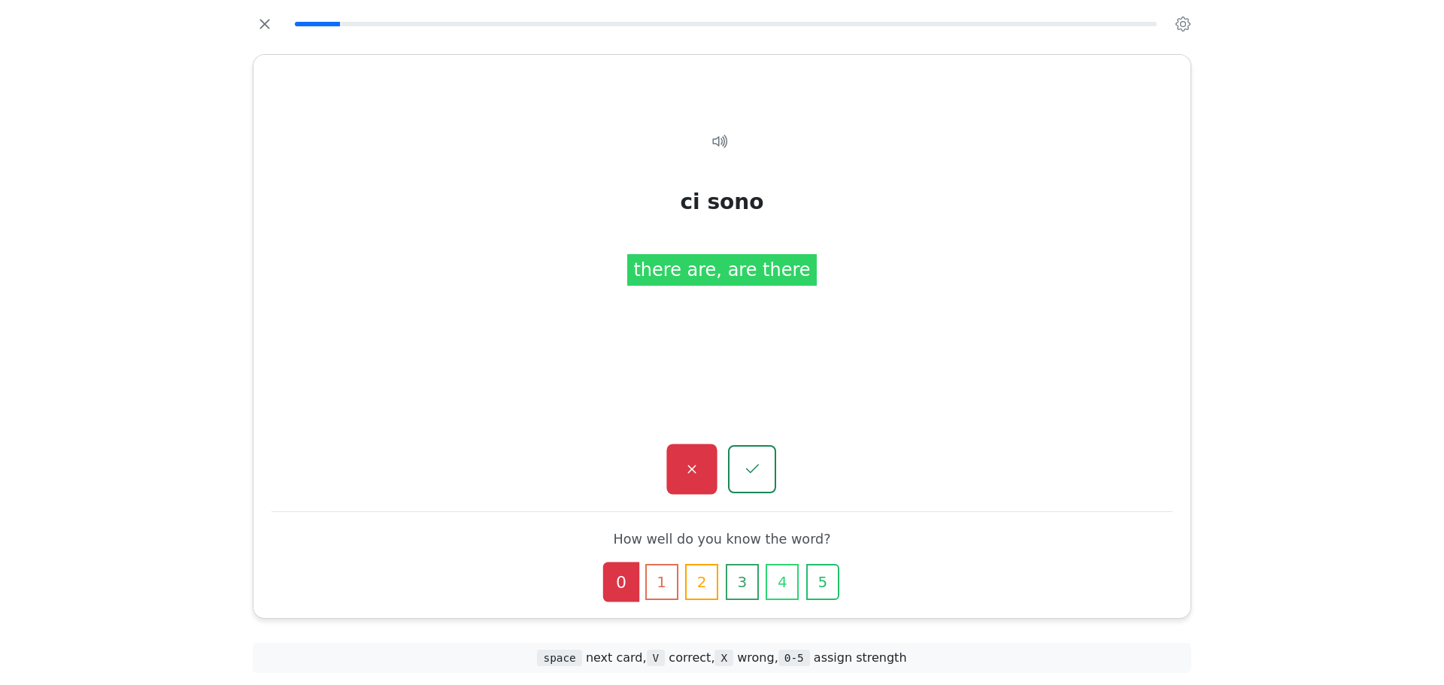
click at [704, 459] on button "button" at bounding box center [691, 469] width 50 height 50
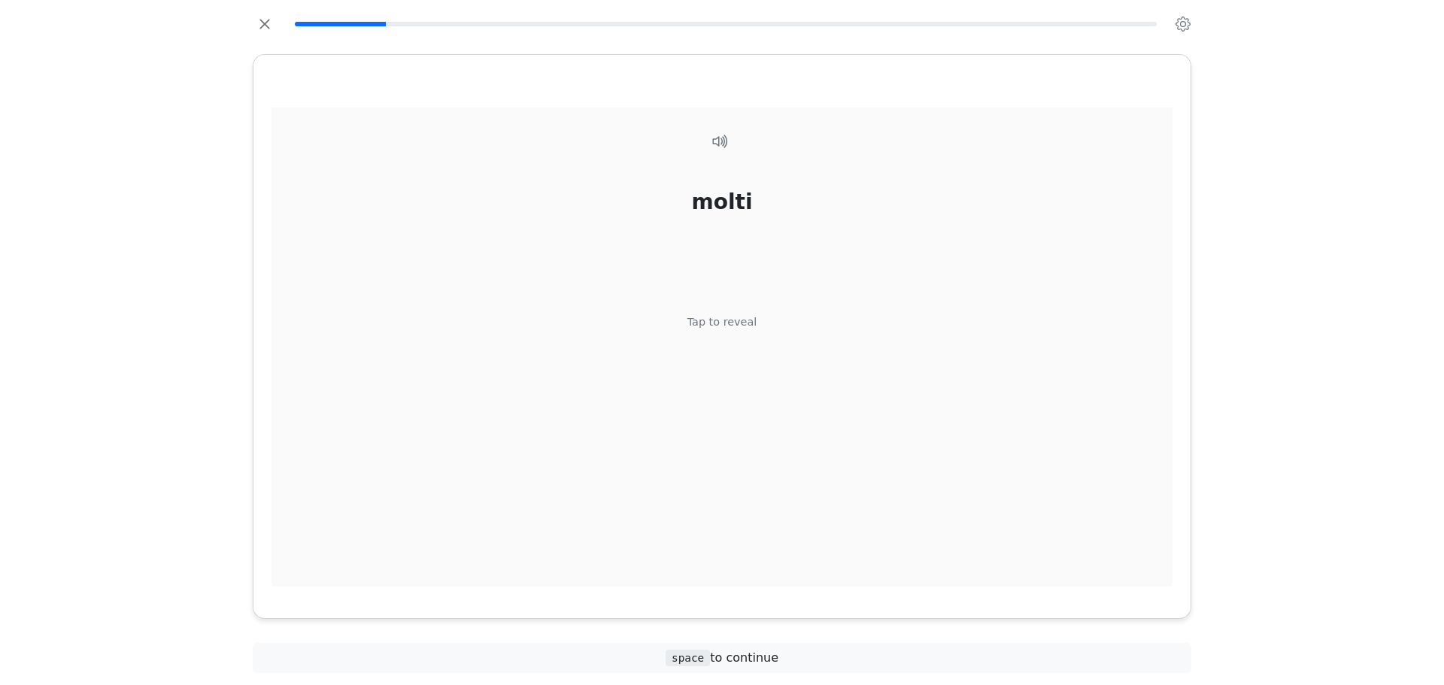
click at [726, 438] on div "molti Tap to reveal" at bounding box center [721, 348] width 901 height 480
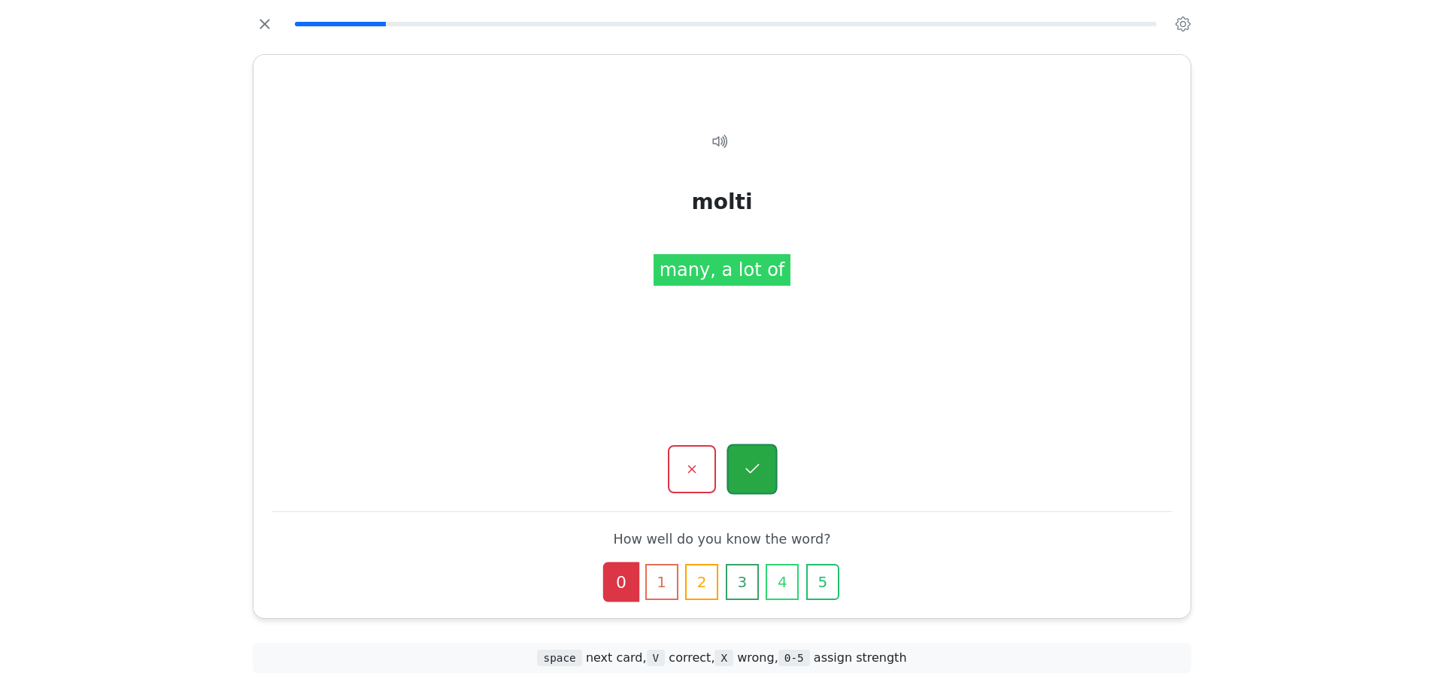
click at [755, 479] on button "button" at bounding box center [751, 469] width 50 height 50
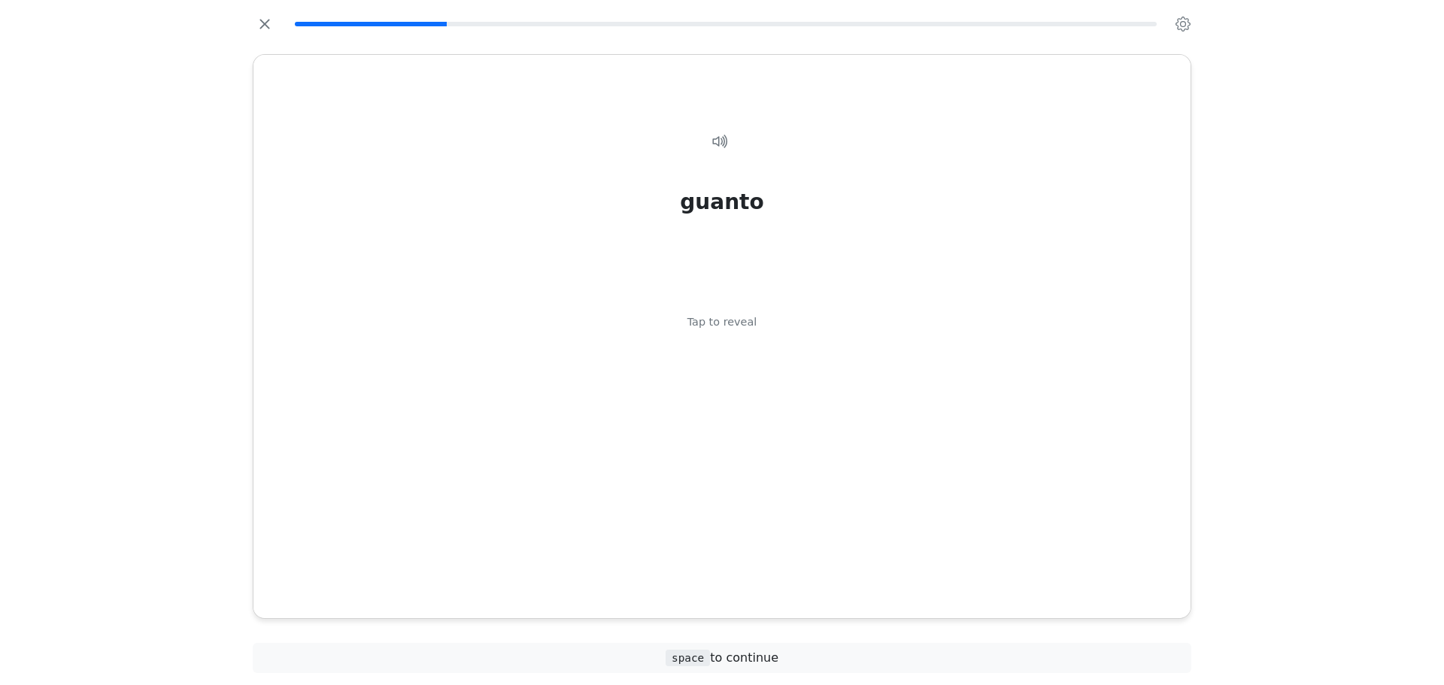
click at [755, 479] on div "guanto Tap to reveal" at bounding box center [721, 348] width 901 height 480
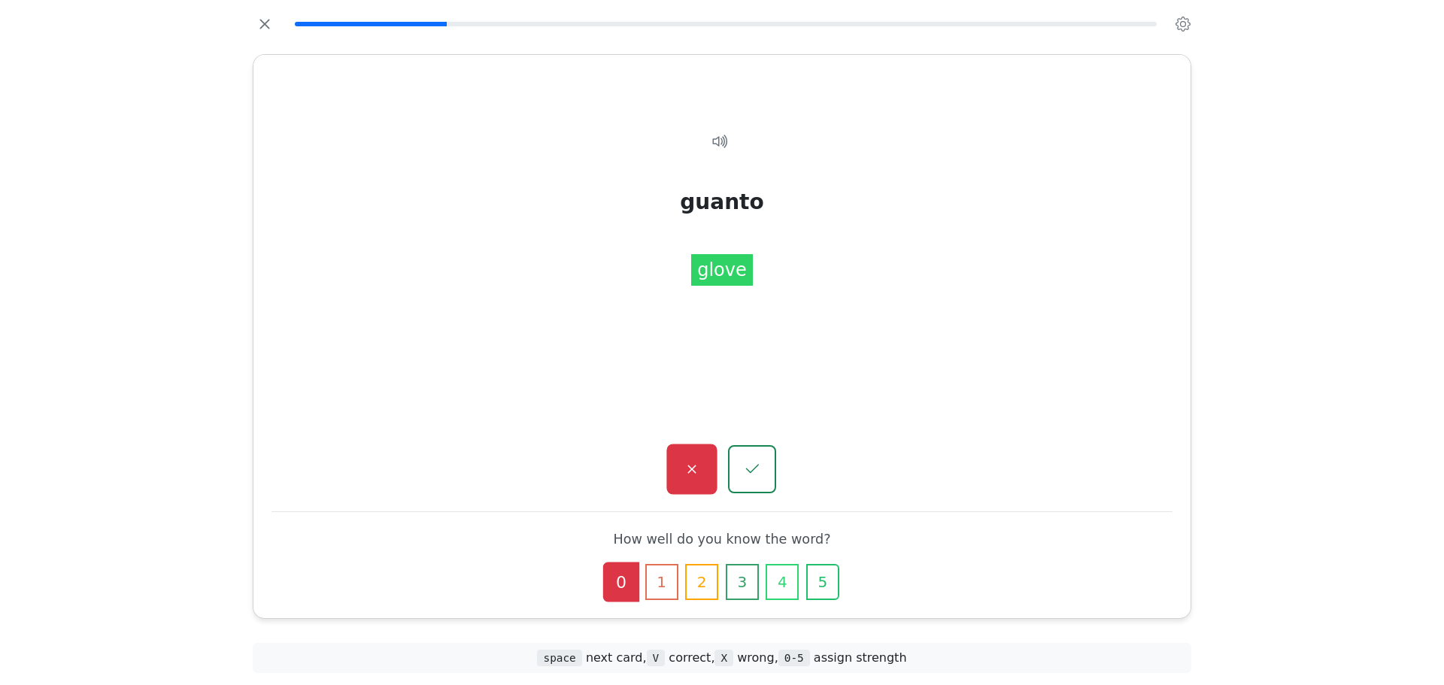
click at [711, 474] on button "button" at bounding box center [691, 469] width 50 height 50
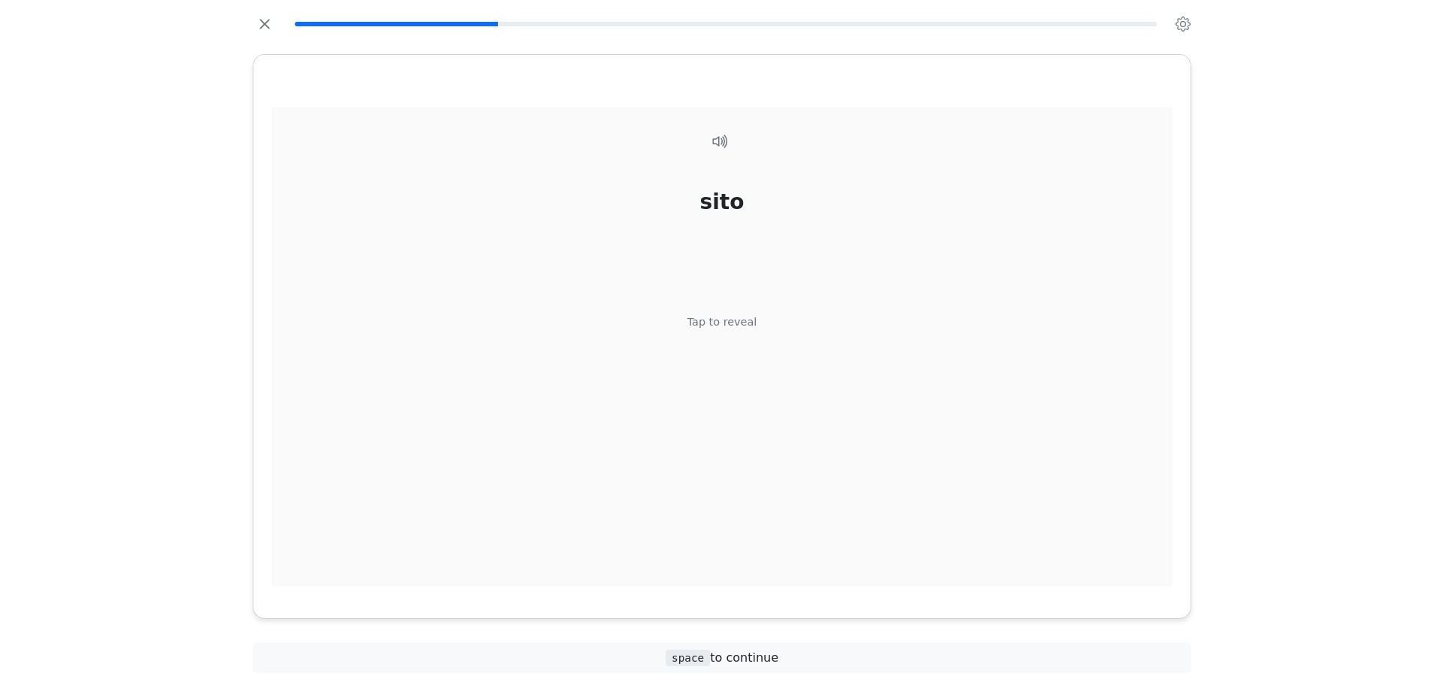
click at [735, 310] on div "sito Tap to reveal" at bounding box center [721, 348] width 901 height 480
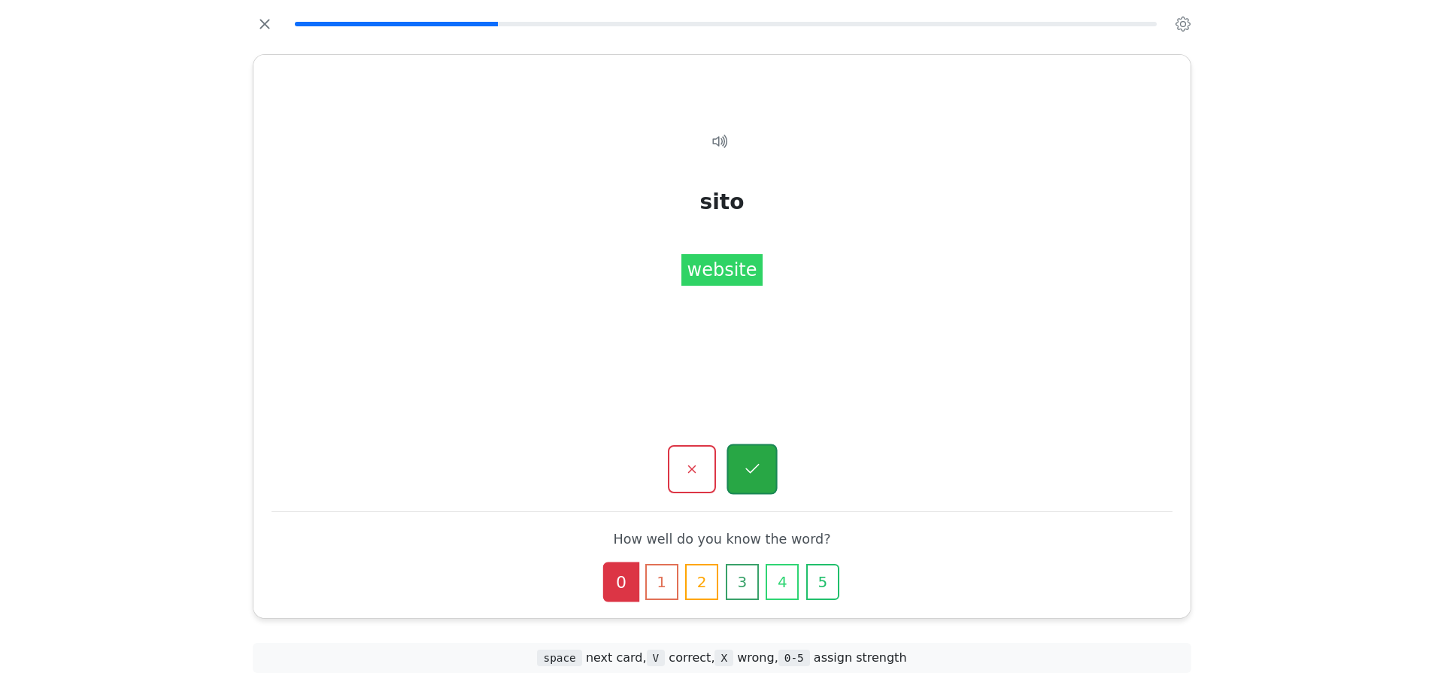
click at [750, 447] on button "button" at bounding box center [751, 469] width 50 height 50
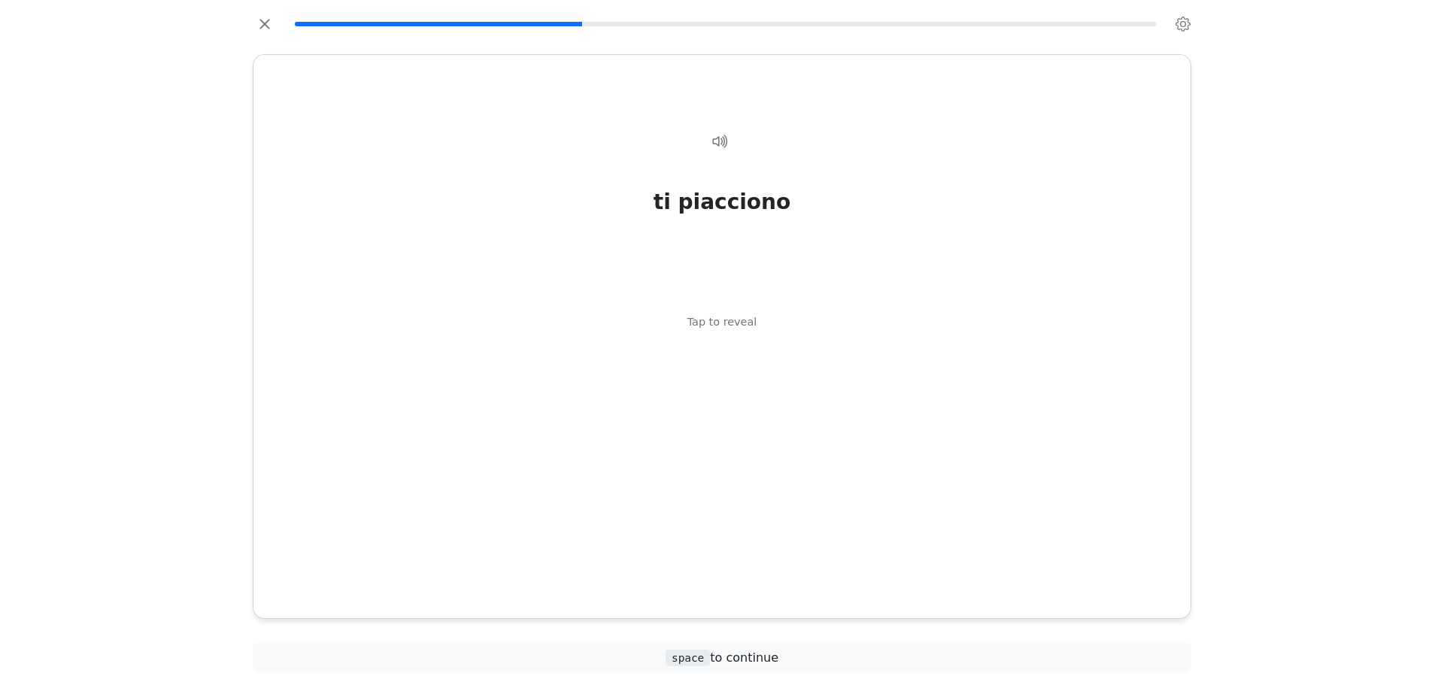
click at [750, 447] on div "ti piacciono Tap to reveal" at bounding box center [721, 348] width 901 height 480
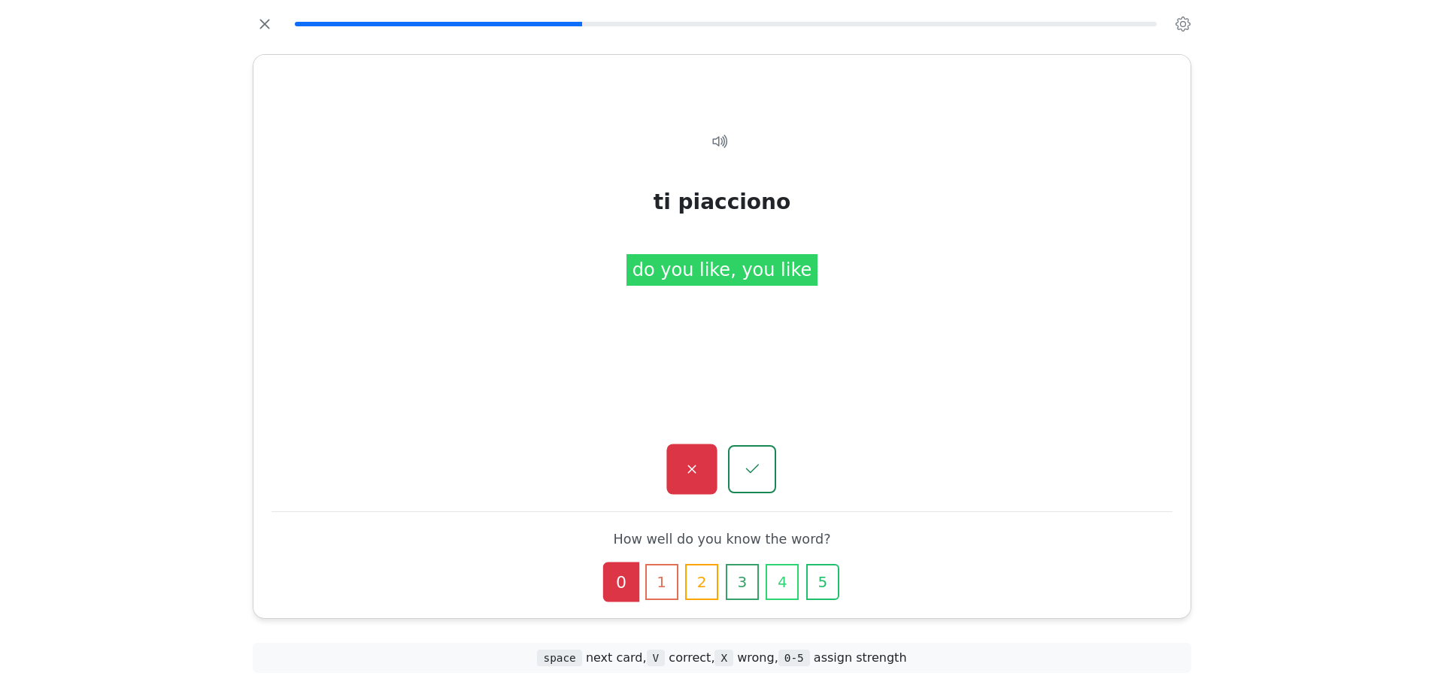
click at [713, 460] on button "button" at bounding box center [691, 469] width 50 height 50
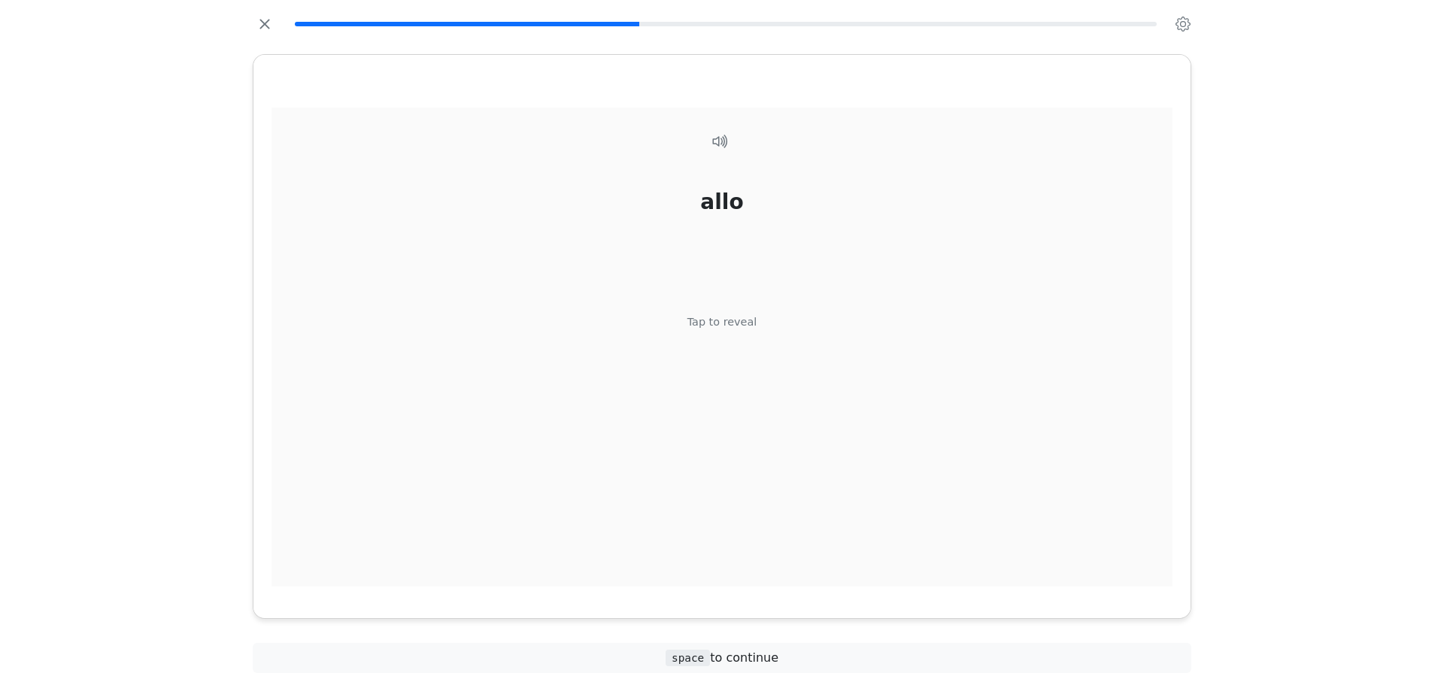
click at [756, 409] on div "allo Tap to reveal" at bounding box center [721, 348] width 901 height 480
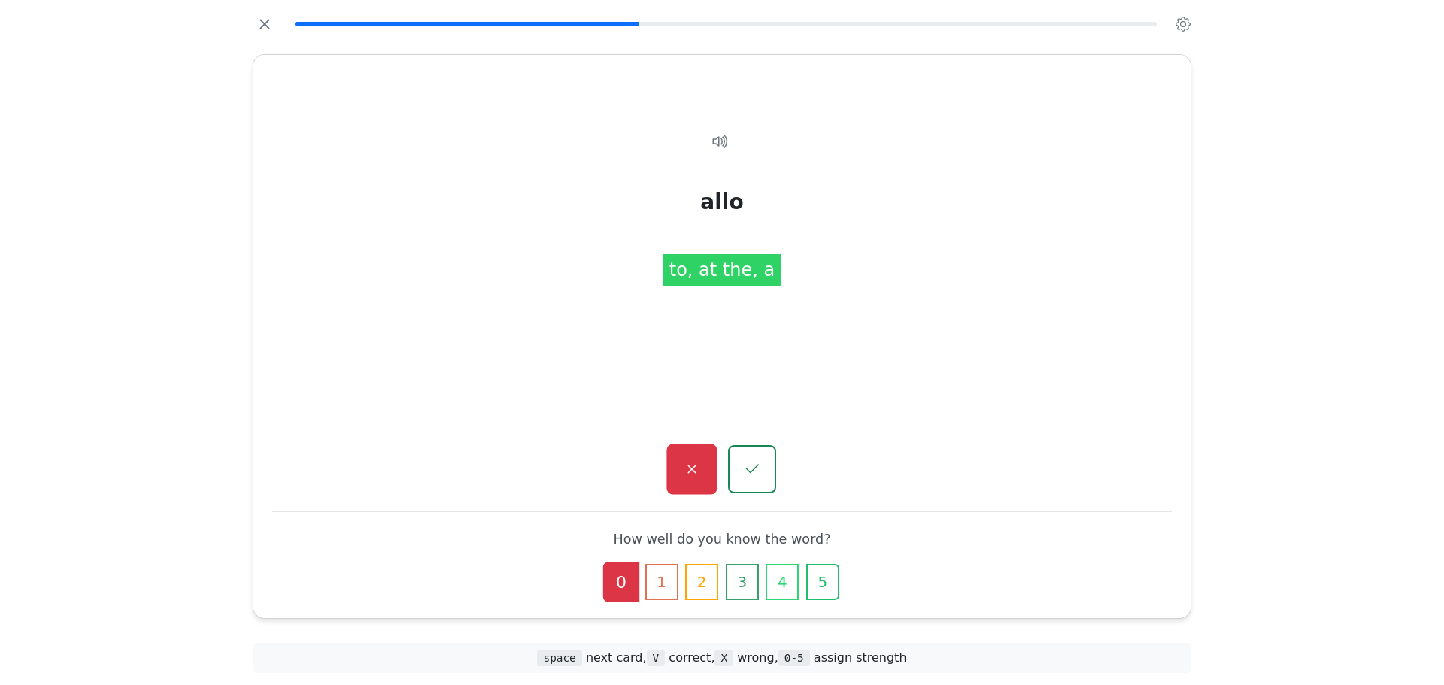
click at [705, 481] on button "button" at bounding box center [691, 469] width 50 height 50
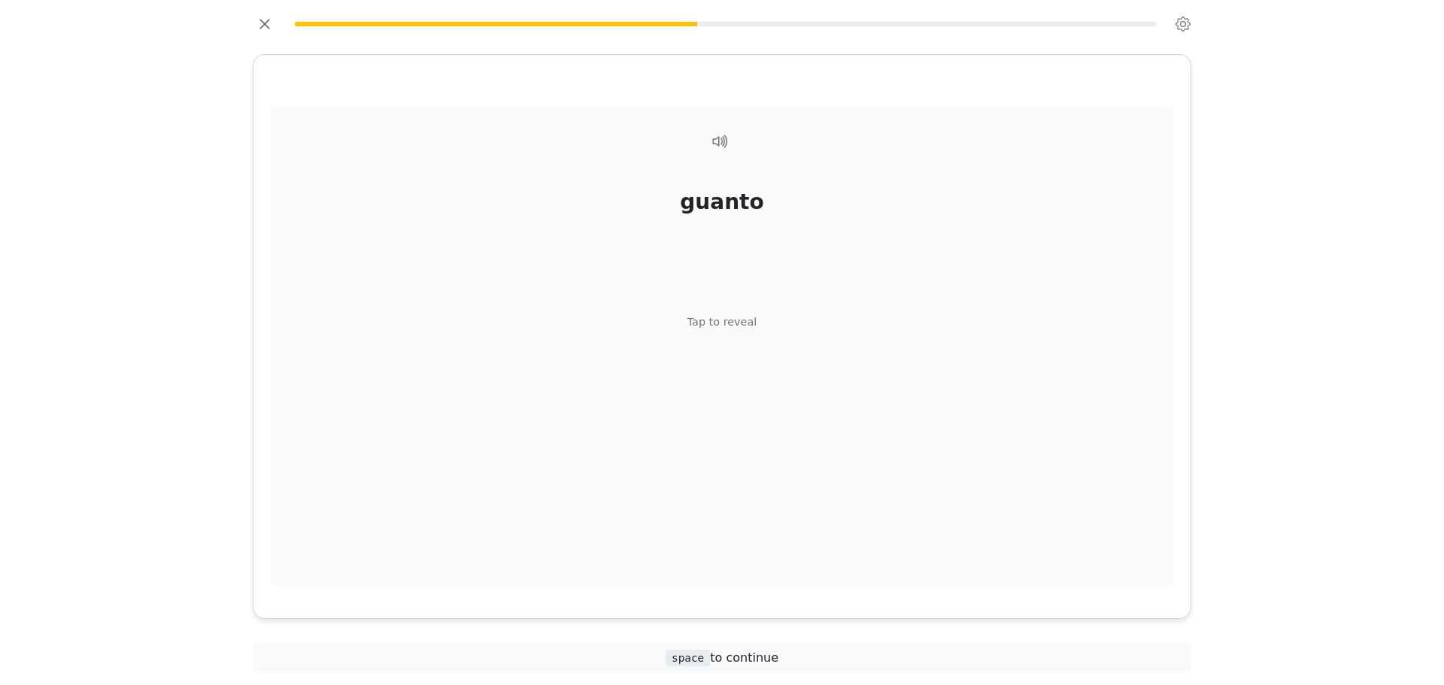
click at [725, 362] on div "guanto Tap to reveal" at bounding box center [721, 348] width 901 height 480
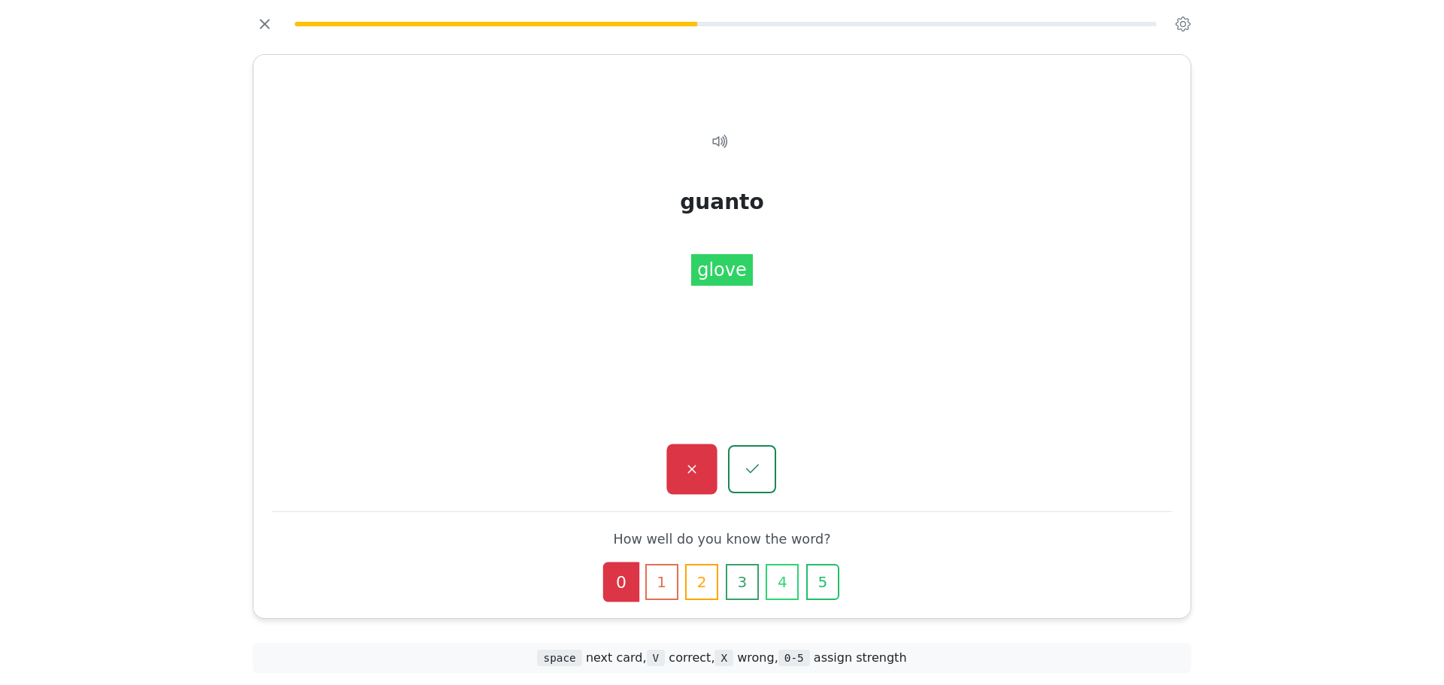
click at [700, 462] on icon "button" at bounding box center [691, 469] width 19 height 19
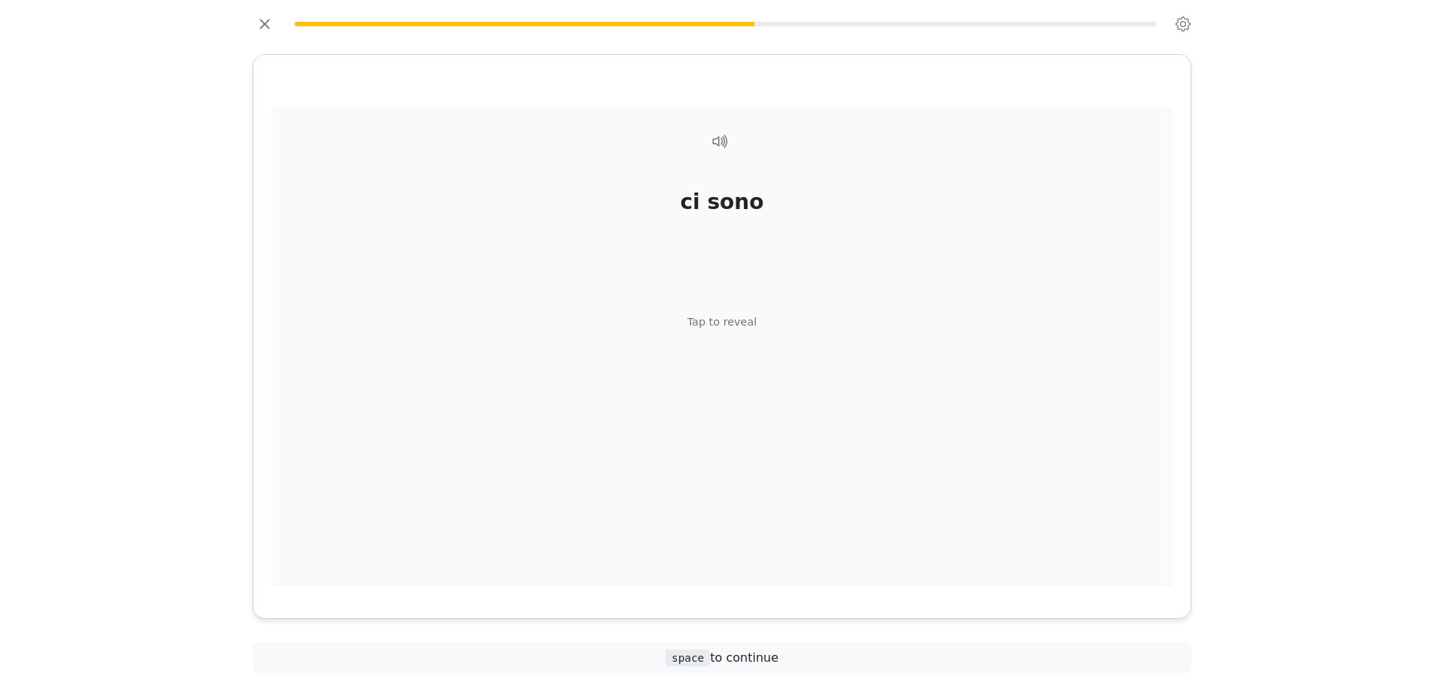
click at [751, 311] on div "ci sono Tap to reveal" at bounding box center [721, 348] width 901 height 480
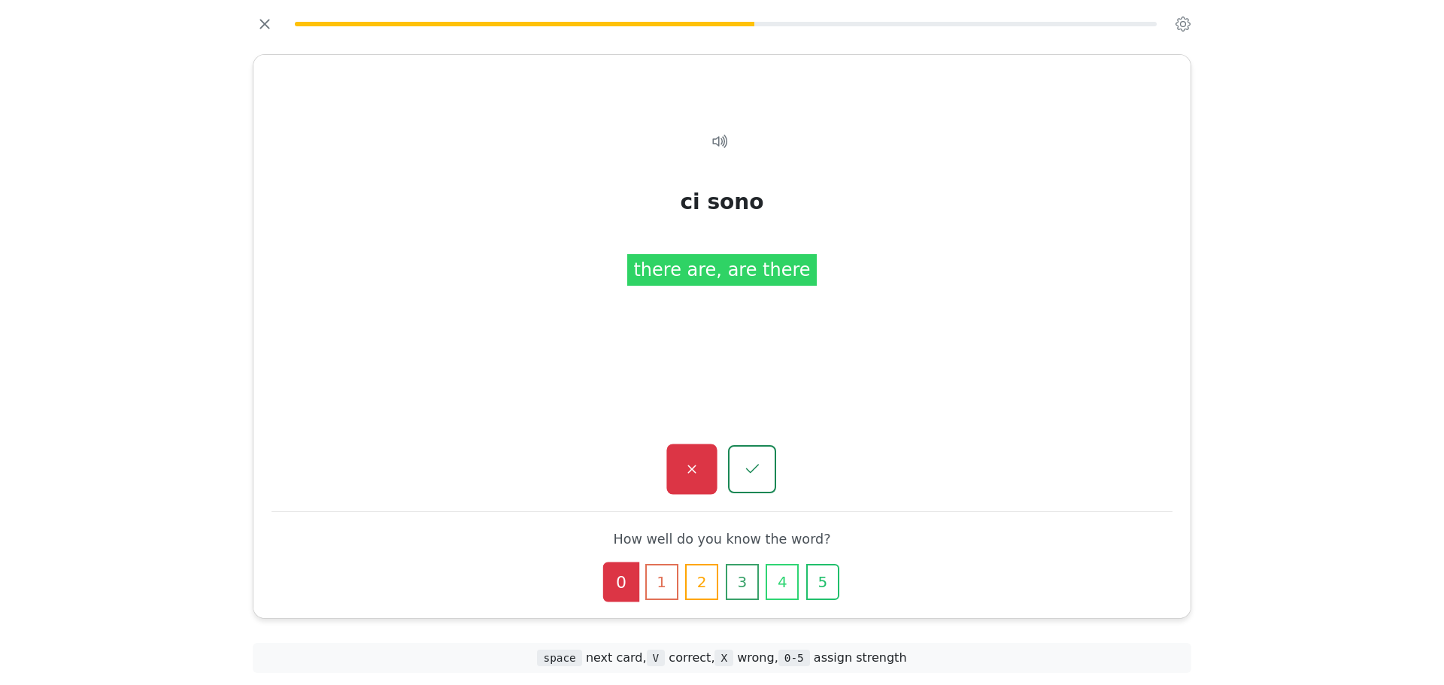
click at [689, 450] on button "button" at bounding box center [691, 469] width 50 height 50
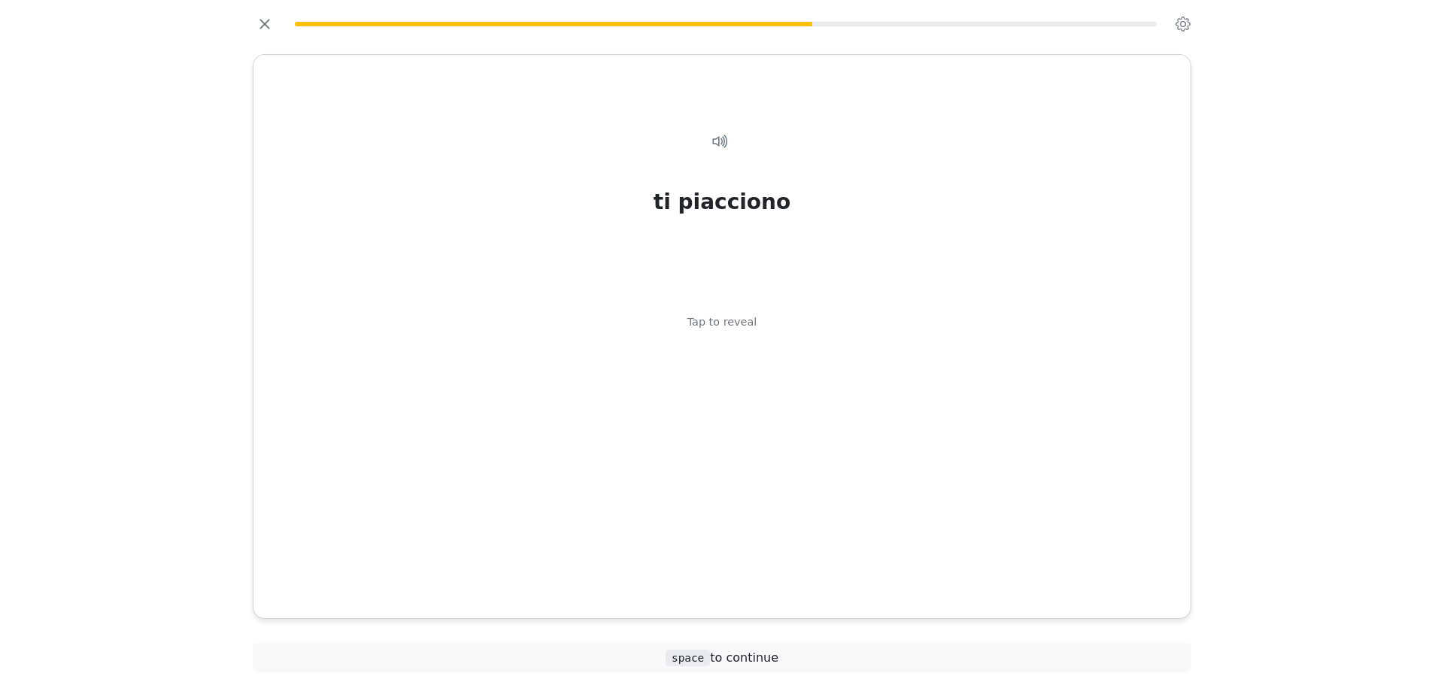
click at [689, 450] on div "ti piacciono Tap to reveal" at bounding box center [721, 348] width 901 height 480
click at [760, 444] on div "castello Tap to reveal" at bounding box center [721, 348] width 901 height 480
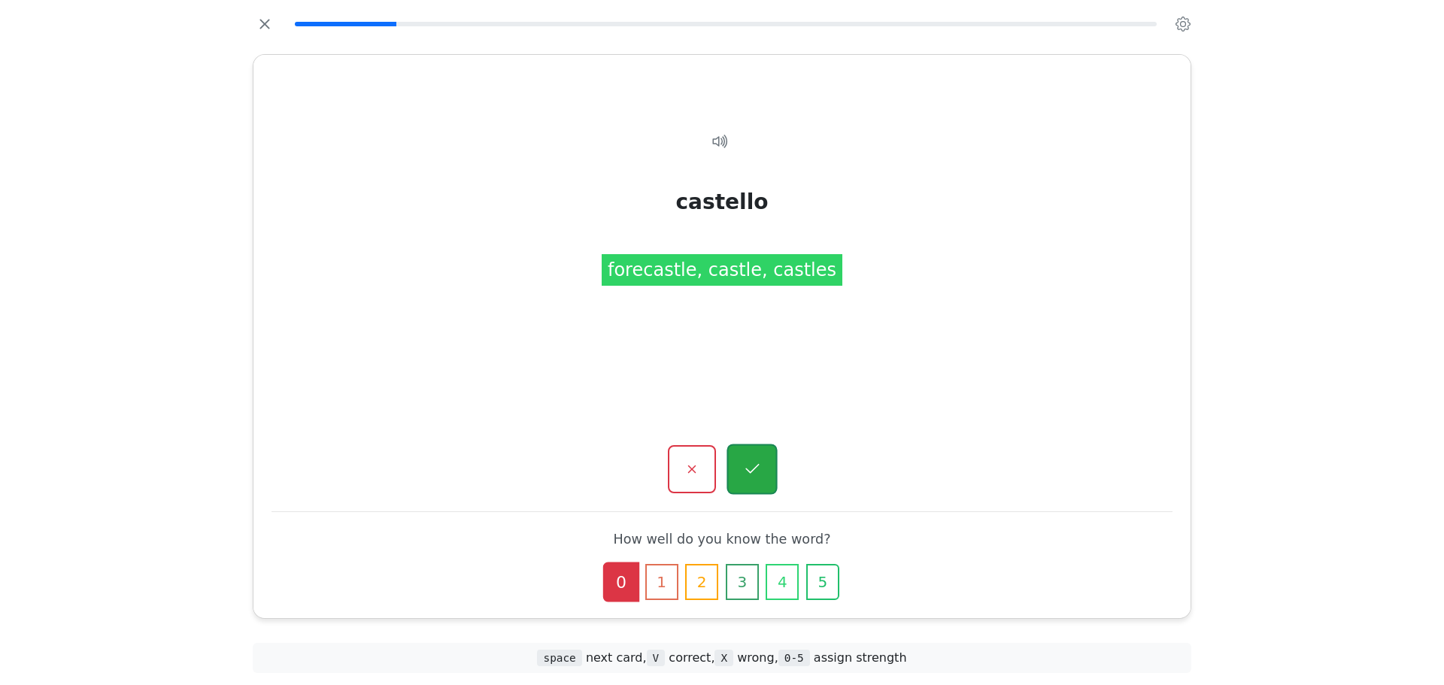
click at [761, 477] on icon "button" at bounding box center [751, 469] width 19 height 19
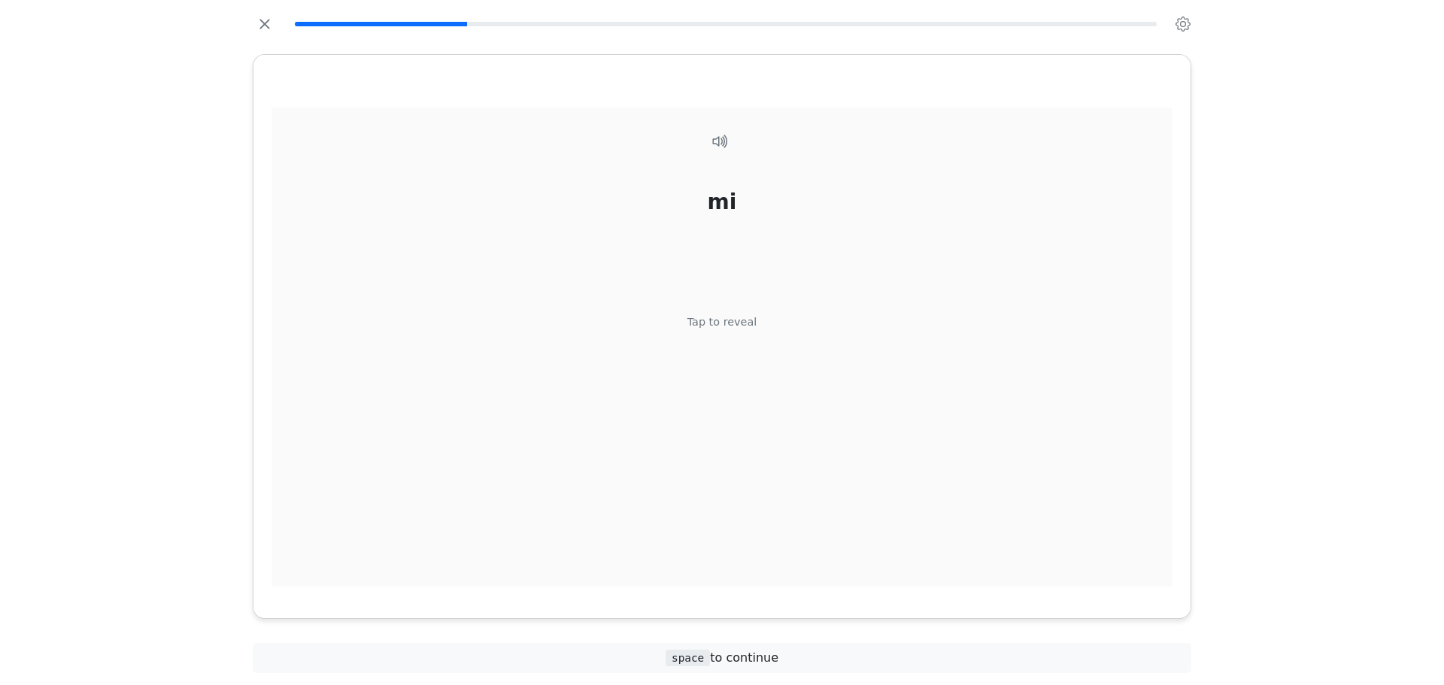
click at [780, 411] on div "mi Tap to reveal" at bounding box center [721, 348] width 901 height 480
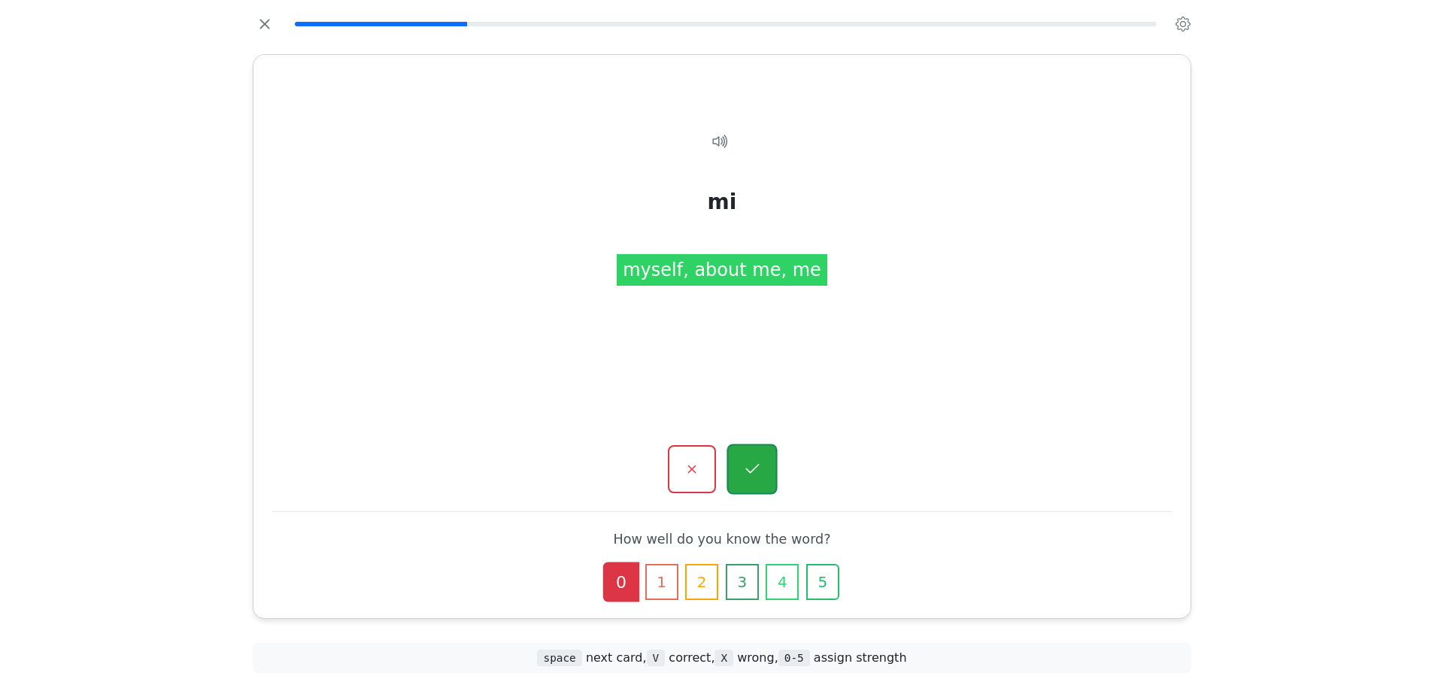
click at [766, 462] on button "button" at bounding box center [751, 469] width 50 height 50
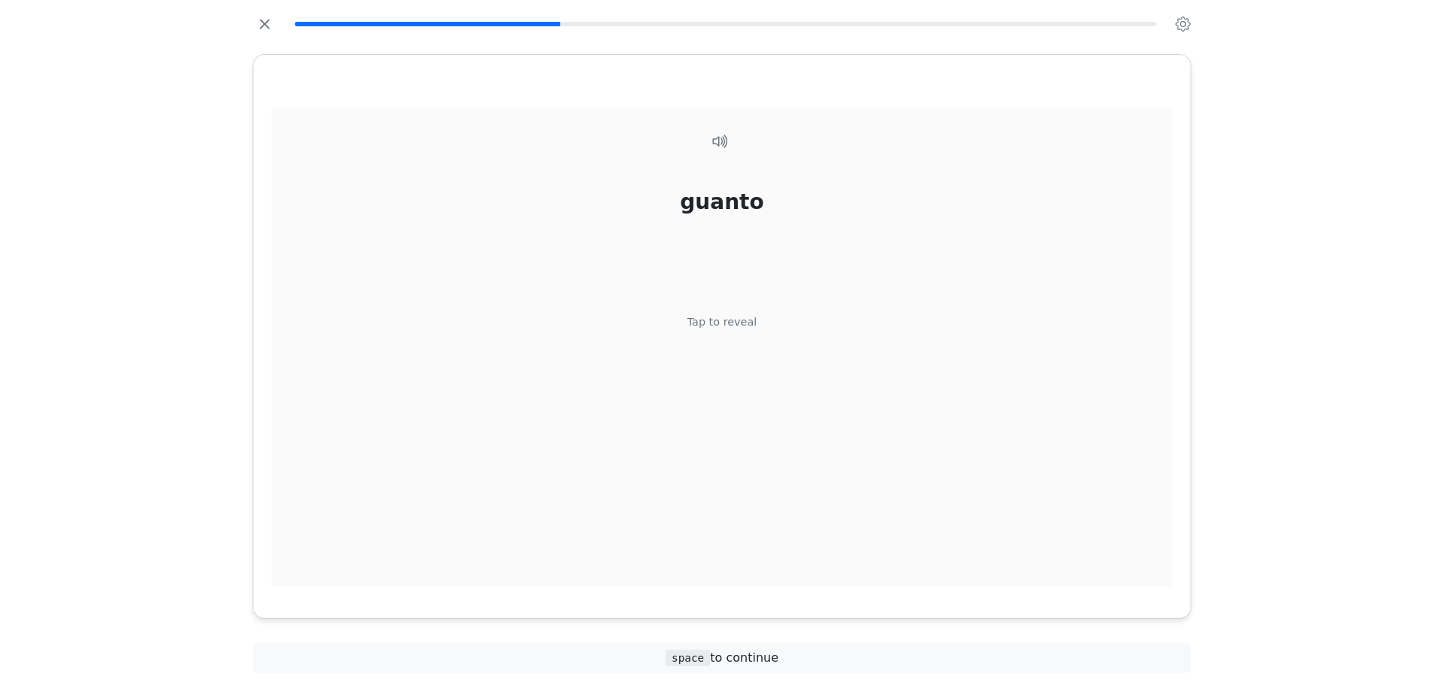
click at [817, 350] on div "guanto Tap to reveal" at bounding box center [721, 348] width 901 height 480
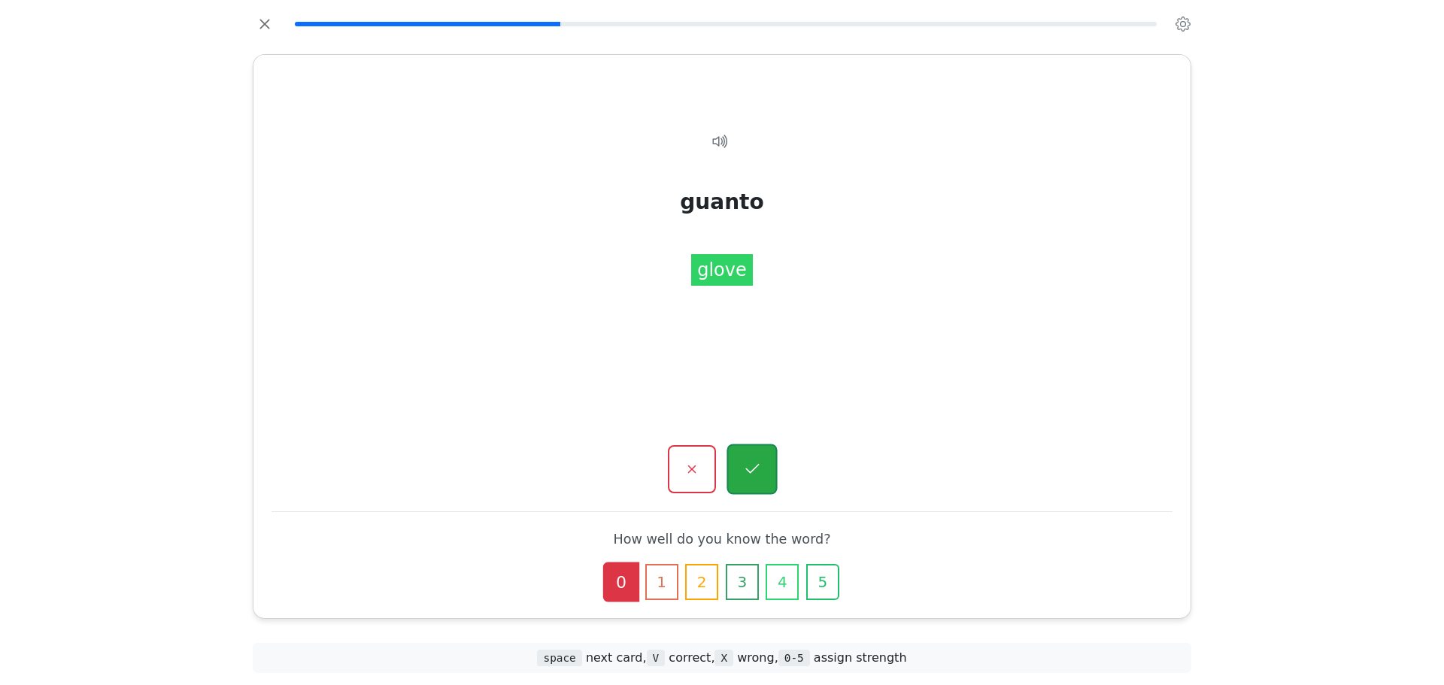
click at [740, 461] on button "button" at bounding box center [751, 469] width 50 height 50
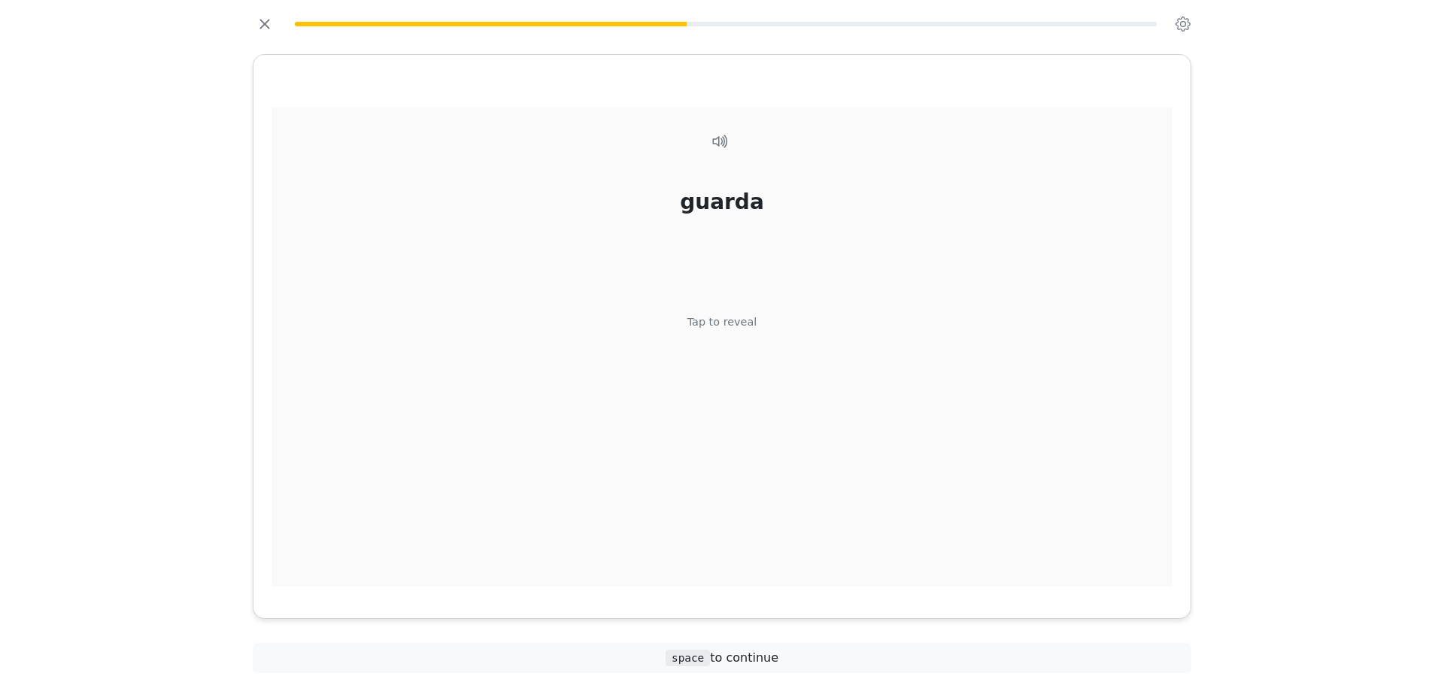
click at [771, 361] on div "guarda Tap to reveal" at bounding box center [721, 348] width 901 height 480
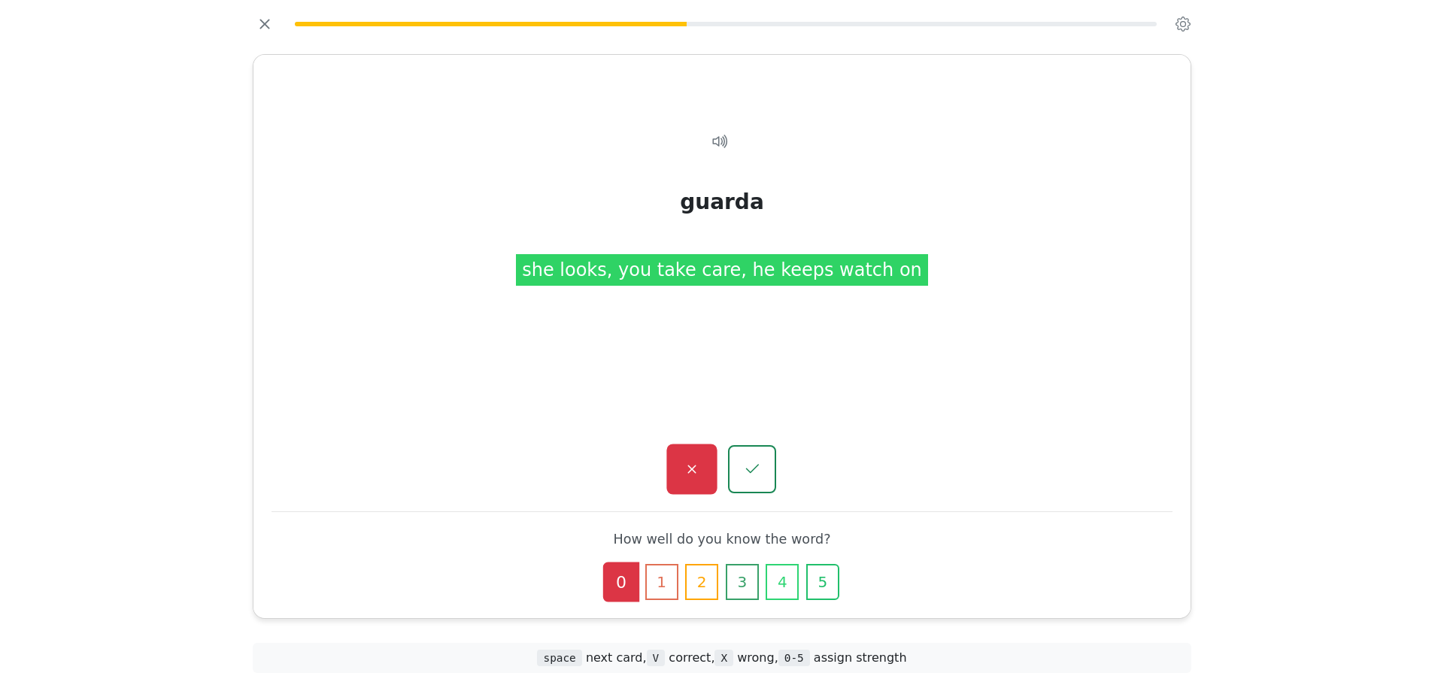
click at [695, 457] on button "button" at bounding box center [691, 469] width 50 height 50
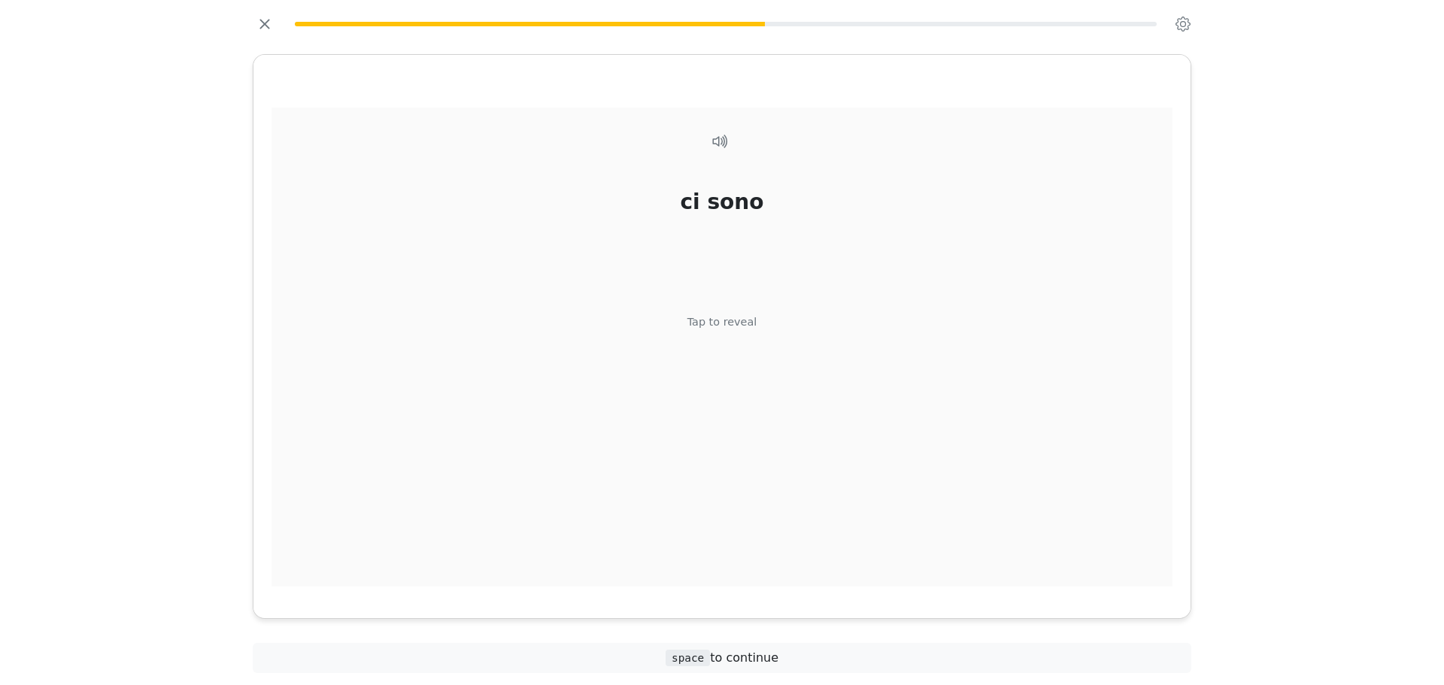
click at [723, 436] on div "ci sono Tap to reveal" at bounding box center [721, 348] width 901 height 480
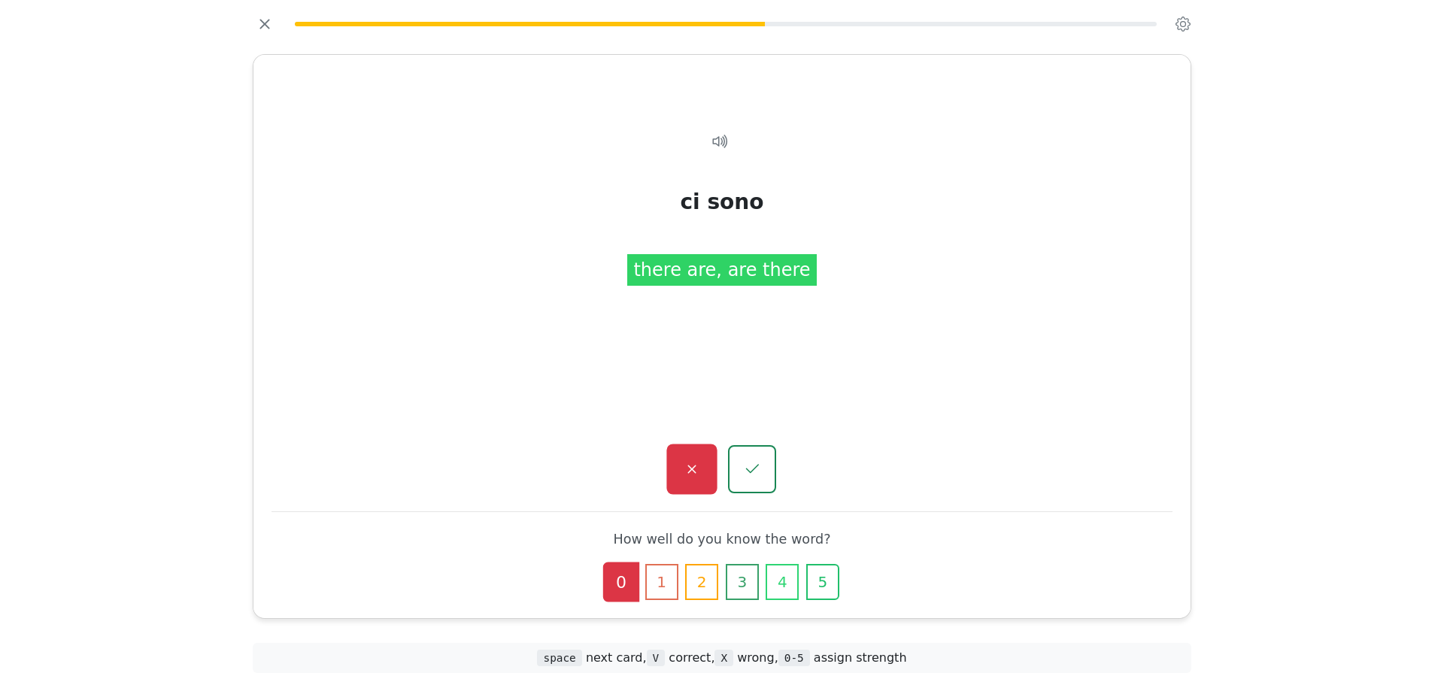
click at [683, 480] on button "button" at bounding box center [691, 469] width 50 height 50
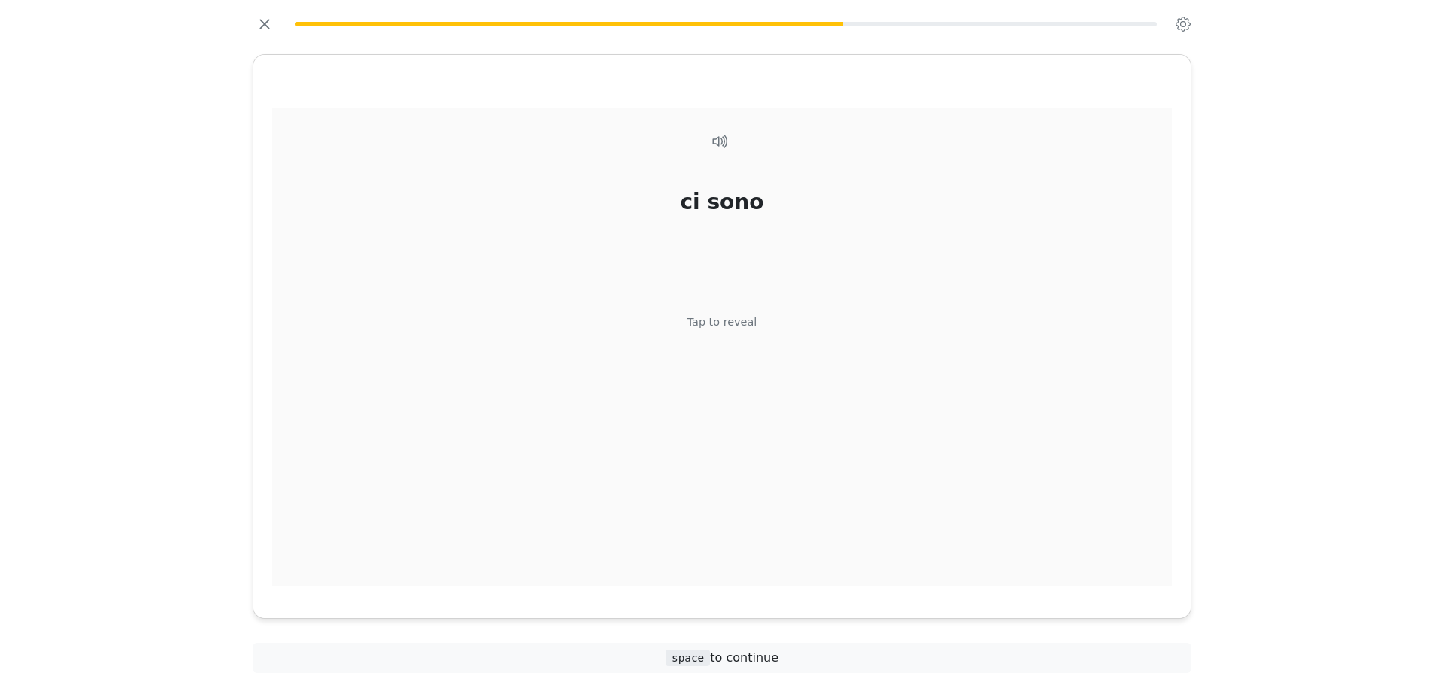
click at [722, 418] on div "ci sono Tap to reveal" at bounding box center [721, 348] width 901 height 480
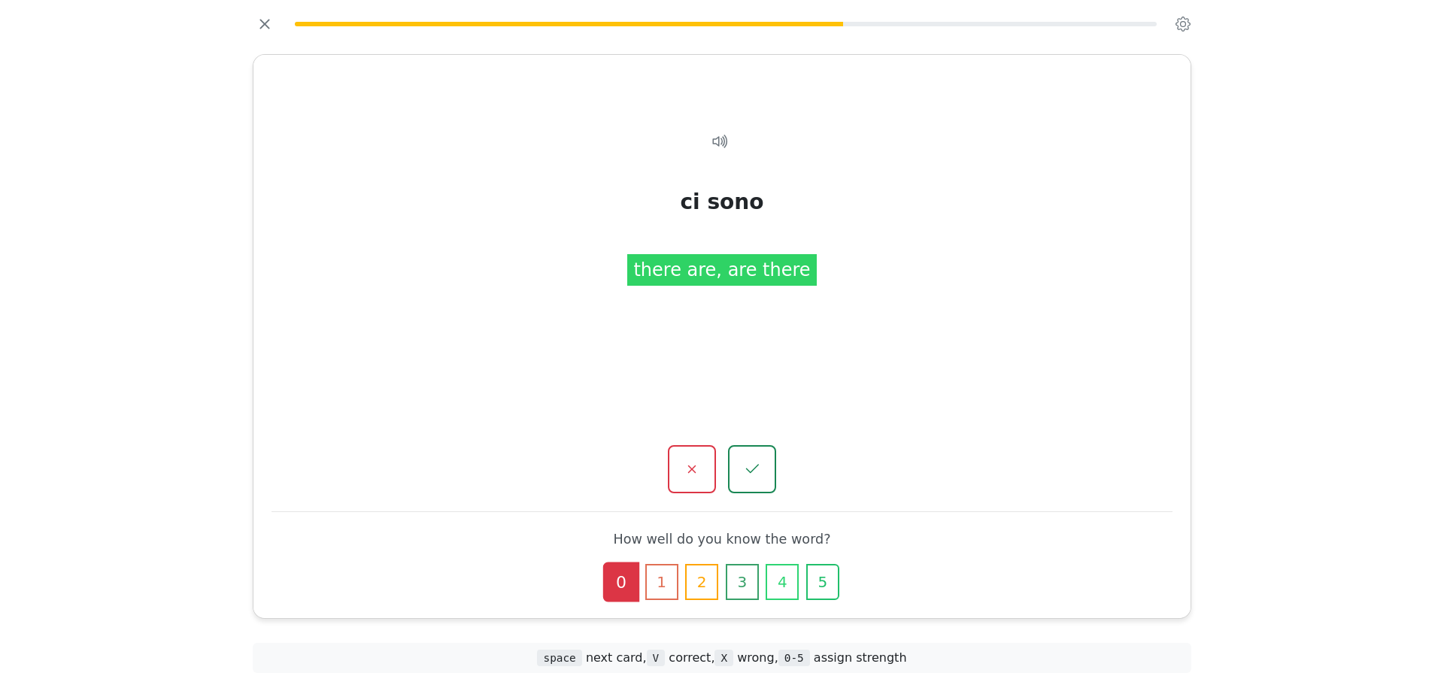
click at [745, 446] on button "button" at bounding box center [752, 469] width 48 height 48
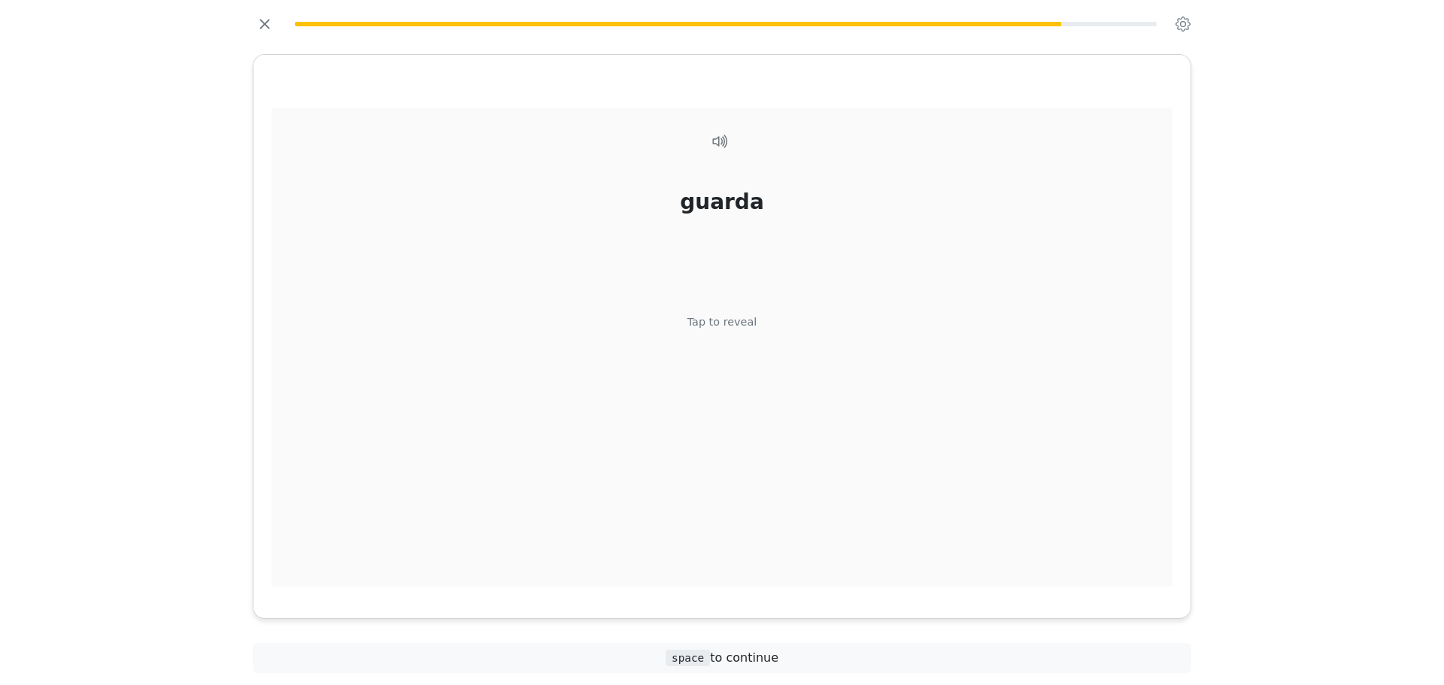
click at [769, 301] on div "guarda Tap to reveal" at bounding box center [721, 348] width 901 height 480
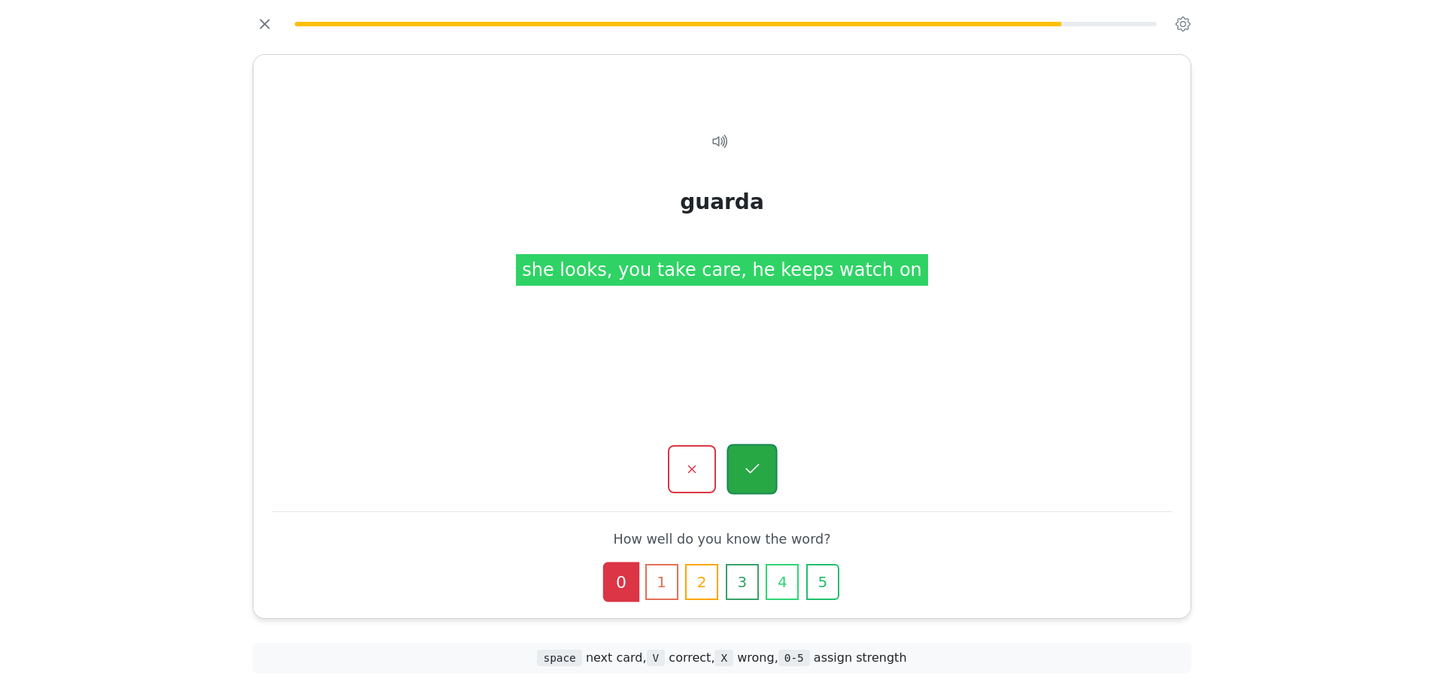
click at [742, 447] on button "button" at bounding box center [751, 469] width 50 height 50
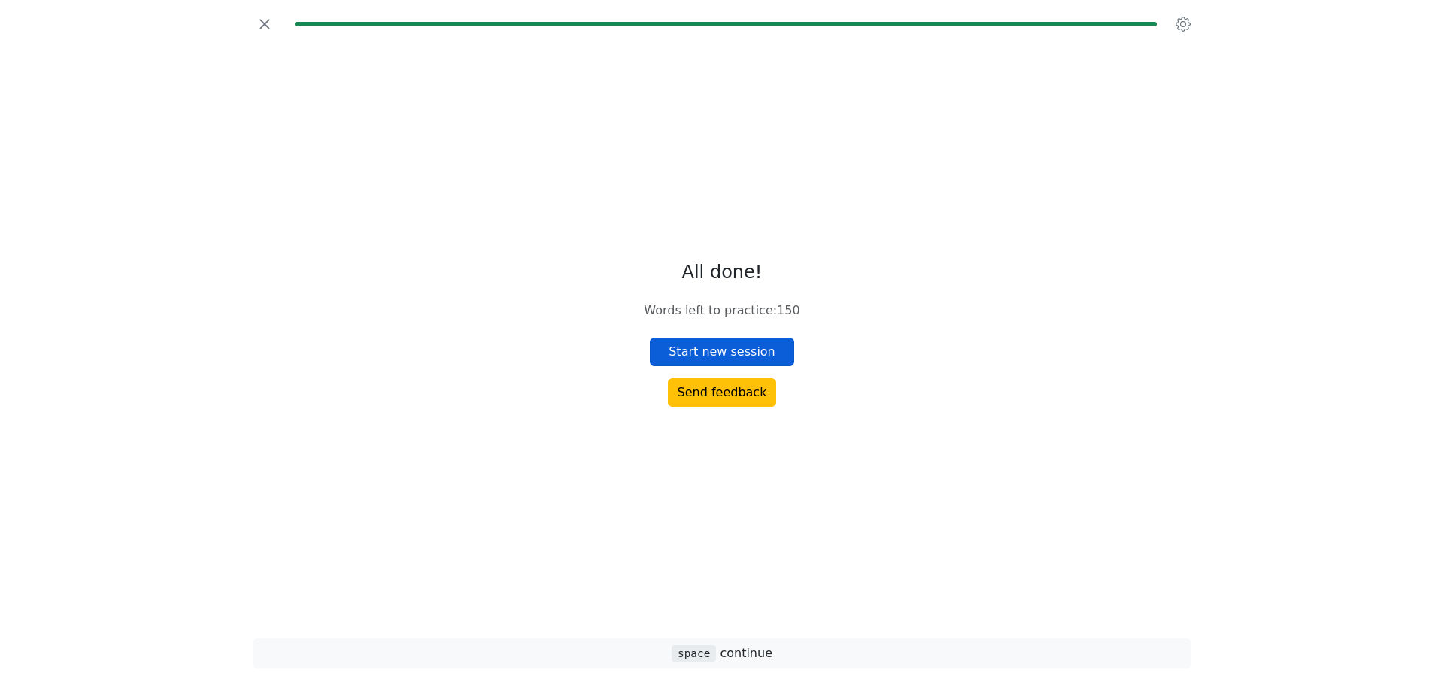
click at [777, 338] on div "All done! Words left to practice : 150 Start new session Send feedback" at bounding box center [722, 334] width 156 height 145
click at [776, 343] on button "Start new session" at bounding box center [722, 352] width 144 height 29
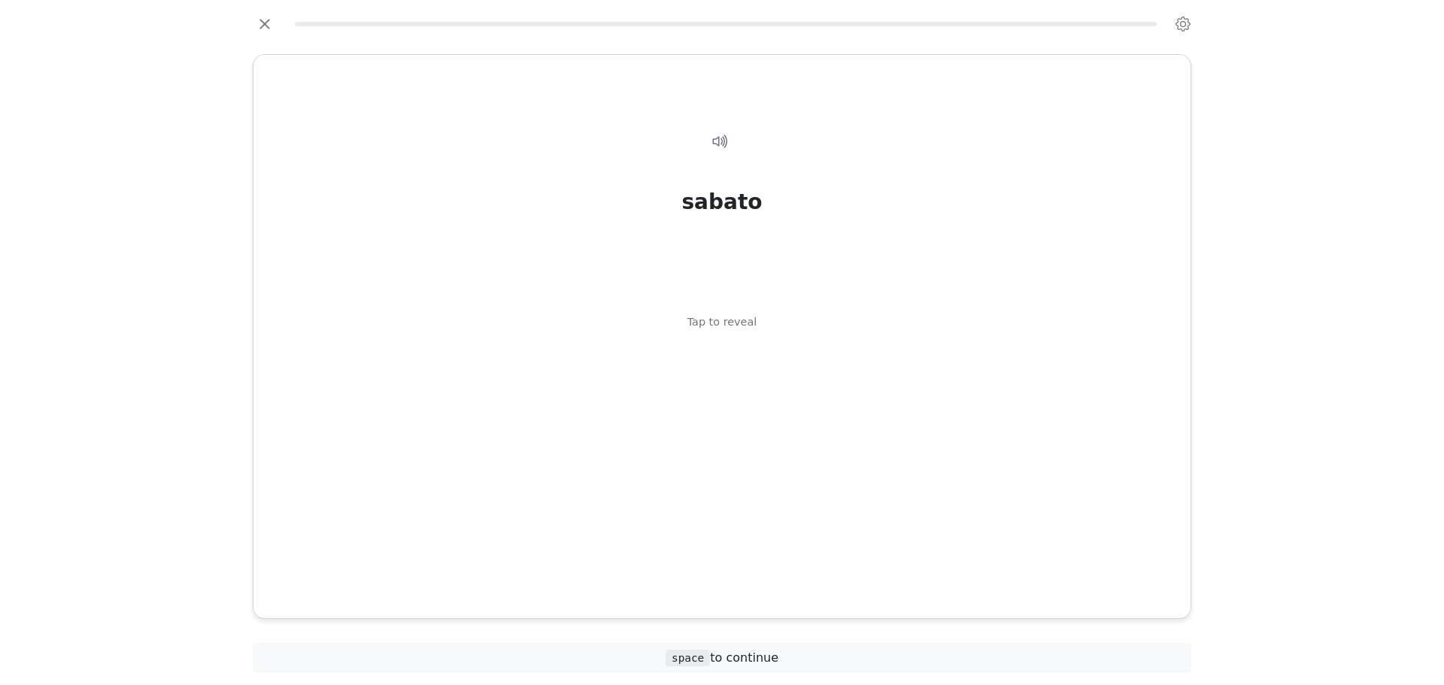
click at [778, 335] on div "sabato Tap to reveal" at bounding box center [721, 348] width 901 height 480
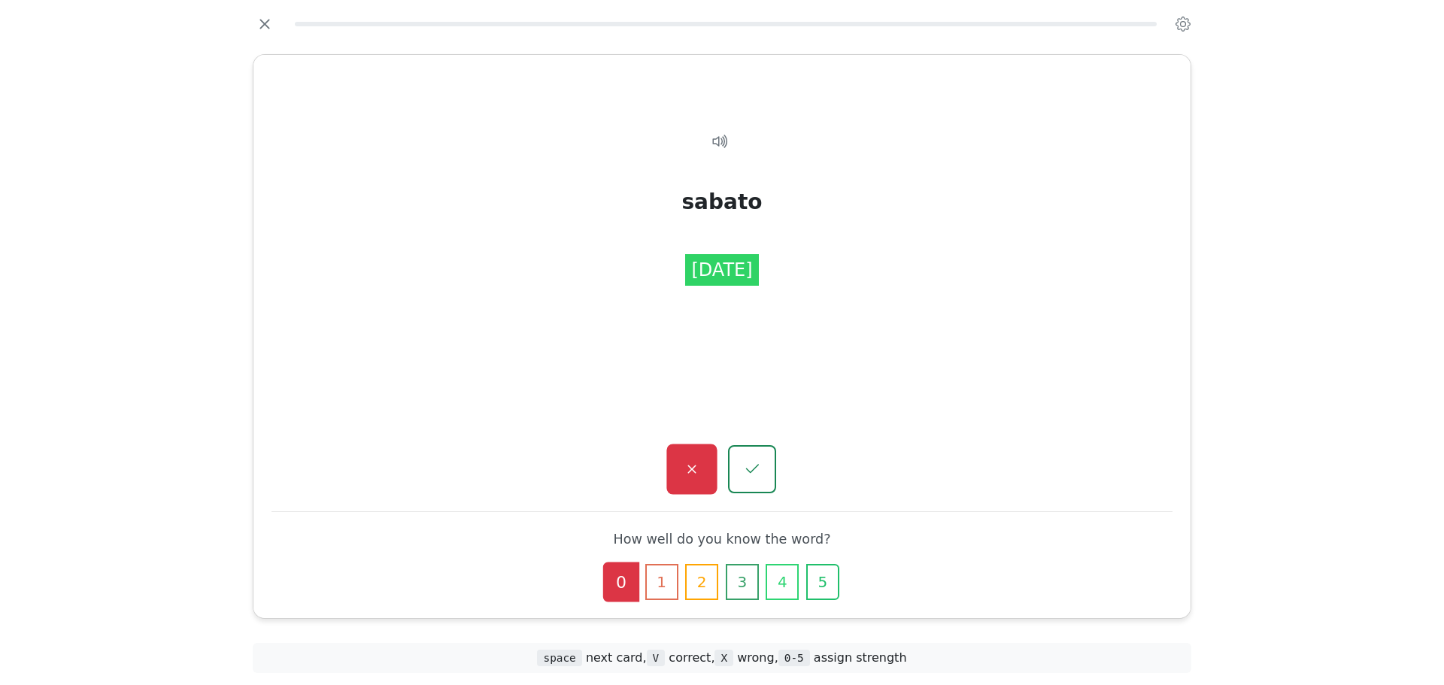
click at [699, 447] on button "button" at bounding box center [691, 469] width 50 height 50
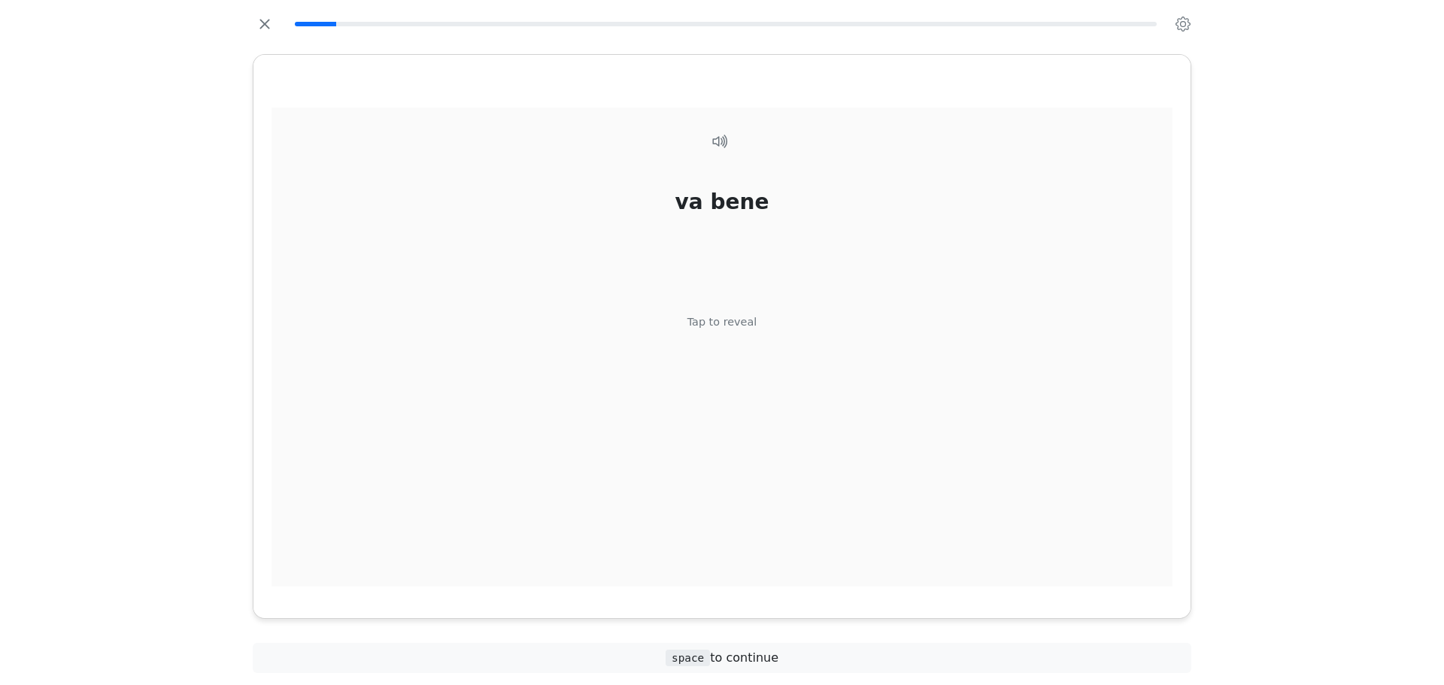
click at [743, 347] on div "va bene Tap to reveal" at bounding box center [721, 348] width 901 height 480
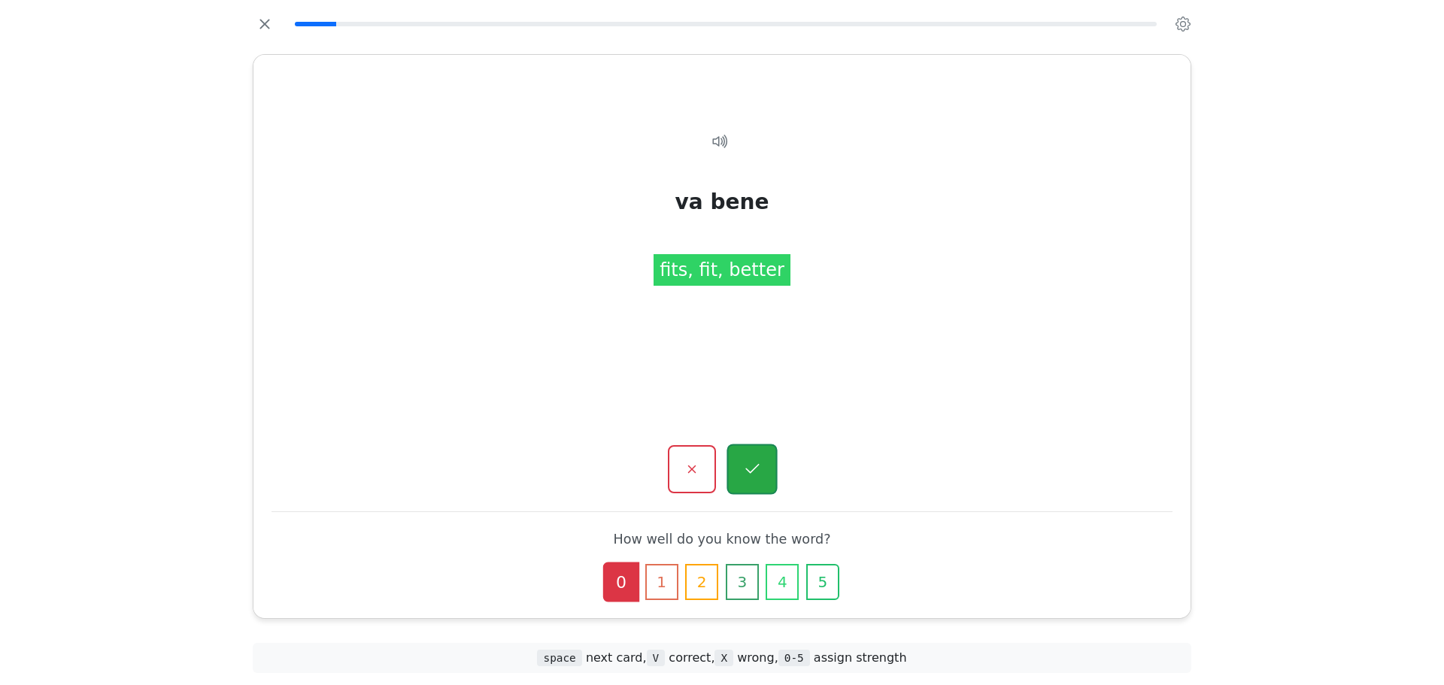
click at [752, 453] on button "button" at bounding box center [751, 469] width 50 height 50
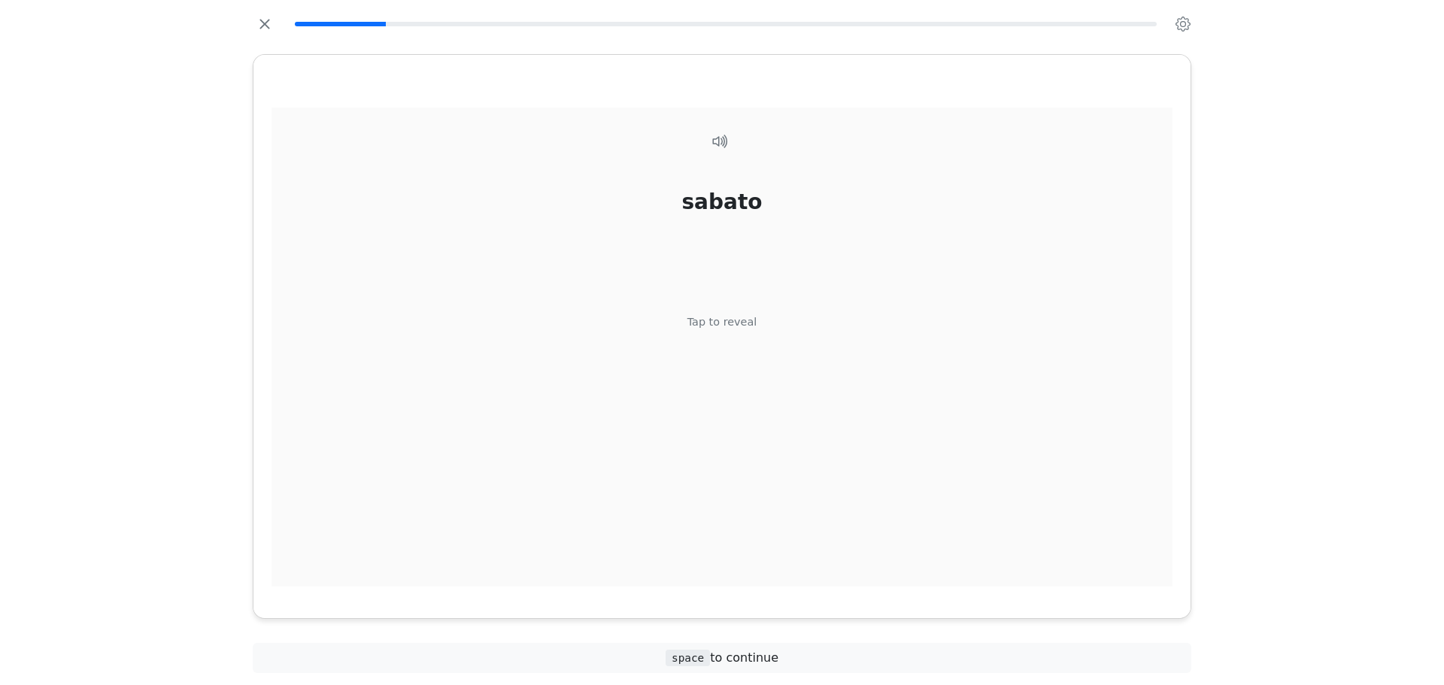
click at [776, 323] on div "sabato Tap to reveal" at bounding box center [721, 348] width 901 height 480
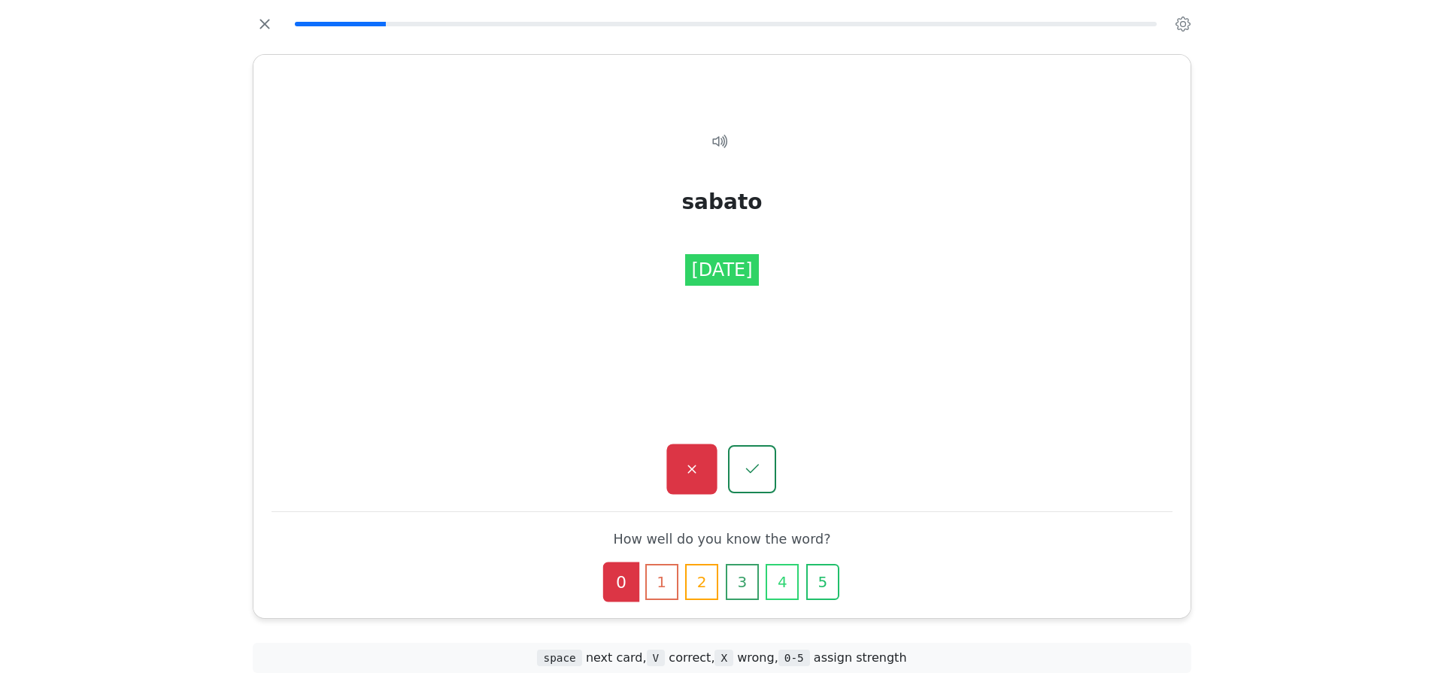
click at [691, 460] on icon "button" at bounding box center [691, 469] width 19 height 19
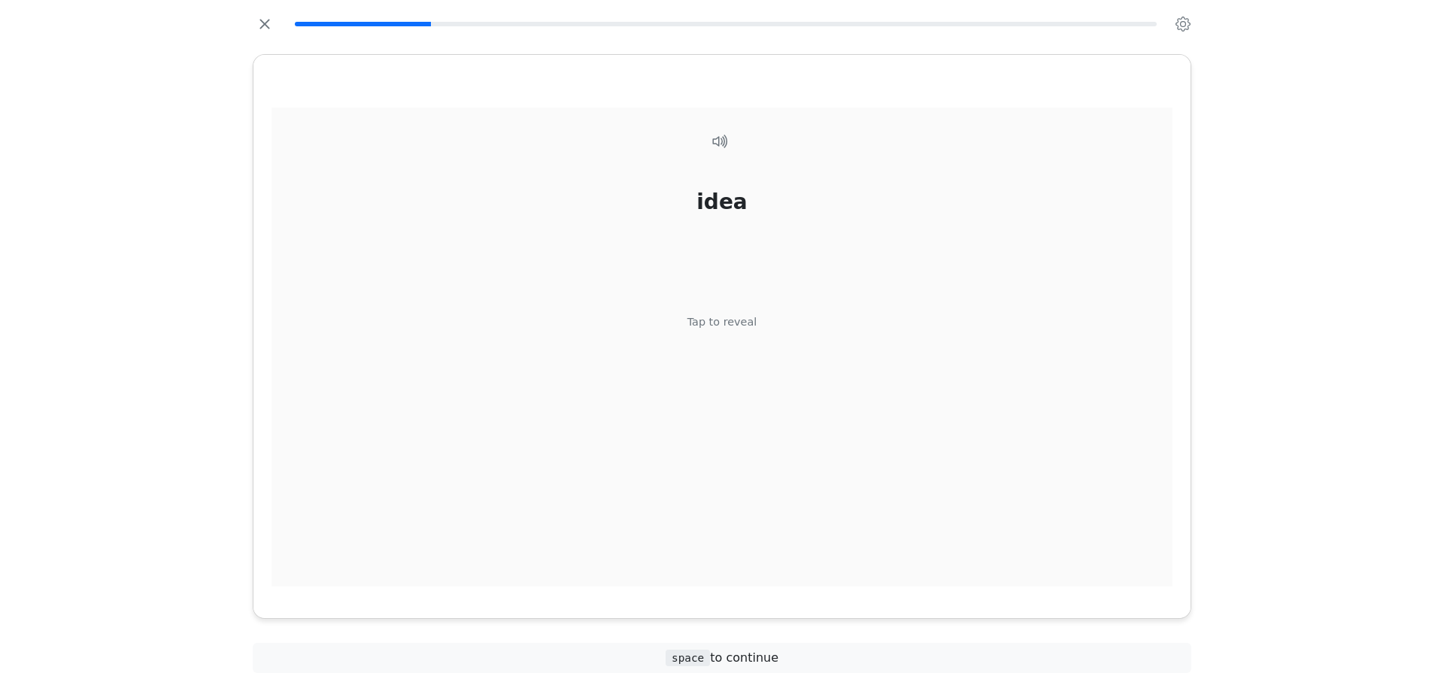
click at [748, 389] on div "idea Tap to reveal" at bounding box center [721, 348] width 901 height 480
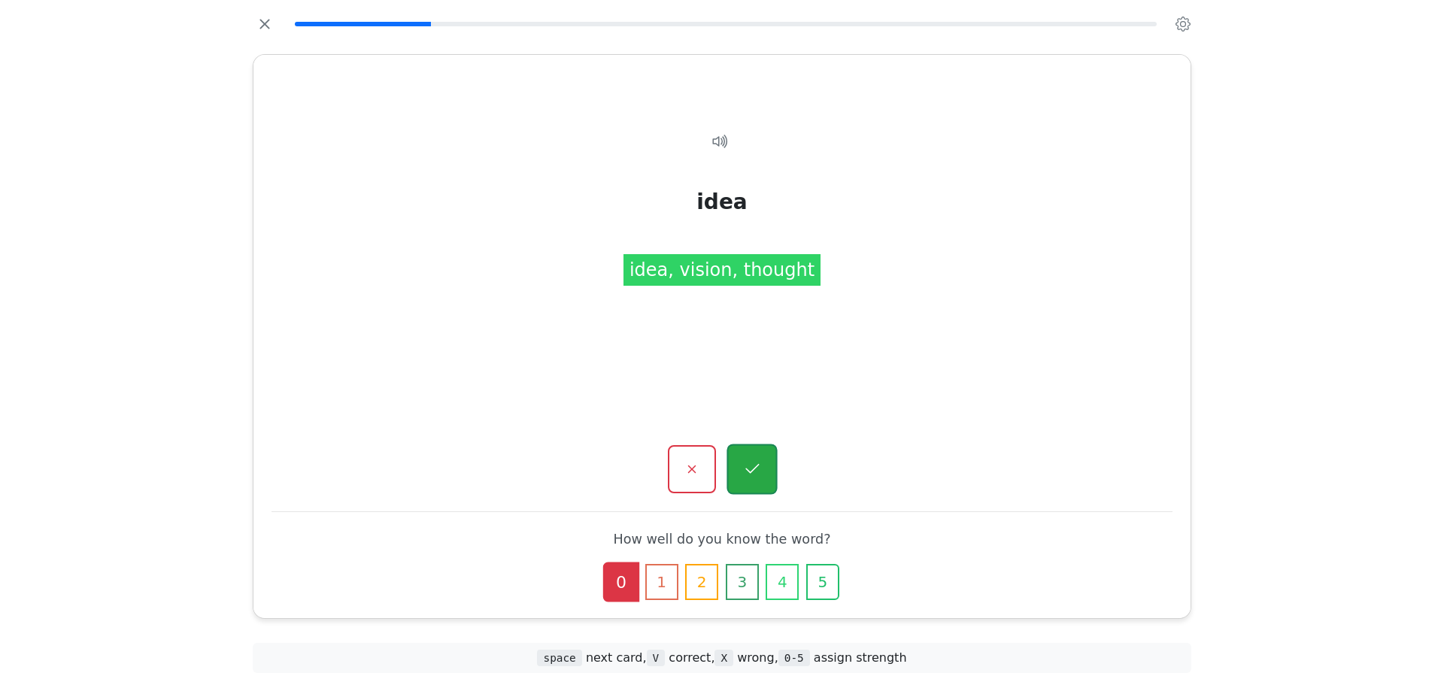
click at [758, 451] on button "button" at bounding box center [751, 469] width 50 height 50
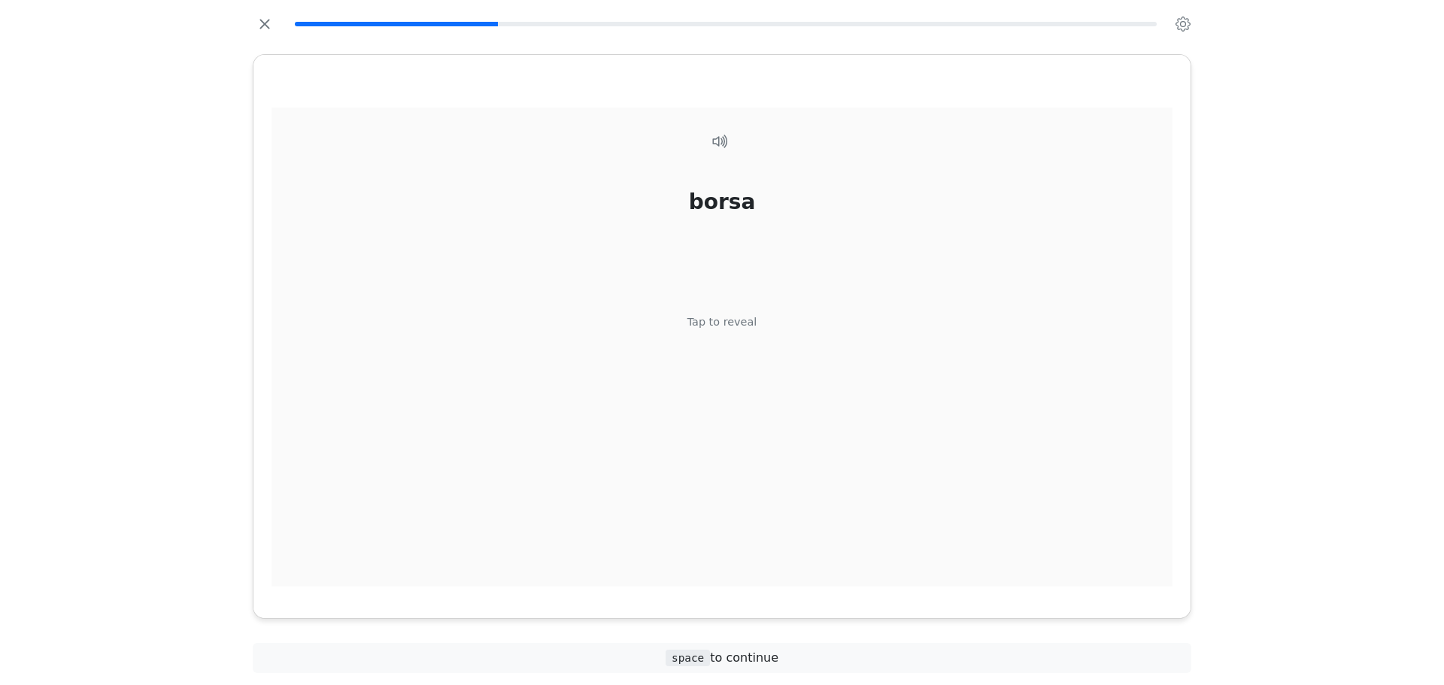
click at [753, 362] on div "borsa Tap to reveal" at bounding box center [721, 348] width 901 height 480
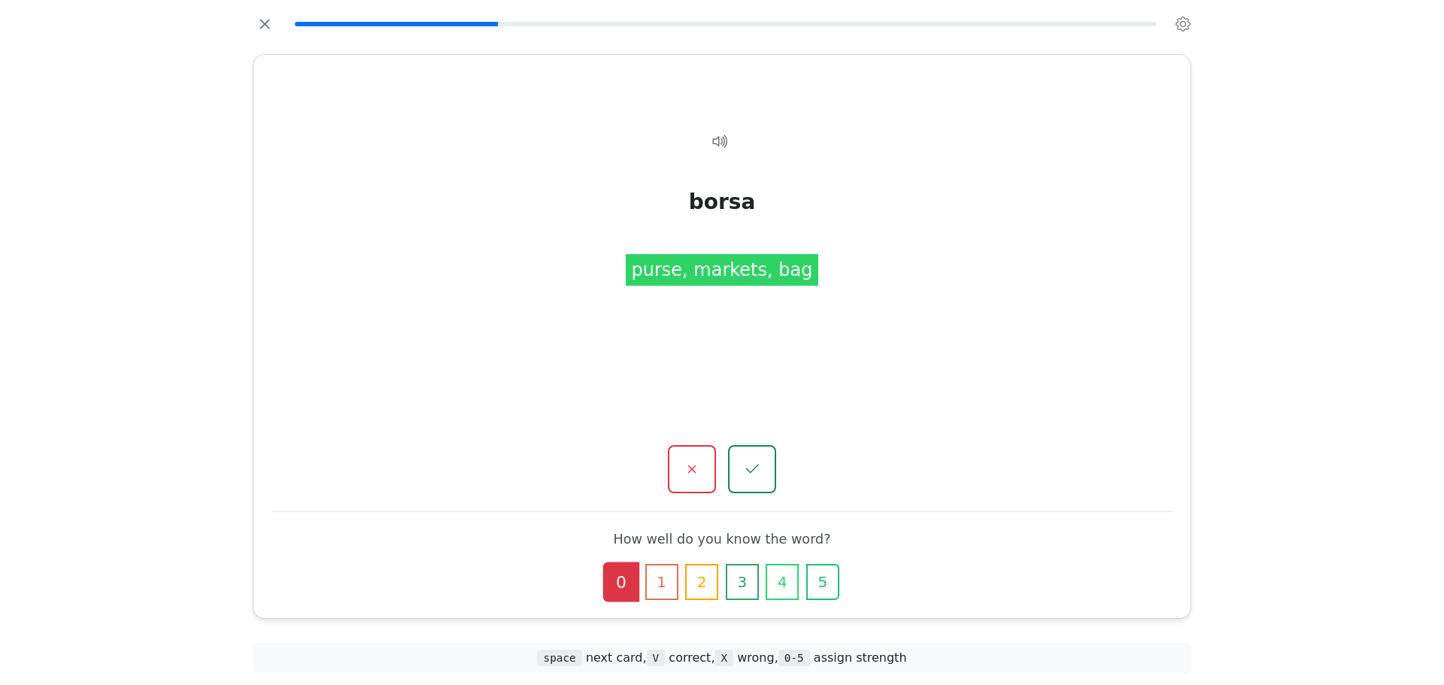
click at [741, 483] on button "button" at bounding box center [752, 469] width 48 height 48
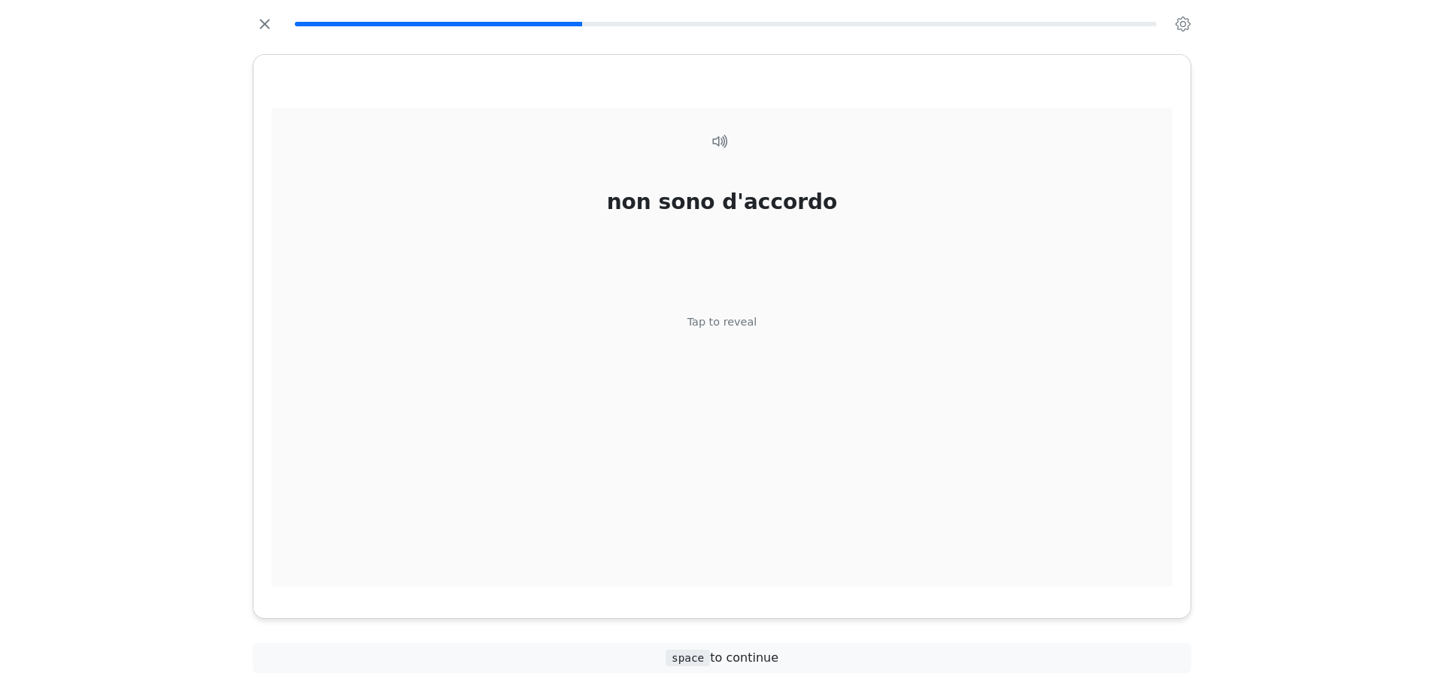
click at [753, 350] on div "non sono d'accordo Tap to reveal" at bounding box center [721, 348] width 901 height 480
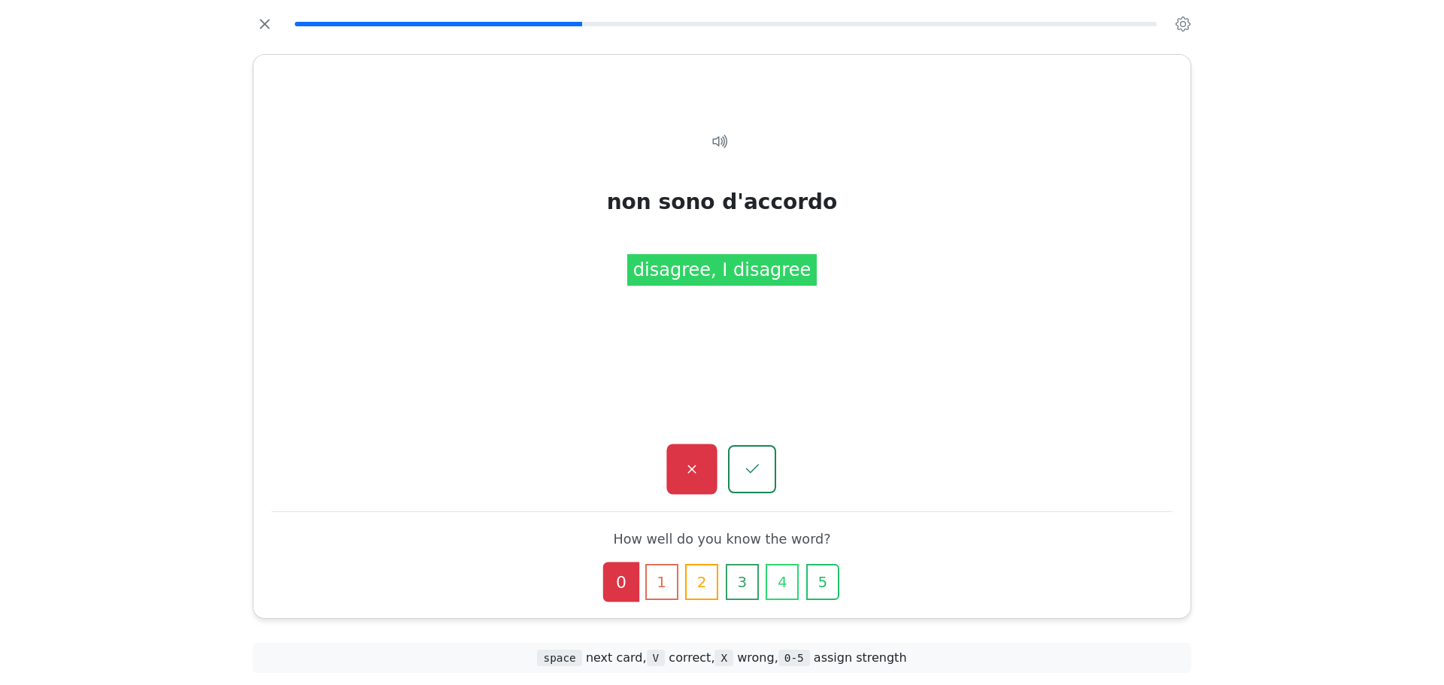
click at [701, 454] on button "button" at bounding box center [691, 469] width 50 height 50
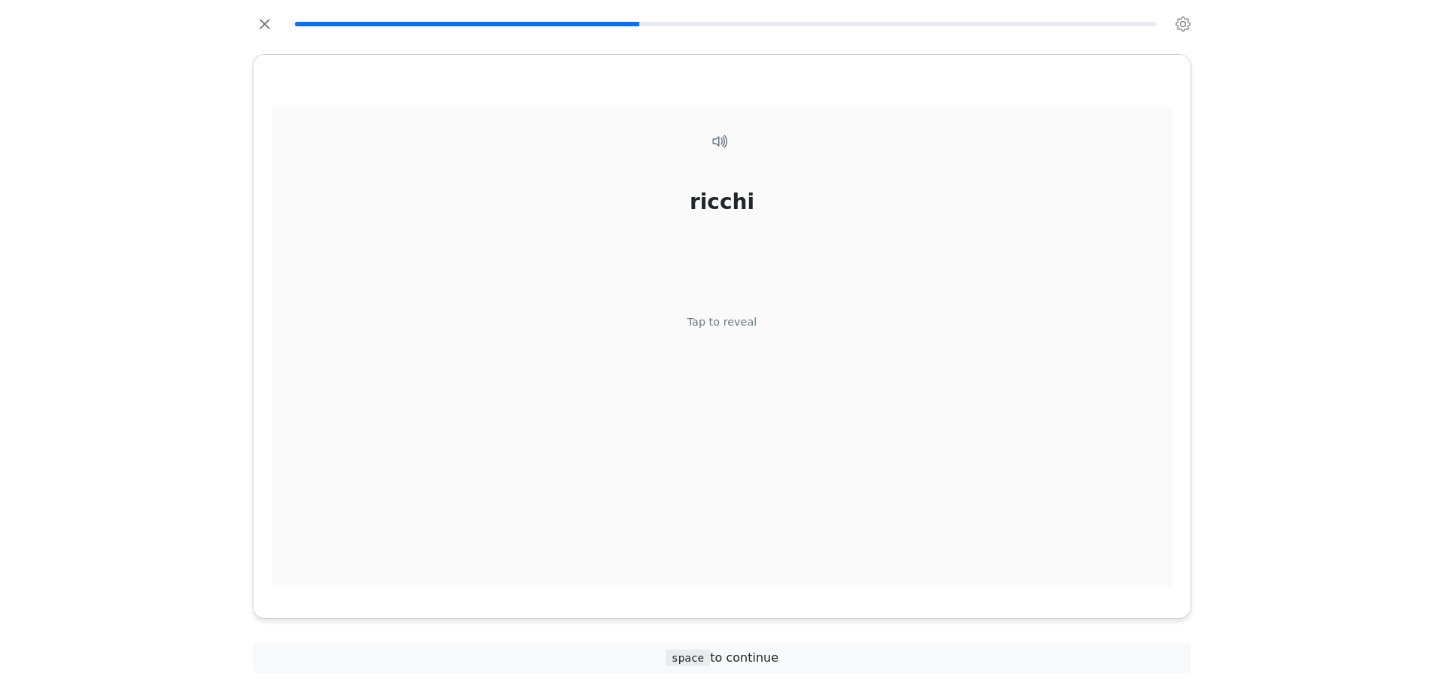
click at [729, 362] on div "ricchi Tap to reveal" at bounding box center [721, 348] width 901 height 480
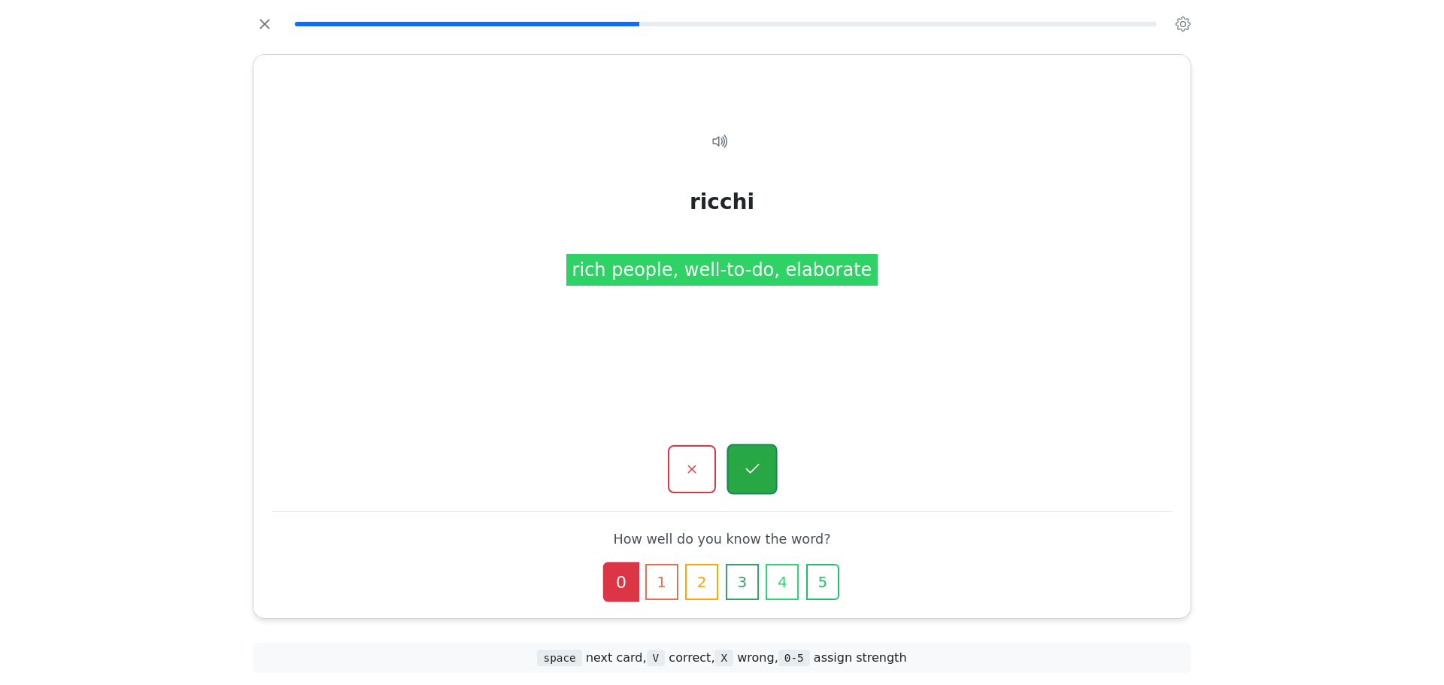
click at [748, 454] on button "button" at bounding box center [751, 469] width 50 height 50
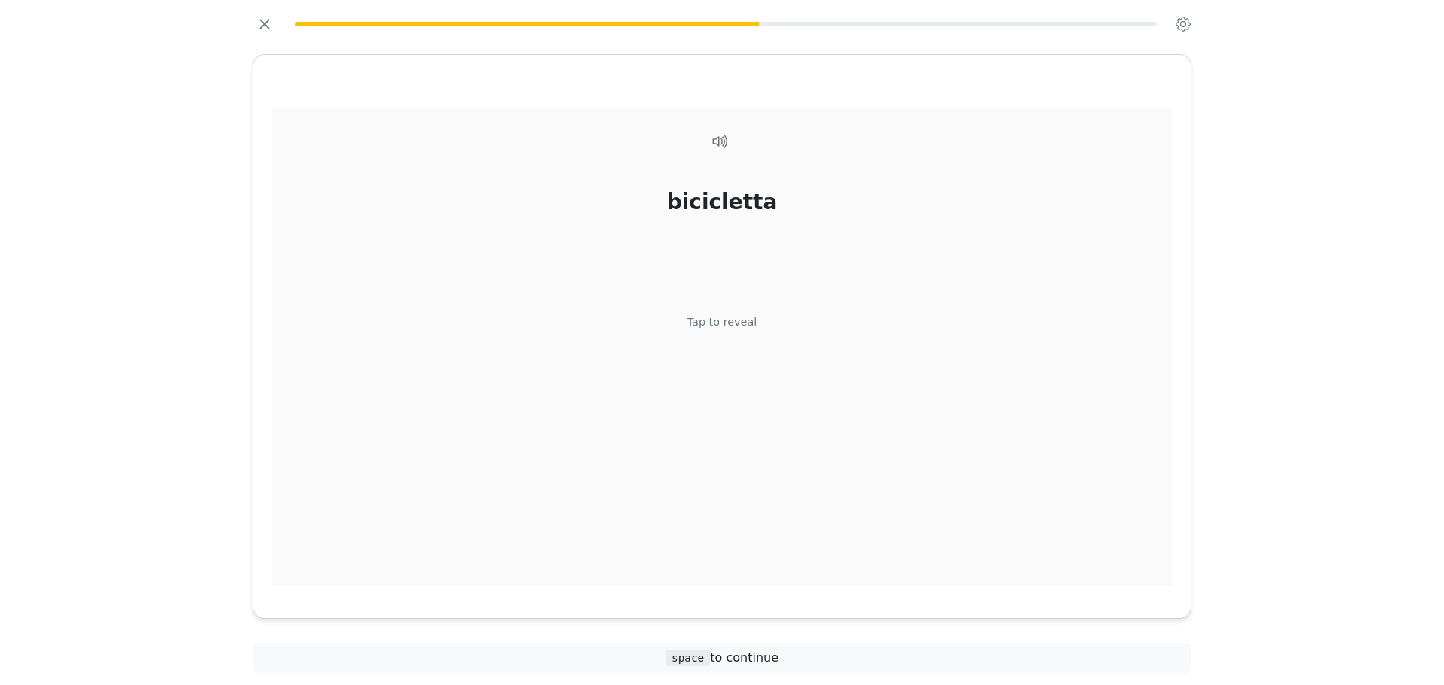
click at [750, 316] on div "Tap to reveal" at bounding box center [722, 322] width 70 height 17
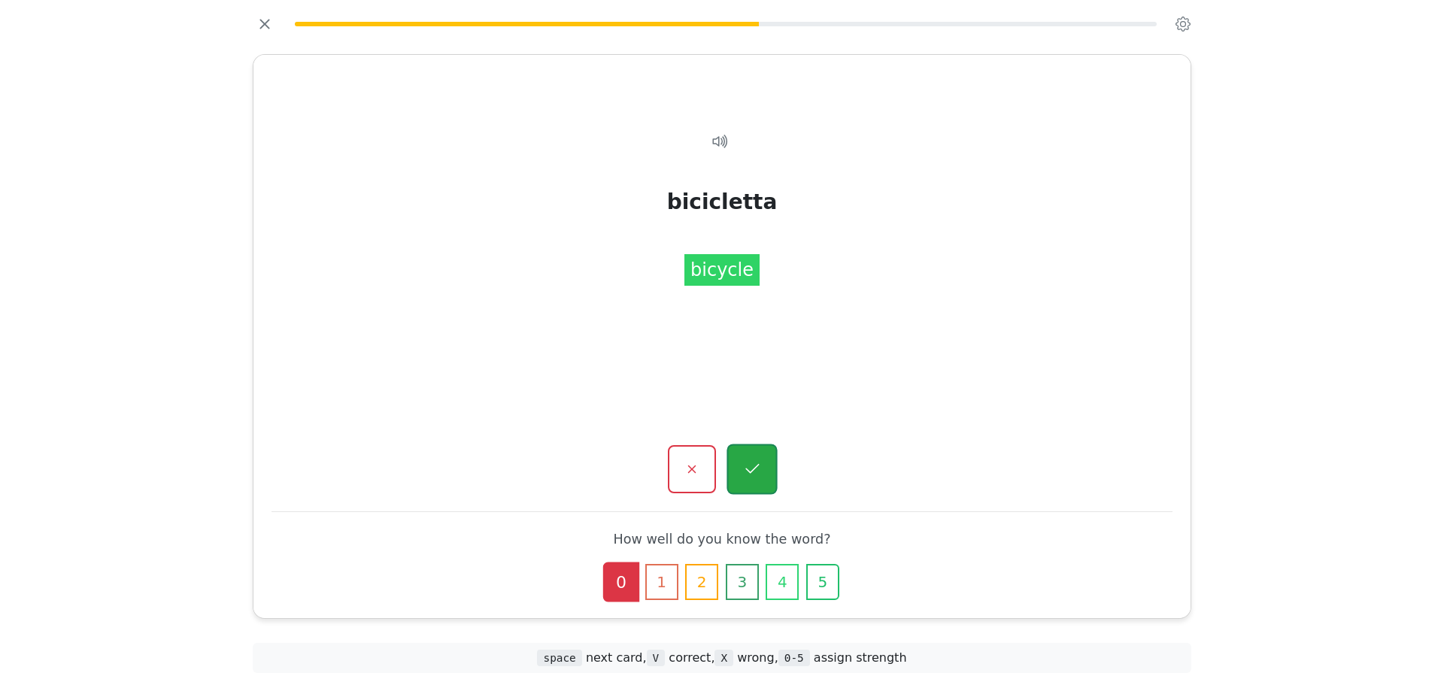
click at [744, 445] on button "button" at bounding box center [751, 469] width 50 height 50
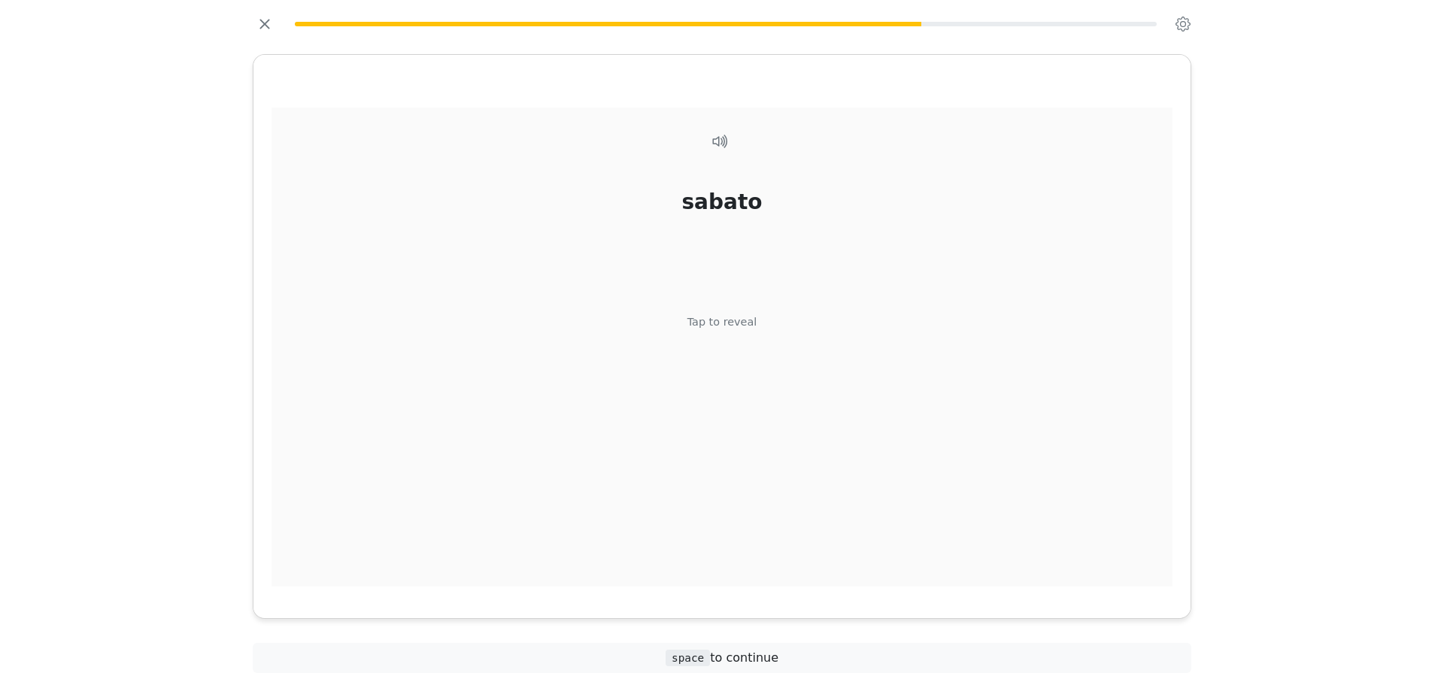
click at [747, 318] on div "Tap to reveal" at bounding box center [722, 322] width 70 height 17
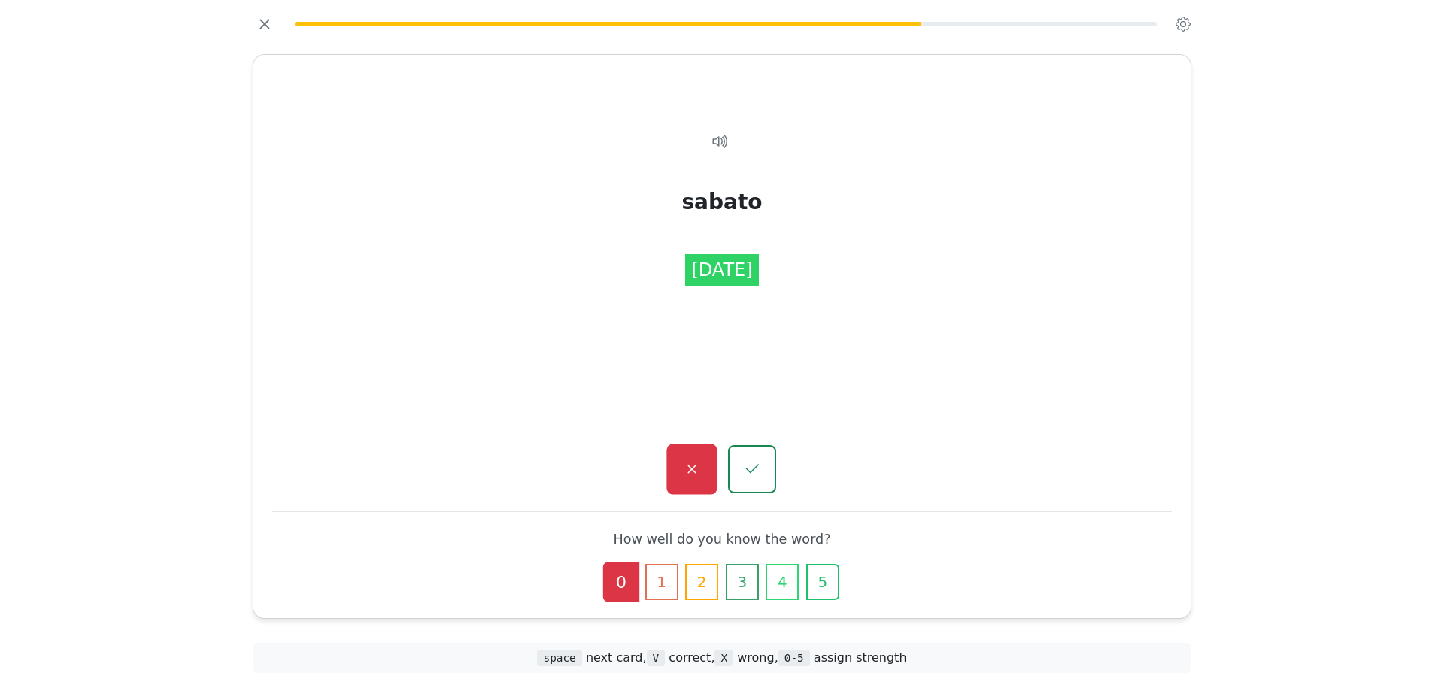
click at [679, 476] on button "button" at bounding box center [691, 469] width 50 height 50
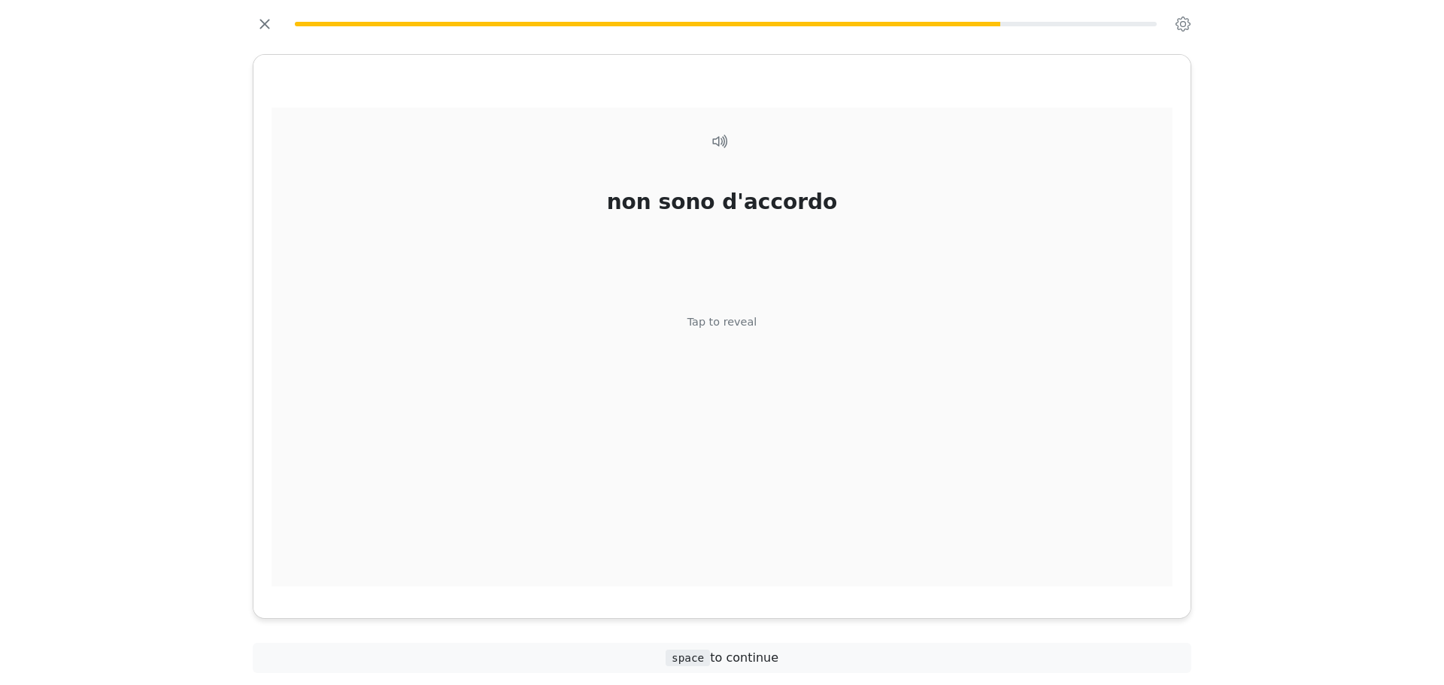
click at [871, 300] on div "non sono d'accordo Tap to reveal" at bounding box center [721, 348] width 901 height 480
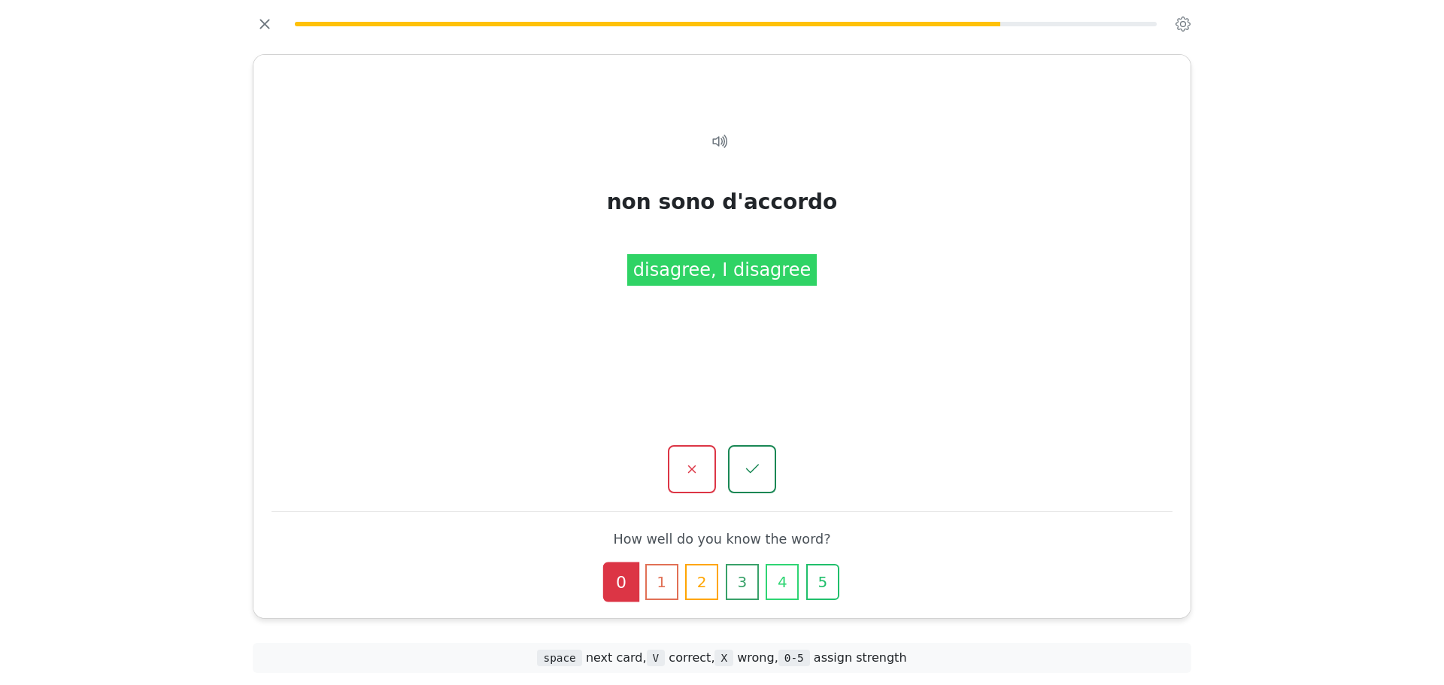
click at [704, 485] on button "button" at bounding box center [692, 469] width 48 height 48
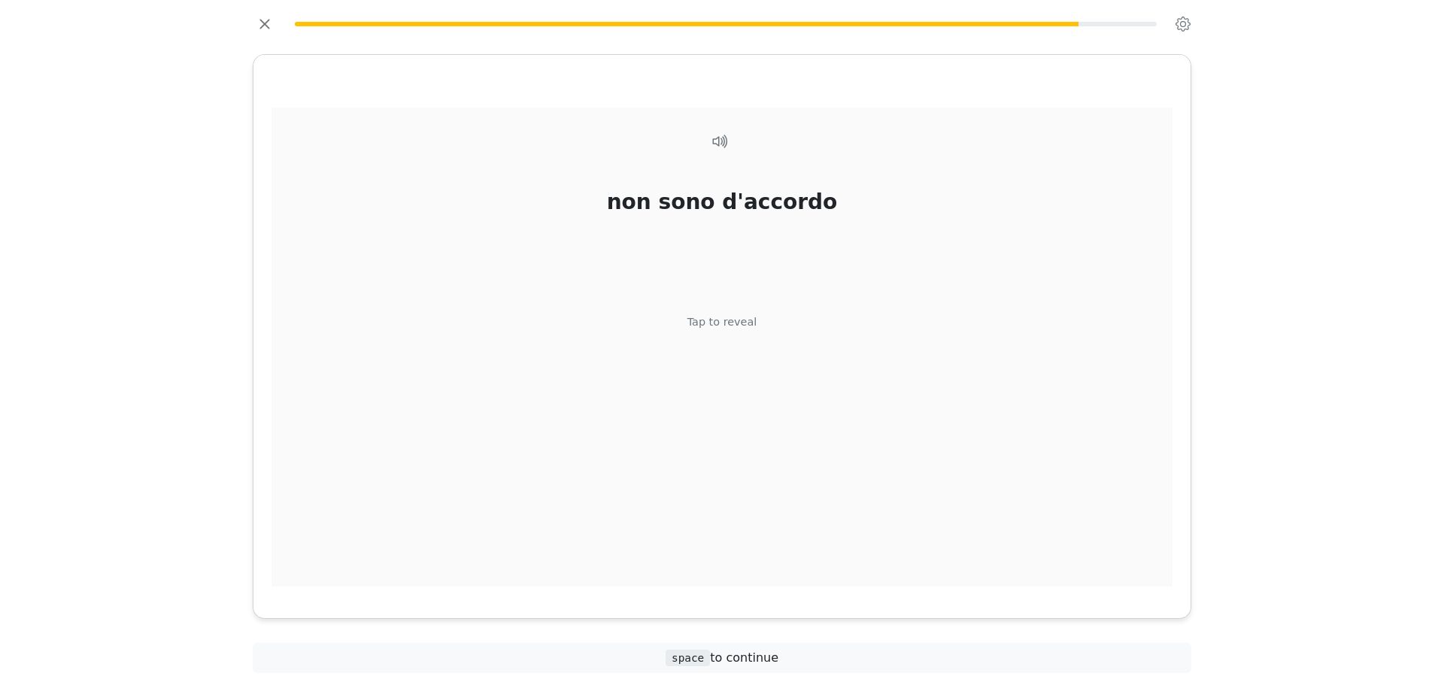
click at [725, 413] on div "non sono d'accordo Tap to reveal" at bounding box center [721, 348] width 901 height 480
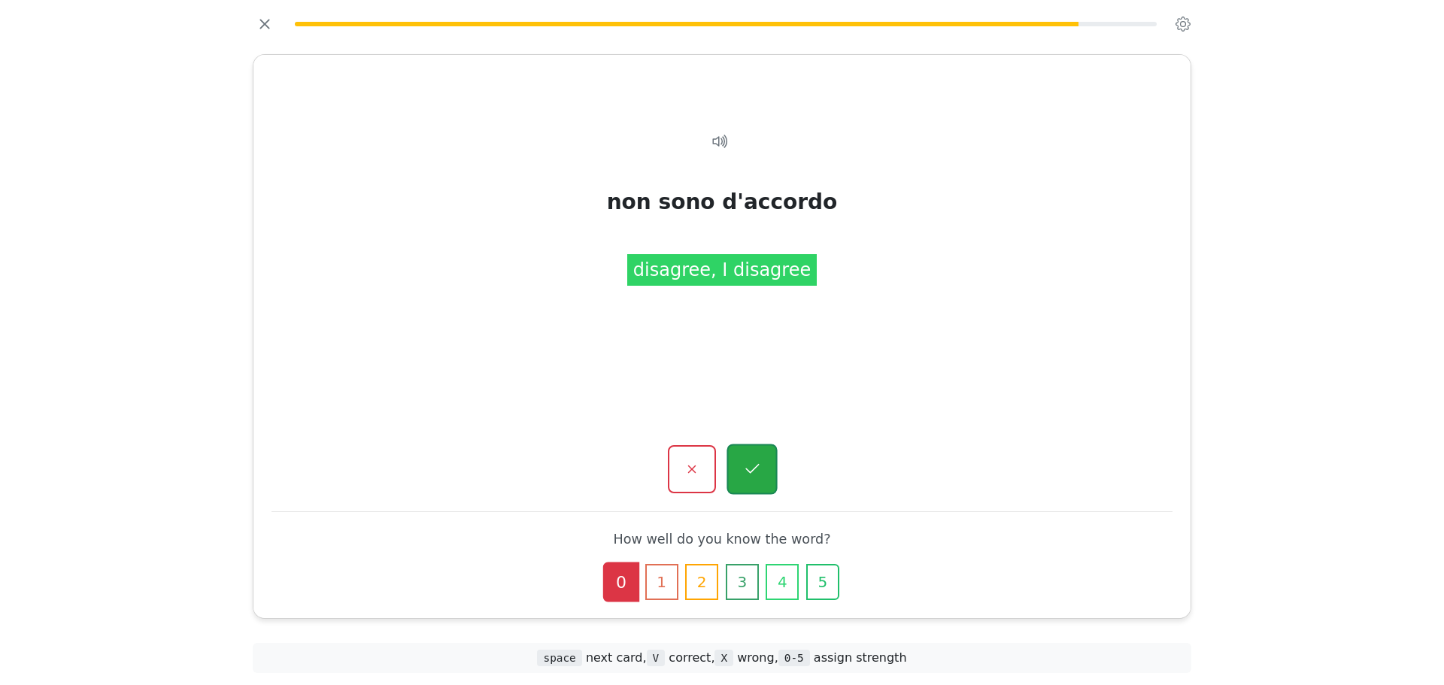
click at [735, 483] on button "button" at bounding box center [751, 469] width 50 height 50
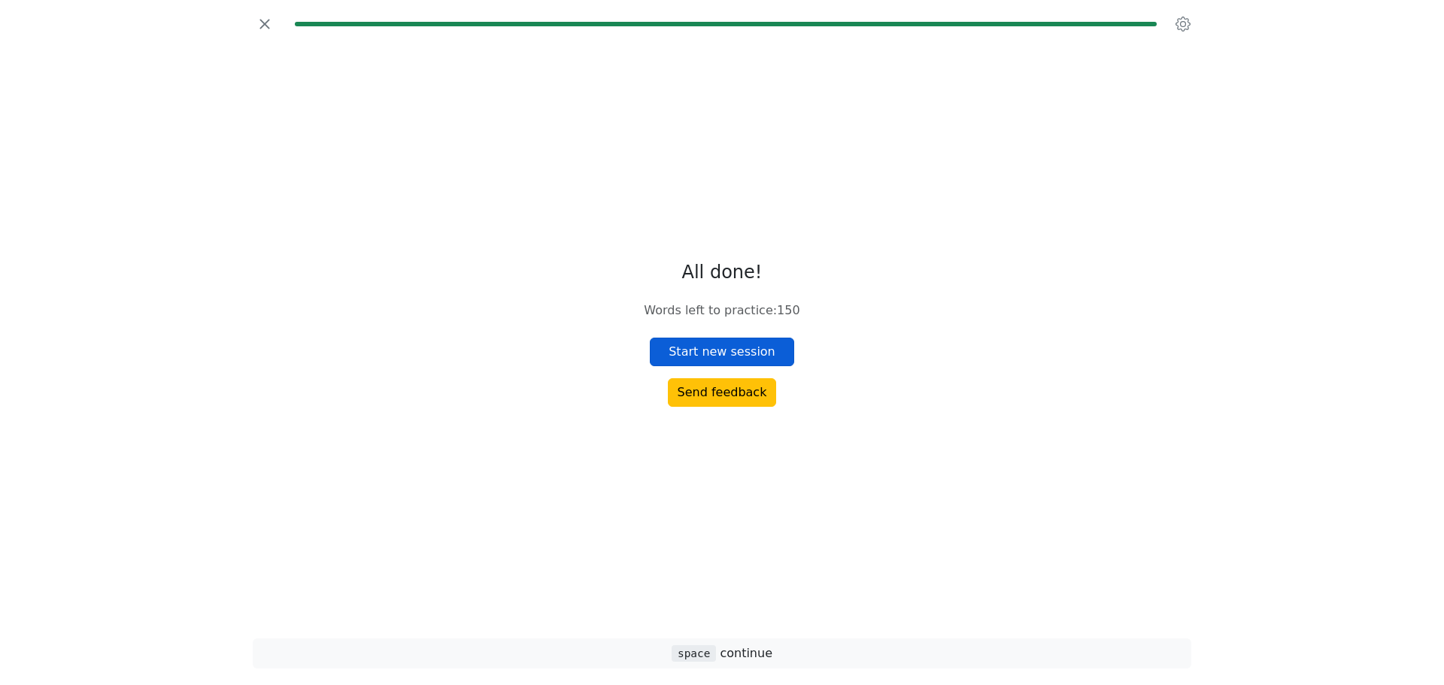
click at [735, 339] on button "Start new session" at bounding box center [722, 352] width 144 height 29
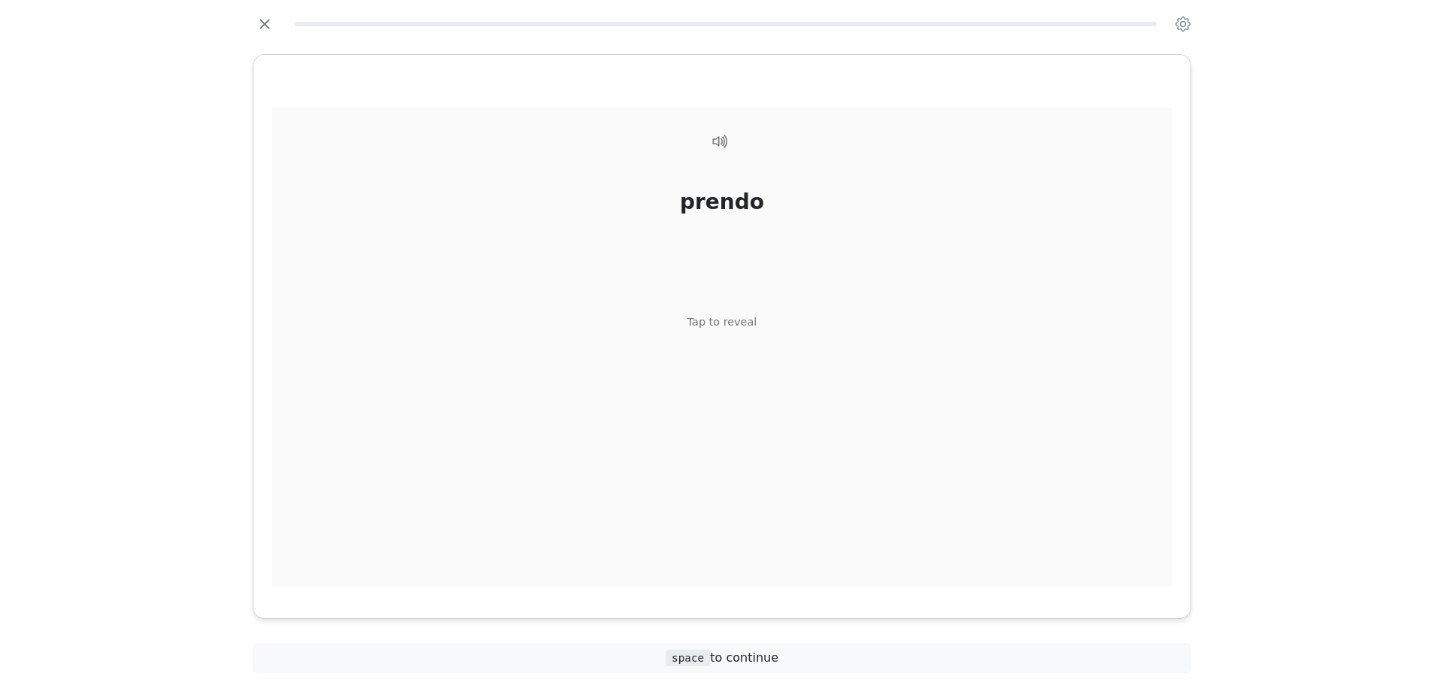
click at [726, 347] on div "prendo Tap to reveal" at bounding box center [721, 348] width 901 height 480
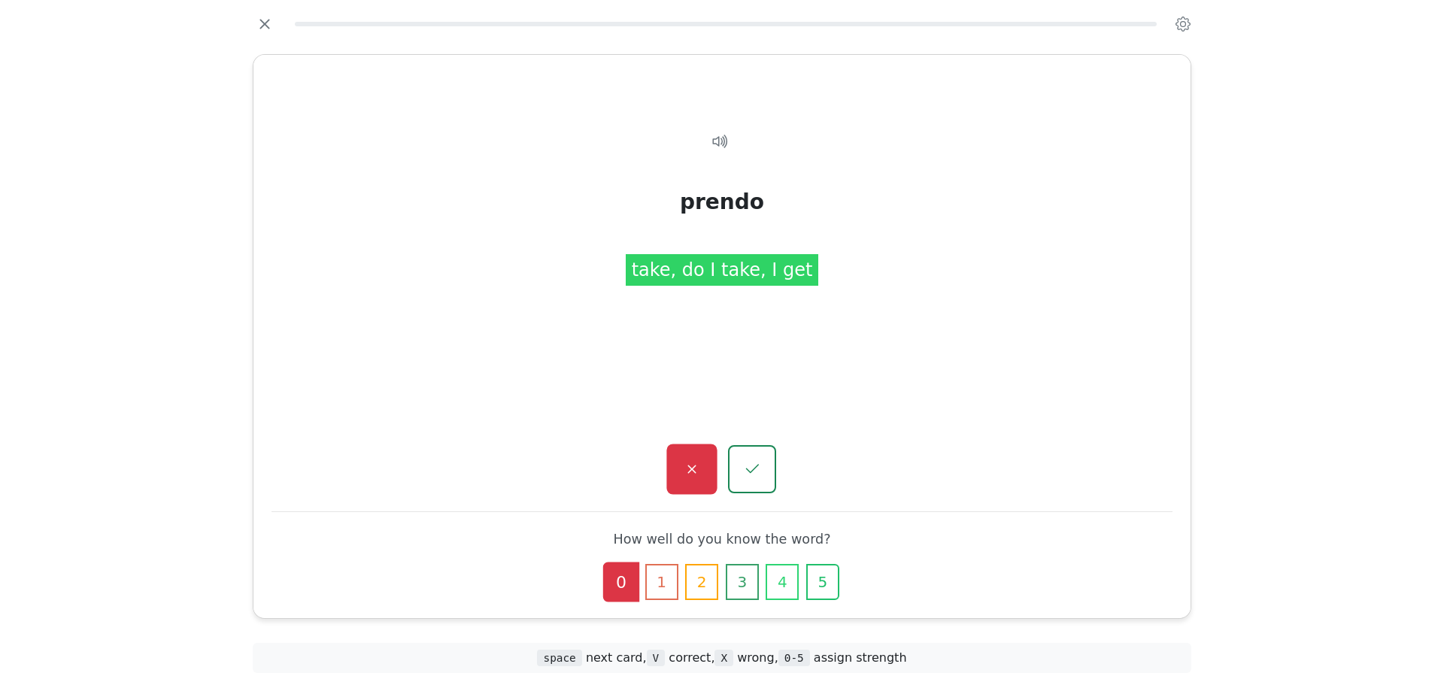
click at [697, 474] on icon "button" at bounding box center [691, 469] width 19 height 19
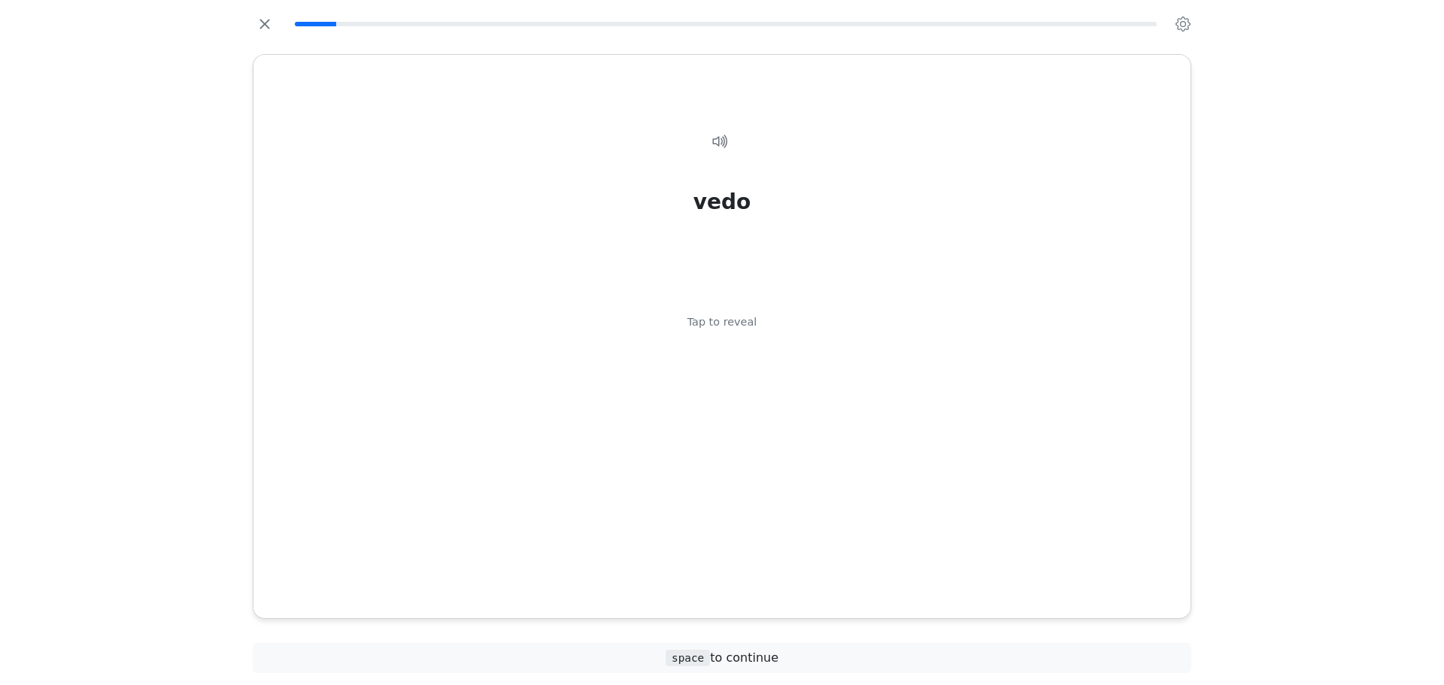
click at [750, 321] on div "Tap to reveal" at bounding box center [722, 322] width 70 height 17
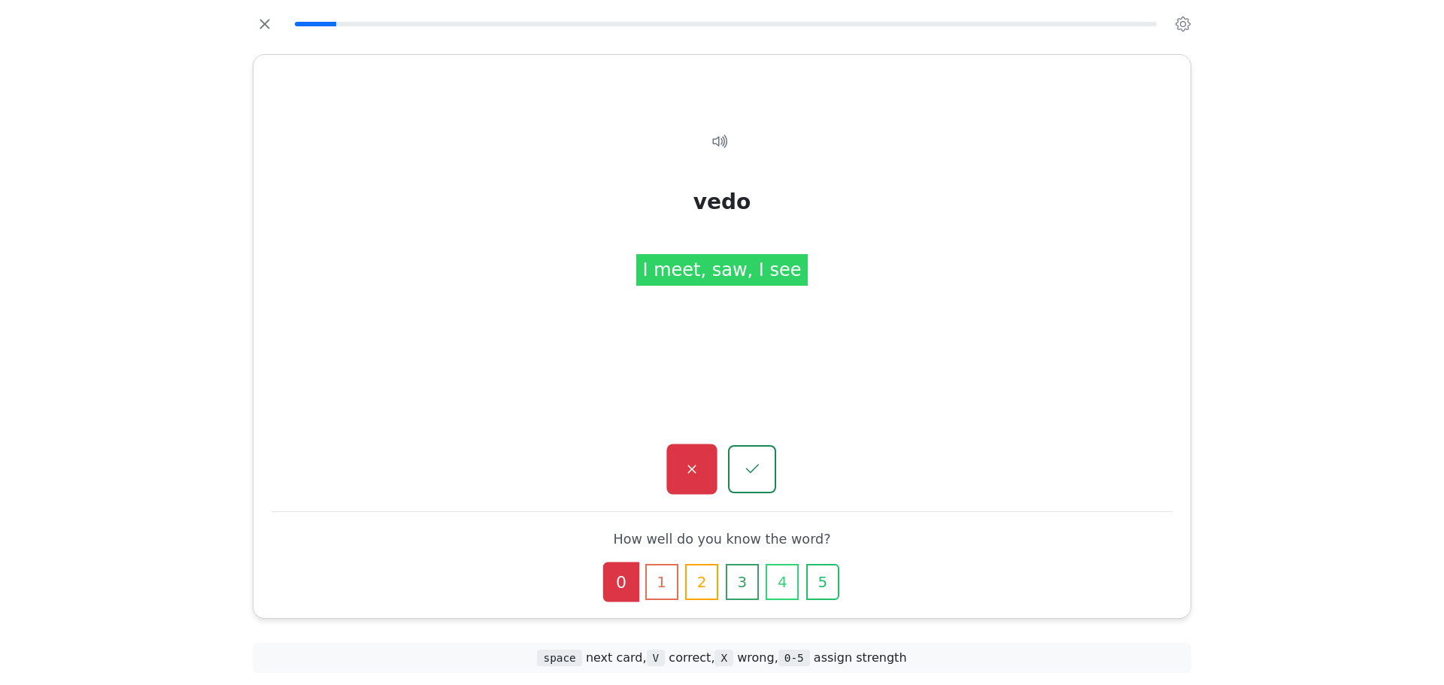
click at [714, 466] on button "button" at bounding box center [691, 469] width 50 height 50
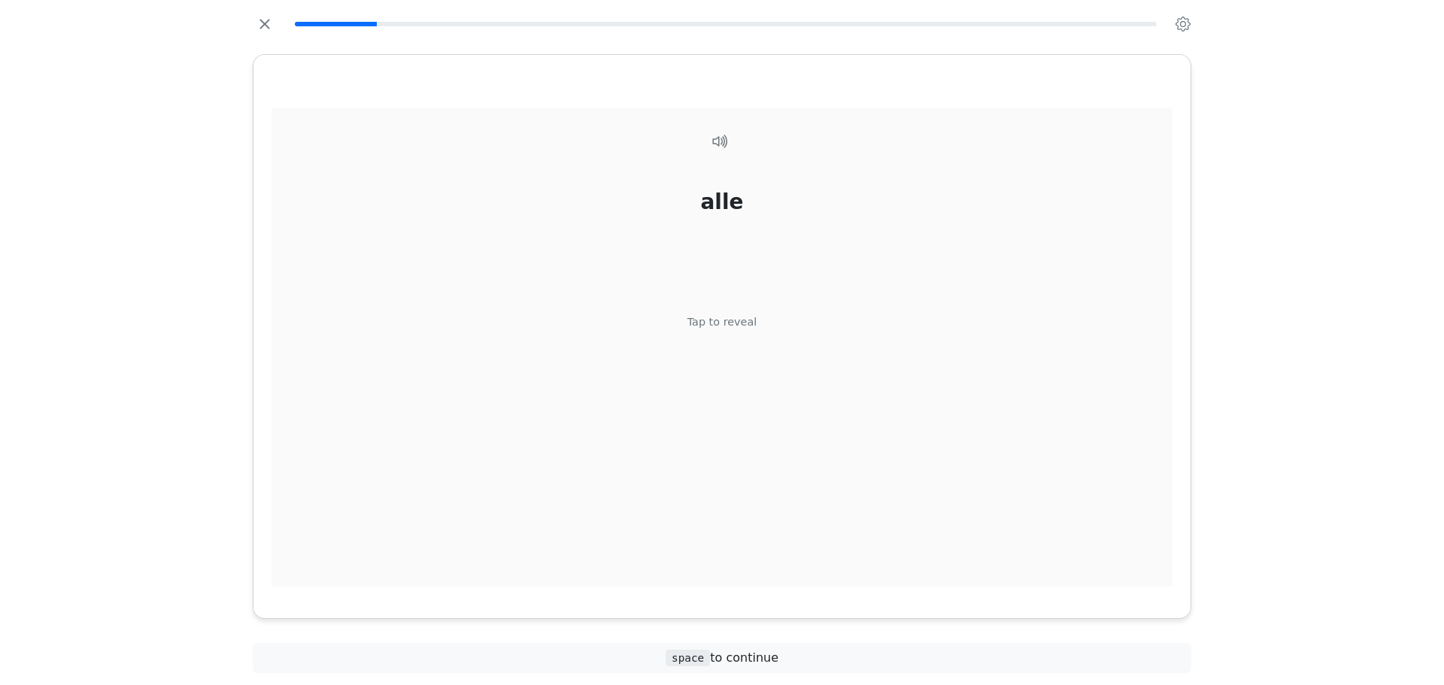
click at [726, 386] on div "alle Tap to reveal" at bounding box center [721, 348] width 901 height 480
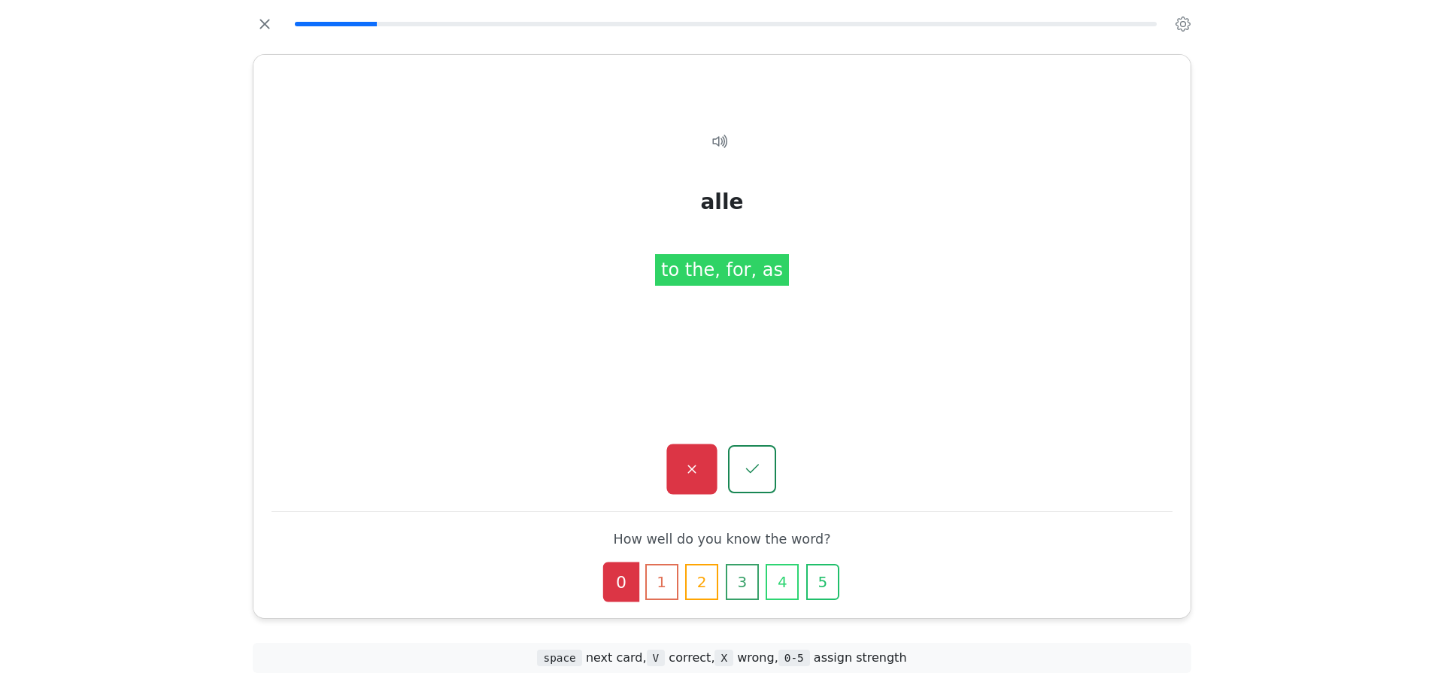
click at [702, 468] on button "button" at bounding box center [691, 469] width 50 height 50
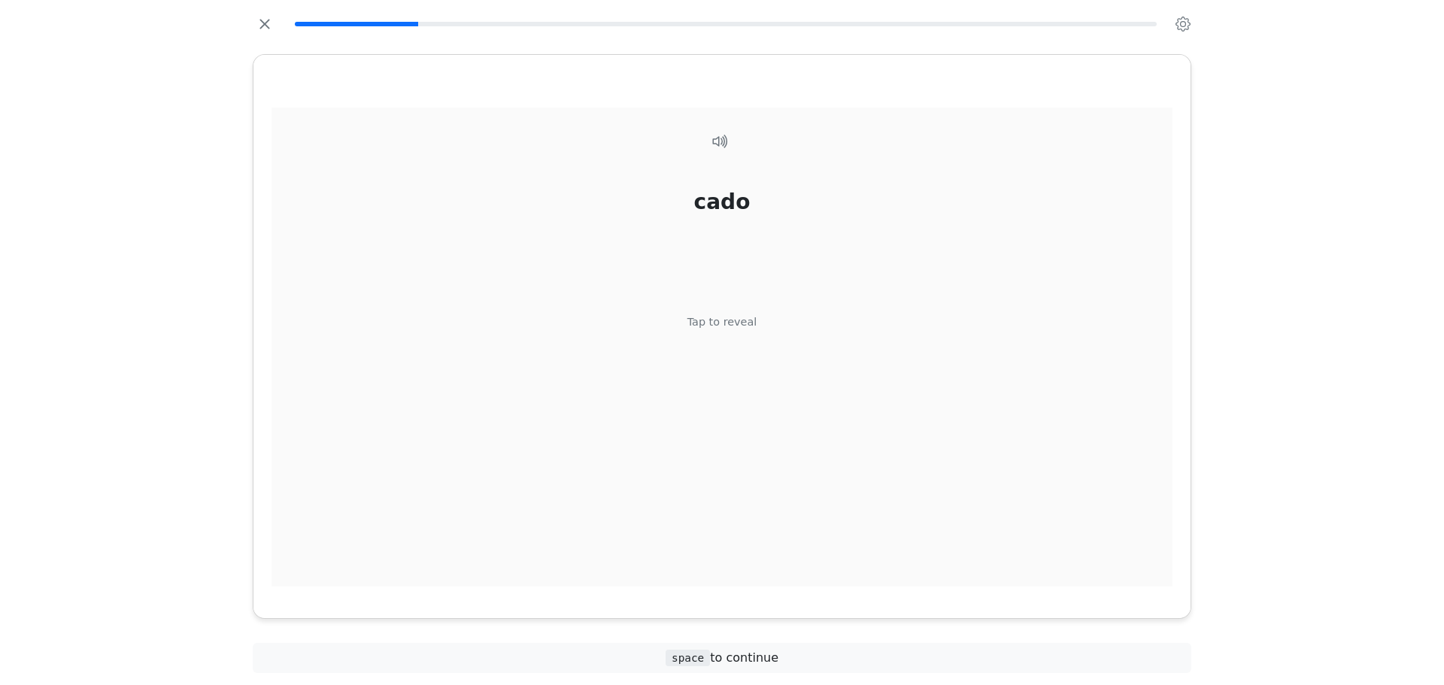
click at [702, 468] on div "cado Tap to reveal" at bounding box center [721, 348] width 901 height 480
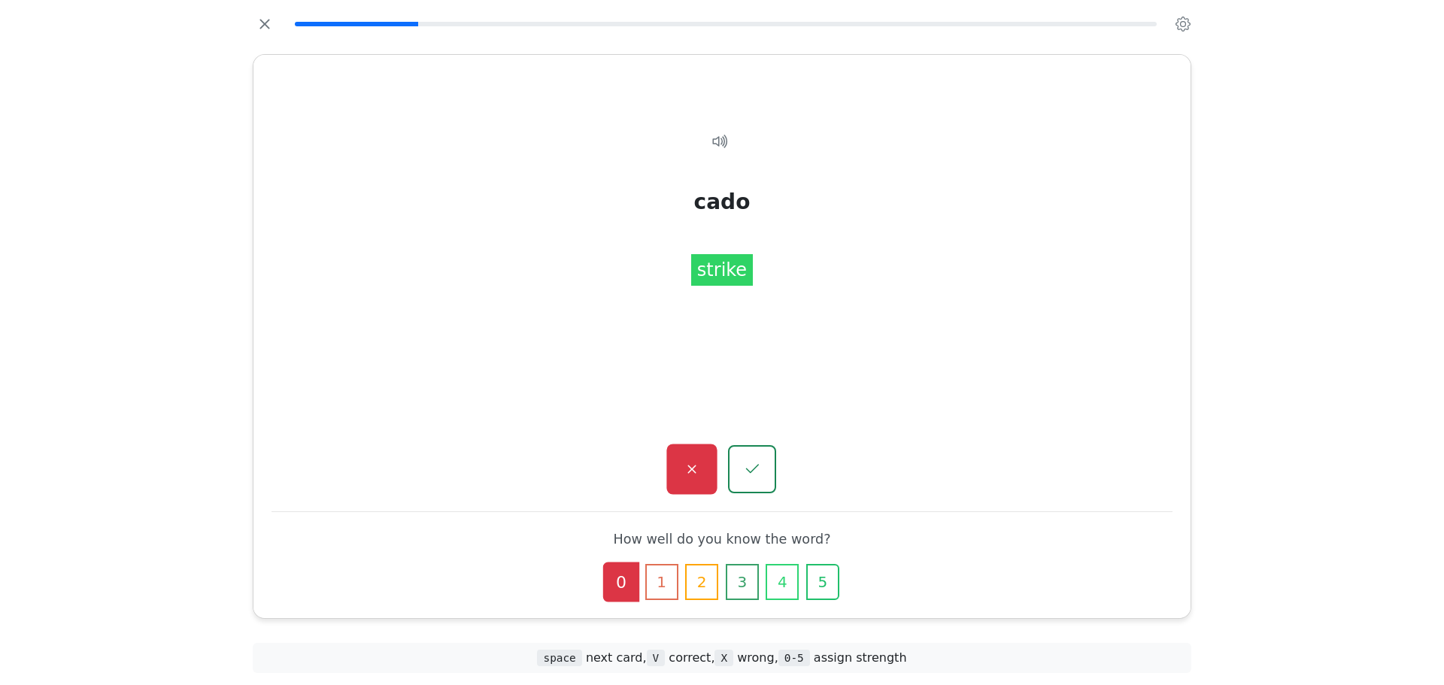
click at [701, 470] on button "button" at bounding box center [691, 469] width 50 height 50
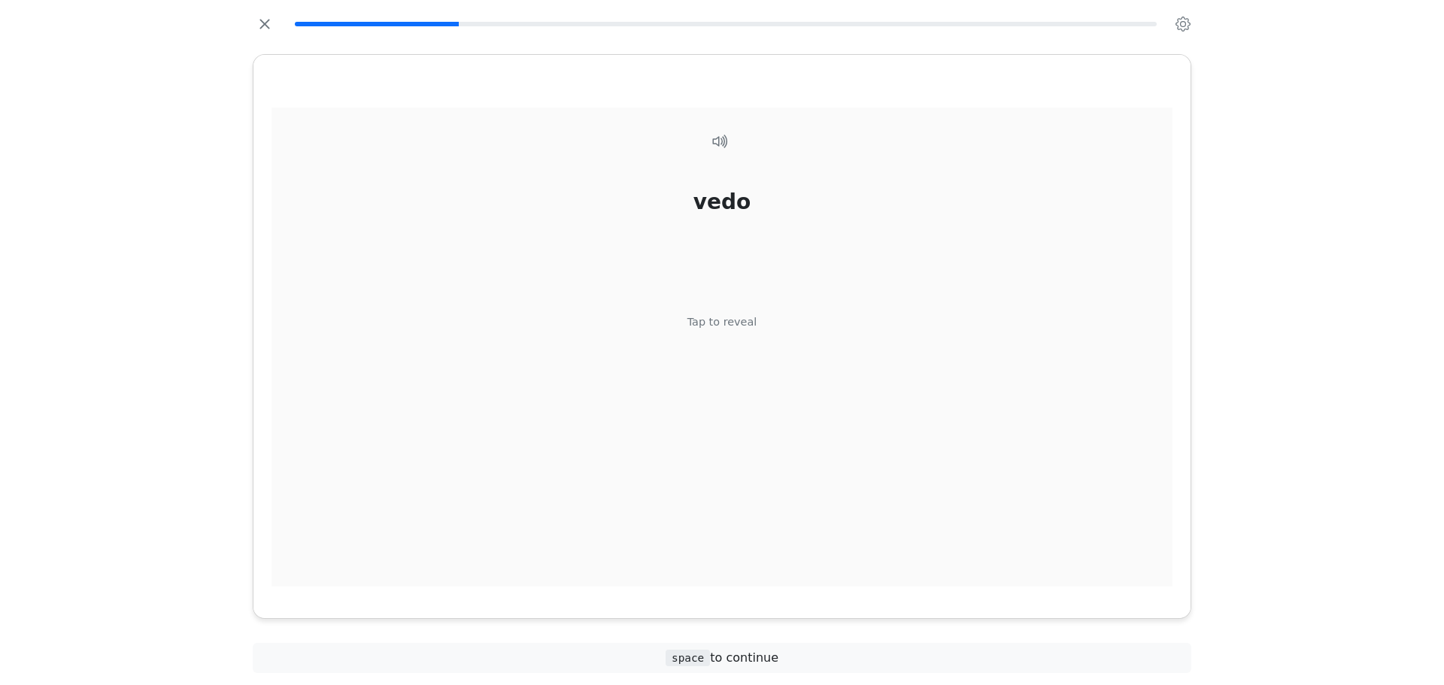
click at [717, 411] on div "vedo Tap to reveal" at bounding box center [721, 348] width 901 height 480
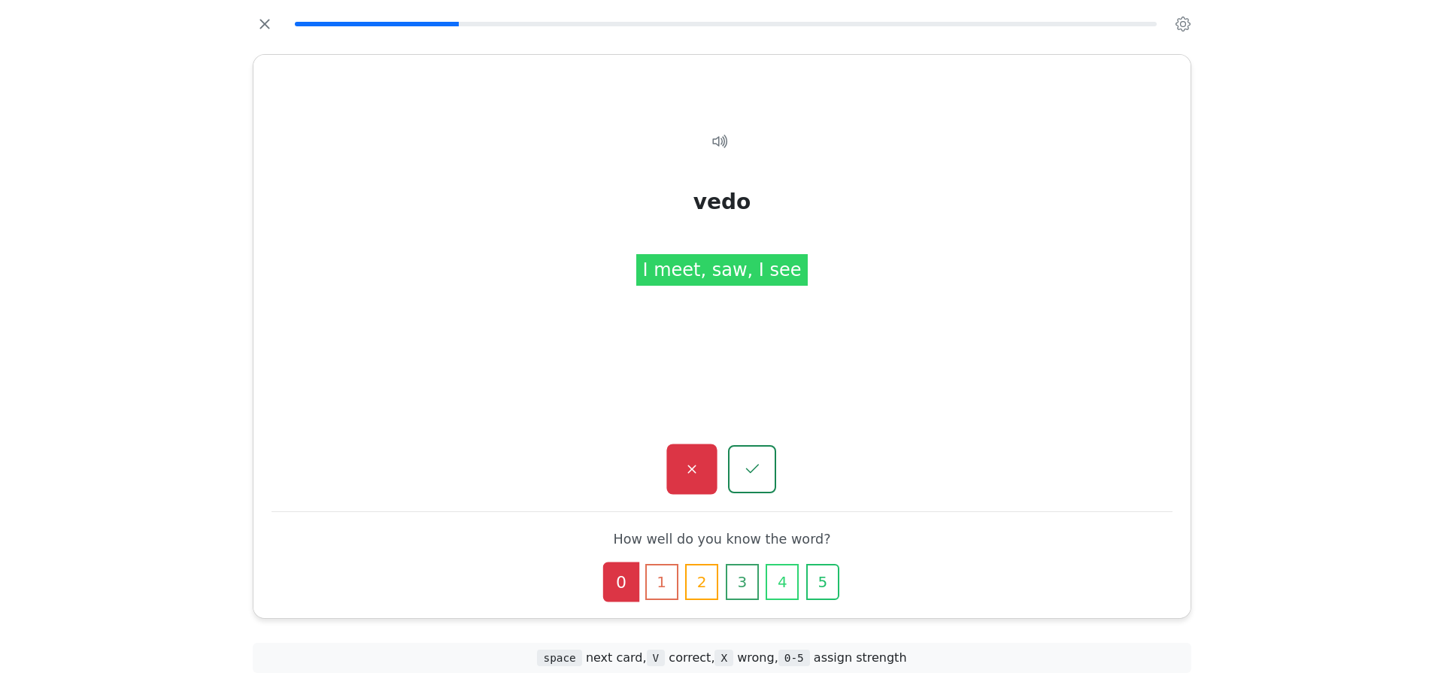
click at [689, 460] on icon "button" at bounding box center [691, 469] width 19 height 19
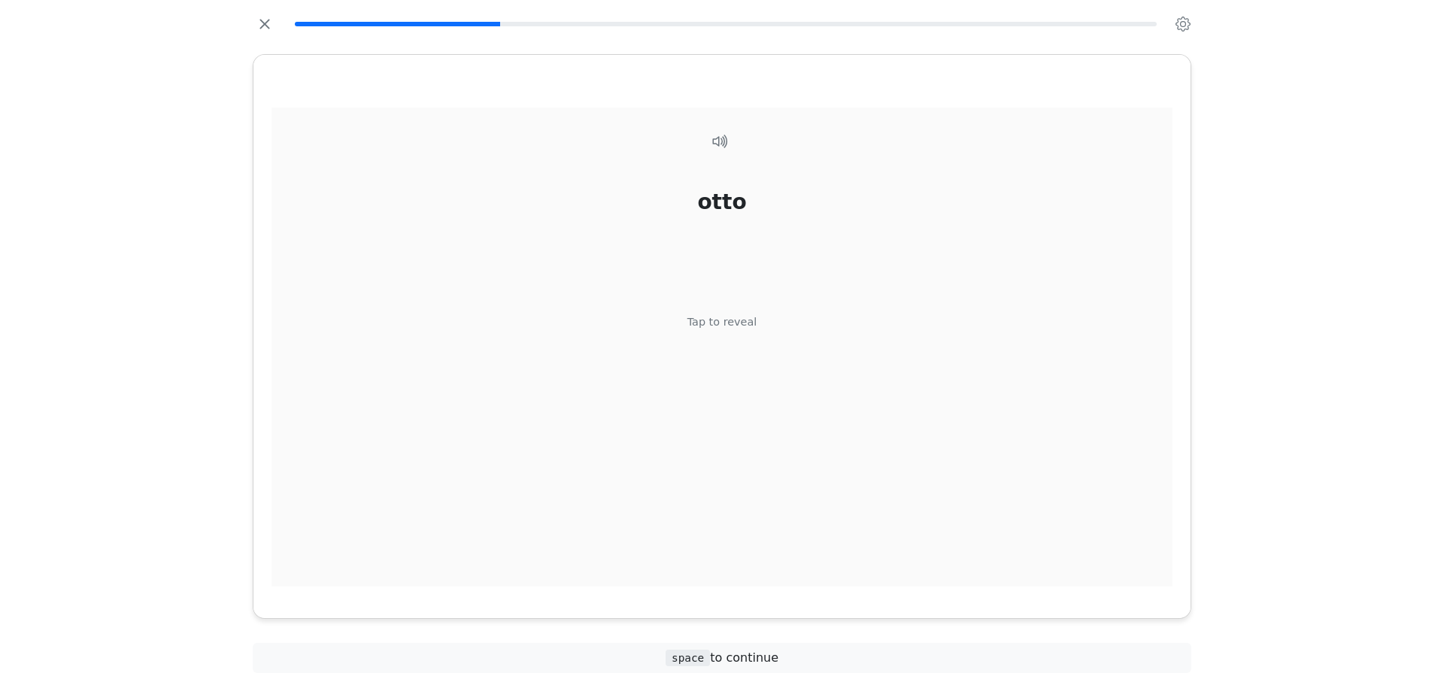
click at [717, 335] on div "[PERSON_NAME] Tap to reveal" at bounding box center [721, 348] width 901 height 480
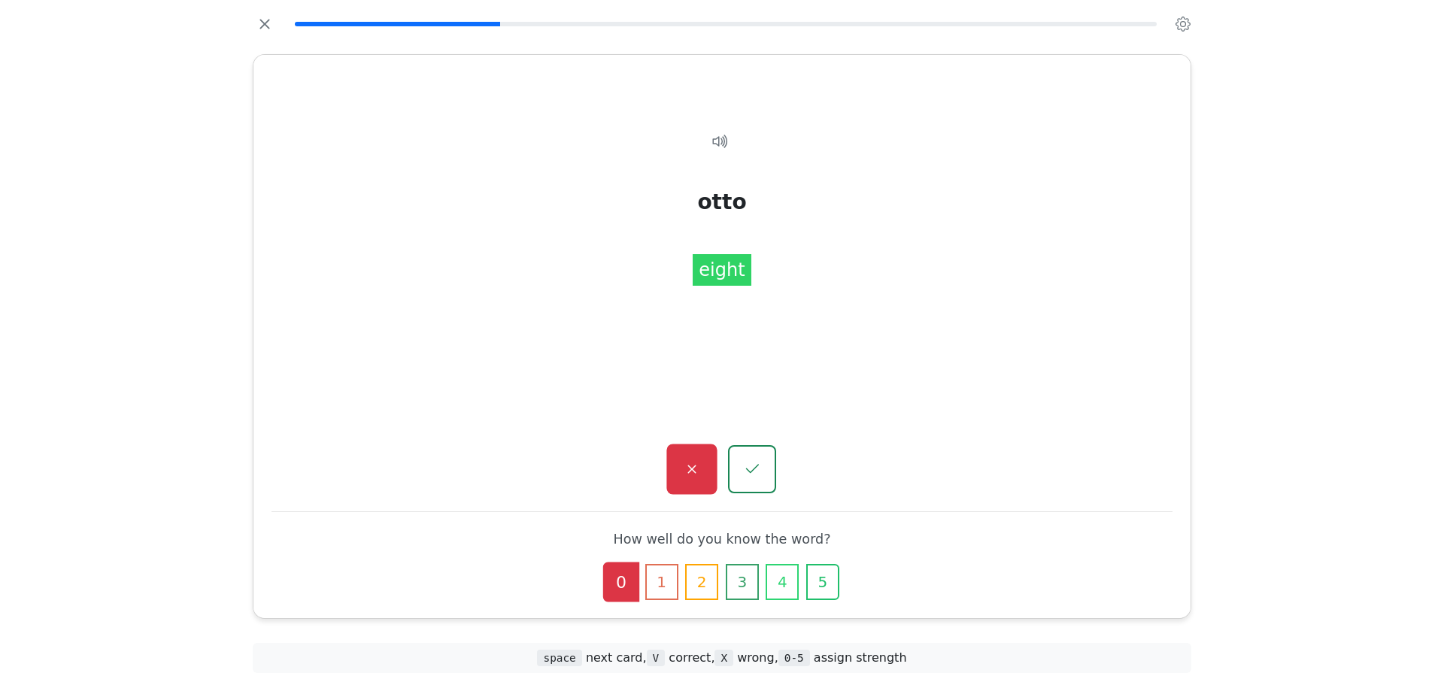
click at [699, 468] on icon "button" at bounding box center [691, 469] width 19 height 19
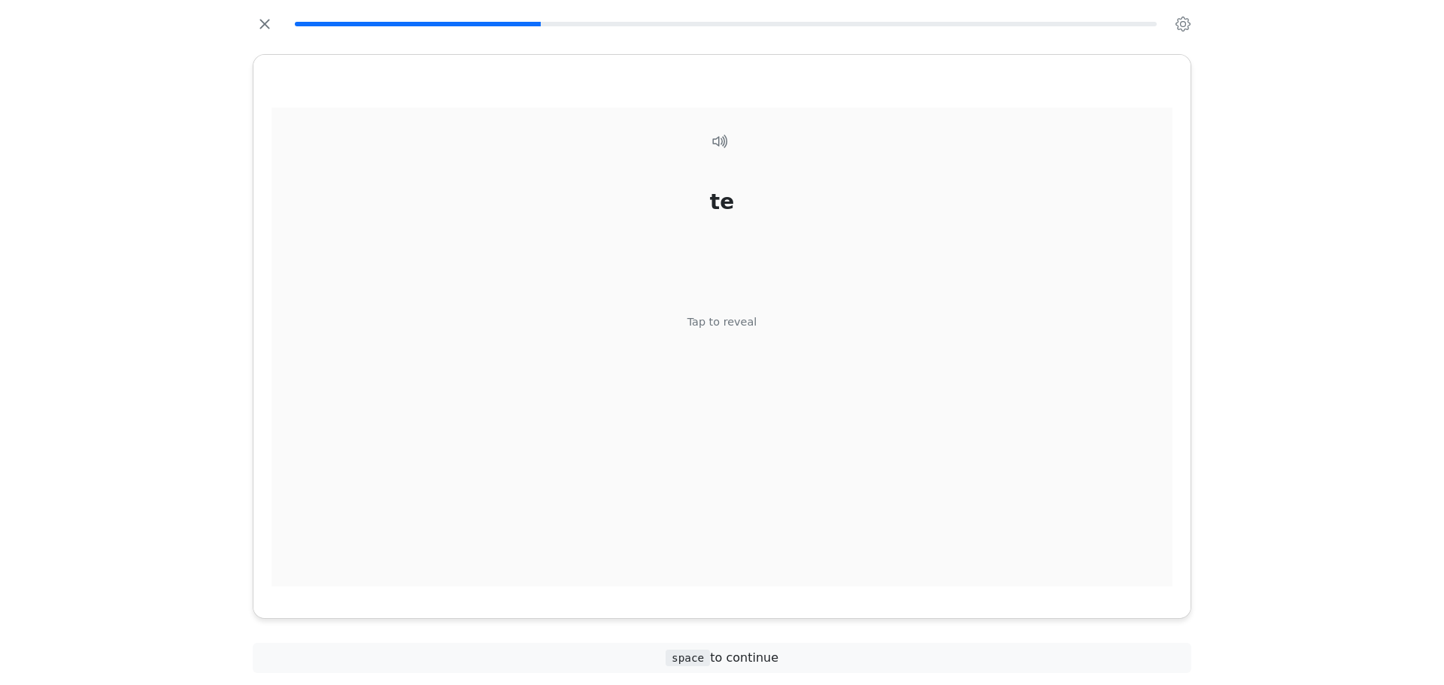
click at [699, 347] on div "te Tap to reveal" at bounding box center [721, 348] width 901 height 480
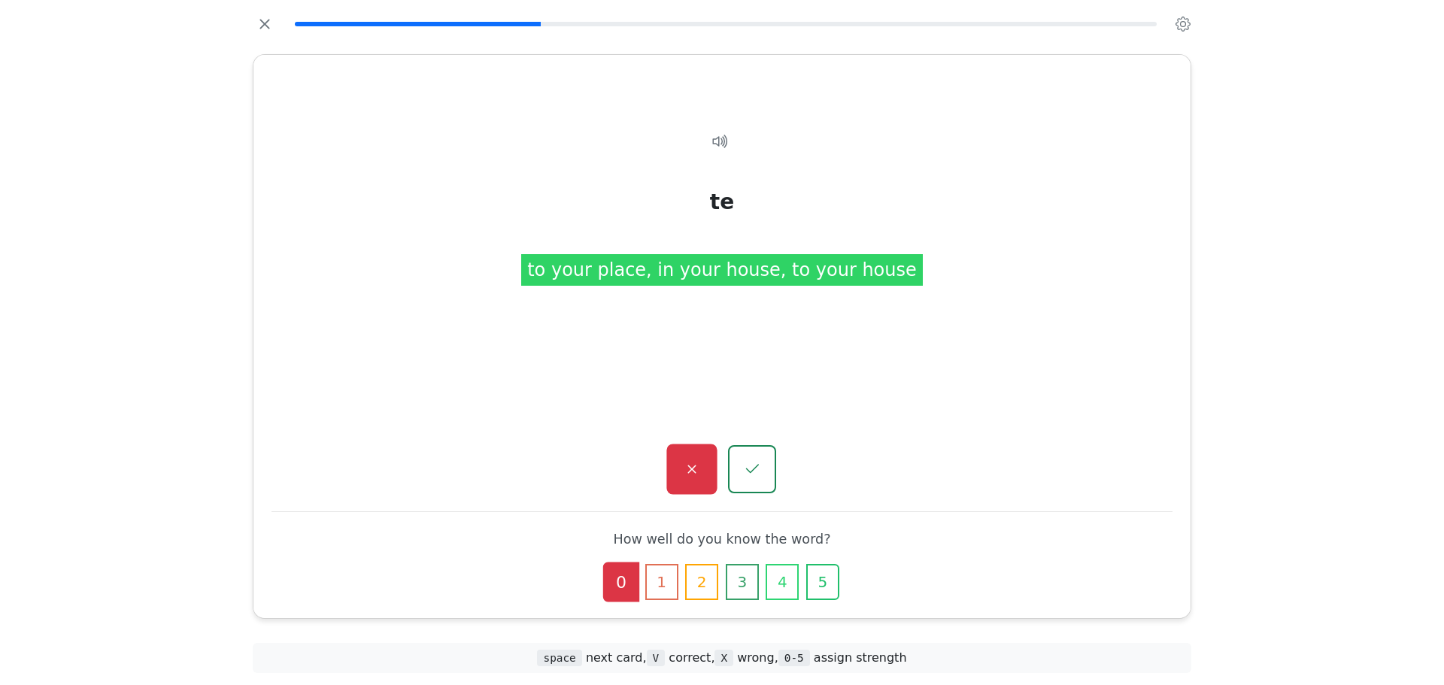
click at [700, 460] on icon "button" at bounding box center [691, 469] width 19 height 19
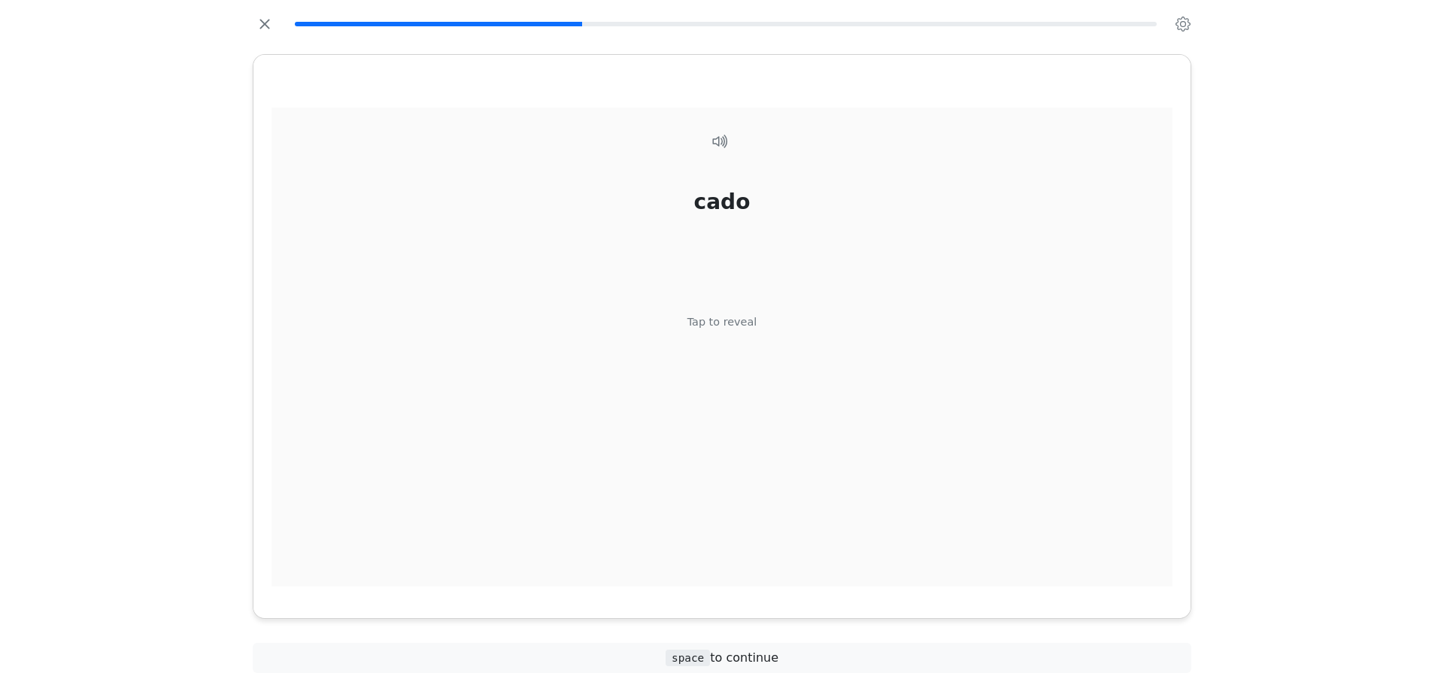
click at [782, 354] on div "cado Tap to reveal" at bounding box center [721, 348] width 901 height 480
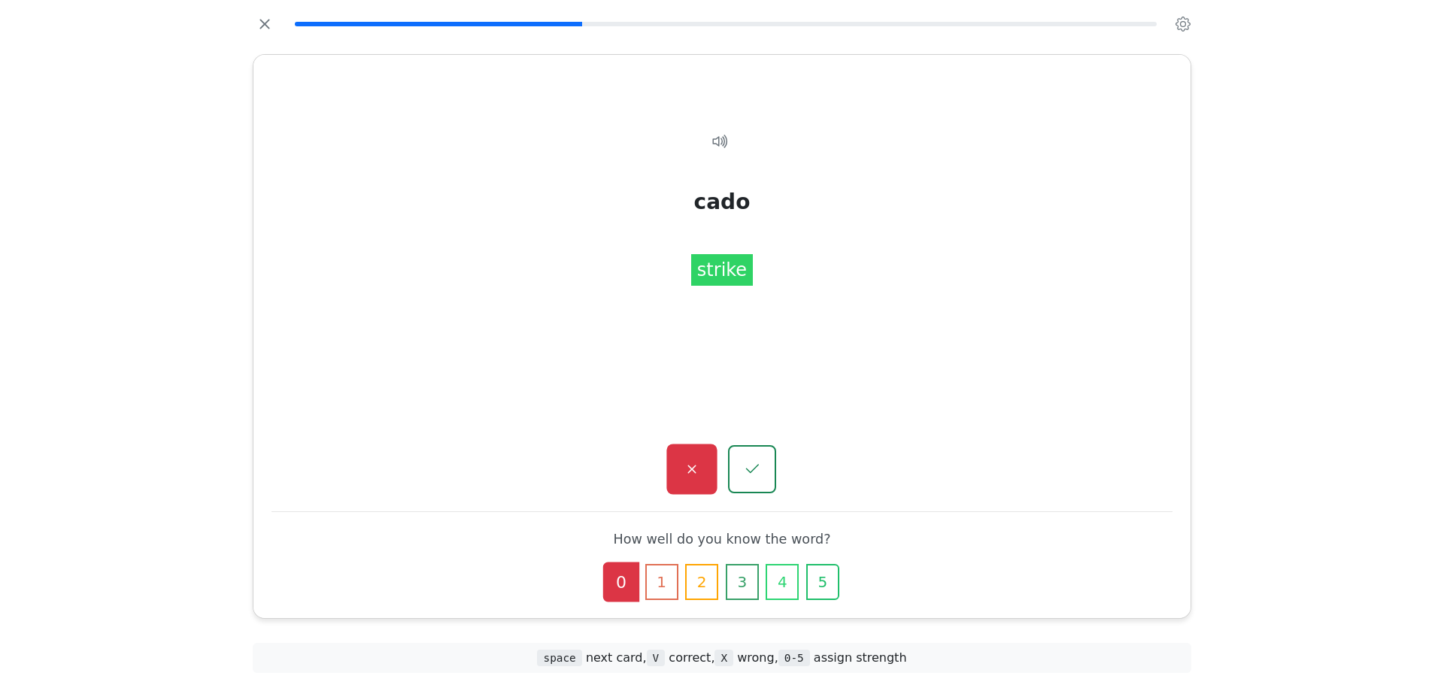
click at [690, 474] on icon "button" at bounding box center [691, 469] width 19 height 19
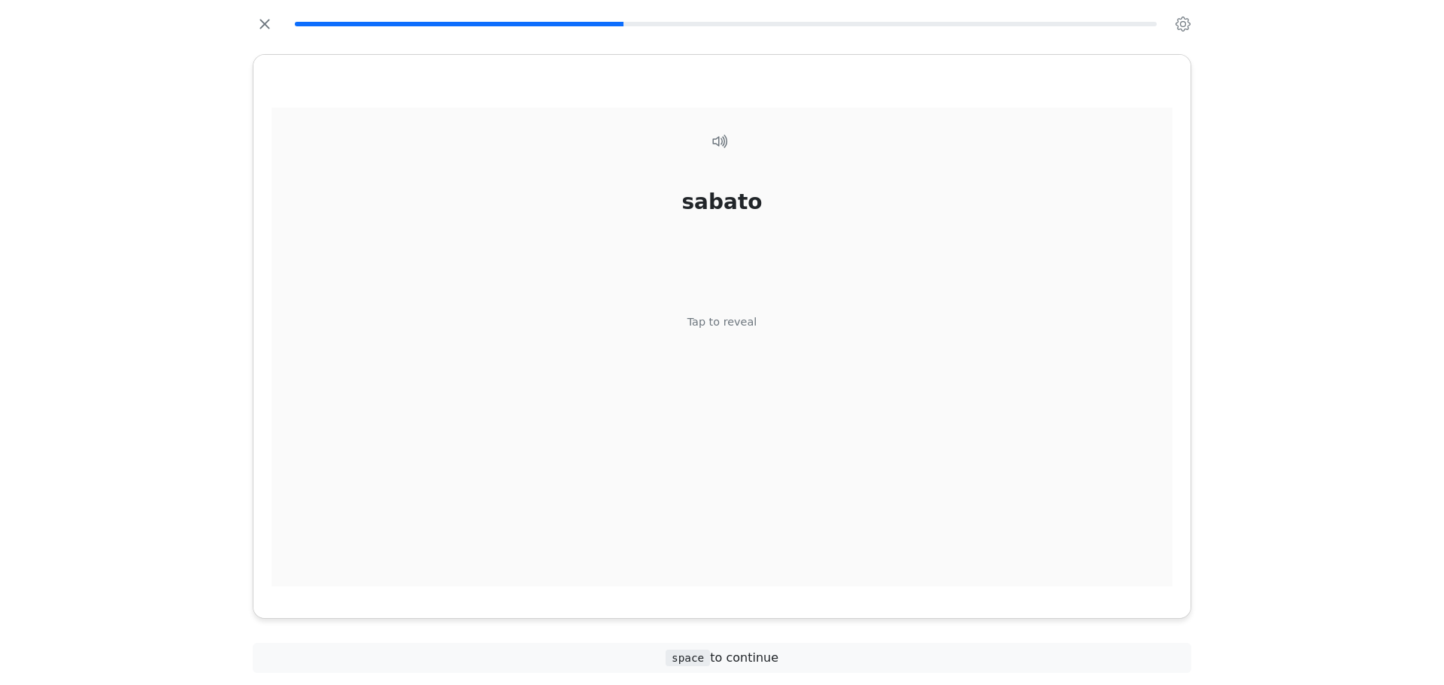
click at [791, 314] on div "sabato Tap to reveal" at bounding box center [721, 348] width 901 height 480
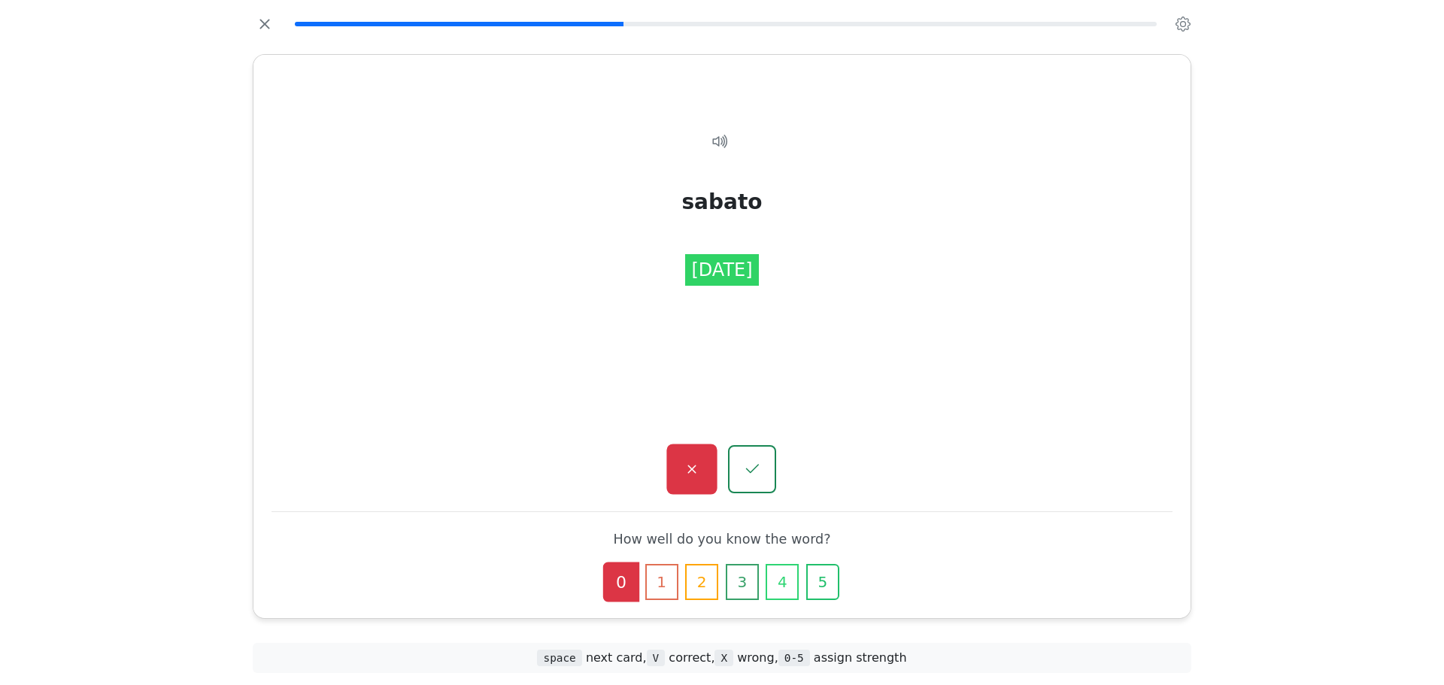
click at [690, 468] on icon "button" at bounding box center [691, 469] width 8 height 8
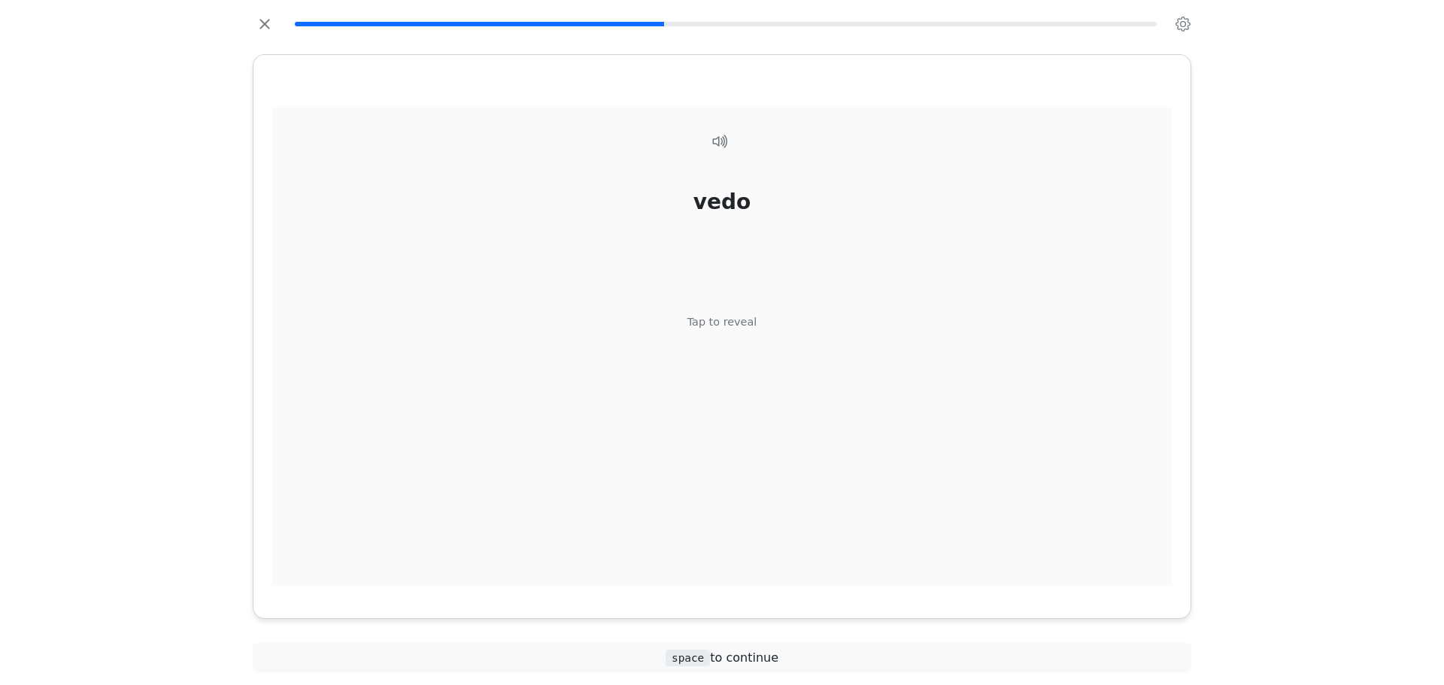
click at [690, 468] on div "vedo Tap to reveal" at bounding box center [721, 348] width 901 height 480
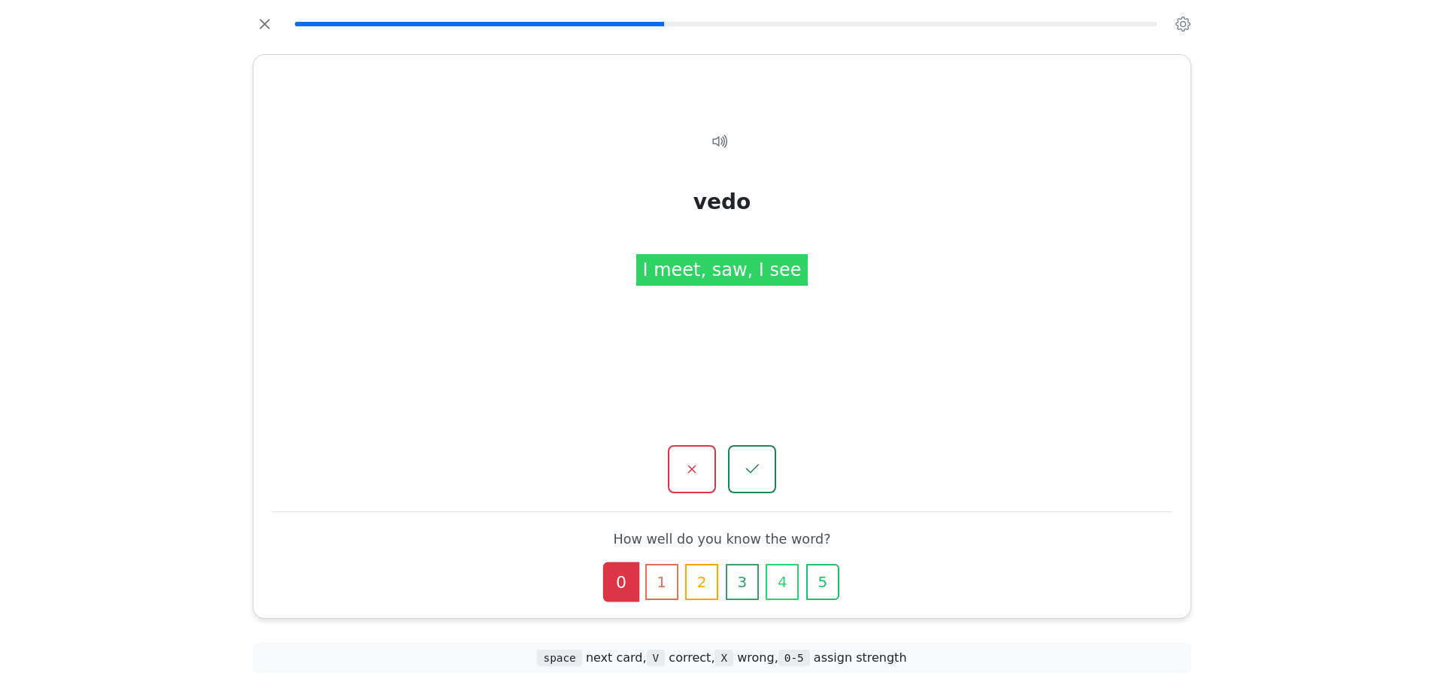
click at [690, 468] on icon "button" at bounding box center [692, 469] width 8 height 8
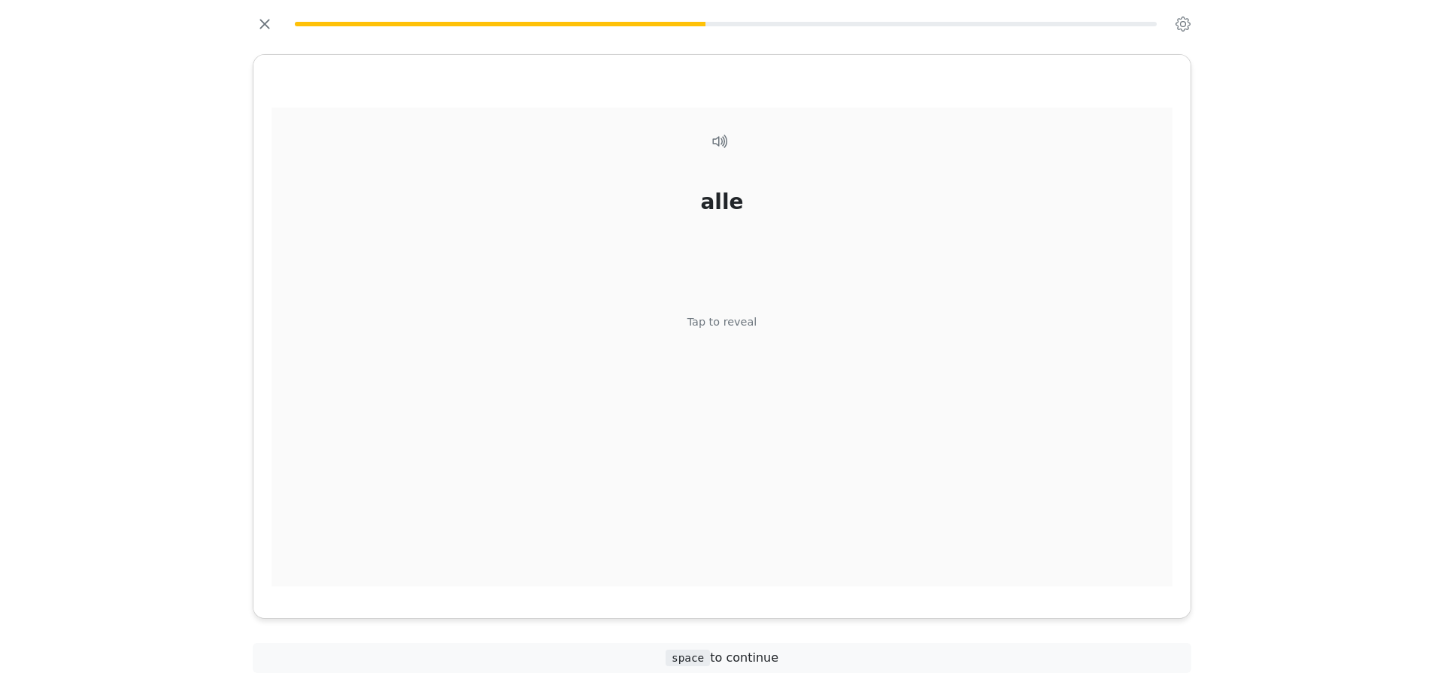
click at [690, 468] on div "alle Tap to reveal" at bounding box center [721, 348] width 901 height 480
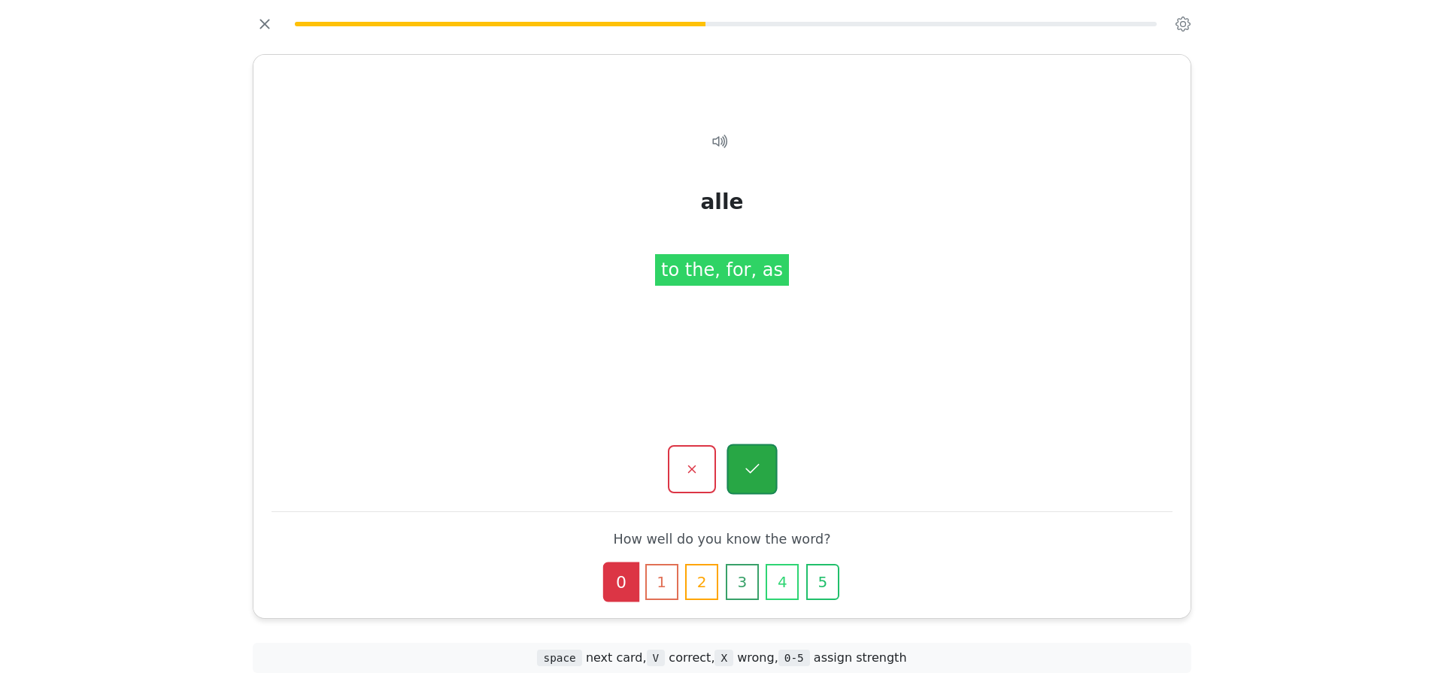
click at [756, 483] on button "button" at bounding box center [751, 469] width 50 height 50
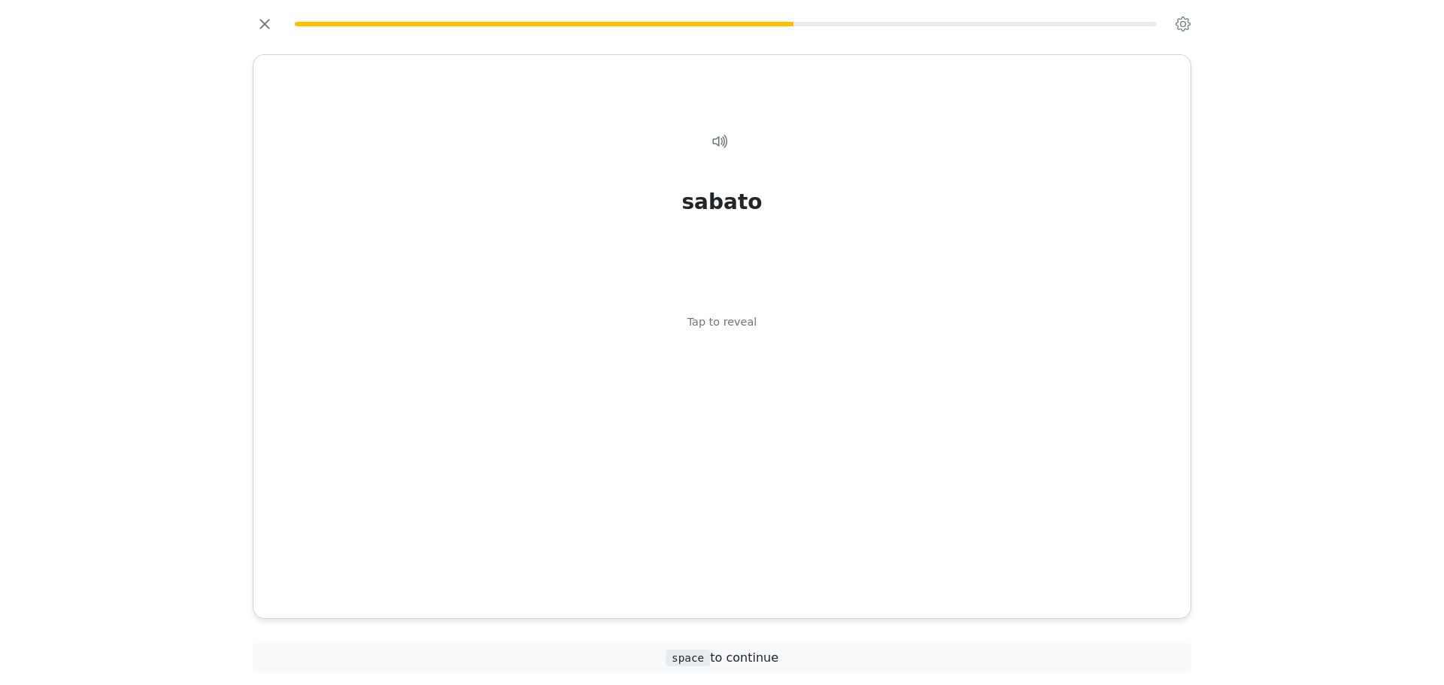
click at [756, 483] on div "sabato Tap to reveal" at bounding box center [721, 348] width 901 height 480
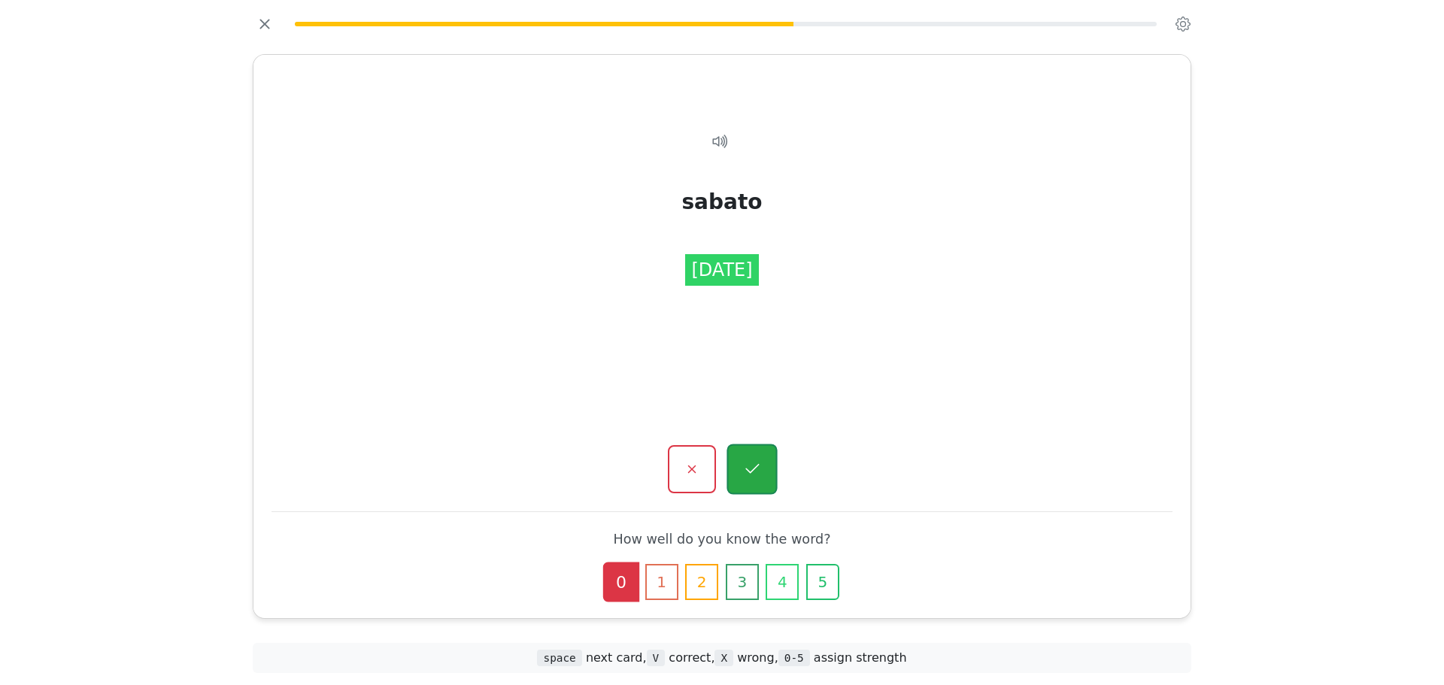
click at [756, 471] on icon "button" at bounding box center [751, 469] width 19 height 19
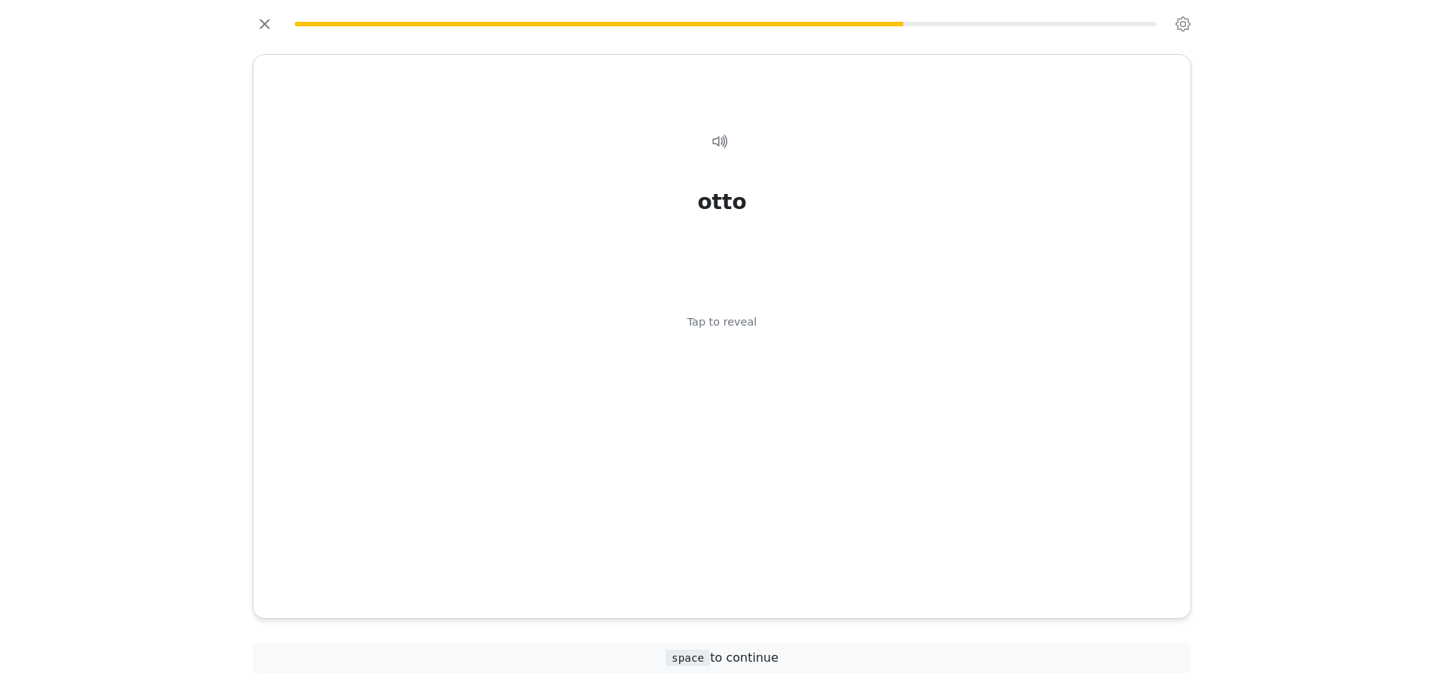
click at [756, 471] on div "[PERSON_NAME] Tap to reveal" at bounding box center [721, 348] width 901 height 480
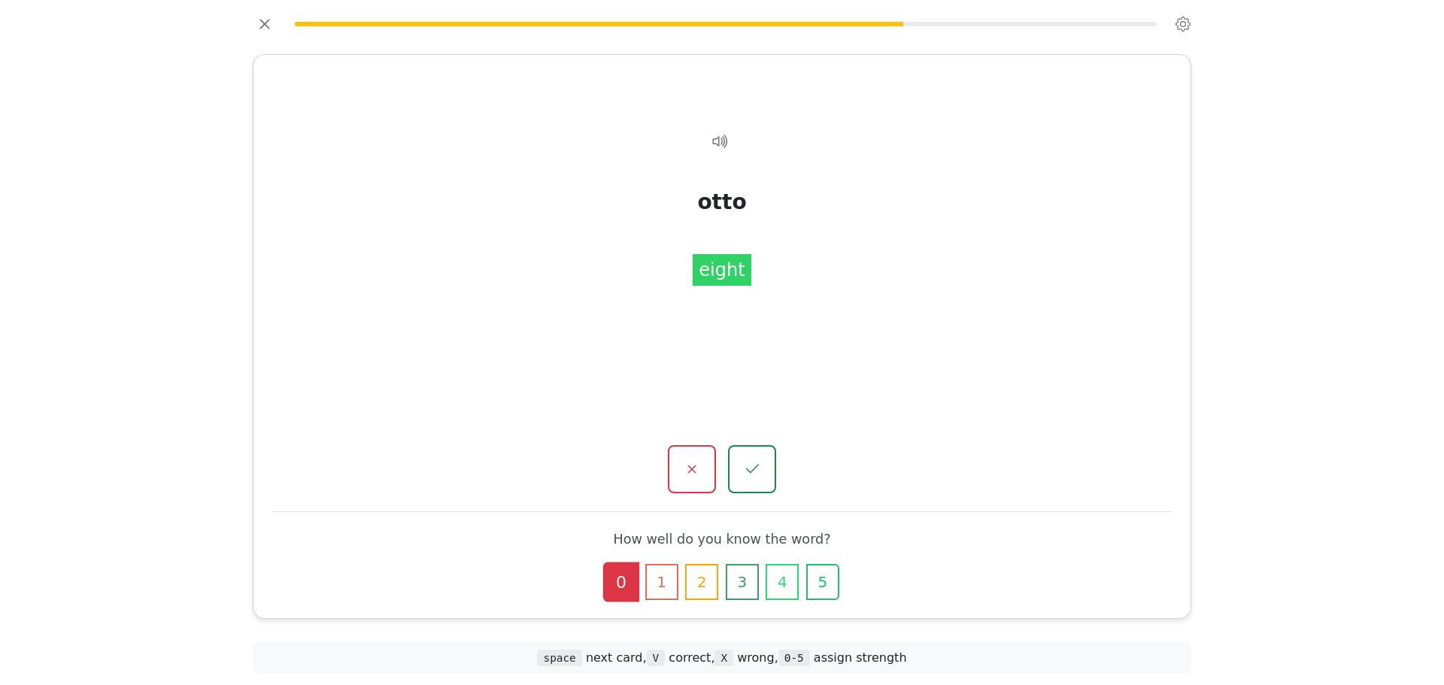
click at [756, 471] on icon "button" at bounding box center [752, 469] width 18 height 18
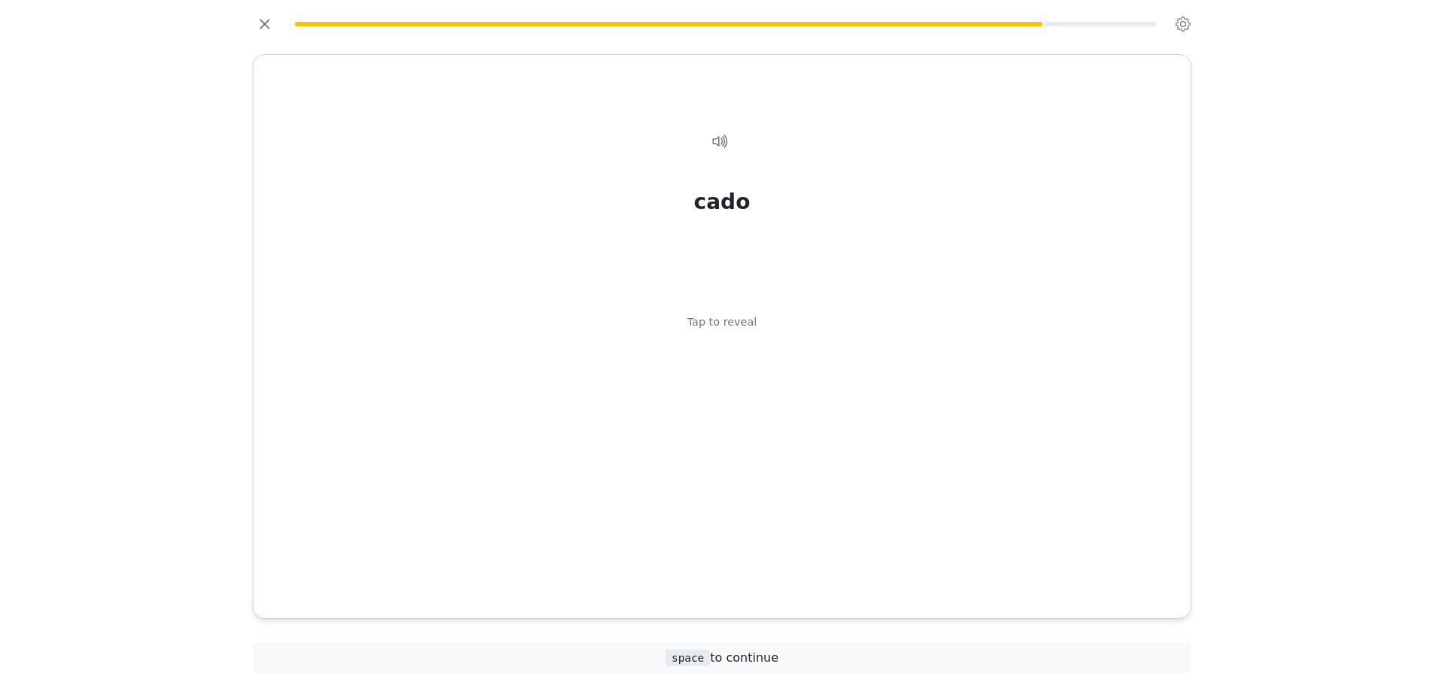
click at [756, 471] on div "cado Tap to reveal" at bounding box center [721, 348] width 901 height 480
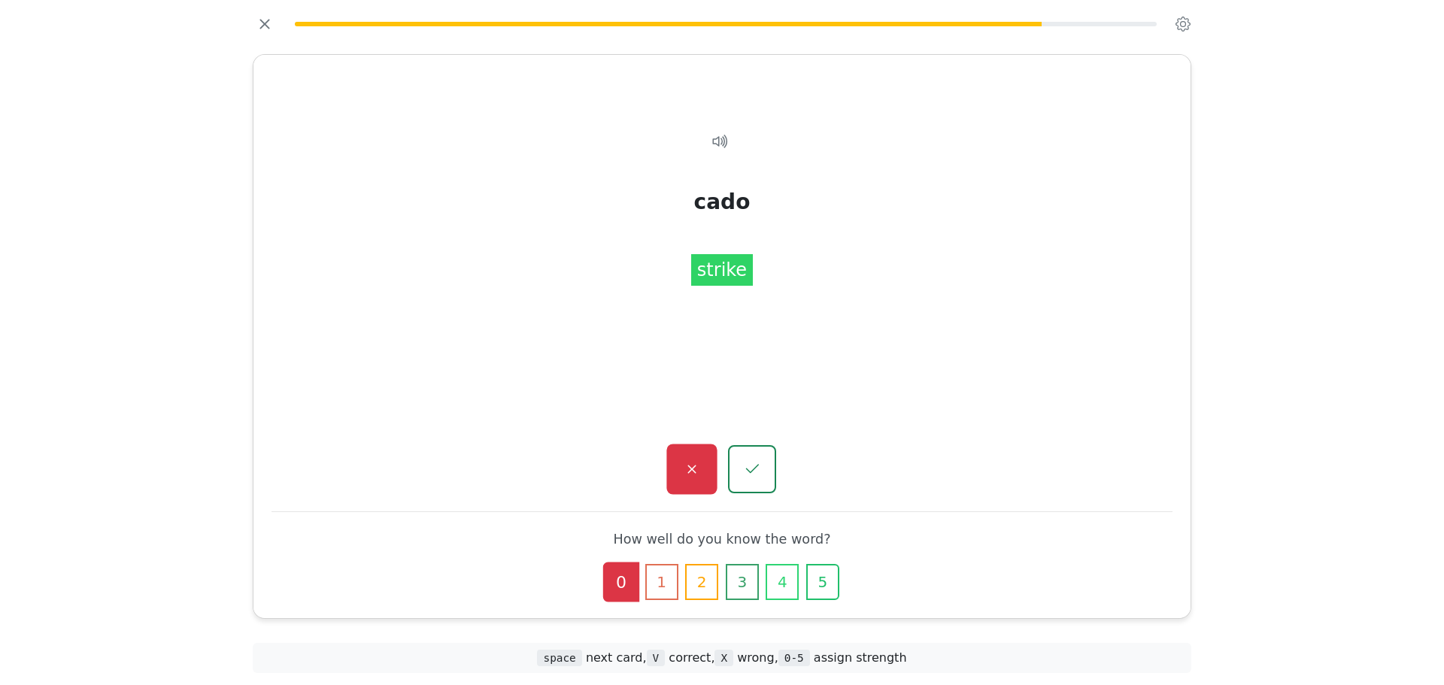
click at [706, 477] on button "button" at bounding box center [691, 469] width 50 height 50
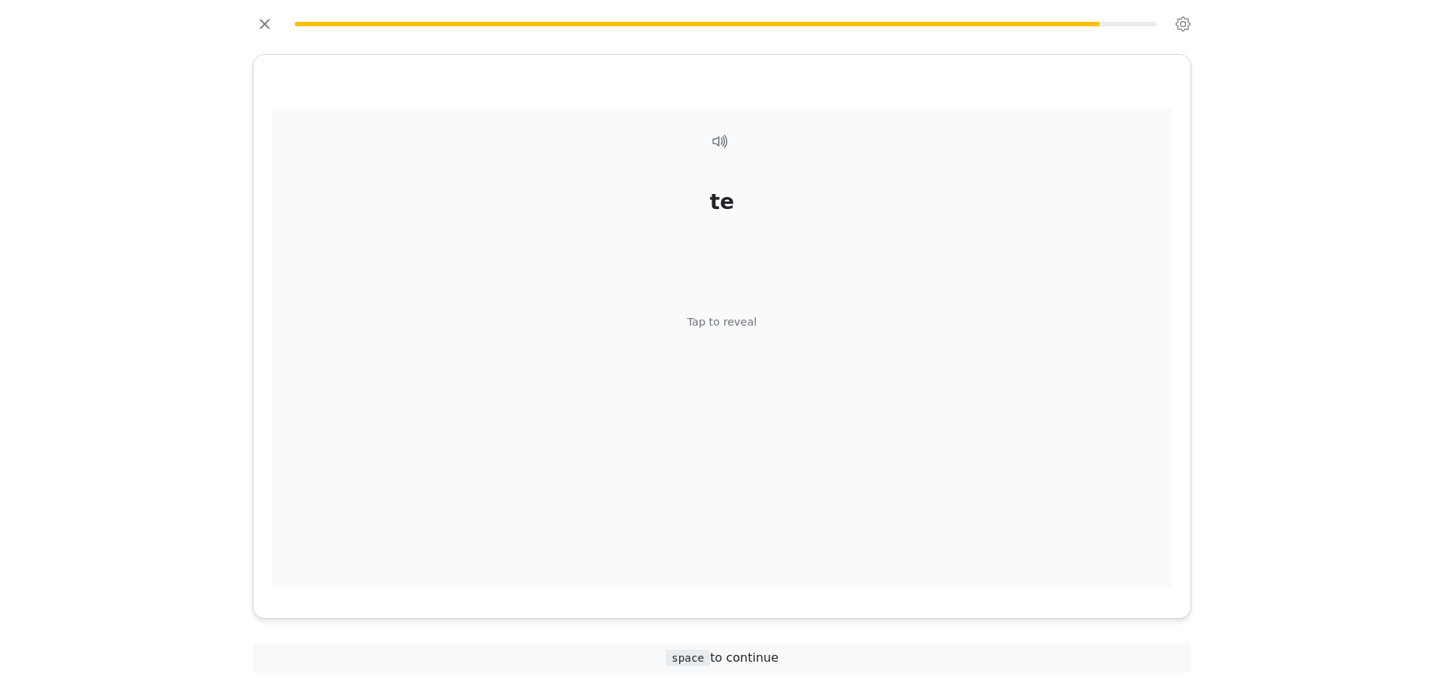
click at [754, 469] on div "te Tap to reveal" at bounding box center [721, 348] width 901 height 480
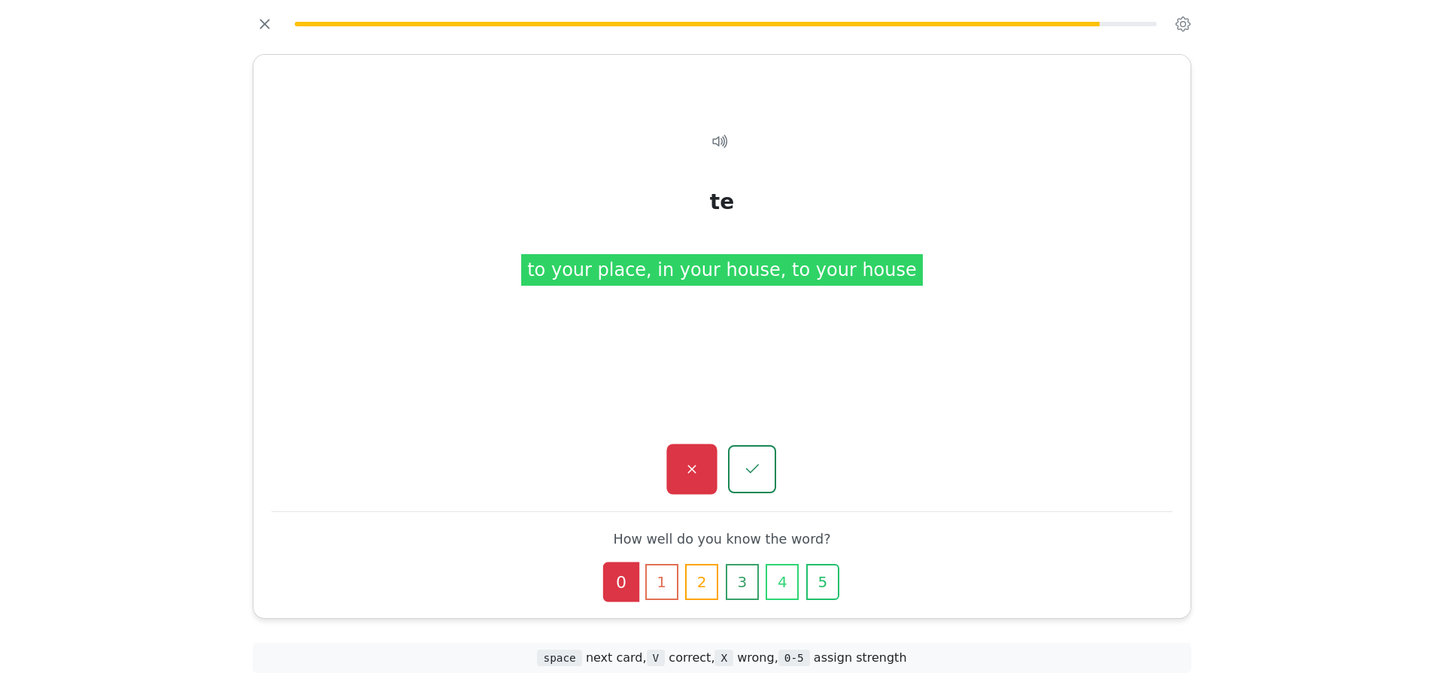
click at [692, 471] on icon "button" at bounding box center [691, 469] width 19 height 19
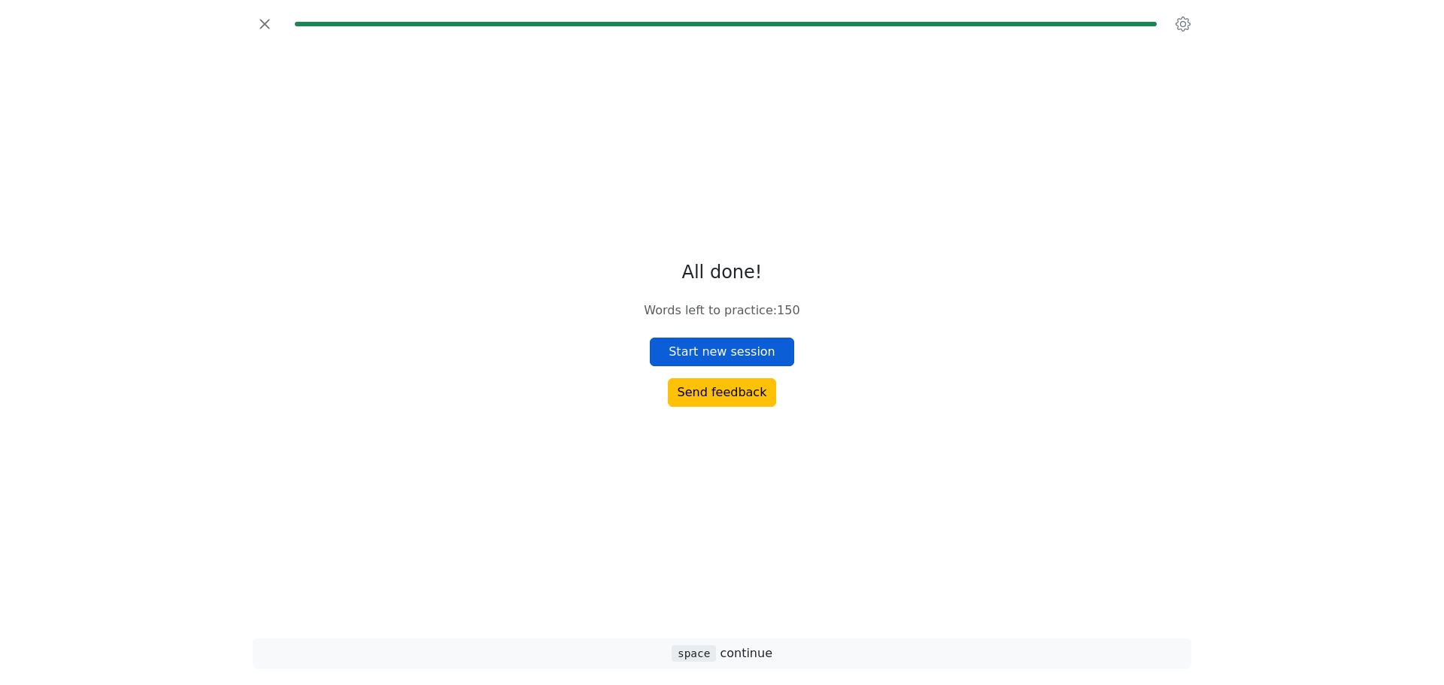
click at [714, 353] on button "Start new session" at bounding box center [722, 352] width 144 height 29
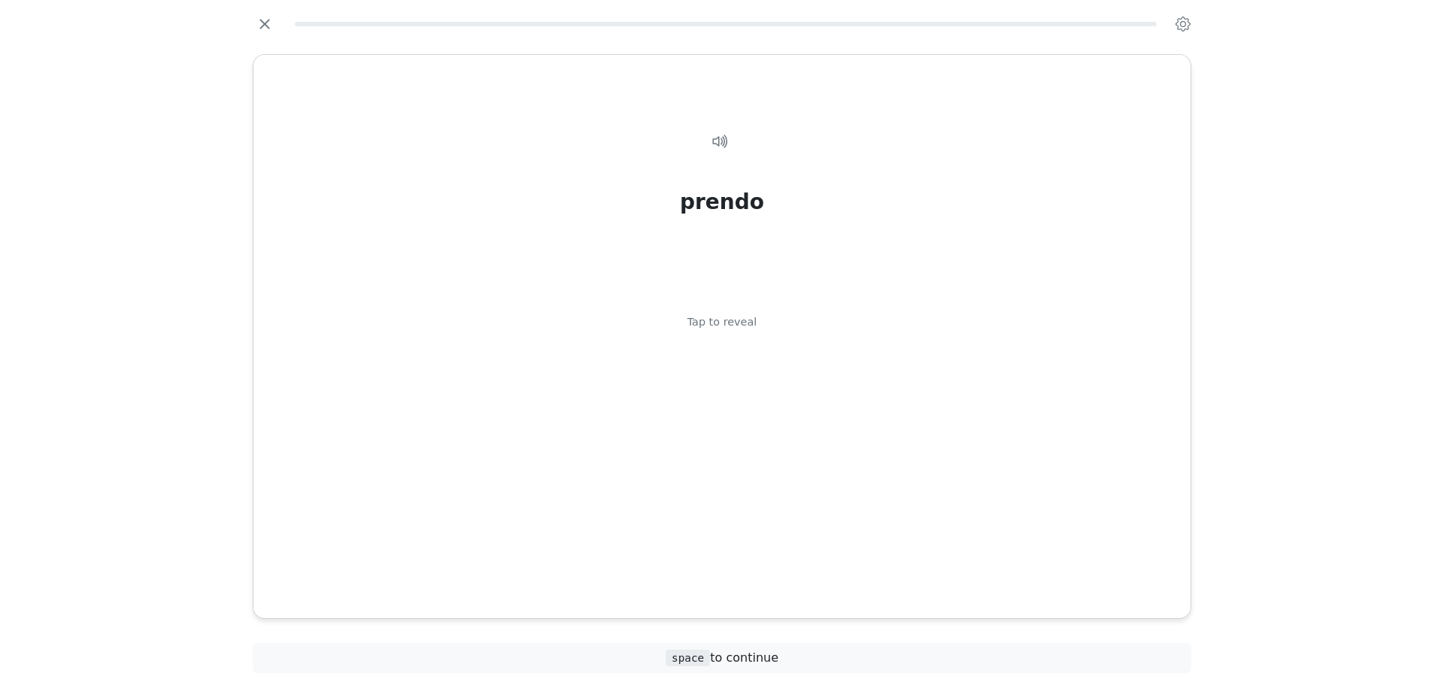
click at [714, 353] on div "prendo Tap to reveal" at bounding box center [721, 348] width 901 height 480
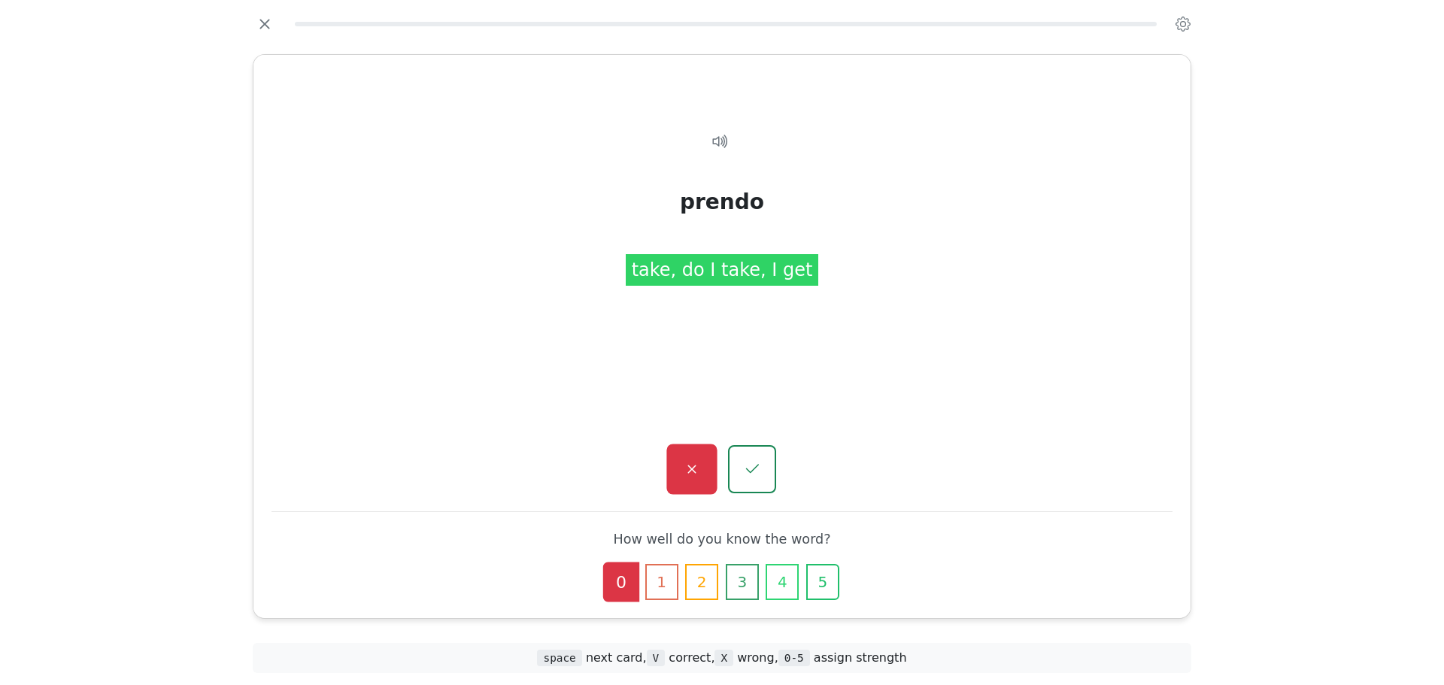
click at [694, 449] on button "button" at bounding box center [691, 469] width 50 height 50
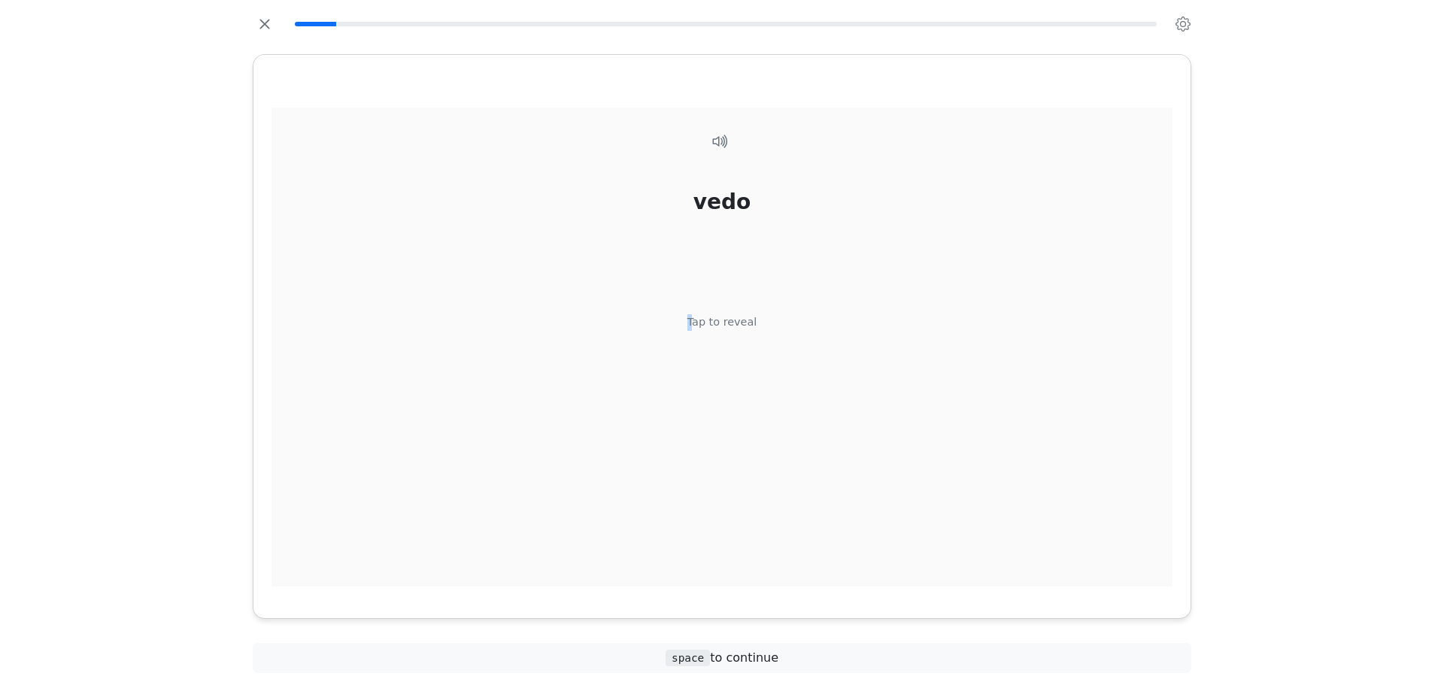
click at [693, 449] on div "vedo Tap to reveal" at bounding box center [721, 348] width 901 height 480
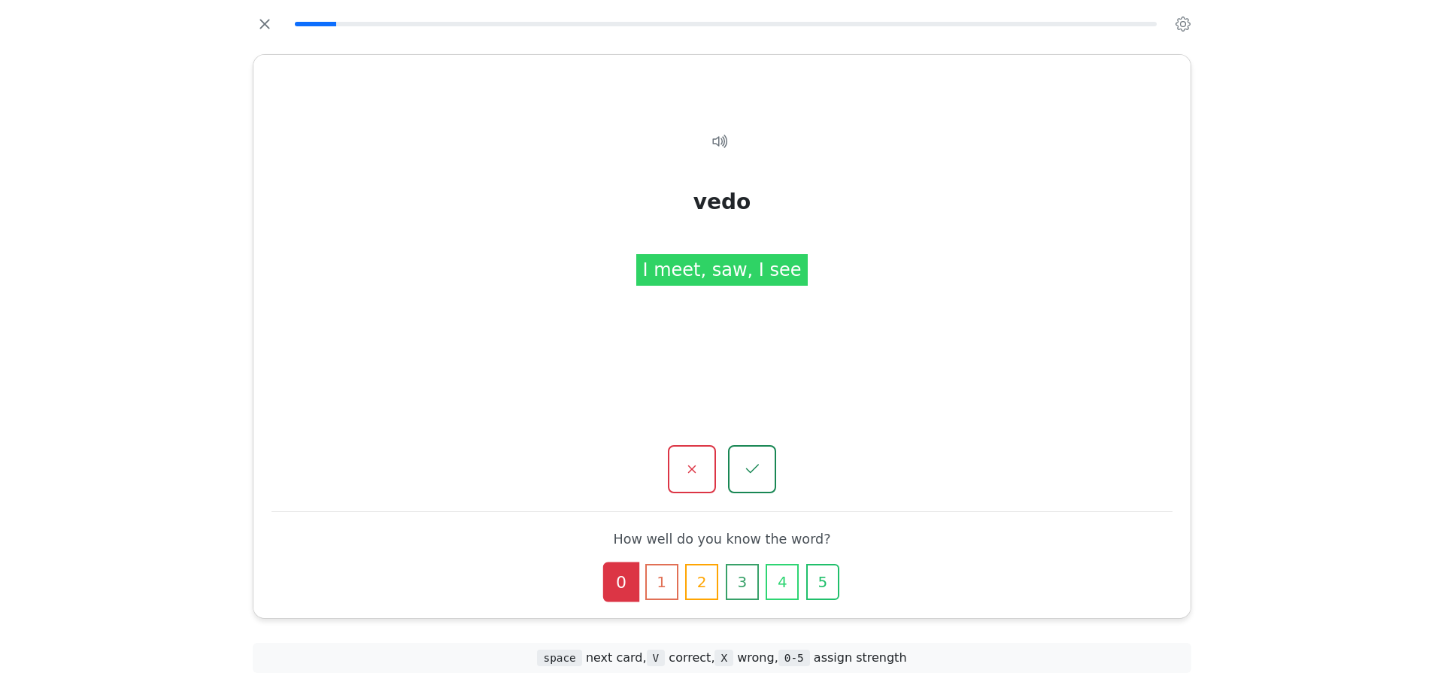
click at [693, 449] on button "button" at bounding box center [692, 469] width 48 height 48
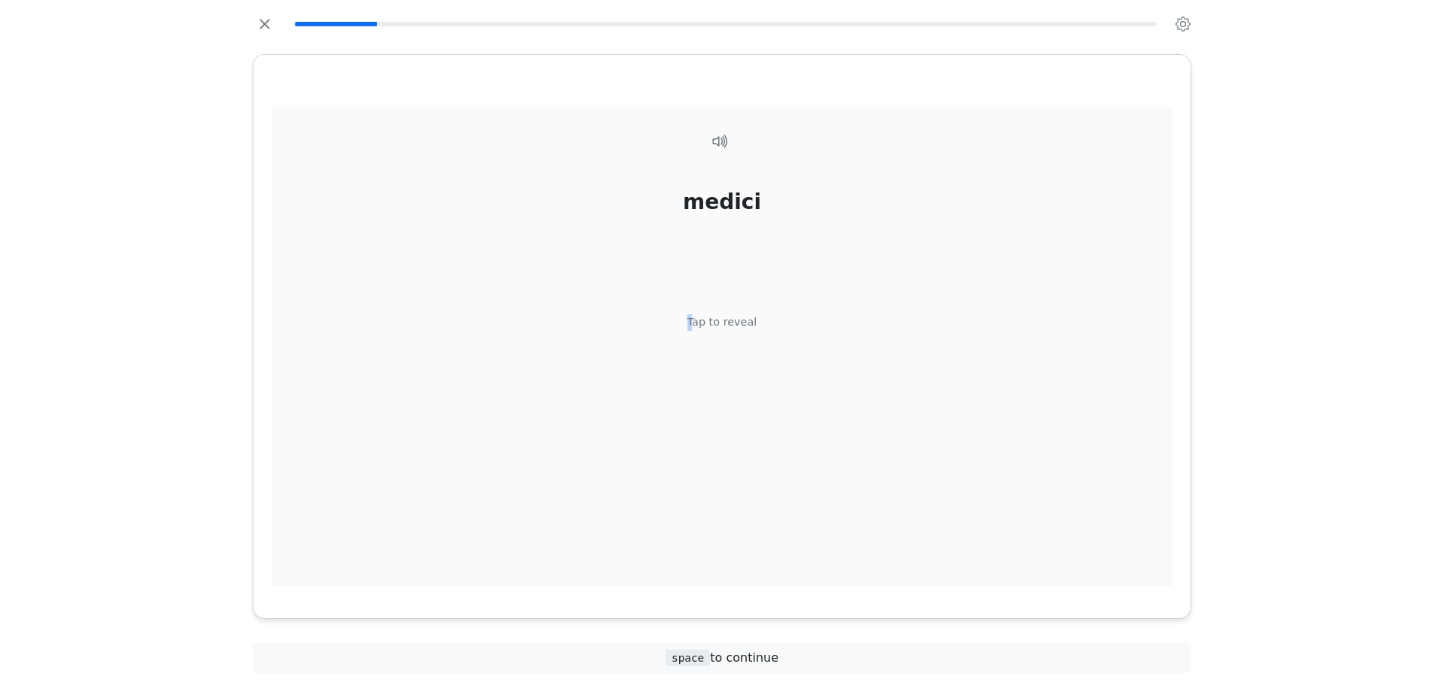
click at [693, 449] on div "medici Tap to reveal" at bounding box center [721, 348] width 901 height 480
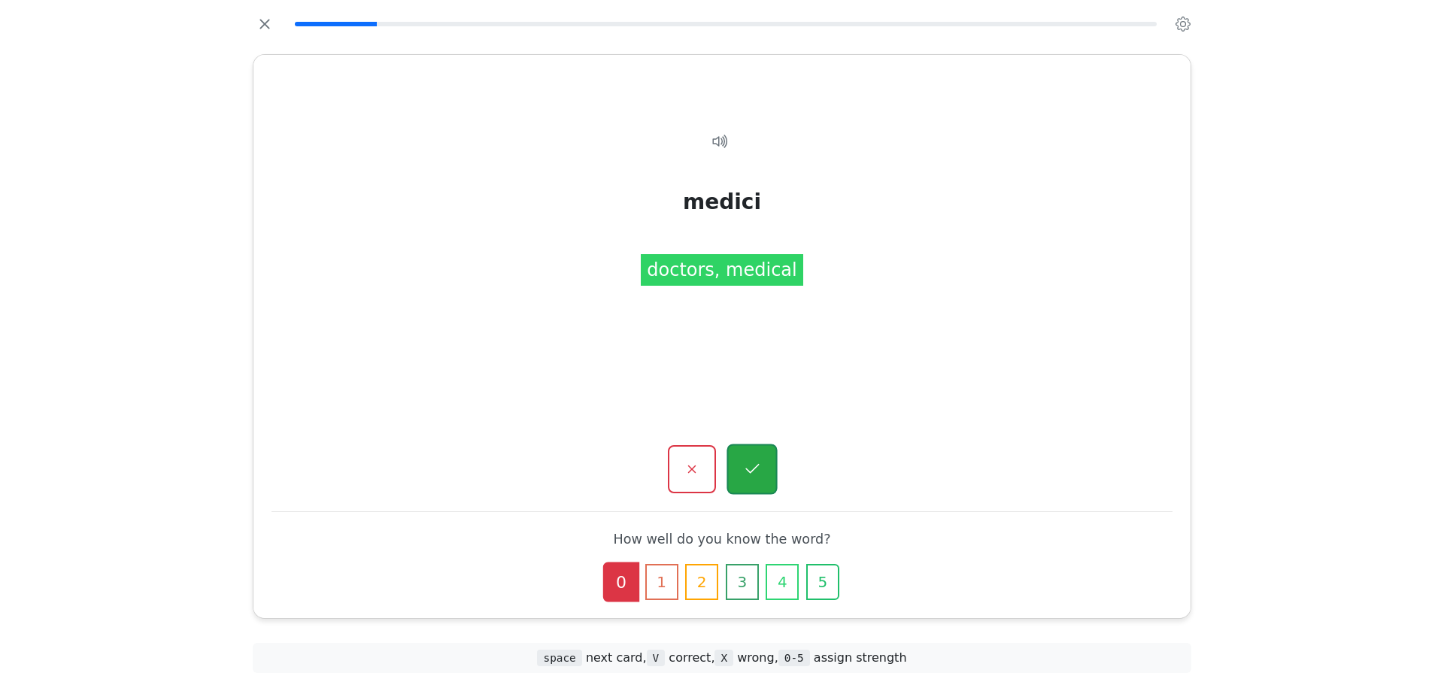
click at [736, 451] on button "button" at bounding box center [751, 469] width 50 height 50
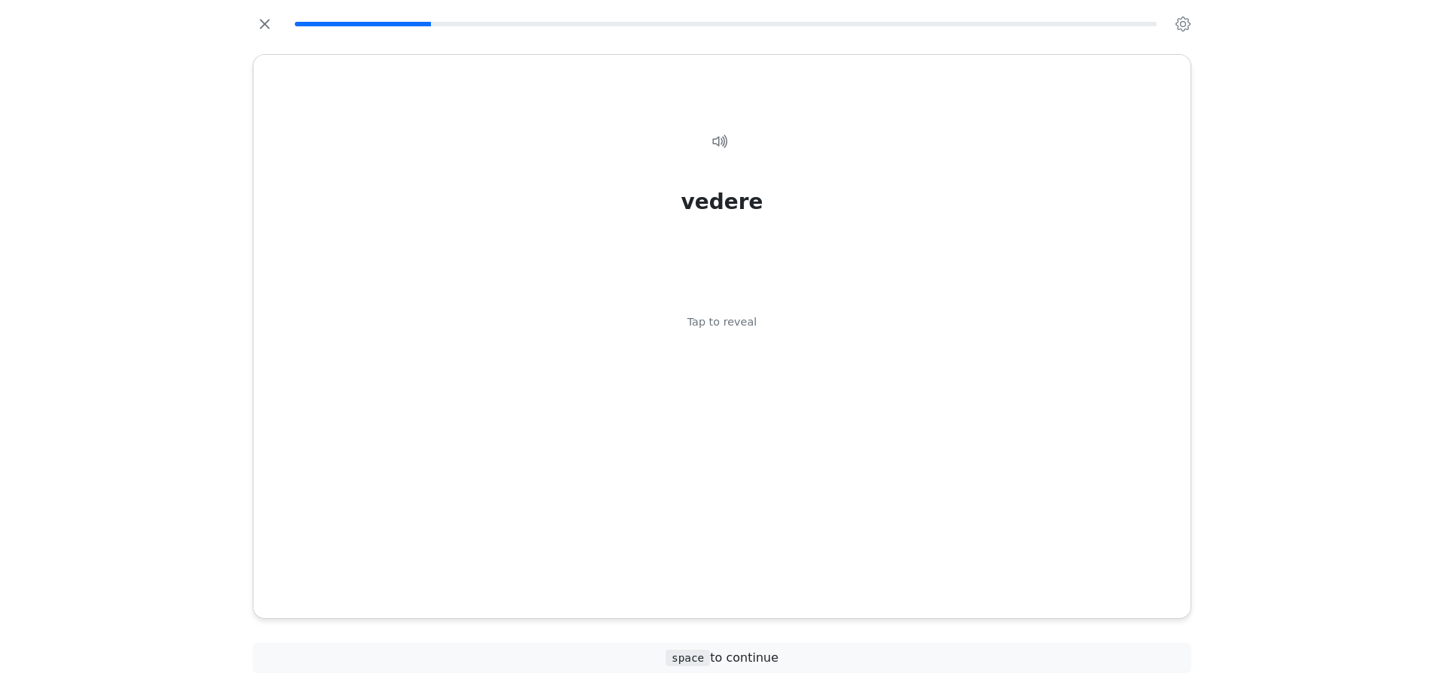
click at [736, 451] on div "vedere Tap to reveal" at bounding box center [721, 348] width 901 height 480
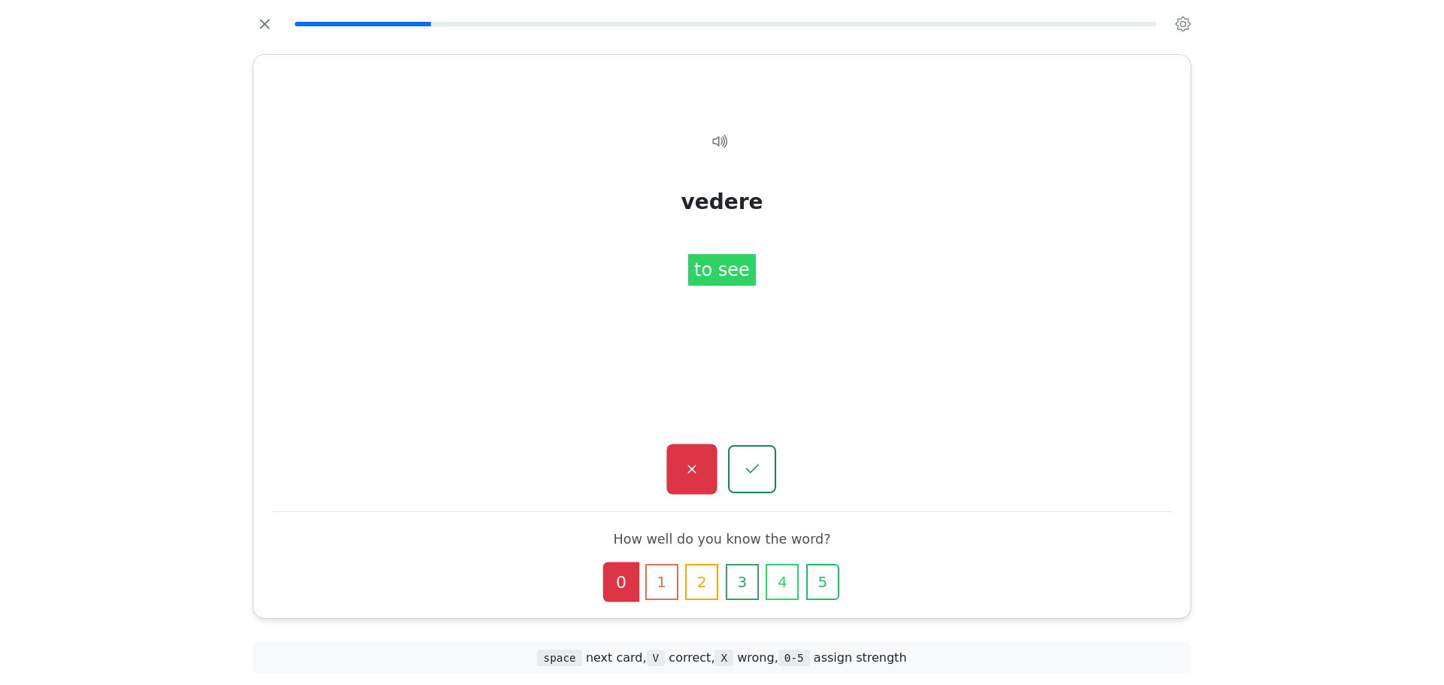
click at [704, 457] on button "button" at bounding box center [691, 469] width 50 height 50
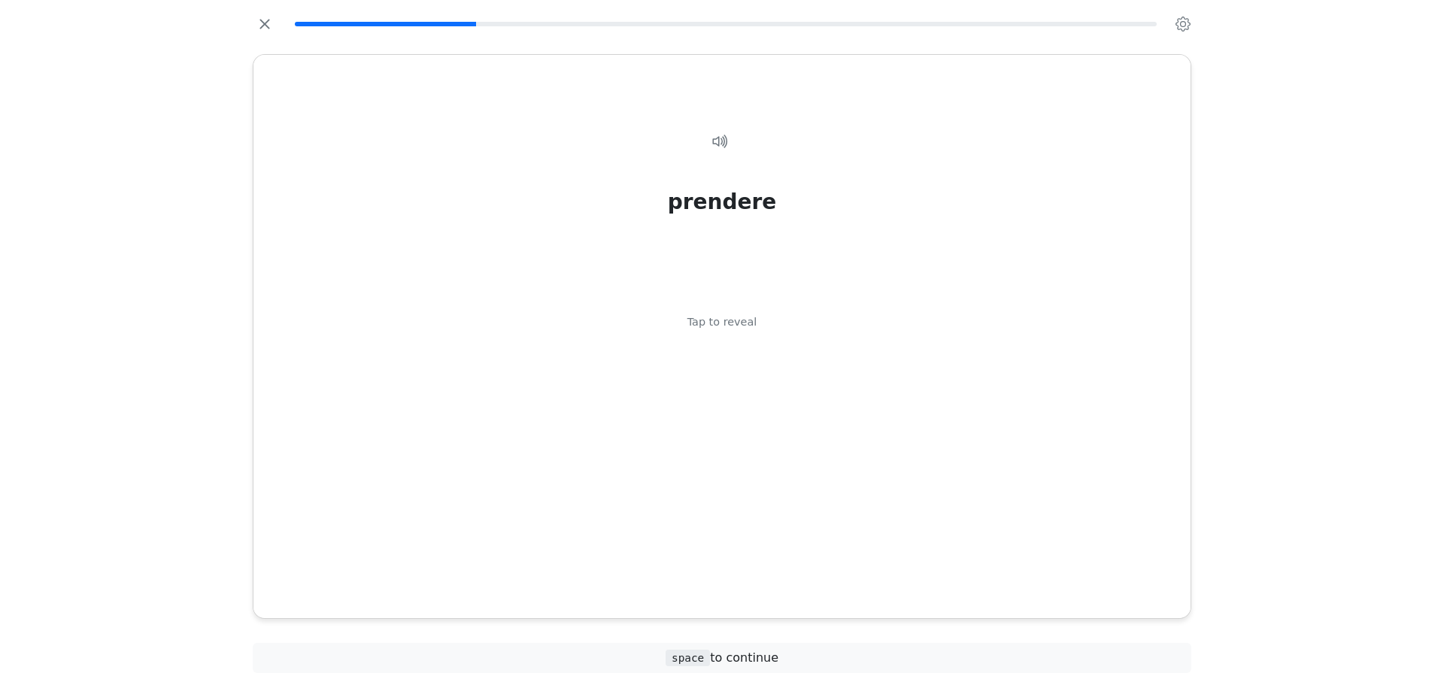
click at [744, 427] on div "prendere Tap to reveal" at bounding box center [721, 348] width 901 height 480
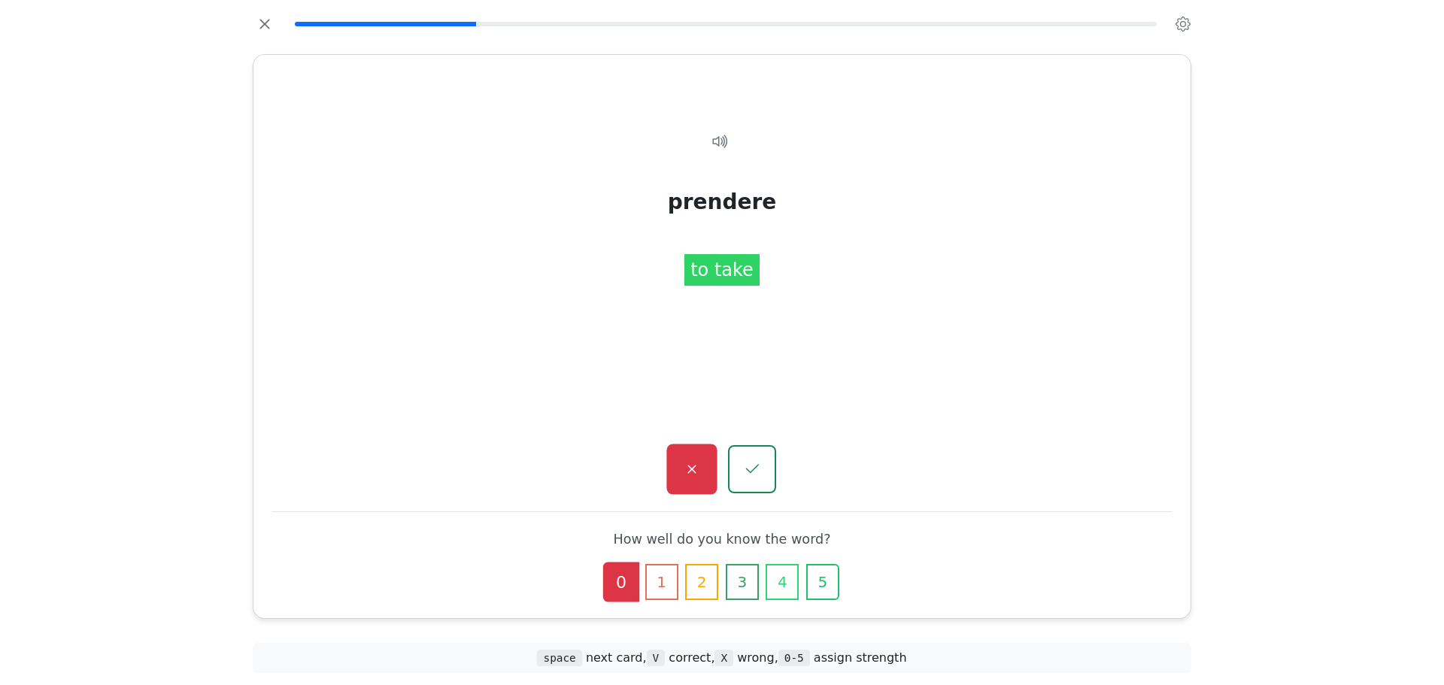
click at [708, 459] on button "button" at bounding box center [691, 469] width 50 height 50
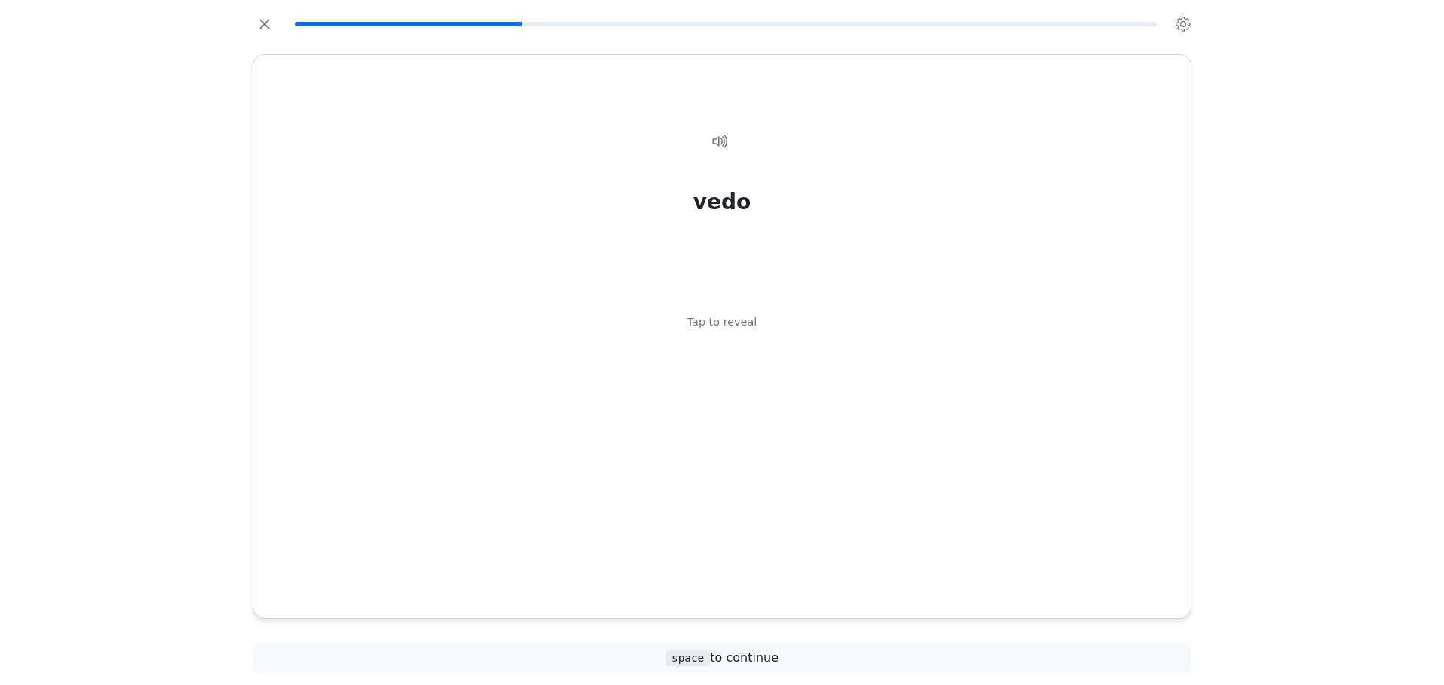
click at [708, 459] on div "vedo Tap to reveal" at bounding box center [721, 348] width 901 height 480
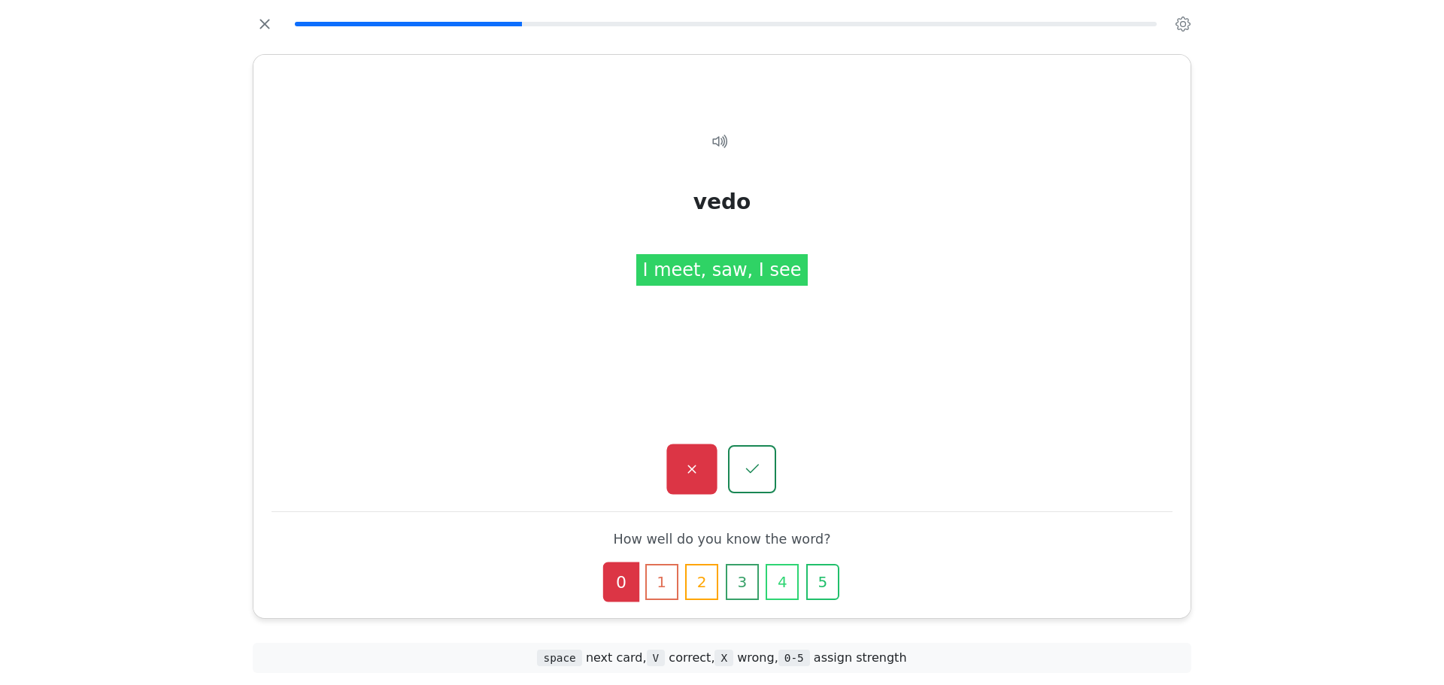
click at [708, 459] on button "button" at bounding box center [691, 469] width 50 height 50
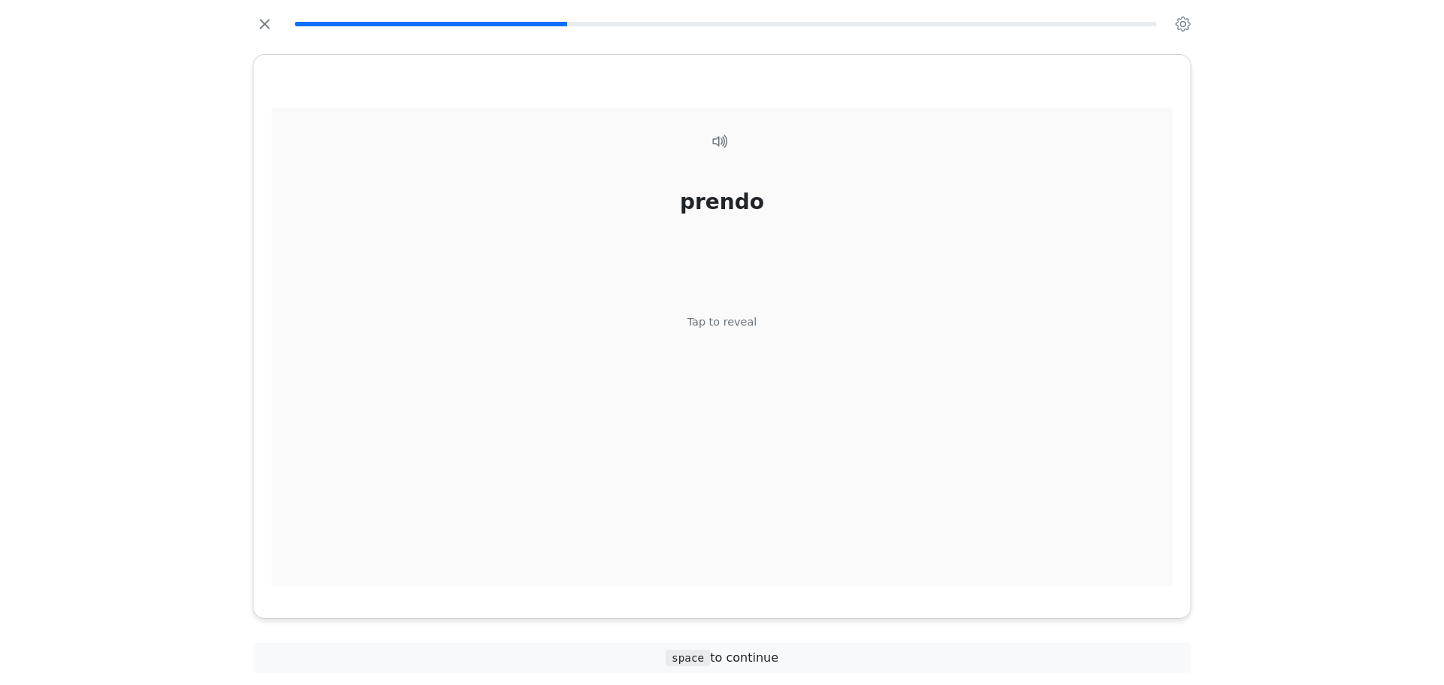
click at [707, 460] on div "prendo Tap to reveal" at bounding box center [721, 348] width 901 height 480
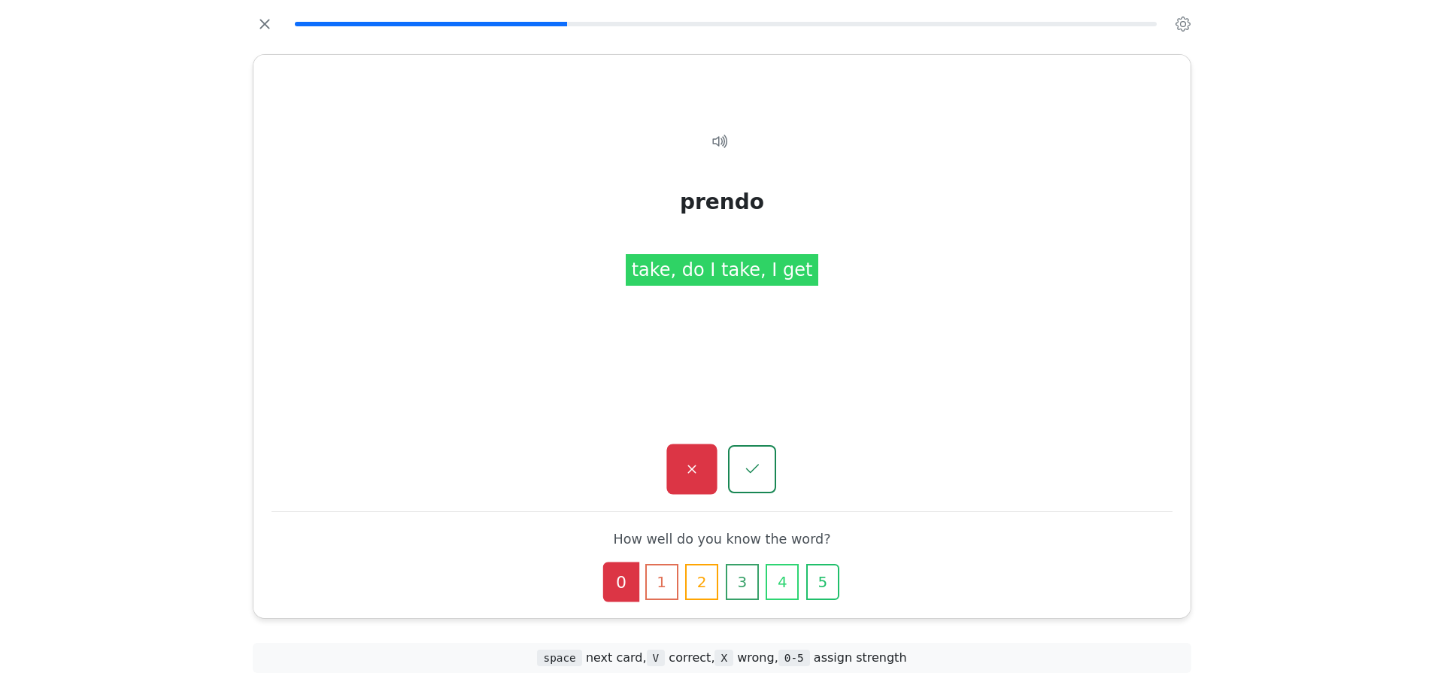
click at [707, 460] on button "button" at bounding box center [691, 469] width 50 height 50
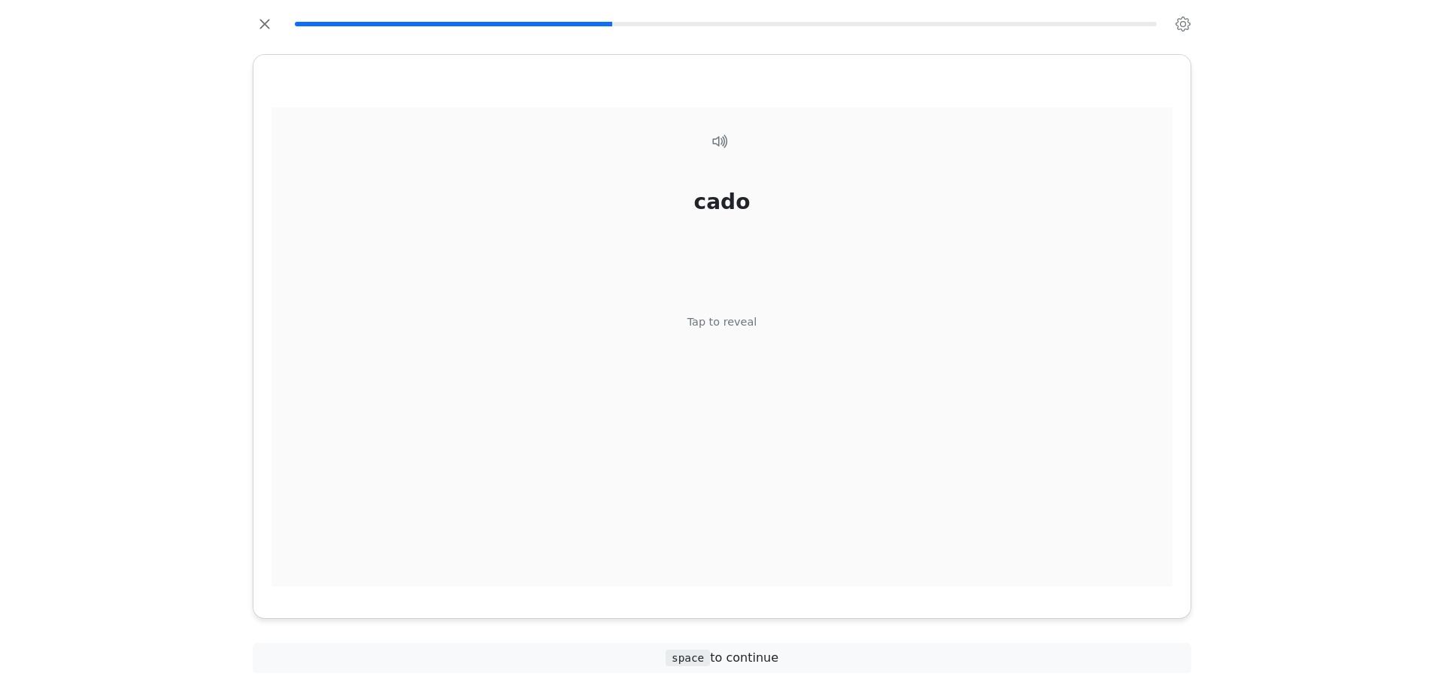
click at [695, 416] on div "cado Tap to reveal" at bounding box center [721, 348] width 901 height 480
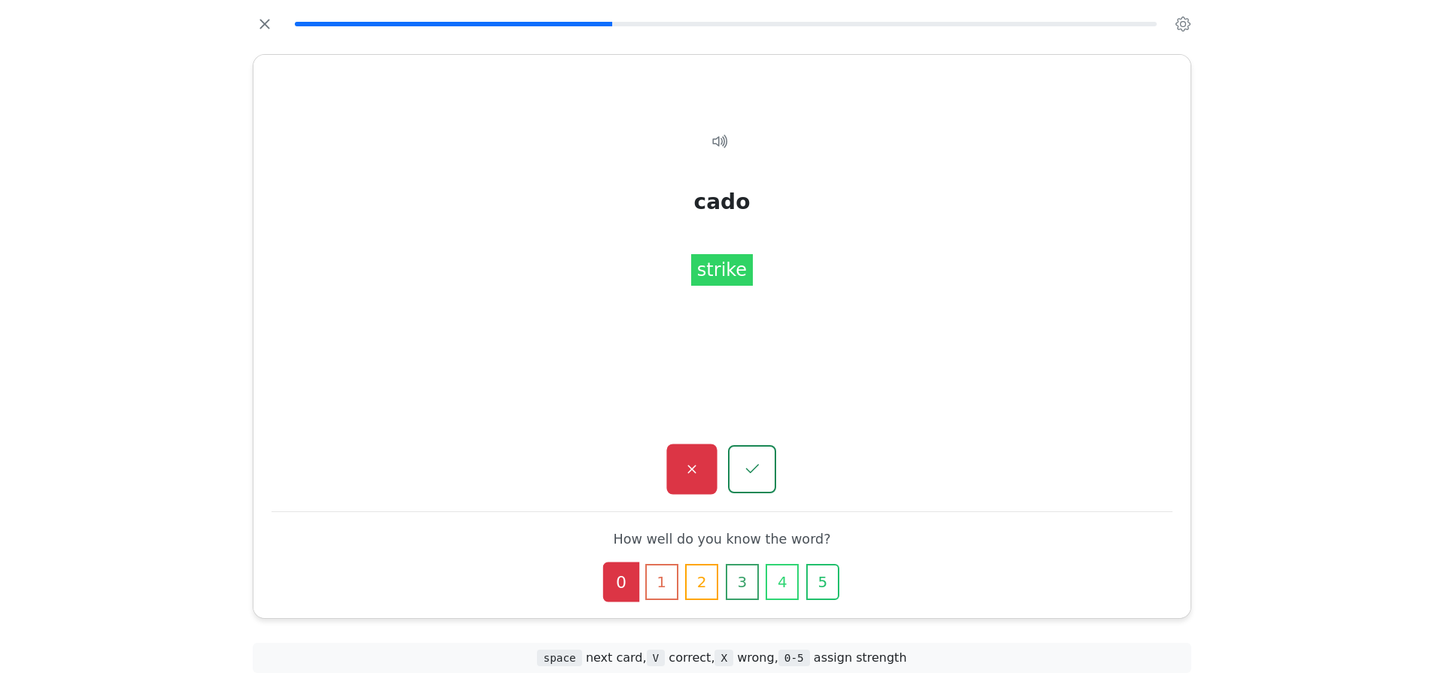
click at [707, 469] on button "button" at bounding box center [691, 469] width 50 height 50
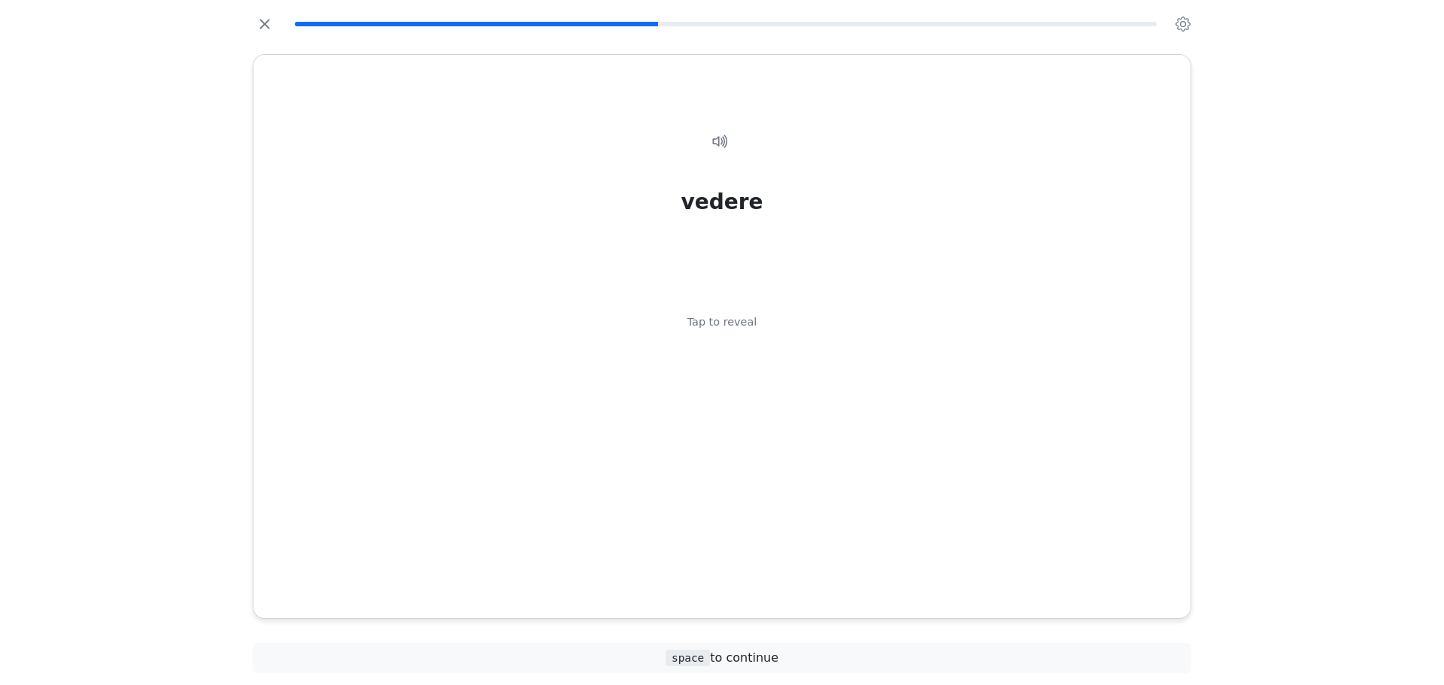
click at [707, 469] on div "vedere Tap to reveal" at bounding box center [721, 348] width 901 height 480
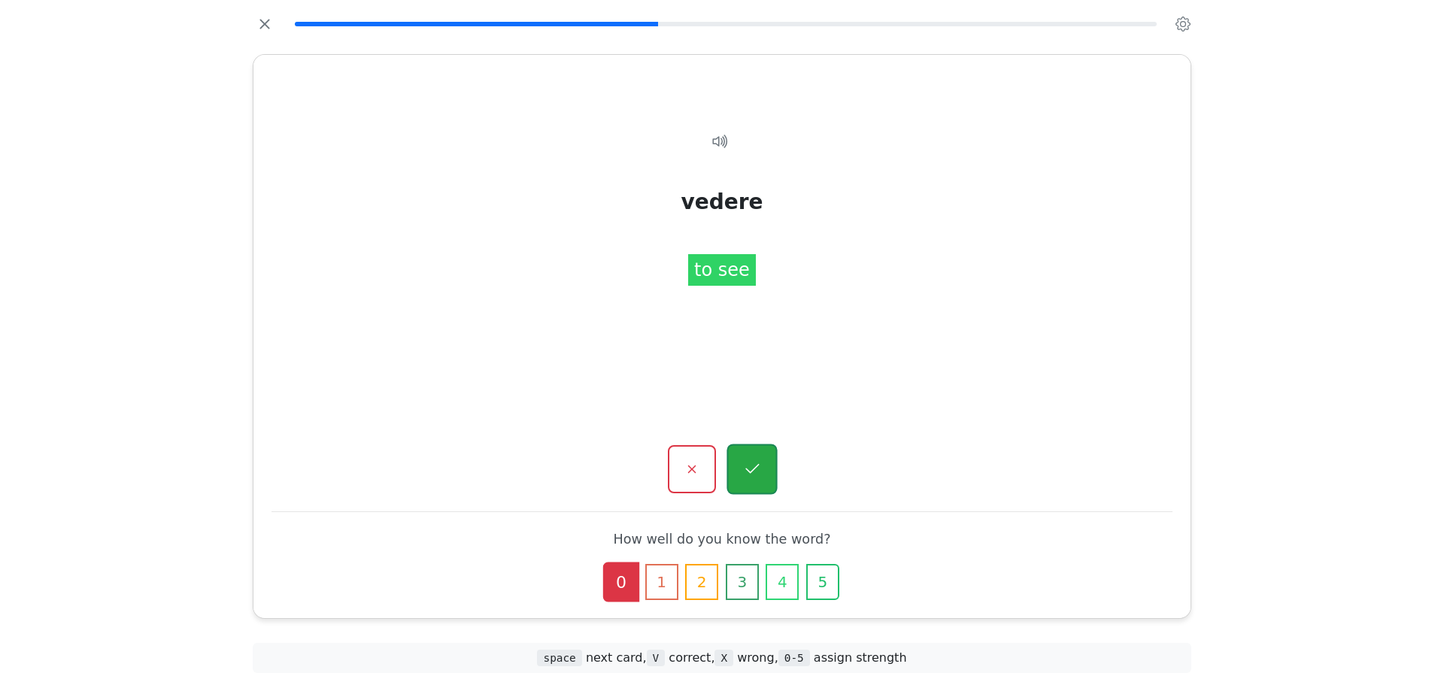
click at [762, 467] on button "button" at bounding box center [751, 469] width 50 height 50
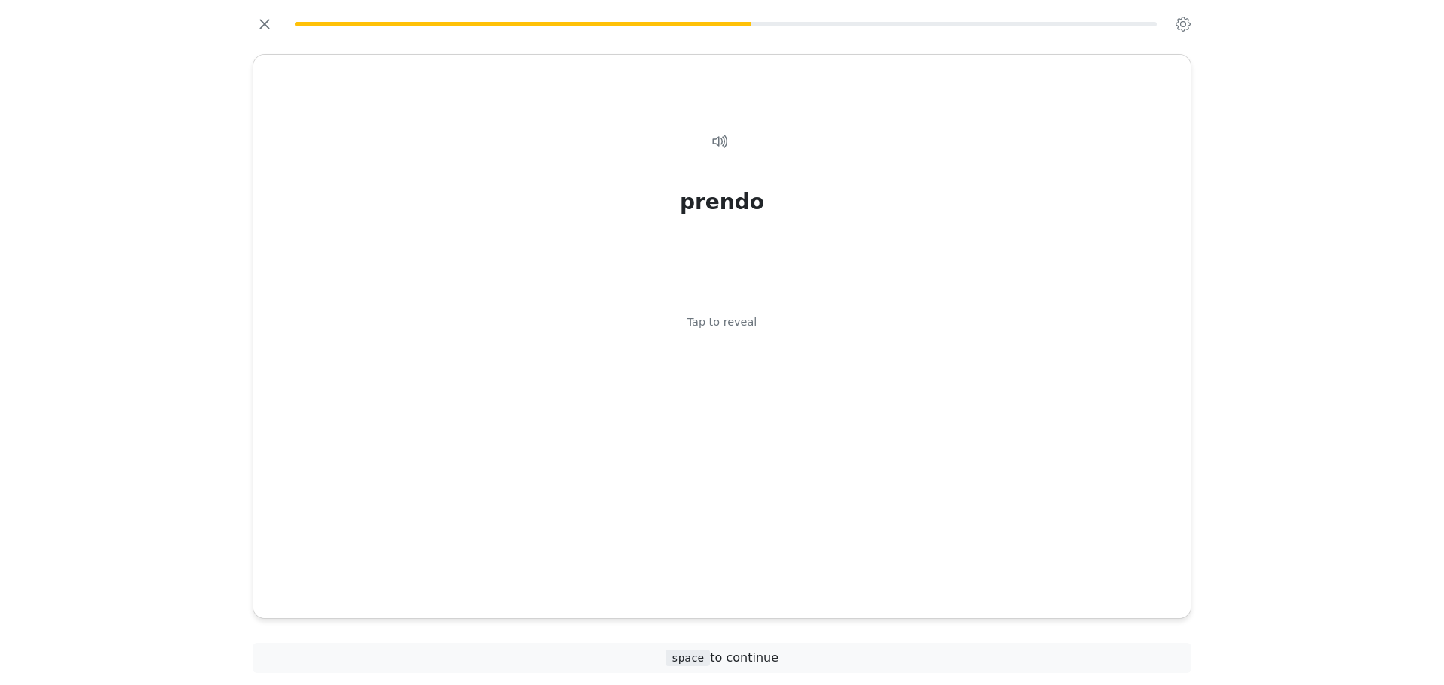
click at [762, 467] on div "prendo Tap to reveal" at bounding box center [721, 348] width 901 height 480
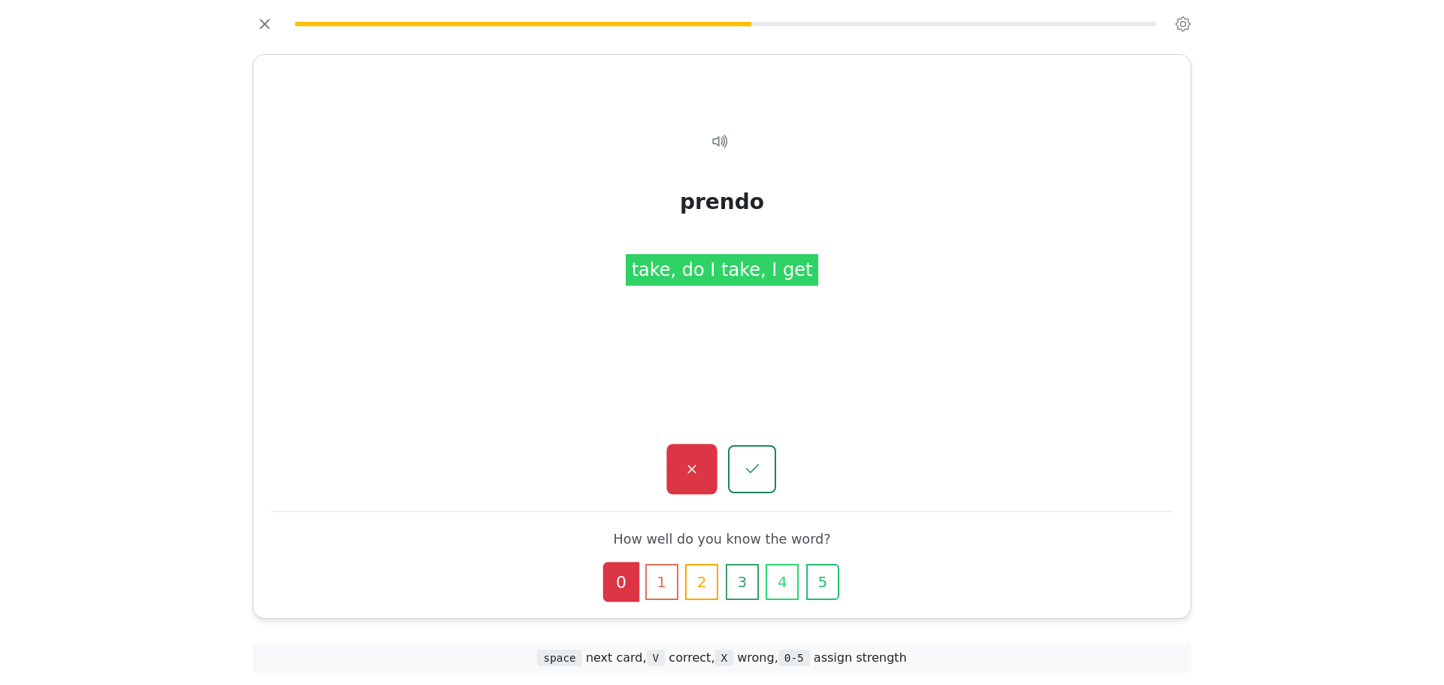
click at [702, 471] on button "button" at bounding box center [691, 469] width 50 height 50
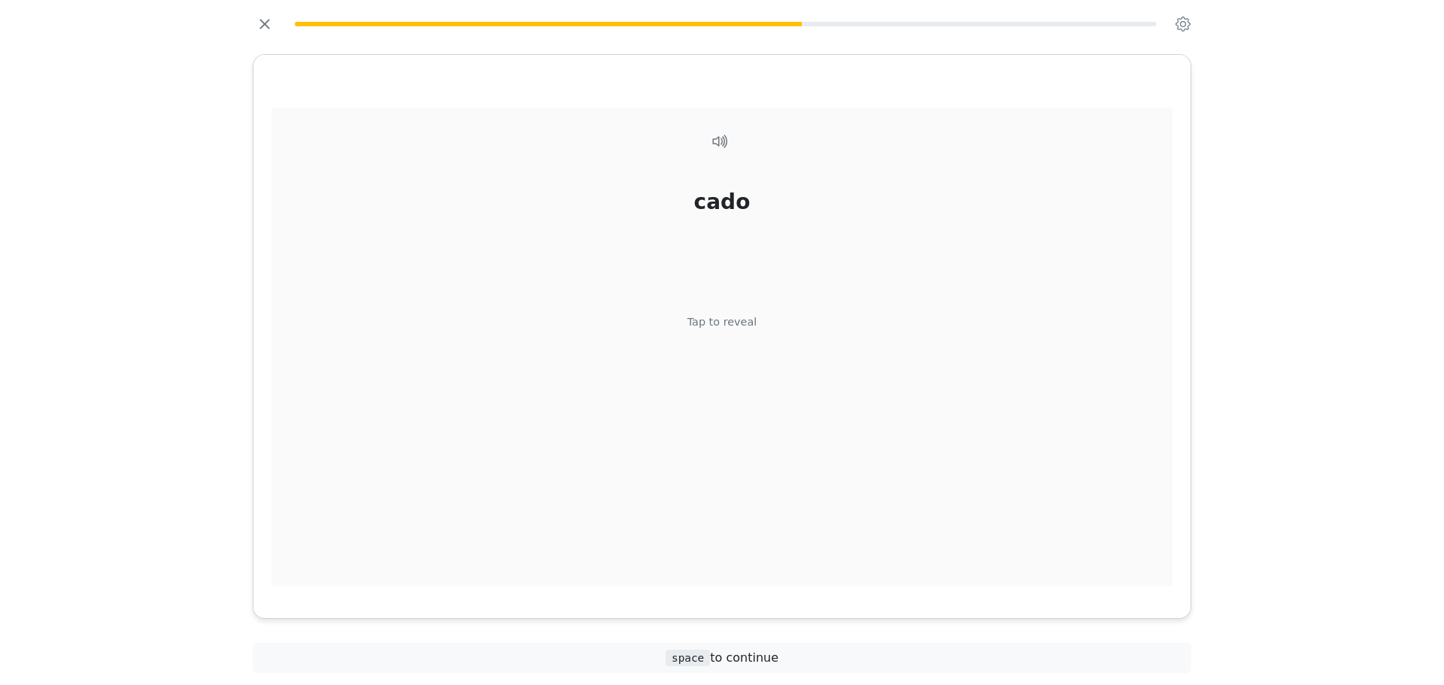
click at [798, 436] on div "cado Tap to reveal" at bounding box center [721, 348] width 901 height 480
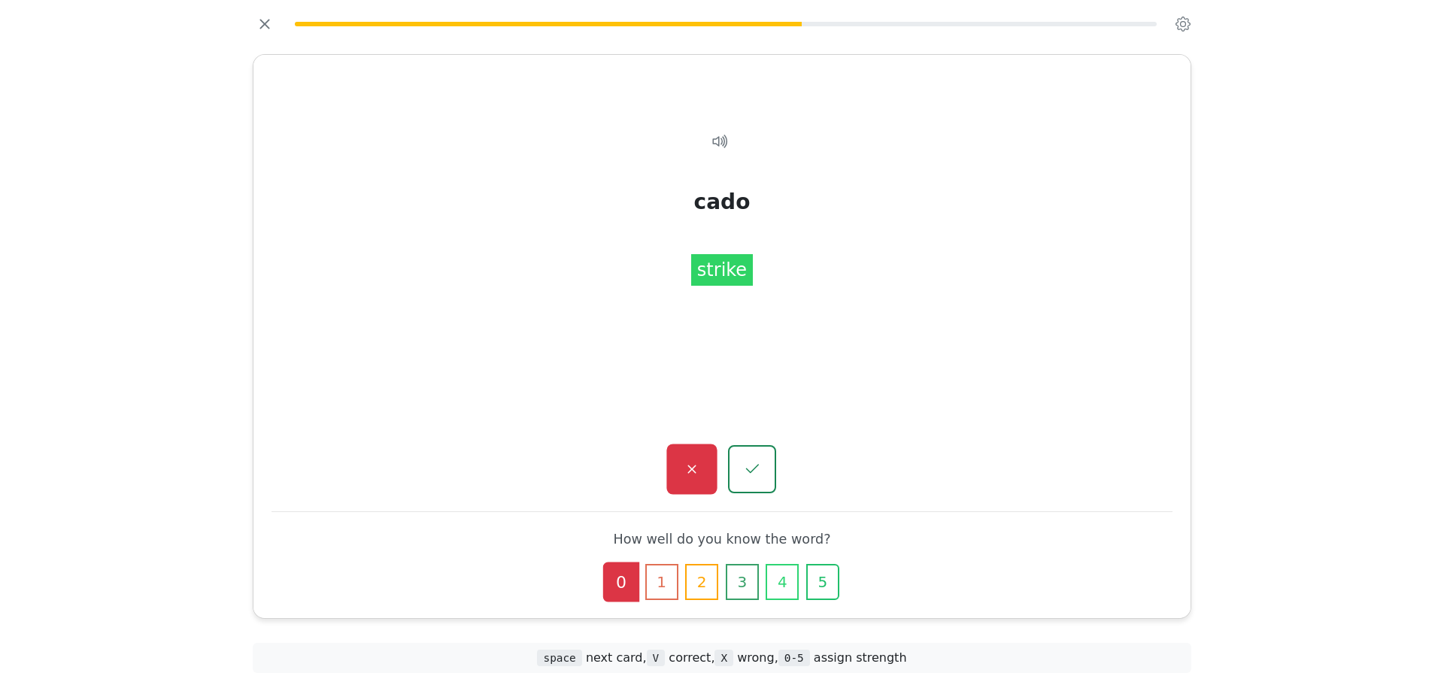
click at [699, 479] on button "button" at bounding box center [691, 469] width 50 height 50
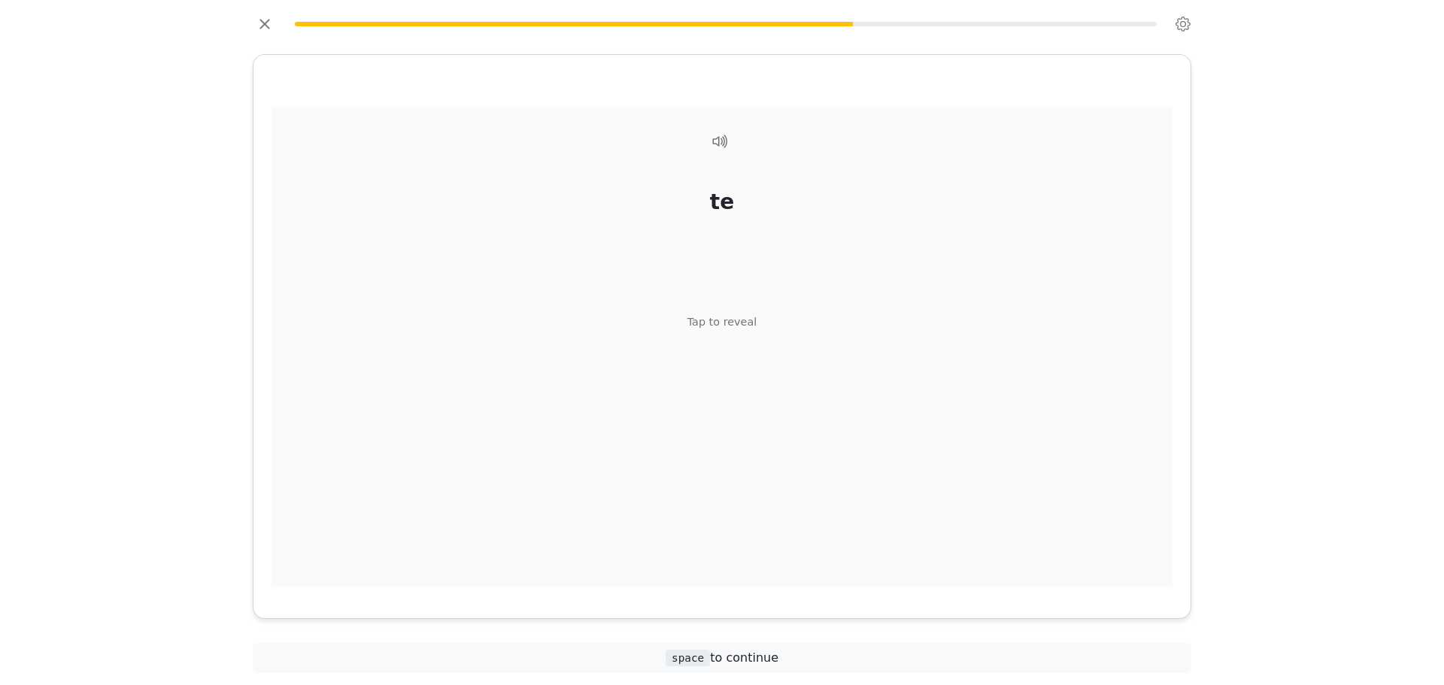
click at [733, 419] on div "te Tap to reveal" at bounding box center [721, 348] width 901 height 480
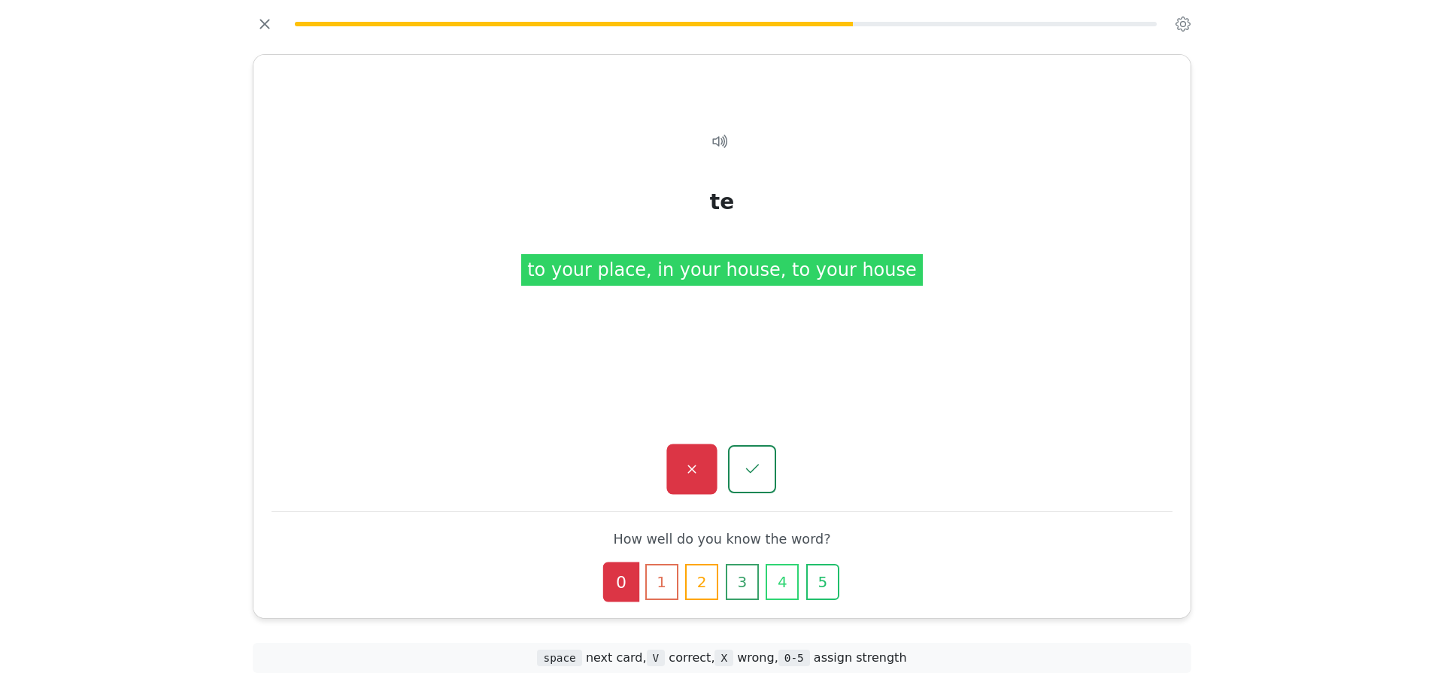
click at [704, 459] on button "button" at bounding box center [691, 469] width 50 height 50
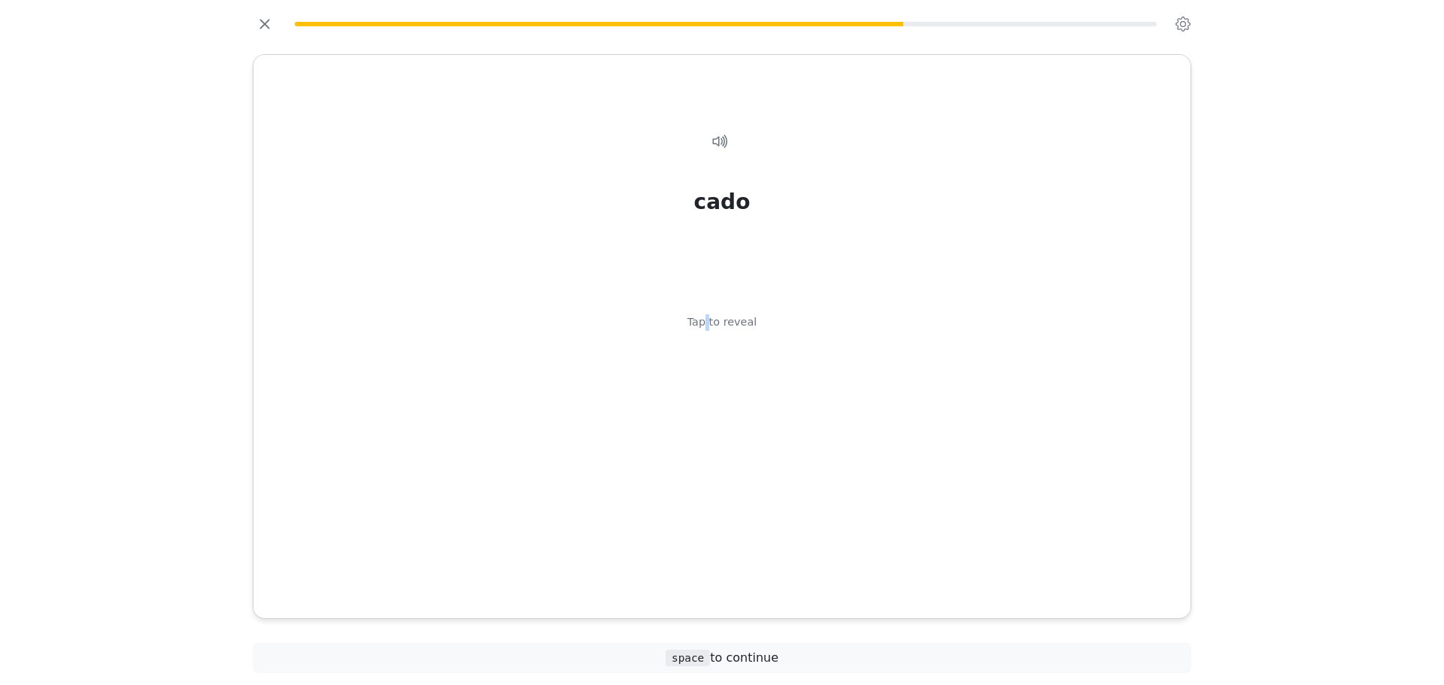
click at [710, 423] on div "cado Tap to reveal" at bounding box center [721, 348] width 901 height 480
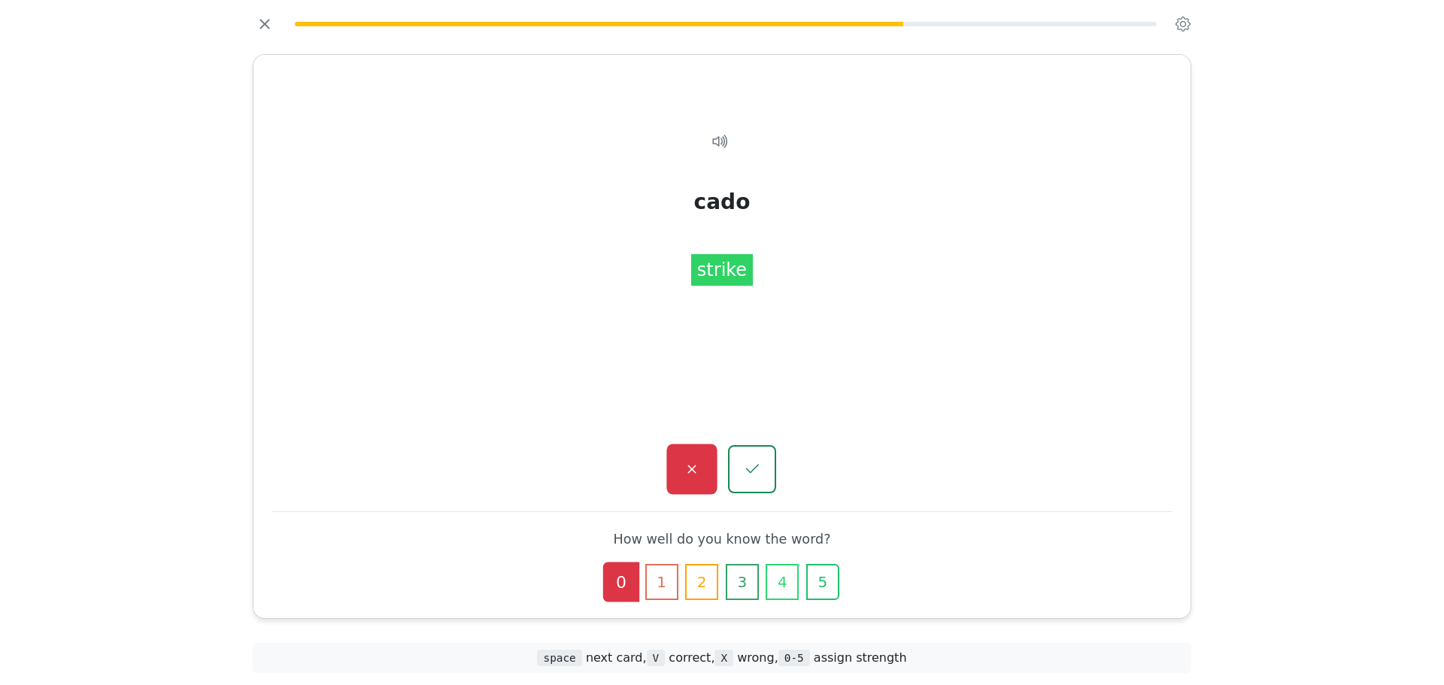
click at [704, 480] on button "button" at bounding box center [691, 469] width 50 height 50
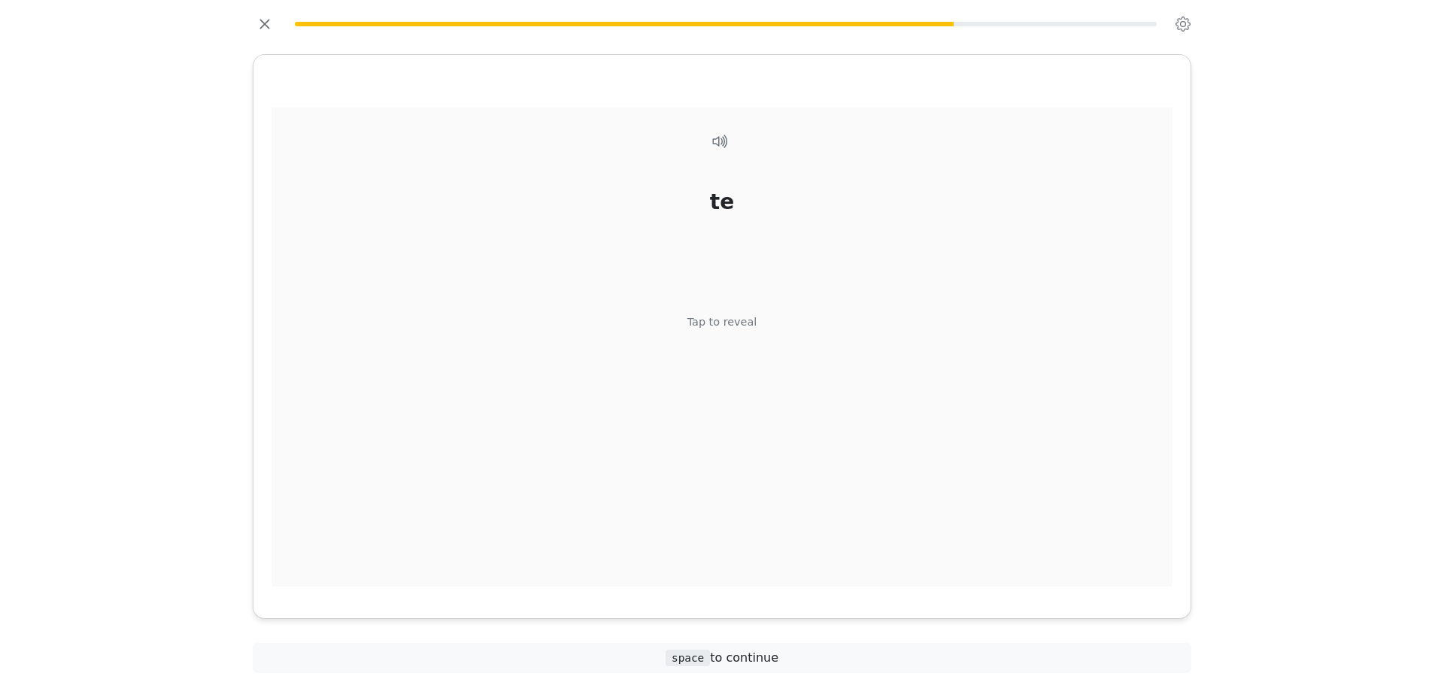
click at [773, 366] on div "te Tap to reveal" at bounding box center [721, 348] width 901 height 480
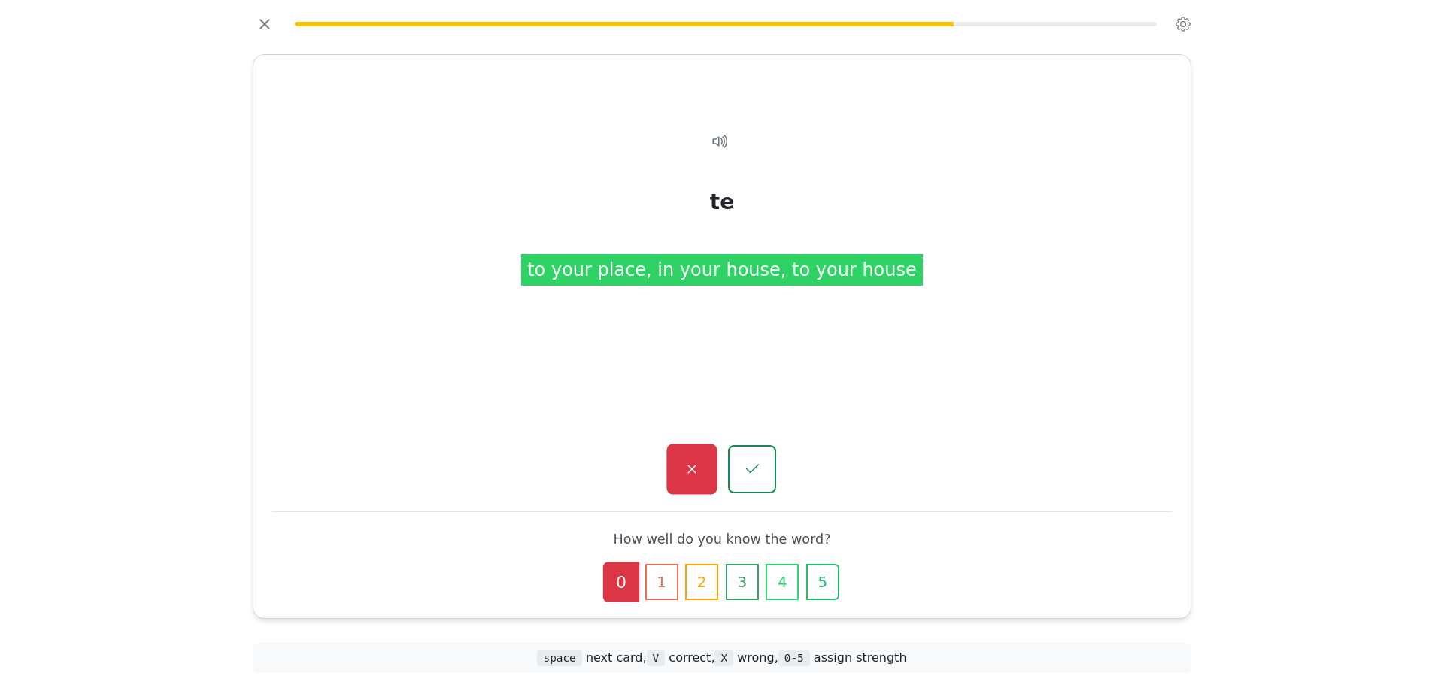
click at [680, 456] on button "button" at bounding box center [691, 469] width 50 height 50
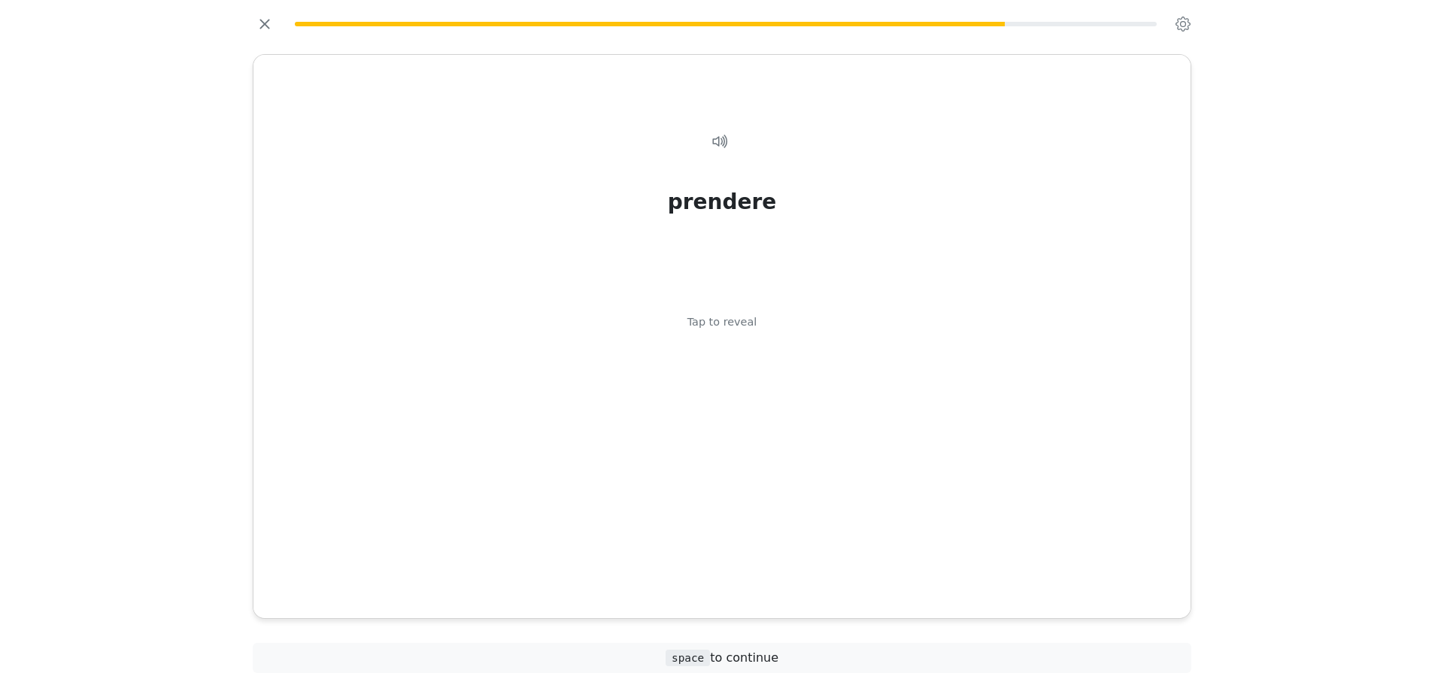
click at [680, 456] on div "prendere Tap to reveal" at bounding box center [721, 348] width 901 height 480
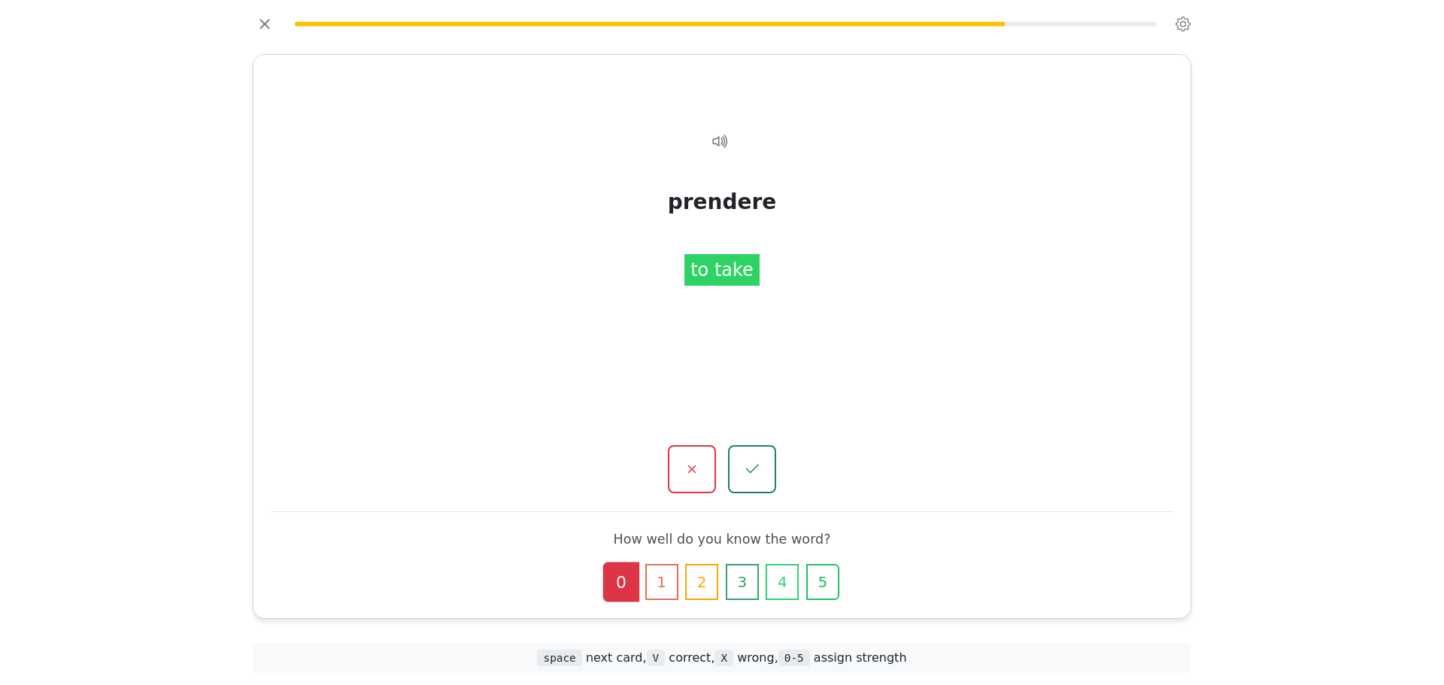
click at [680, 456] on button "button" at bounding box center [692, 469] width 48 height 48
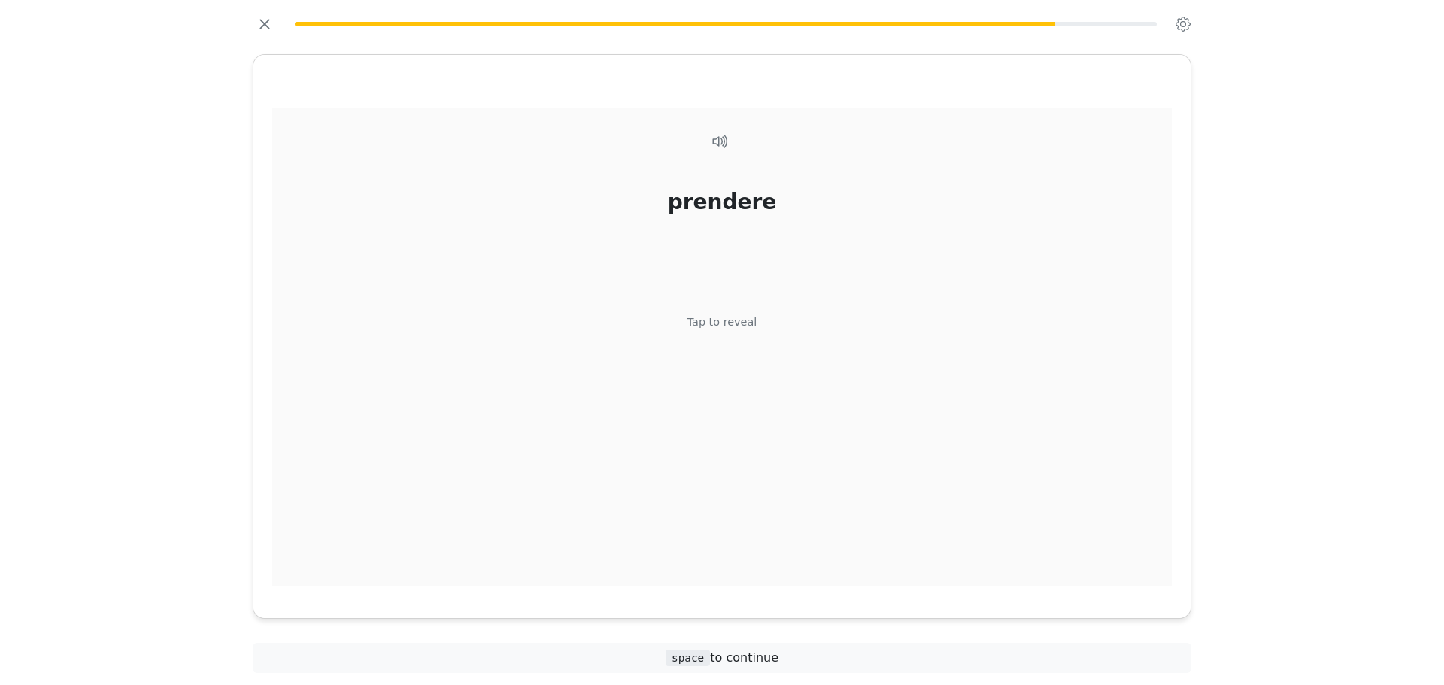
click at [763, 386] on div "prendere Tap to reveal" at bounding box center [721, 348] width 901 height 480
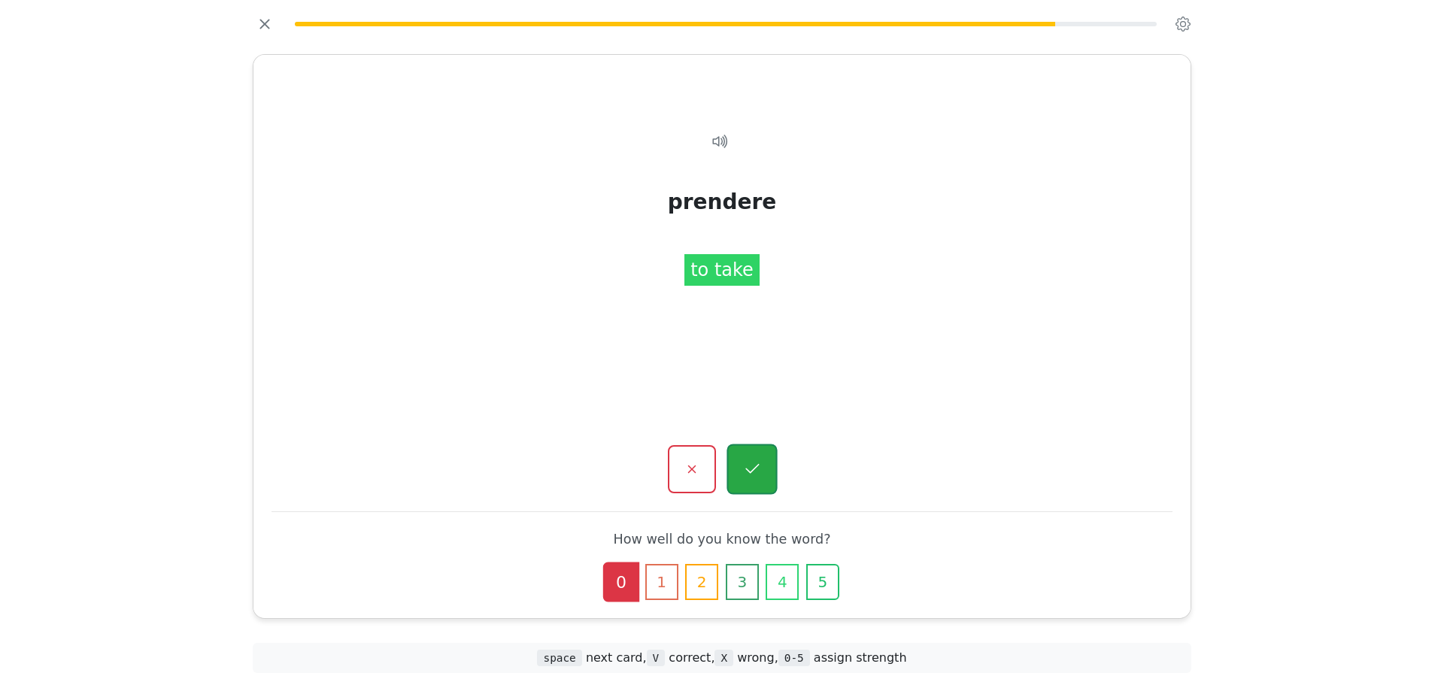
click at [748, 452] on button "button" at bounding box center [751, 469] width 50 height 50
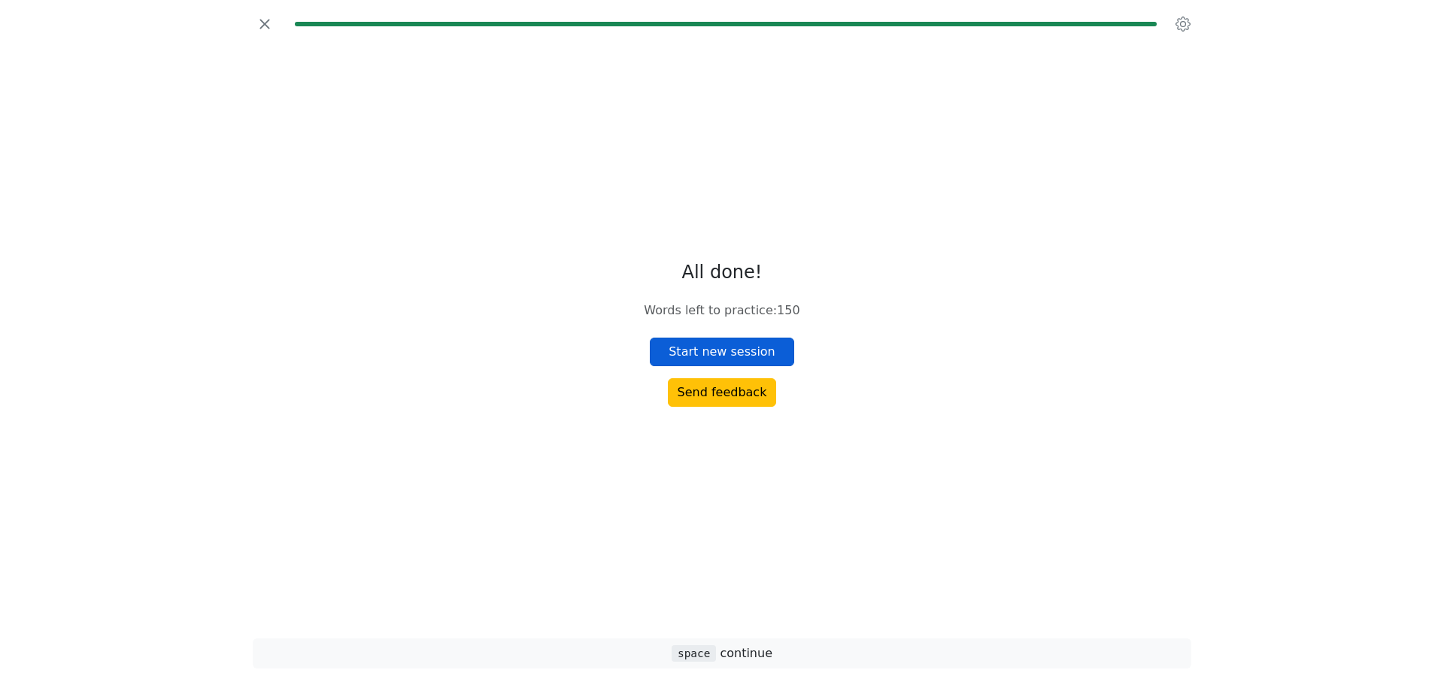
click at [740, 364] on button "Start new session" at bounding box center [722, 352] width 144 height 29
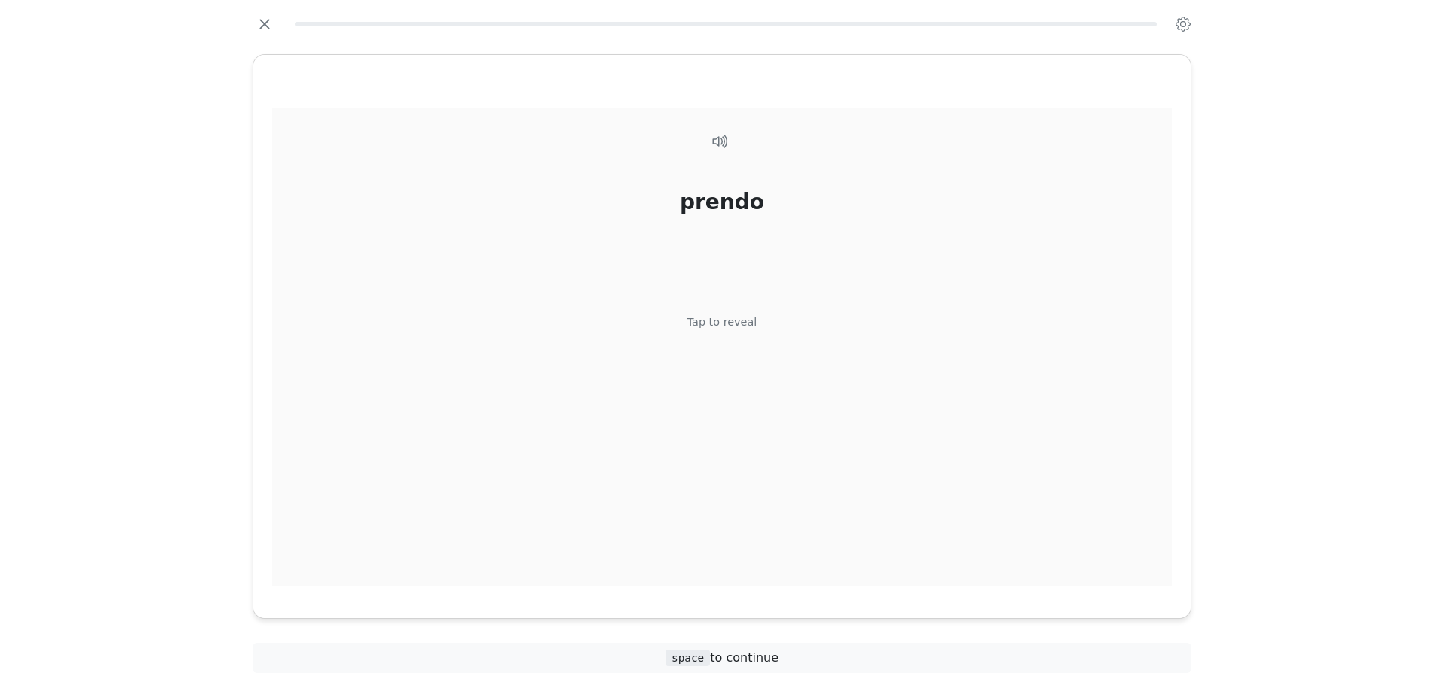
click at [713, 320] on div "Tap to reveal" at bounding box center [722, 322] width 70 height 17
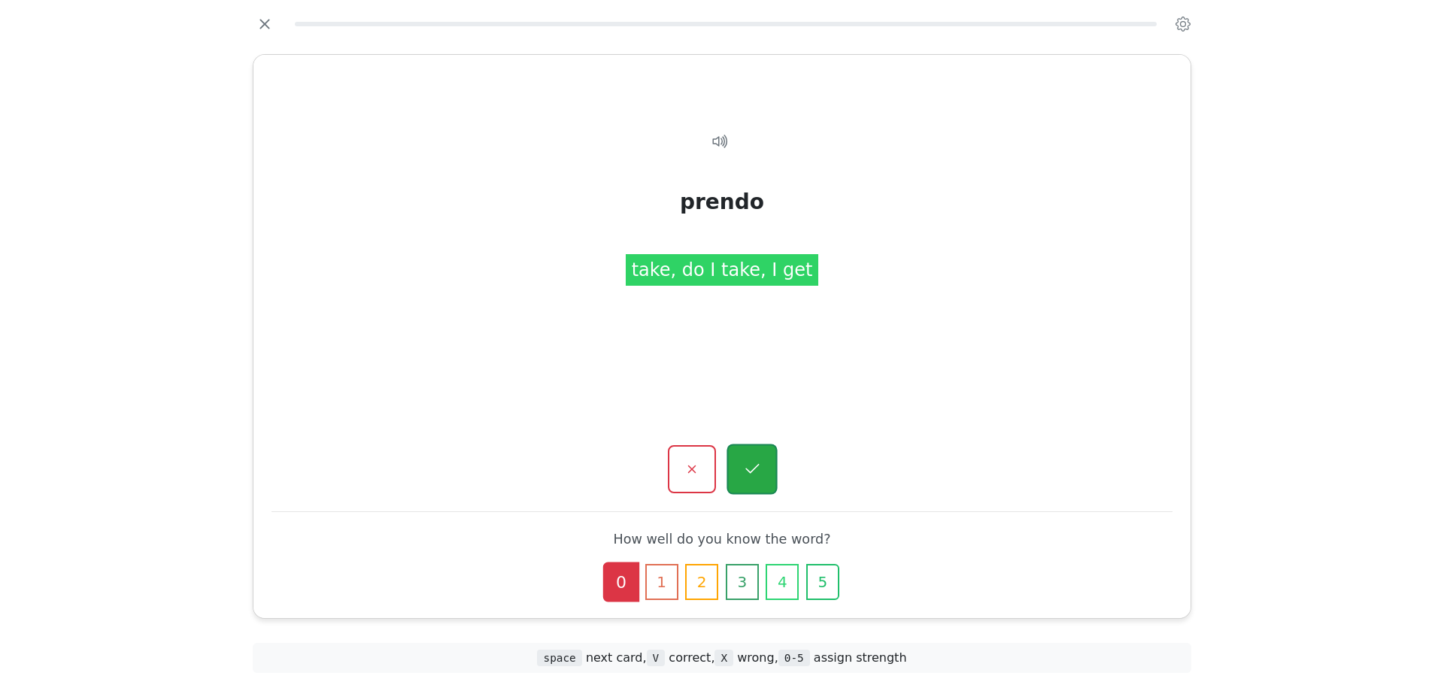
click at [758, 460] on icon "button" at bounding box center [751, 469] width 19 height 19
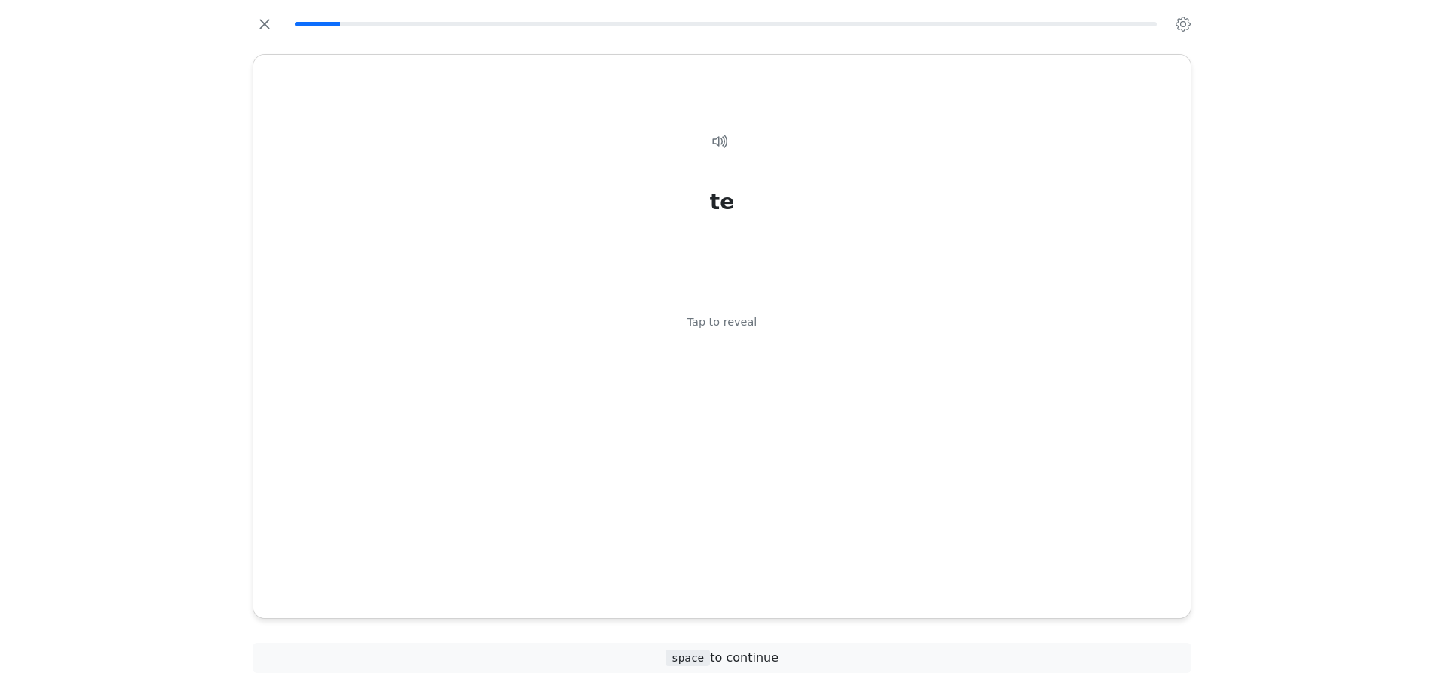
click at [758, 459] on div "te Tap to reveal" at bounding box center [721, 348] width 901 height 480
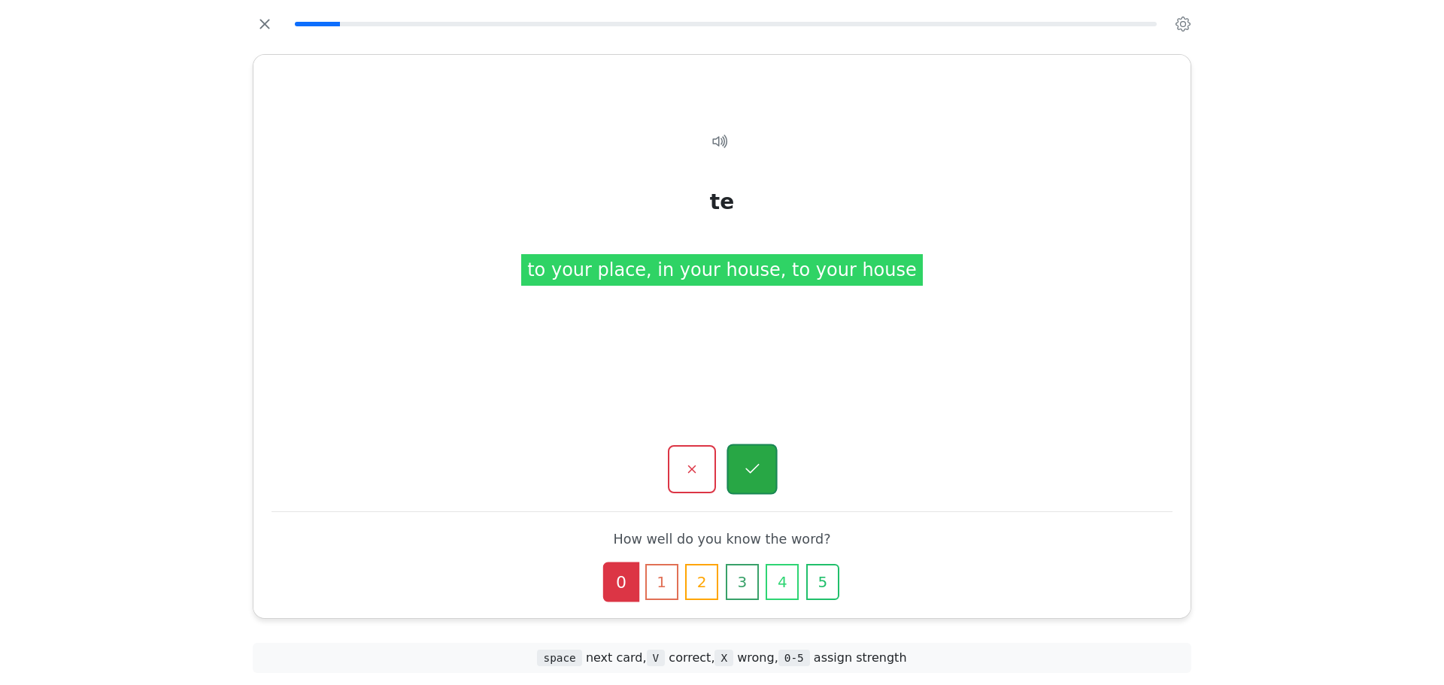
click at [771, 453] on button "button" at bounding box center [751, 469] width 50 height 50
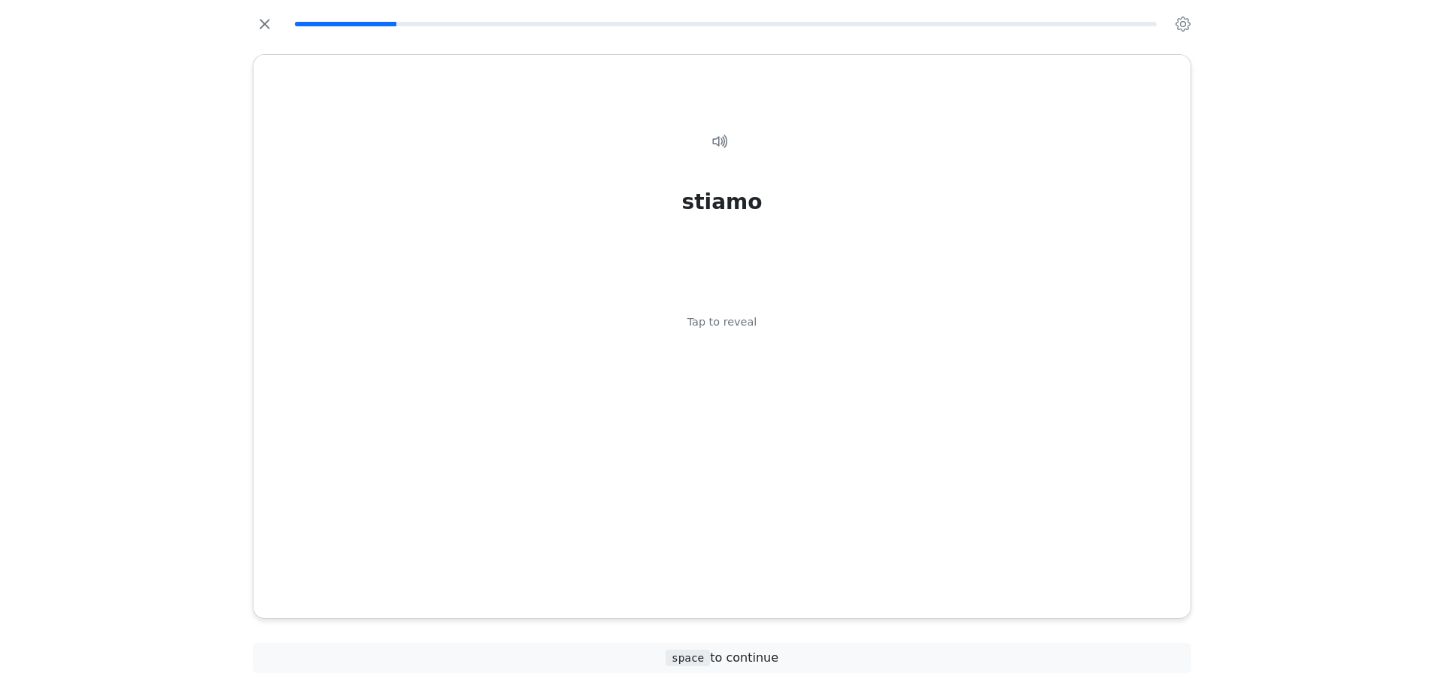
click at [765, 377] on div "stiamo Tap to reveal" at bounding box center [721, 348] width 901 height 480
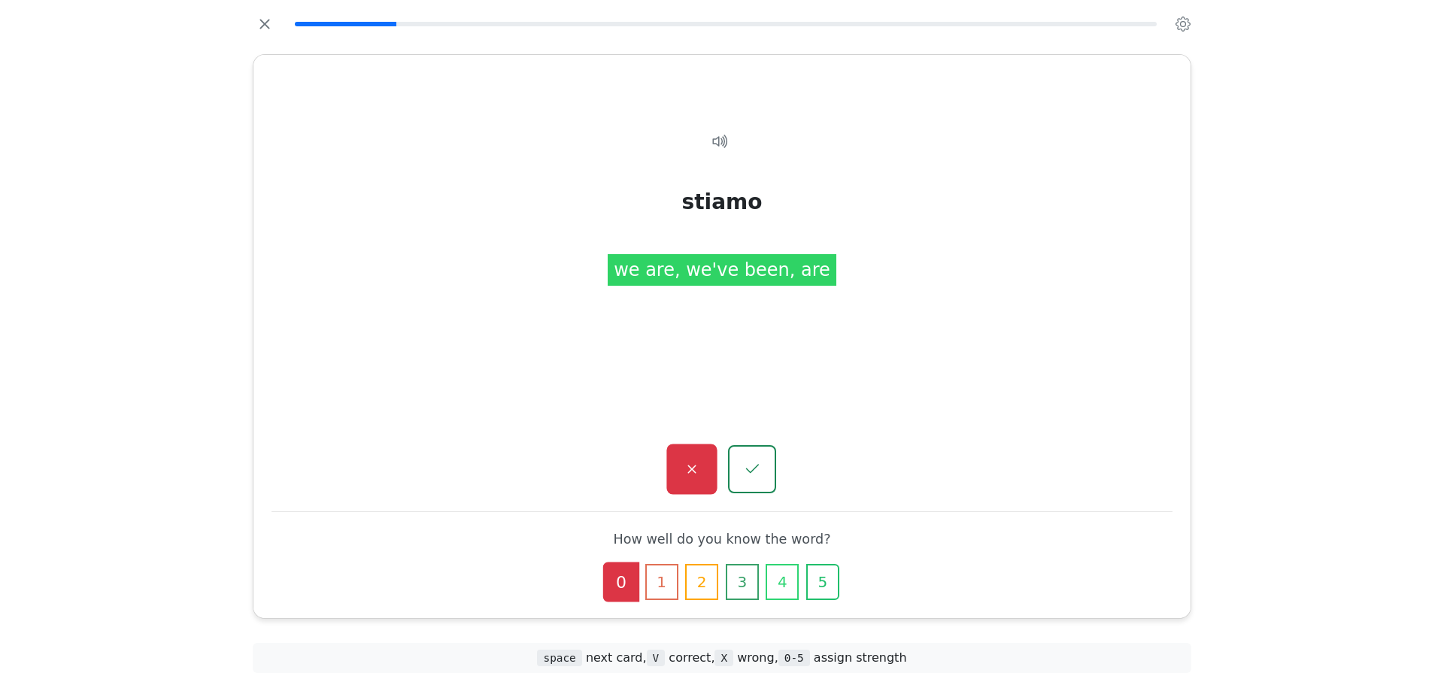
click at [700, 462] on icon "button" at bounding box center [691, 469] width 19 height 19
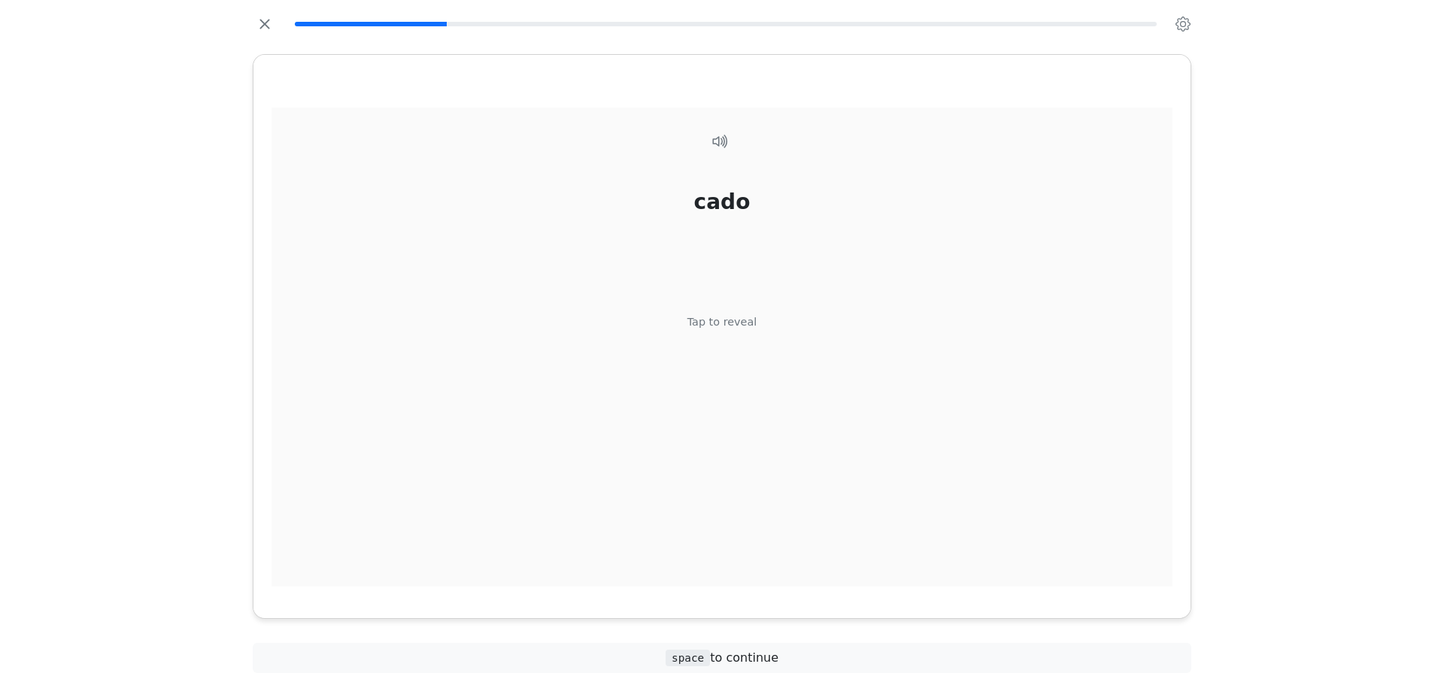
click at [771, 376] on div "cado Tap to reveal" at bounding box center [721, 348] width 901 height 480
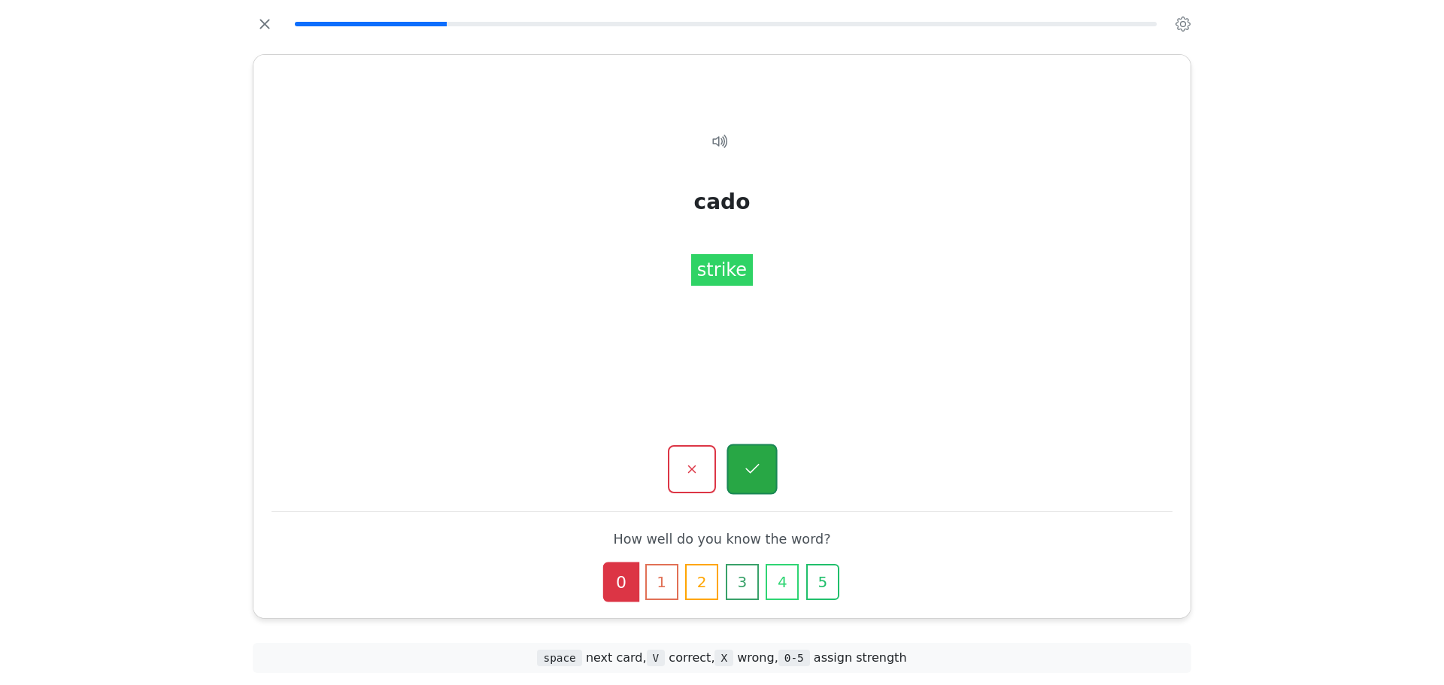
click at [744, 450] on button "button" at bounding box center [751, 469] width 50 height 50
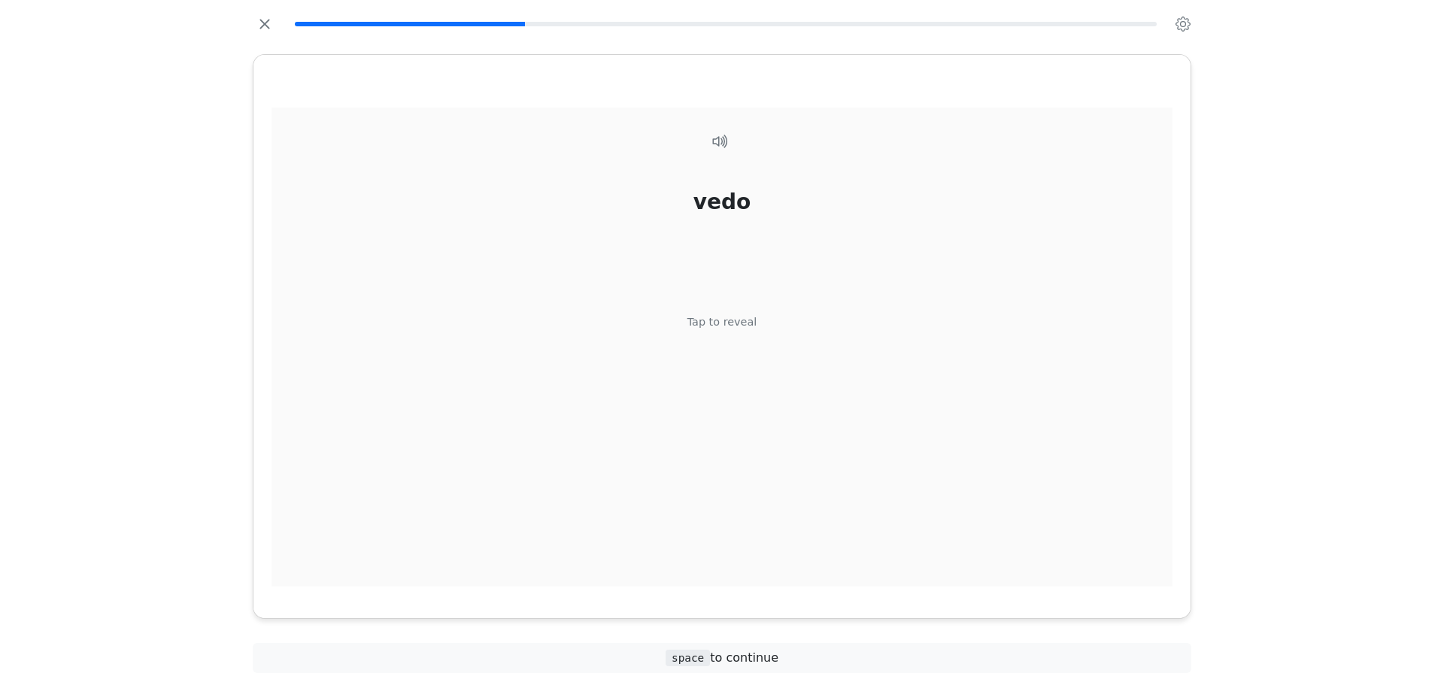
click at [744, 359] on div "vedo Tap to reveal" at bounding box center [721, 348] width 901 height 480
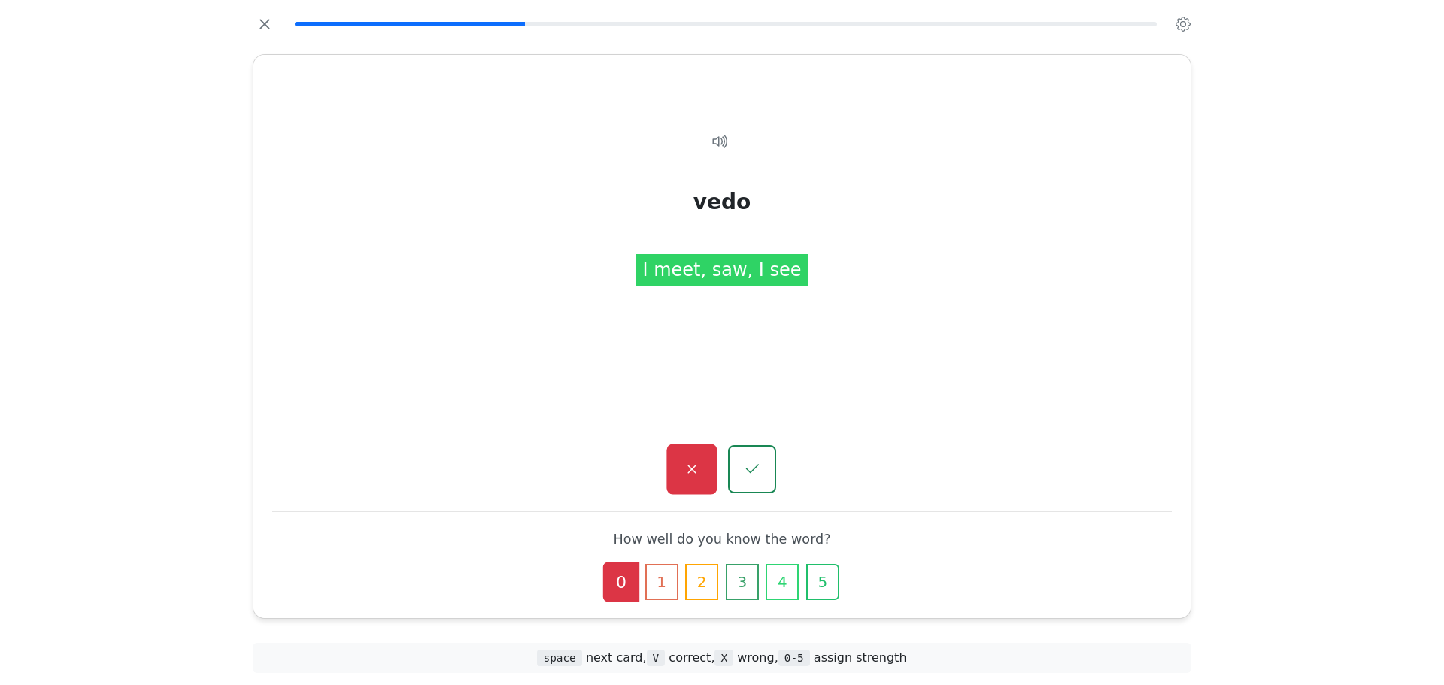
click at [707, 470] on button "button" at bounding box center [691, 469] width 50 height 50
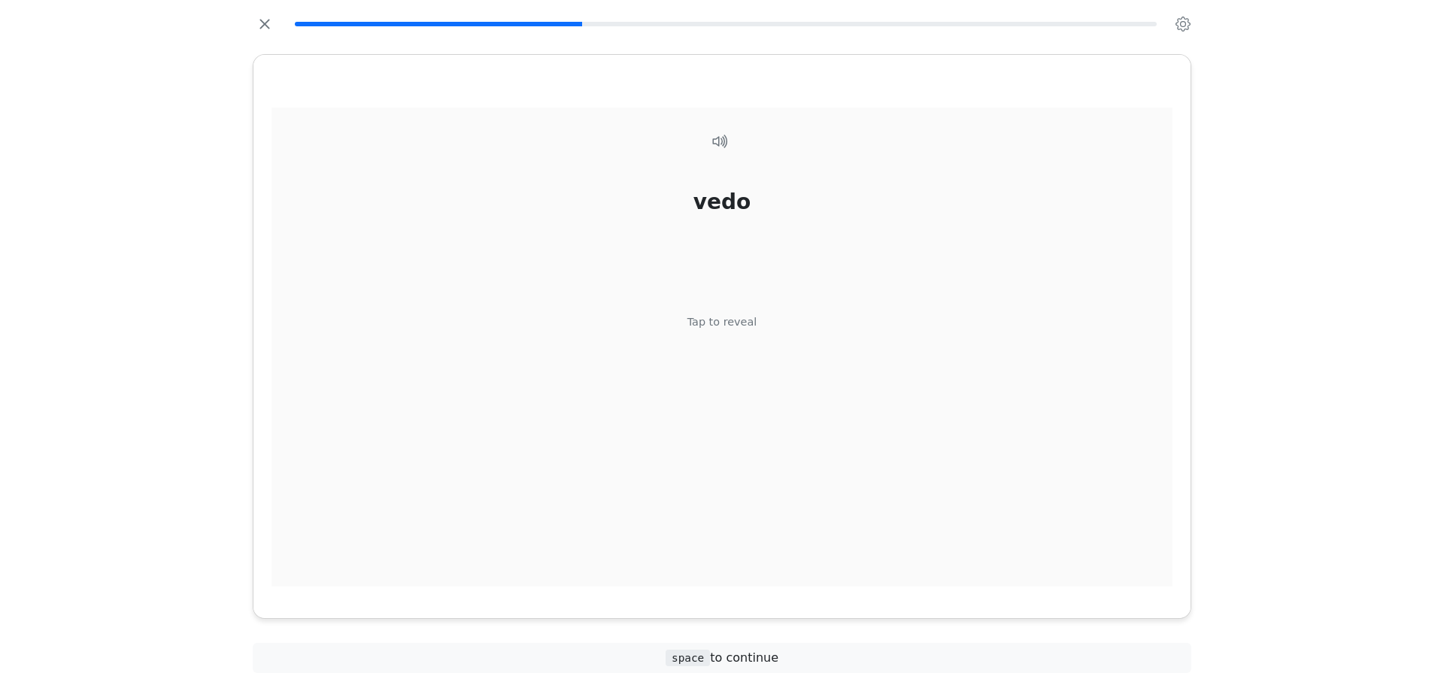
click at [720, 364] on div "vedo Tap to reveal" at bounding box center [721, 348] width 901 height 480
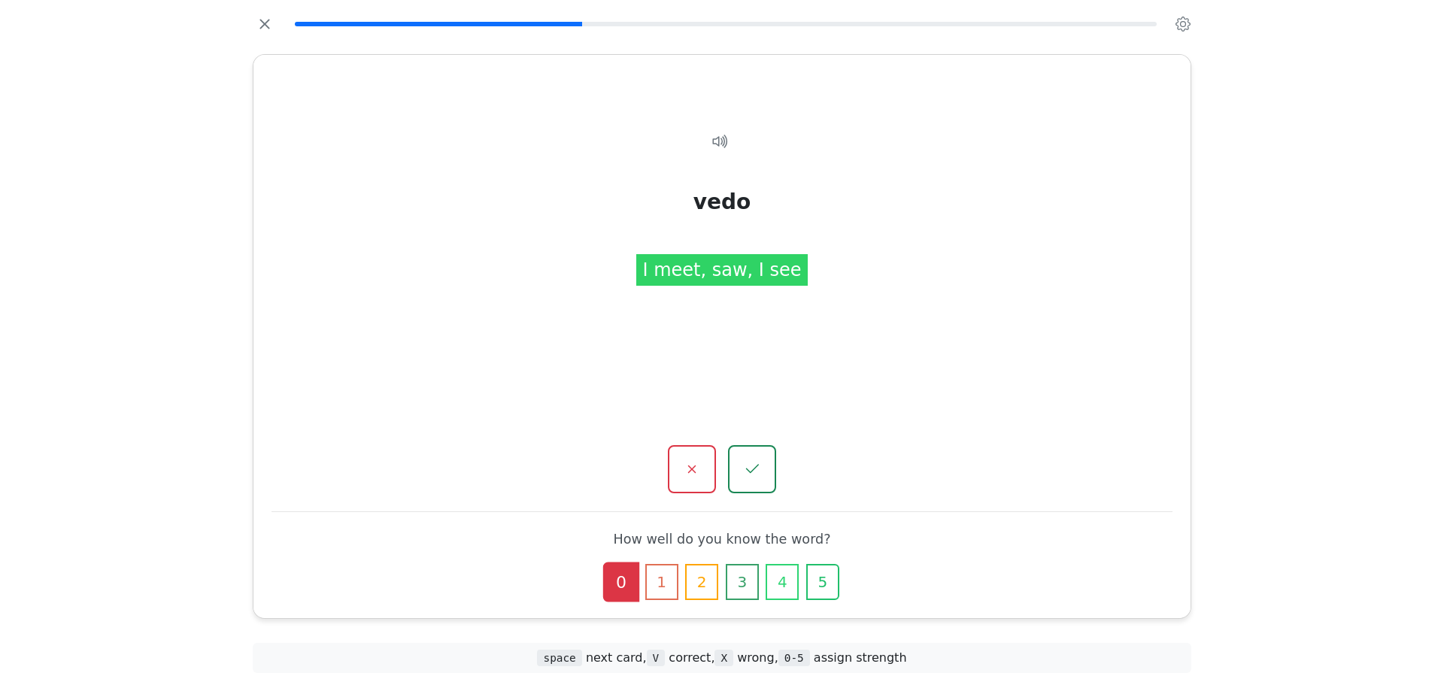
click at [744, 450] on button "button" at bounding box center [752, 469] width 48 height 48
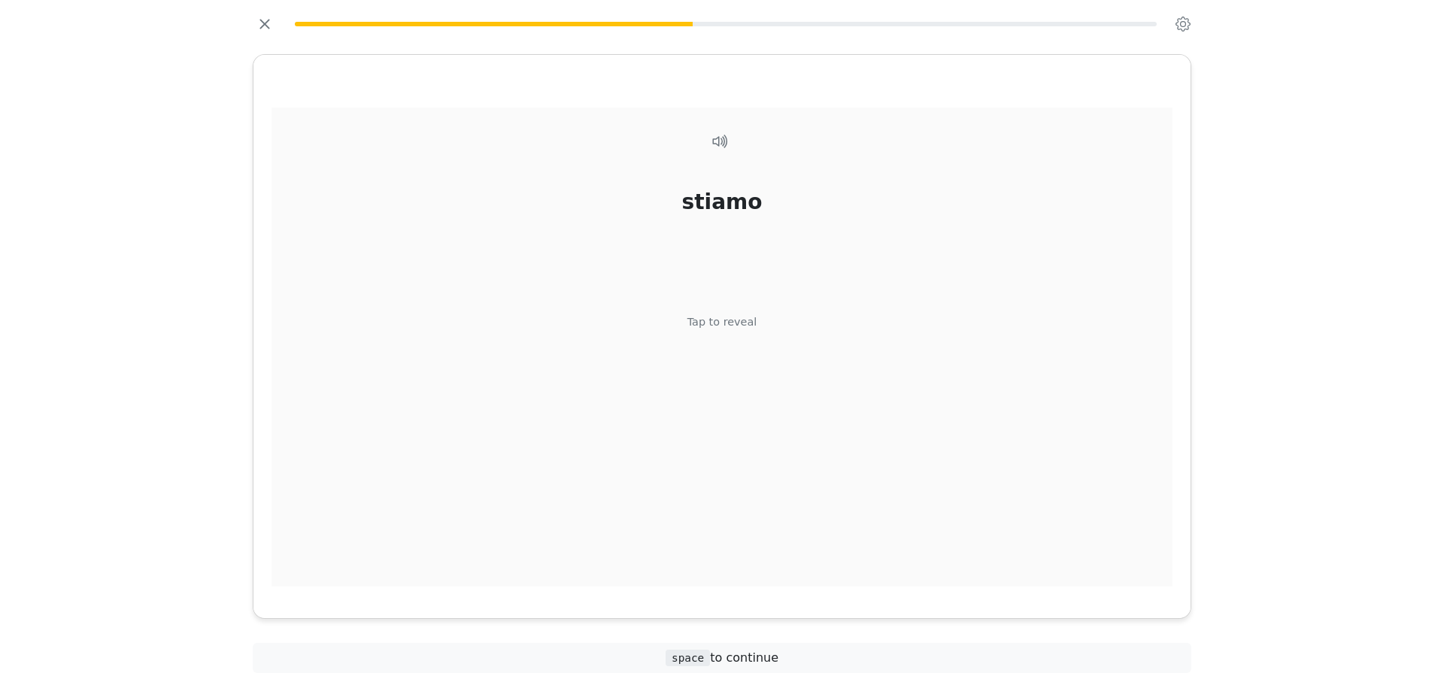
click at [724, 323] on div "Tap to reveal" at bounding box center [722, 322] width 70 height 17
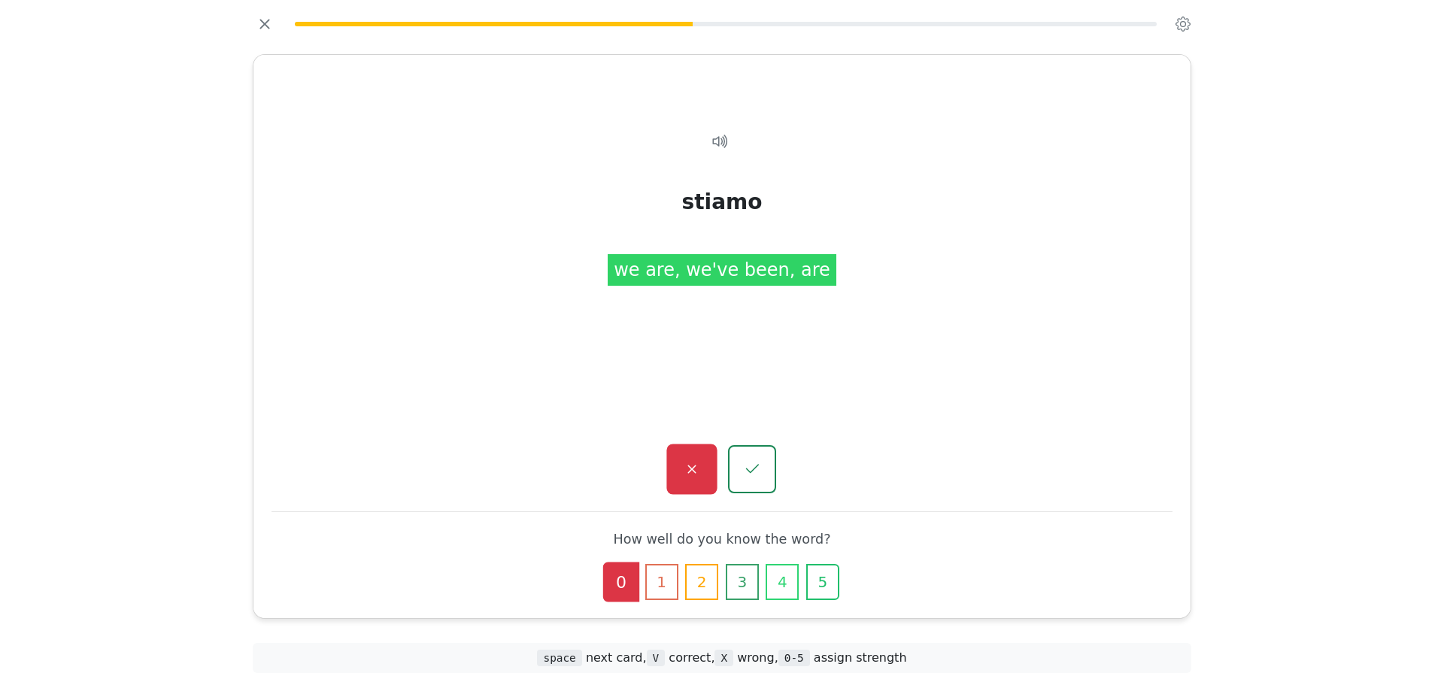
click at [706, 465] on button "button" at bounding box center [691, 469] width 50 height 50
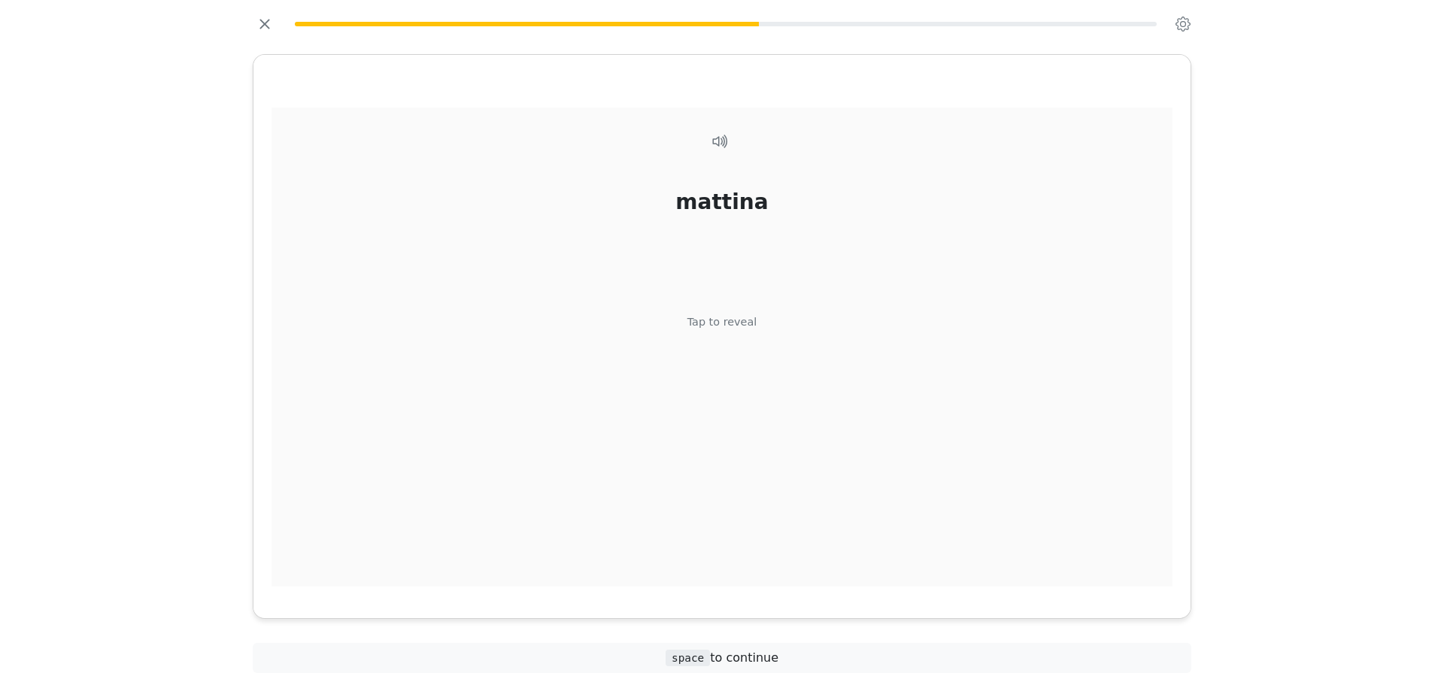
click at [721, 399] on div "[PERSON_NAME] Tap to reveal" at bounding box center [721, 348] width 901 height 480
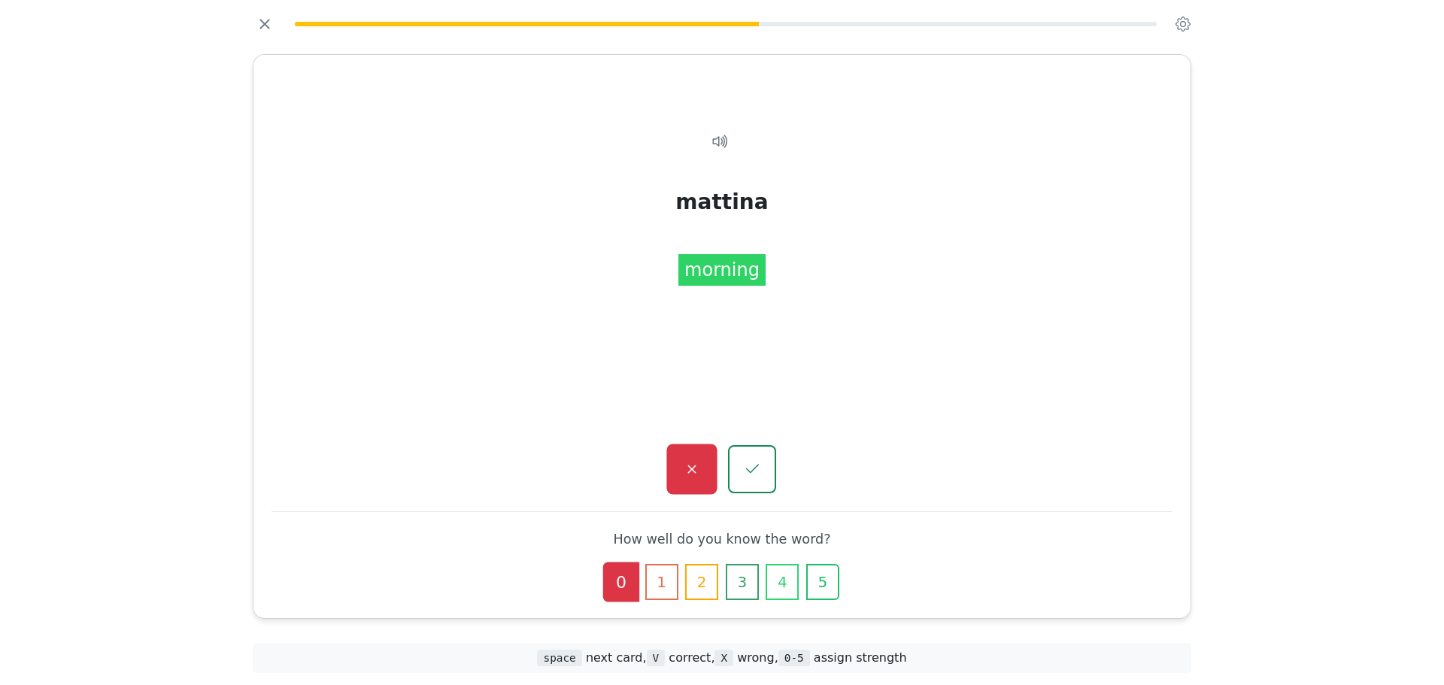
click at [704, 459] on button "button" at bounding box center [691, 469] width 50 height 50
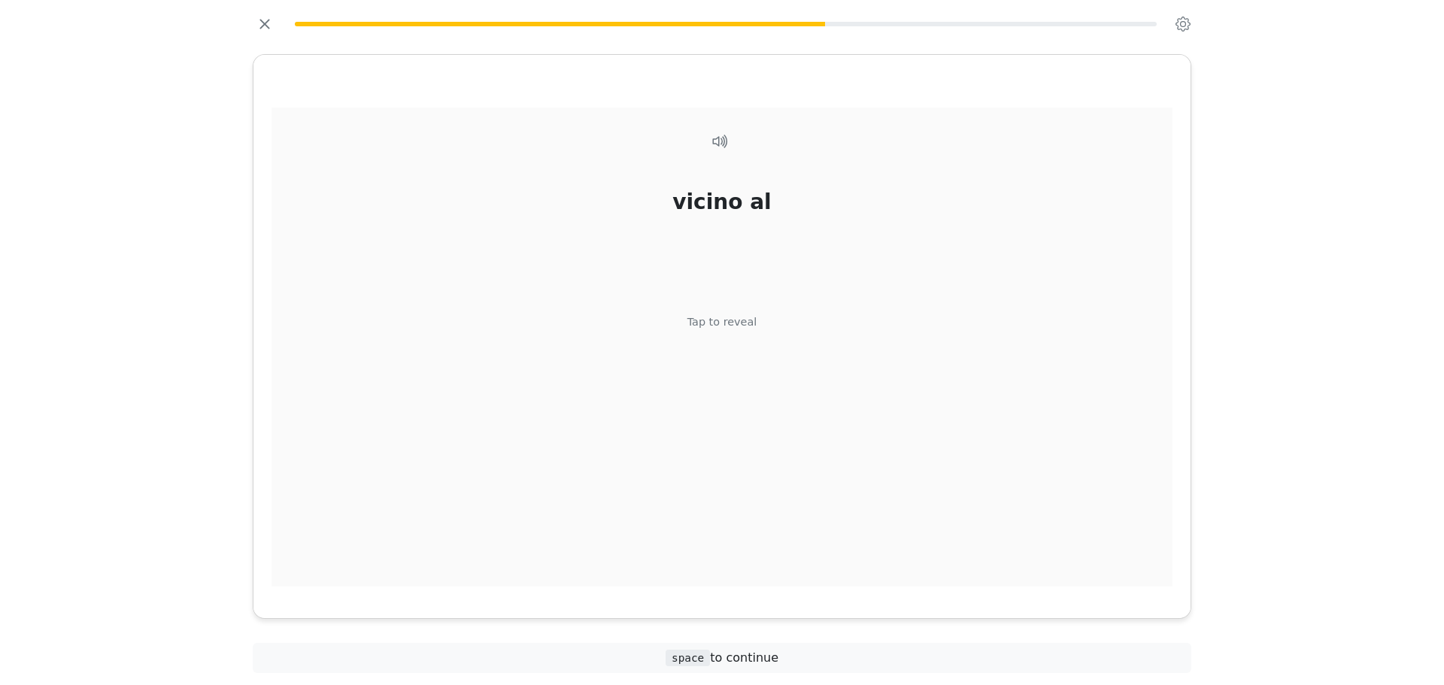
click at [742, 338] on div "vicino al Tap to reveal" at bounding box center [721, 348] width 901 height 480
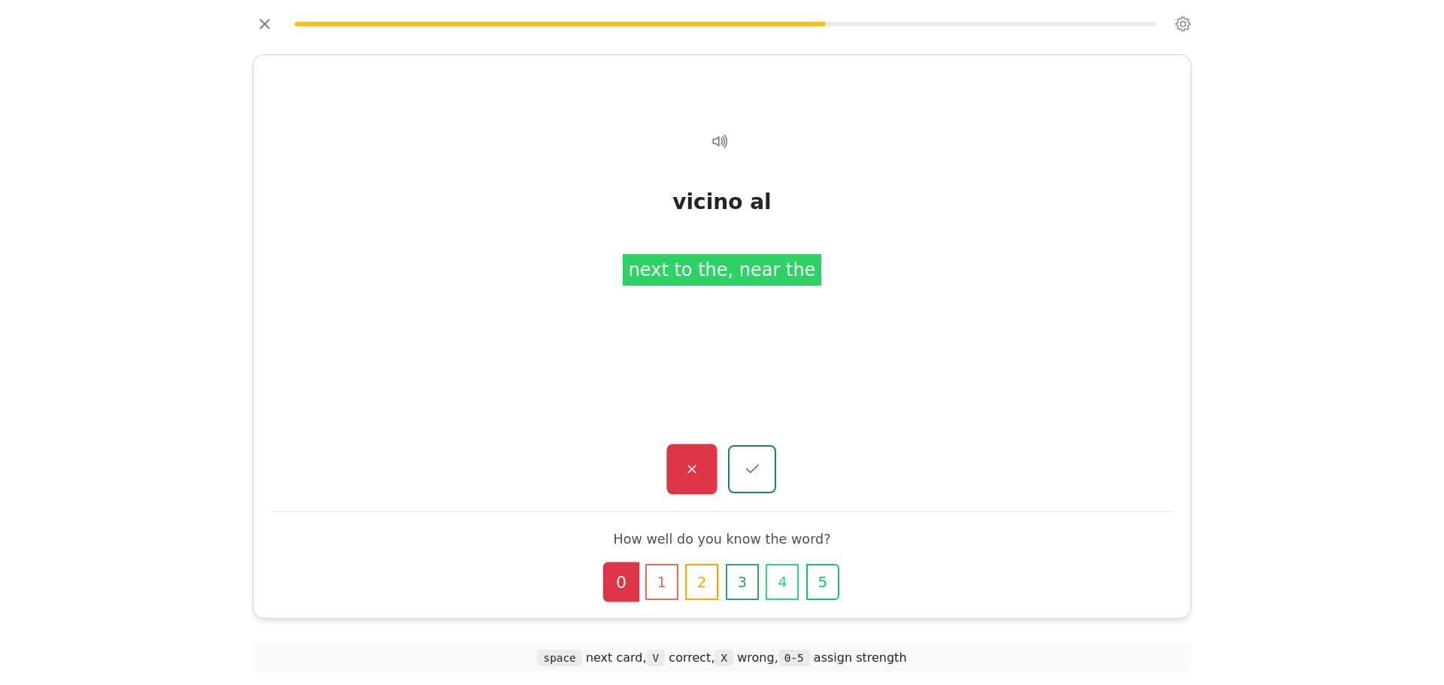
click at [710, 458] on button "button" at bounding box center [691, 469] width 50 height 50
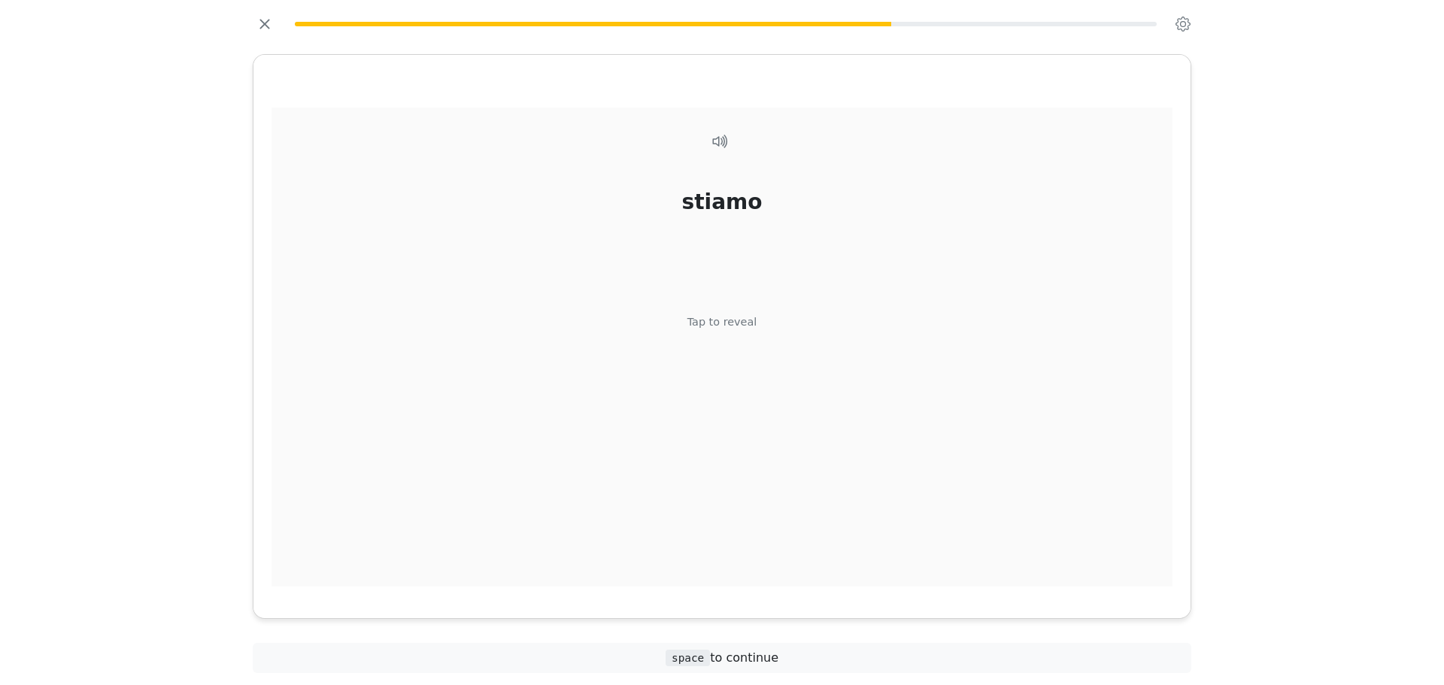
click at [762, 386] on div "stiamo Tap to reveal" at bounding box center [721, 348] width 901 height 480
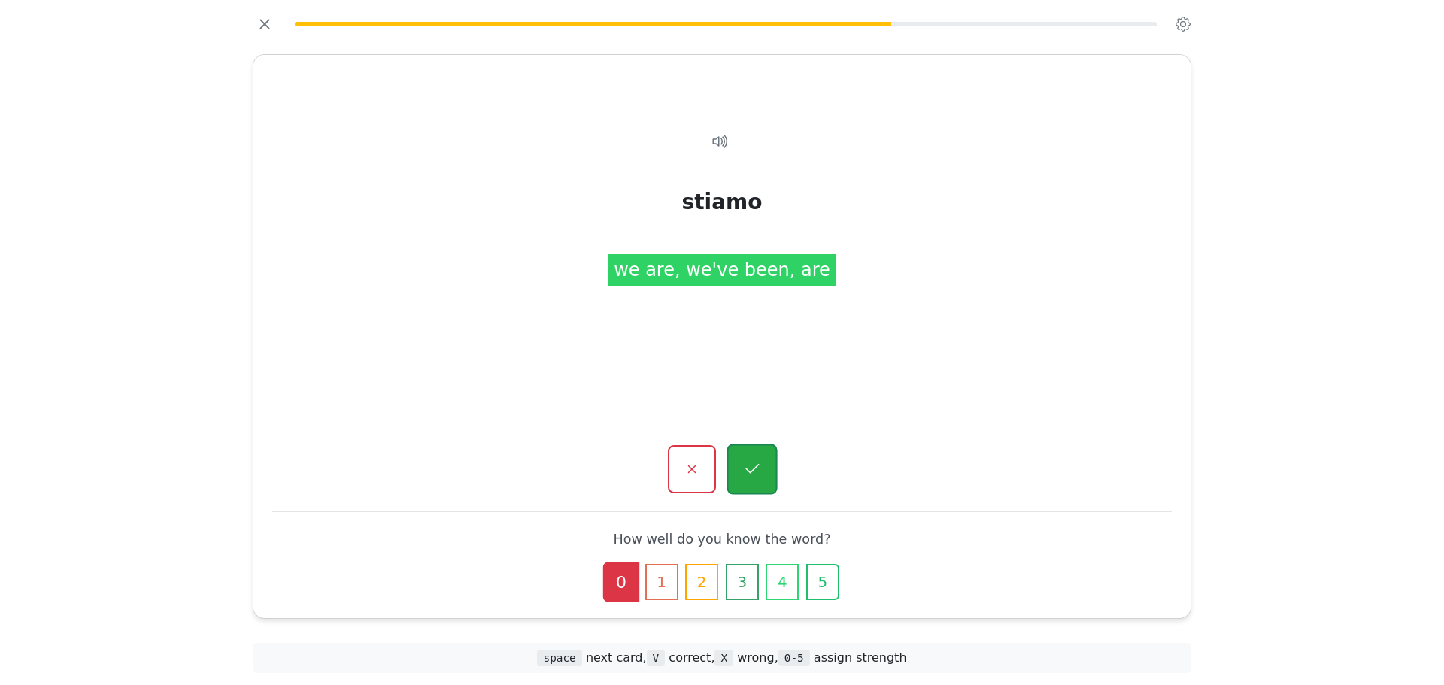
click at [740, 487] on button "button" at bounding box center [751, 469] width 50 height 50
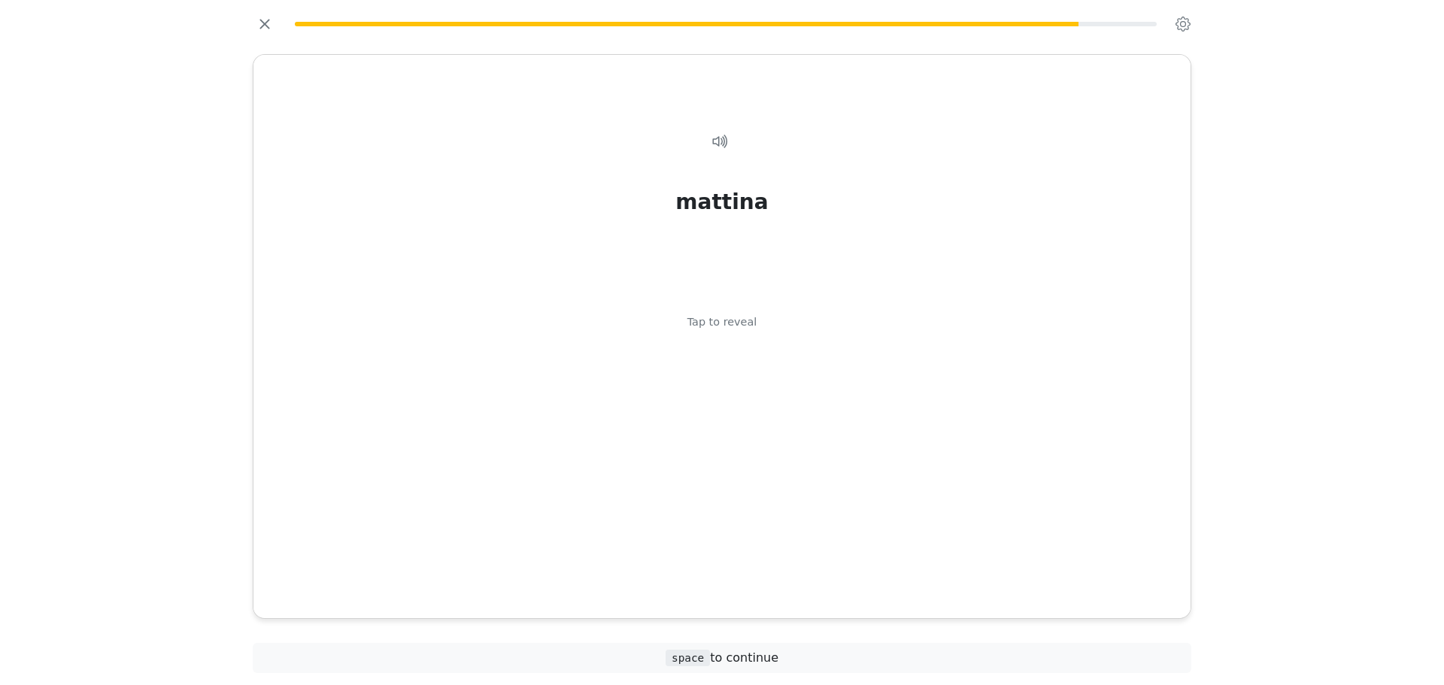
click at [740, 487] on div "[PERSON_NAME] Tap to reveal" at bounding box center [721, 348] width 901 height 480
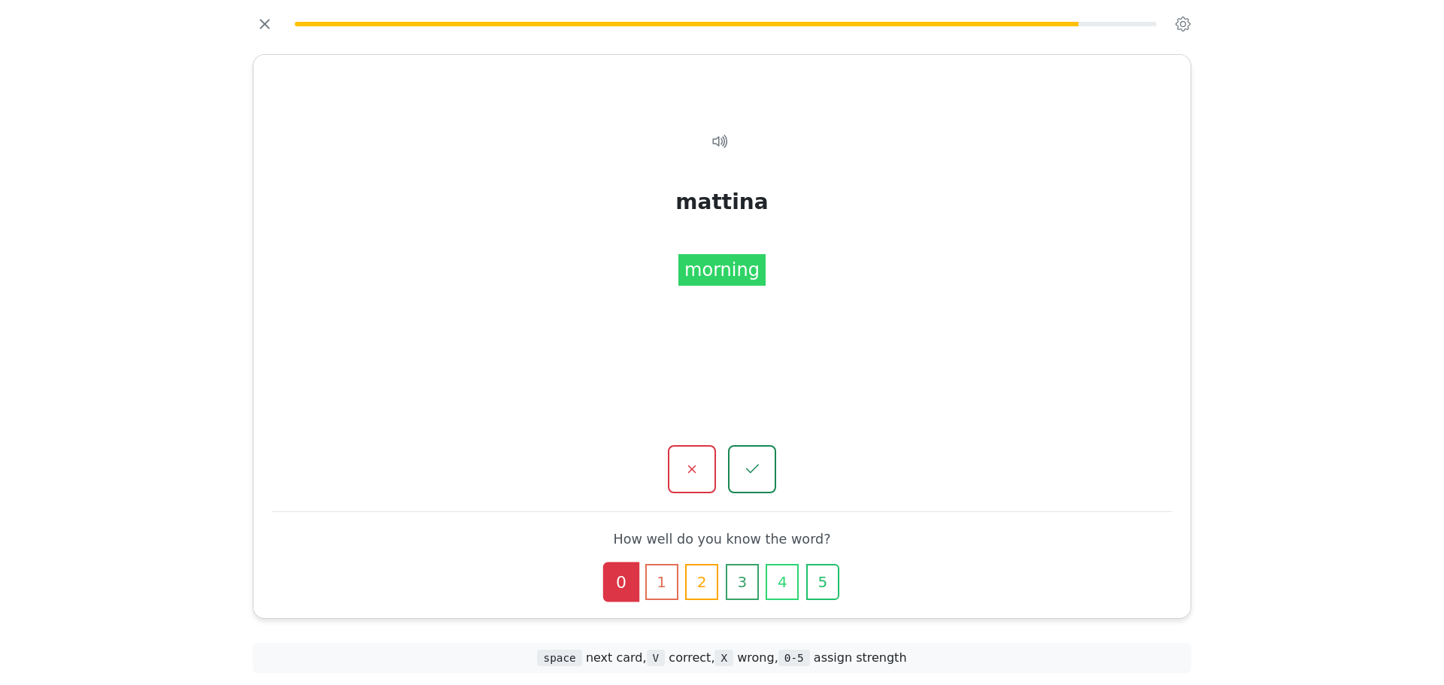
click at [740, 487] on button "button" at bounding box center [752, 469] width 48 height 48
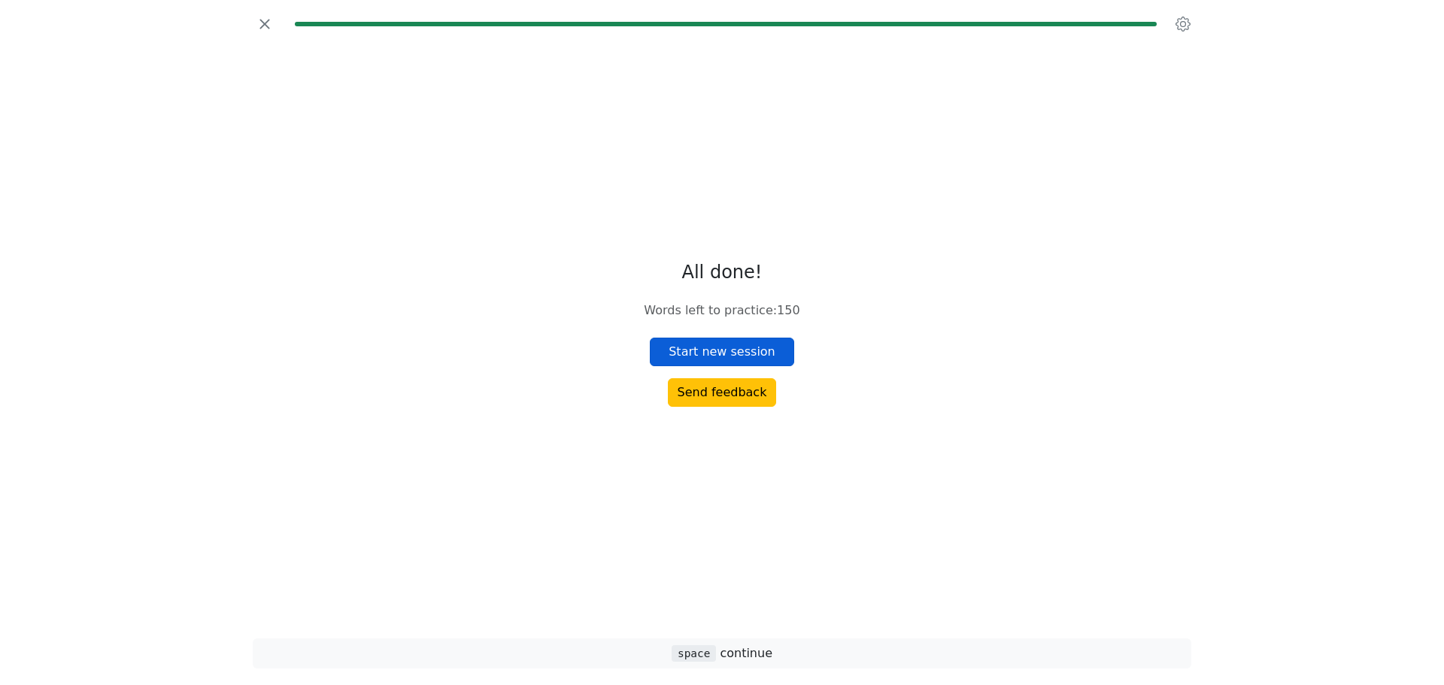
click at [681, 353] on button "Start new session" at bounding box center [722, 352] width 144 height 29
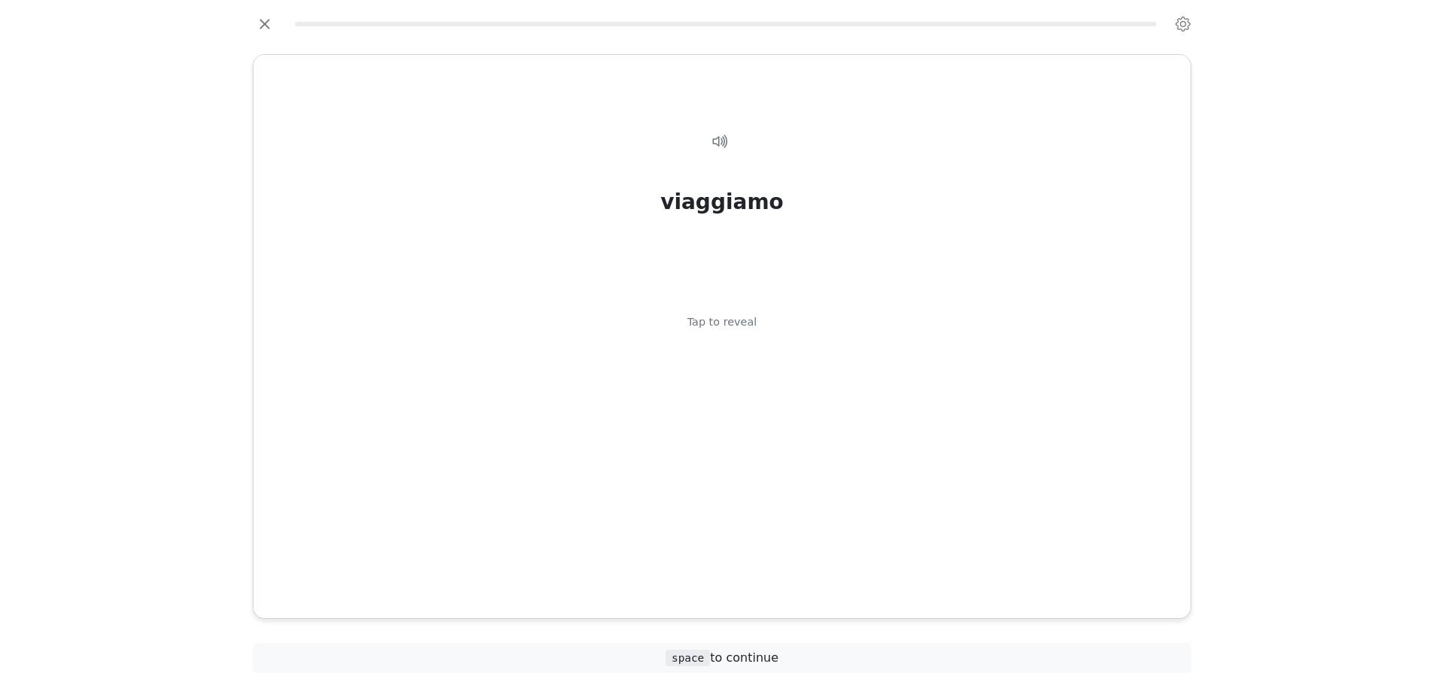
click at [681, 353] on div "viaggiamo Tap to reveal" at bounding box center [721, 348] width 901 height 480
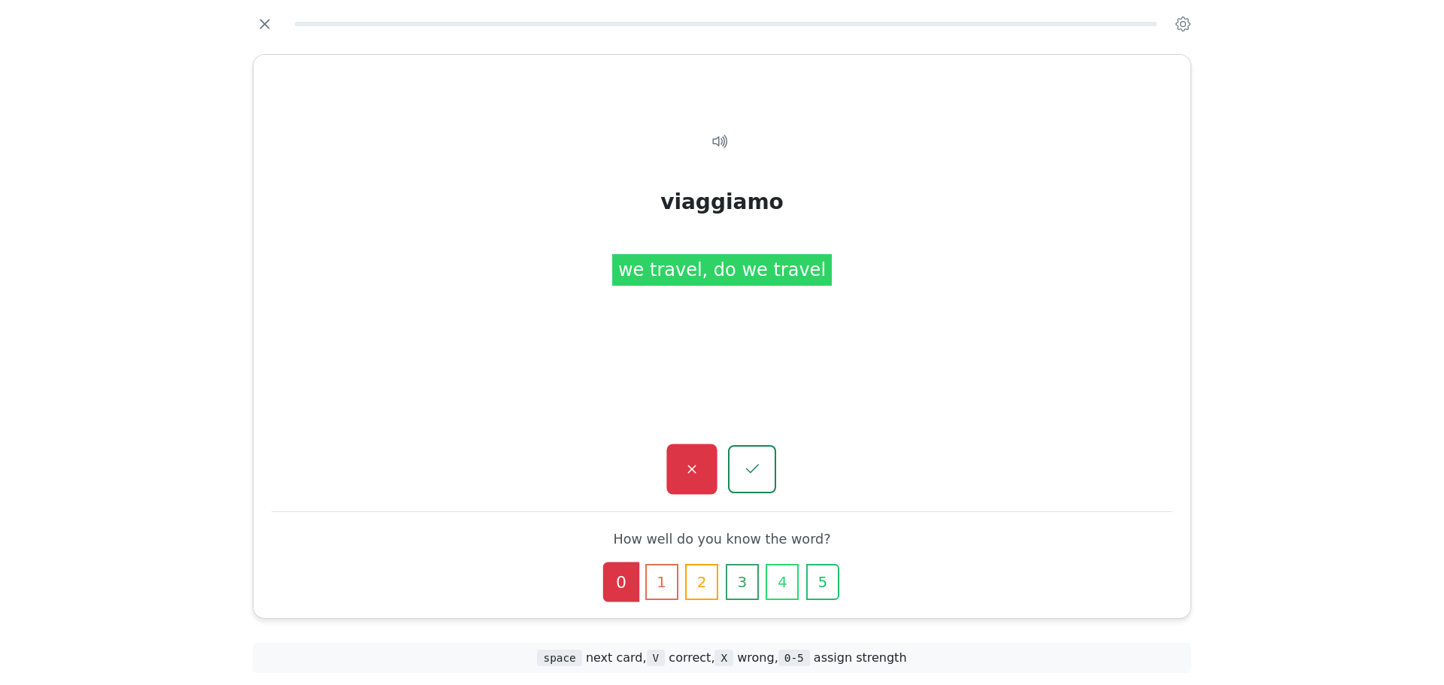
click at [690, 459] on button "button" at bounding box center [691, 469] width 50 height 50
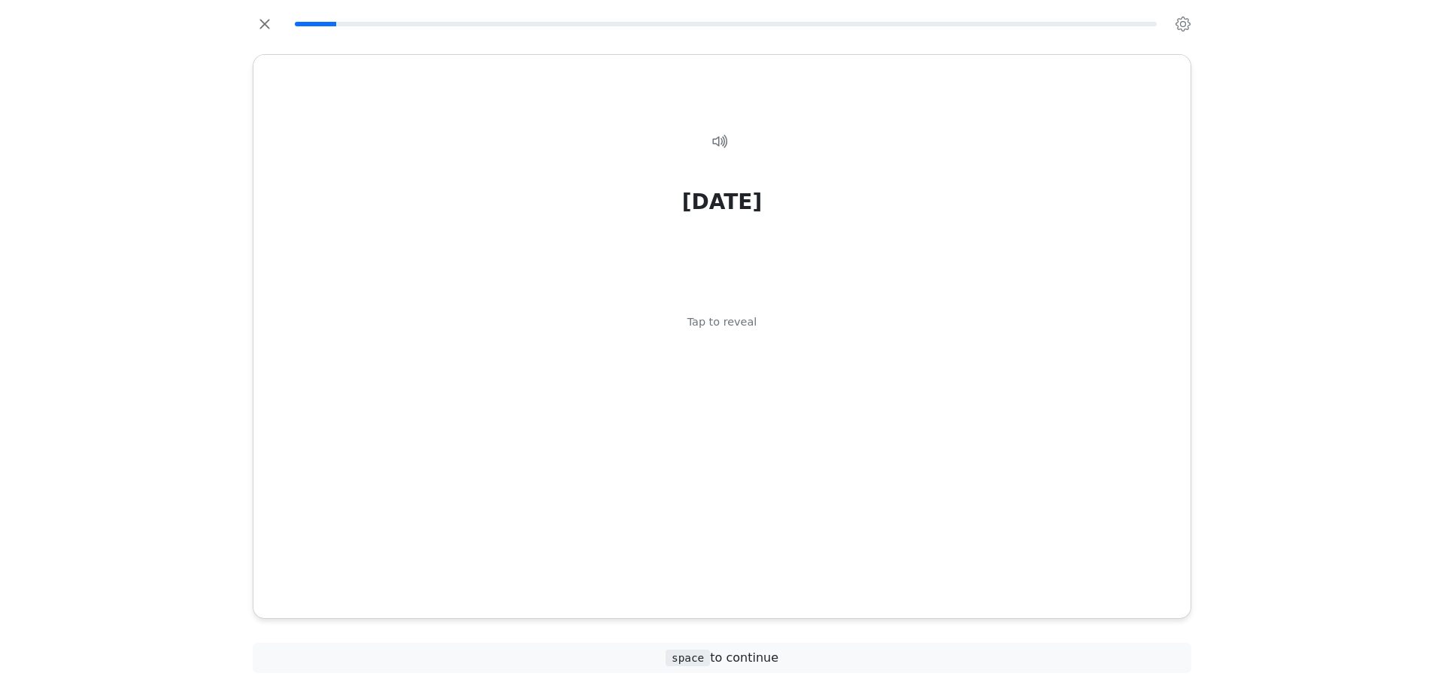
click at [690, 459] on div "[DATE] Tap to reveal" at bounding box center [721, 348] width 901 height 480
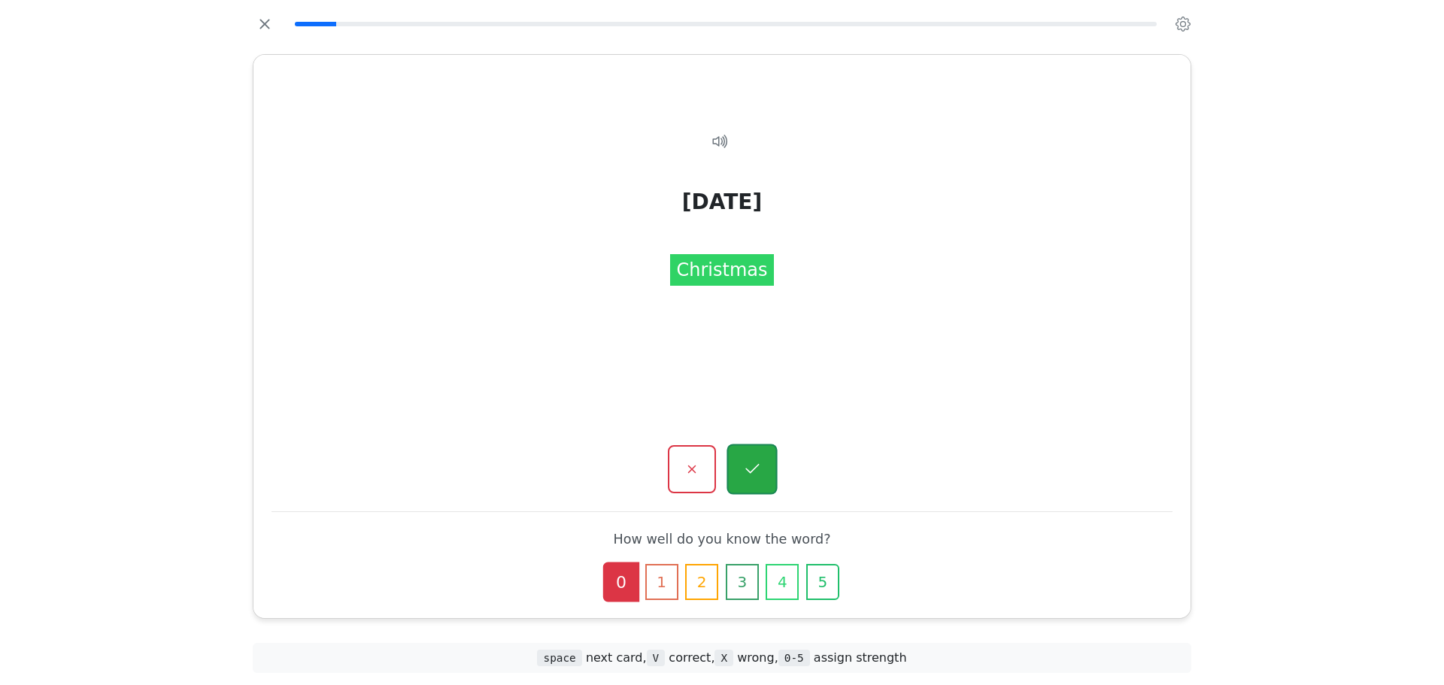
click at [737, 465] on button "button" at bounding box center [751, 469] width 50 height 50
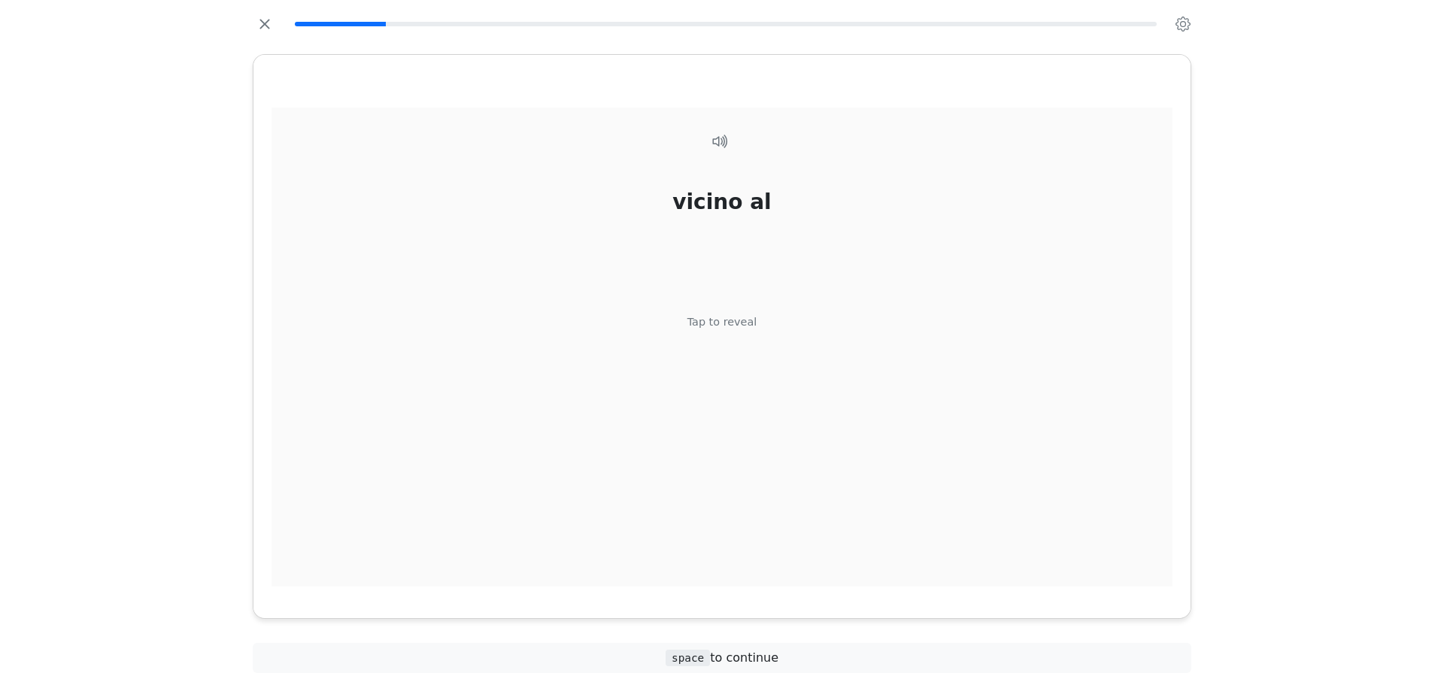
click at [701, 374] on div "vicino al Tap to reveal" at bounding box center [721, 348] width 901 height 480
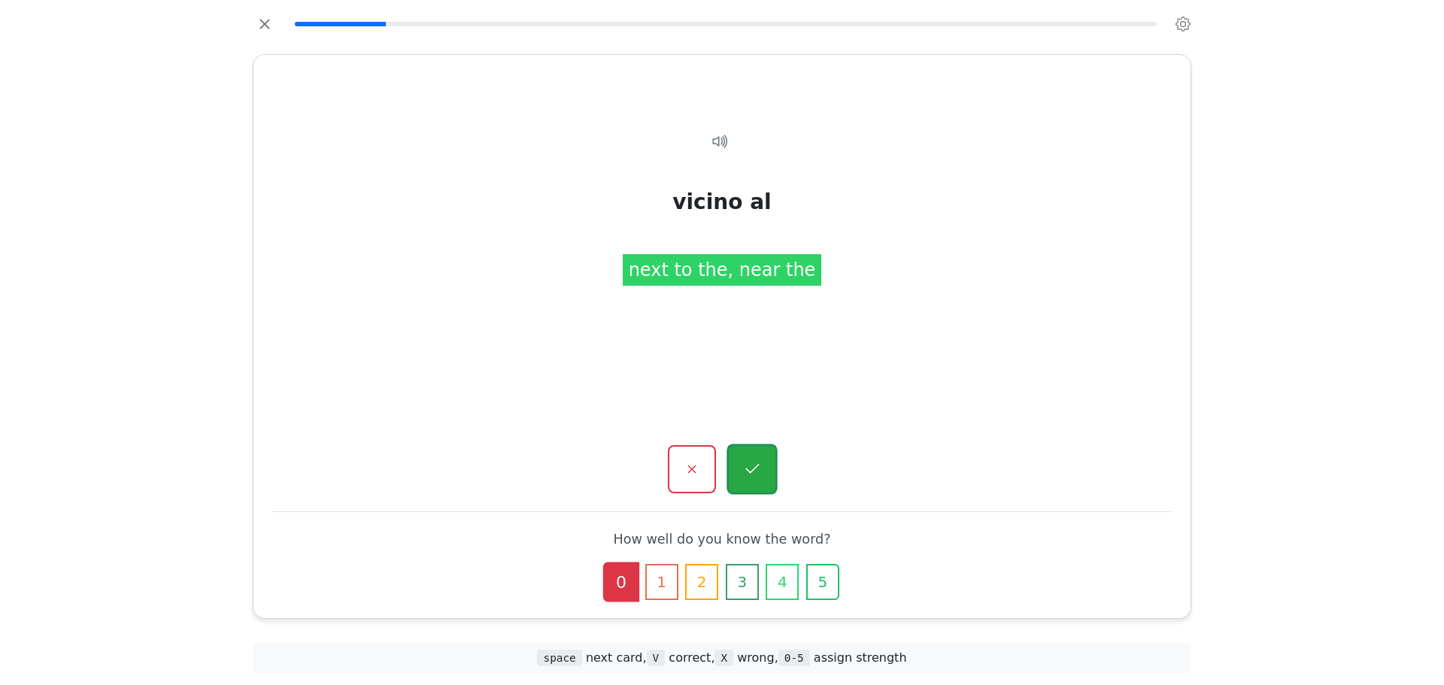
click at [757, 471] on icon "button" at bounding box center [751, 469] width 19 height 19
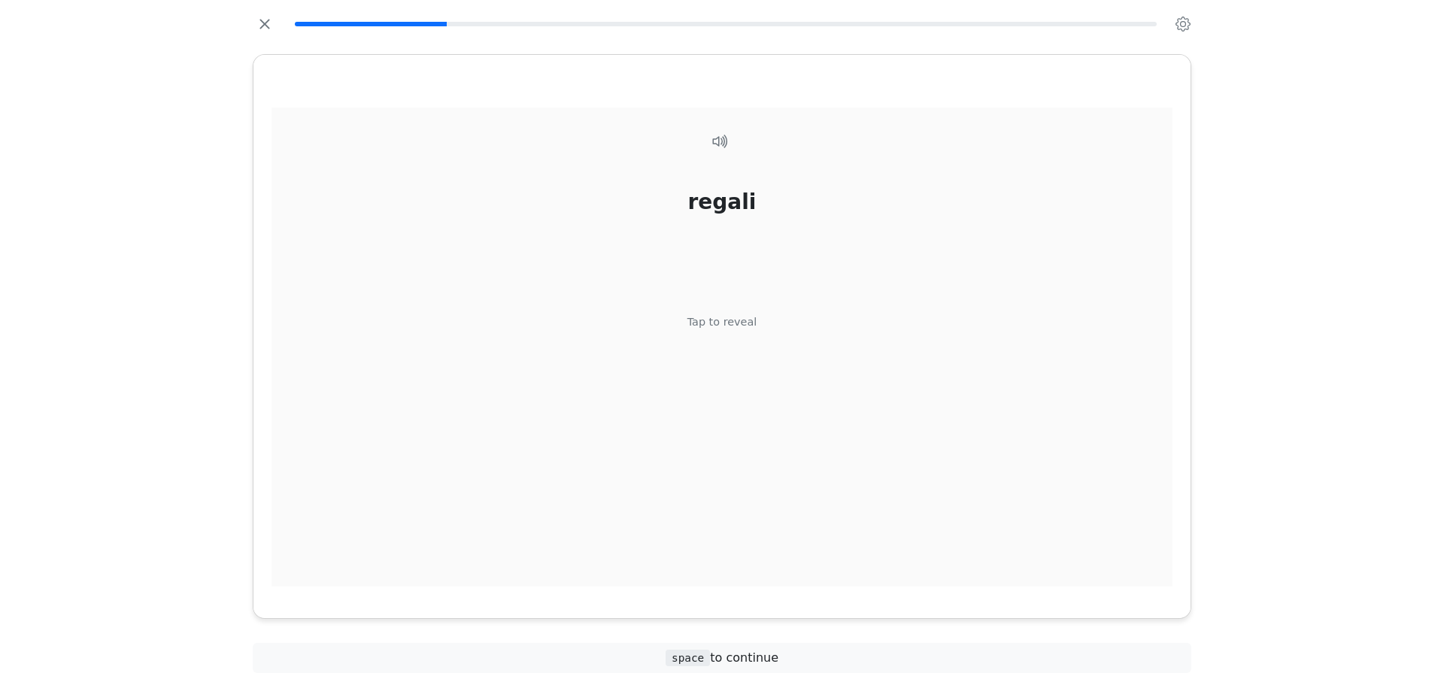
click at [770, 298] on div "regali Tap to reveal" at bounding box center [721, 348] width 901 height 480
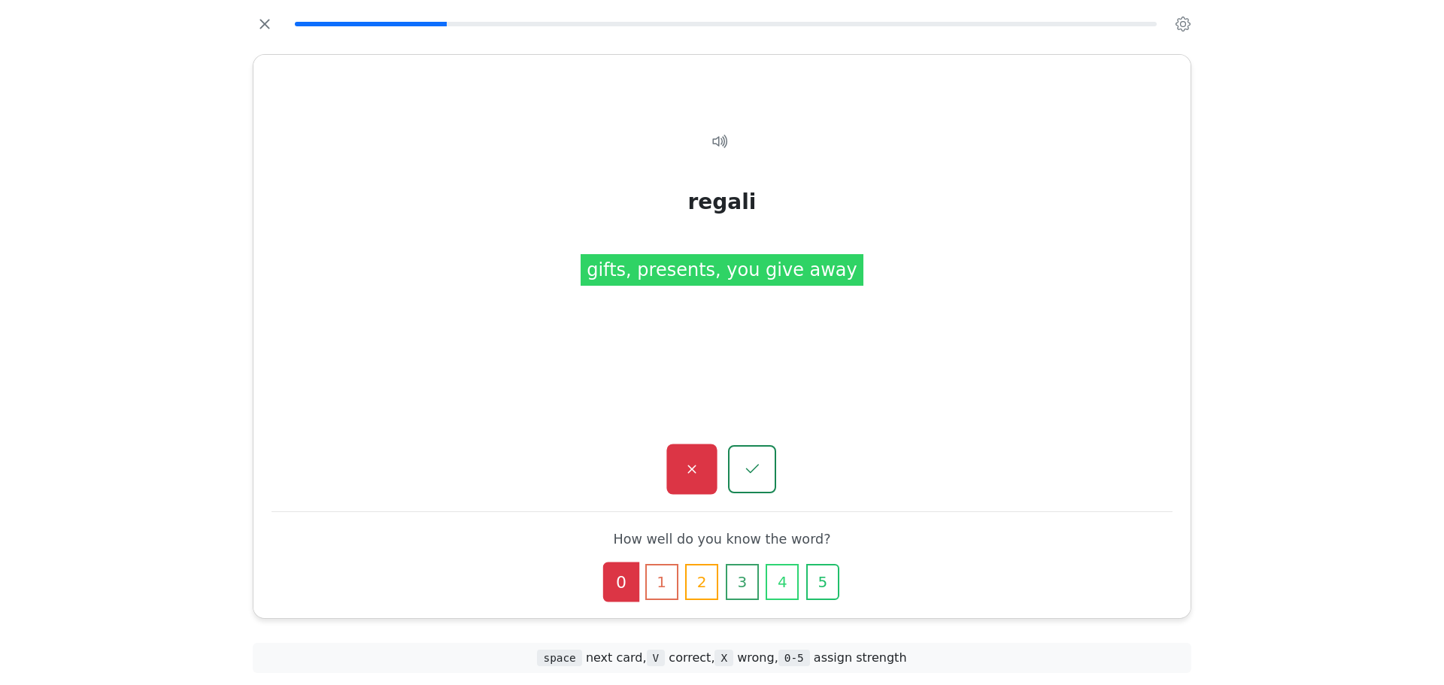
click at [700, 472] on icon "button" at bounding box center [691, 469] width 19 height 19
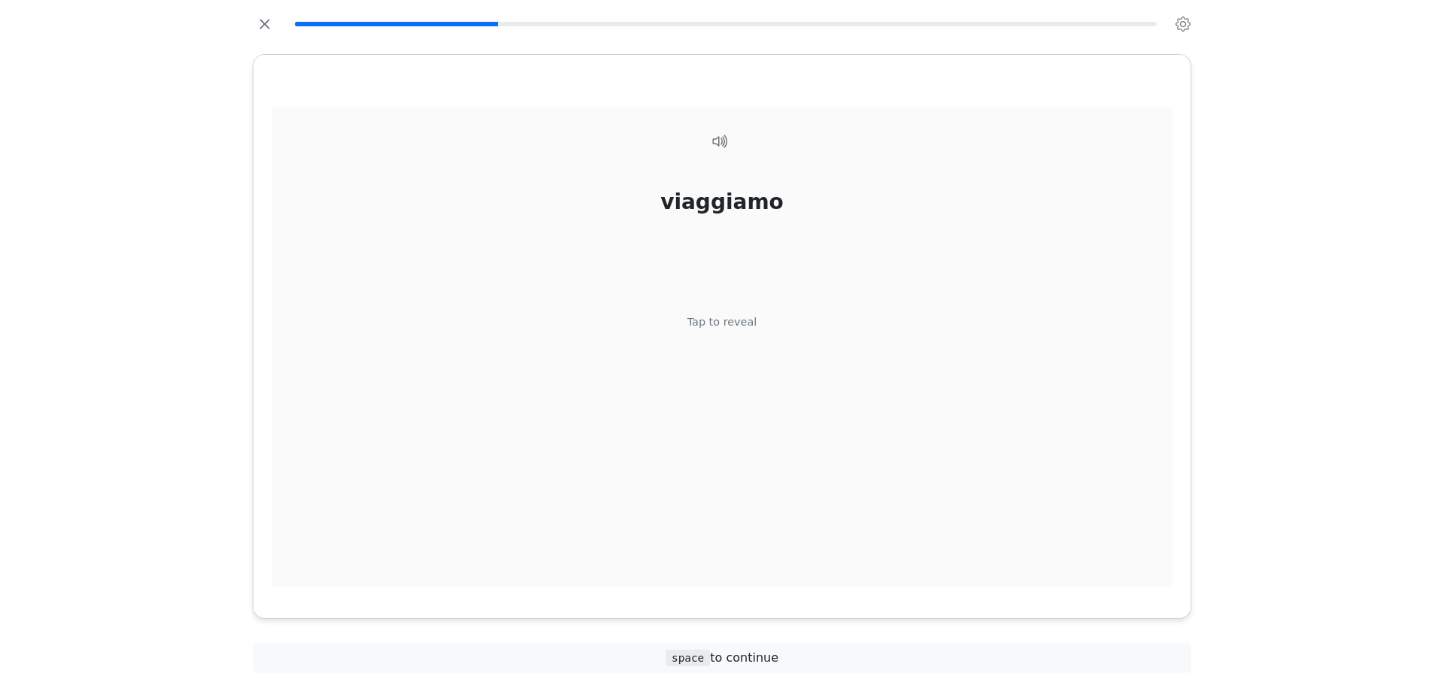
click at [731, 320] on div "Tap to reveal" at bounding box center [722, 322] width 70 height 17
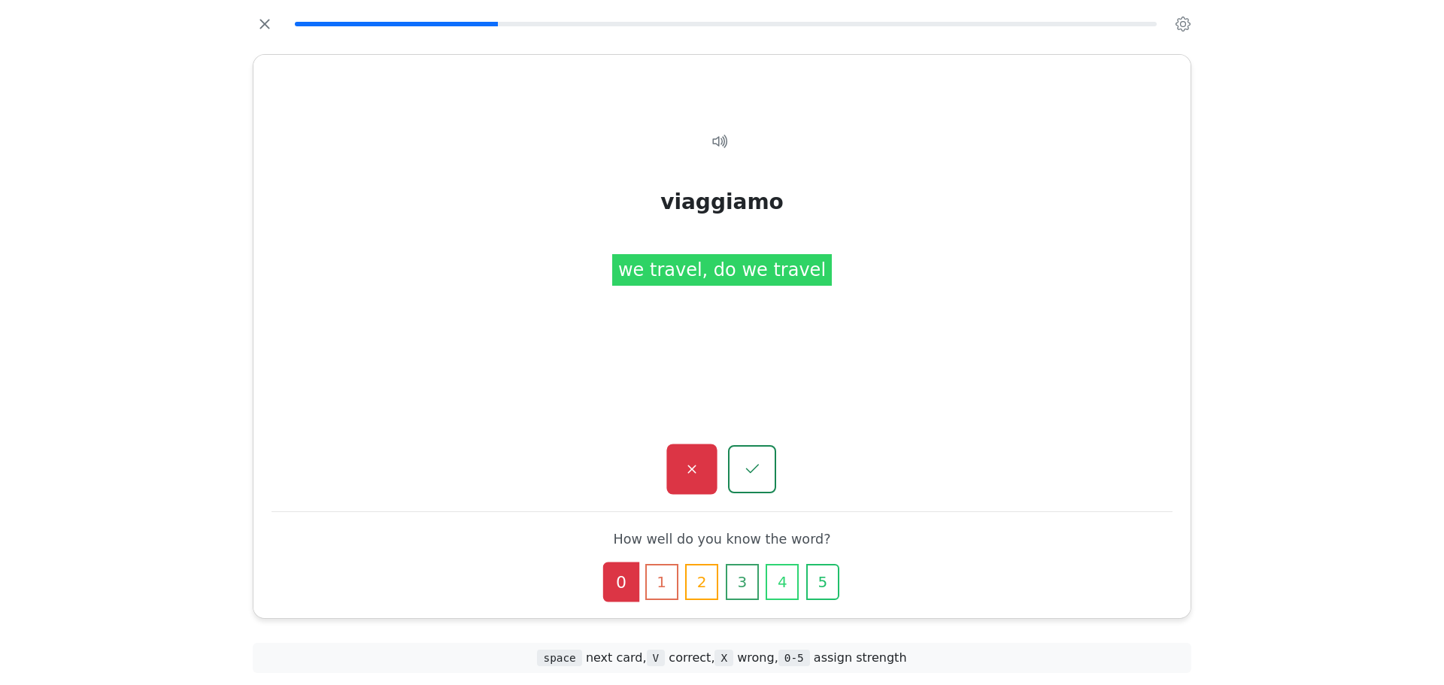
click at [695, 456] on button "button" at bounding box center [691, 469] width 50 height 50
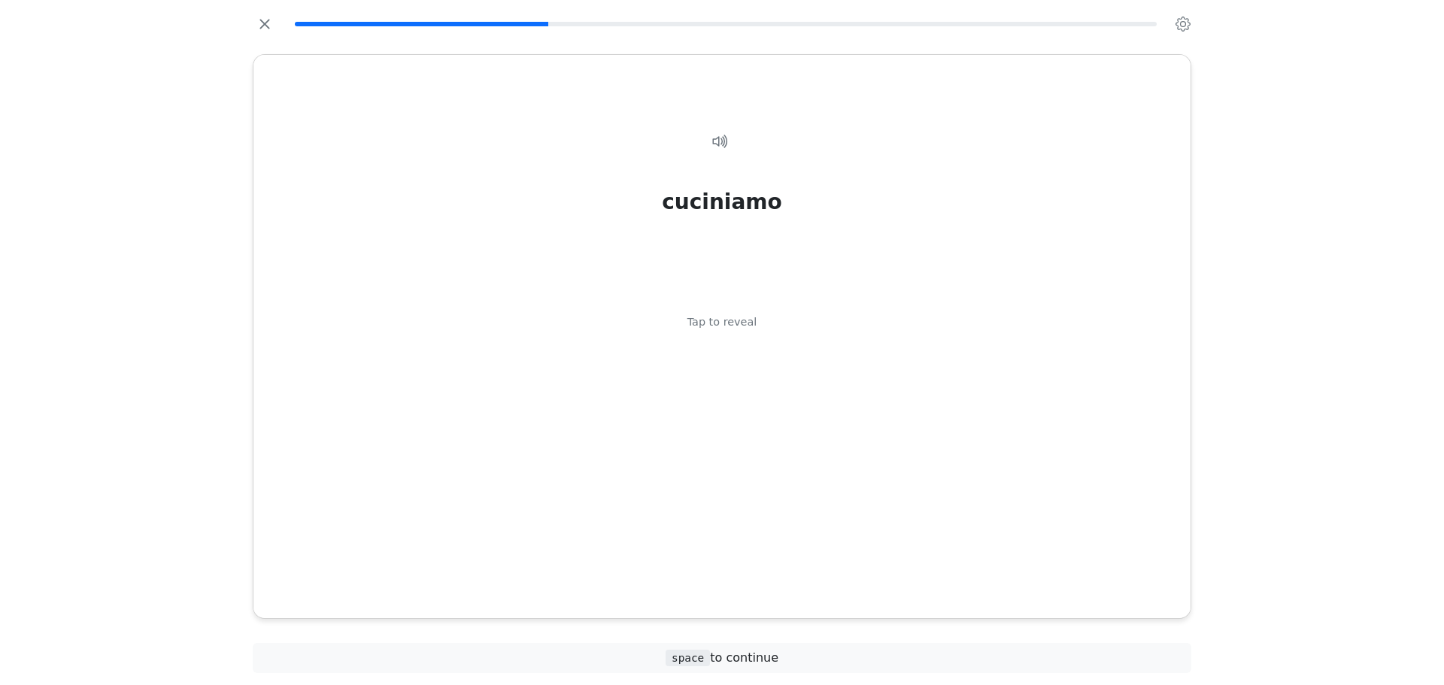
click at [695, 456] on div "cuciniamo Tap to reveal" at bounding box center [721, 348] width 901 height 480
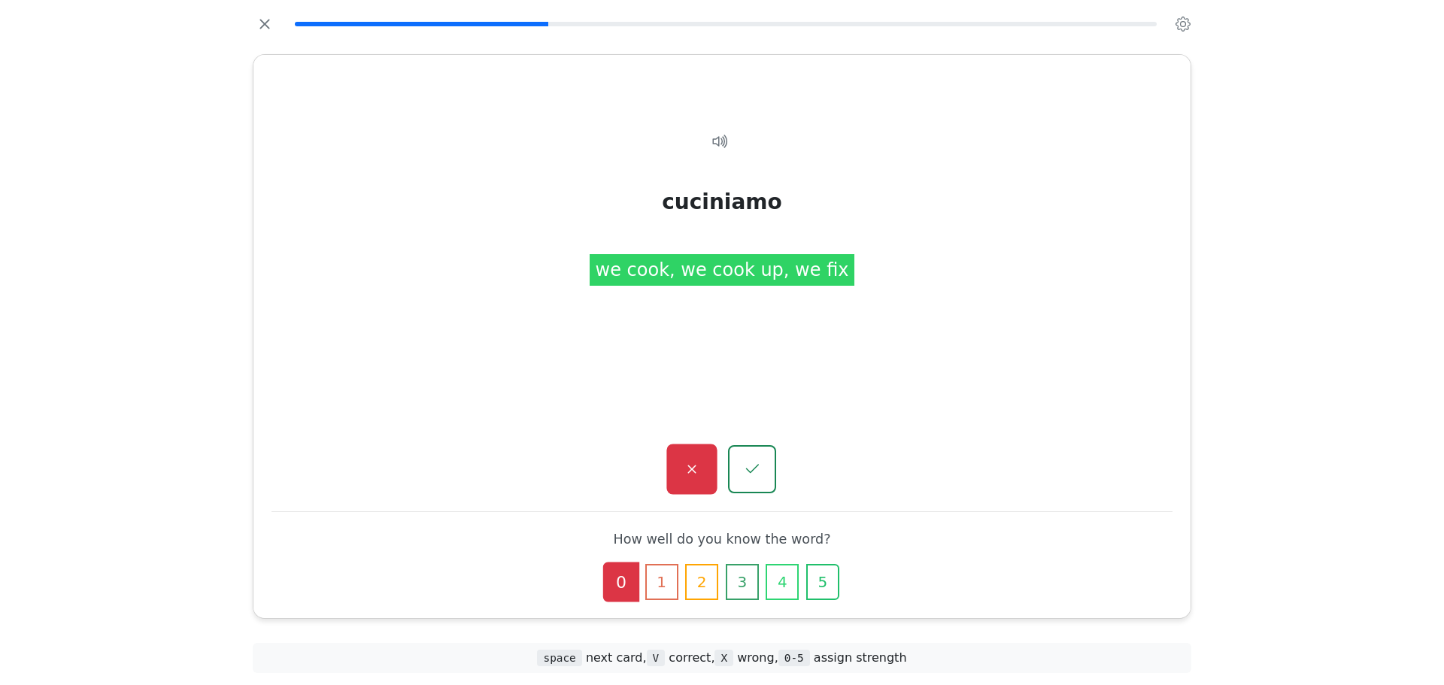
click at [704, 459] on button "button" at bounding box center [691, 469] width 50 height 50
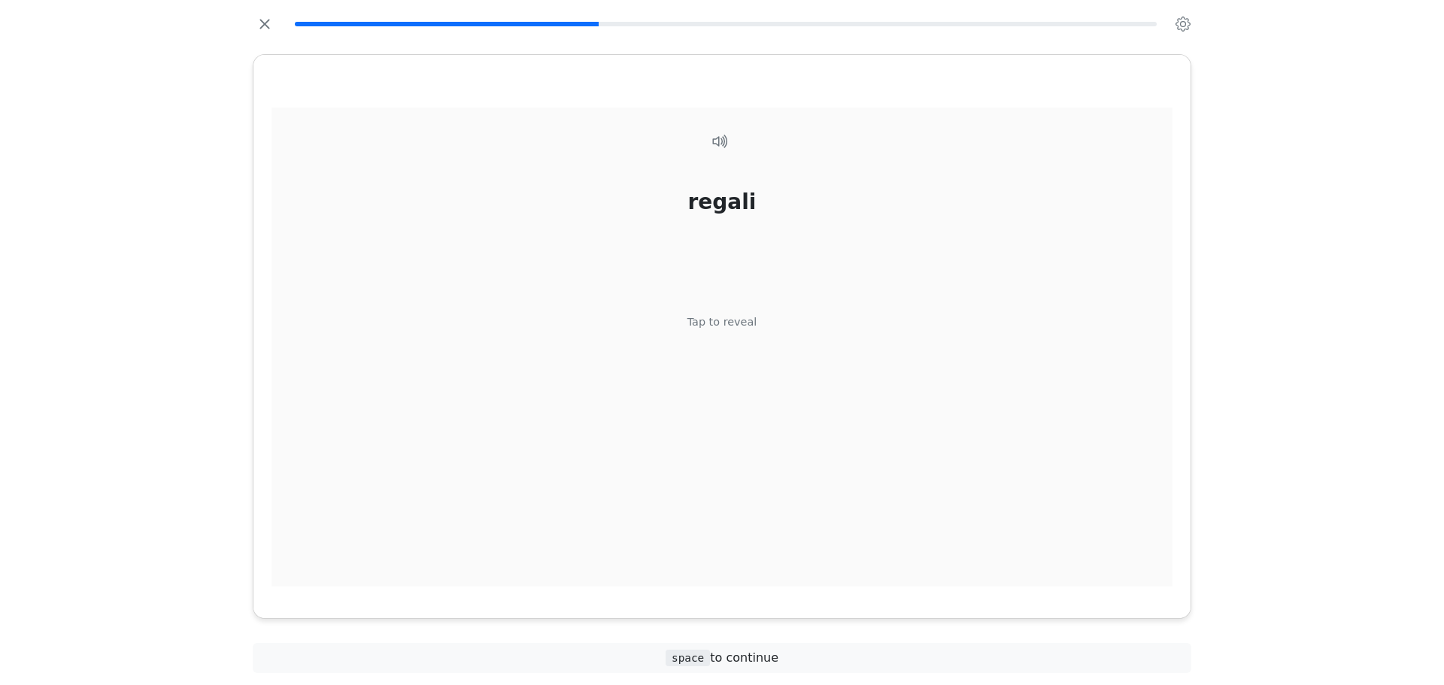
click at [729, 384] on div "regali Tap to reveal" at bounding box center [721, 348] width 901 height 480
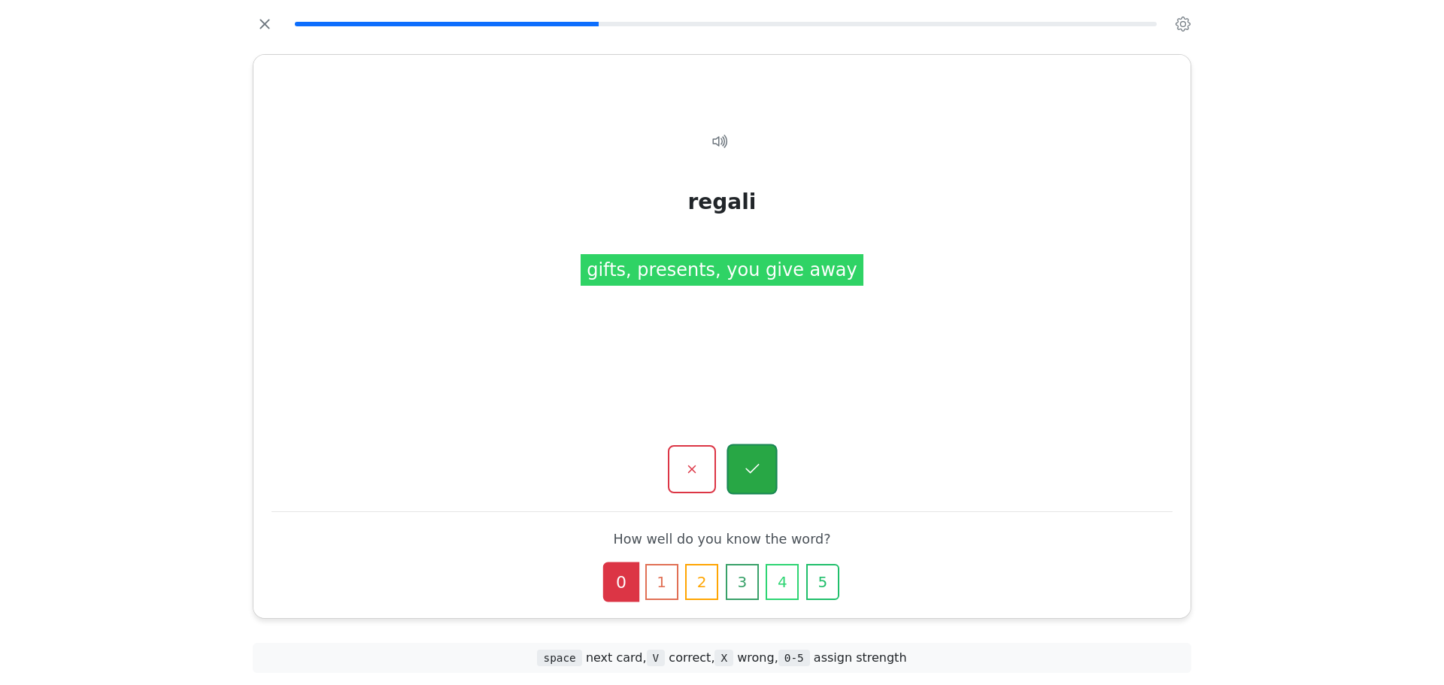
click at [750, 473] on icon "button" at bounding box center [752, 469] width 14 height 10
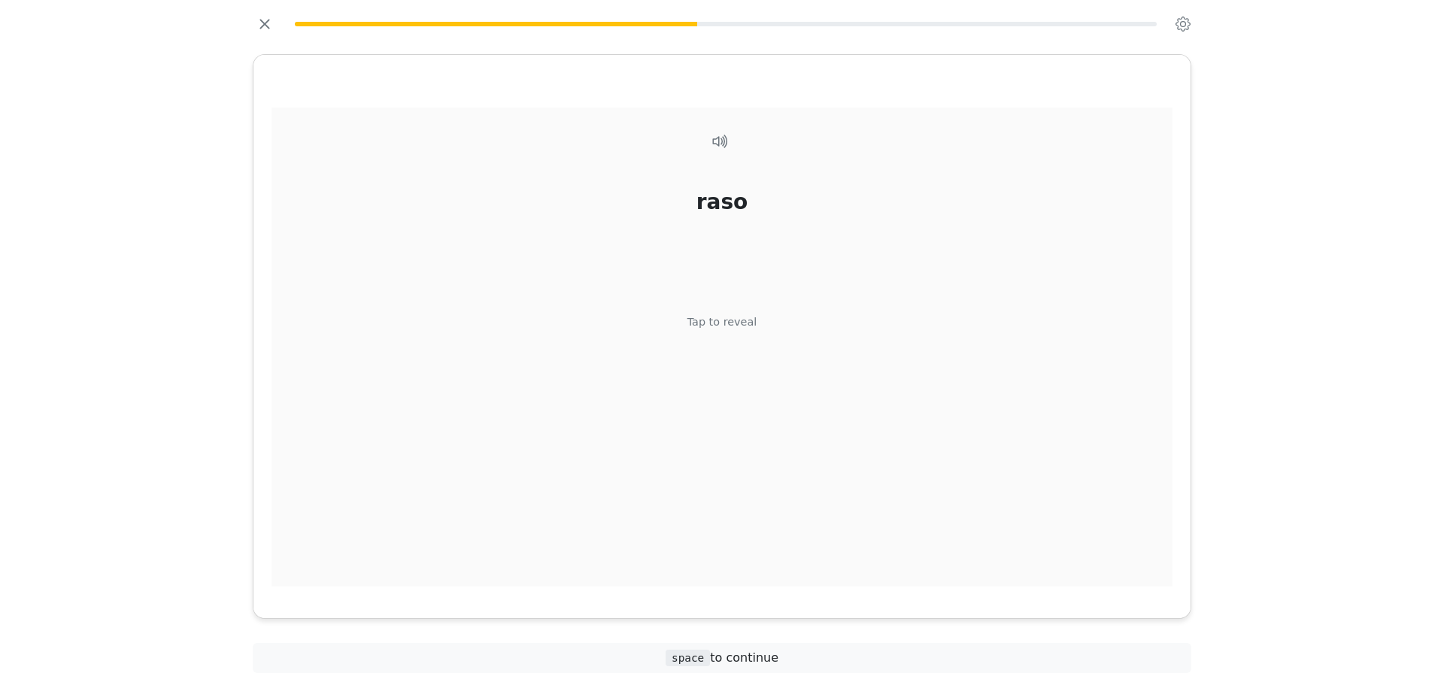
click at [722, 305] on div "[PERSON_NAME] Tap to reveal" at bounding box center [721, 348] width 901 height 480
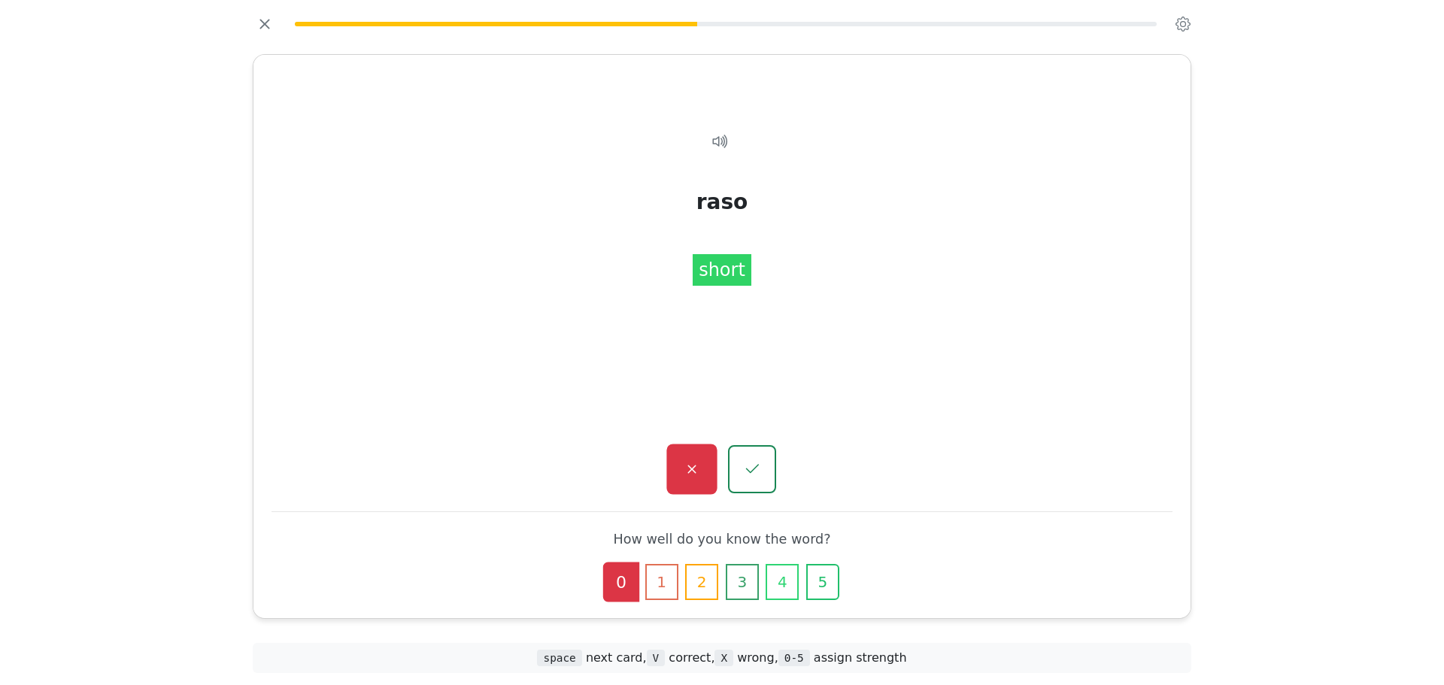
click at [690, 460] on icon "button" at bounding box center [691, 469] width 19 height 19
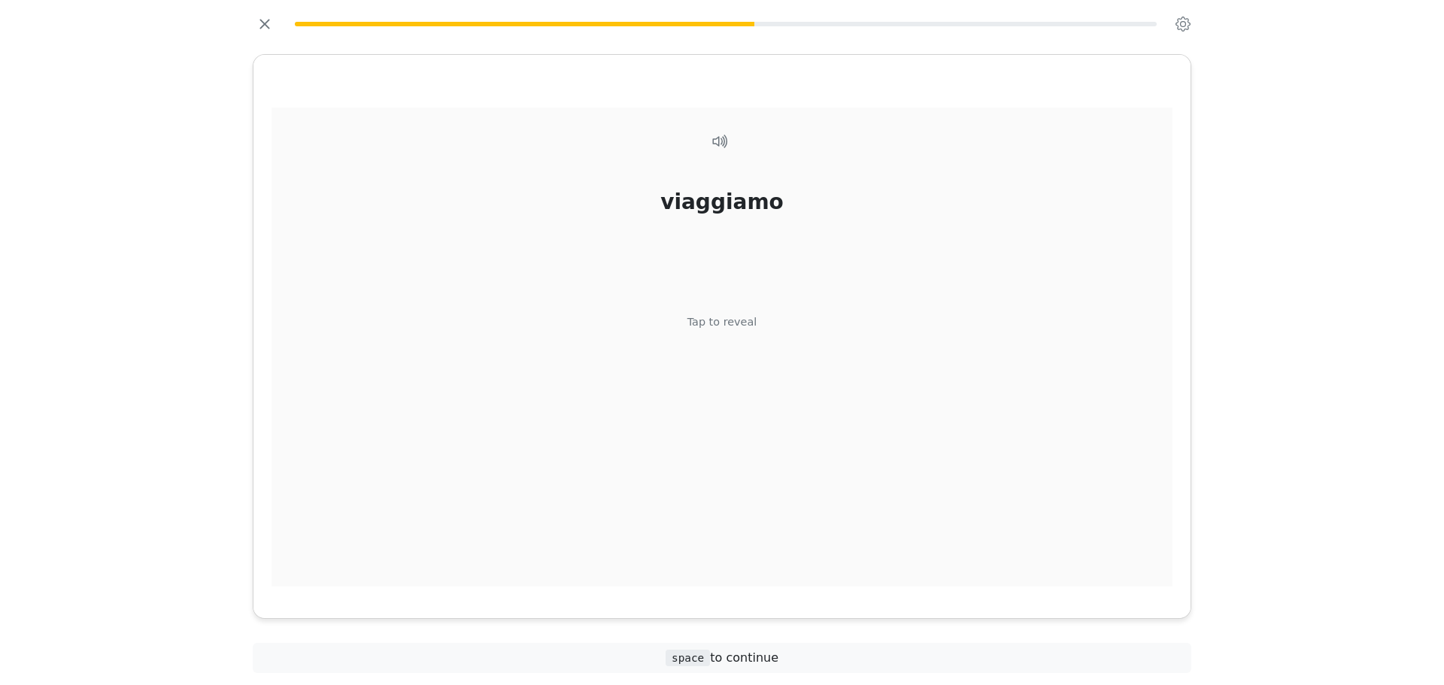
click at [701, 320] on div "Tap to reveal" at bounding box center [722, 322] width 70 height 17
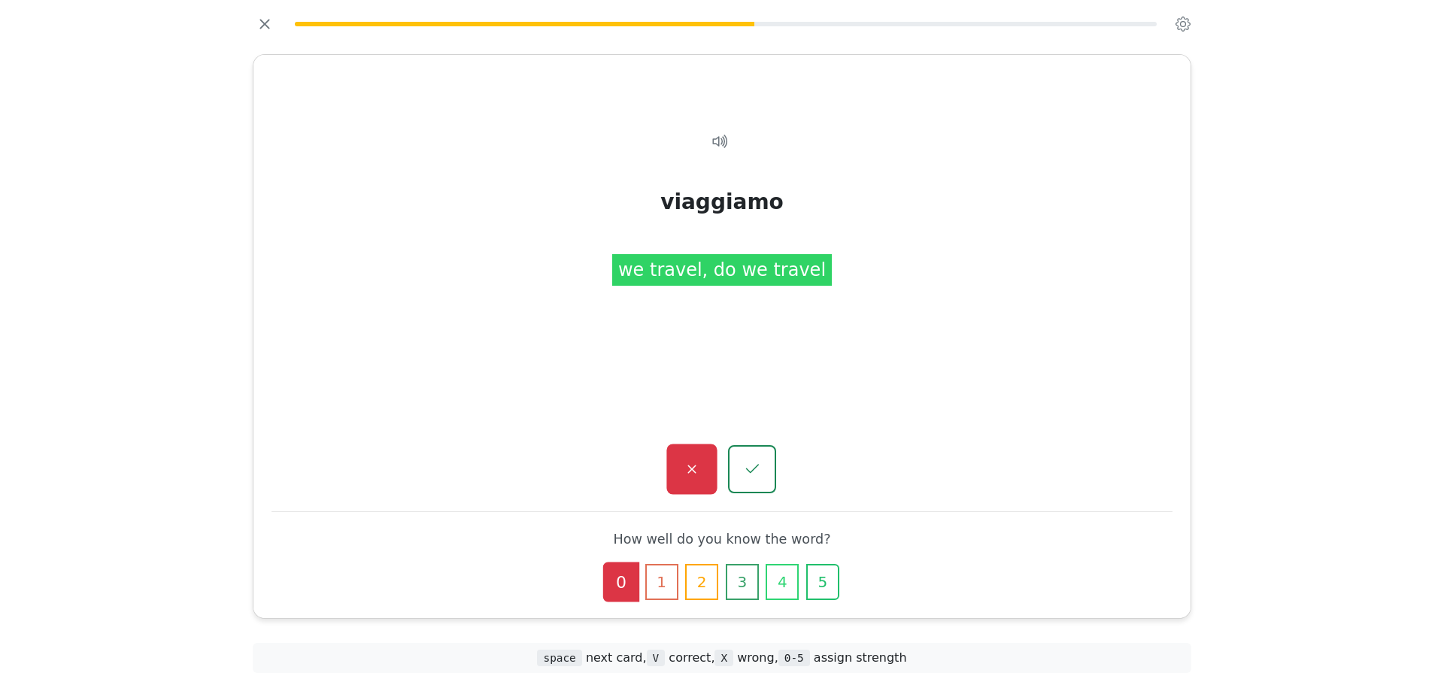
click at [710, 458] on button "button" at bounding box center [691, 469] width 50 height 50
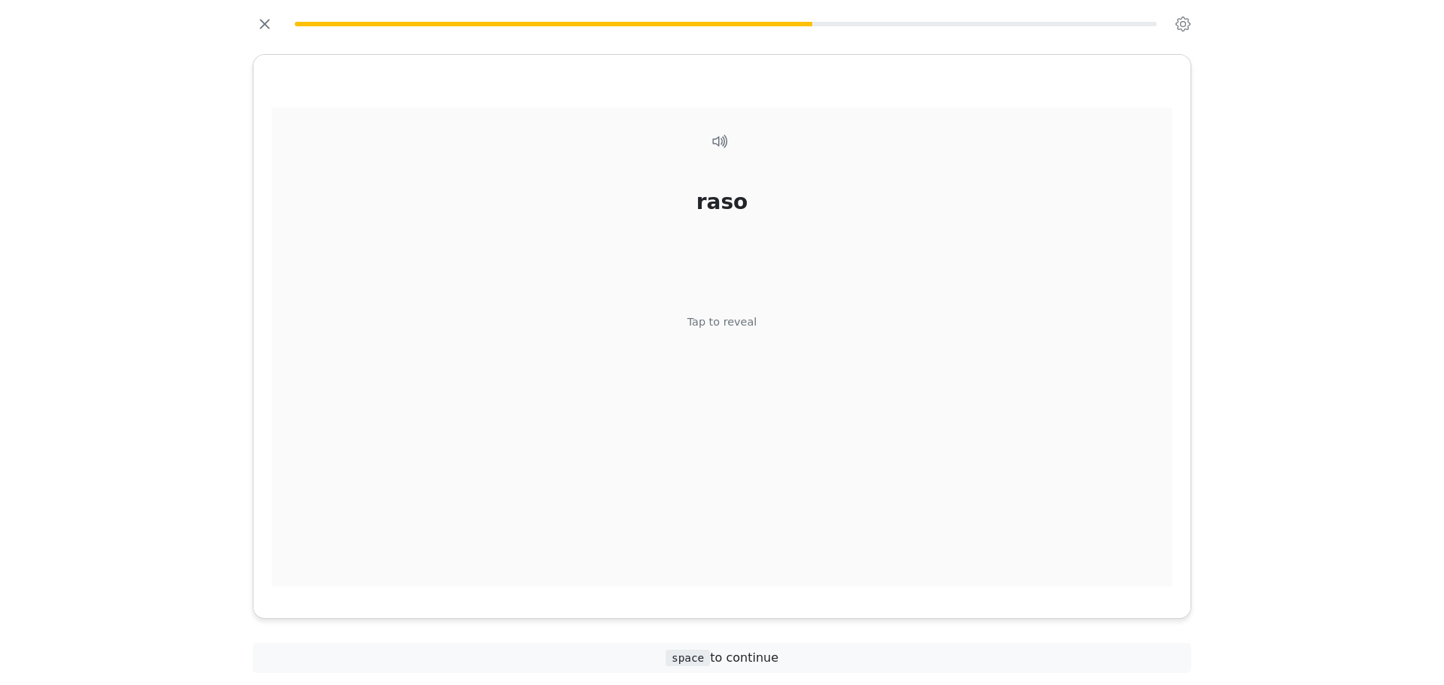
click at [744, 338] on div "[PERSON_NAME] Tap to reveal" at bounding box center [721, 348] width 901 height 480
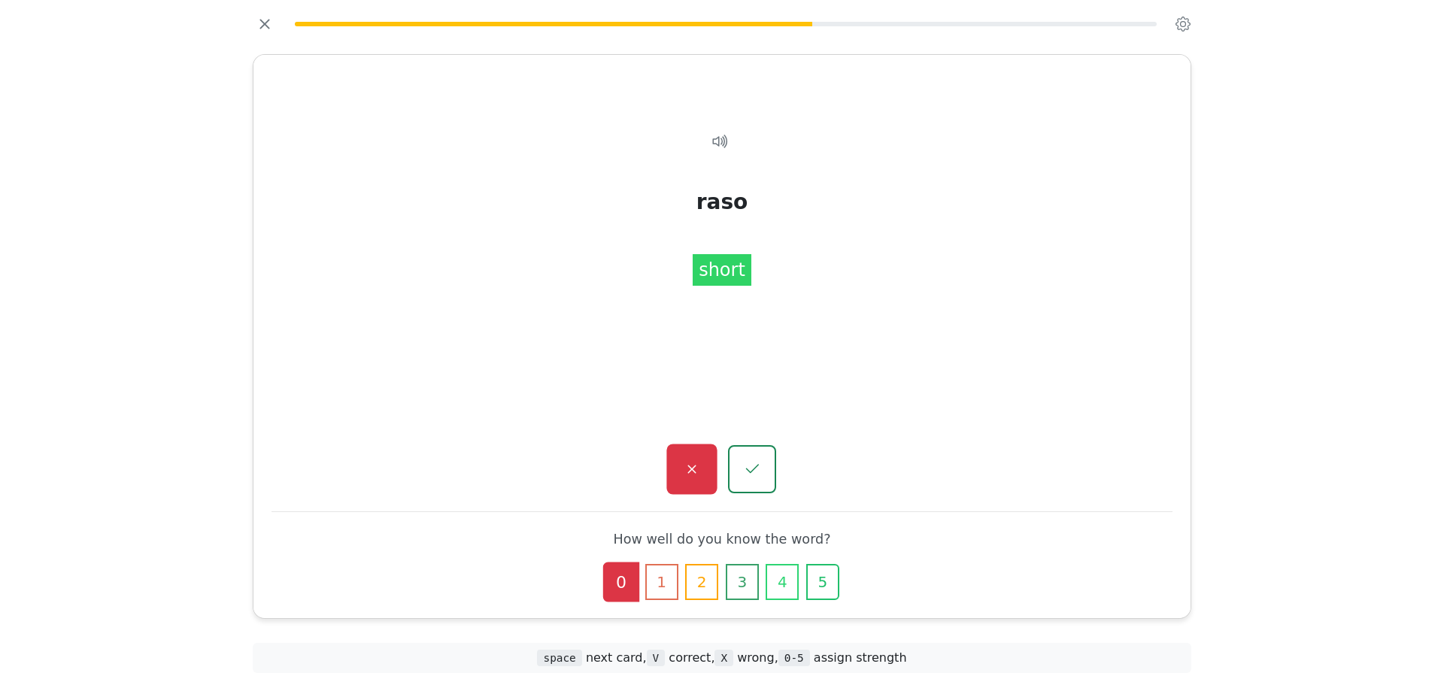
click at [695, 453] on button "button" at bounding box center [691, 469] width 50 height 50
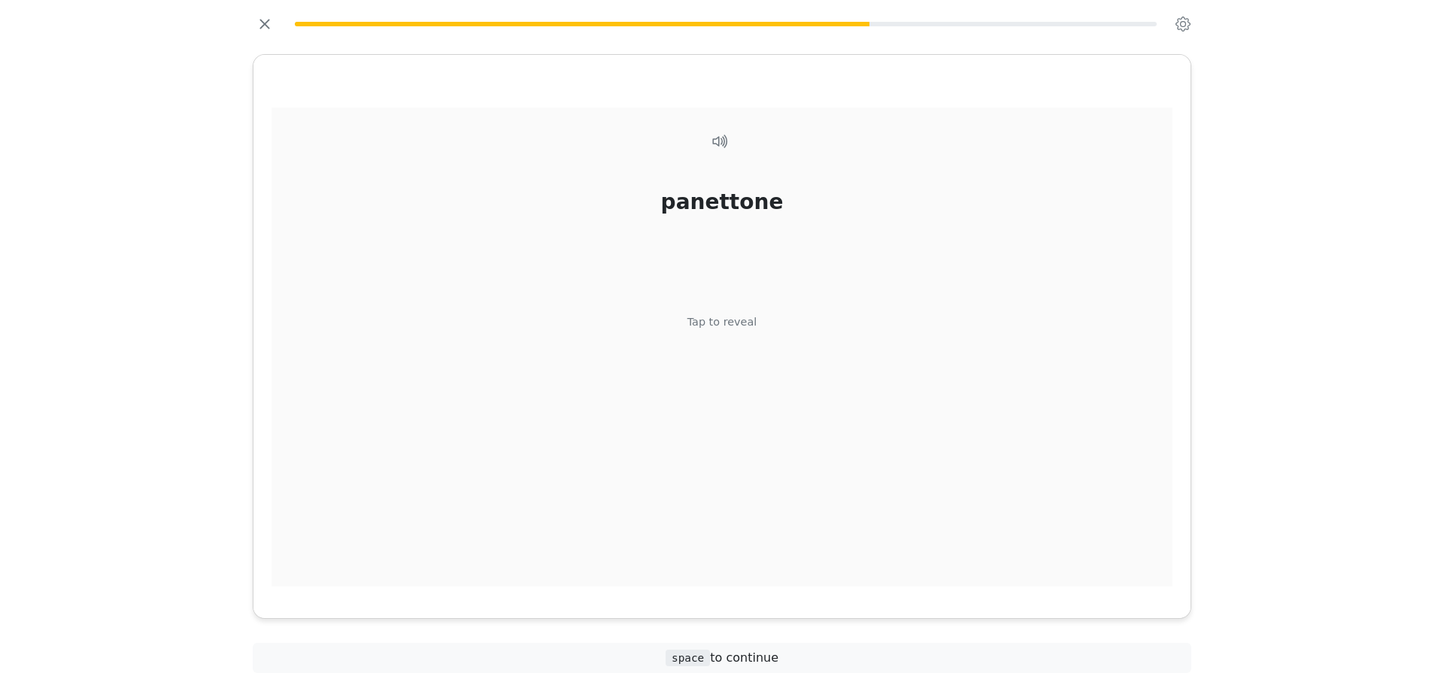
click at [765, 331] on div "panettone Tap to reveal" at bounding box center [721, 348] width 901 height 480
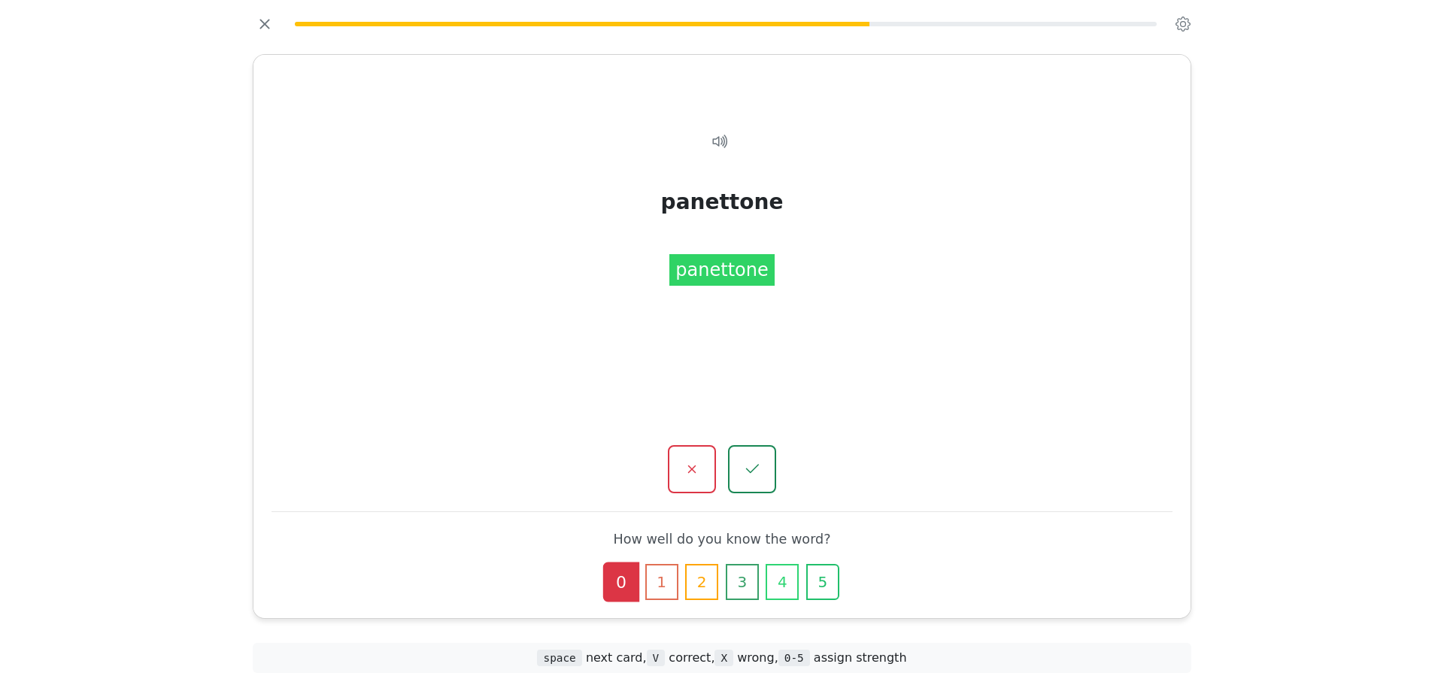
drag, startPoint x: 756, startPoint y: 456, endPoint x: 753, endPoint y: 293, distance: 162.4
click at [753, 293] on div "panettone Tap to reveal panettone panettone How well do you know the word? 0 1 …" at bounding box center [721, 336] width 937 height 563
drag, startPoint x: 768, startPoint y: 205, endPoint x: 677, endPoint y: 205, distance: 91.7
click at [677, 205] on div "panettone" at bounding box center [722, 202] width 123 height 32
copy div "panettone"
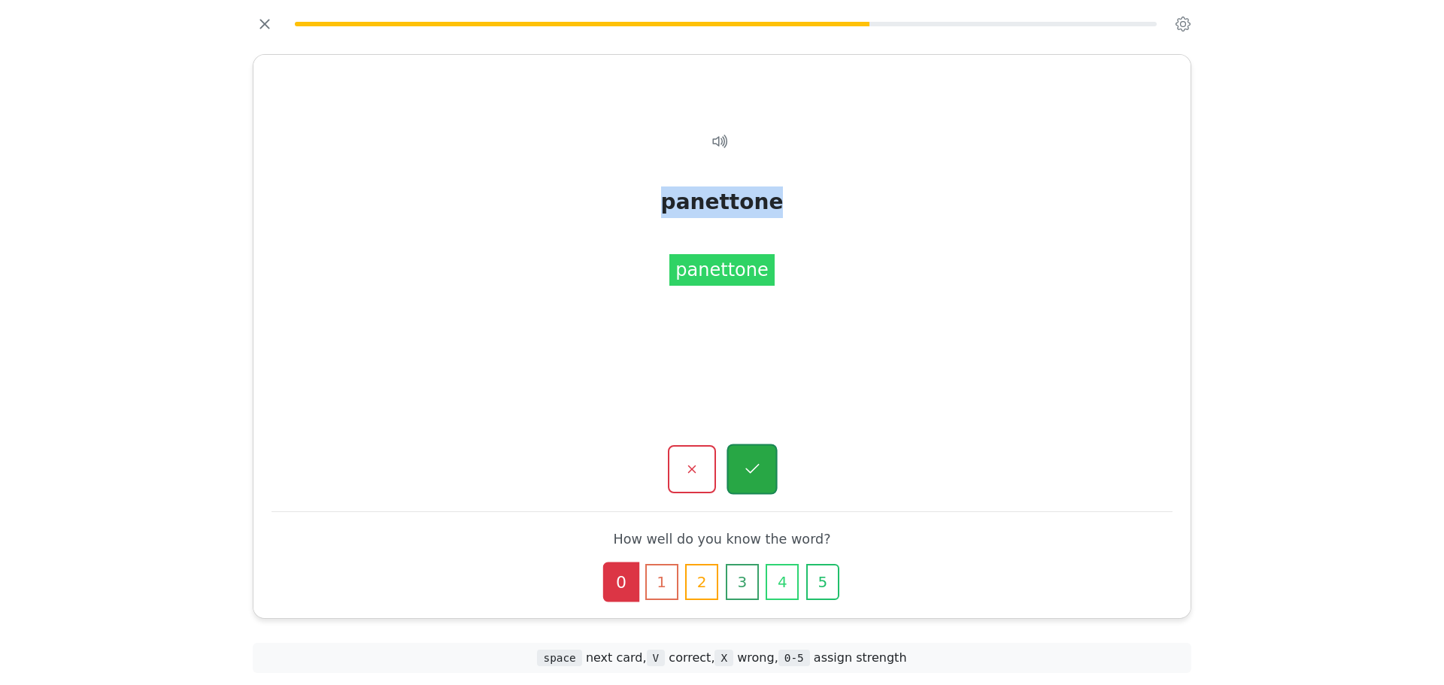
click at [759, 481] on button "button" at bounding box center [751, 469] width 50 height 50
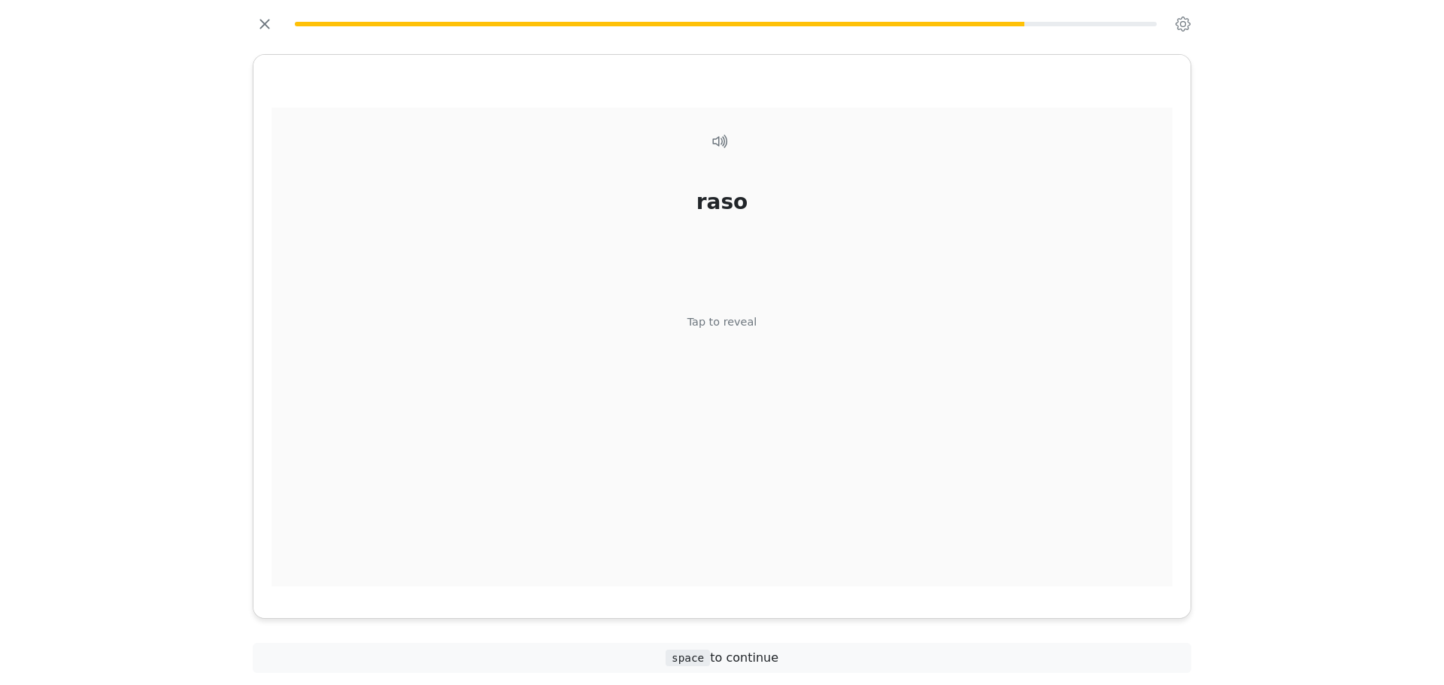
click at [733, 322] on div "Tap to reveal" at bounding box center [722, 322] width 70 height 17
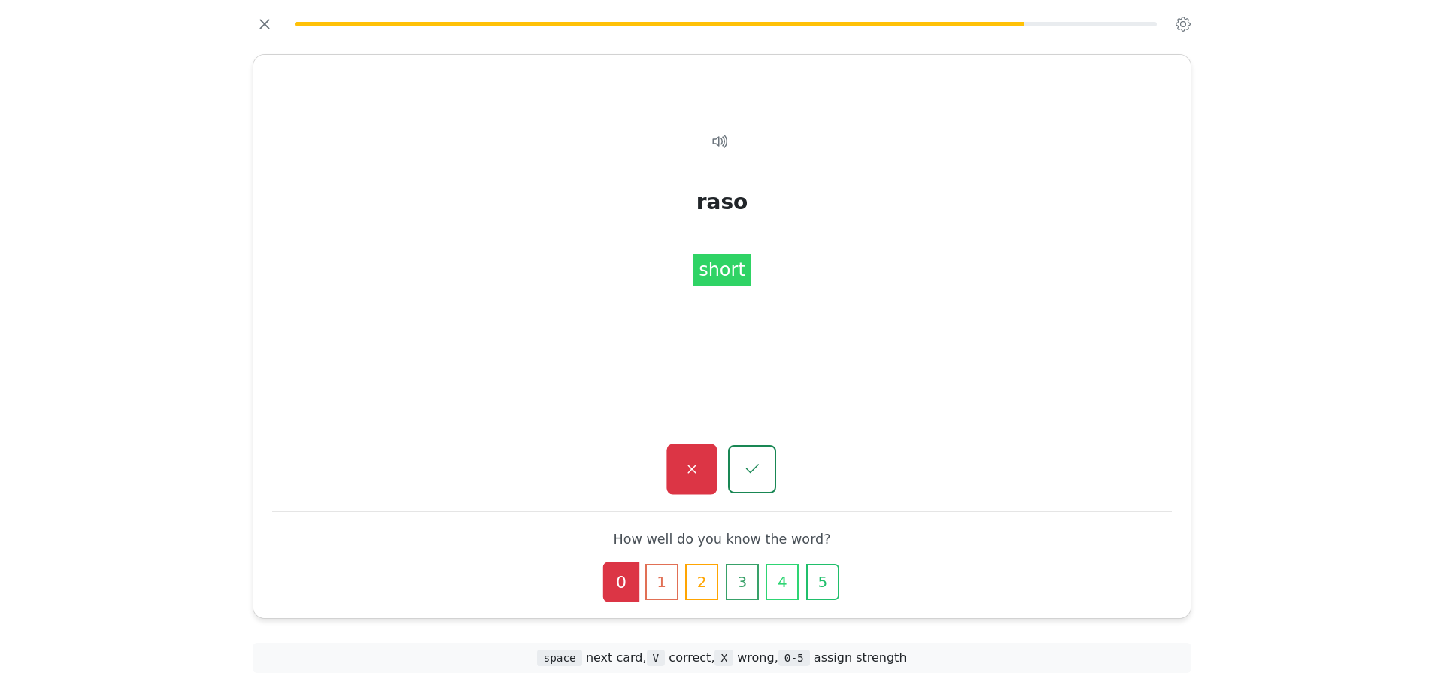
click at [683, 470] on icon "button" at bounding box center [691, 469] width 19 height 19
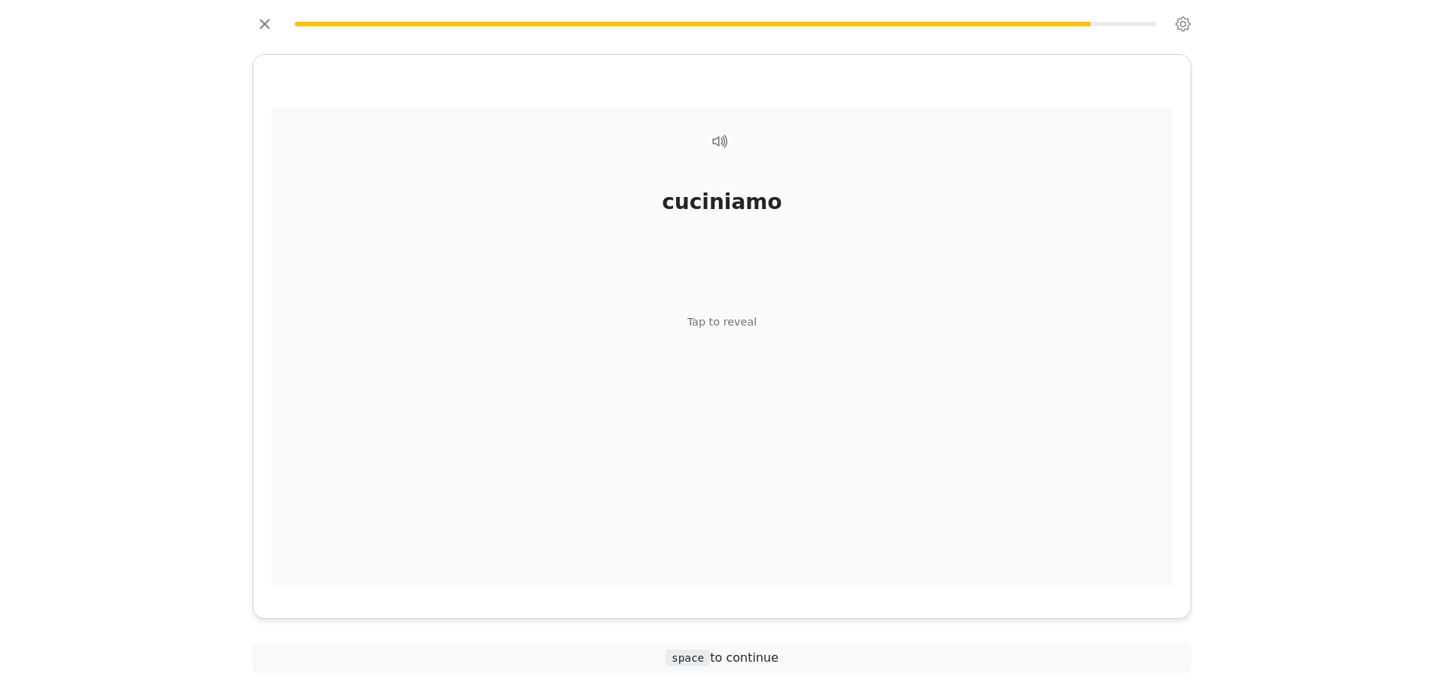
click at [713, 349] on div "cuciniamo Tap to reveal" at bounding box center [721, 348] width 901 height 480
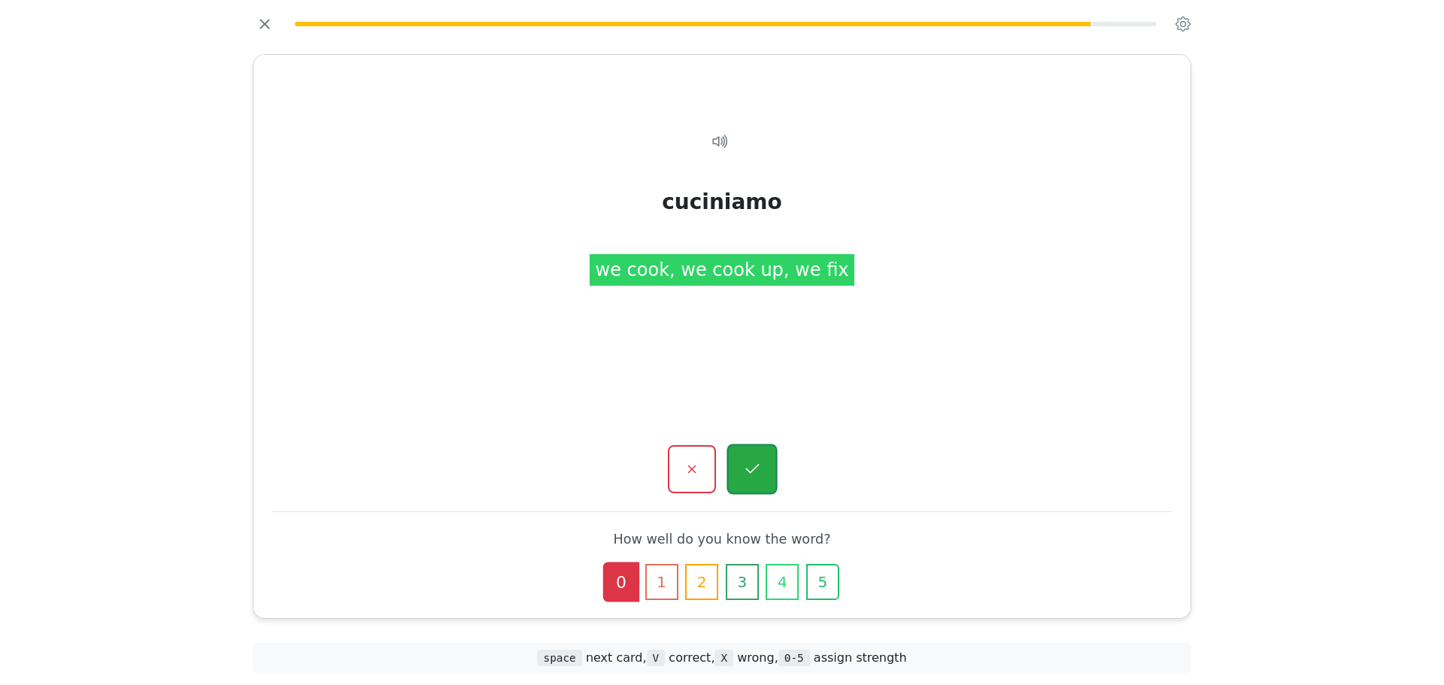
click at [758, 484] on button "button" at bounding box center [751, 469] width 50 height 50
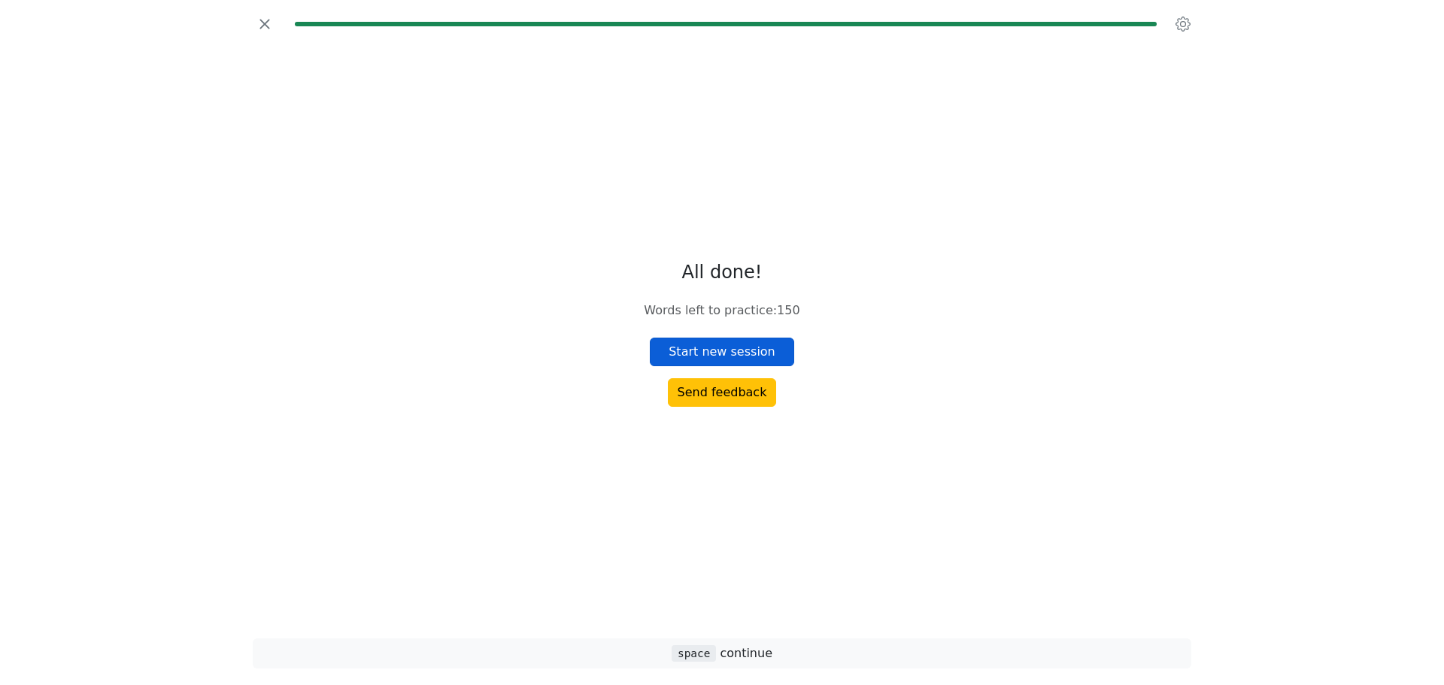
click at [732, 348] on button "Start new session" at bounding box center [722, 352] width 144 height 29
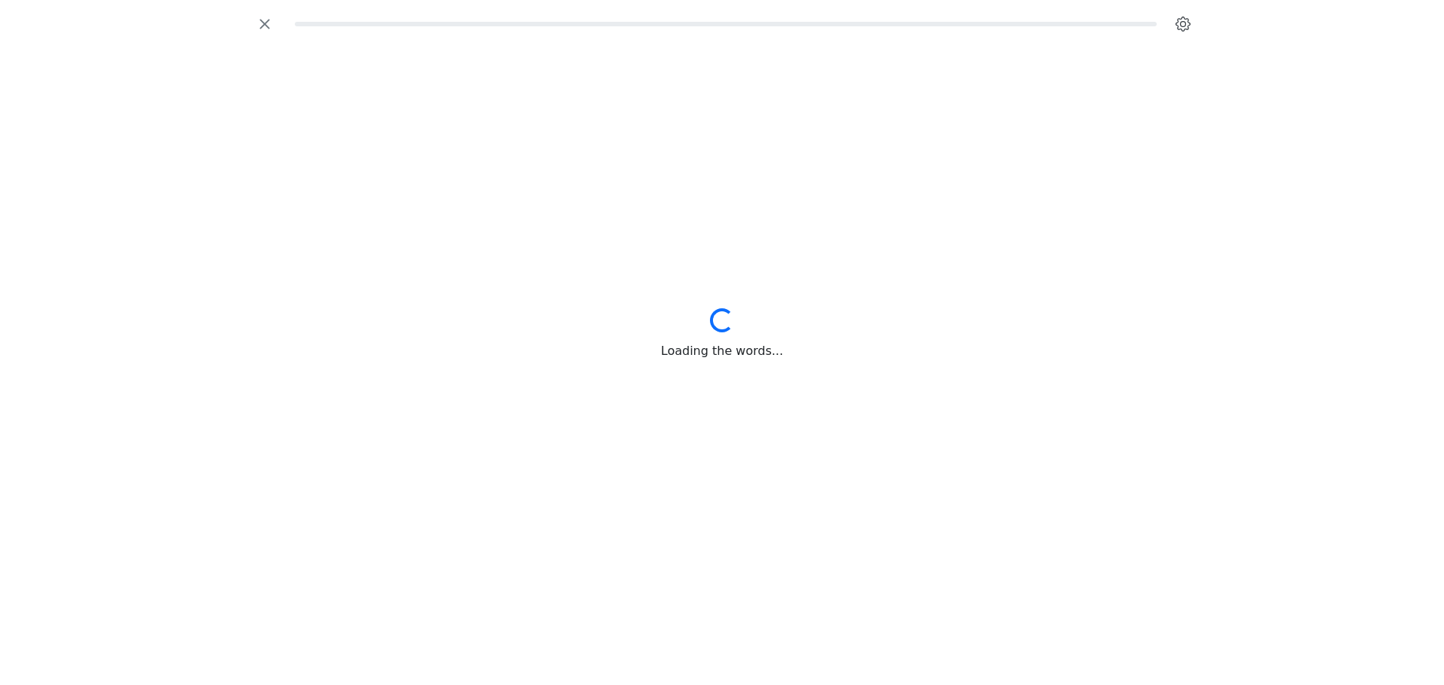
click at [1183, 21] on icon "button" at bounding box center [1183, 24] width 6 height 6
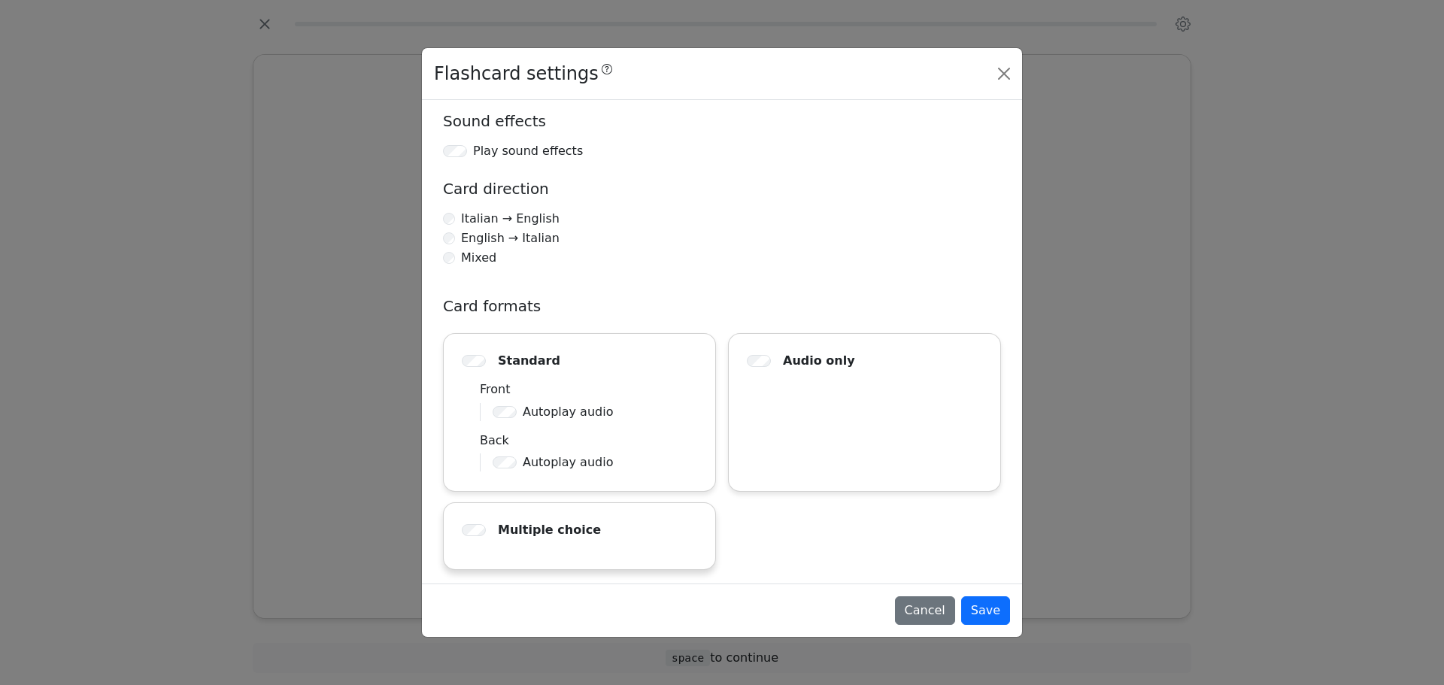
click at [587, 525] on div "Multiple choice" at bounding box center [579, 530] width 235 height 18
click at [995, 77] on button "Close" at bounding box center [1004, 74] width 24 height 24
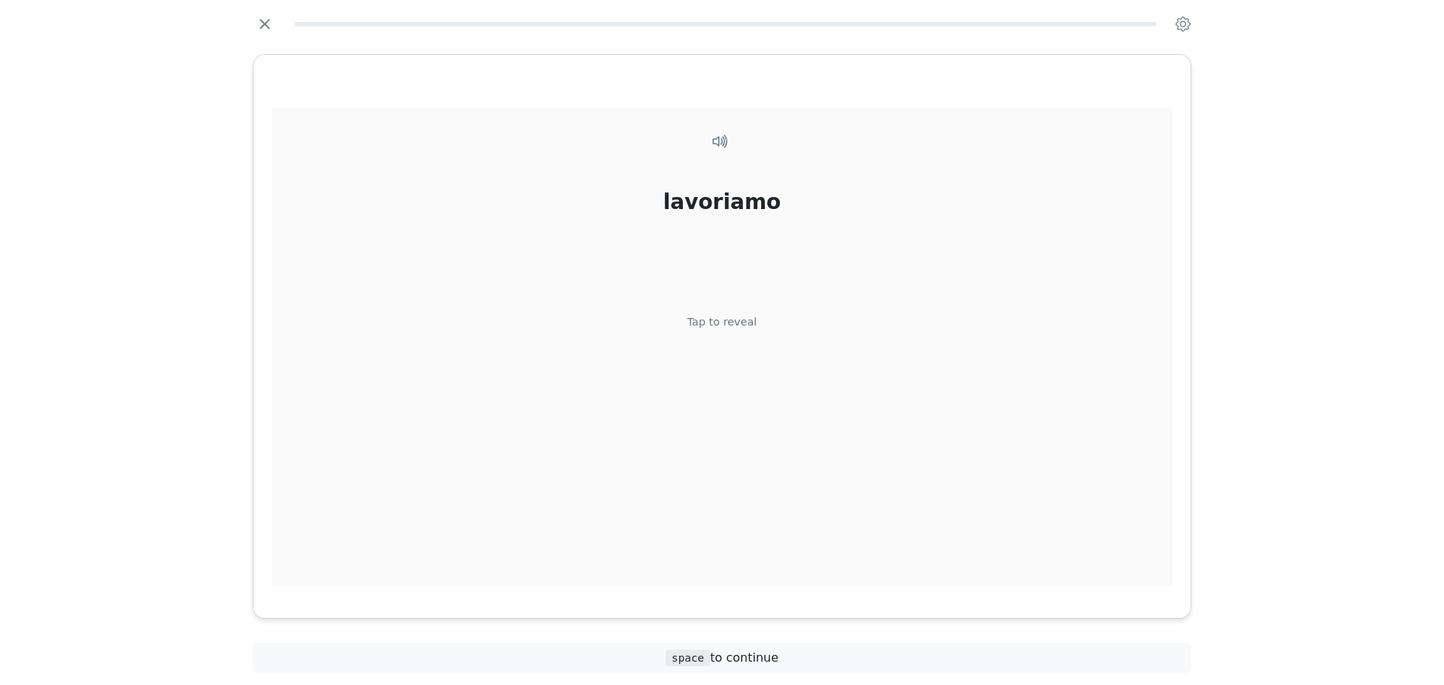
click at [745, 320] on div "Tap to reveal" at bounding box center [722, 322] width 70 height 17
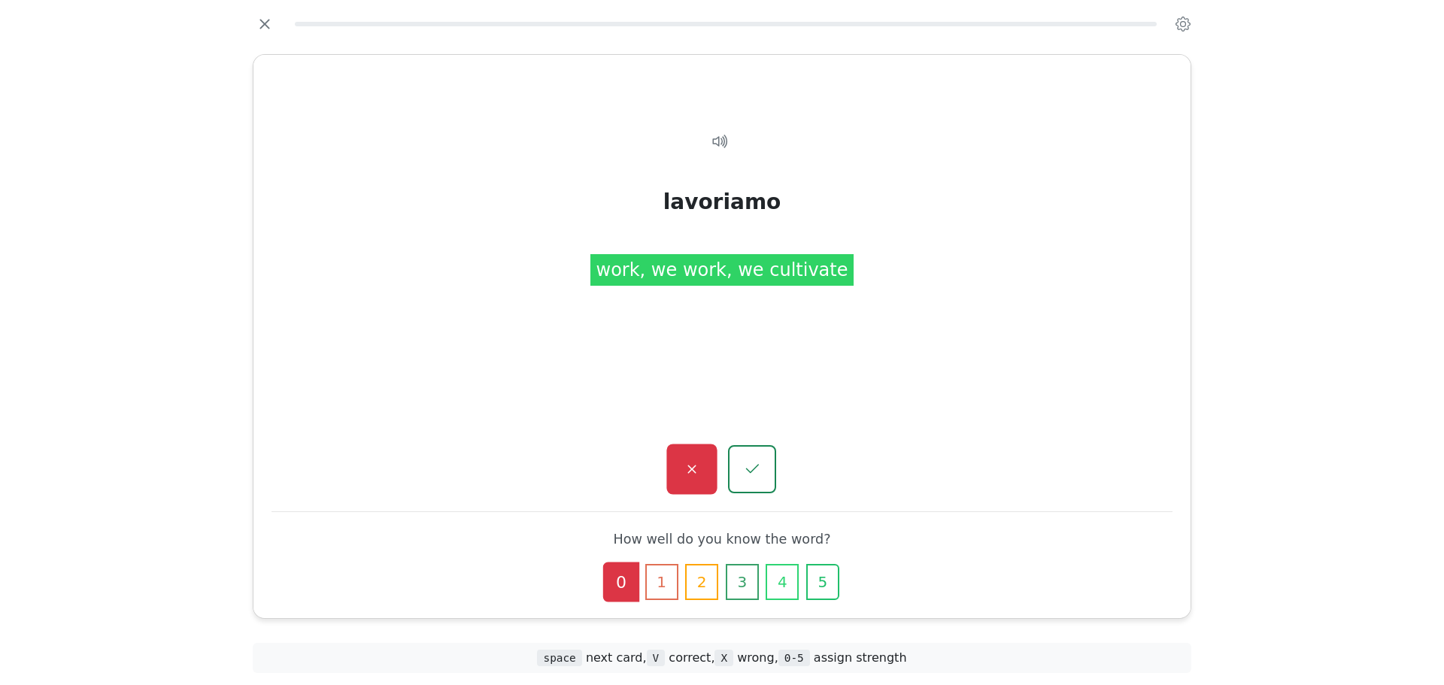
click at [697, 477] on icon "button" at bounding box center [691, 469] width 19 height 19
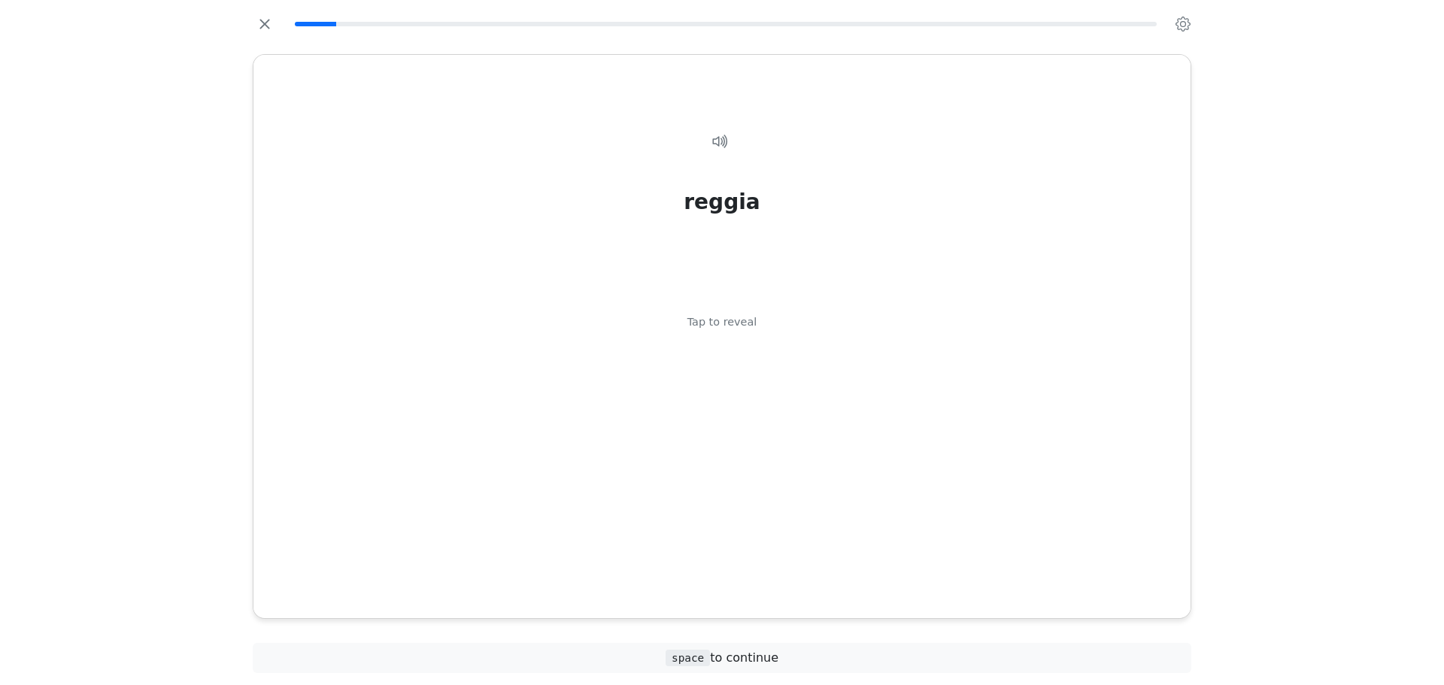
click at [697, 477] on div "reggia Tap to reveal" at bounding box center [721, 348] width 901 height 480
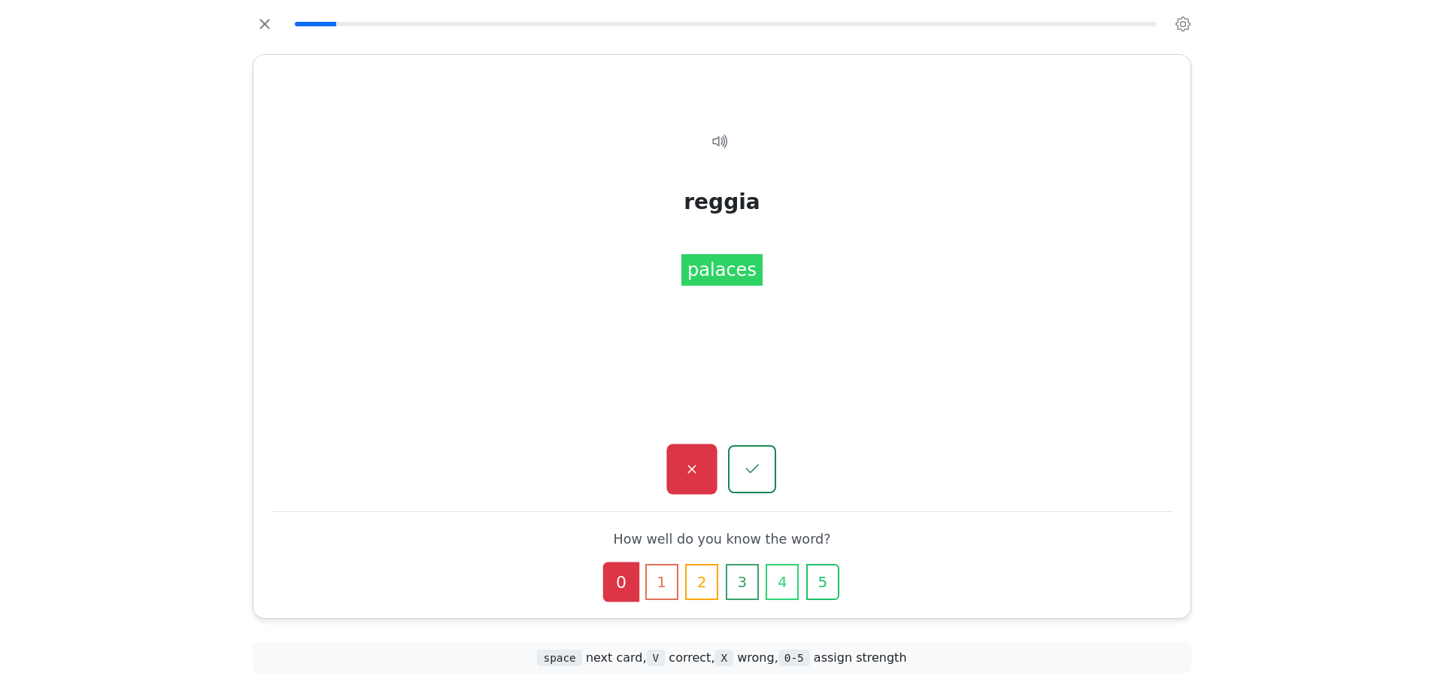
click at [698, 468] on icon "button" at bounding box center [691, 469] width 19 height 19
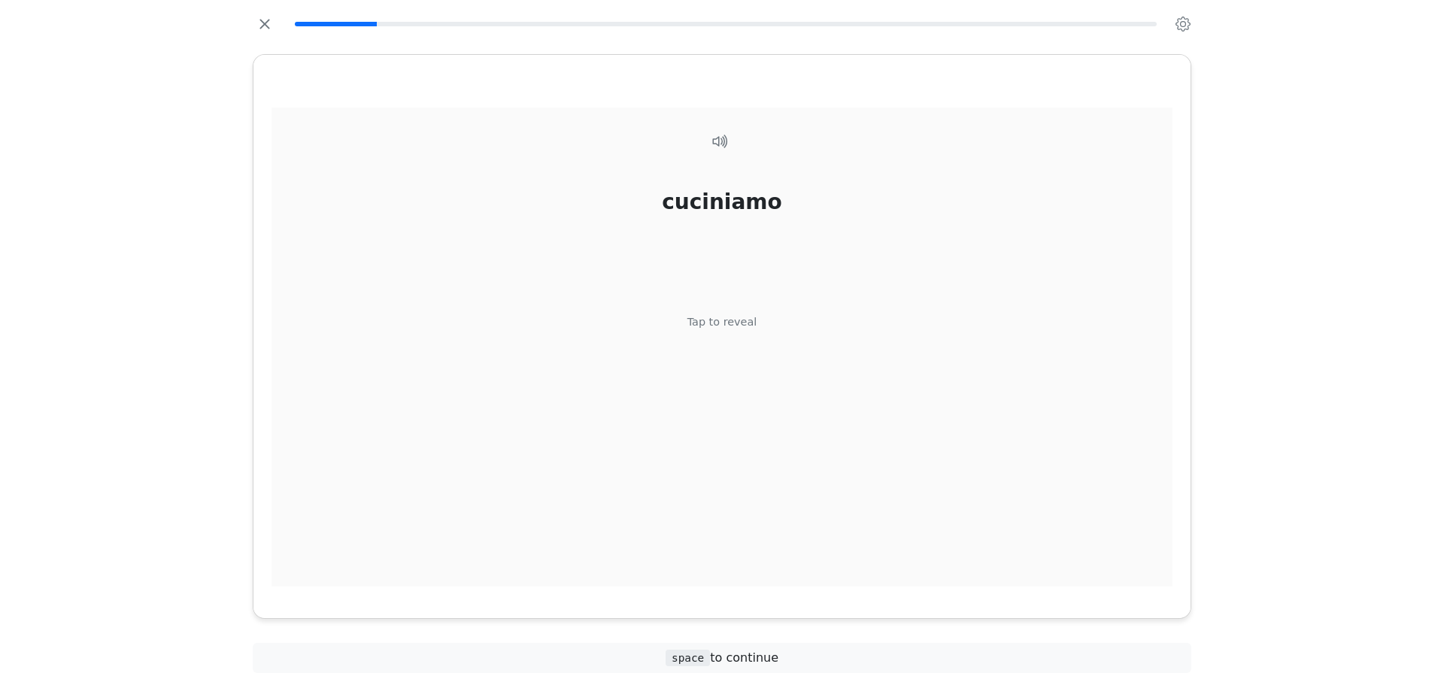
click at [704, 396] on div "cuciniamo Tap to reveal" at bounding box center [721, 348] width 901 height 480
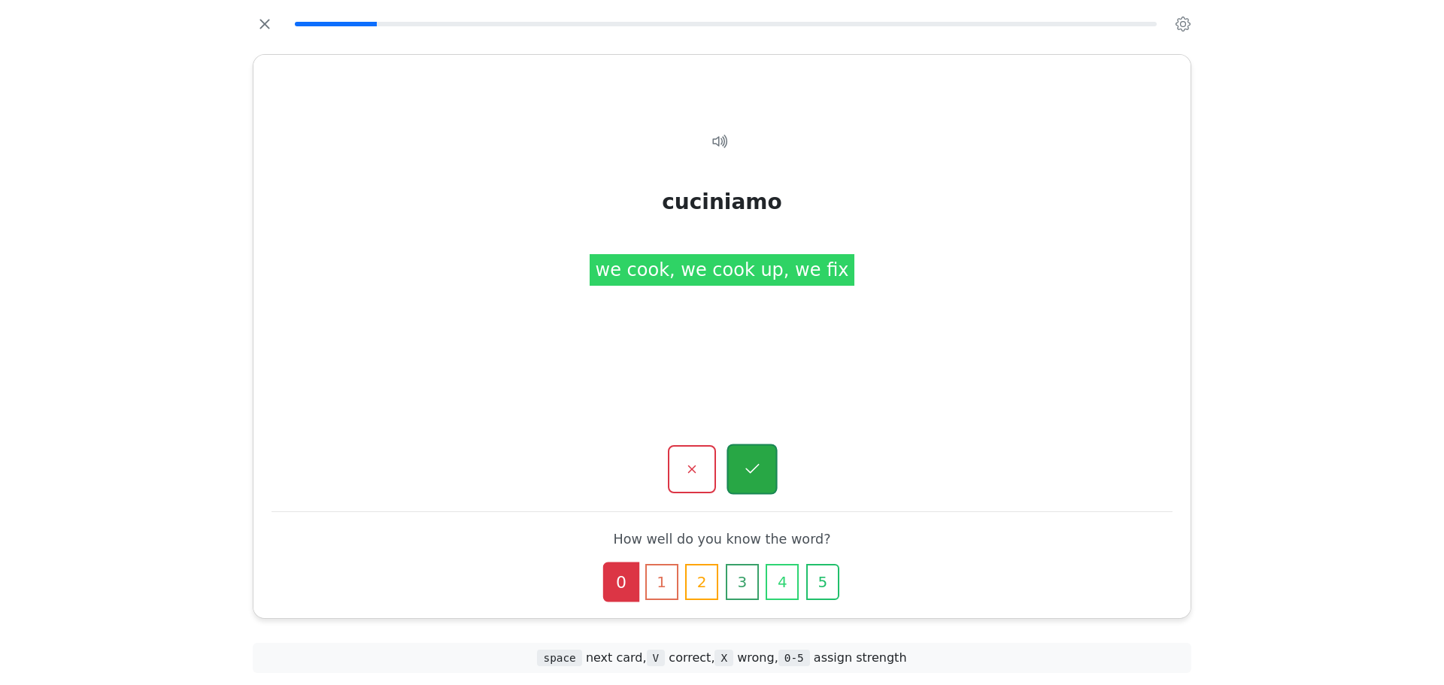
click at [744, 490] on div "cuciniamo Tap to reveal cuciniamo we cook, we cook up, we fix How well do you k…" at bounding box center [721, 336] width 937 height 563
click at [744, 479] on button "button" at bounding box center [751, 469] width 50 height 50
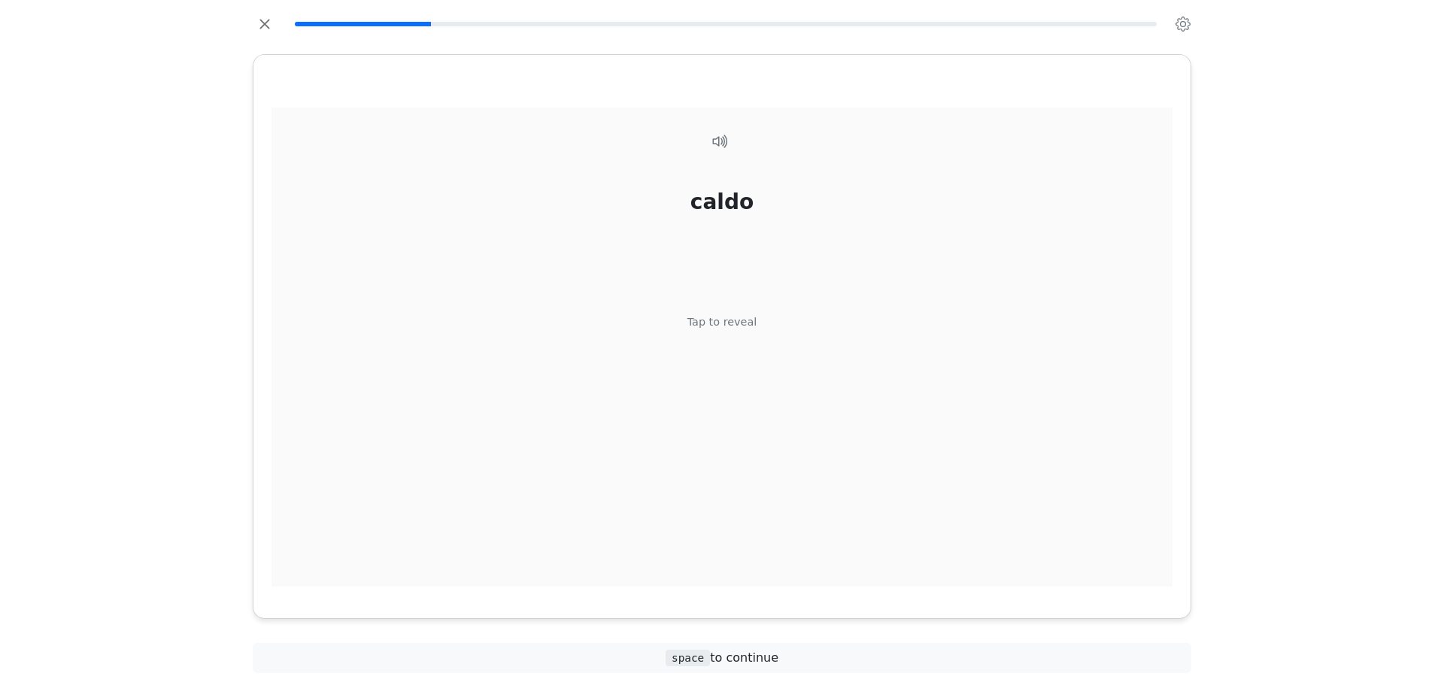
click at [729, 329] on div "Tap to reveal" at bounding box center [722, 322] width 70 height 17
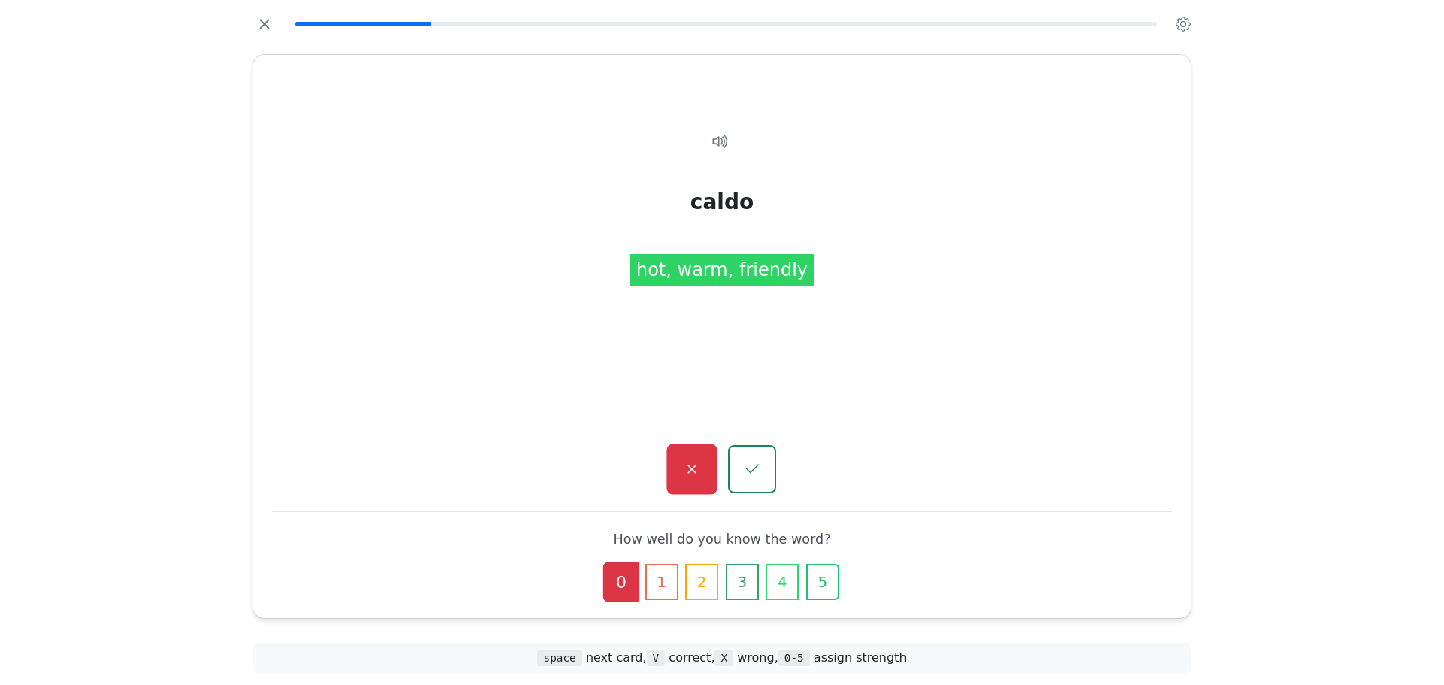
click at [693, 470] on icon "button" at bounding box center [691, 469] width 8 height 8
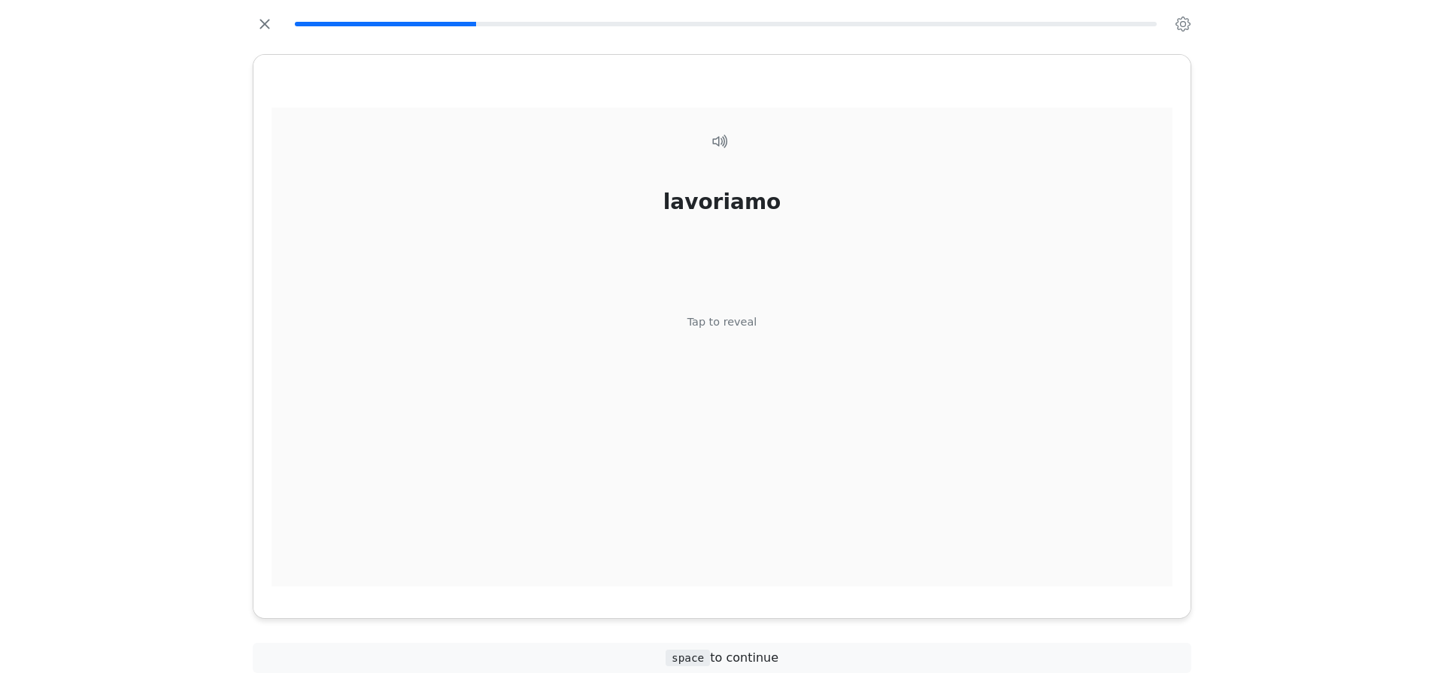
click at [703, 334] on div "lavoriamo Tap to reveal" at bounding box center [721, 348] width 901 height 480
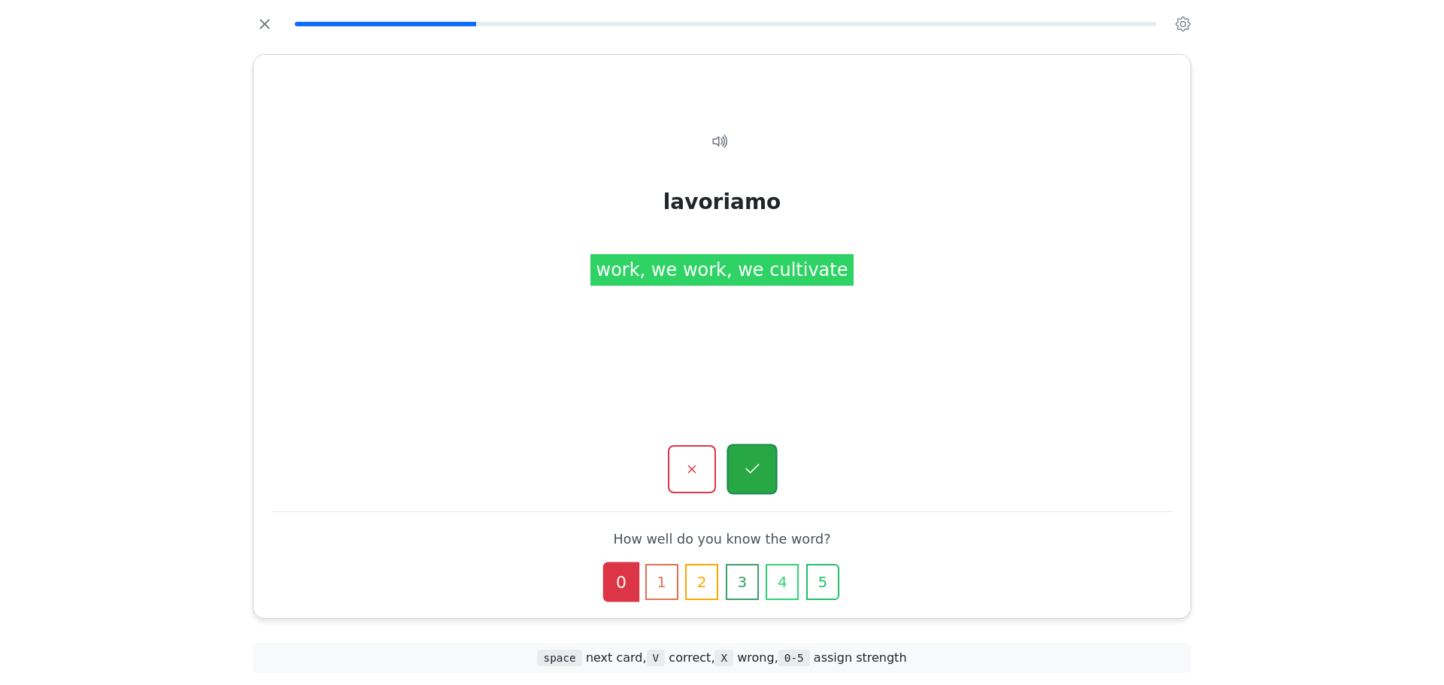
click at [753, 457] on button "button" at bounding box center [751, 469] width 50 height 50
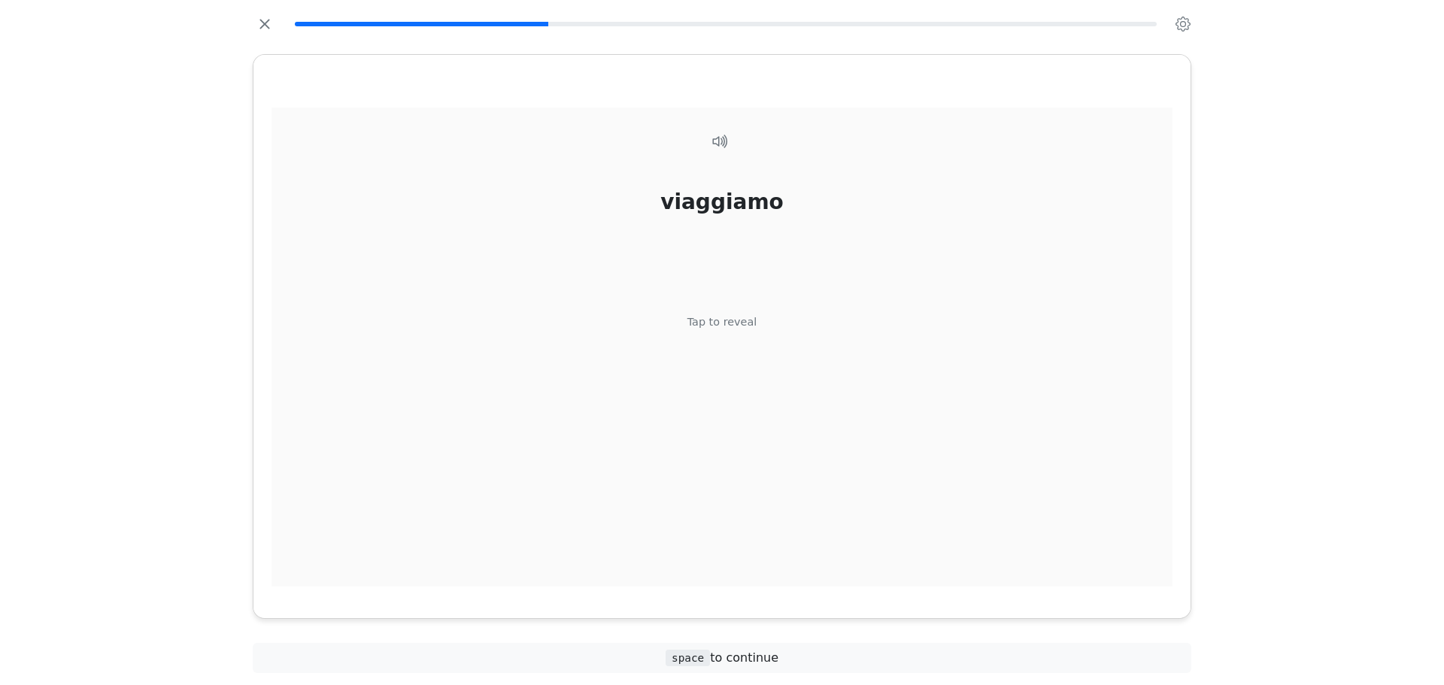
click at [753, 457] on div "viaggiamo Tap to reveal" at bounding box center [721, 348] width 901 height 480
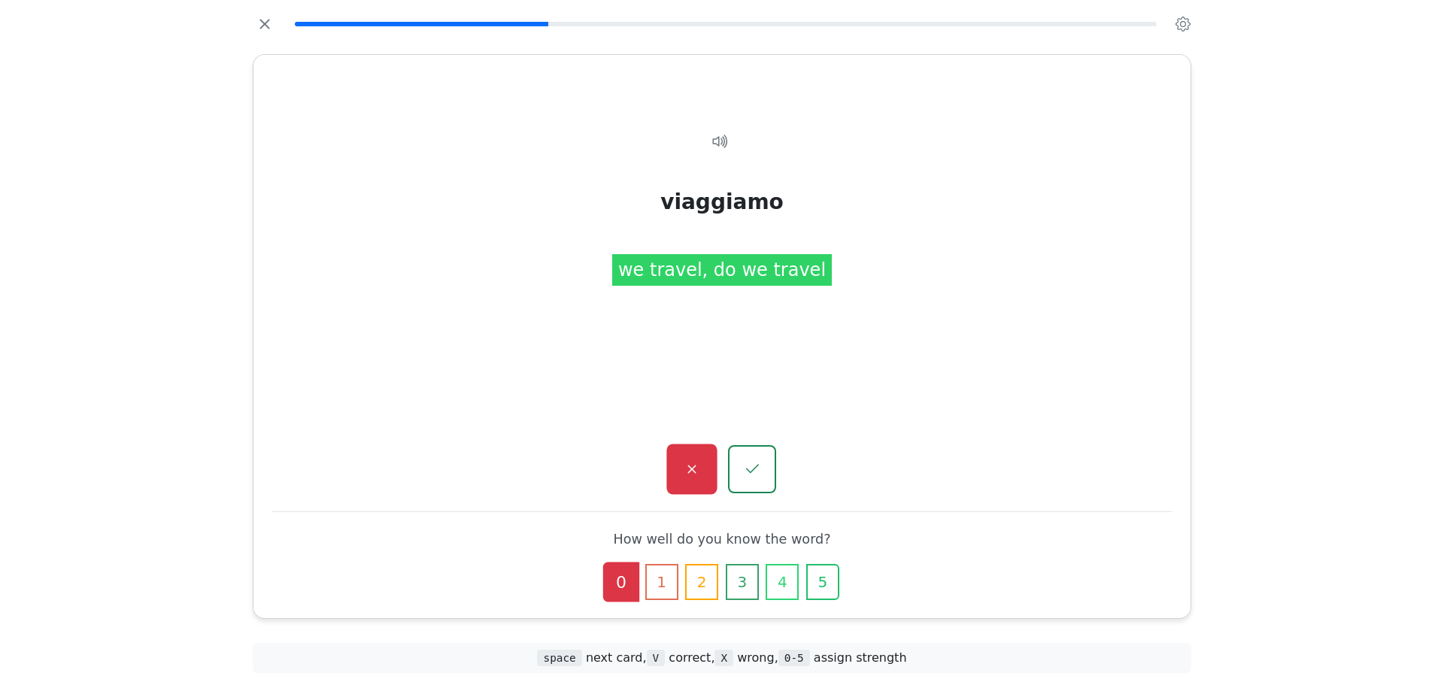
click at [704, 465] on button "button" at bounding box center [691, 469] width 50 height 50
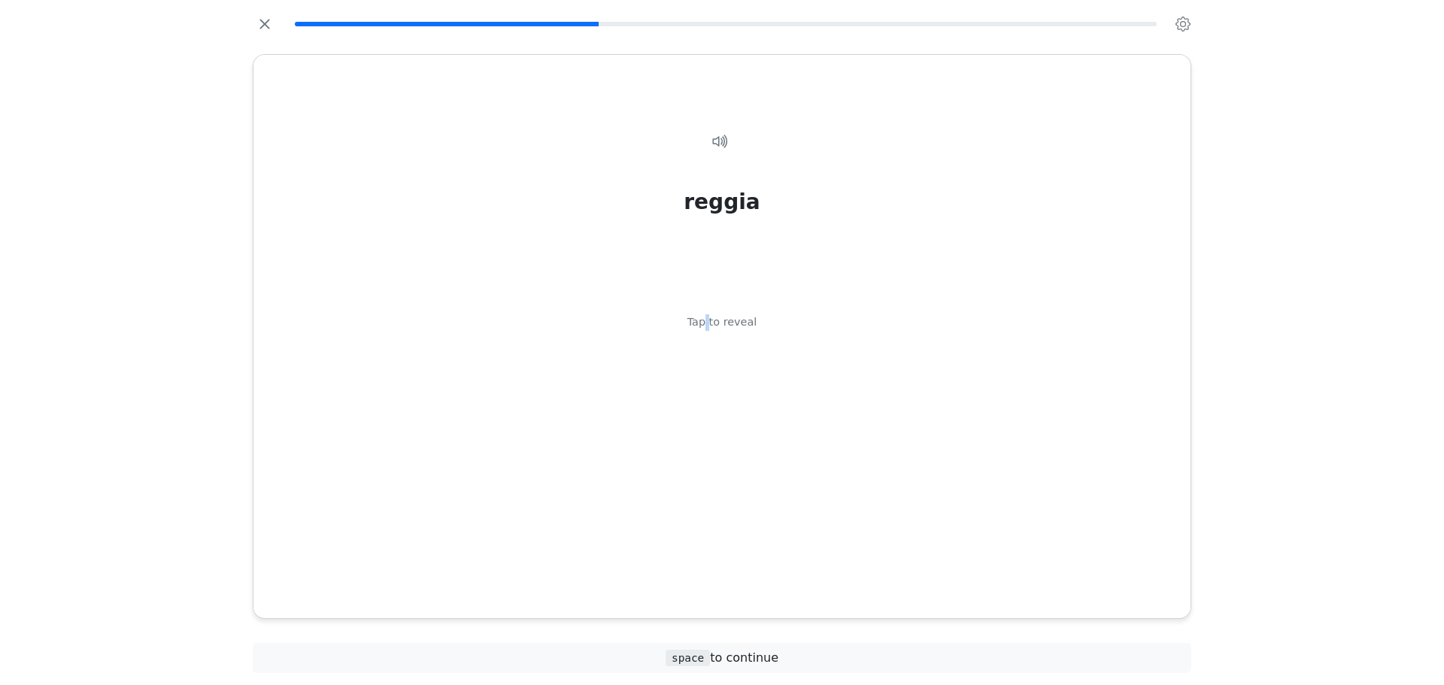
drag, startPoint x: 710, startPoint y: 429, endPoint x: 713, endPoint y: 412, distance: 16.8
click at [713, 413] on div "reggia Tap to reveal" at bounding box center [721, 348] width 901 height 480
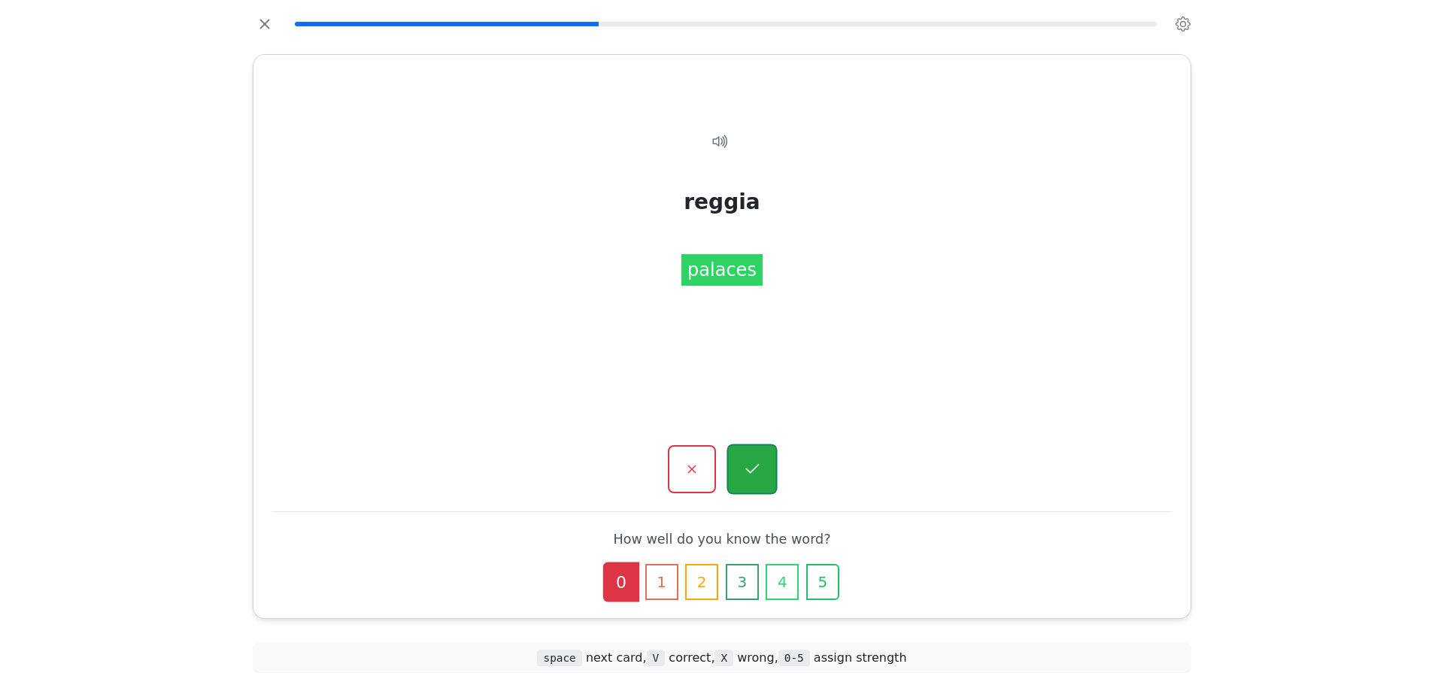
click at [740, 450] on button "button" at bounding box center [751, 469] width 50 height 50
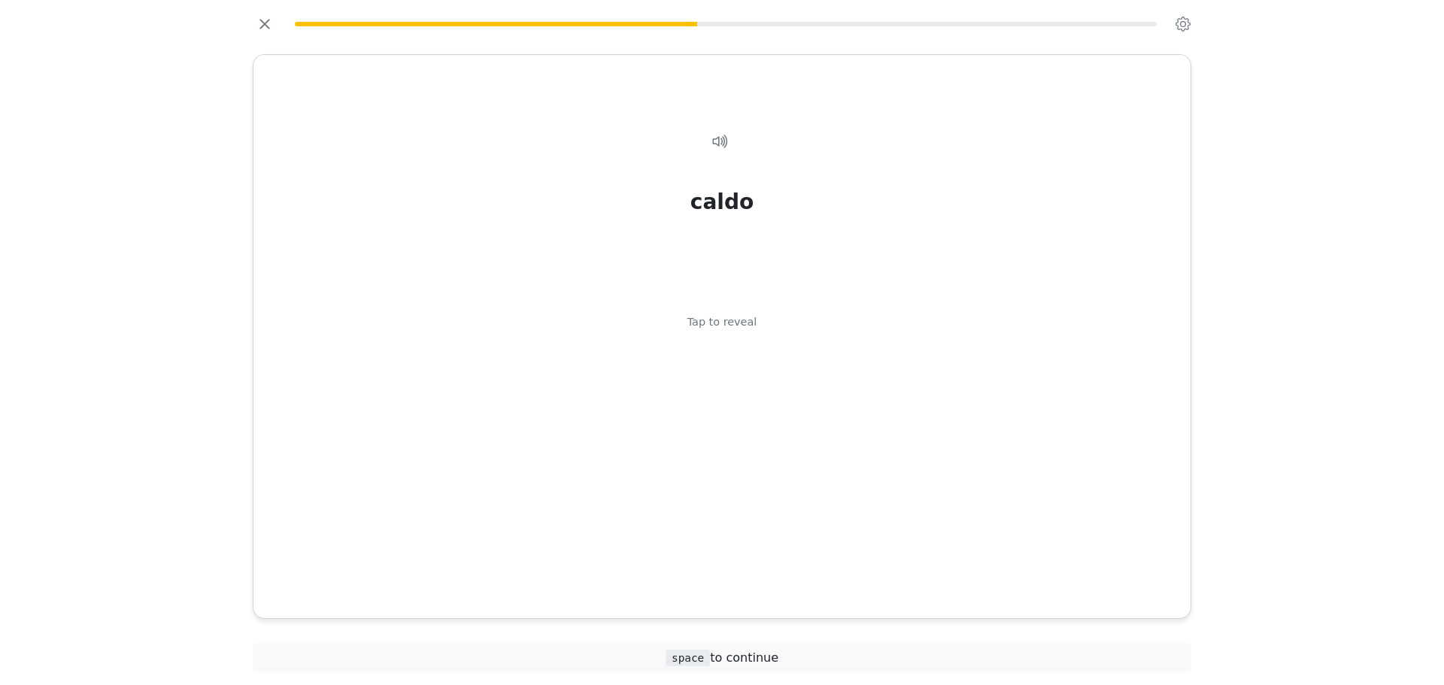
click at [740, 450] on div "caldo Tap to reveal" at bounding box center [721, 348] width 901 height 480
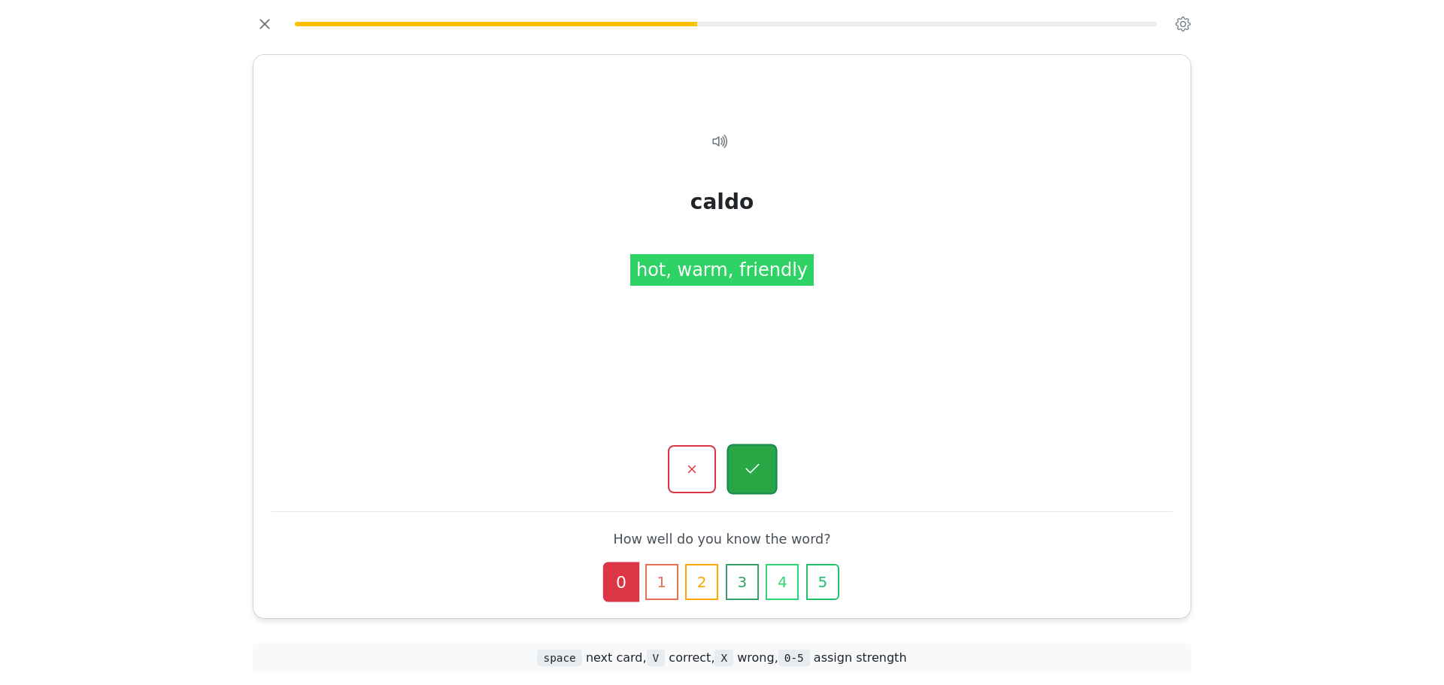
click at [743, 455] on button "button" at bounding box center [751, 469] width 50 height 50
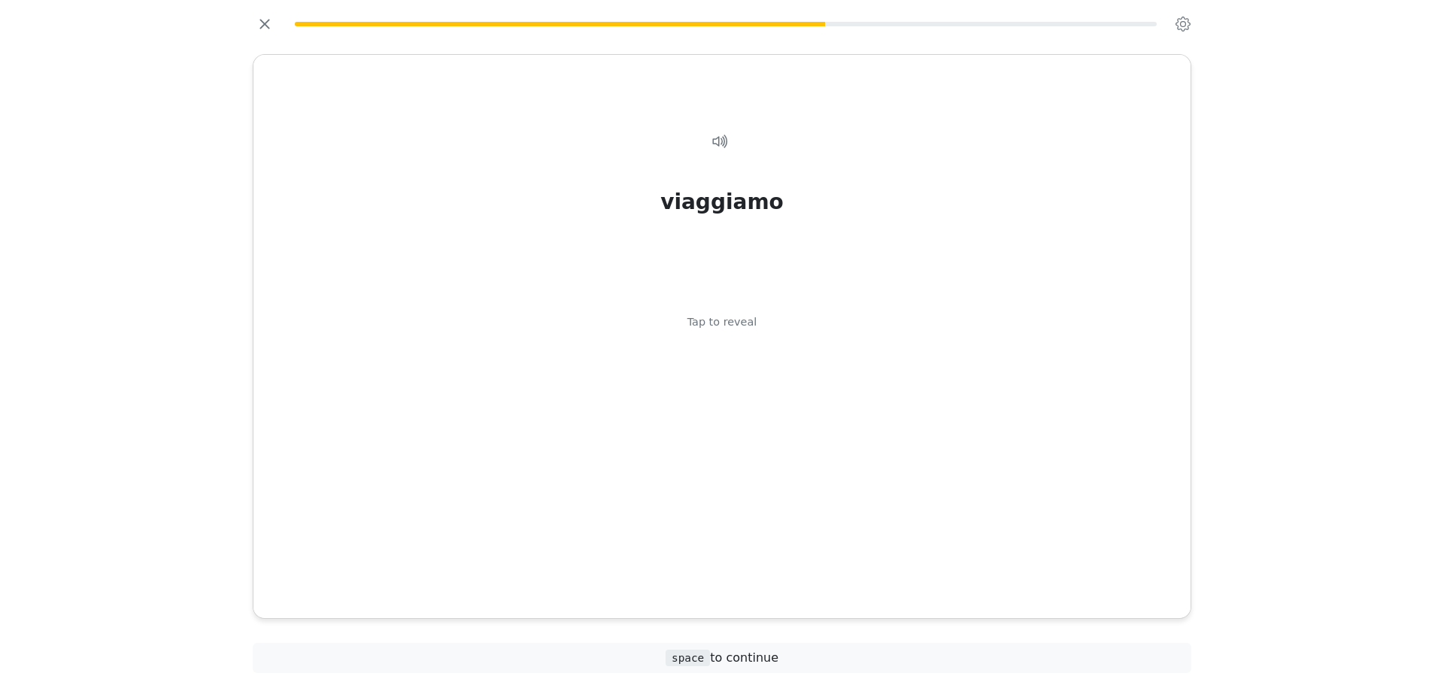
click at [743, 455] on div "viaggiamo Tap to reveal" at bounding box center [721, 348] width 901 height 480
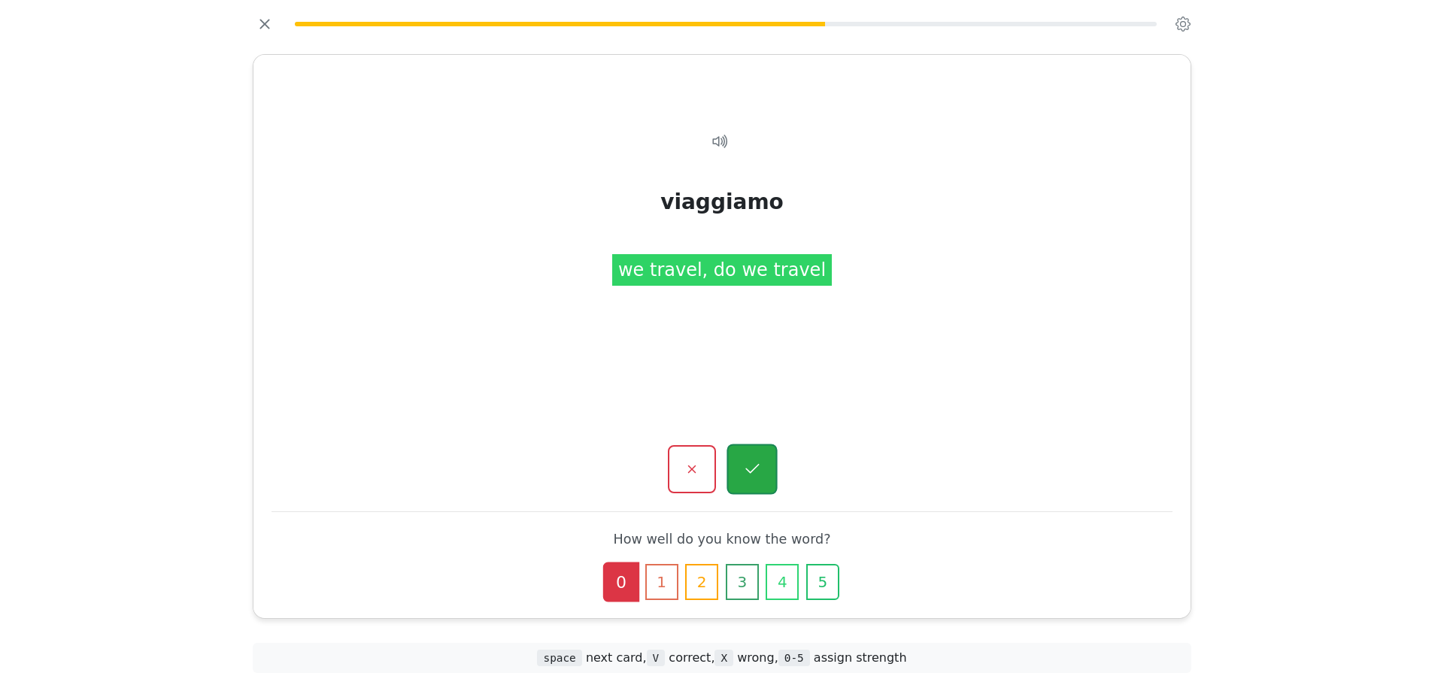
click at [768, 468] on button "button" at bounding box center [751, 469] width 50 height 50
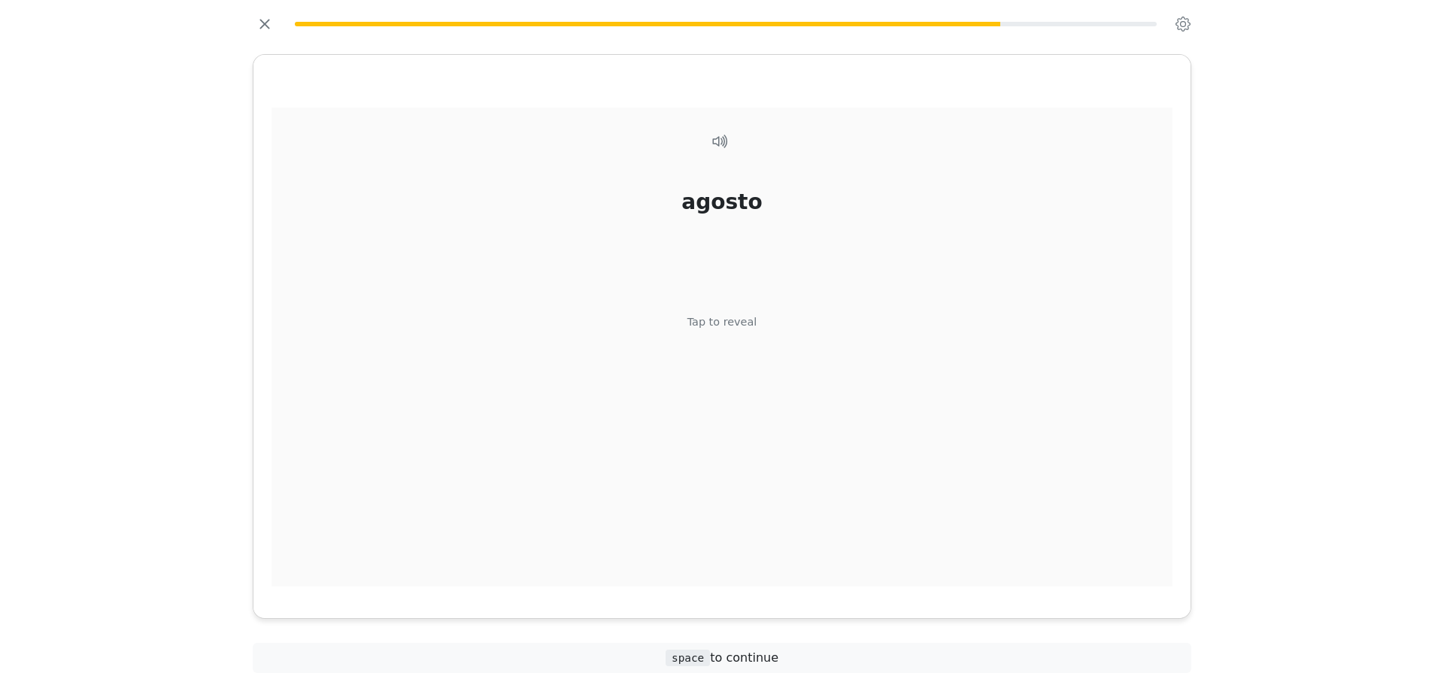
click at [768, 468] on div "agosto Tap to reveal" at bounding box center [721, 348] width 901 height 480
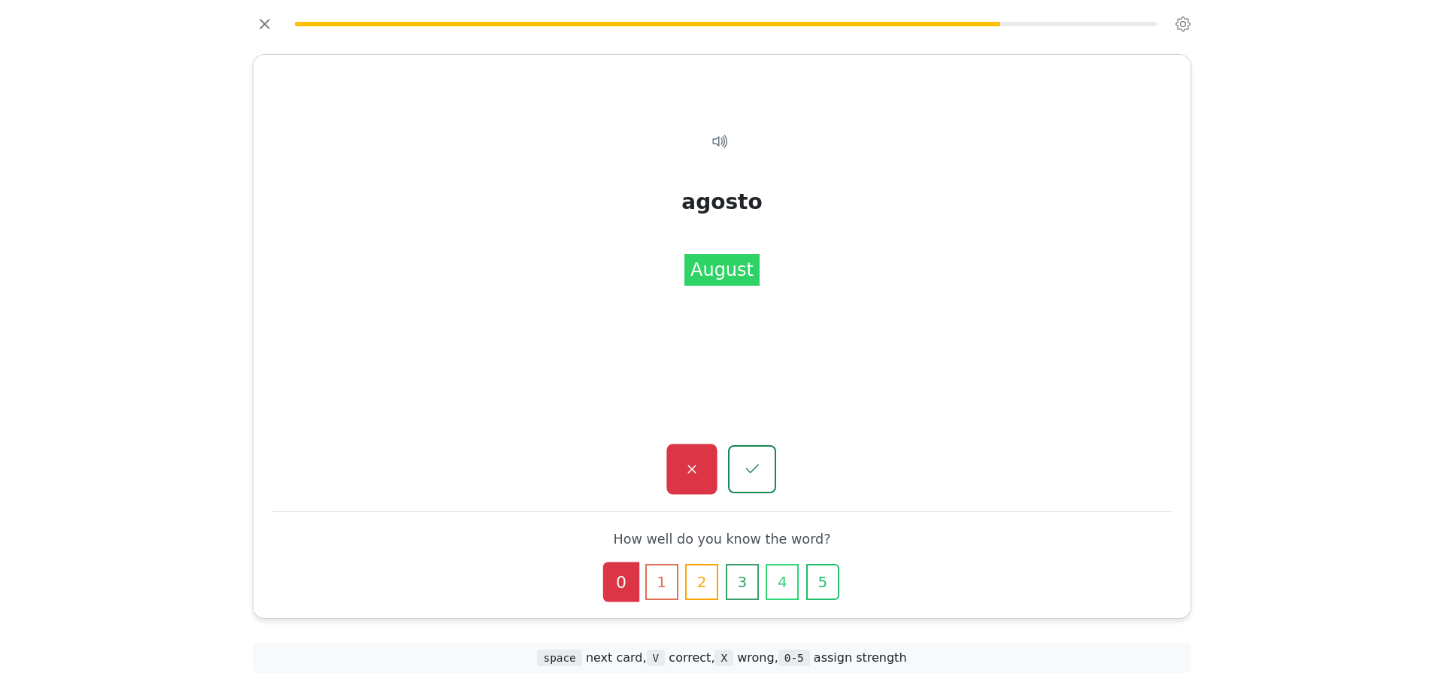
click at [695, 475] on icon "button" at bounding box center [691, 469] width 19 height 19
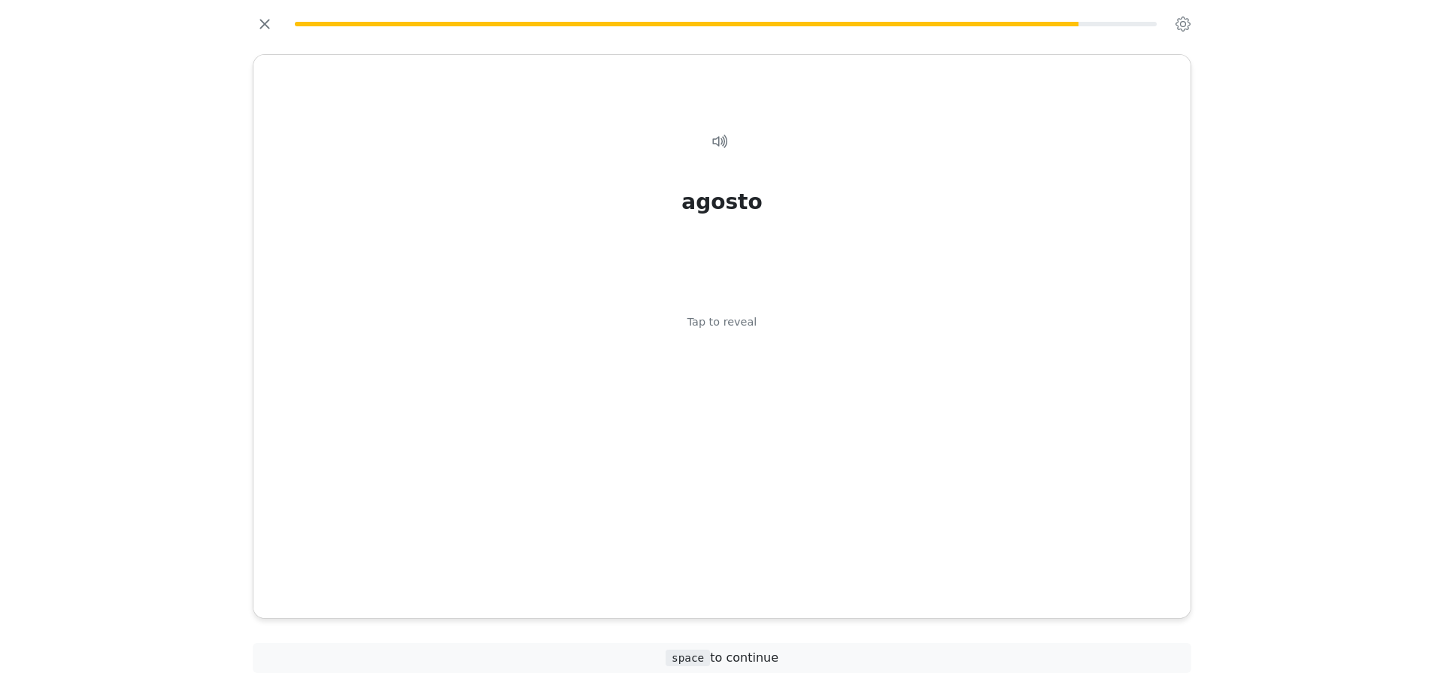
drag, startPoint x: 775, startPoint y: 436, endPoint x: 765, endPoint y: 444, distance: 12.9
click at [774, 436] on div "agosto Tap to reveal" at bounding box center [721, 348] width 901 height 480
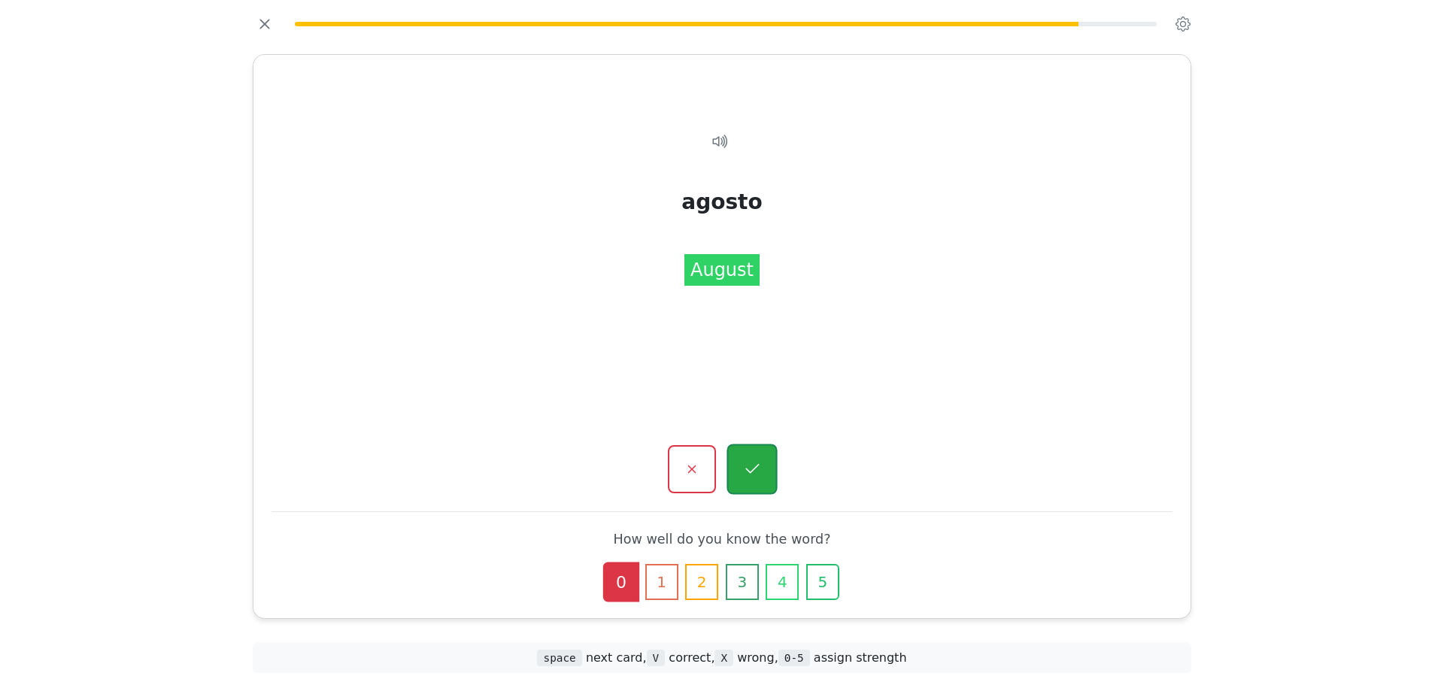
click at [749, 482] on button "button" at bounding box center [751, 469] width 50 height 50
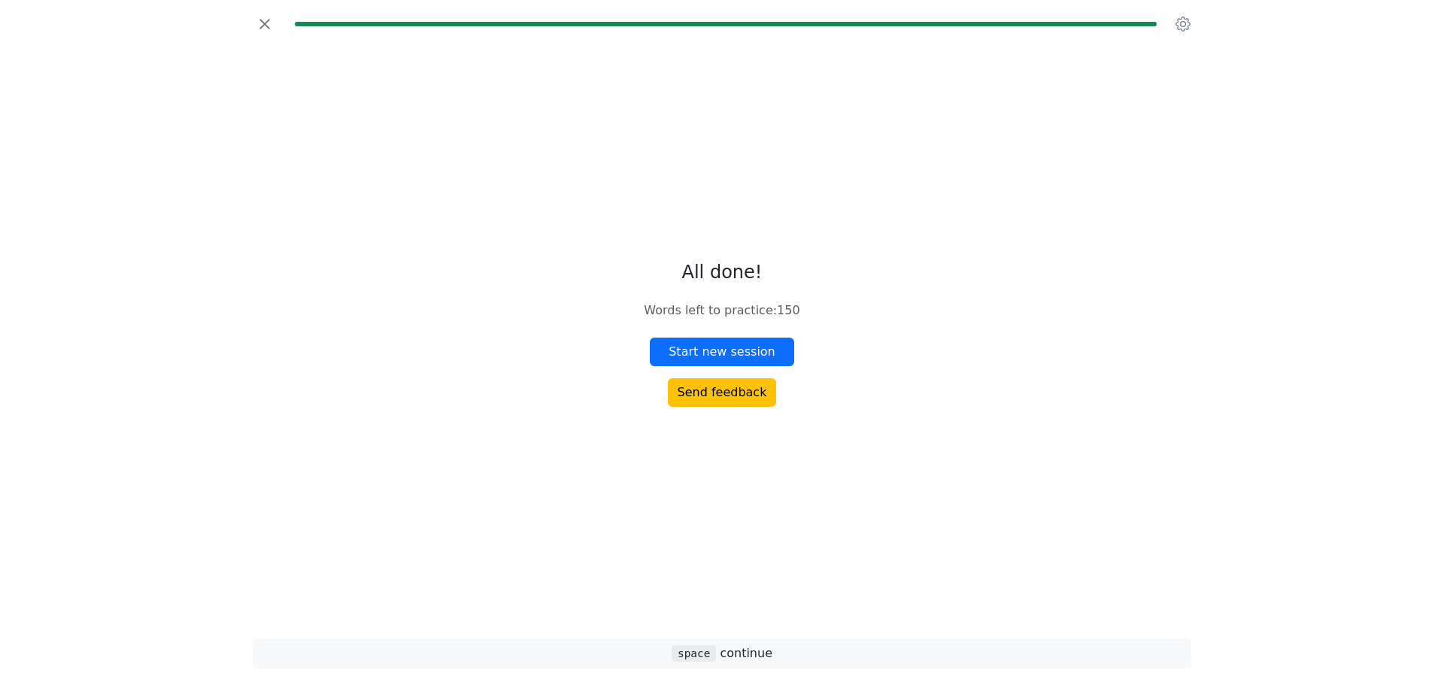
click at [270, 8] on div "All done! Words left to practice : 150 Start new session Send feedback space co…" at bounding box center [722, 342] width 992 height 685
click at [268, 11] on div "All done! Words left to practice : 150 Start new session Send feedback space co…" at bounding box center [722, 342] width 992 height 685
click at [267, 15] on icon "button" at bounding box center [264, 24] width 23 height 23
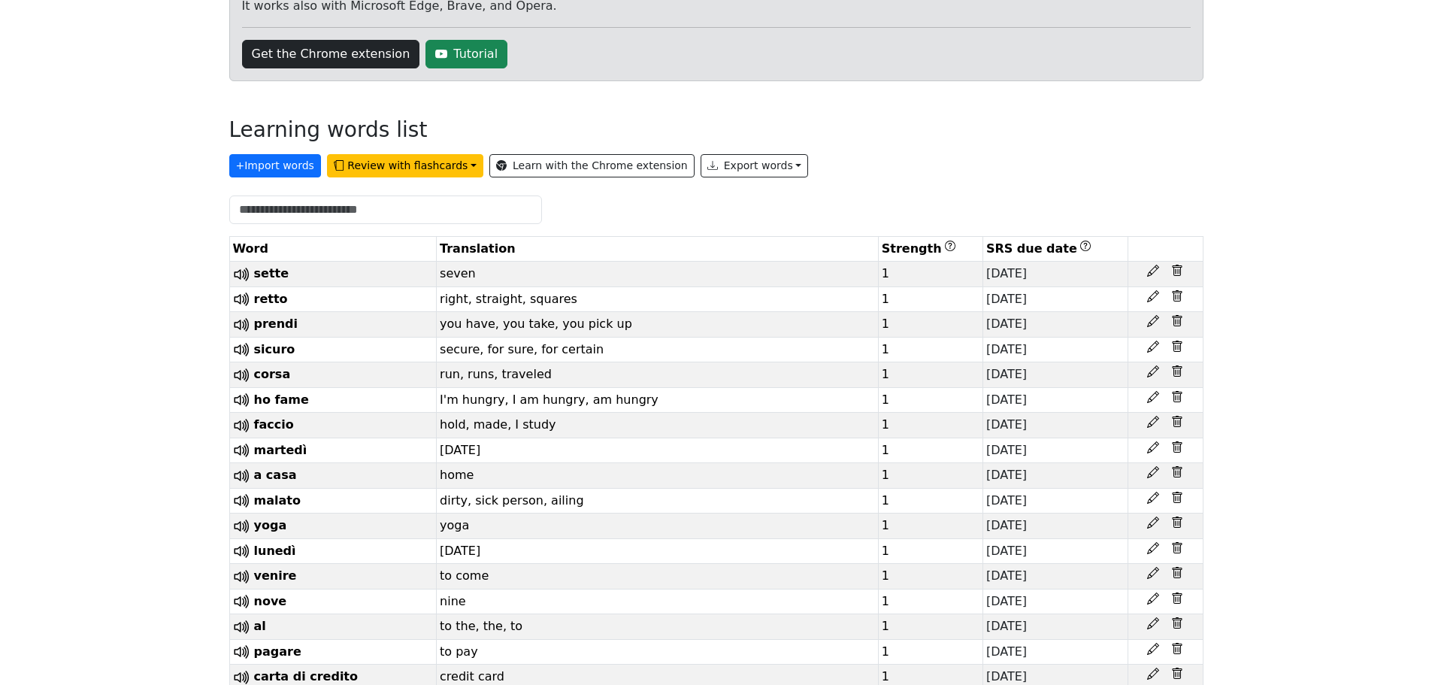
scroll to position [308, 0]
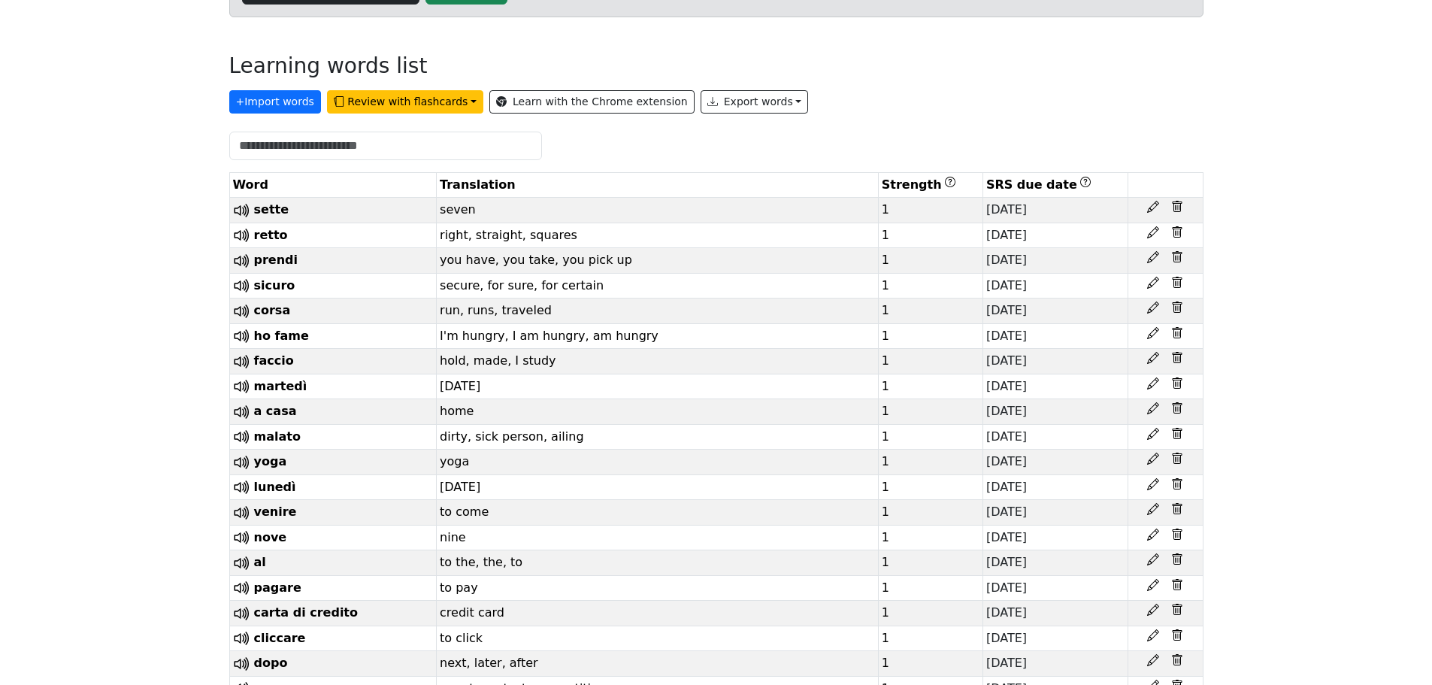
click at [913, 179] on th "Strength" at bounding box center [930, 185] width 105 height 25
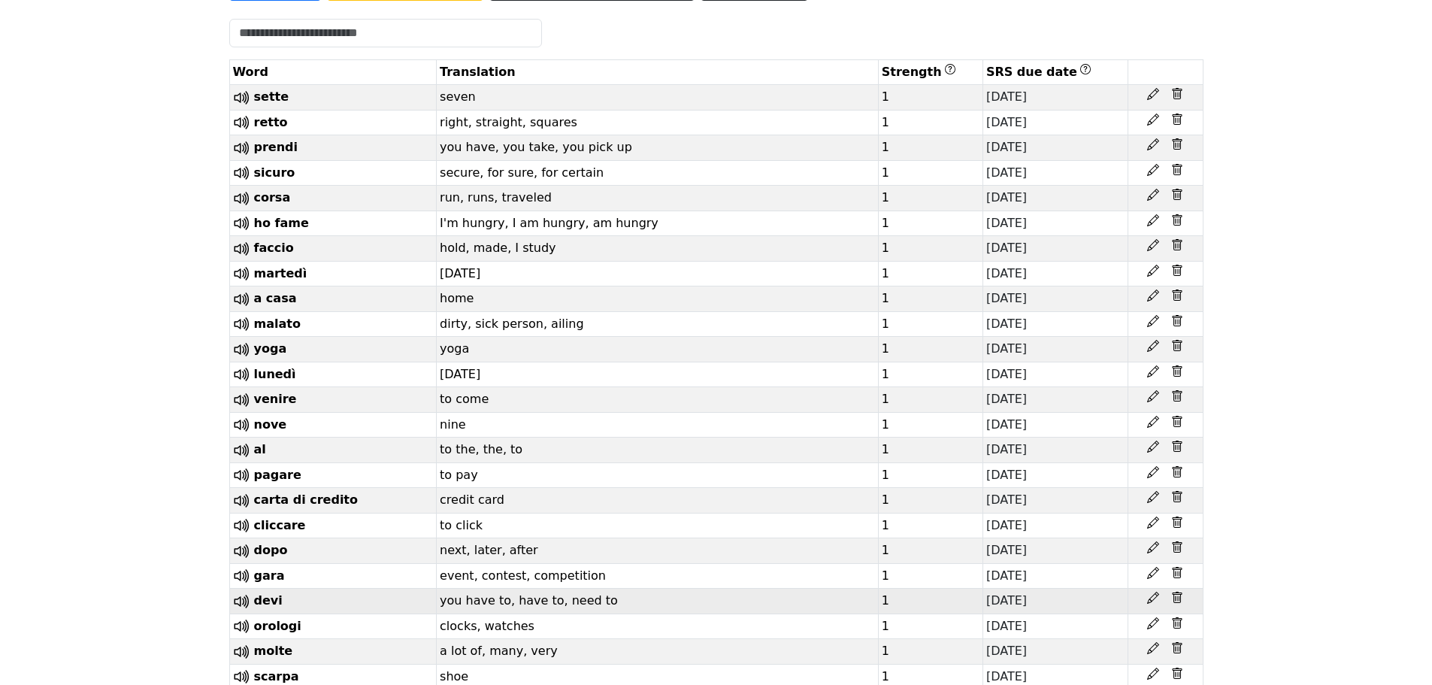
scroll to position [406, 0]
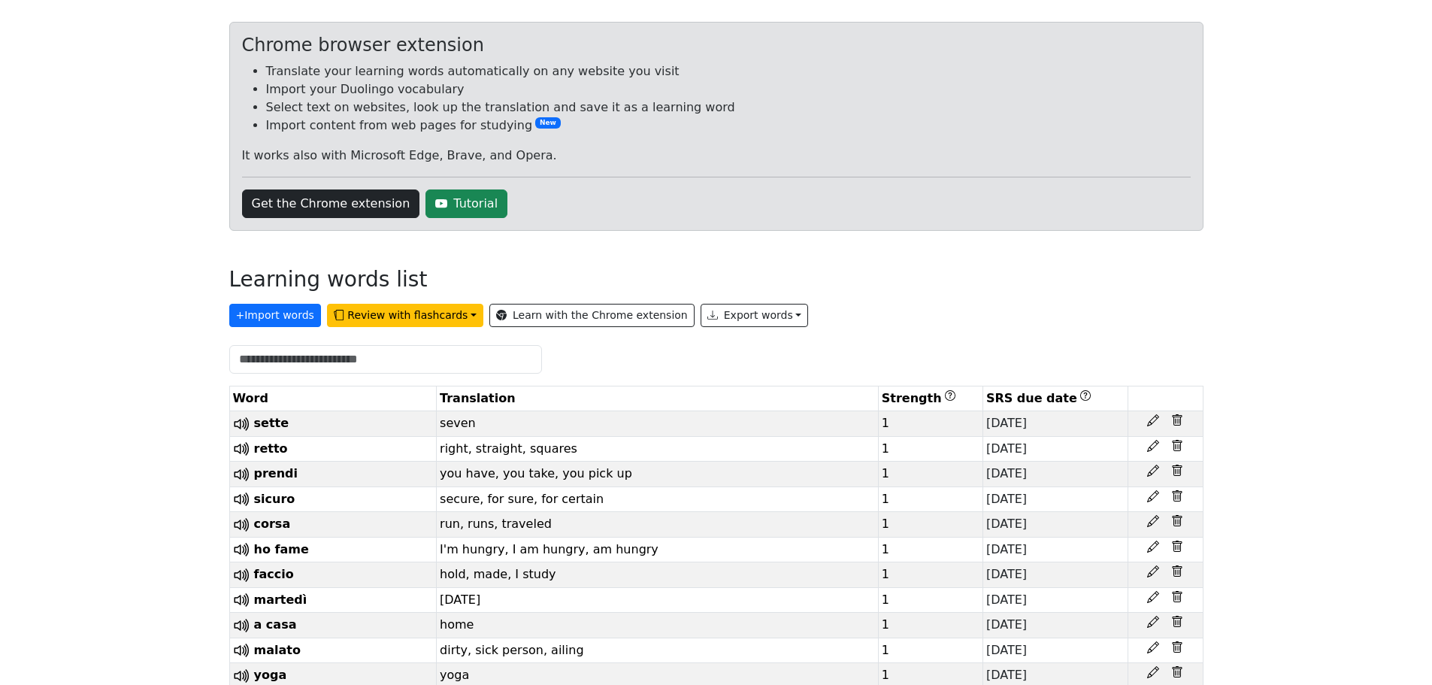
scroll to position [0, 0]
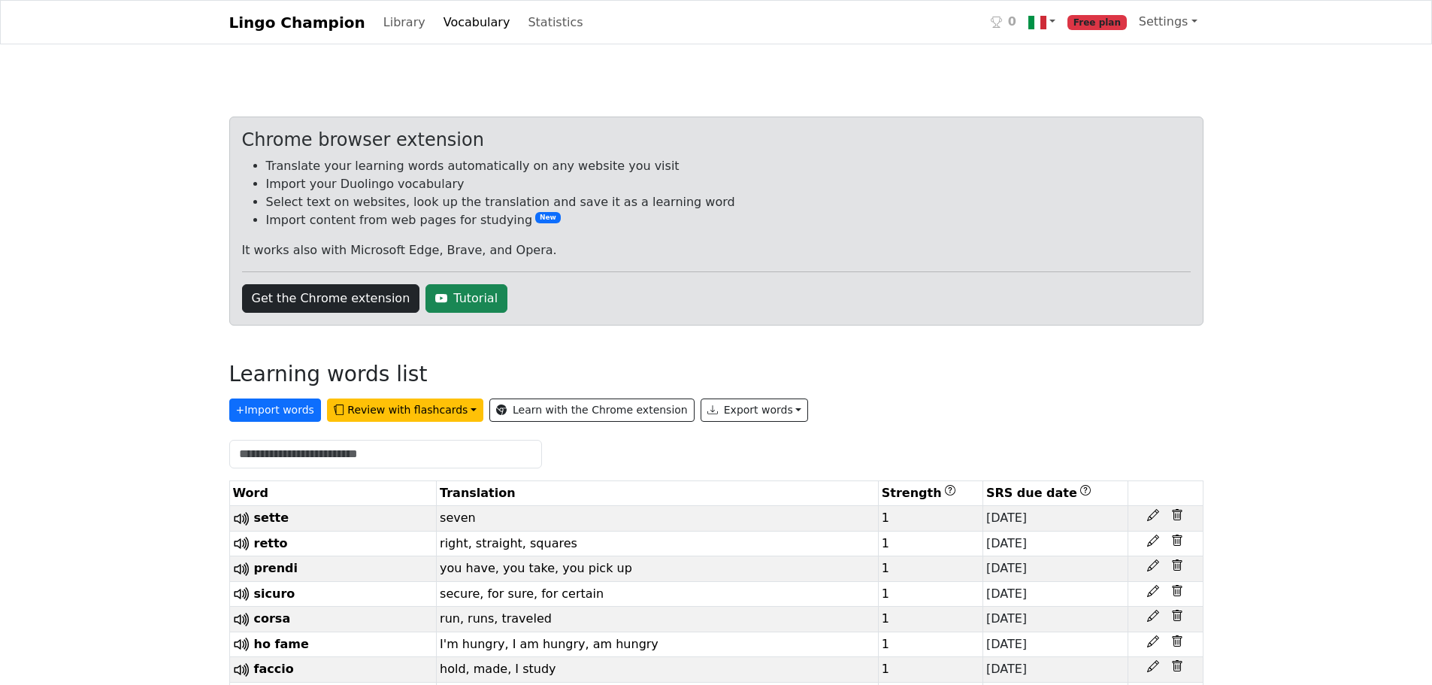
click at [395, 17] on link "Library" at bounding box center [404, 23] width 54 height 30
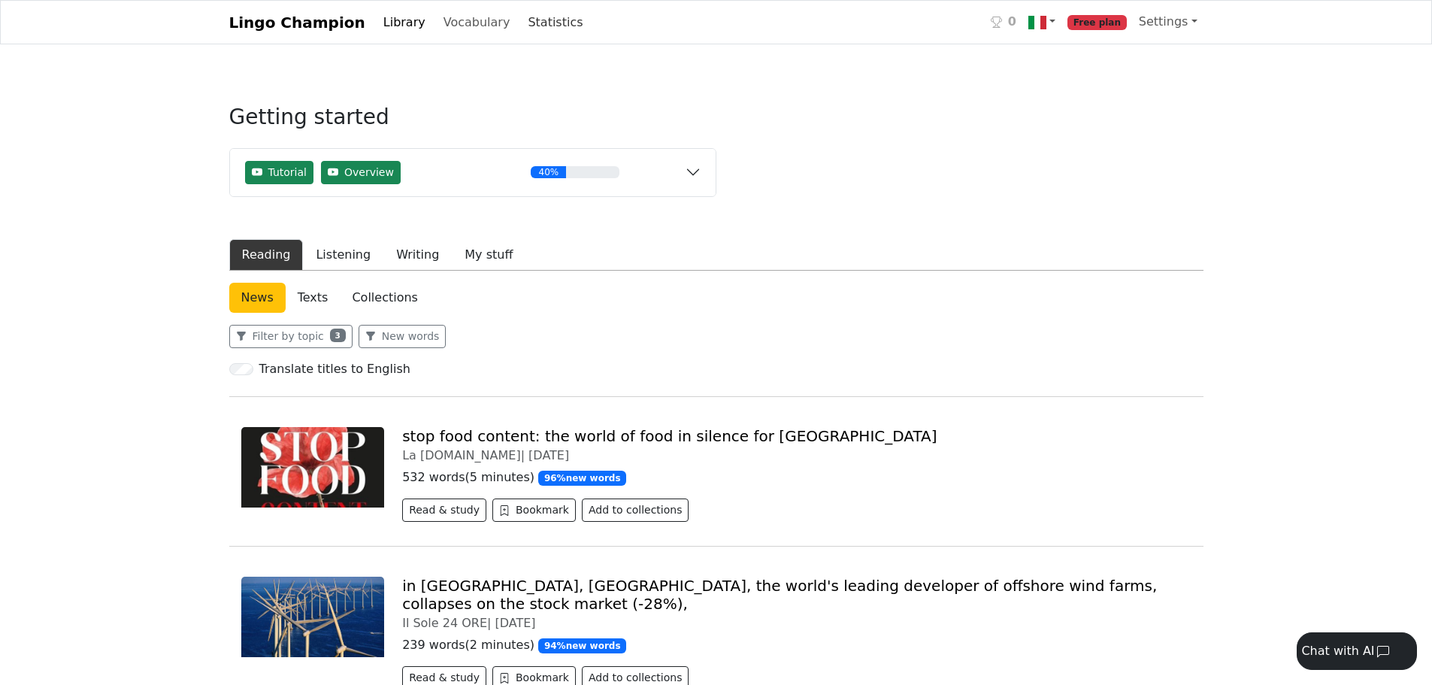
click at [523, 16] on link "Statistics" at bounding box center [555, 23] width 67 height 30
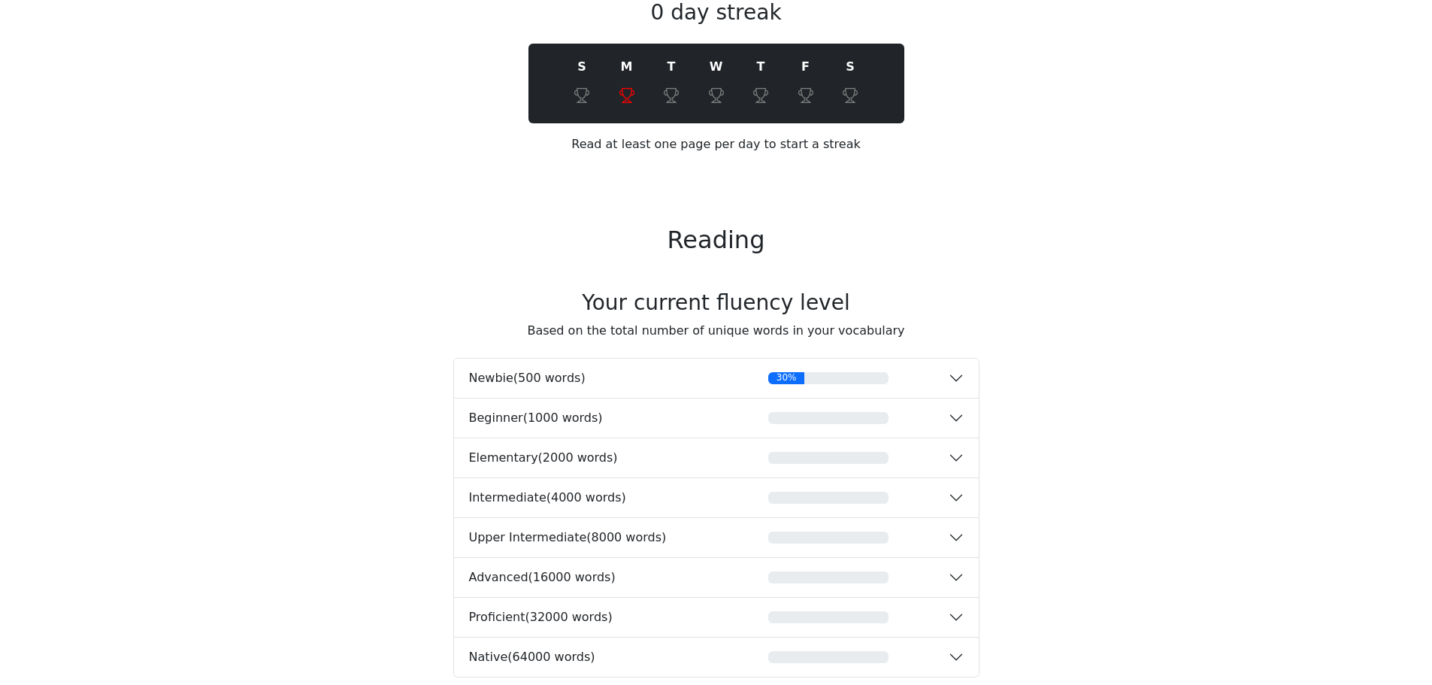
scroll to position [127, 0]
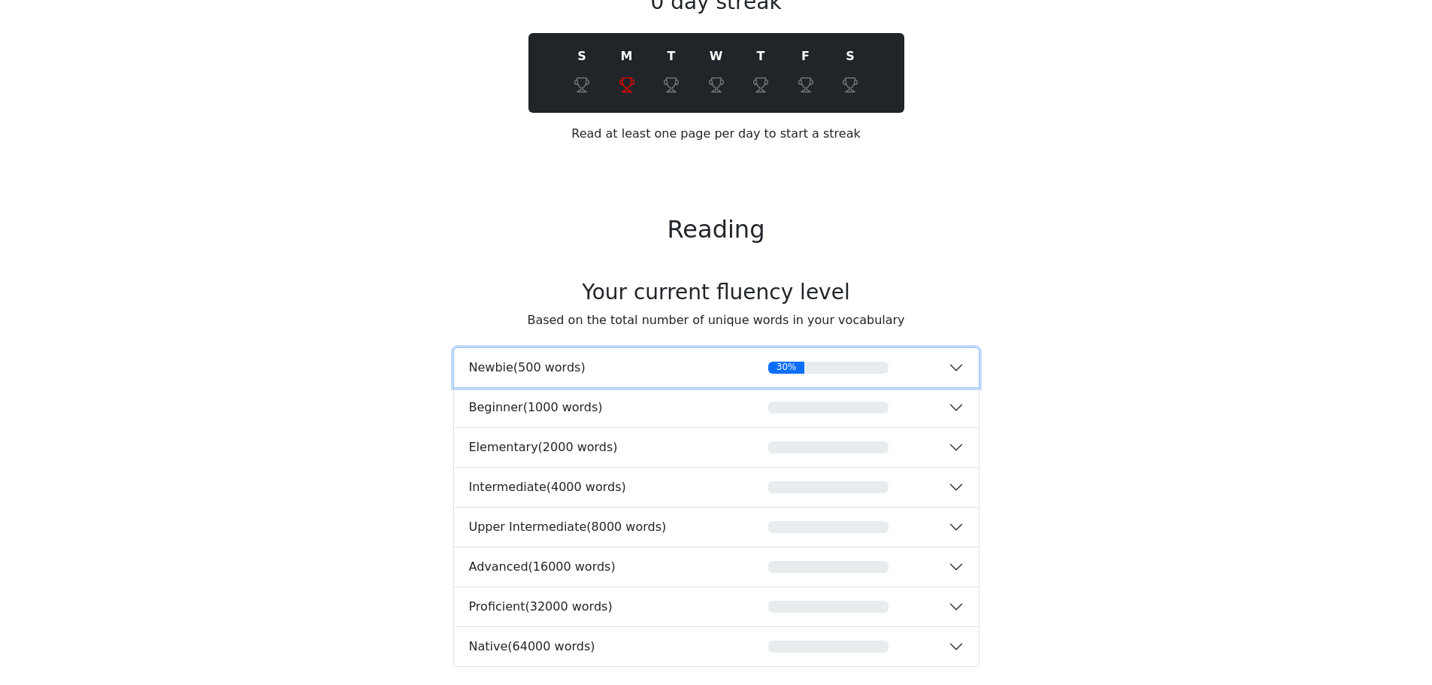
click at [665, 351] on button "Newbie ( 500 words ) 30%" at bounding box center [716, 367] width 525 height 39
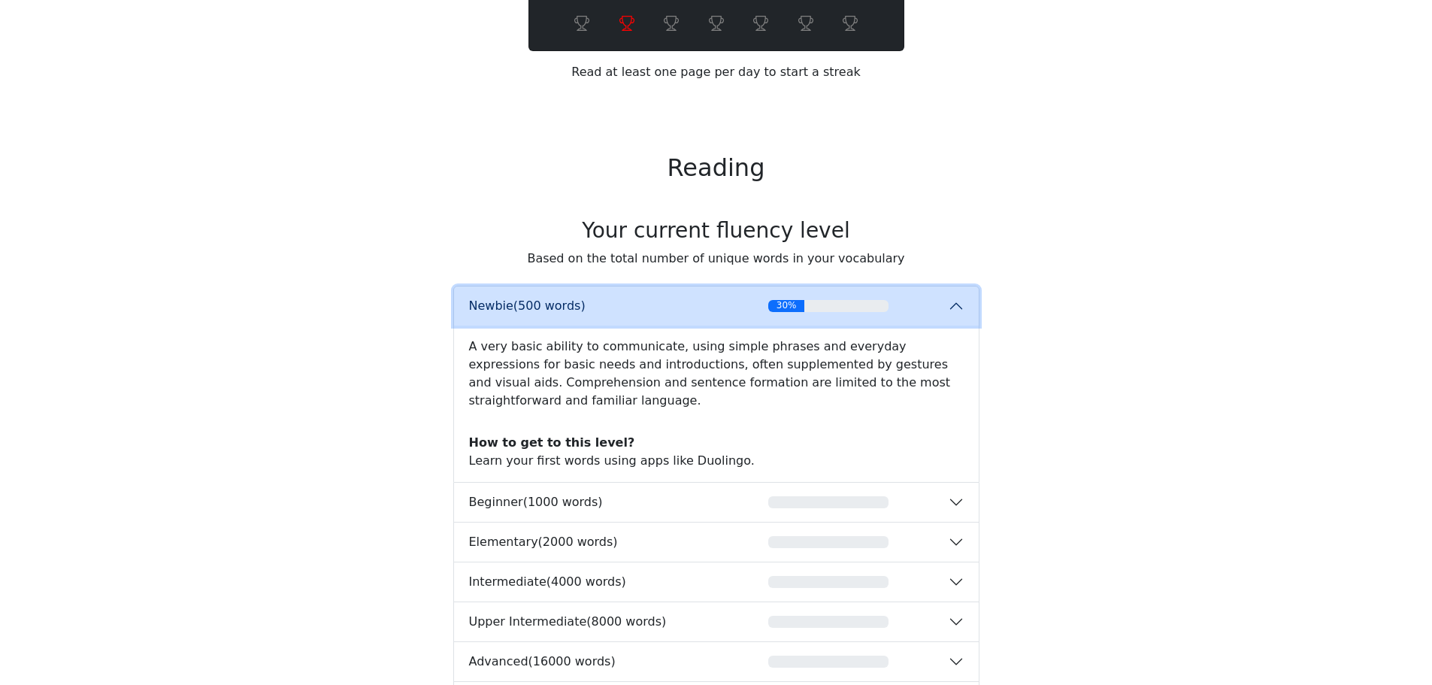
scroll to position [192, 0]
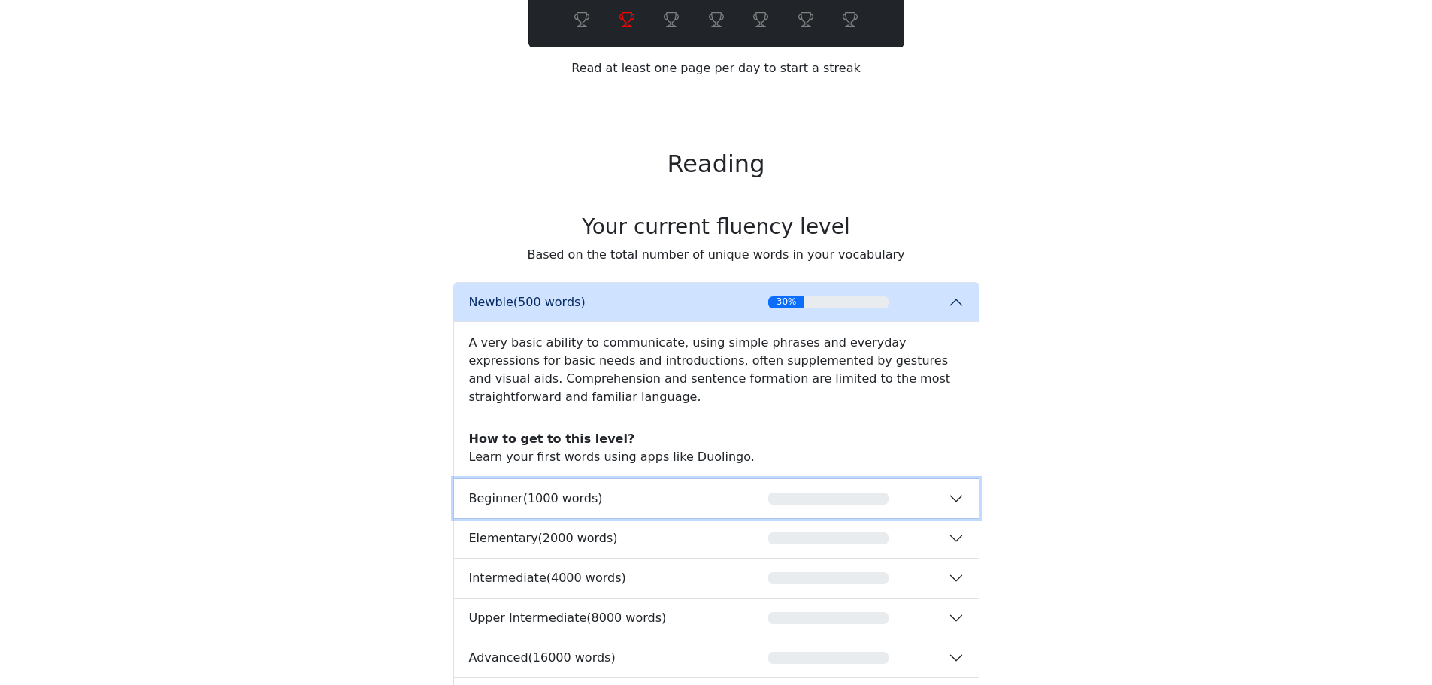
click at [677, 479] on button "Beginner ( 1000 words )" at bounding box center [716, 498] width 525 height 39
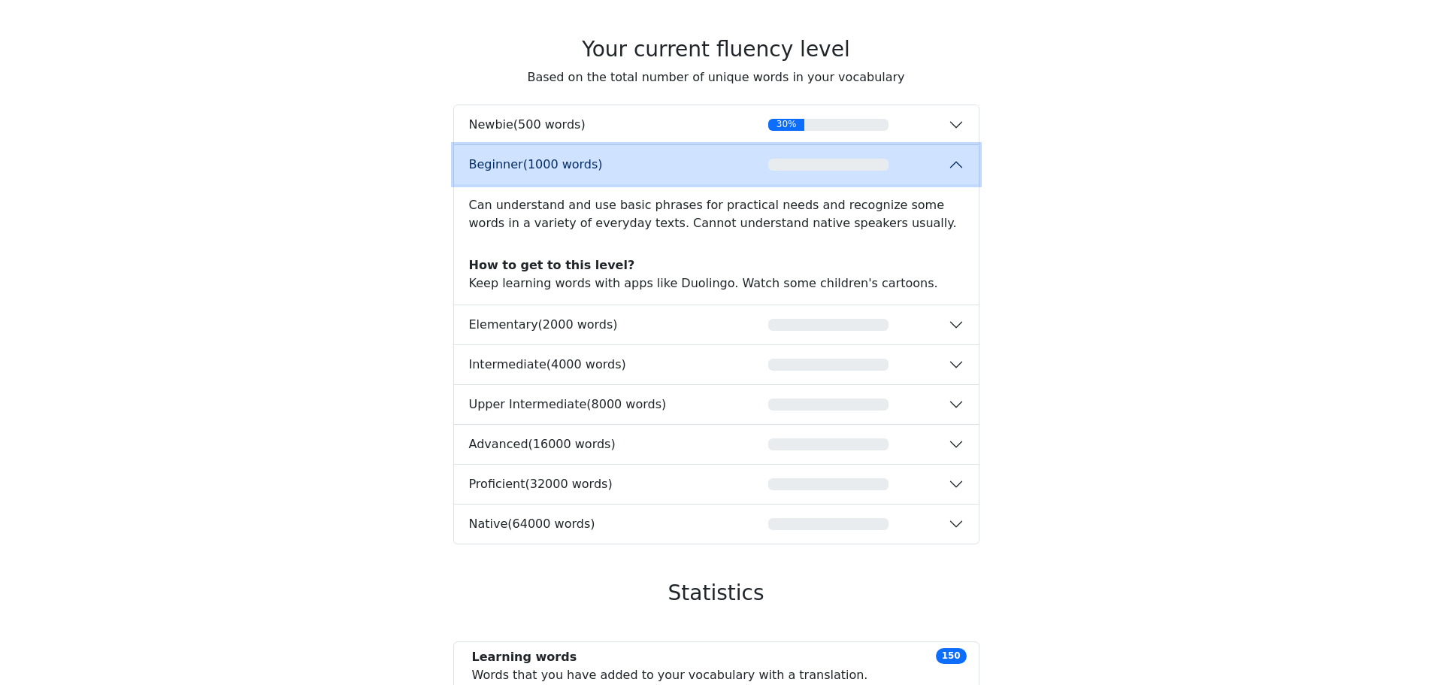
scroll to position [374, 0]
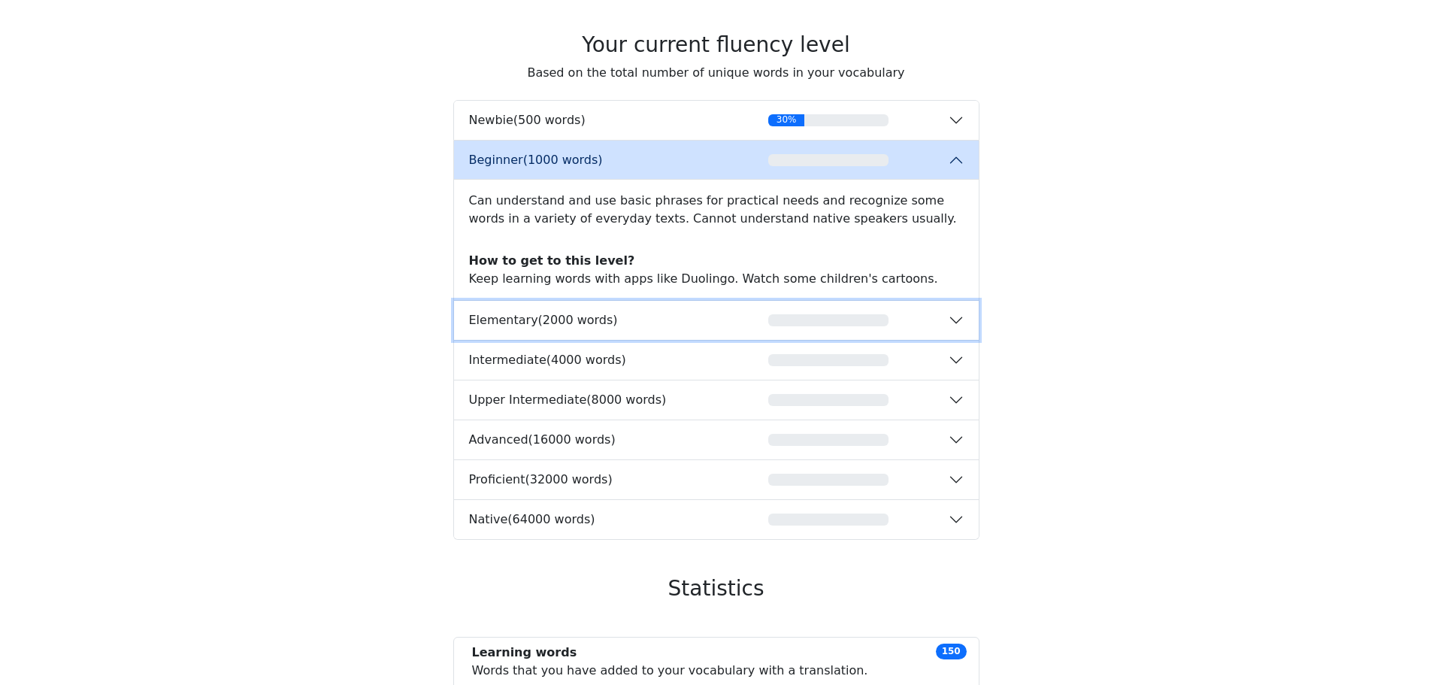
click at [671, 323] on div "Elementary ( 2000 words )" at bounding box center [589, 320] width 240 height 14
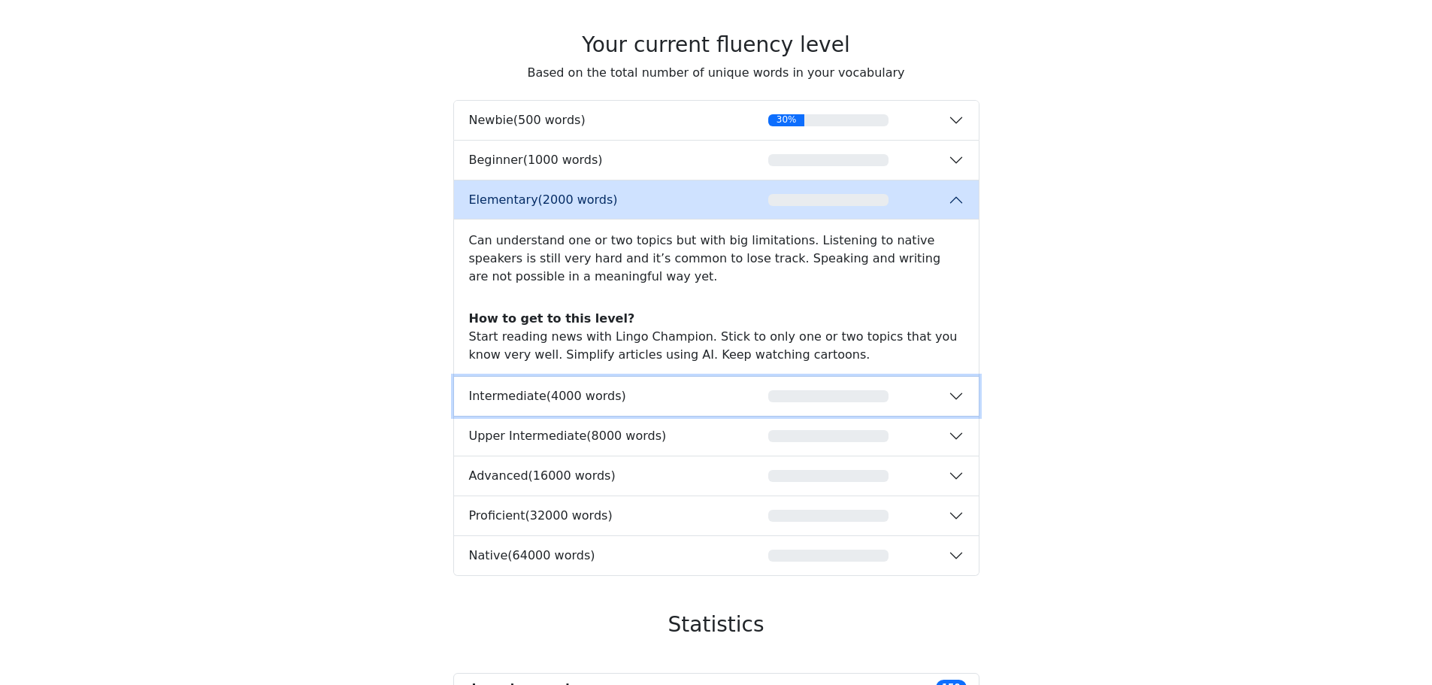
click at [677, 408] on button "Intermediate ( 4000 words )" at bounding box center [716, 396] width 525 height 39
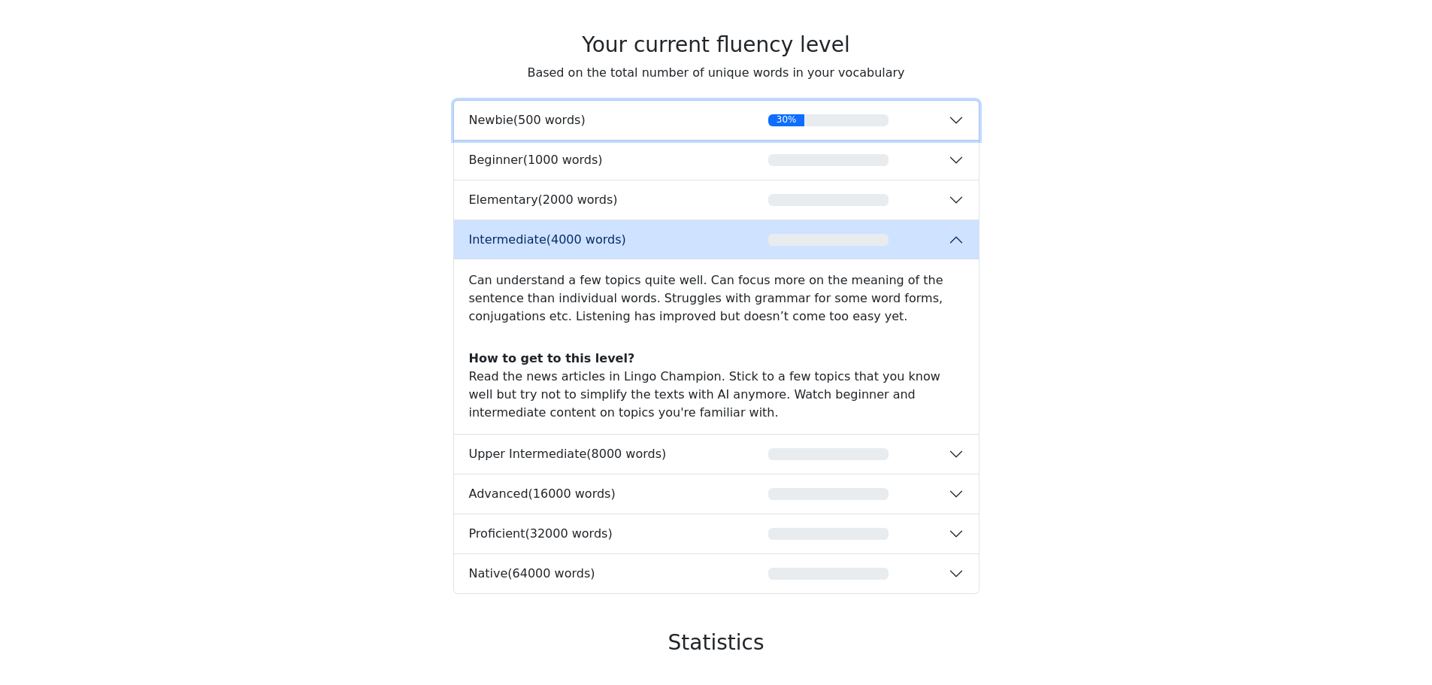
click at [686, 116] on div "Newbie ( 500 words )" at bounding box center [589, 120] width 240 height 14
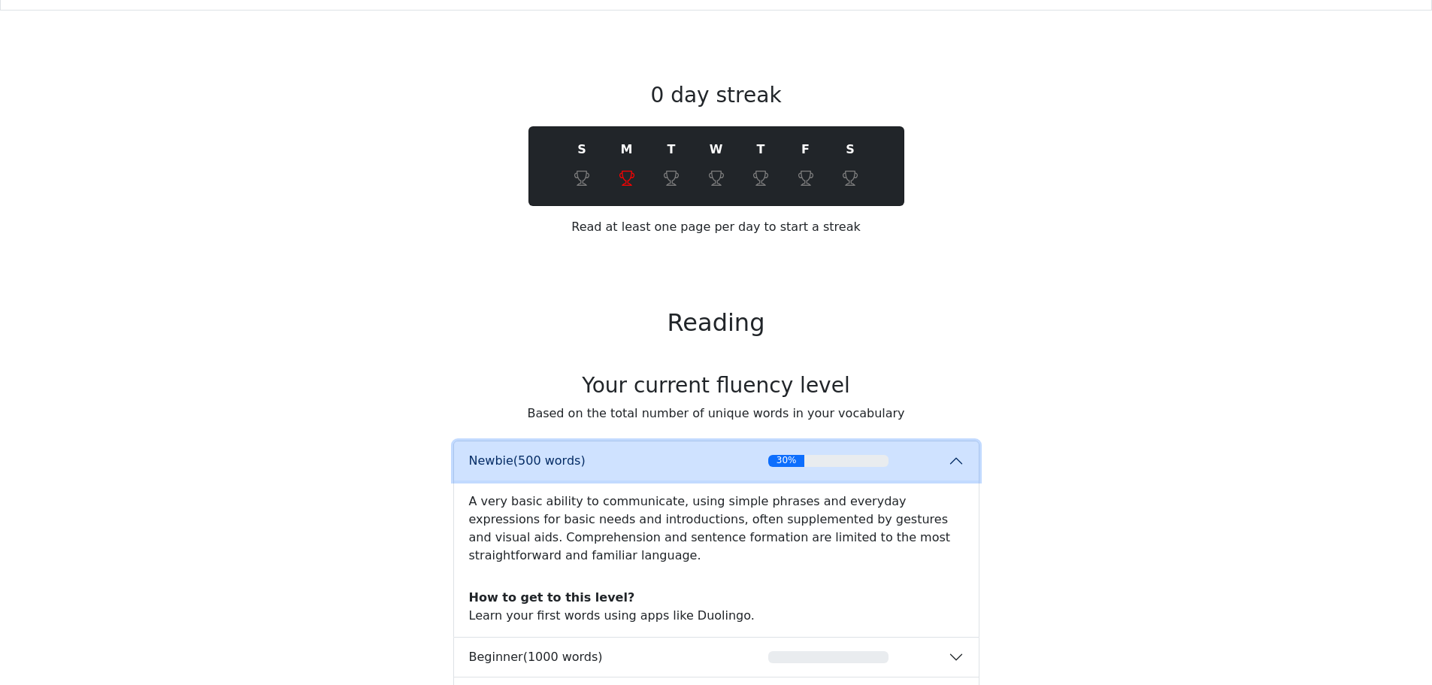
scroll to position [0, 0]
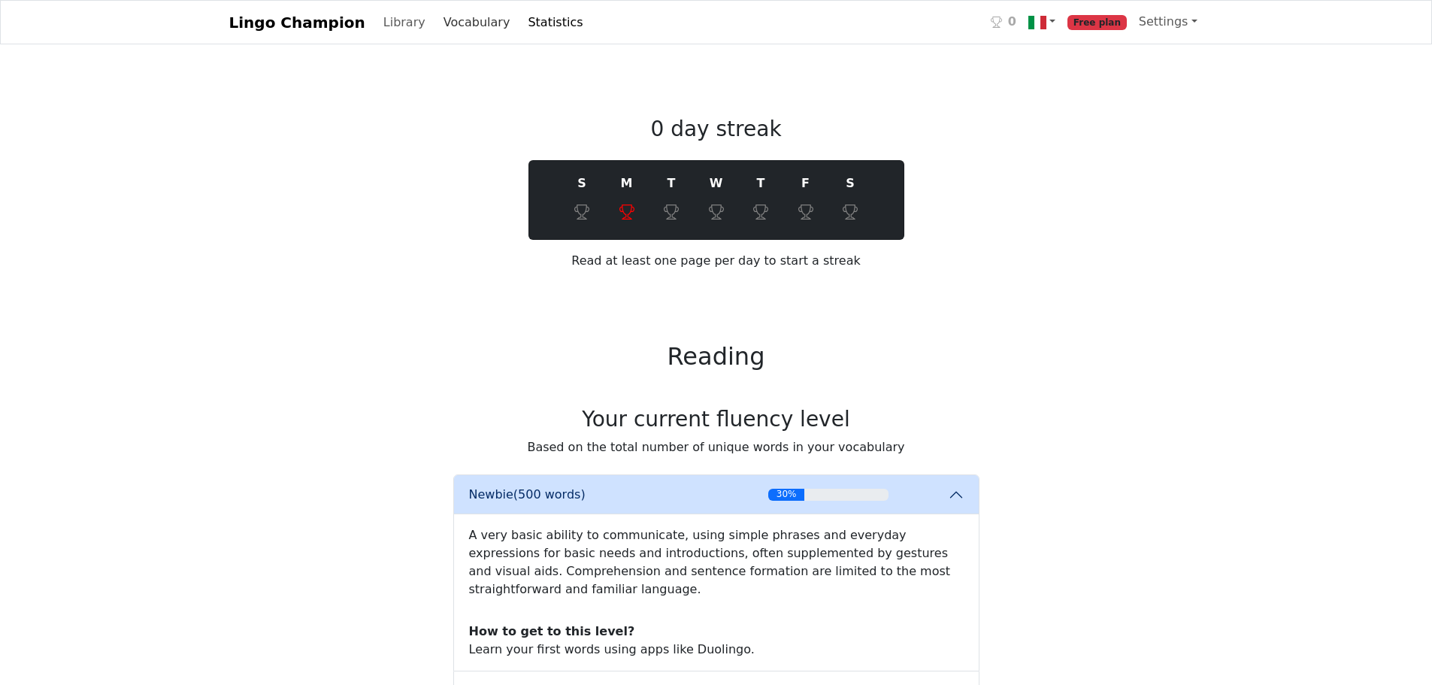
click at [462, 17] on link "Vocabulary" at bounding box center [477, 23] width 79 height 30
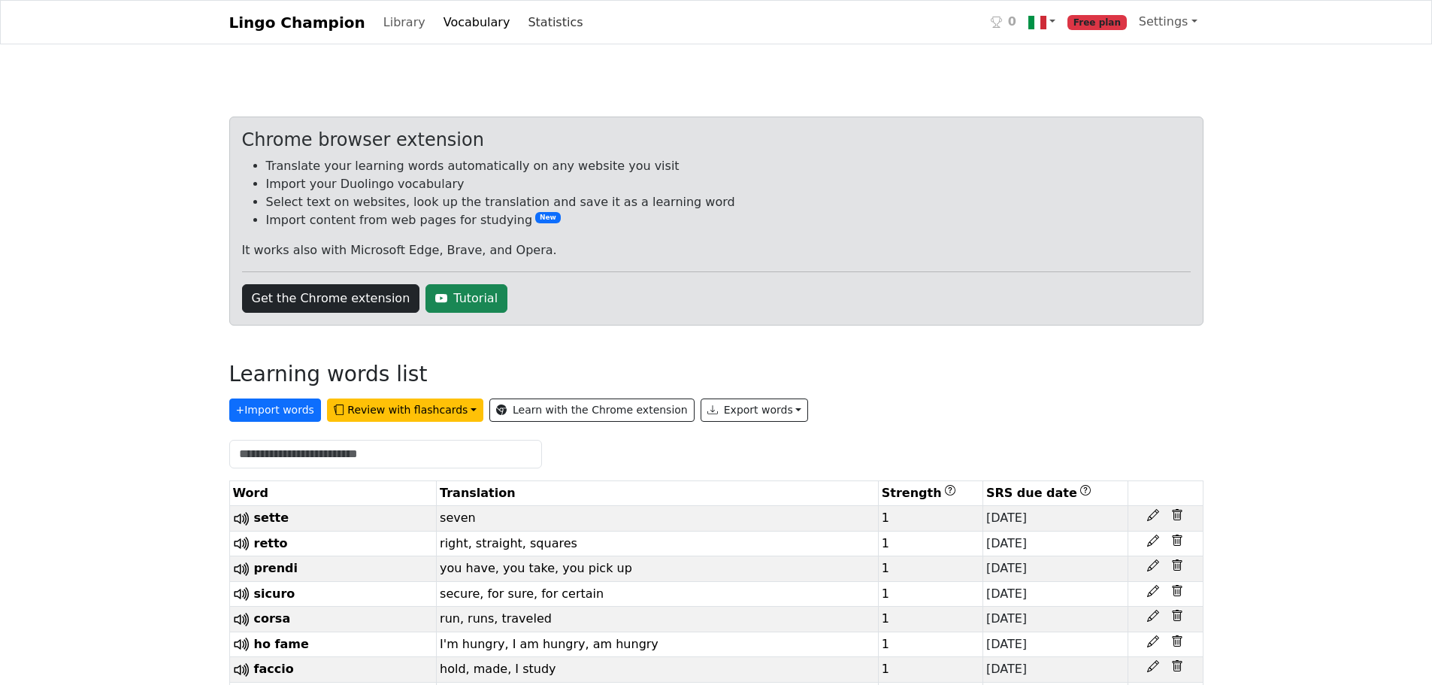
click at [528, 22] on link "Statistics" at bounding box center [555, 23] width 67 height 30
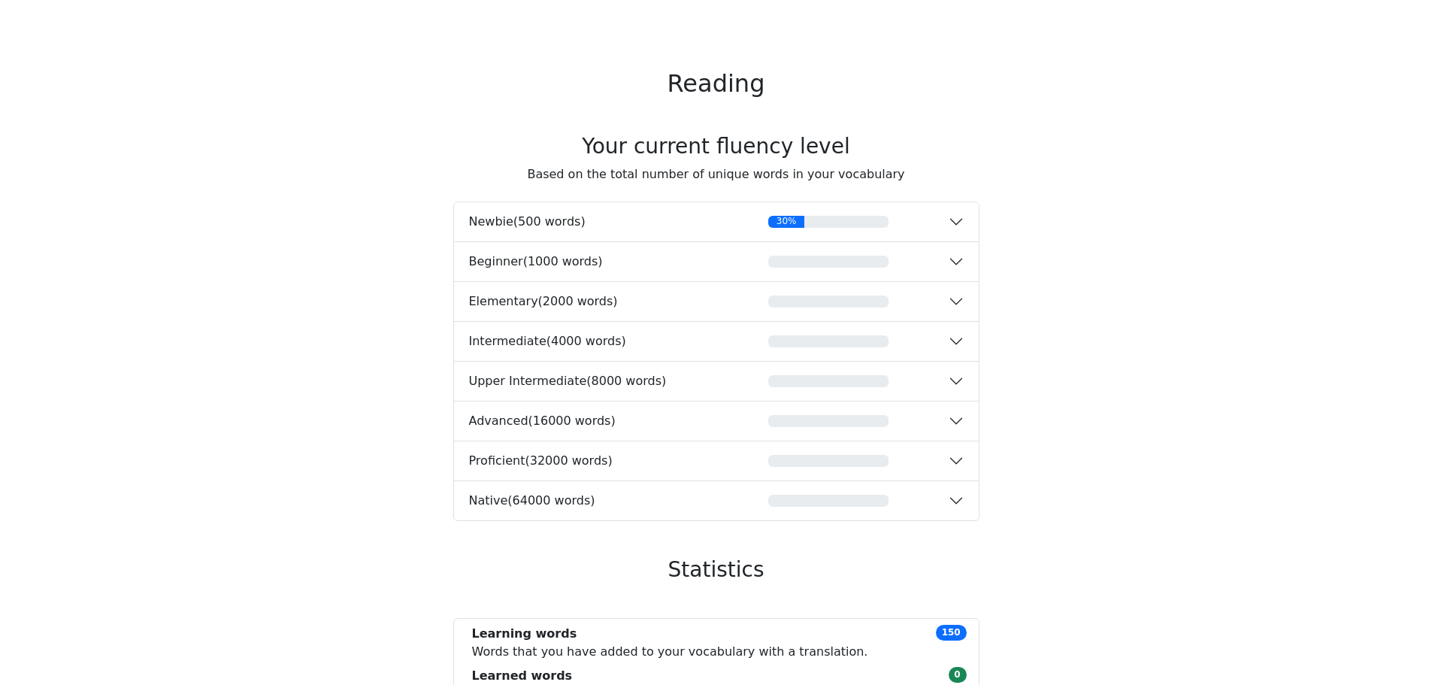
scroll to position [274, 0]
click at [616, 517] on button "Native ( 64000 words )" at bounding box center [716, 499] width 525 height 39
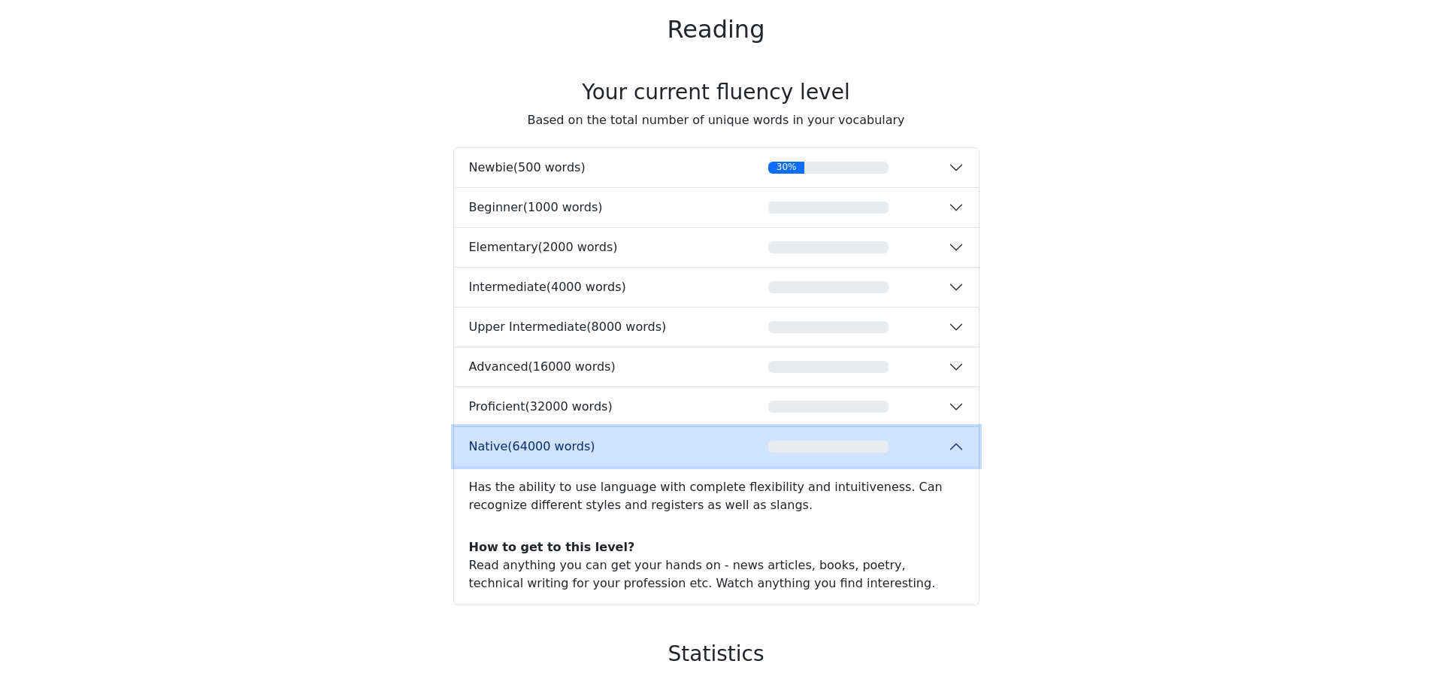
scroll to position [326, 0]
click at [645, 416] on button "Proficient ( 32000 words )" at bounding box center [716, 407] width 525 height 39
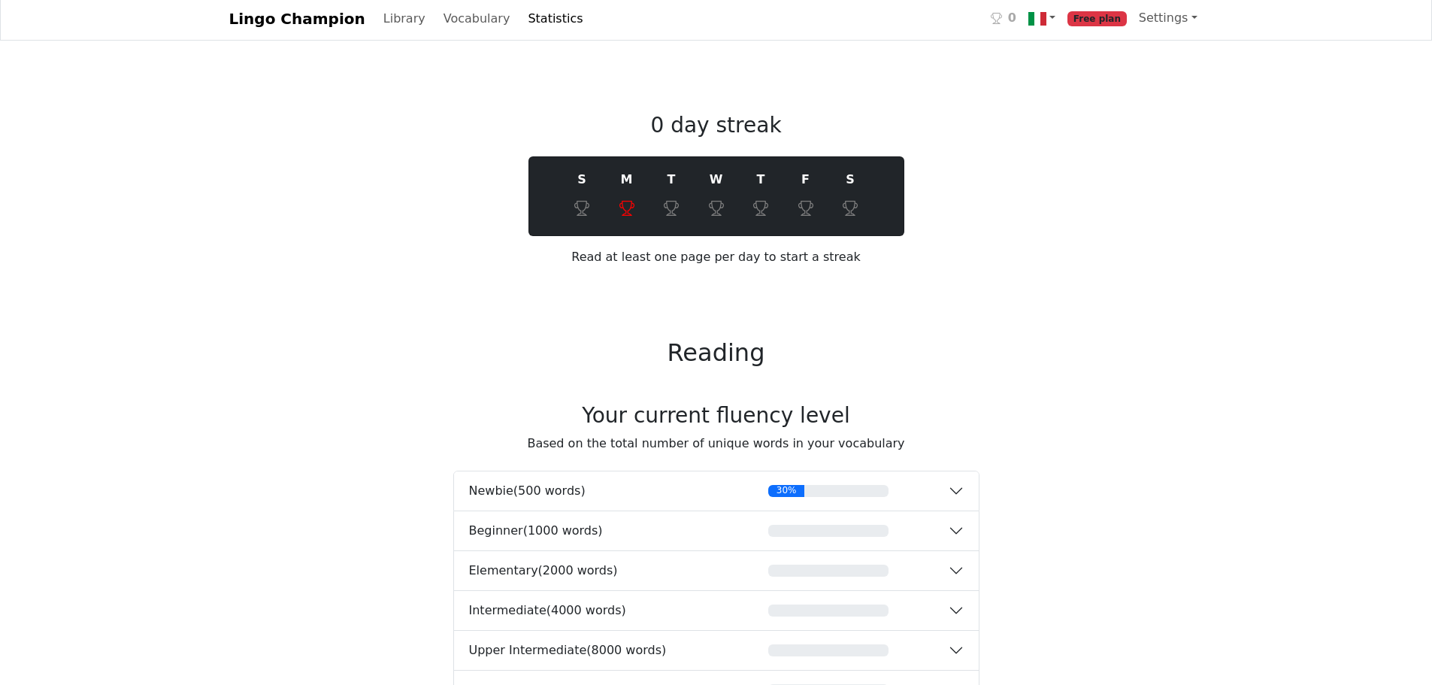
scroll to position [0, 0]
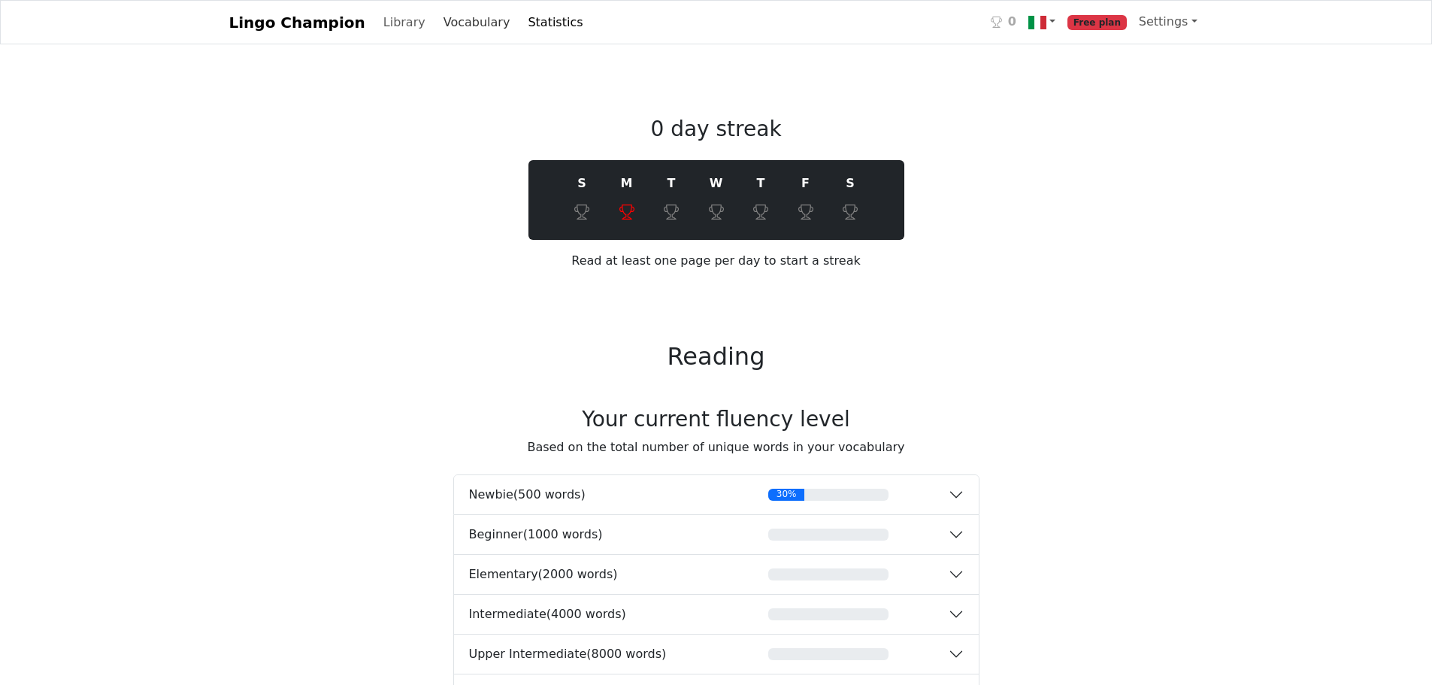
click at [464, 27] on link "Vocabulary" at bounding box center [477, 23] width 79 height 30
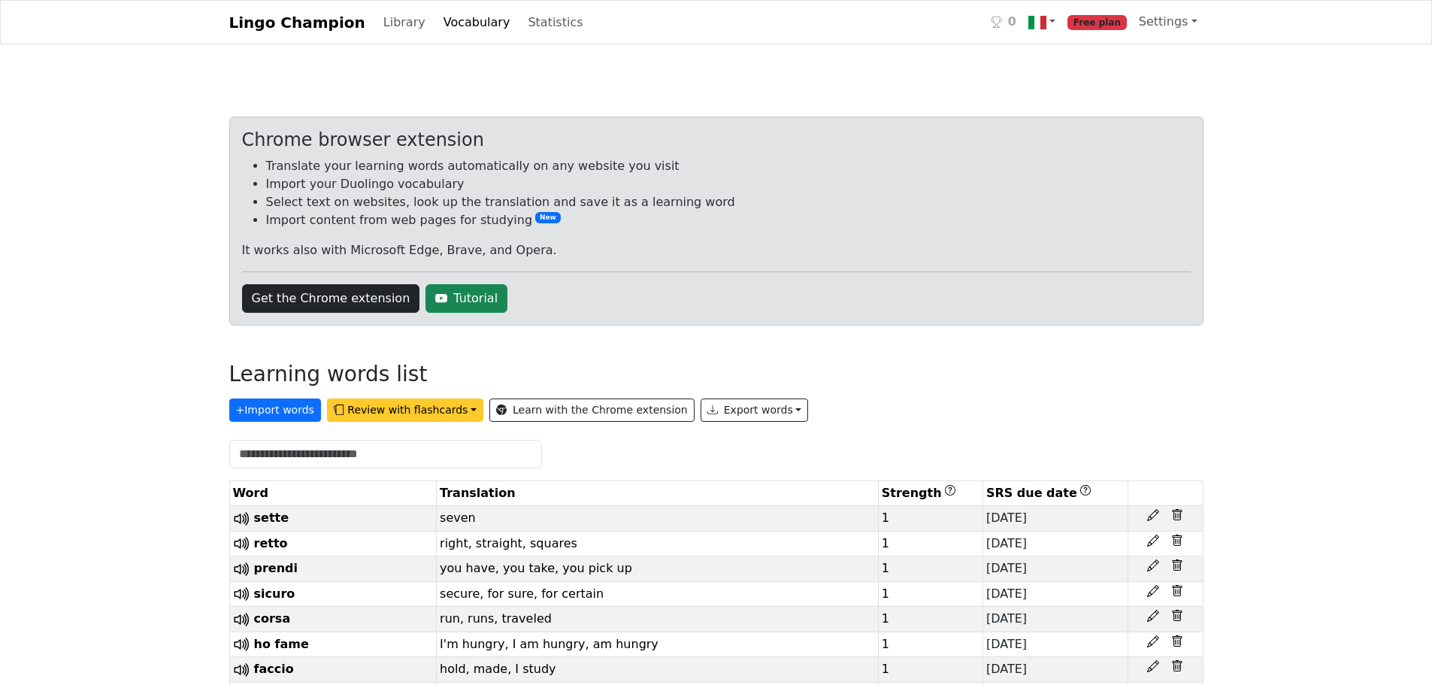
click at [389, 414] on button "Review with flashcards" at bounding box center [405, 409] width 156 height 23
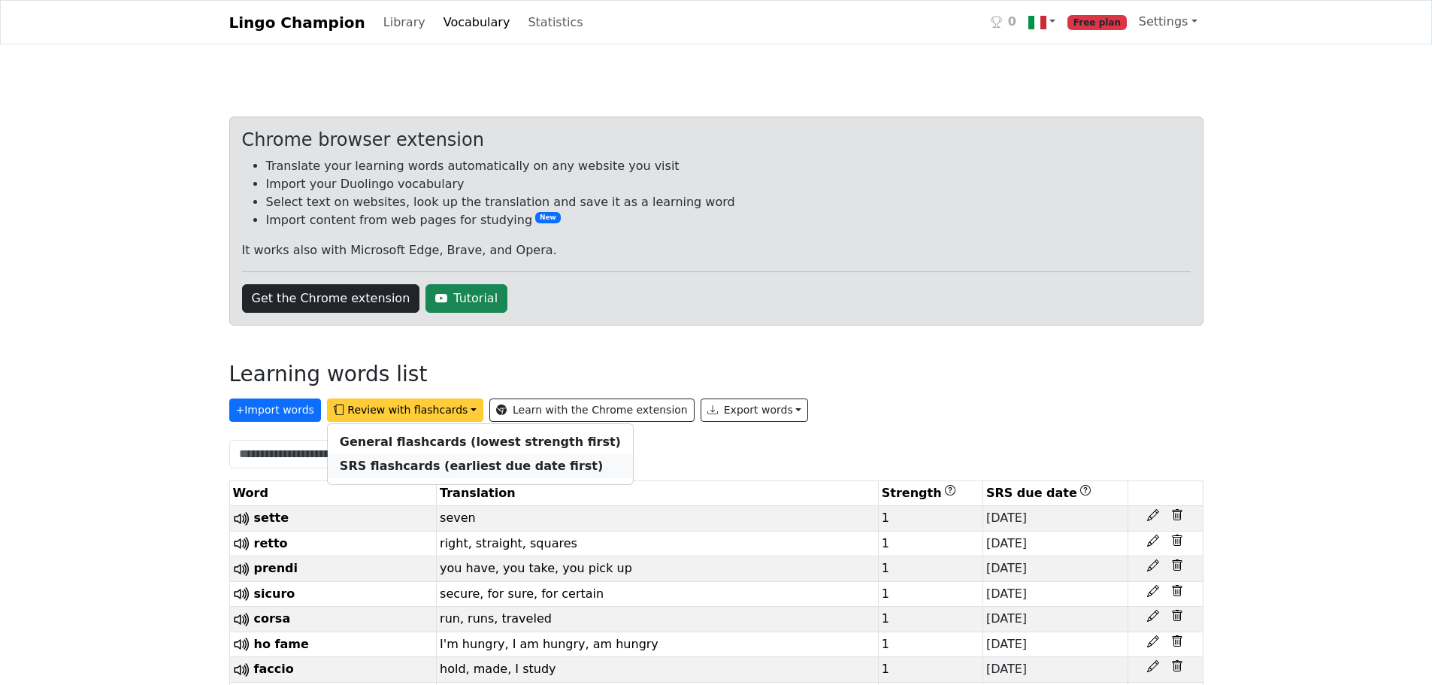
click at [408, 463] on strong "SRS flashcards (earliest due date first)" at bounding box center [471, 466] width 263 height 14
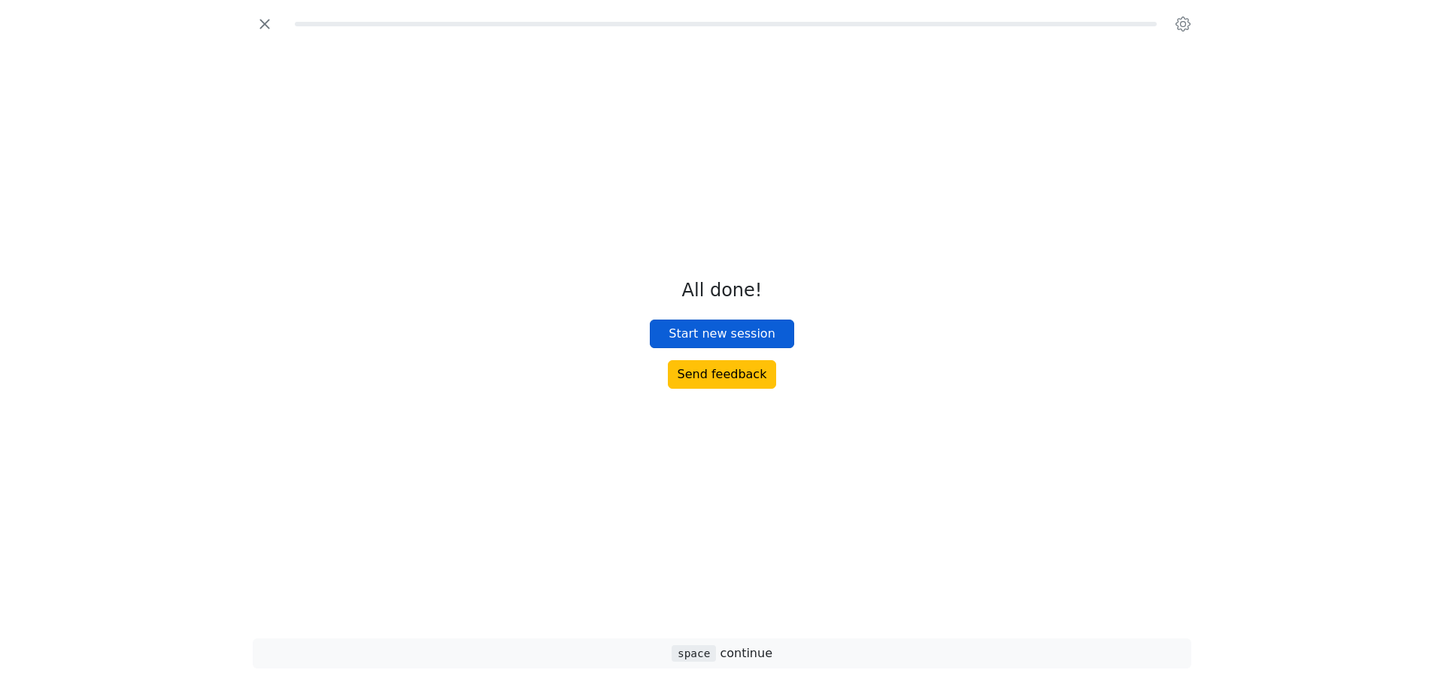
click at [735, 332] on button "Start new session" at bounding box center [722, 334] width 144 height 29
click at [735, 333] on button "Start new session" at bounding box center [722, 334] width 144 height 29
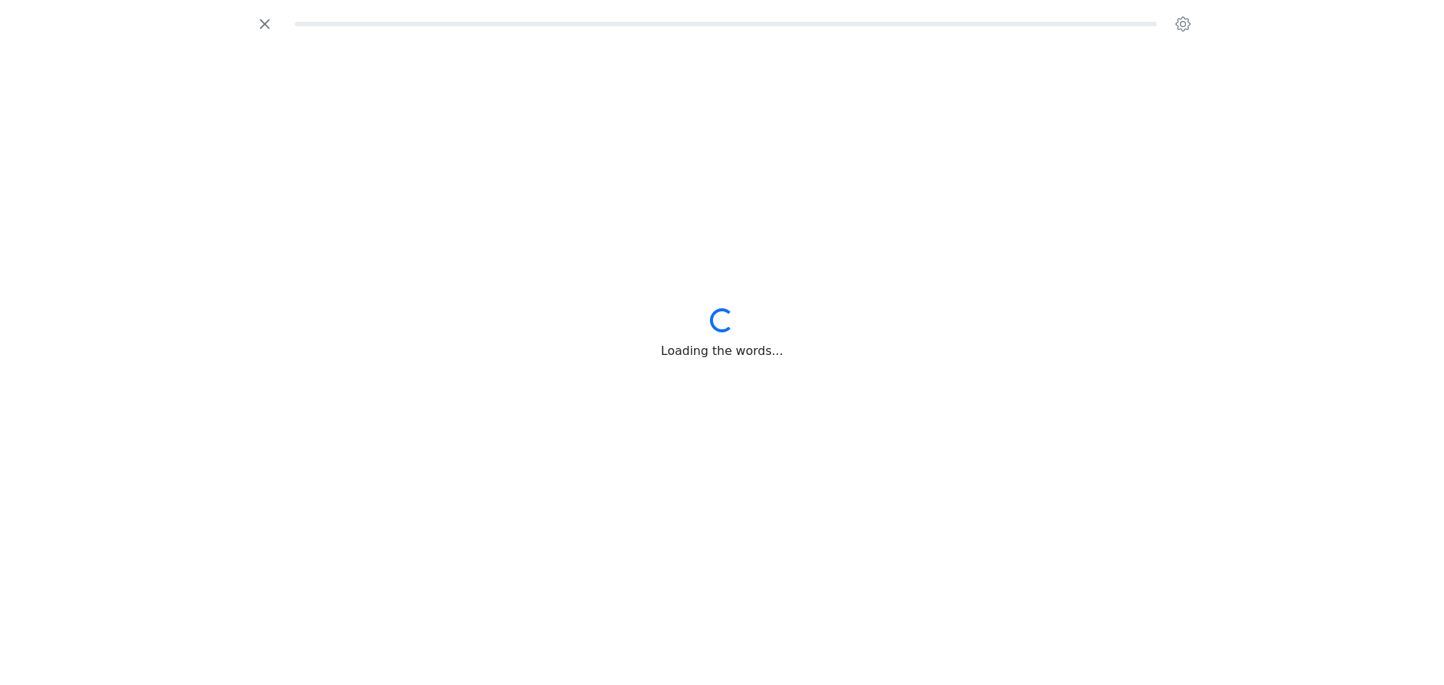
click at [735, 333] on div "Loading... Loading the words..." at bounding box center [722, 334] width 122 height 52
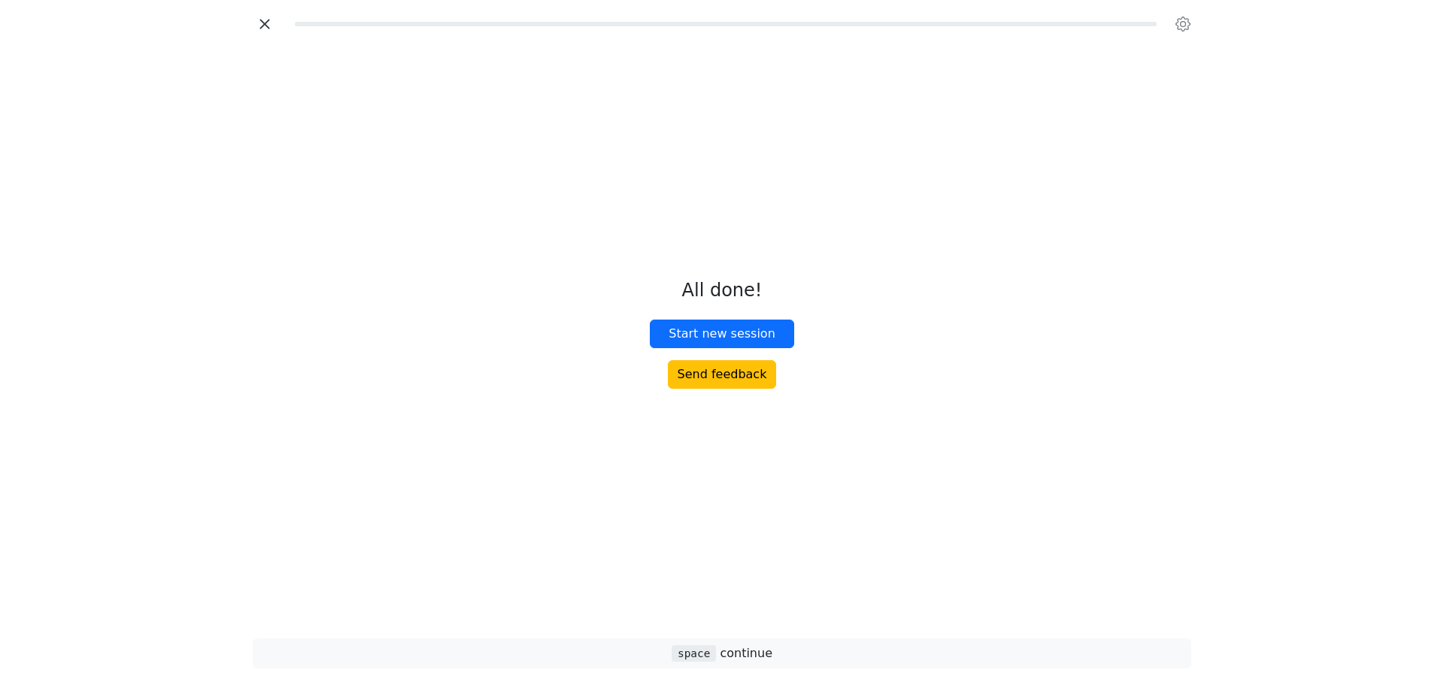
click at [265, 25] on icon "button" at bounding box center [264, 24] width 10 height 10
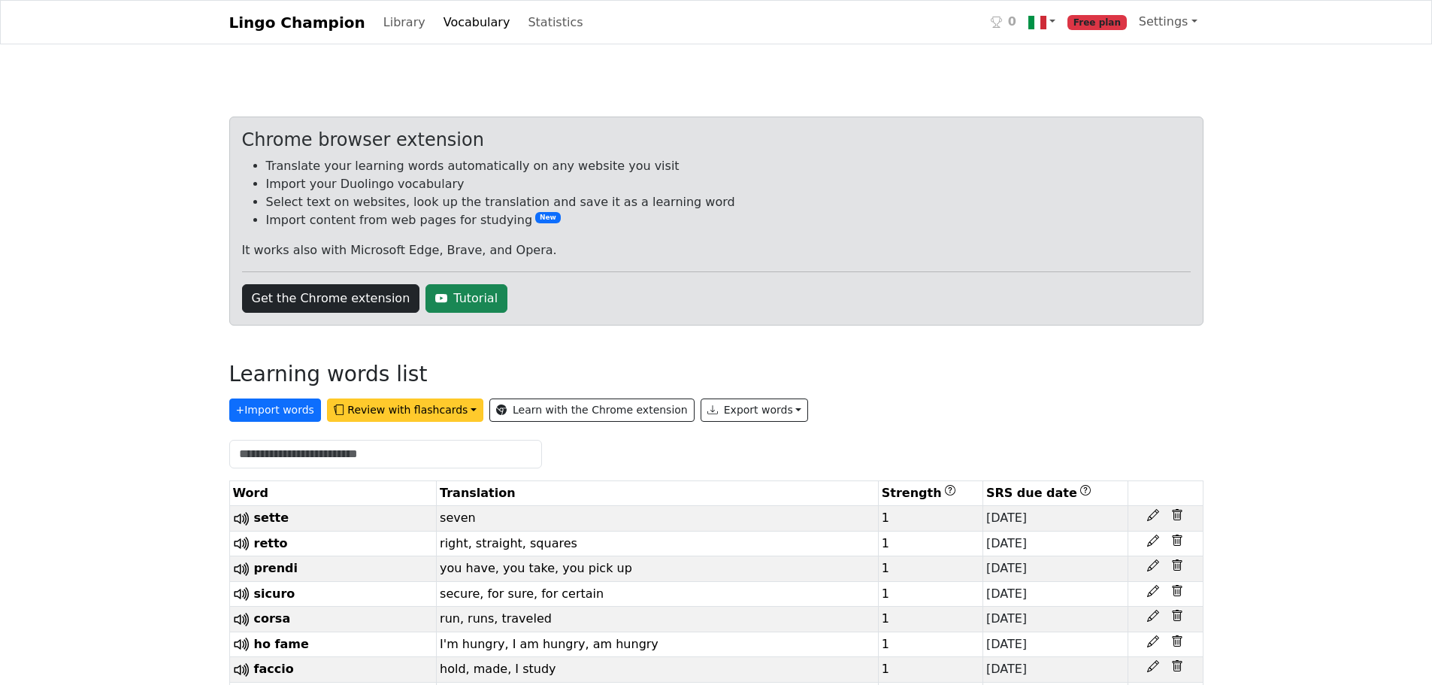
click at [409, 410] on button "Review with flashcards" at bounding box center [405, 409] width 156 height 23
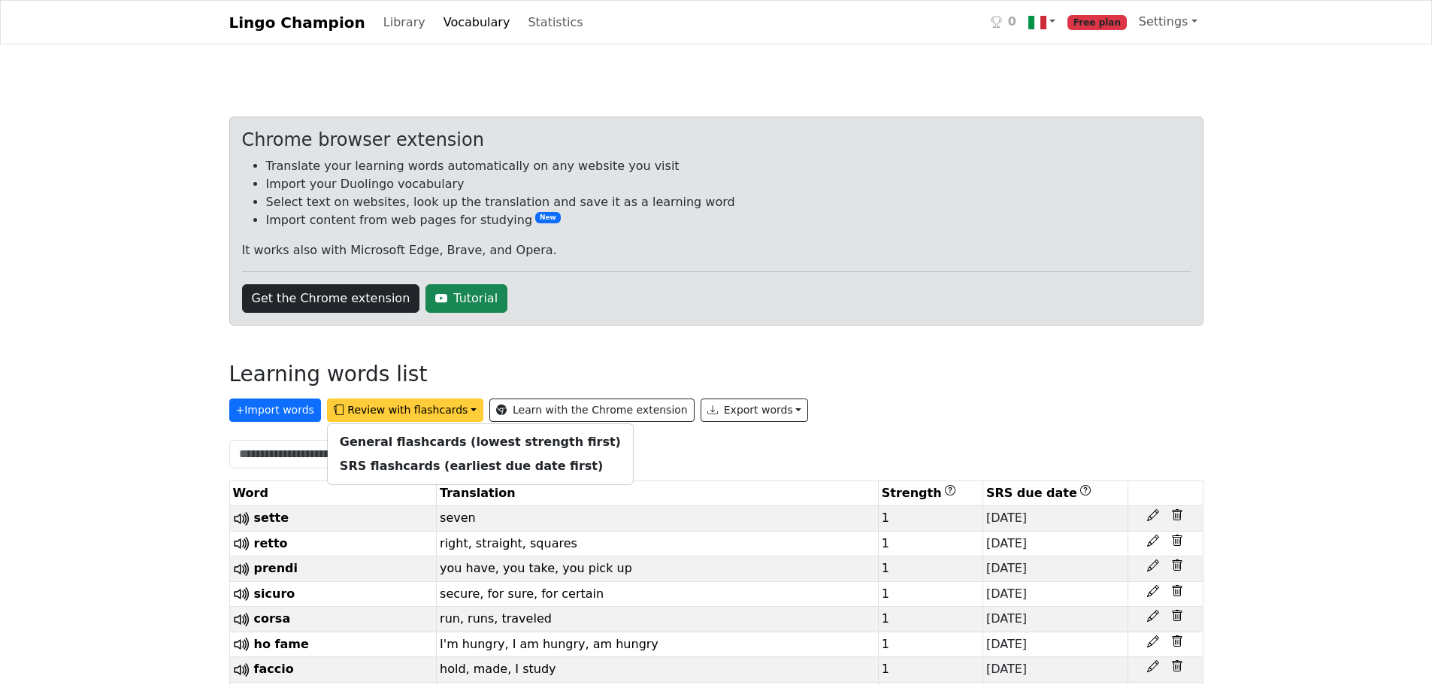
click at [409, 429] on div "General flashcards (lowest strength first) SRS flashcards (earliest due date fi…" at bounding box center [480, 454] width 307 height 62
click at [407, 433] on link "General flashcards (lowest strength first)" at bounding box center [480, 442] width 305 height 24
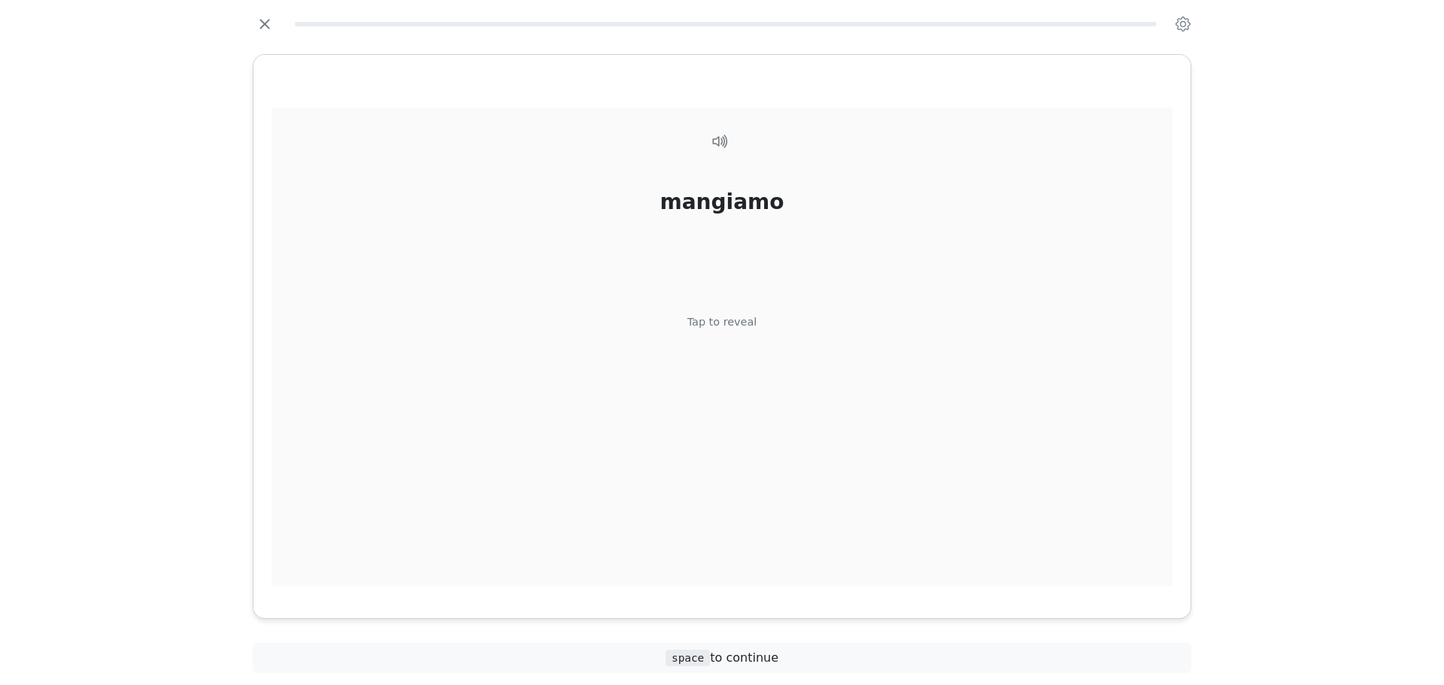
click at [612, 345] on div "mangiamo Tap to reveal" at bounding box center [721, 348] width 901 height 480
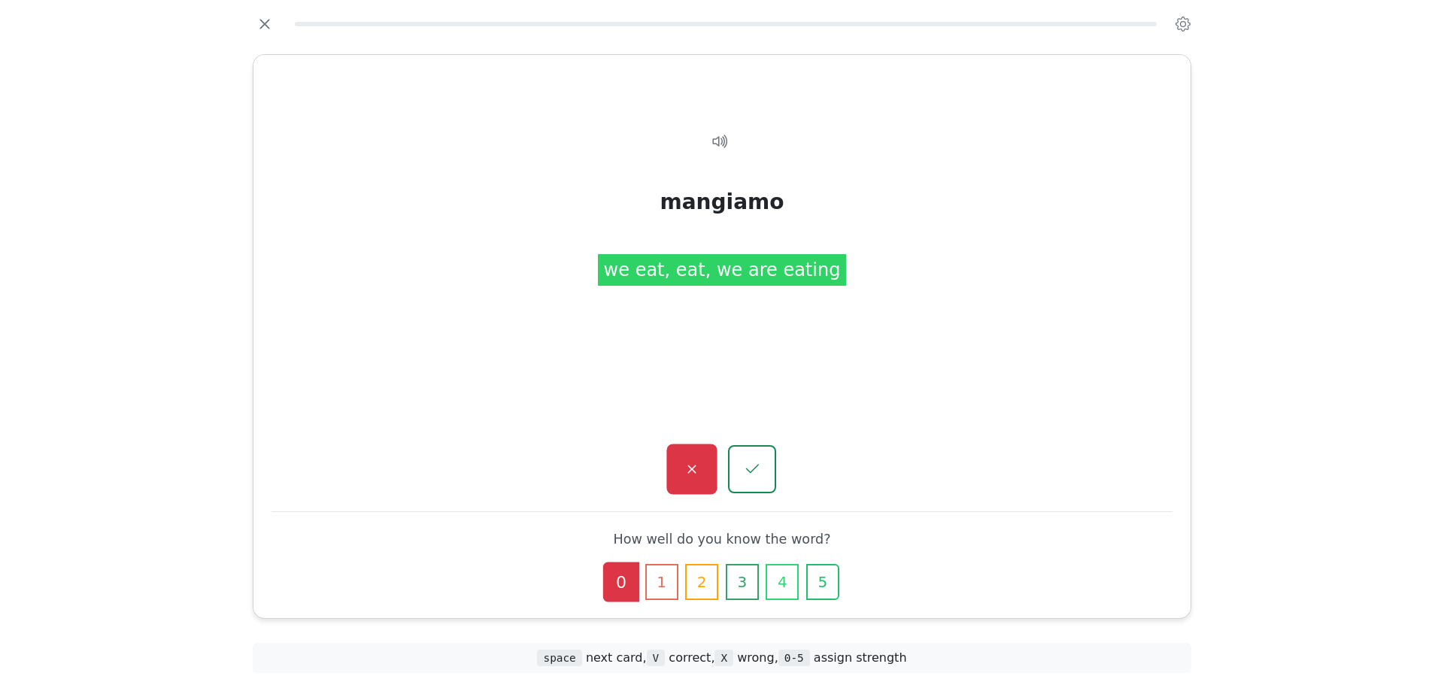
click at [682, 483] on button "button" at bounding box center [691, 469] width 50 height 50
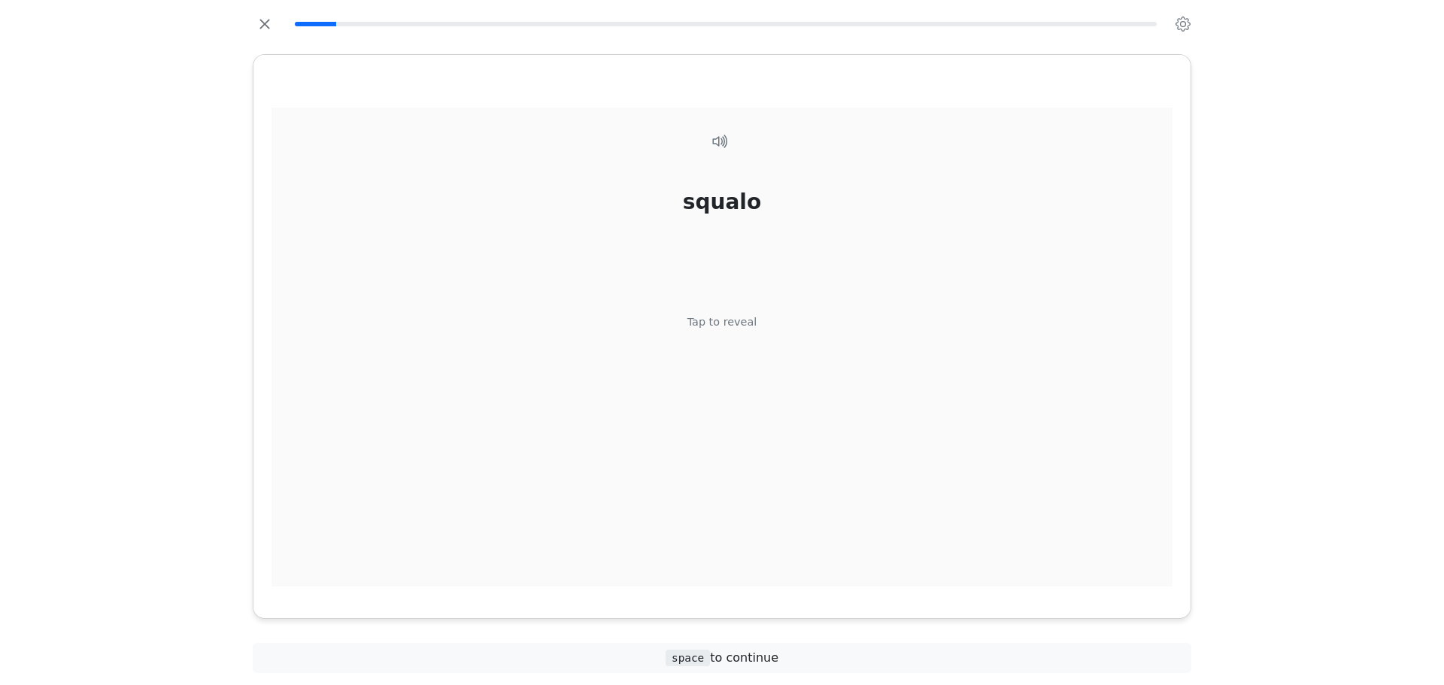
click at [733, 148] on div "squalo Tap to reveal" at bounding box center [721, 348] width 901 height 480
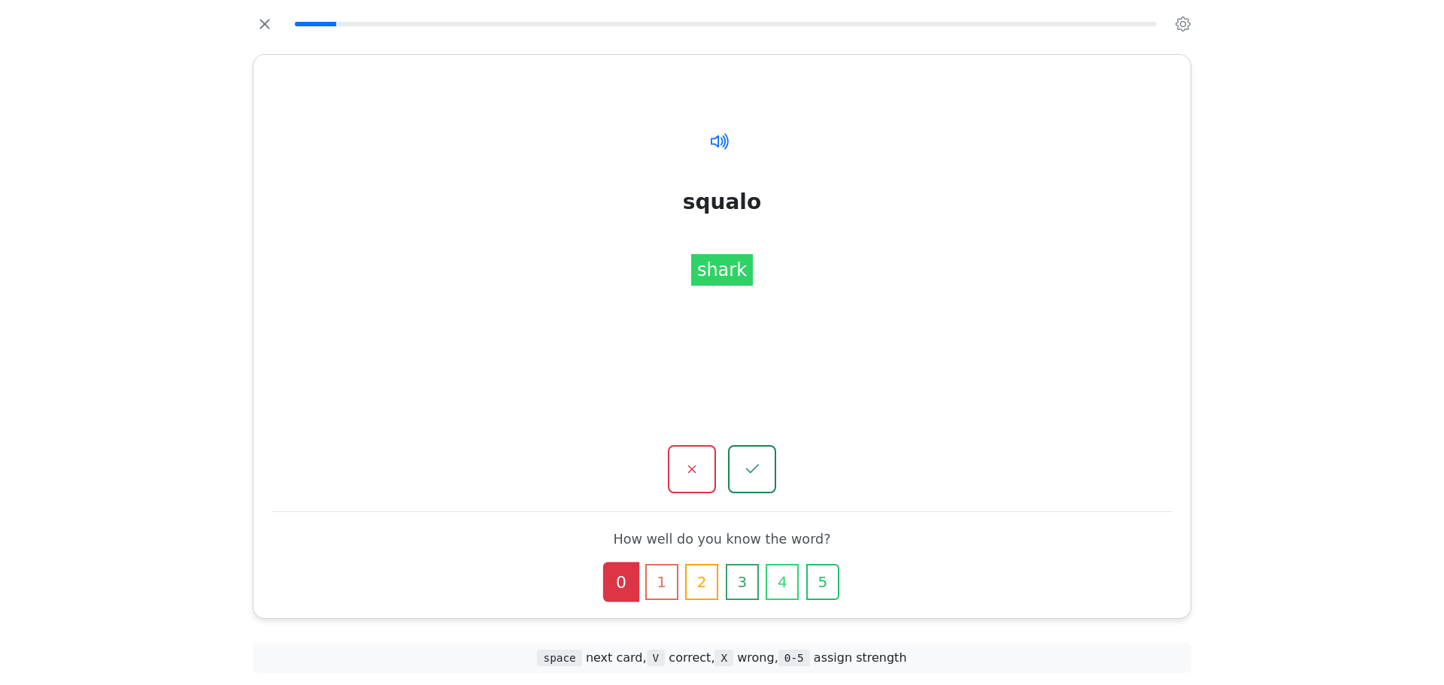
click at [717, 138] on icon at bounding box center [716, 141] width 12 height 12
click at [709, 165] on div "squalo shark" at bounding box center [721, 348] width 901 height 480
click at [696, 460] on icon "button" at bounding box center [691, 469] width 19 height 19
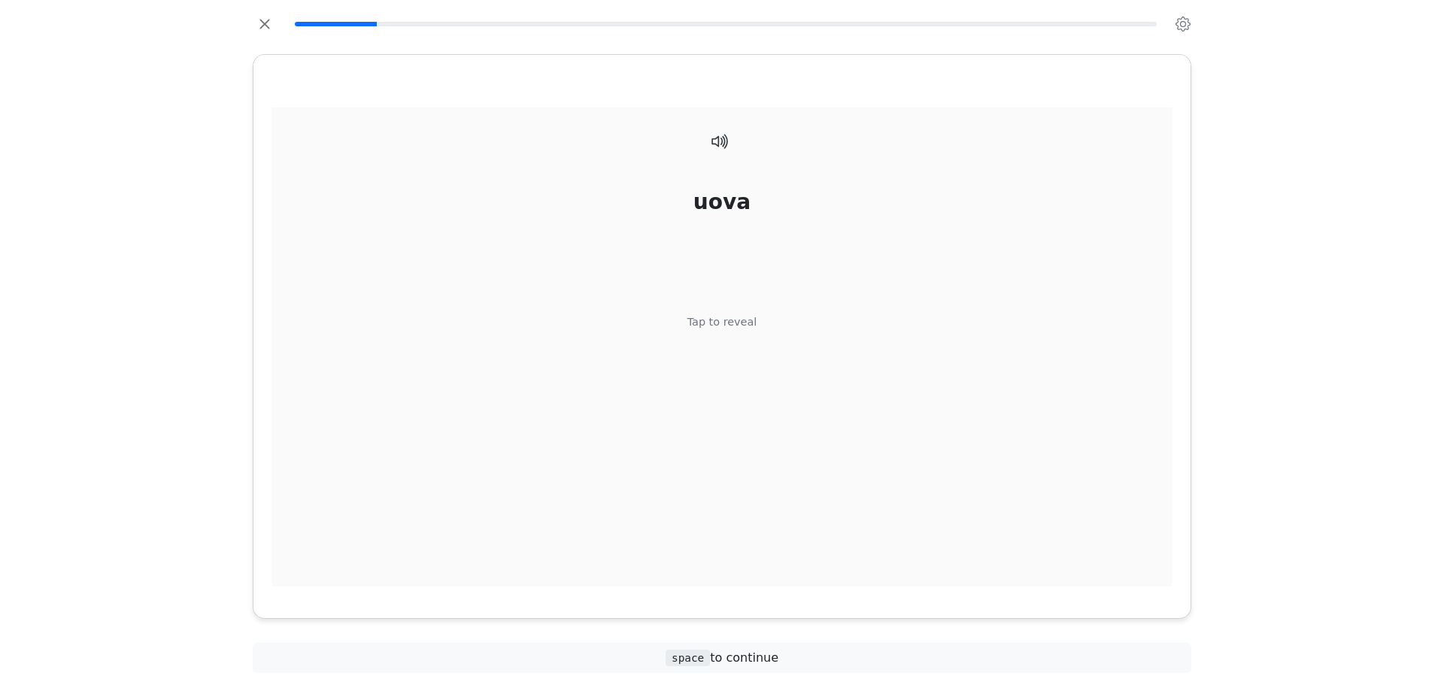
click at [731, 144] on div at bounding box center [721, 140] width 23 height 20
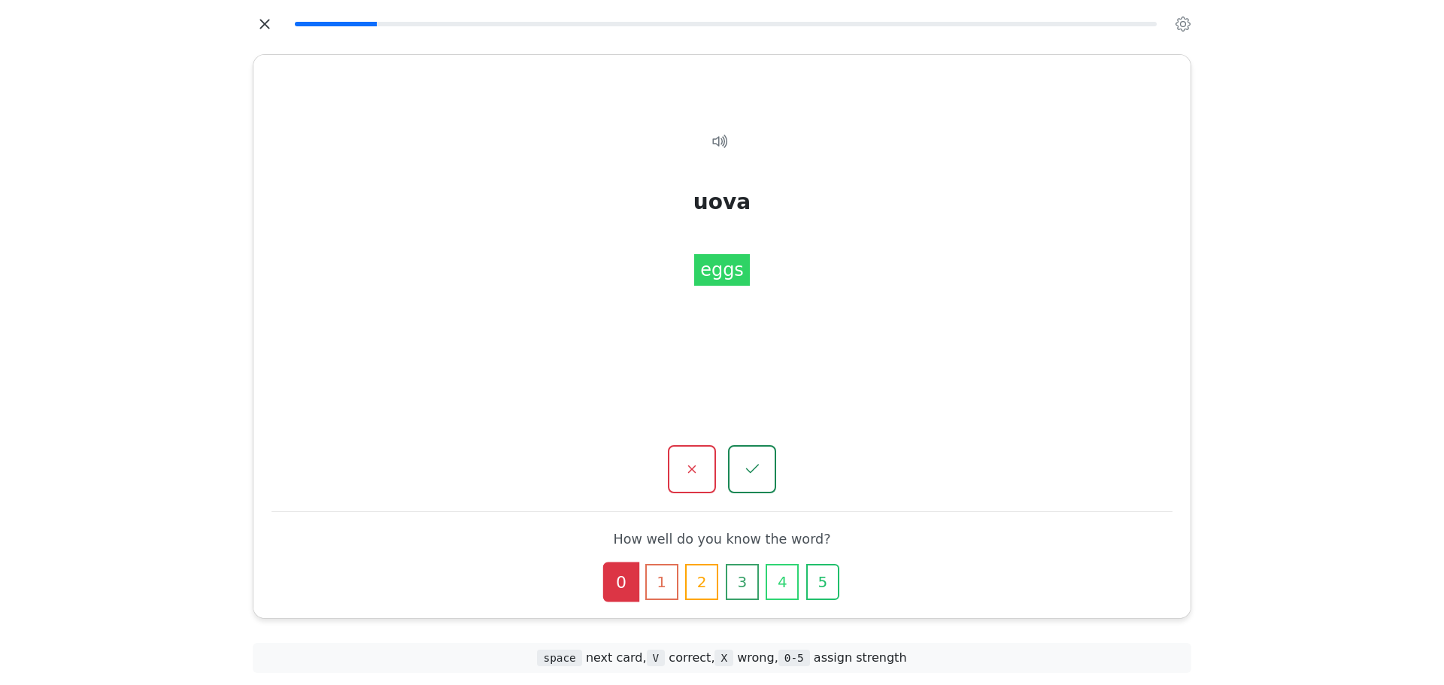
click at [271, 28] on icon "button" at bounding box center [264, 24] width 23 height 23
